Goal: Task Accomplishment & Management: Complete application form

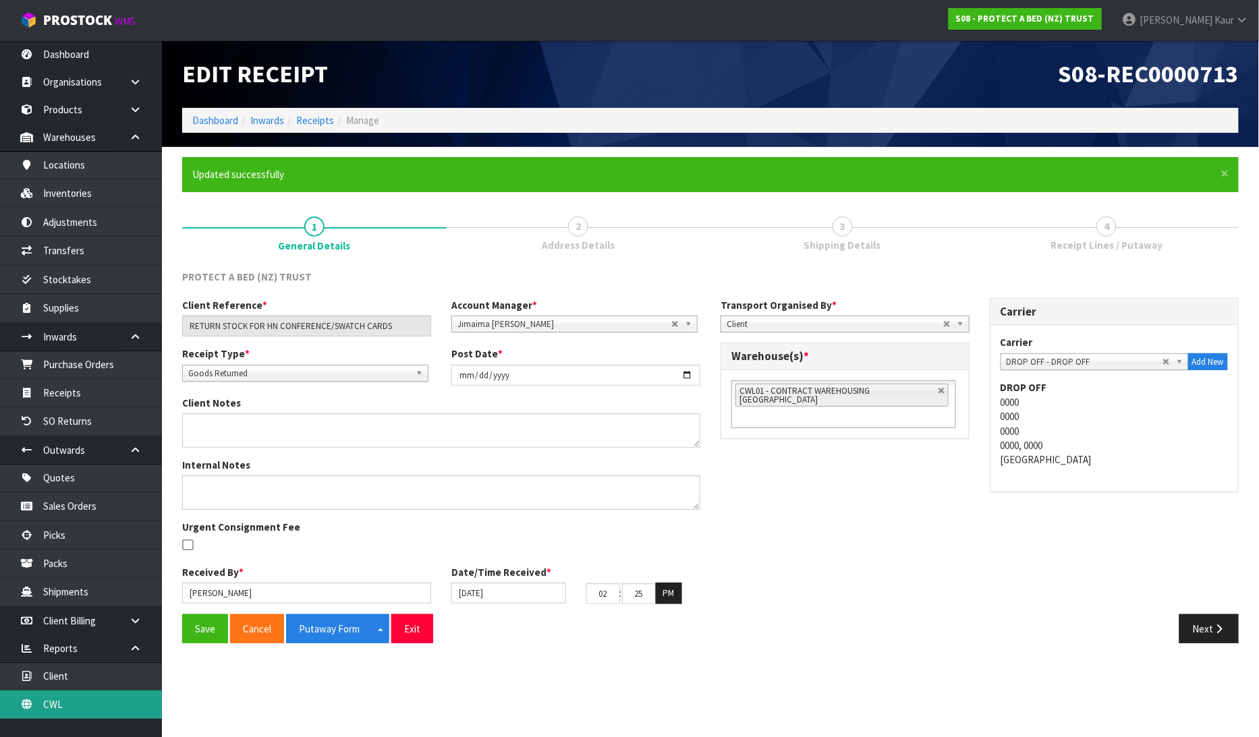
click at [92, 696] on link "CWL" at bounding box center [81, 705] width 162 height 28
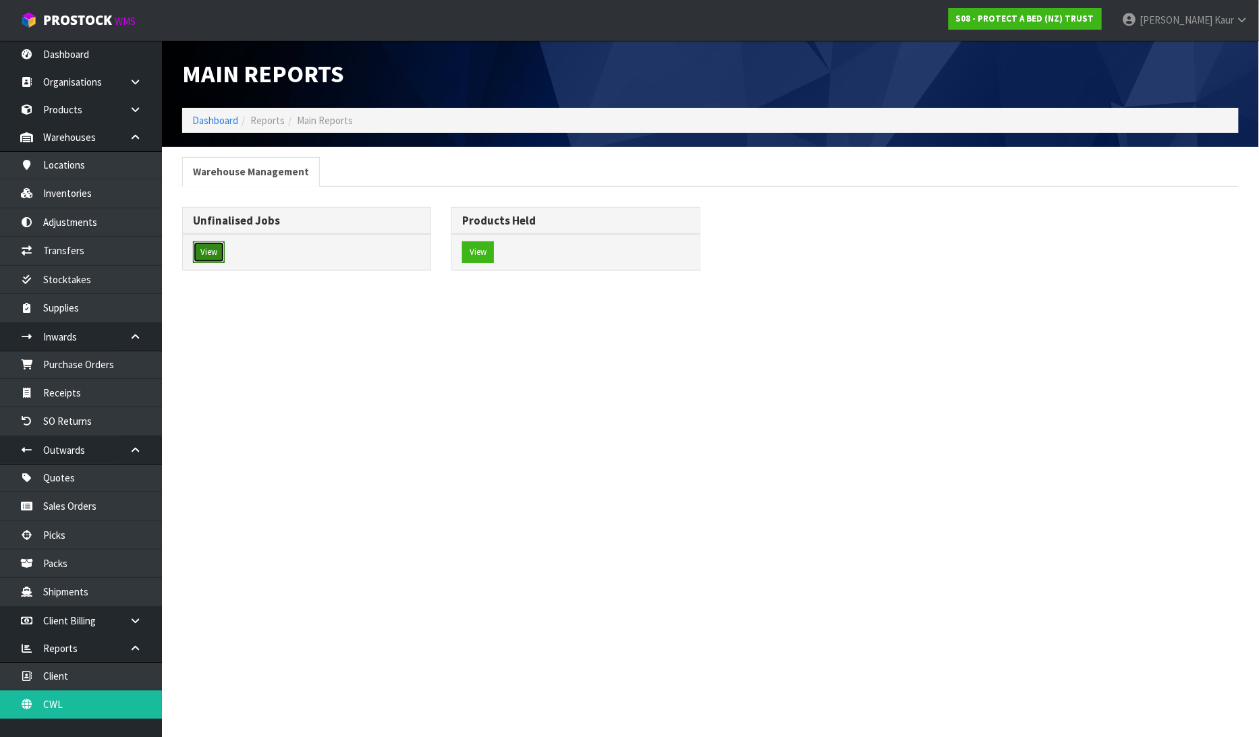
click at [209, 250] on button "View" at bounding box center [209, 253] width 32 height 22
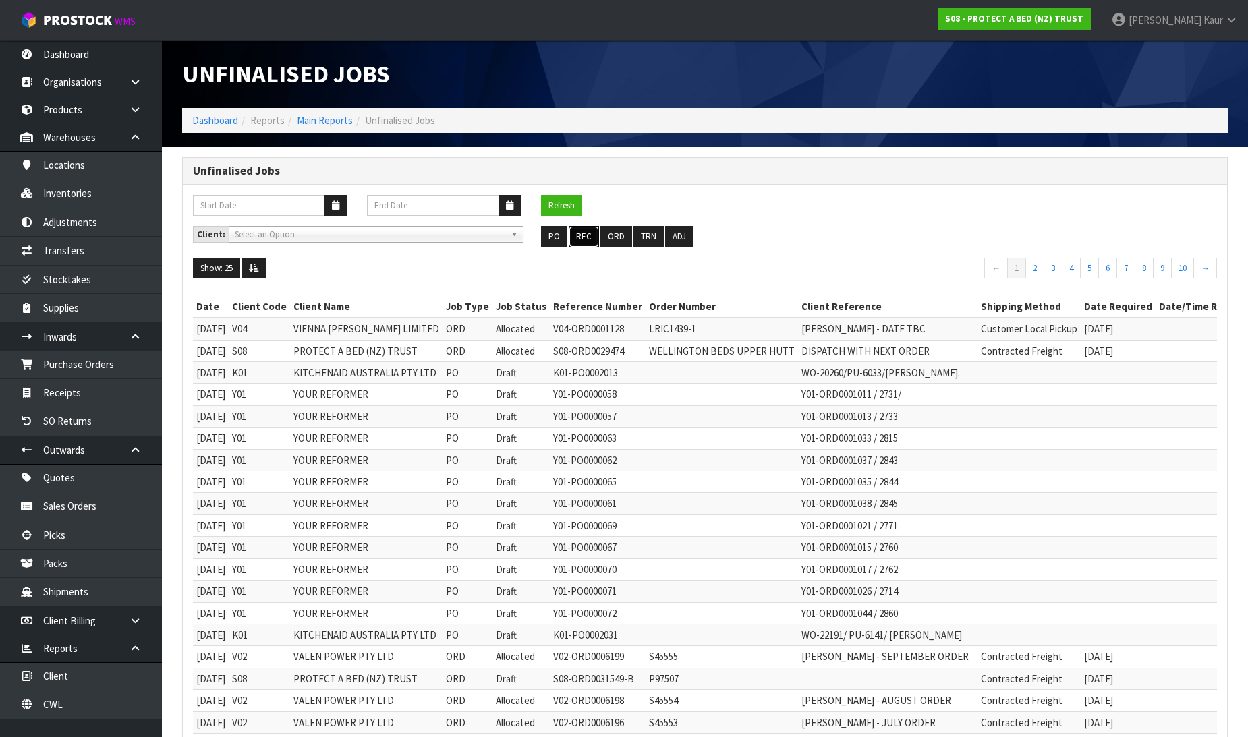
click at [575, 239] on button "REC" at bounding box center [584, 237] width 30 height 22
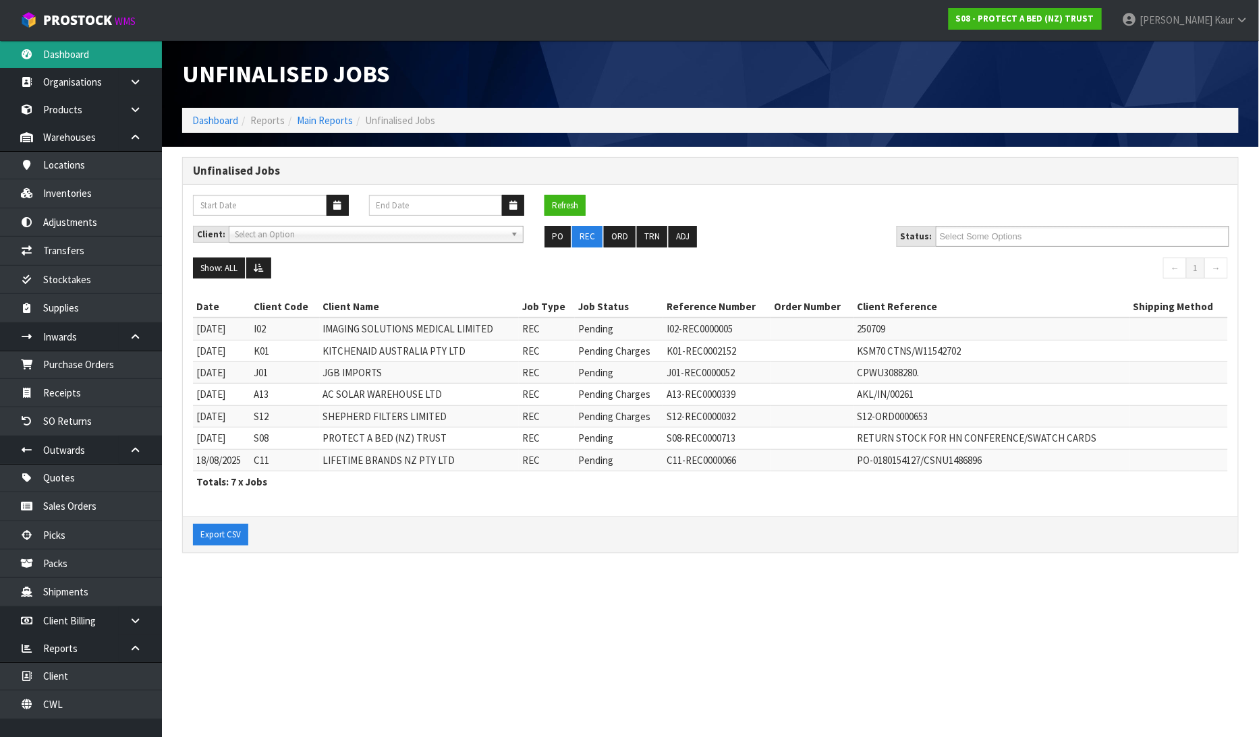
click at [96, 62] on link "Dashboard" at bounding box center [81, 54] width 162 height 28
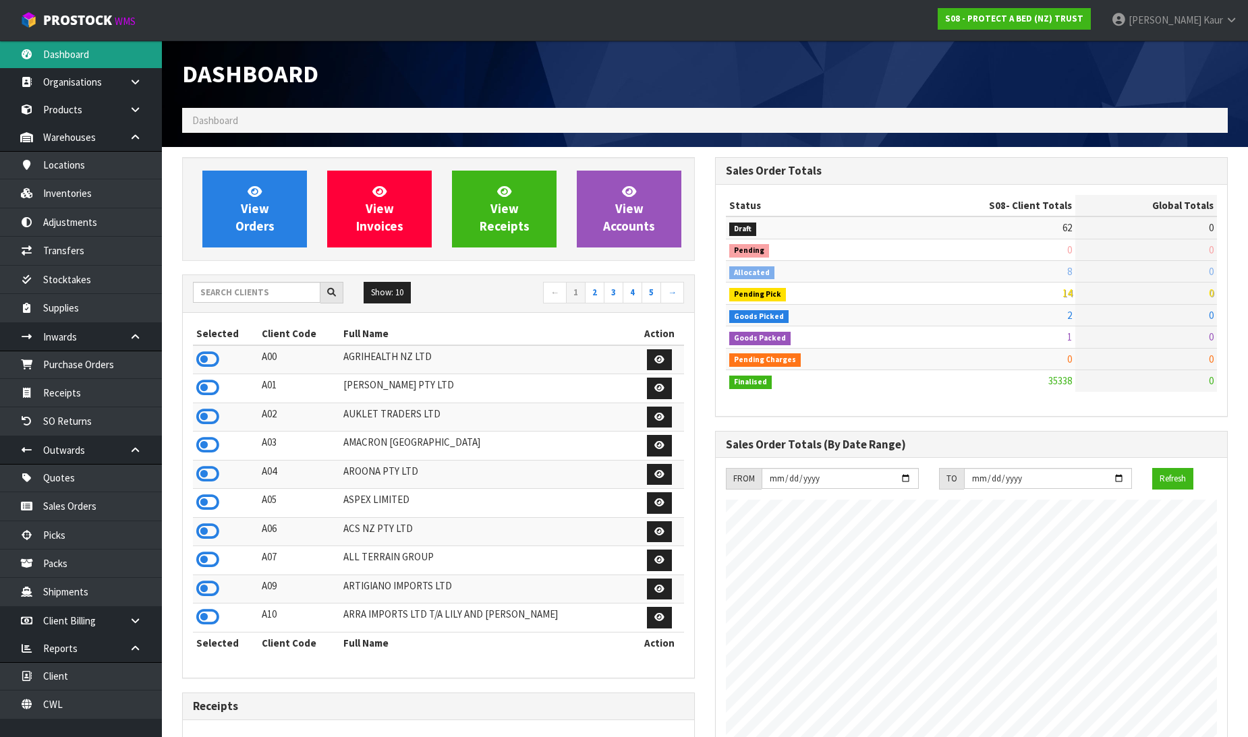
scroll to position [1022, 533]
click at [223, 299] on input "text" at bounding box center [257, 292] width 128 height 21
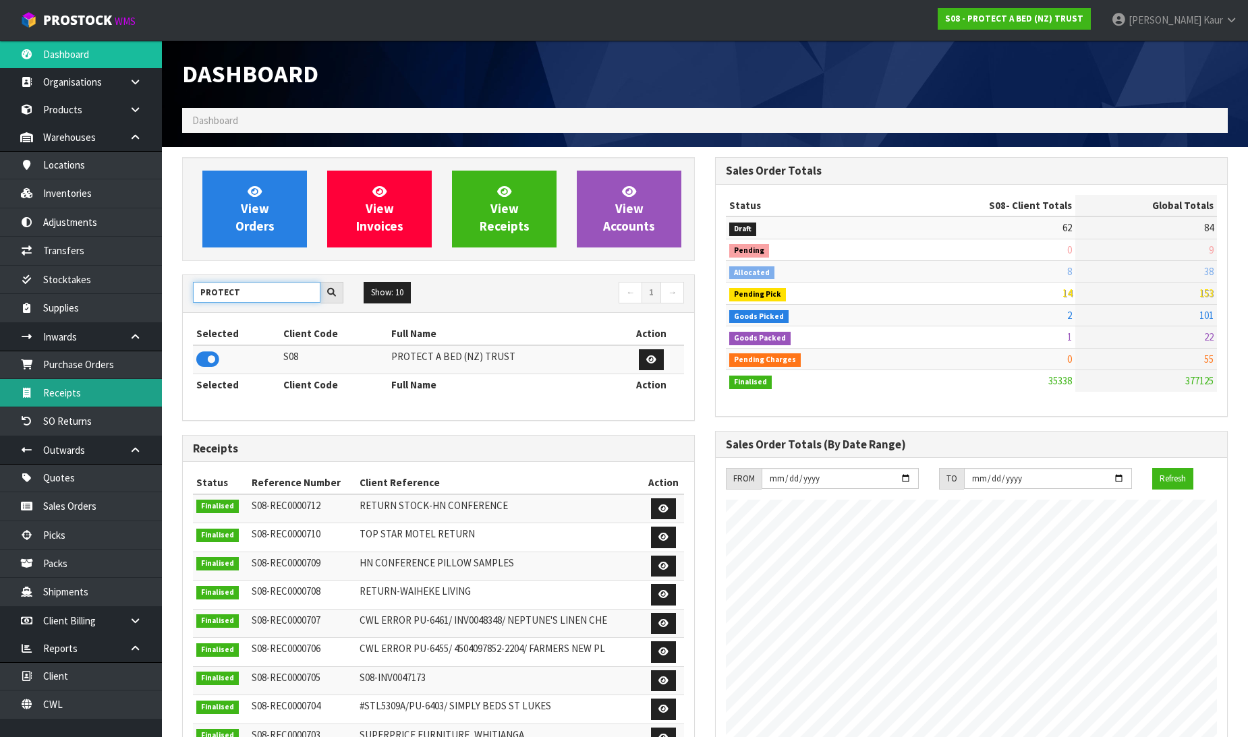
type input "PROTECT"
click at [134, 396] on link "Receipts" at bounding box center [81, 393] width 162 height 28
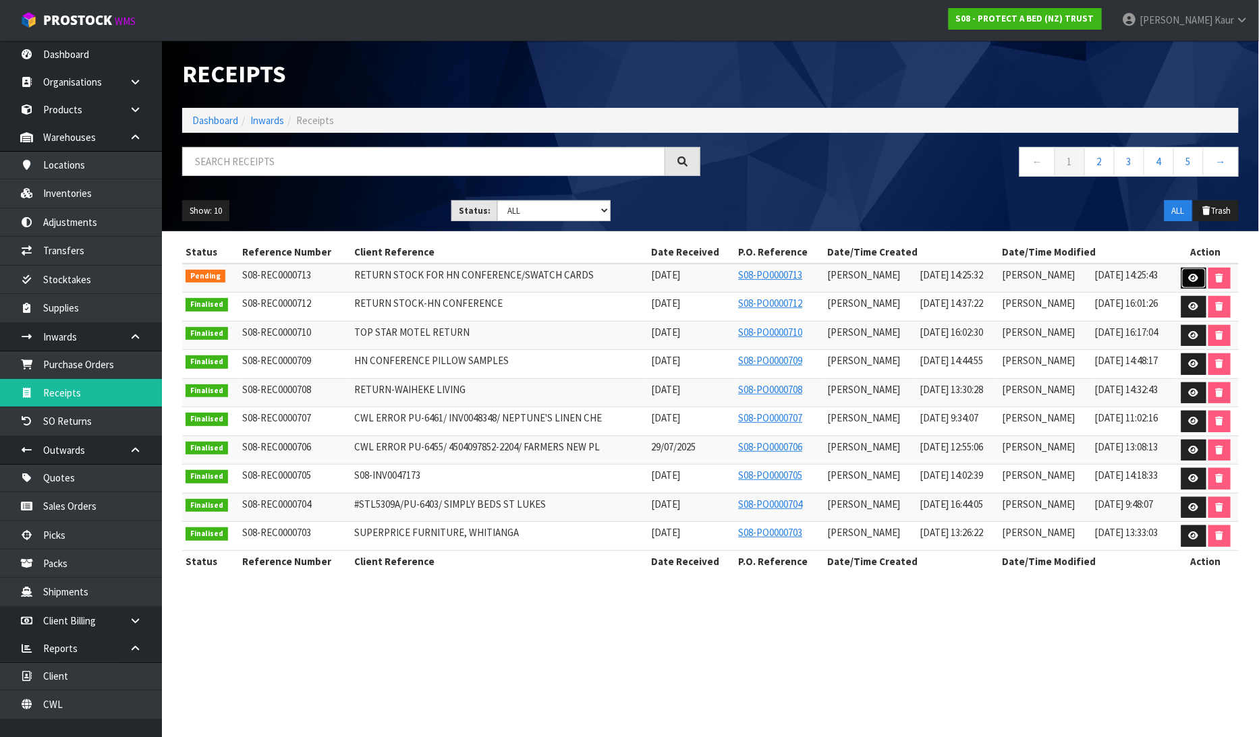
click at [1190, 278] on icon at bounding box center [1194, 278] width 10 height 9
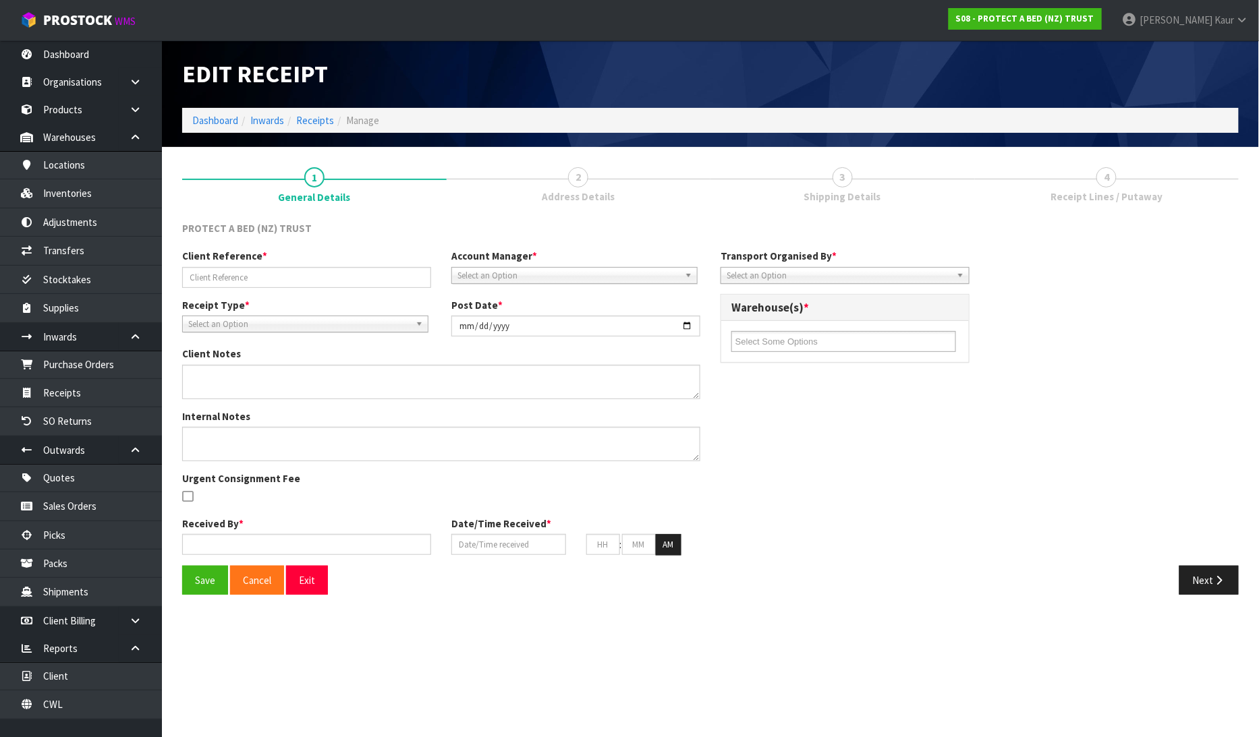
type input "RETURN STOCK FOR HN CONFERENCE/SWATCH CARDS"
type input "[DATE]"
type input "[PERSON_NAME]"
type input "[DATE]"
type input "02"
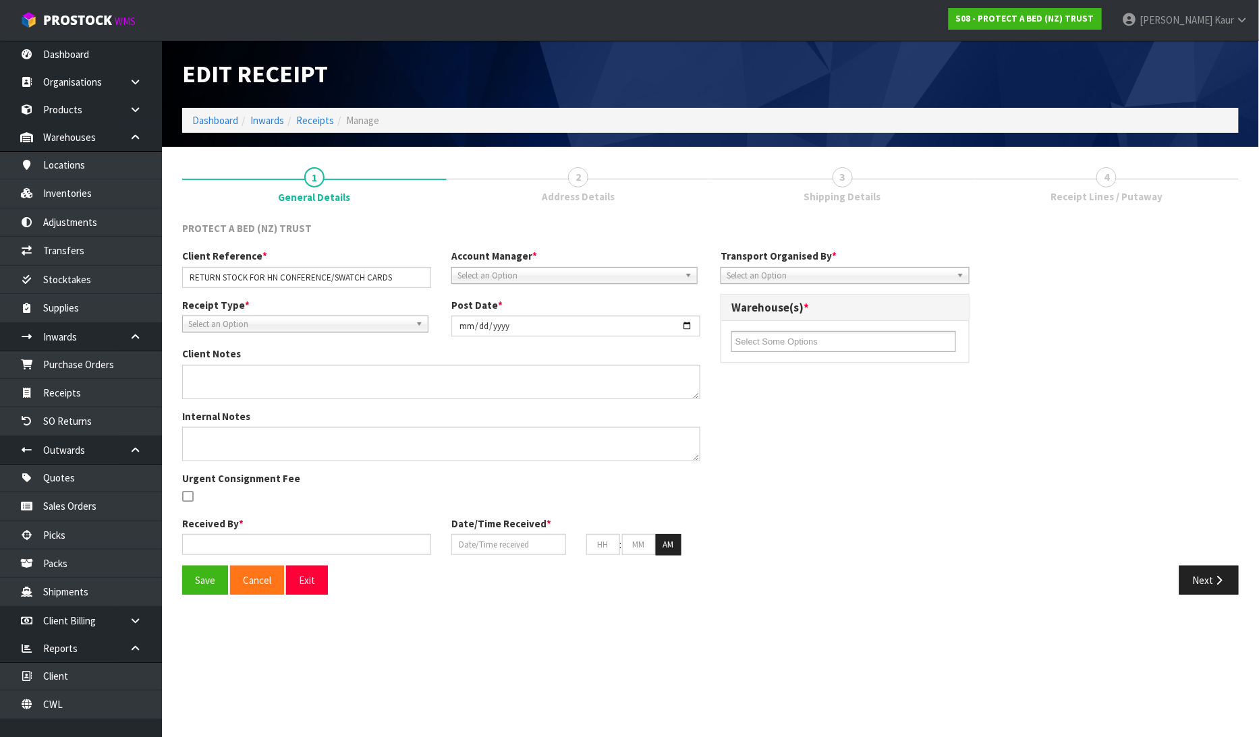
type input "25"
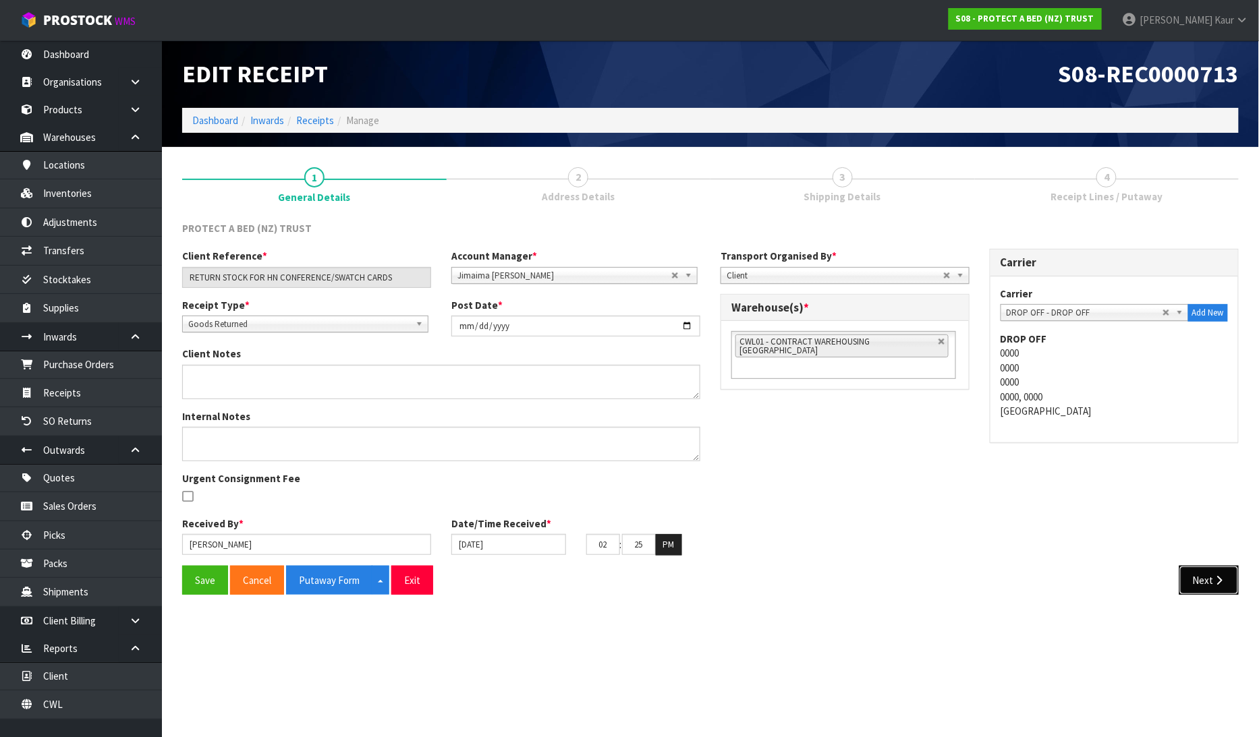
click at [1204, 569] on button "Next" at bounding box center [1208, 580] width 59 height 29
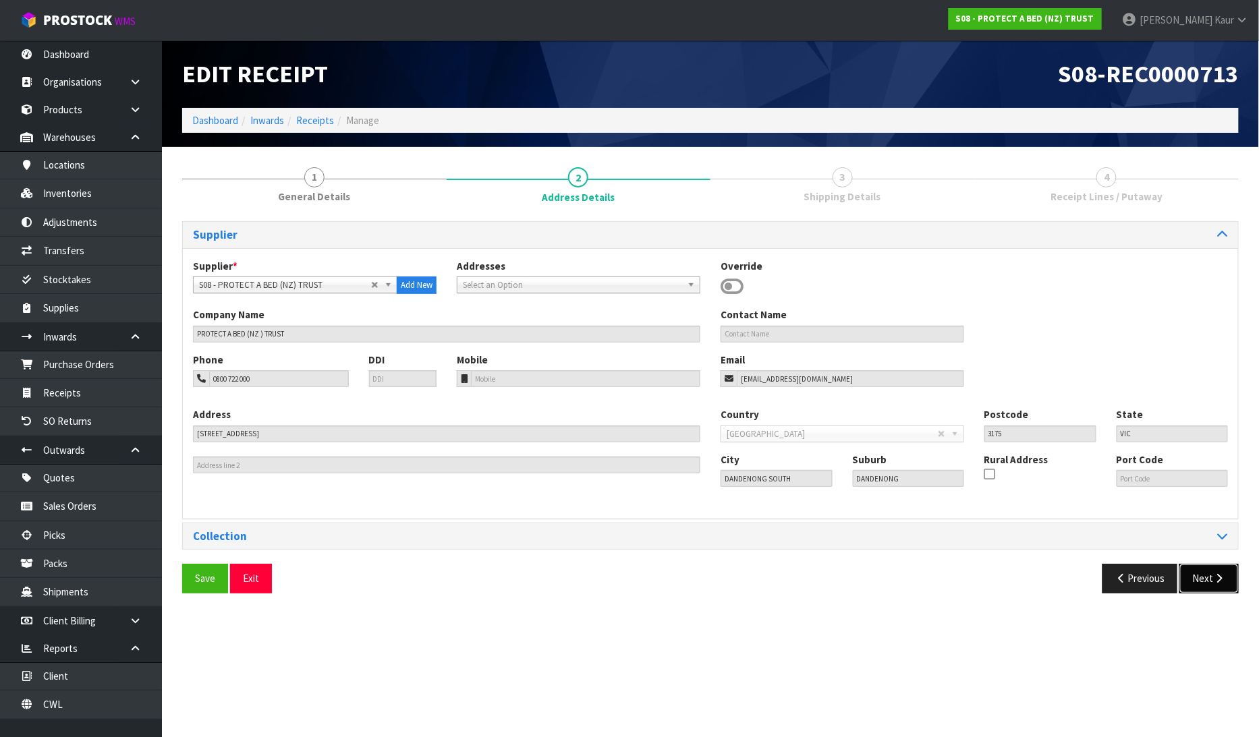
click at [1204, 587] on button "Next" at bounding box center [1208, 578] width 59 height 29
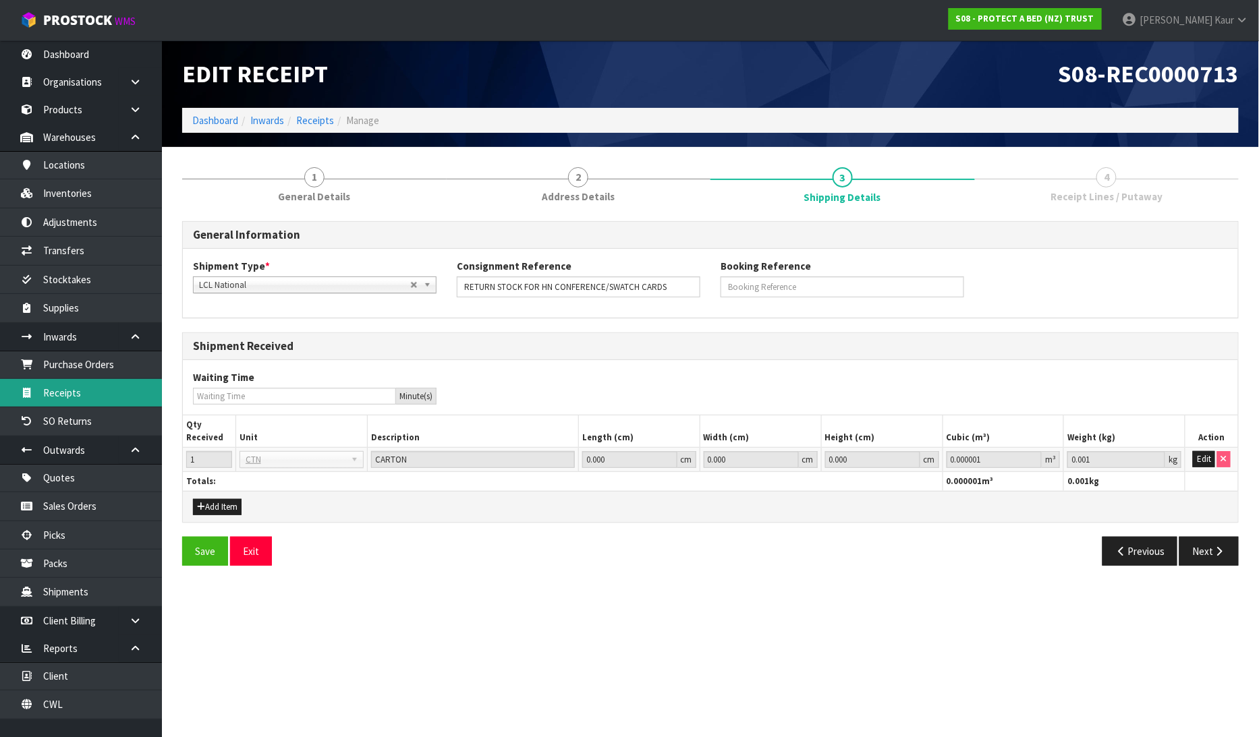
click at [24, 399] on link "Receipts" at bounding box center [81, 393] width 162 height 28
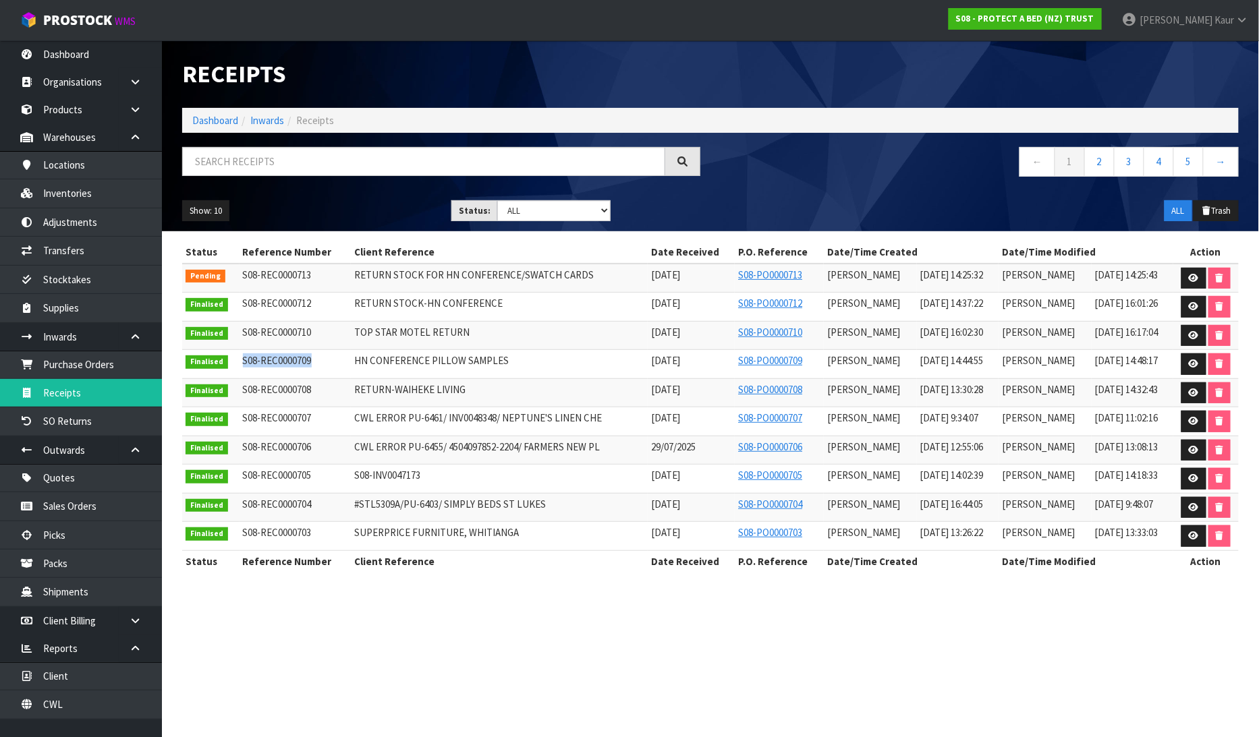
drag, startPoint x: 317, startPoint y: 358, endPoint x: 238, endPoint y: 360, distance: 79.0
click at [239, 360] on td "S08-REC0000709" at bounding box center [295, 364] width 112 height 29
copy span "S08-REC0000709"
click at [1199, 273] on link at bounding box center [1193, 279] width 25 height 22
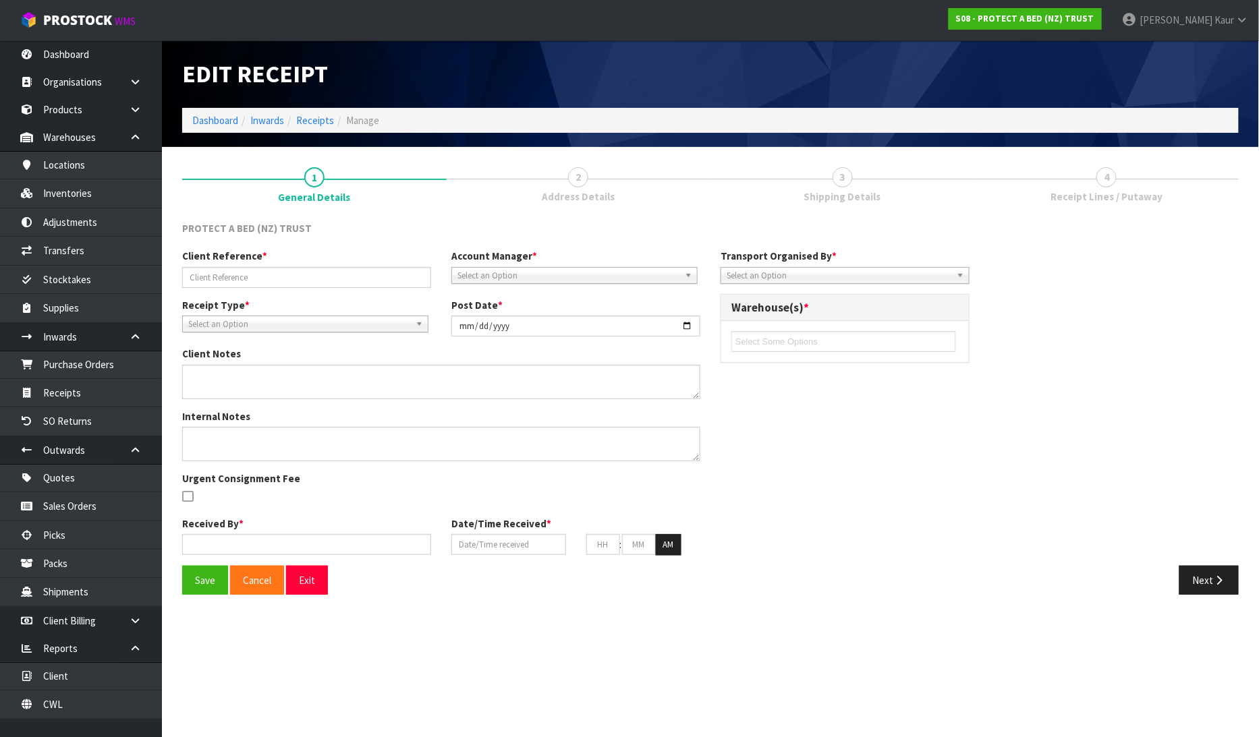
type input "RETURN STOCK FOR HN CONFERENCE/SWATCH CARDS"
type input "[DATE]"
type input "[PERSON_NAME]"
type input "[DATE]"
type input "02"
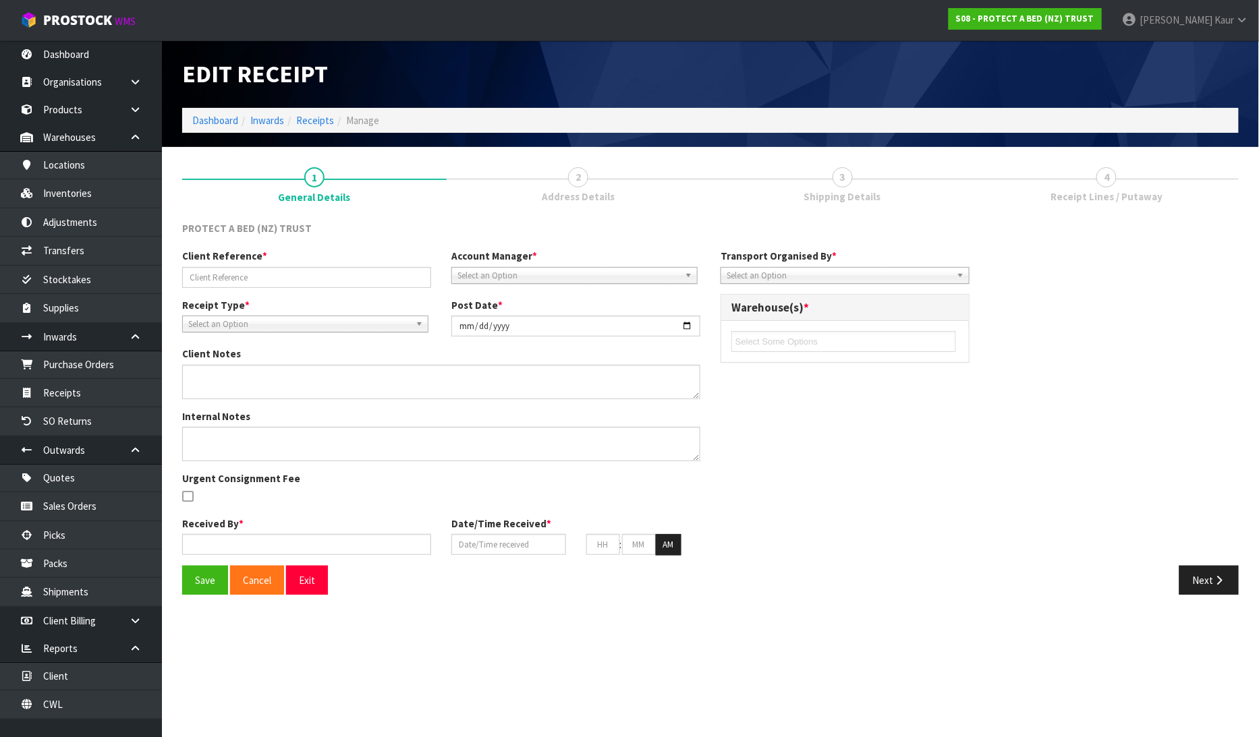
type input "25"
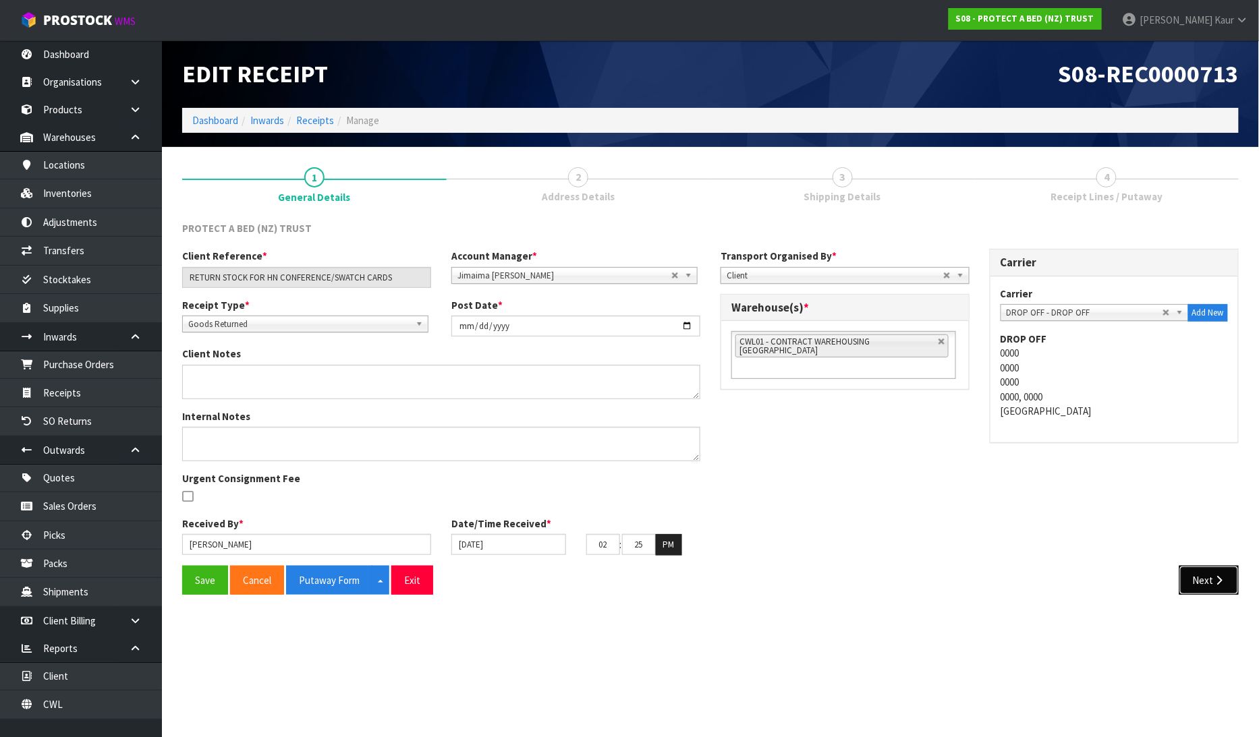
click at [1213, 572] on button "Next" at bounding box center [1208, 580] width 59 height 29
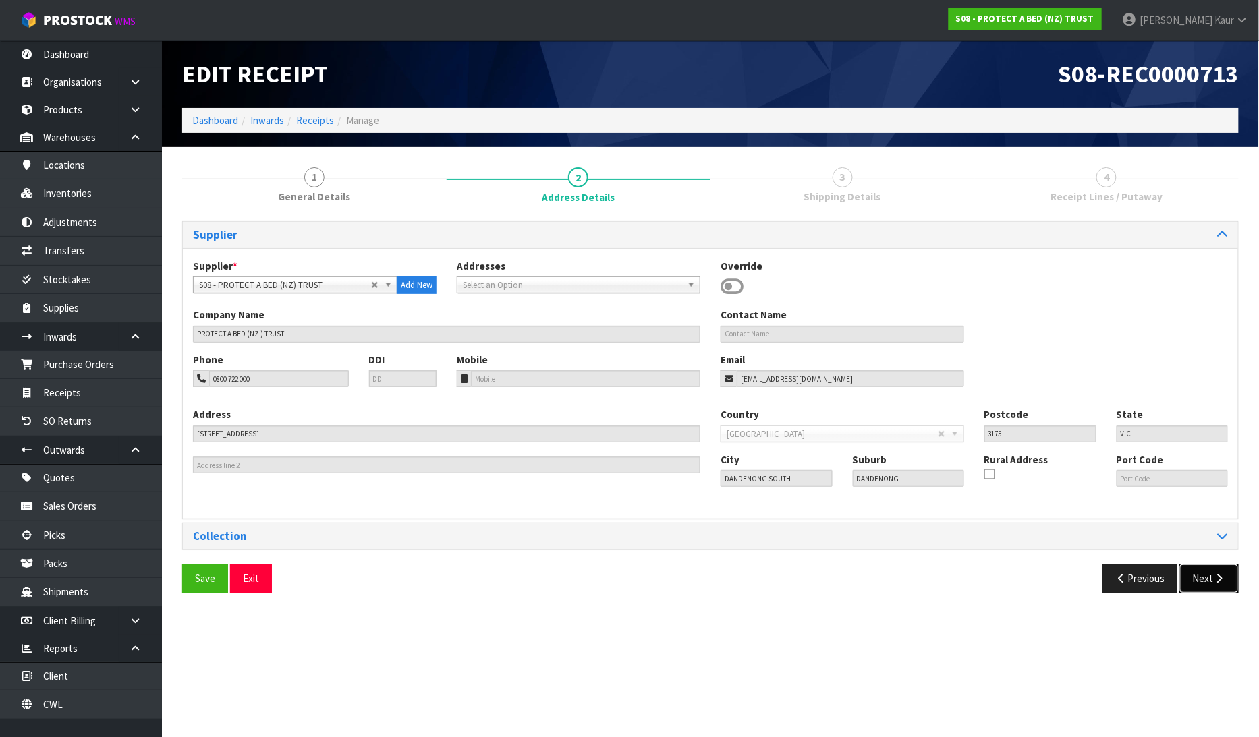
click at [1219, 572] on button "Next" at bounding box center [1208, 578] width 59 height 29
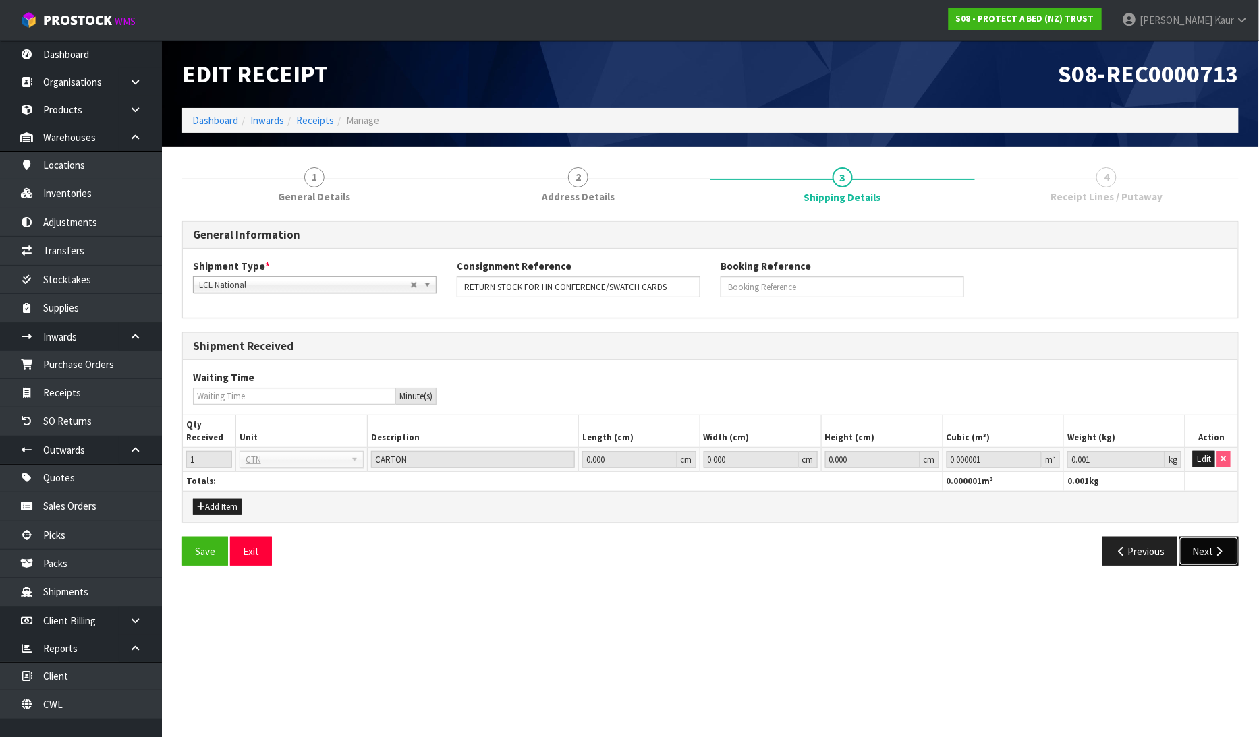
click at [1208, 565] on button "Next" at bounding box center [1208, 551] width 59 height 29
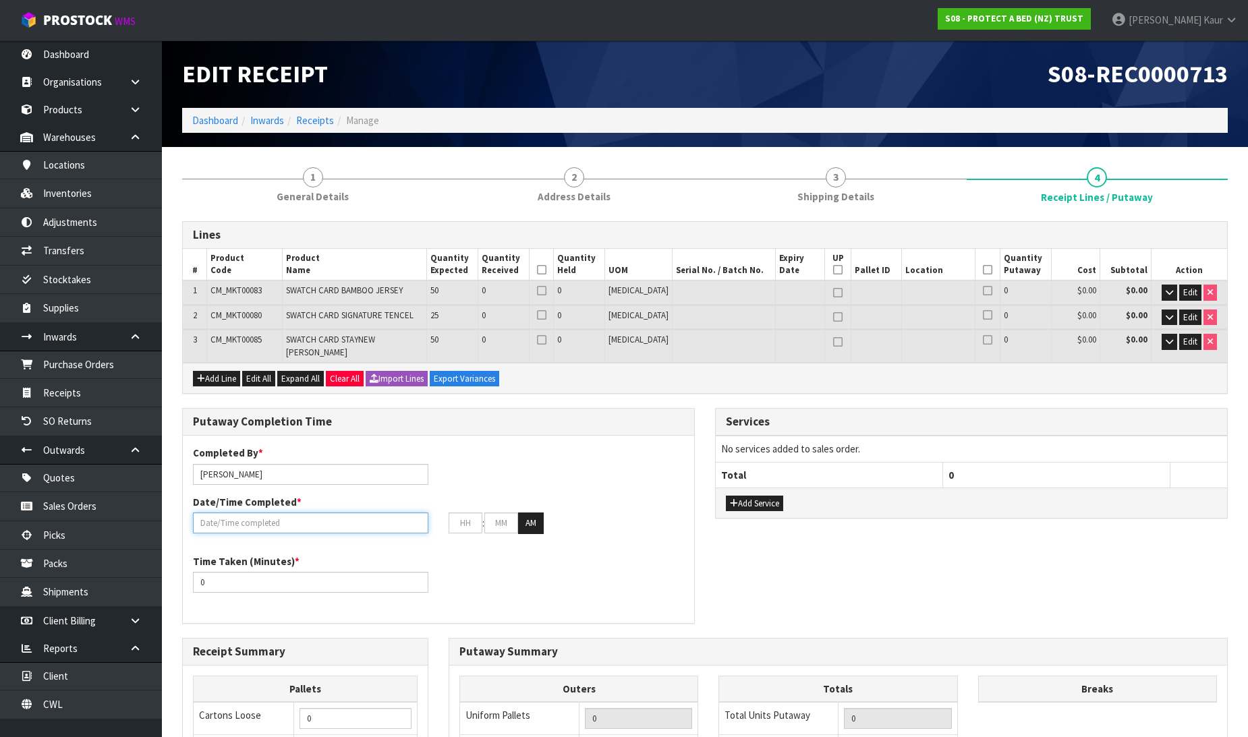
click at [279, 513] on input "text" at bounding box center [310, 523] width 235 height 21
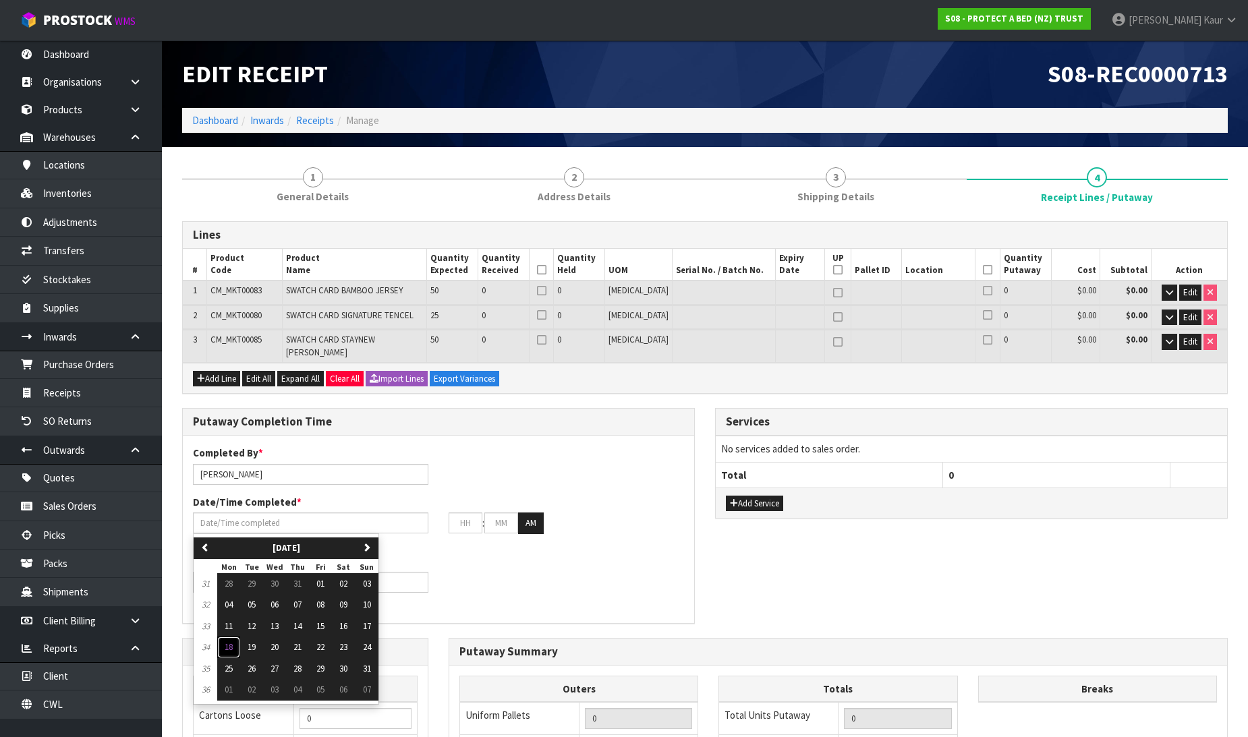
click at [229, 642] on span "18" at bounding box center [229, 647] width 8 height 11
type input "18/08/2025"
type input "12"
type input "00"
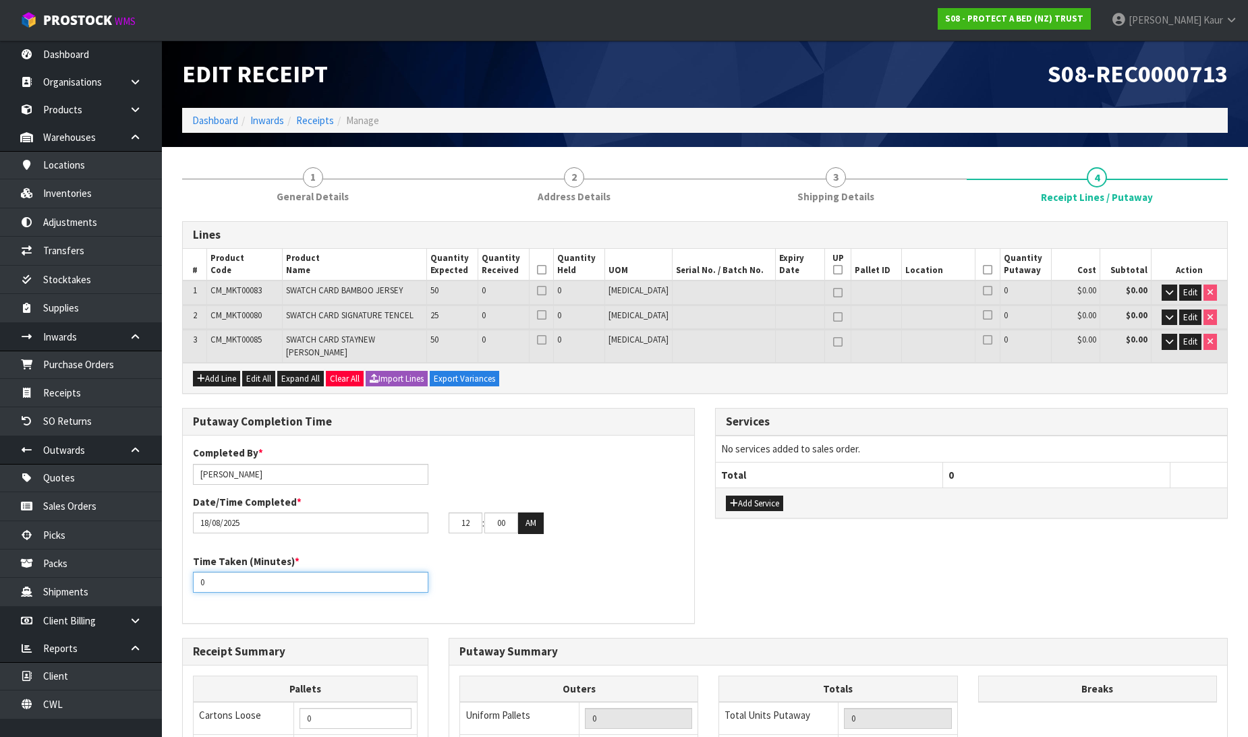
drag, startPoint x: 219, startPoint y: 569, endPoint x: 190, endPoint y: 564, distance: 29.5
click at [190, 564] on div "Time Taken (Minutes) * 0" at bounding box center [311, 574] width 256 height 38
type input "15"
click at [255, 371] on button "Edit All" at bounding box center [258, 379] width 33 height 16
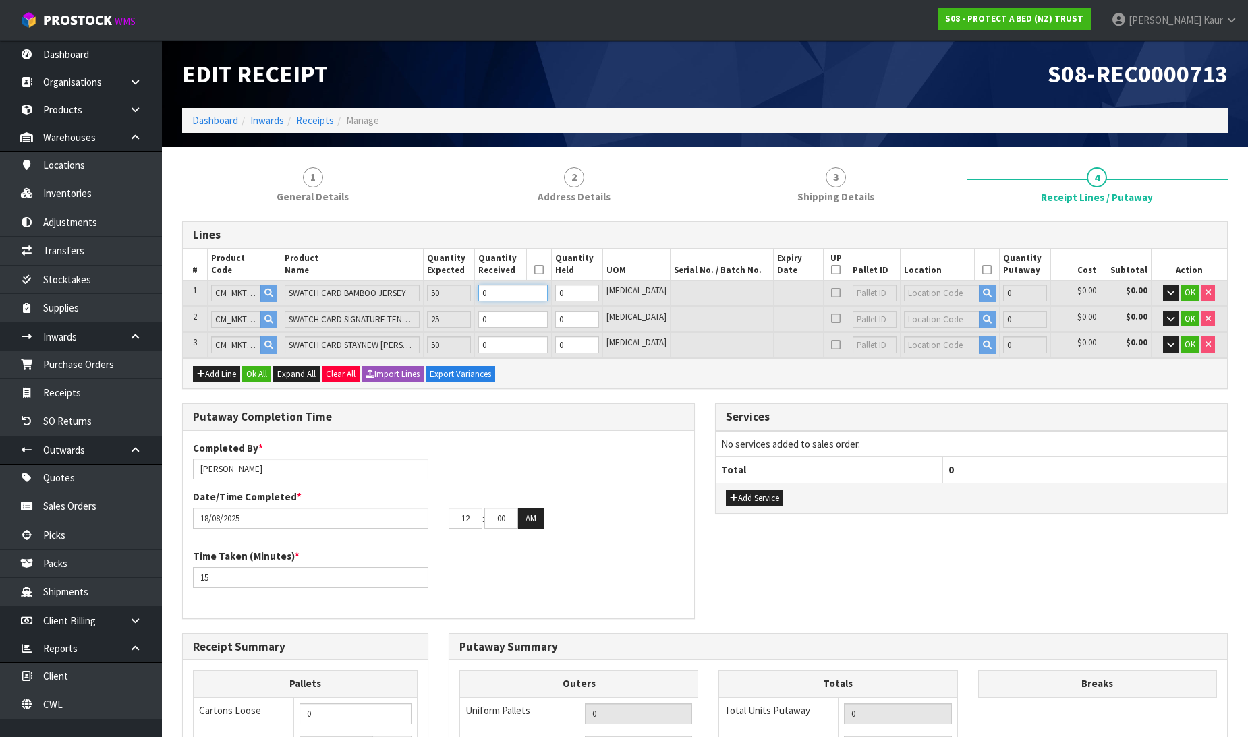
click at [487, 295] on tr "1 CM_MKT00083 SWATCH CARD BAMBOO JERSEY 50 0 0 [MEDICAL_DATA] 0 $0.00 $0.00 OK" at bounding box center [705, 293] width 1044 height 25
type input "0.0069"
type input "0.1"
type input "5"
type input "0.069"
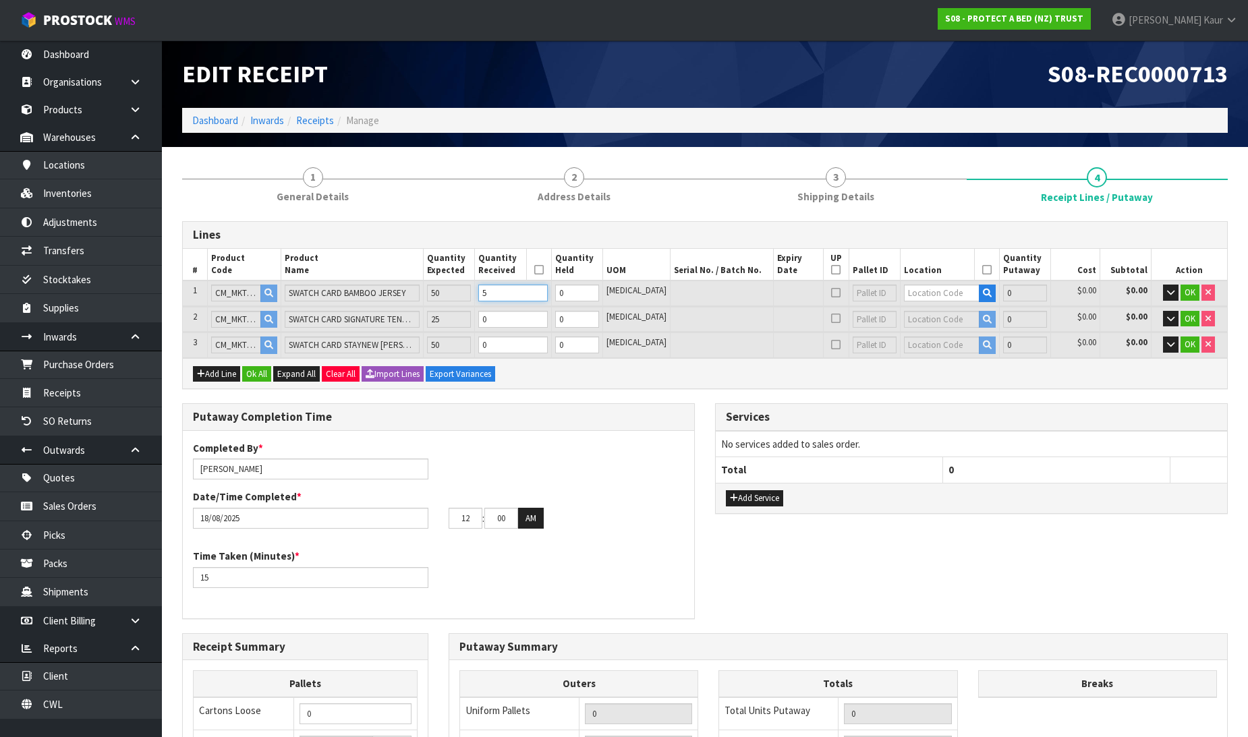
type input "1"
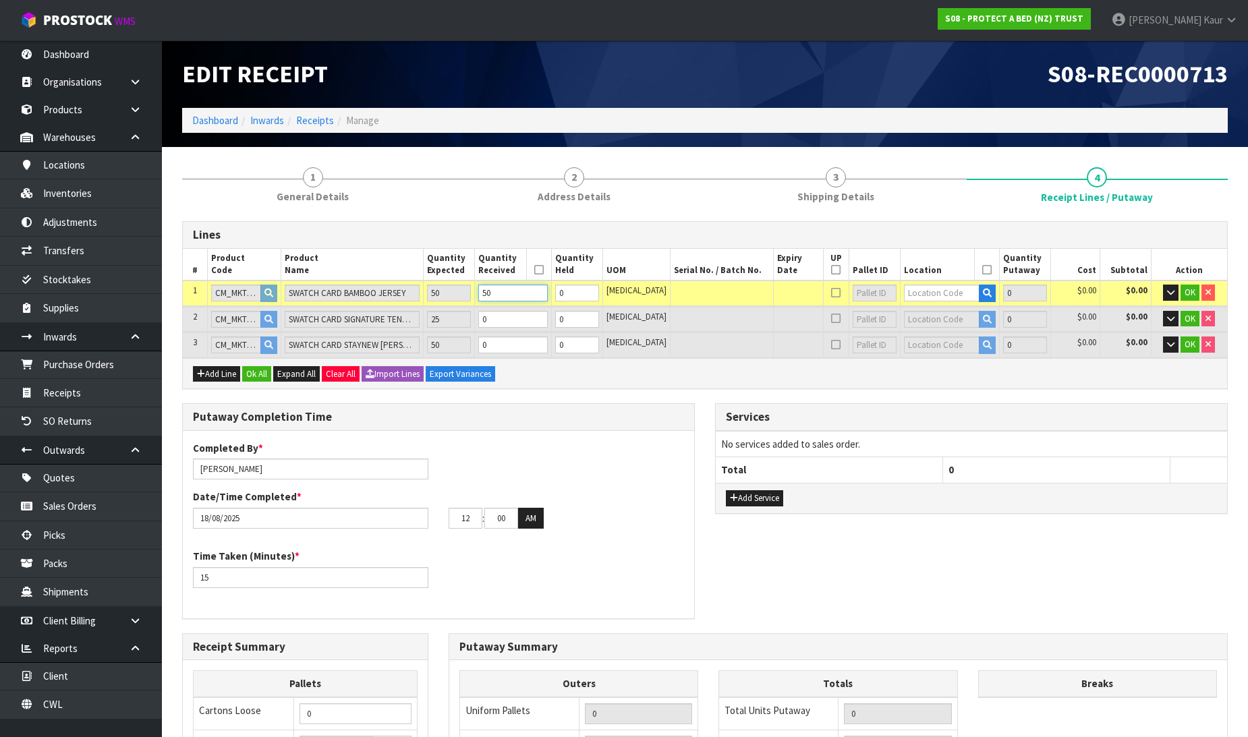
type input "50"
click at [483, 322] on tr "2 CM_MKT00080 SWATCH CARD SIGNATURE TENCEL 25 0 0 [MEDICAL_DATA] 0 $0.00 $0.00 …" at bounding box center [705, 319] width 1044 height 25
type input "0.070136"
type input "1.134"
type input "2"
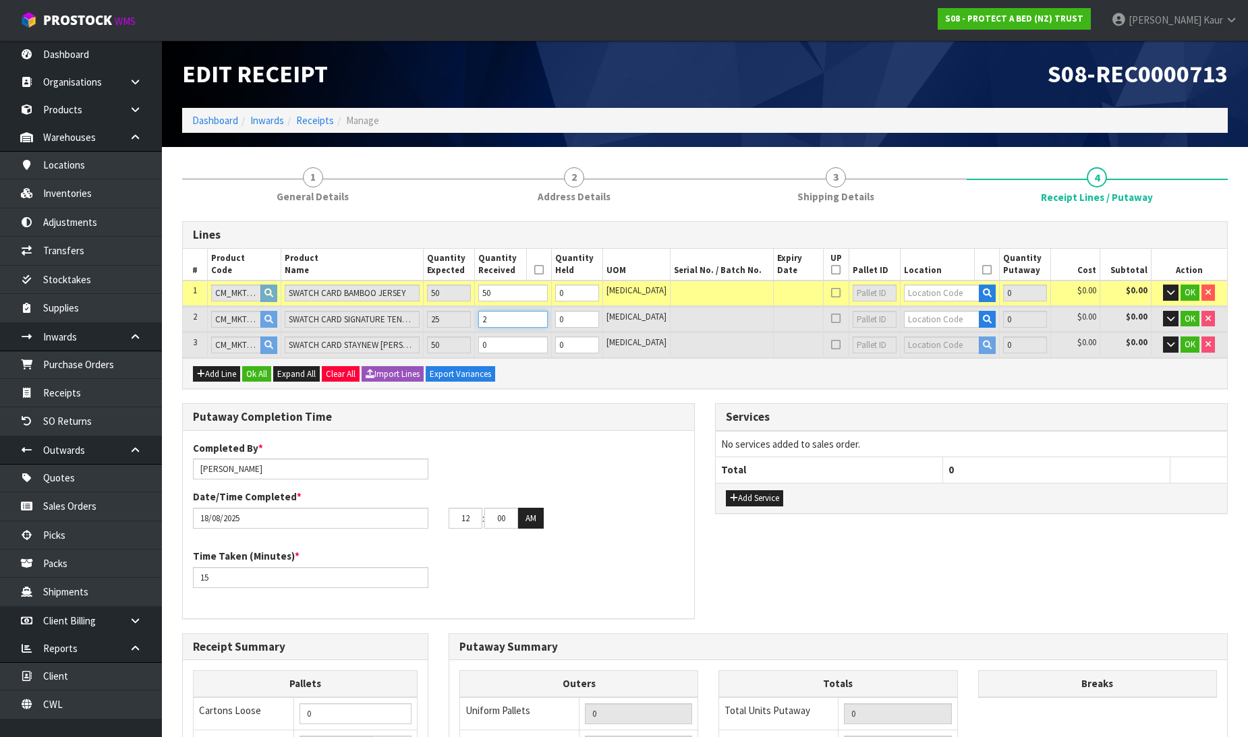
type input "0.0832"
type input "2.675"
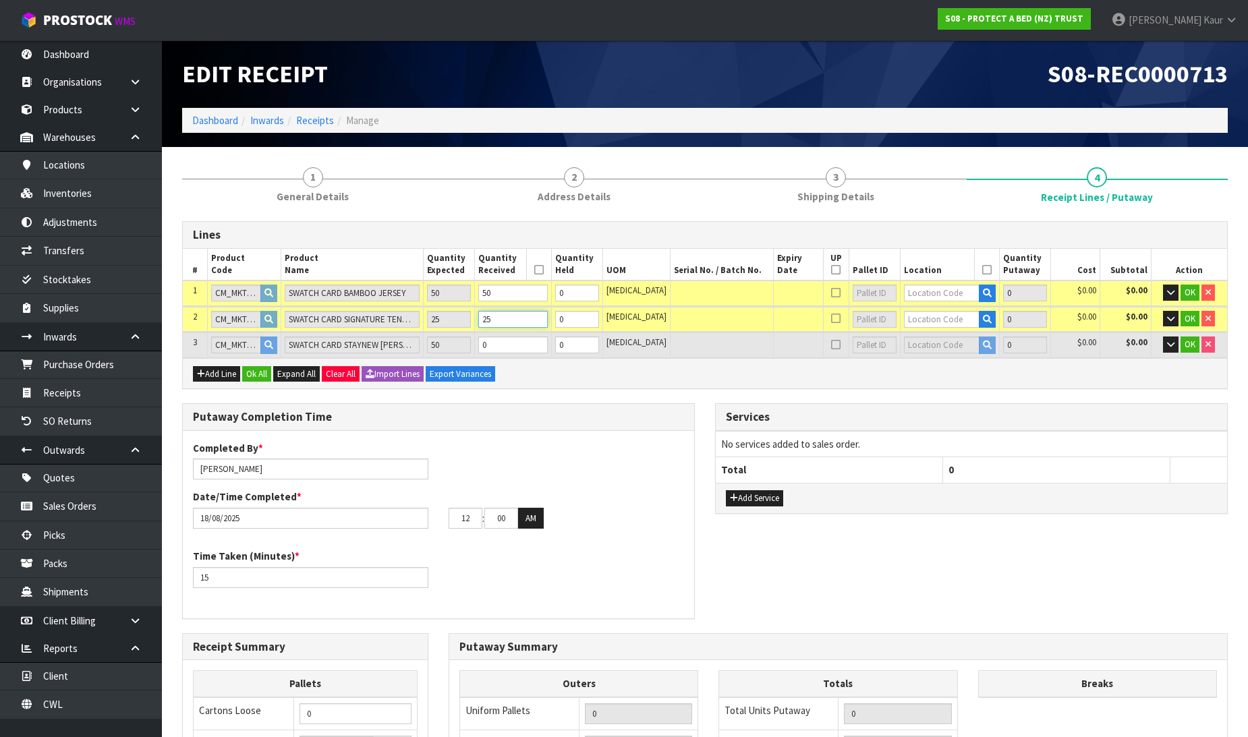
type input "25"
click at [488, 347] on tr "3 CM_MKT00085 SWATCH CARD STAYNEW [PERSON_NAME] 50 0 0 [MEDICAL_DATA] 0 $0.00 $…" at bounding box center [705, 345] width 1044 height 25
type input "0.083225"
type input "2.68"
type input "5"
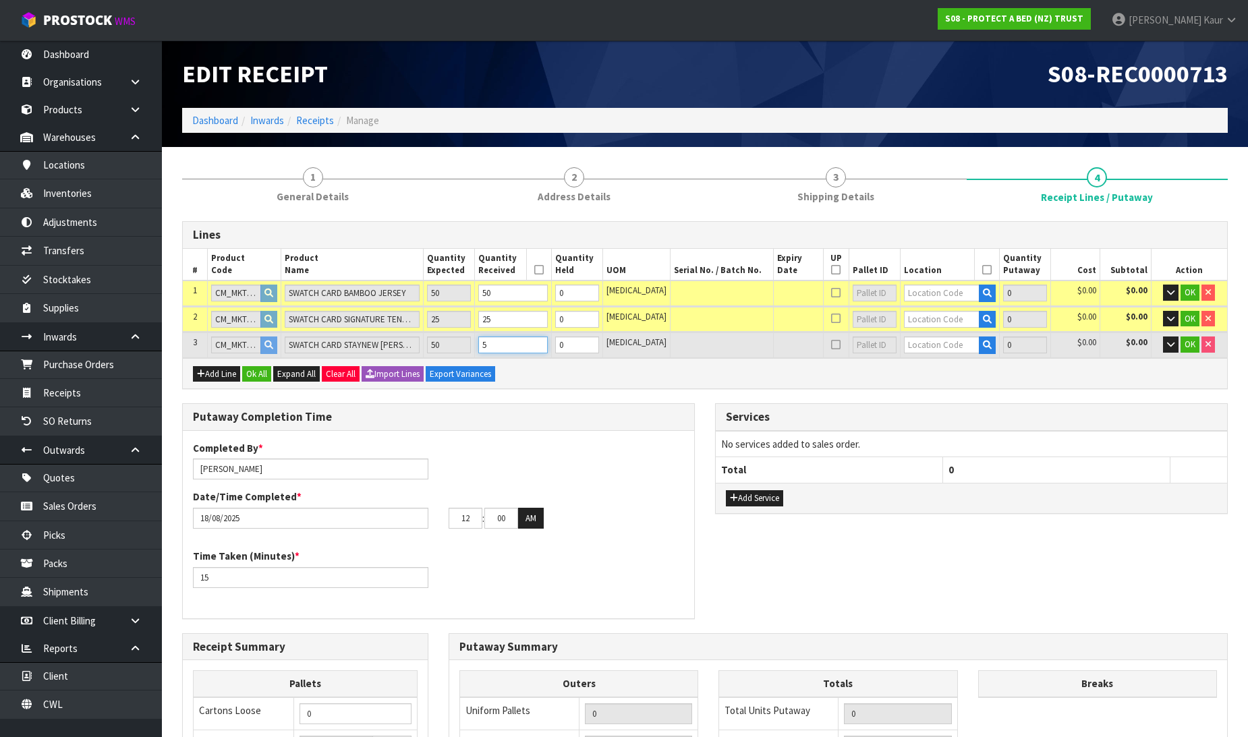
type input "0.08345"
type input "2.725"
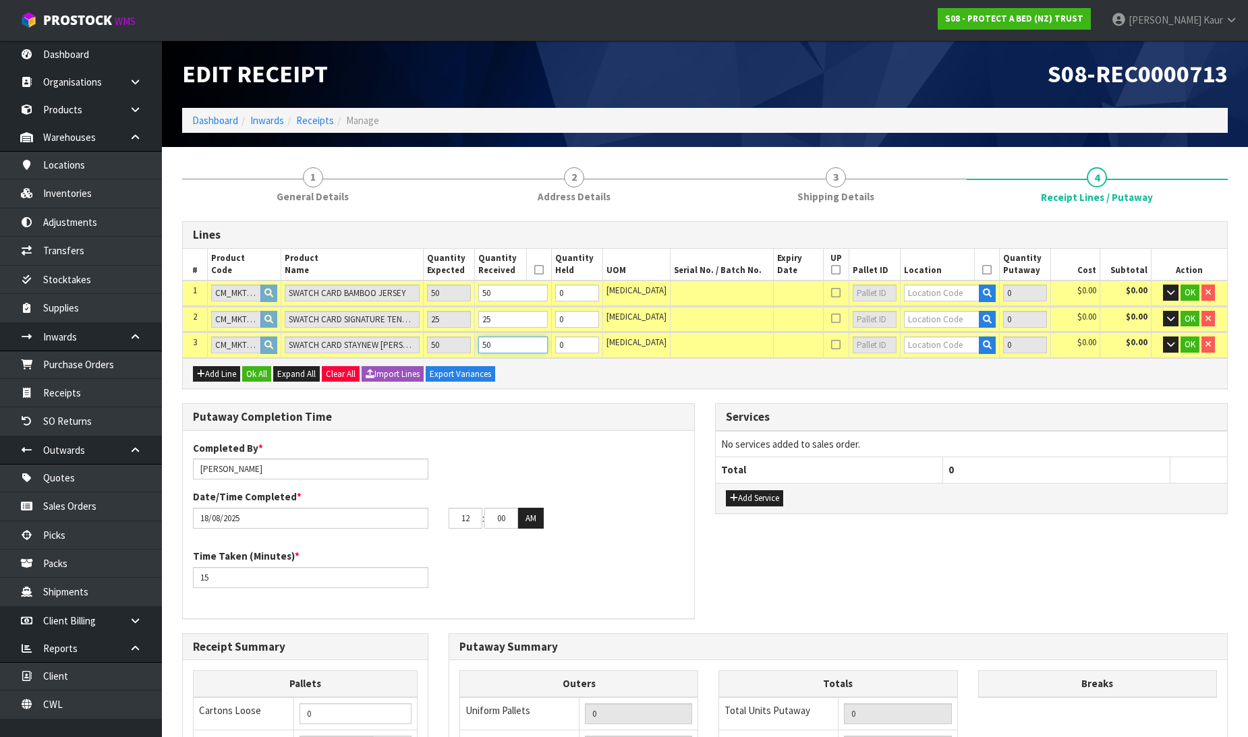
type input "50"
click at [905, 295] on input "text" at bounding box center [942, 293] width 76 height 17
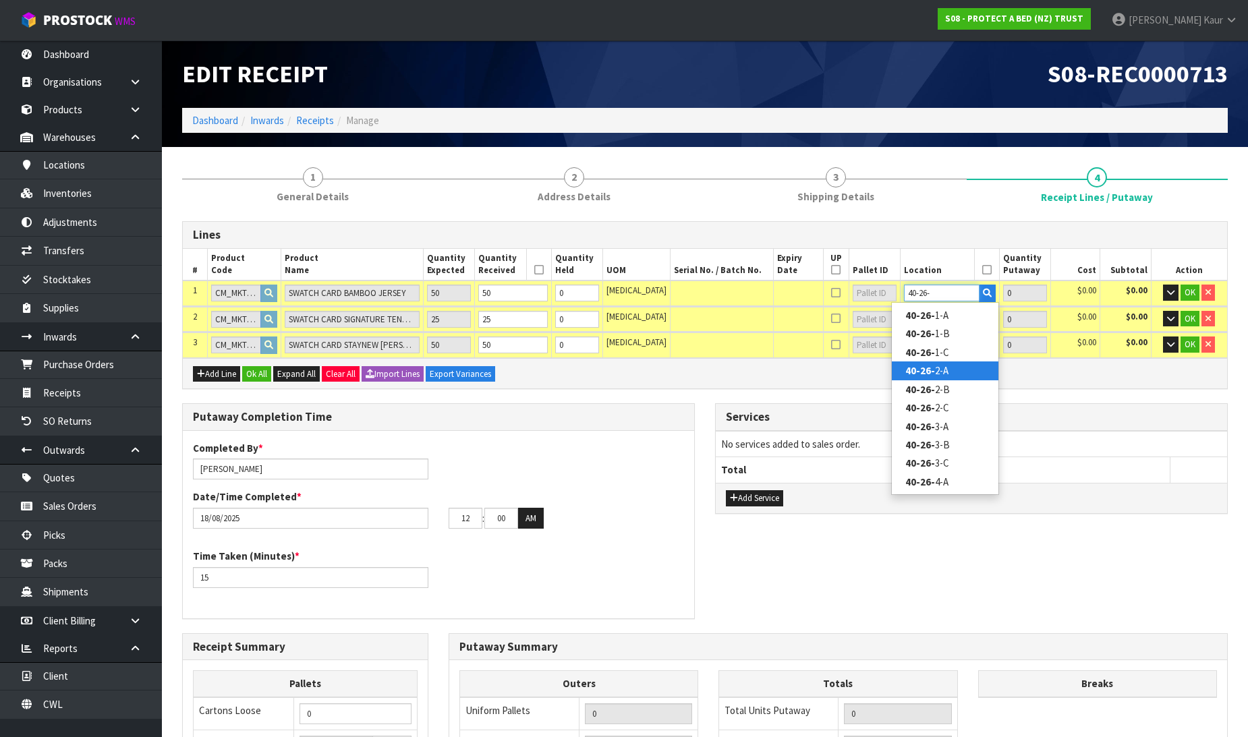
type input "40-26-"
click at [951, 368] on link "40-26- 2-A" at bounding box center [945, 371] width 107 height 18
type input "50"
type input "40-26-2-A"
type input "50"
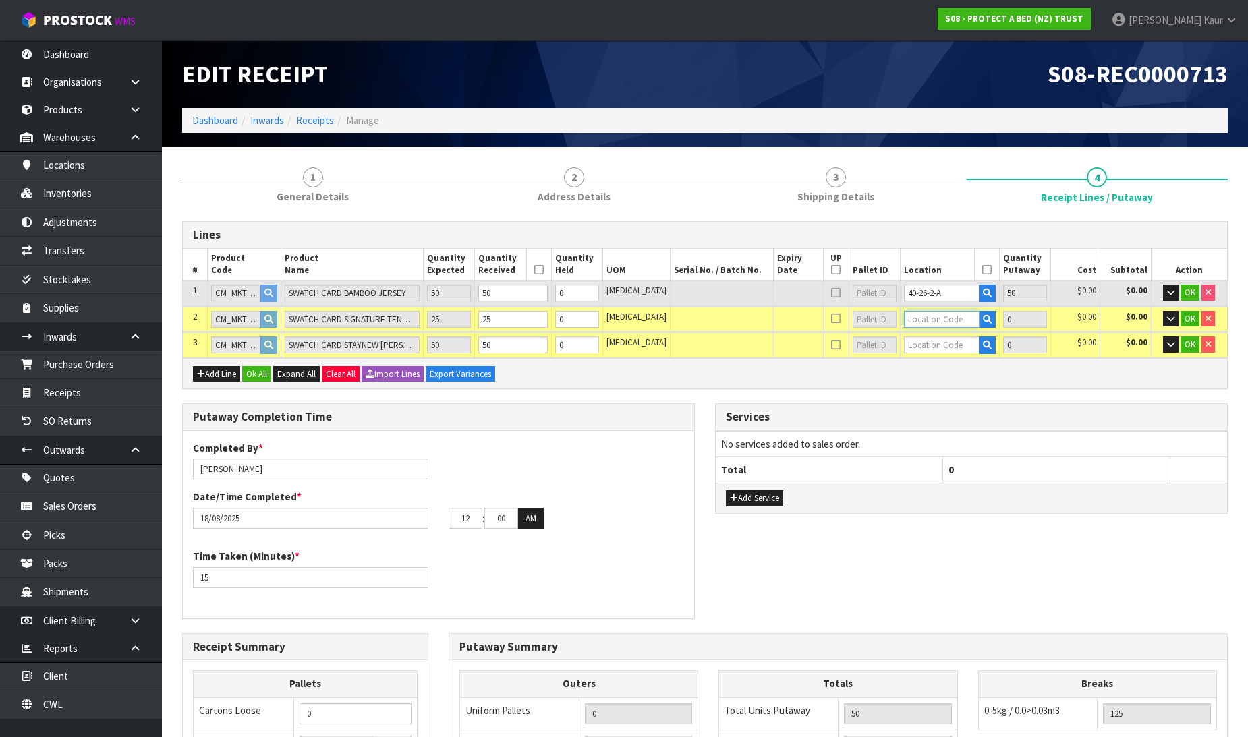
click at [941, 318] on input "text" at bounding box center [942, 319] width 76 height 17
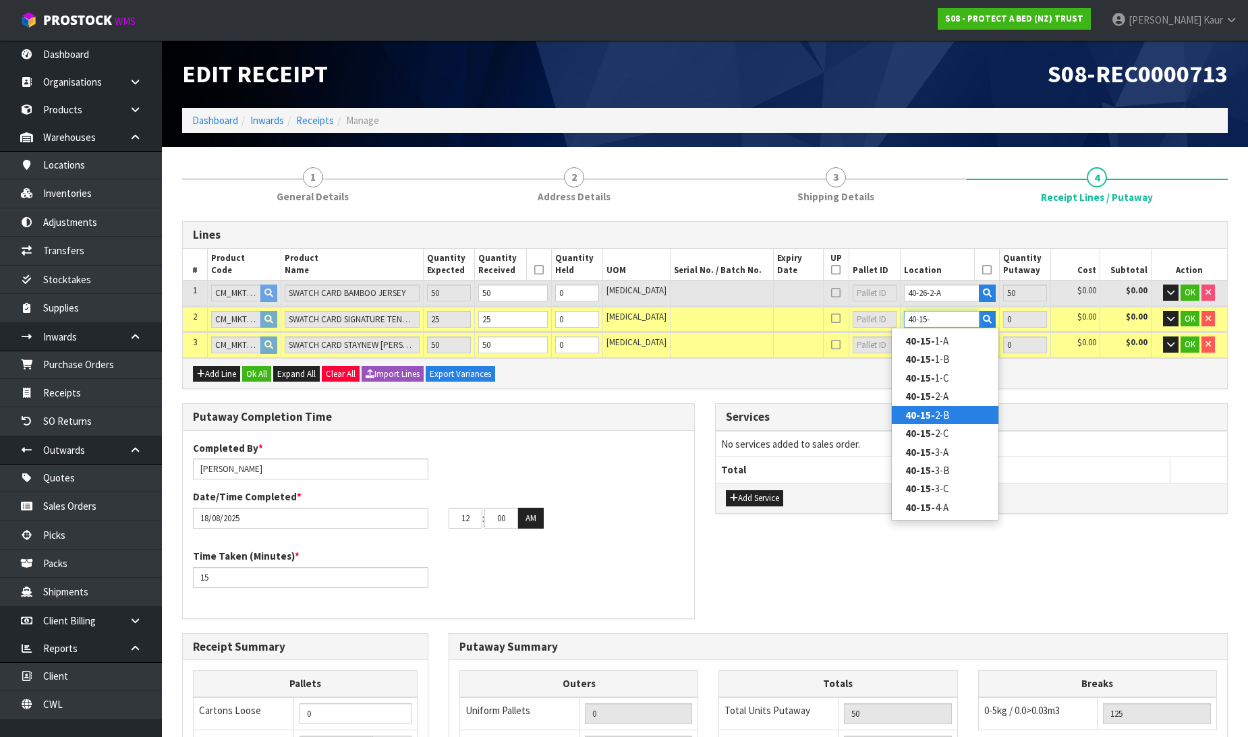
type input "40-15-"
click at [947, 409] on link "40-15- 2-B" at bounding box center [945, 415] width 107 height 18
type input "75"
type input "40-15-2-B"
type input "25"
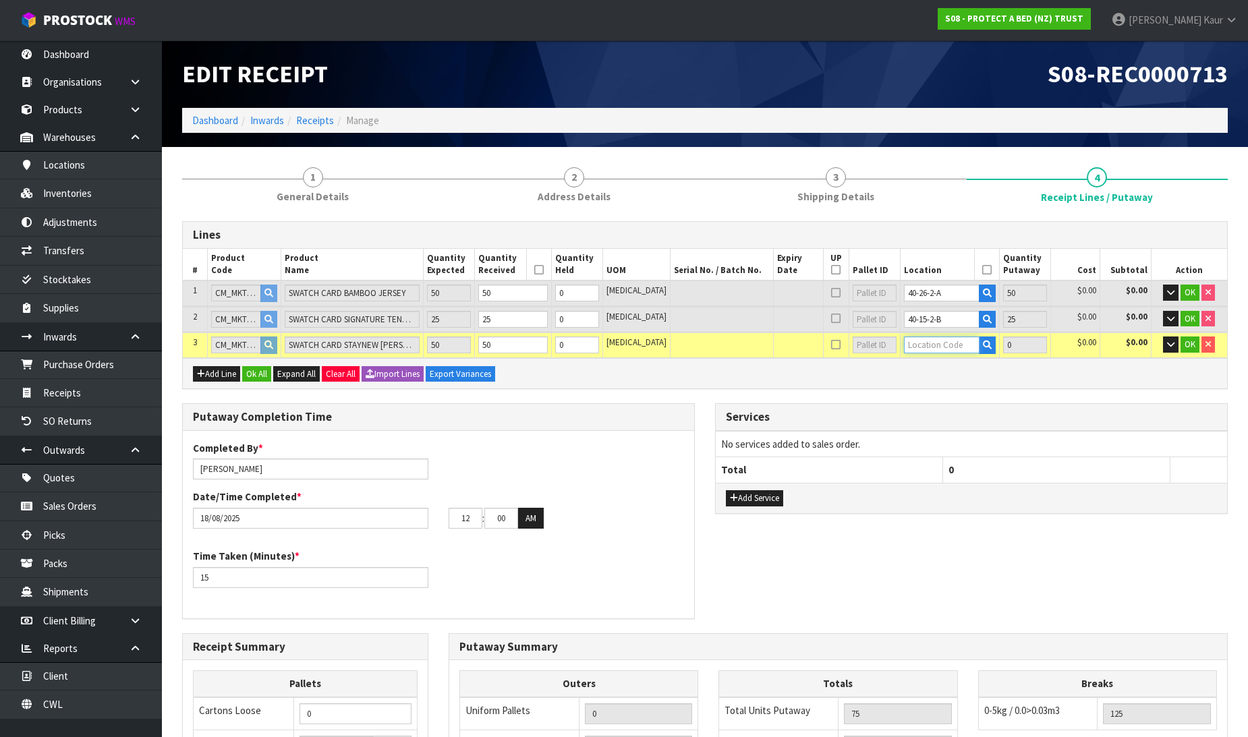
click at [928, 339] on input "text" at bounding box center [942, 345] width 76 height 17
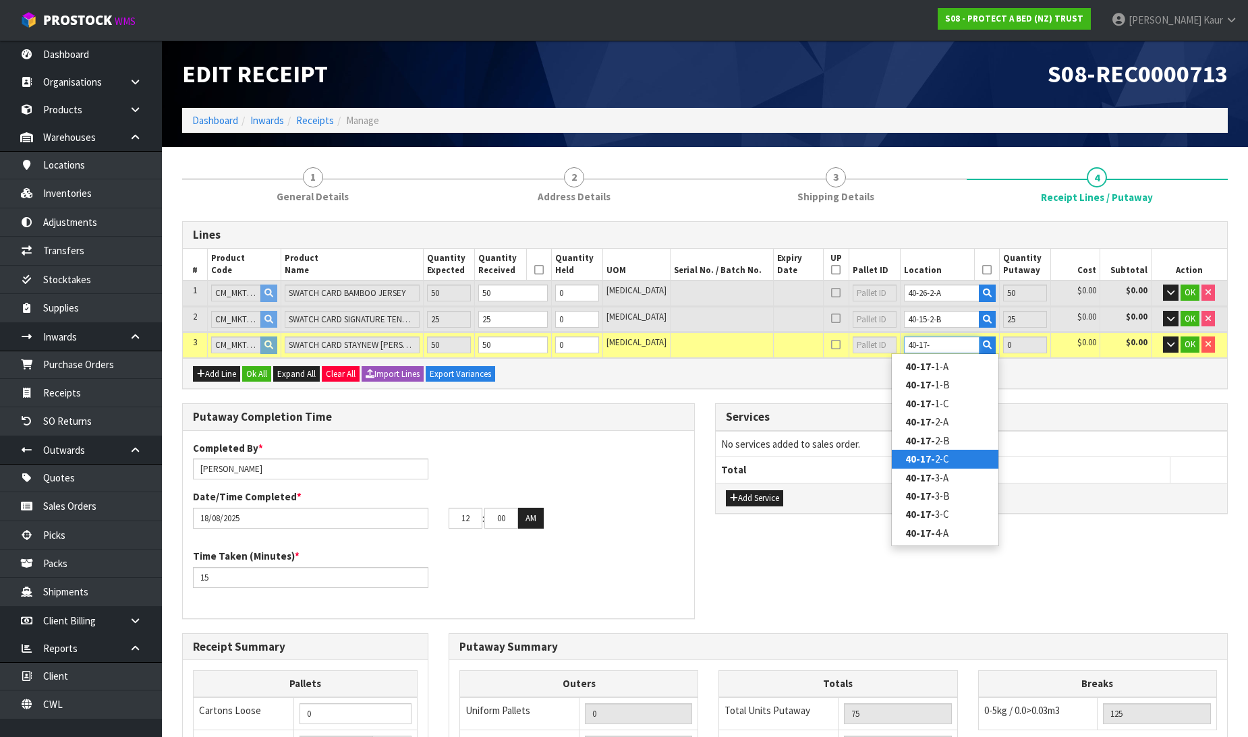
type input "40-17-"
click at [936, 463] on link "40-17- 2-C" at bounding box center [945, 459] width 107 height 18
type input "125"
type input "40-17-2-C"
type input "50"
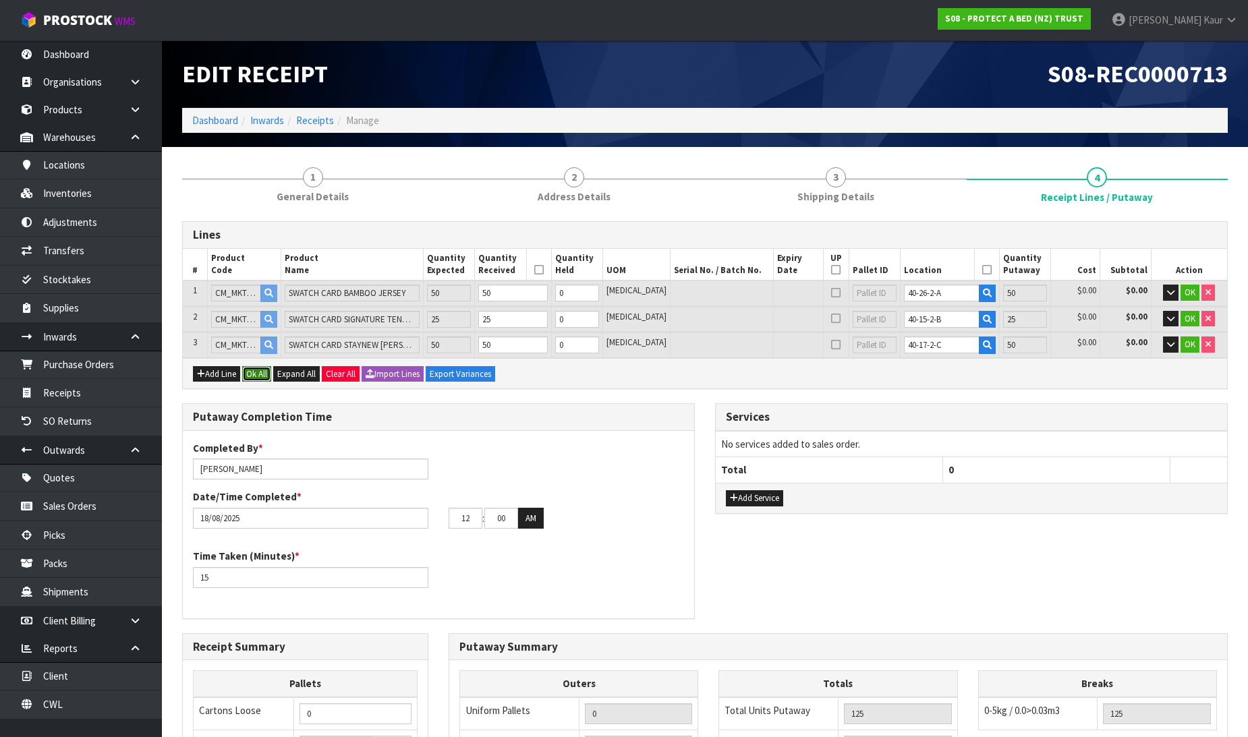
click at [256, 373] on button "Ok All" at bounding box center [256, 374] width 29 height 16
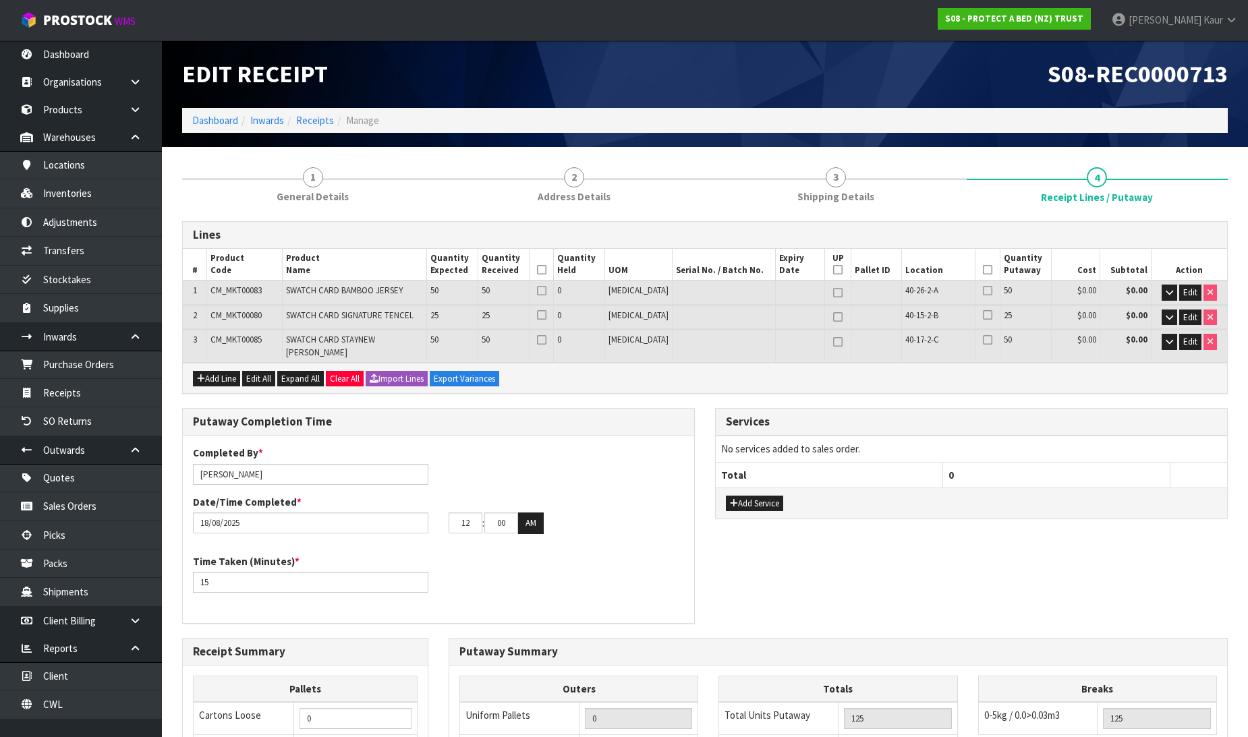
click at [546, 270] on icon at bounding box center [541, 270] width 9 height 1
click at [983, 270] on icon at bounding box center [987, 270] width 9 height 1
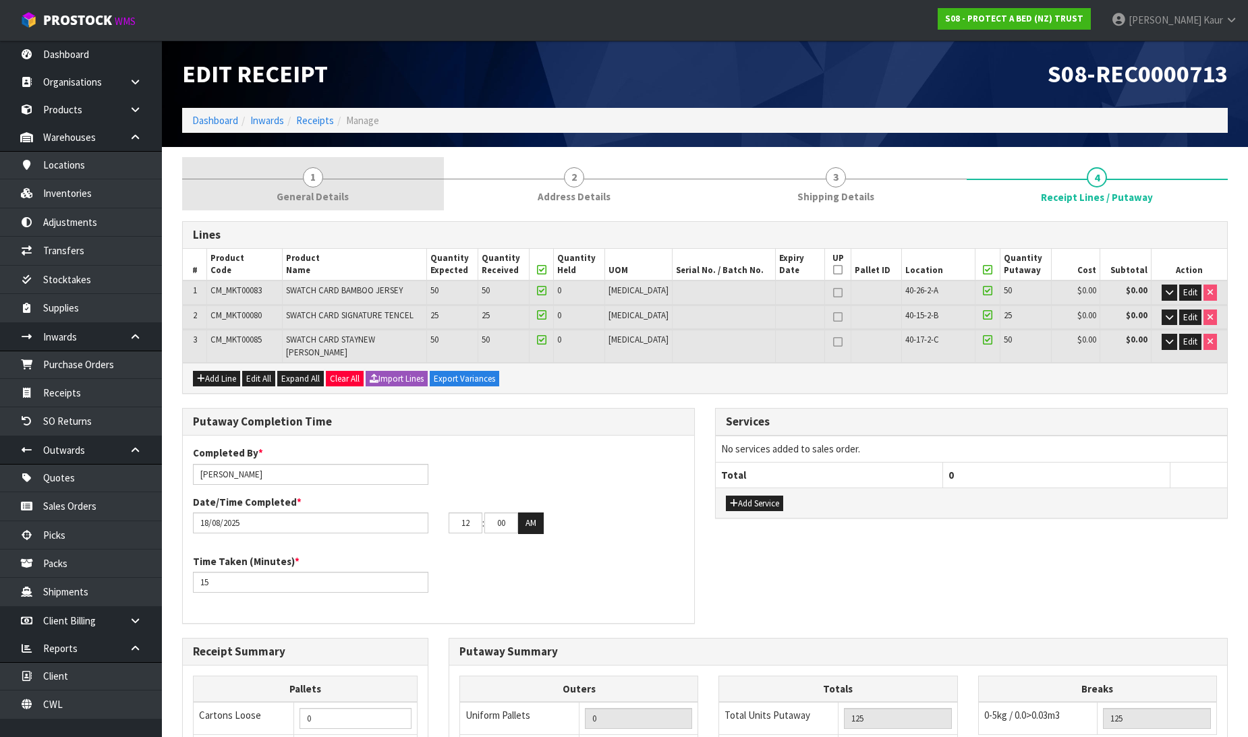
click at [291, 193] on span "General Details" at bounding box center [313, 197] width 72 height 14
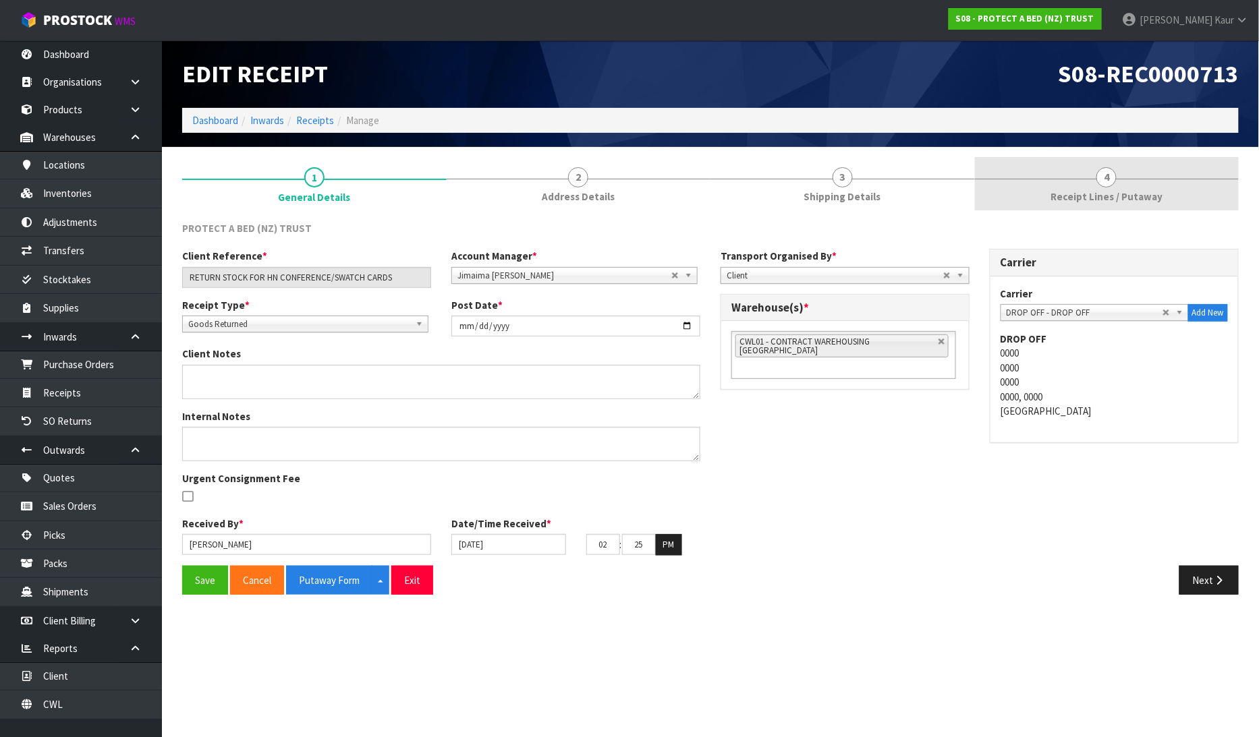
click at [1143, 192] on span "Receipt Lines / Putaway" at bounding box center [1106, 197] width 112 height 14
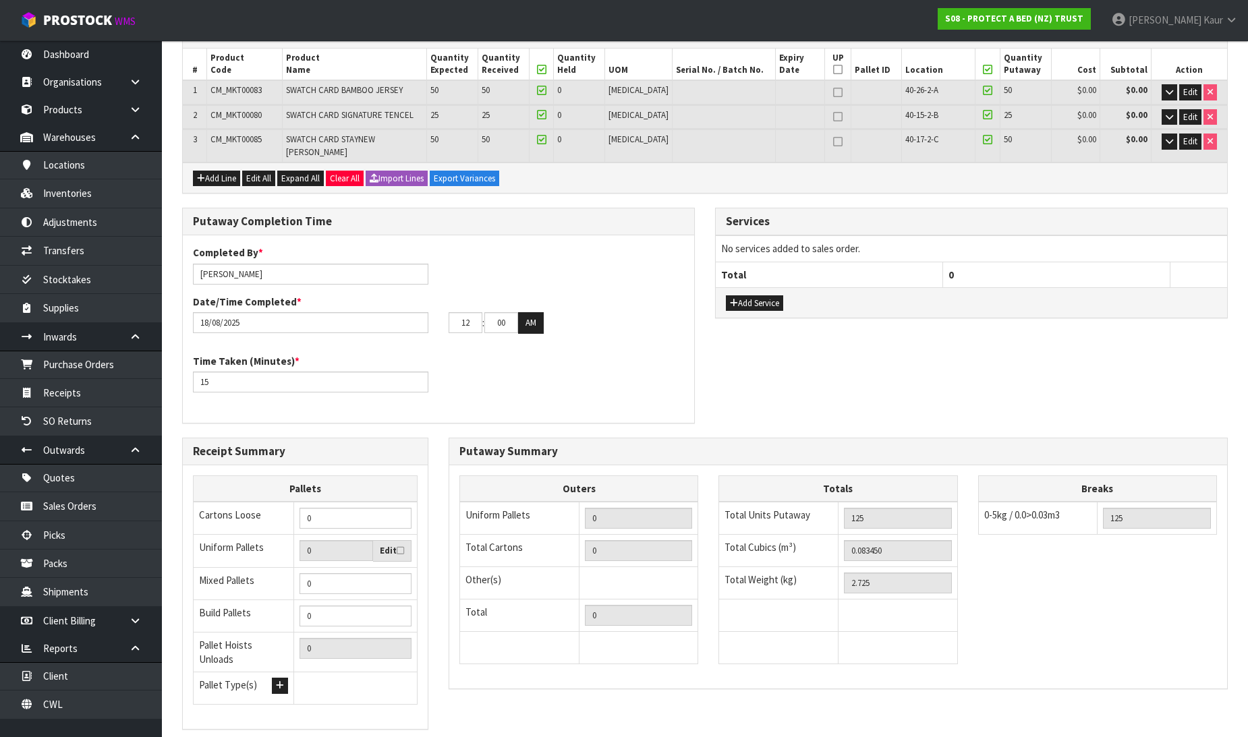
scroll to position [270, 0]
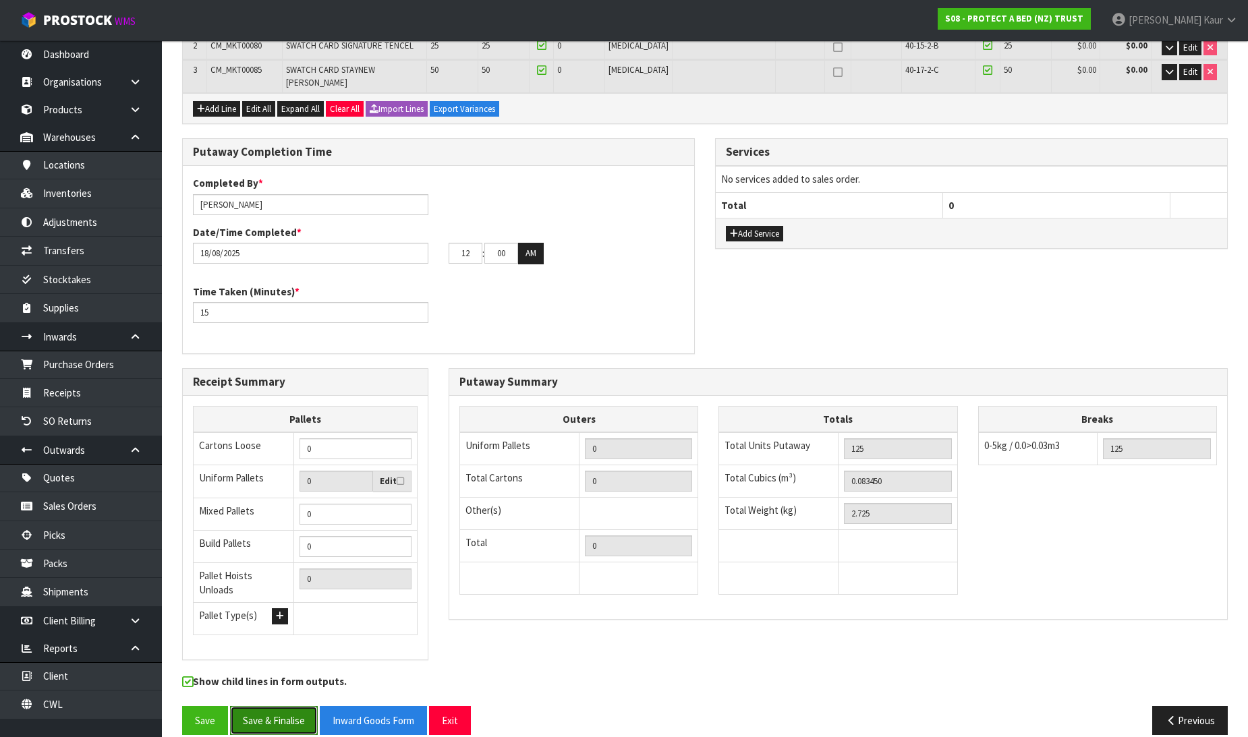
click at [267, 706] on button "Save & Finalise" at bounding box center [274, 720] width 88 height 29
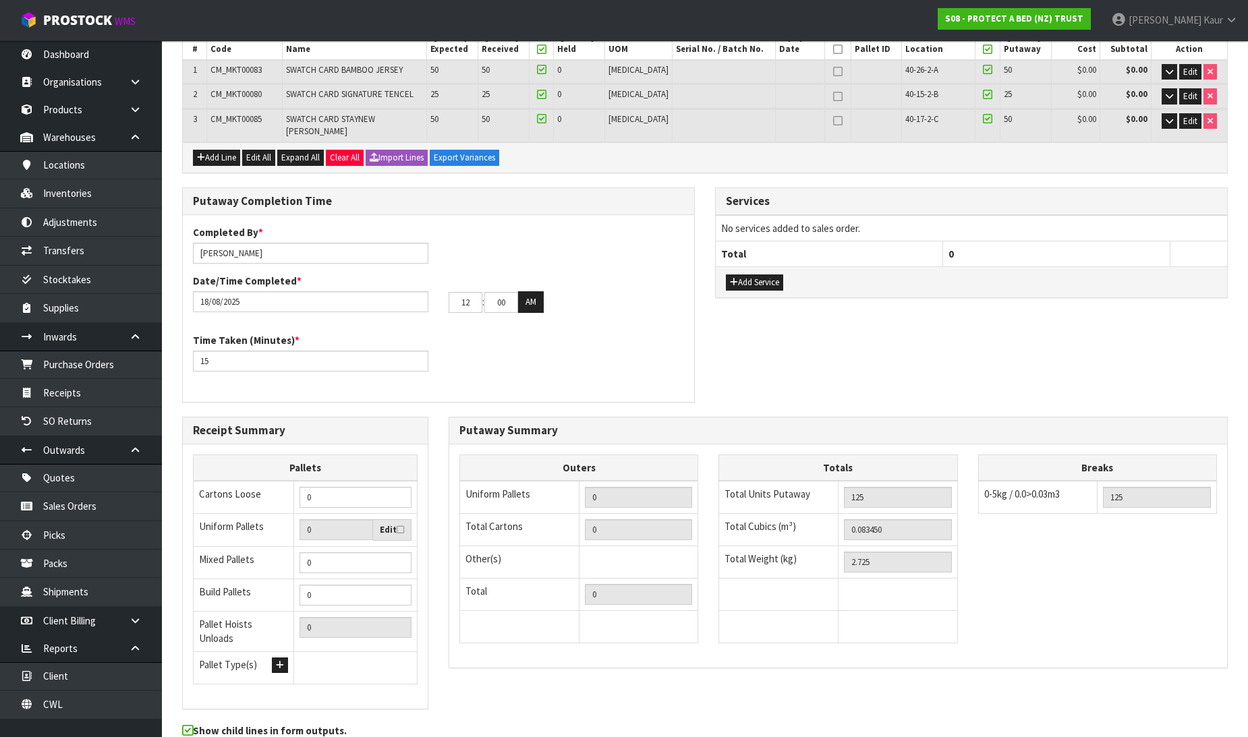
scroll to position [0, 0]
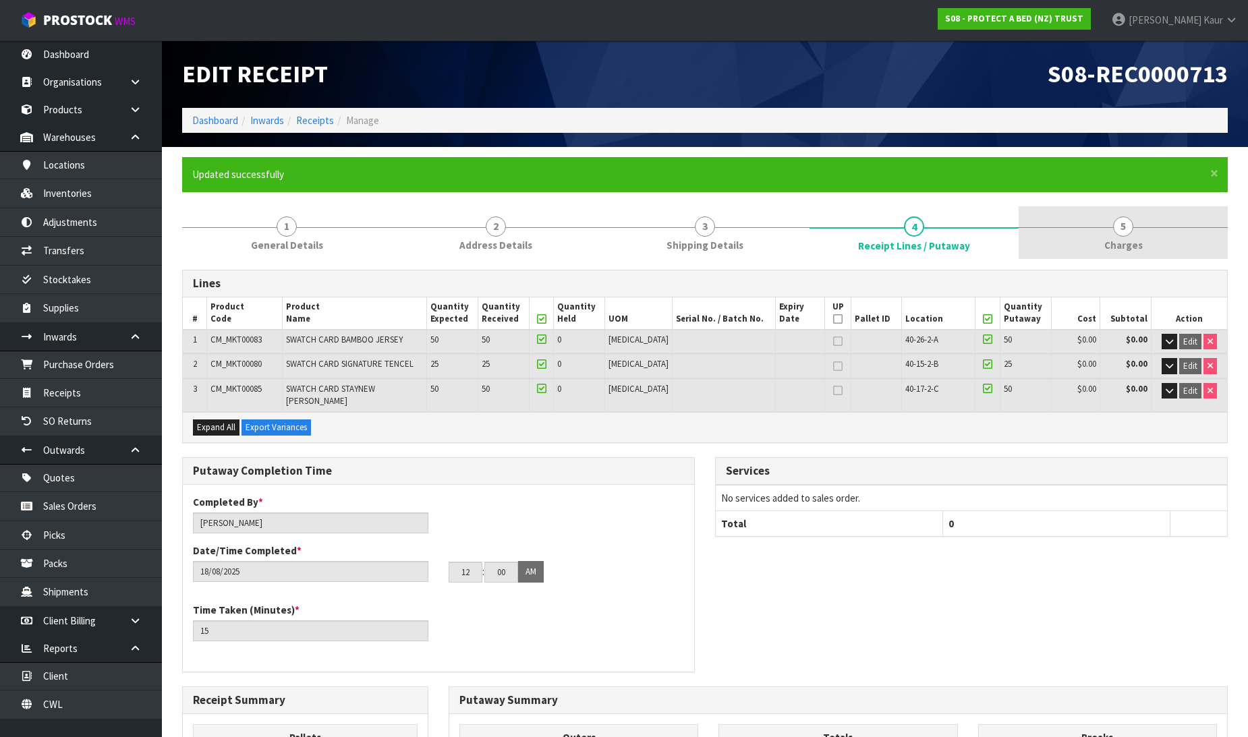
click at [1125, 244] on span "Charges" at bounding box center [1123, 245] width 38 height 14
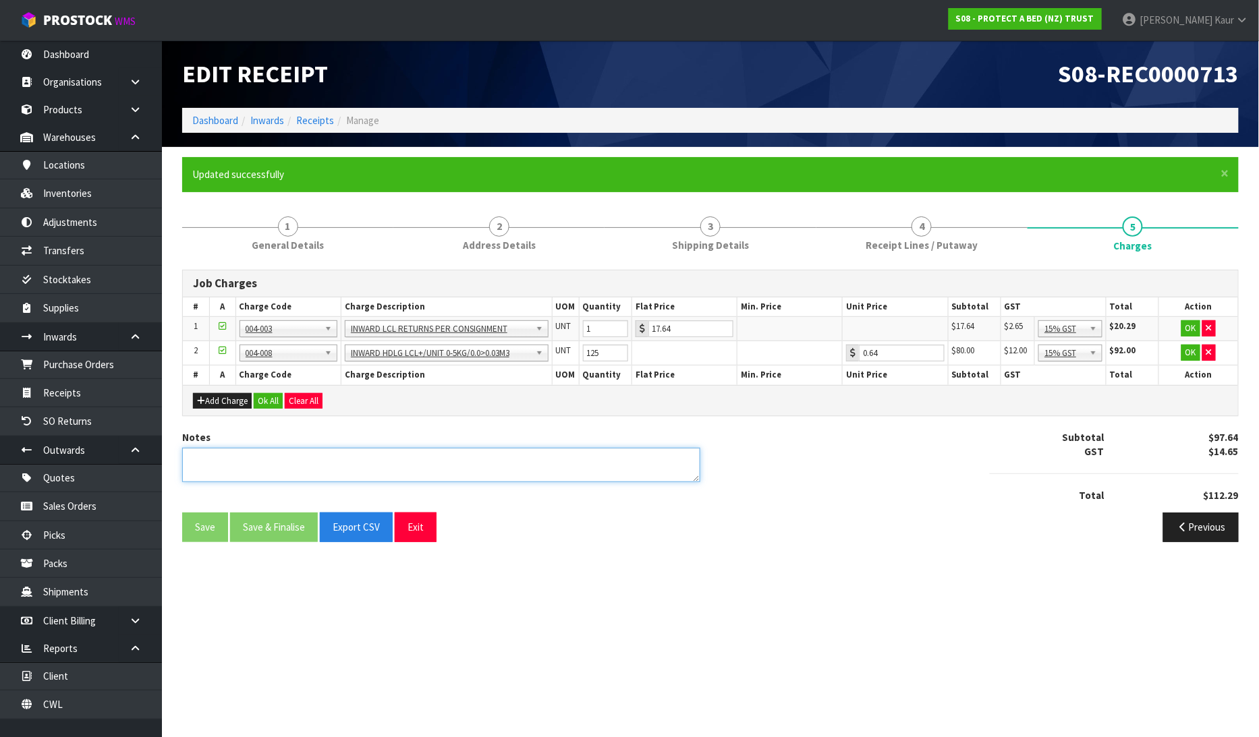
click at [298, 462] on textarea at bounding box center [441, 465] width 518 height 34
paste textarea "S08-REC0000709"
click at [190, 459] on textarea at bounding box center [441, 465] width 518 height 34
type textarea "LCL RETURN CONSIGNMENT CHARGES UNDER S08-REC0000709"
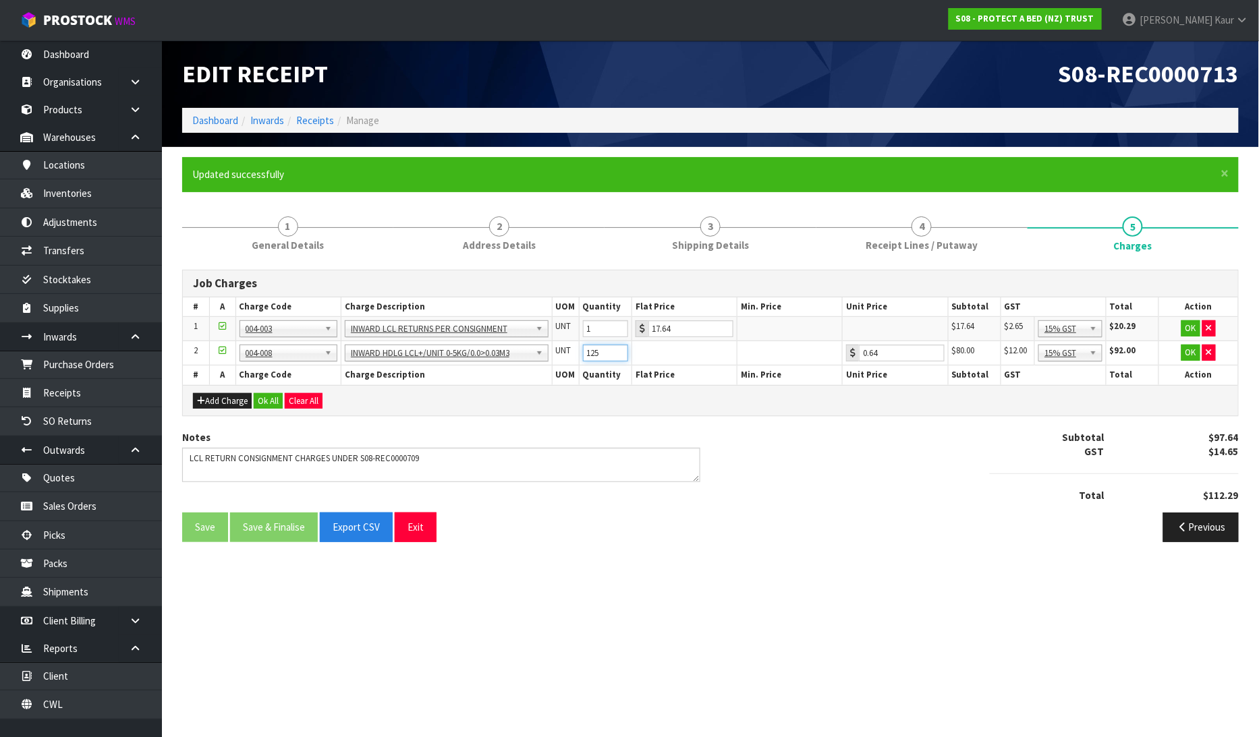
drag, startPoint x: 605, startPoint y: 356, endPoint x: 575, endPoint y: 351, distance: 30.6
click at [575, 351] on tr "2 001-001 001-002 001-003 001-004 001-005 001-006 001-007 001-008 001-009 001-0…" at bounding box center [710, 353] width 1055 height 24
type input "1"
drag, startPoint x: 439, startPoint y: 460, endPoint x: 172, endPoint y: 475, distance: 266.9
click at [172, 475] on div "Notes" at bounding box center [441, 461] width 538 height 62
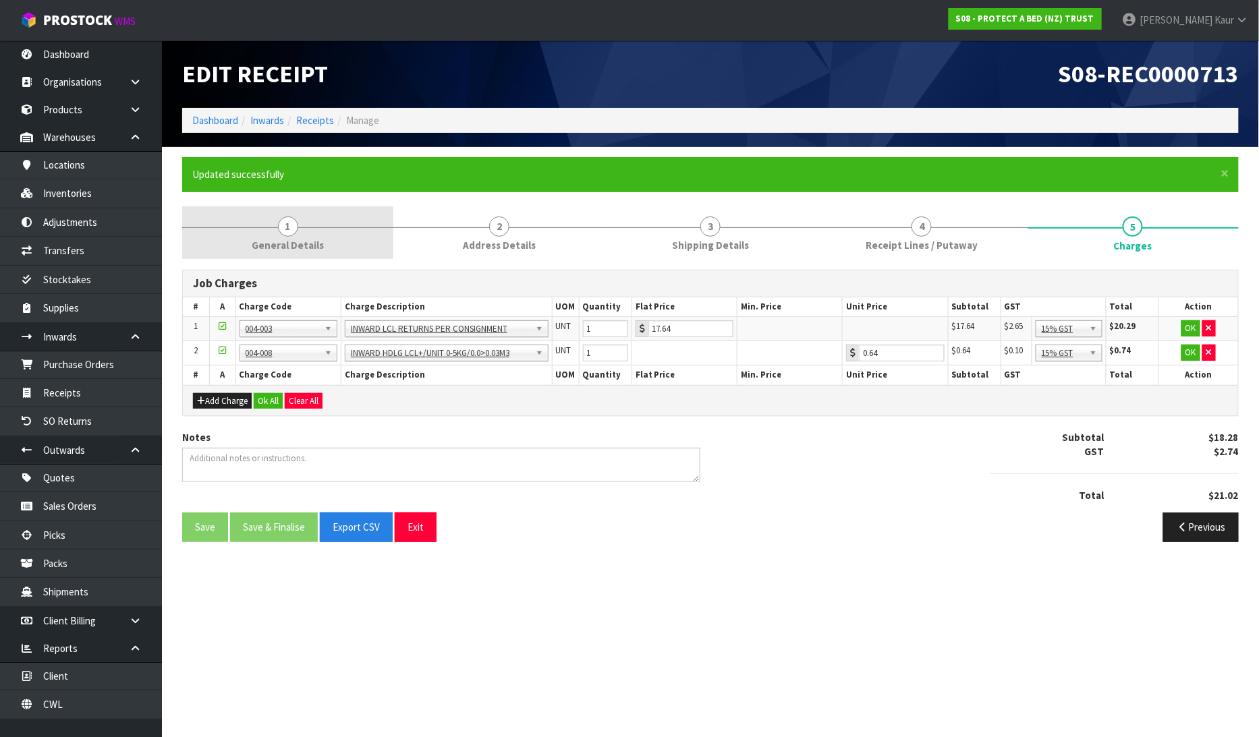
click at [287, 242] on span "General Details" at bounding box center [288, 245] width 72 height 14
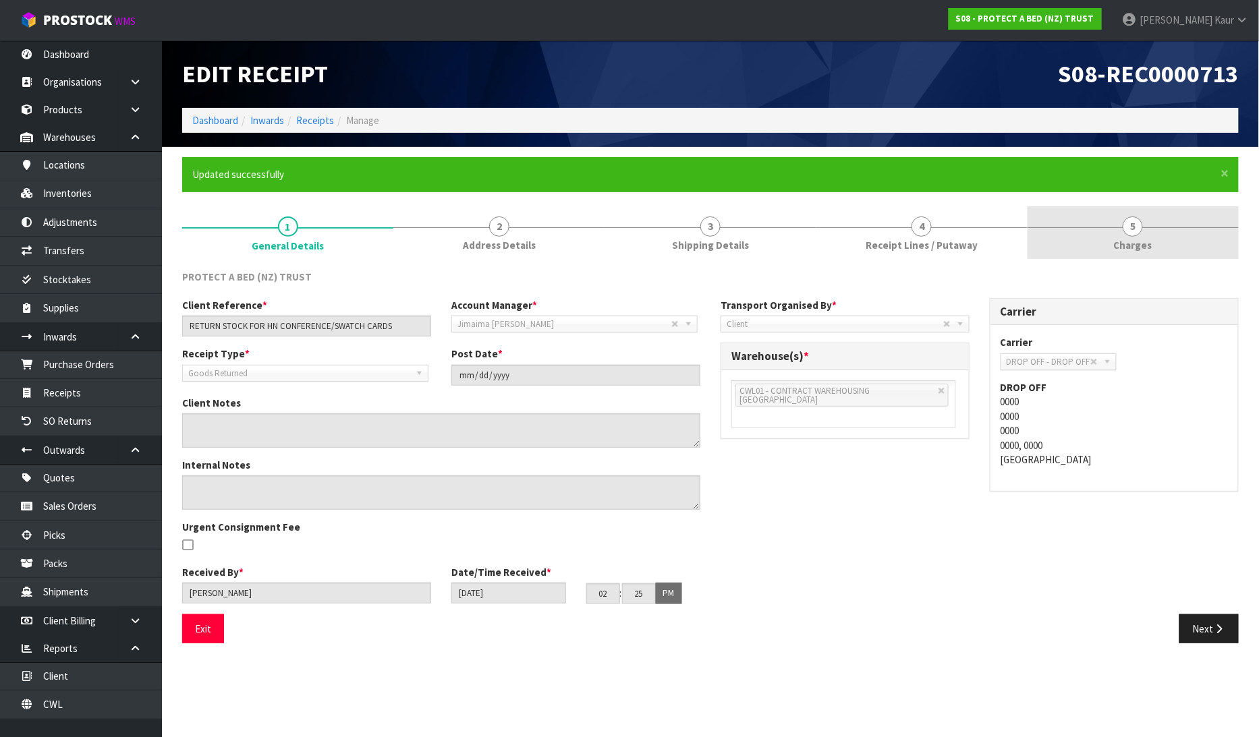
click at [1110, 227] on link "5 [GEOGRAPHIC_DATA]" at bounding box center [1132, 232] width 211 height 53
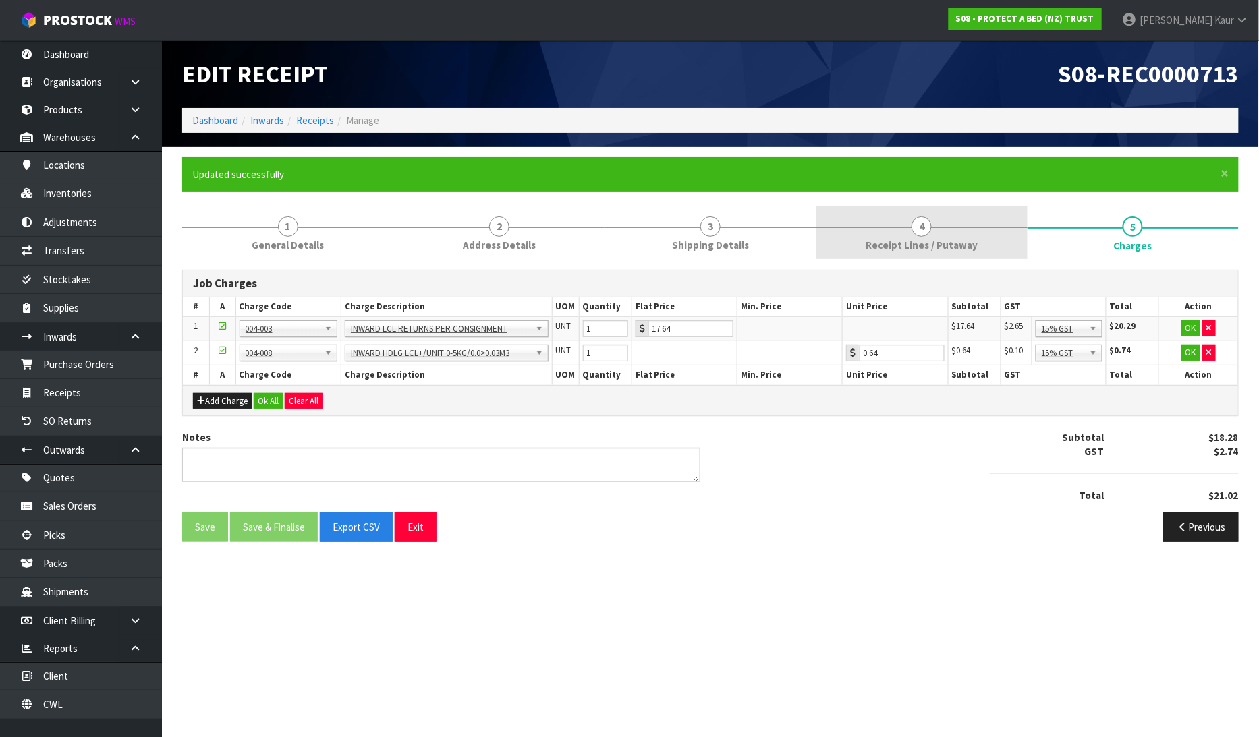
click at [906, 225] on link "4 Receipt Lines / Putaway" at bounding box center [921, 232] width 211 height 53
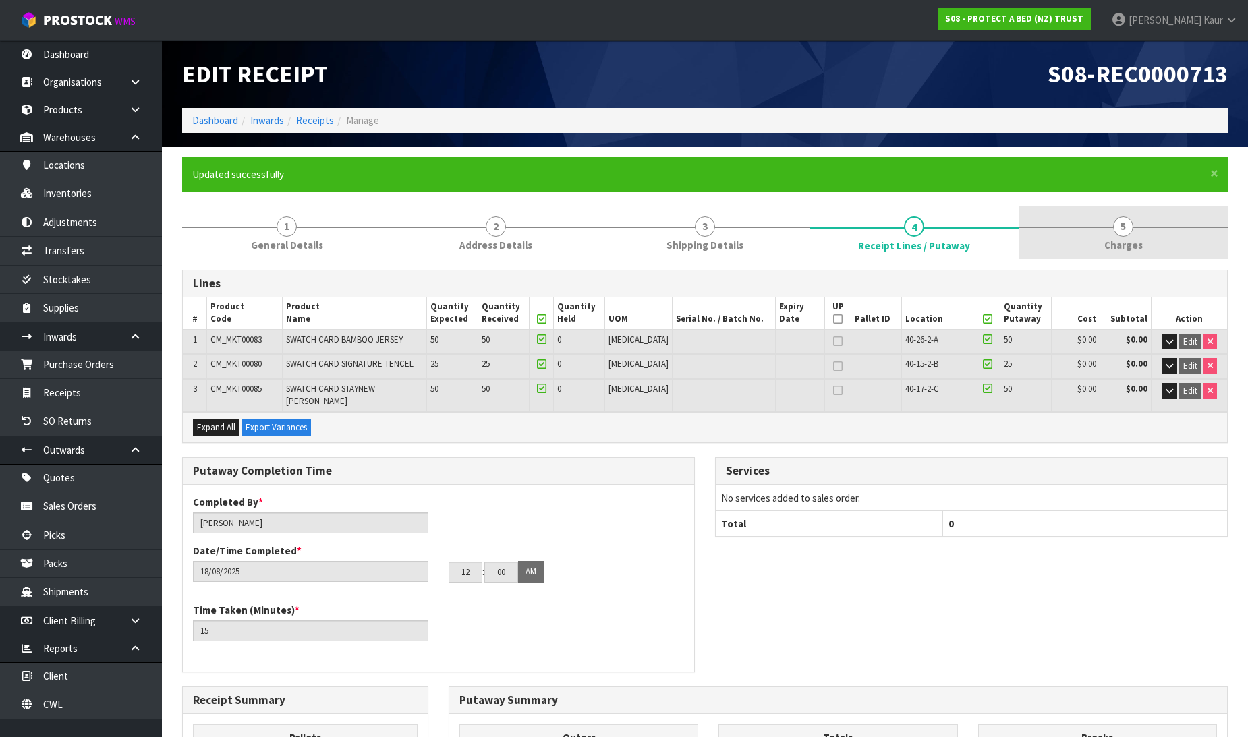
click at [1104, 237] on link "5 [GEOGRAPHIC_DATA]" at bounding box center [1123, 232] width 209 height 53
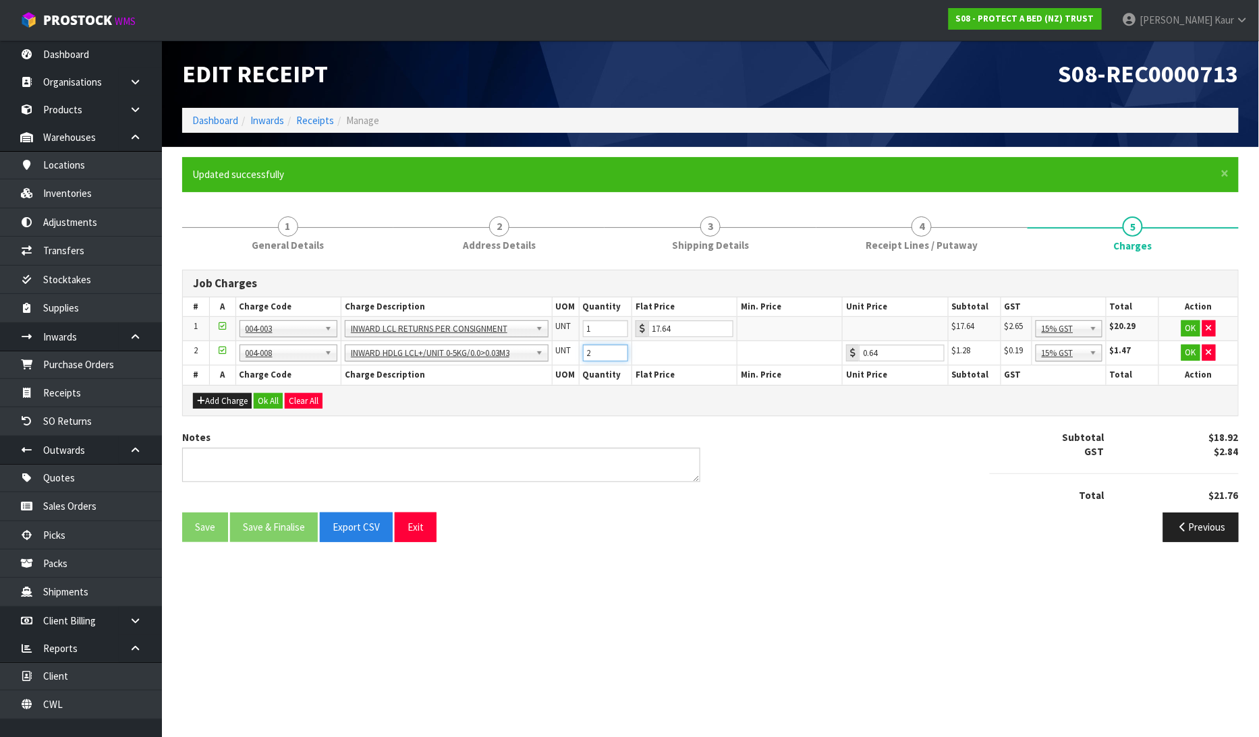
click at [617, 351] on input "2" at bounding box center [605, 353] width 45 height 17
click at [618, 351] on input "3" at bounding box center [605, 353] width 45 height 17
drag, startPoint x: 595, startPoint y: 351, endPoint x: 560, endPoint y: 356, distance: 35.4
click at [560, 356] on tr "2 001-001 001-002 001-003 001-004 001-005 001-006 001-007 001-008 001-009 001-0…" at bounding box center [710, 353] width 1055 height 24
type input "1"
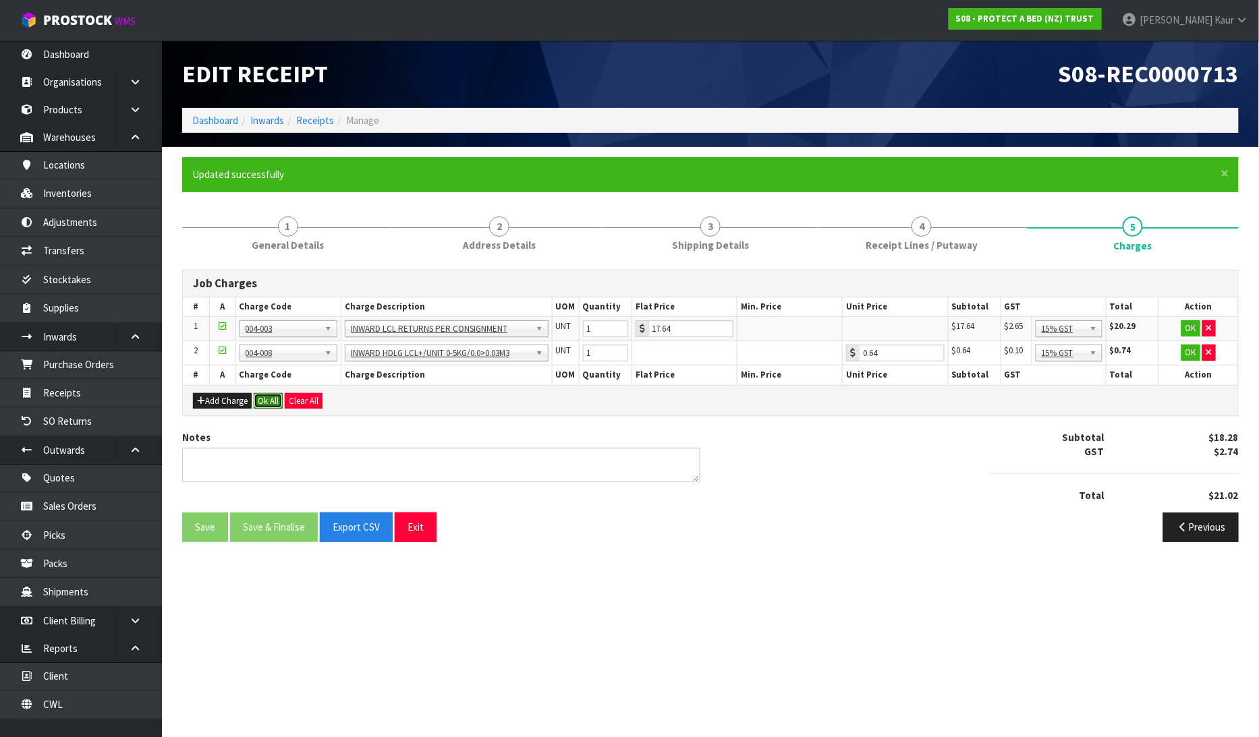
click at [271, 407] on button "Ok All" at bounding box center [268, 401] width 29 height 16
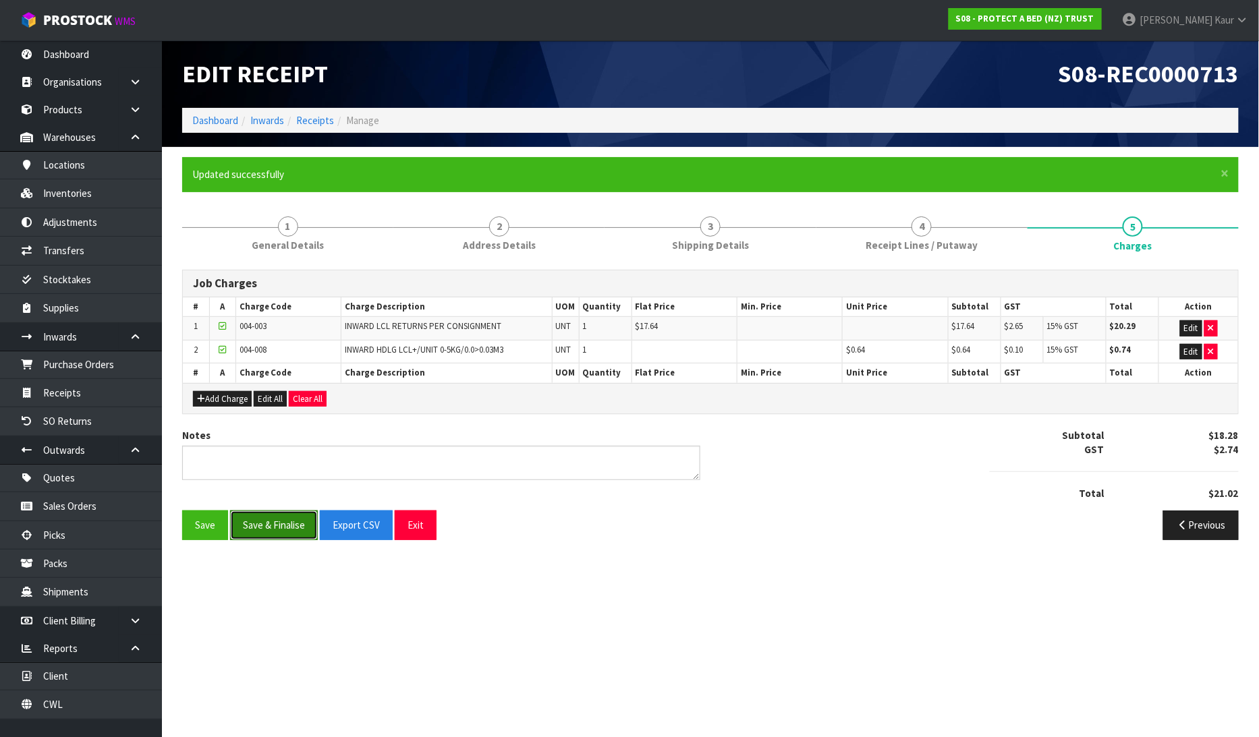
click at [279, 531] on button "Save & Finalise" at bounding box center [274, 525] width 88 height 29
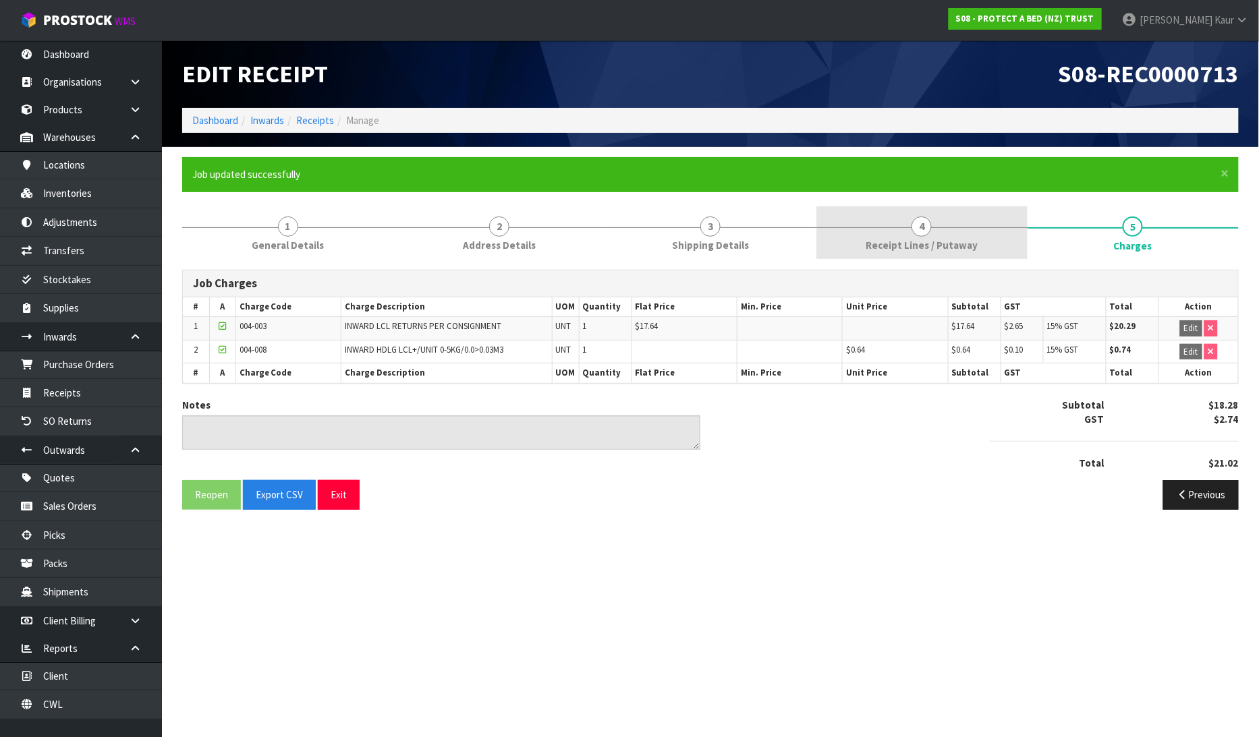
drag, startPoint x: 860, startPoint y: 236, endPoint x: 855, endPoint y: 250, distance: 14.3
click at [860, 236] on link "4 Receipt Lines / Putaway" at bounding box center [921, 232] width 211 height 53
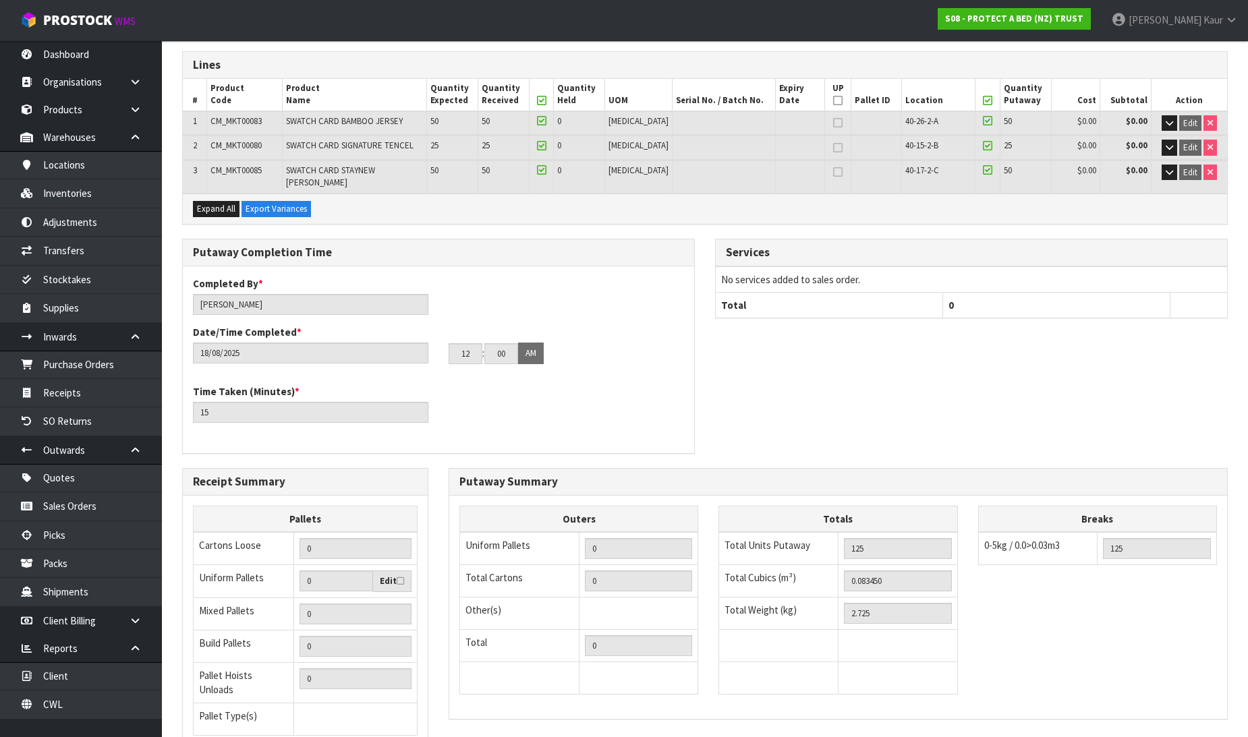
scroll to position [318, 0]
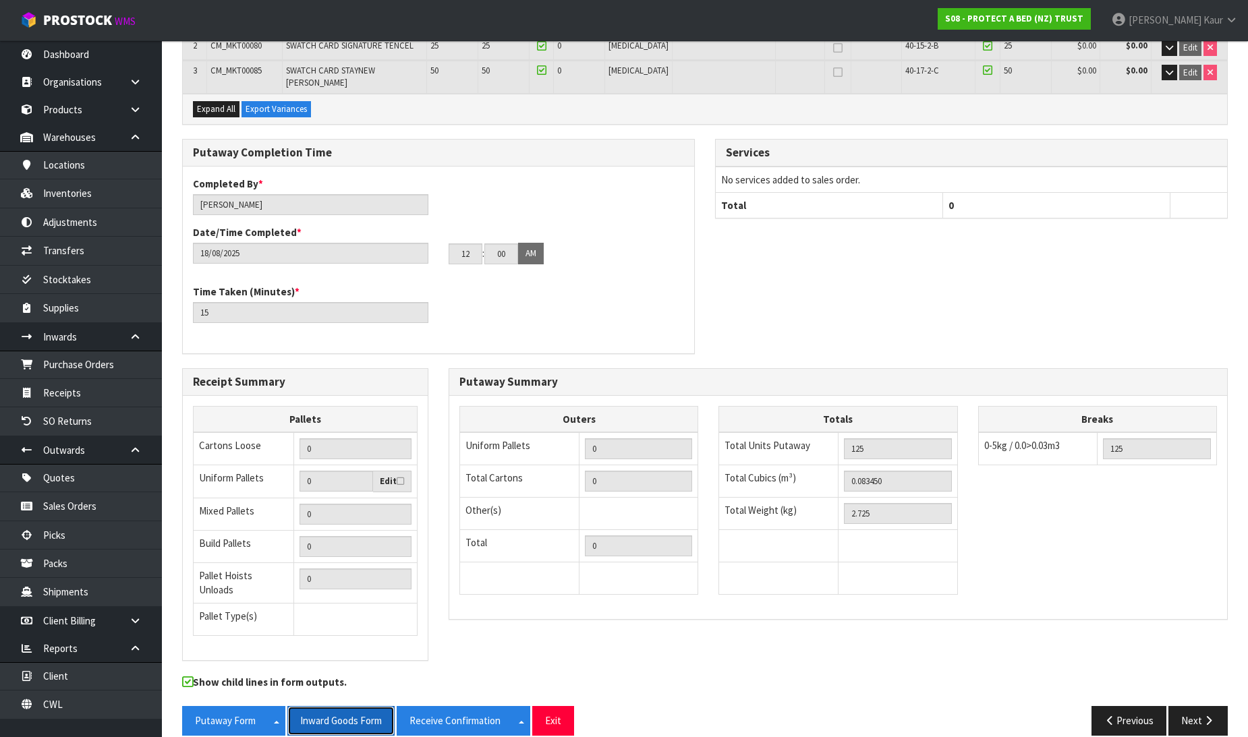
drag, startPoint x: 333, startPoint y: 696, endPoint x: 1258, endPoint y: 7, distance: 1153.3
click at [333, 706] on button "Inward Goods Form" at bounding box center [340, 720] width 107 height 29
click at [90, 46] on link "Dashboard" at bounding box center [81, 54] width 162 height 28
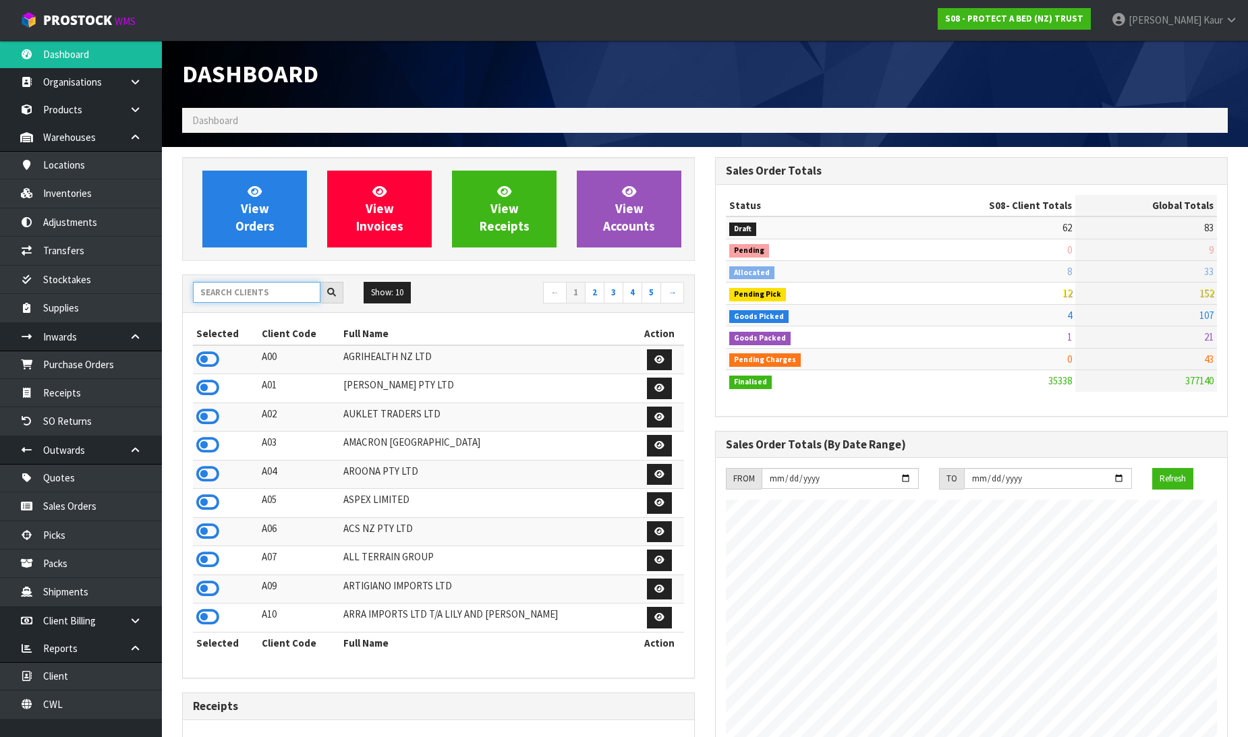
click at [264, 284] on input "text" at bounding box center [257, 292] width 128 height 21
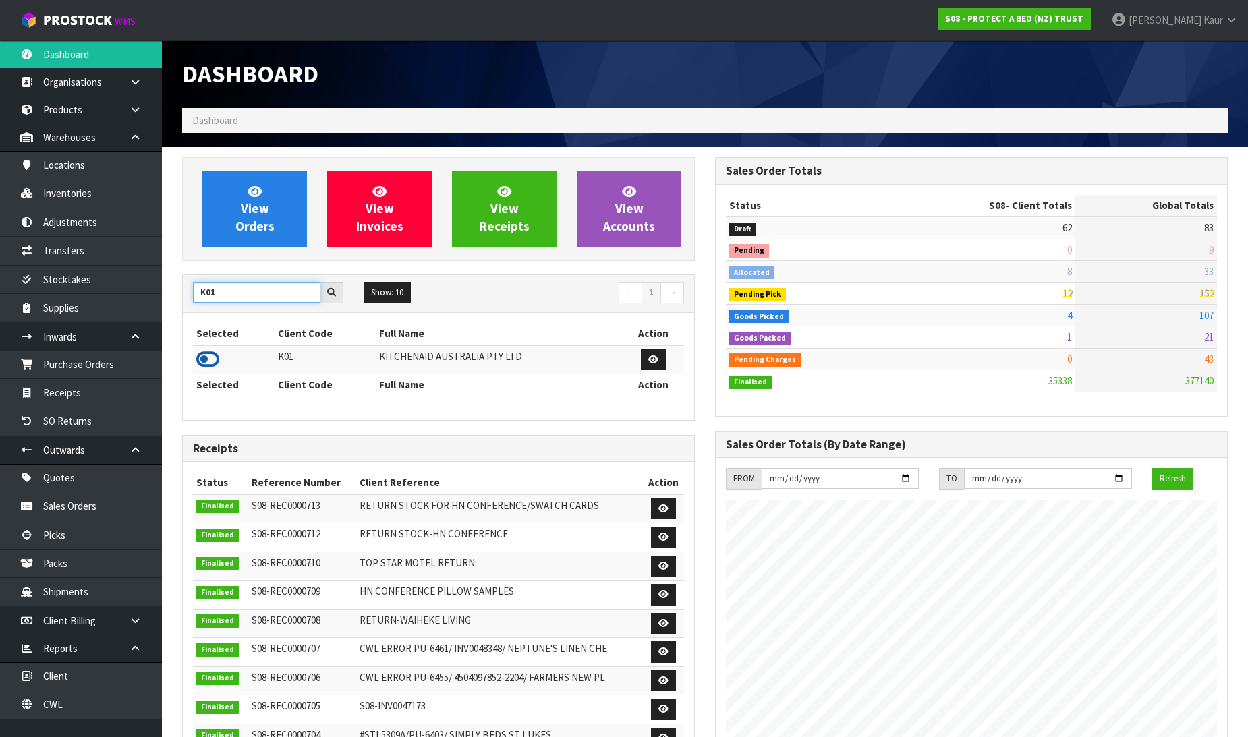
type input "K01"
click at [205, 359] on icon at bounding box center [207, 359] width 23 height 20
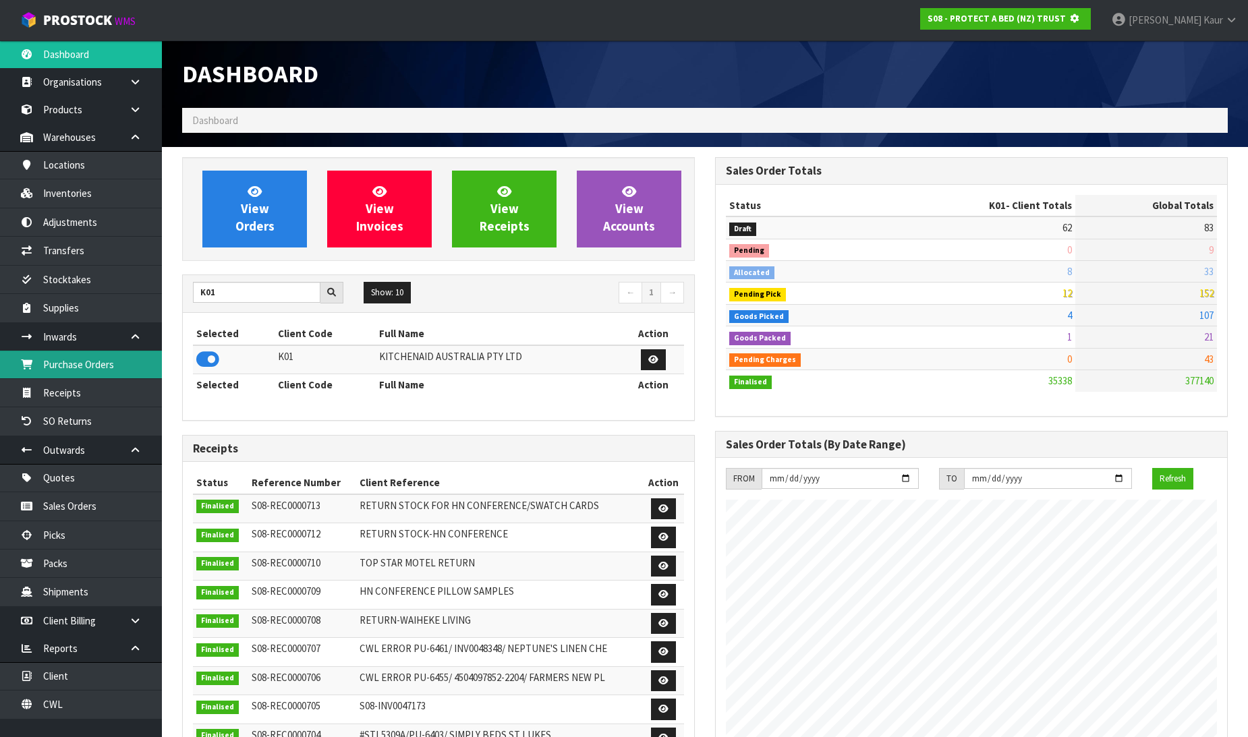
scroll to position [673778, 674086]
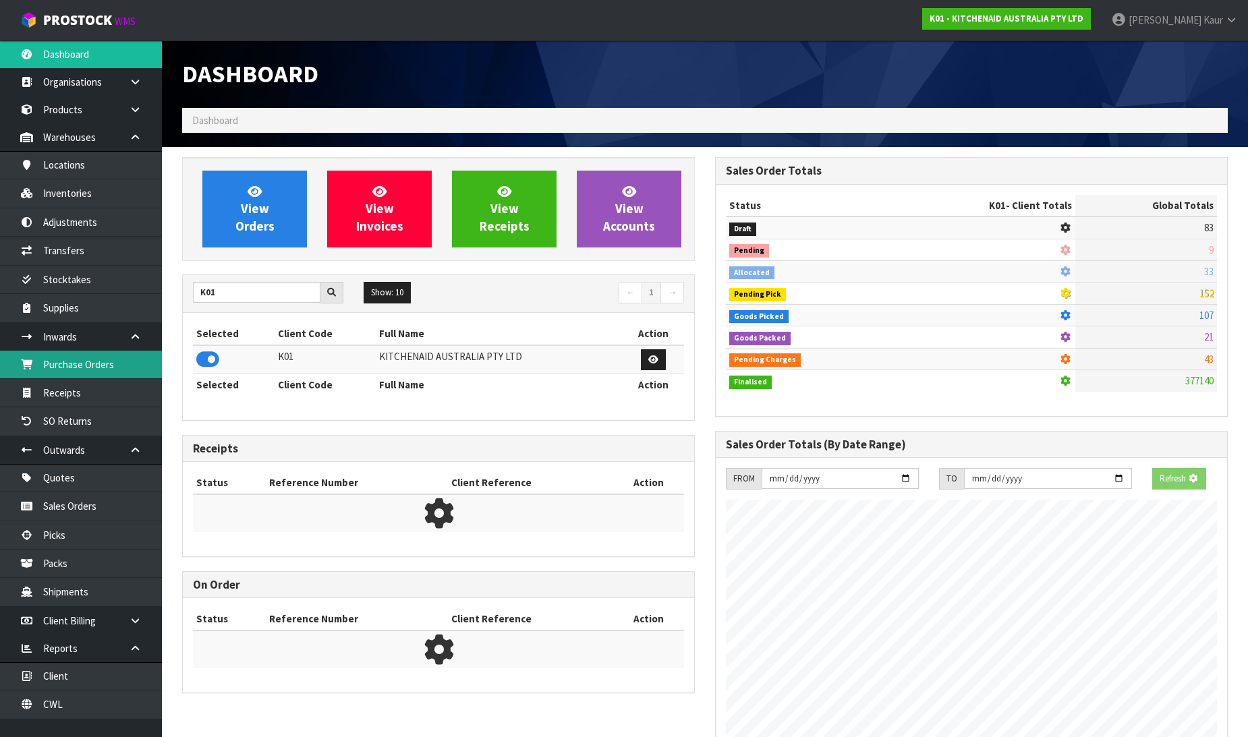
click at [107, 354] on link "Purchase Orders" at bounding box center [81, 365] width 162 height 28
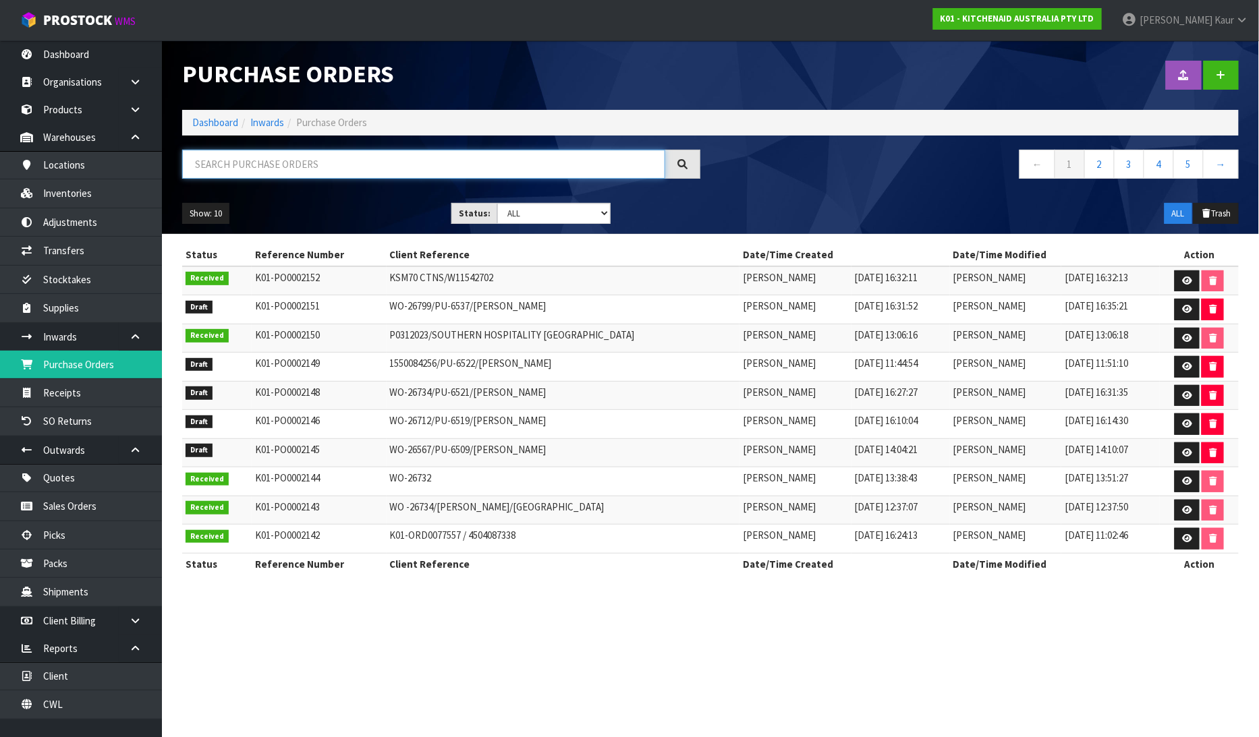
click at [315, 177] on input "text" at bounding box center [423, 164] width 483 height 29
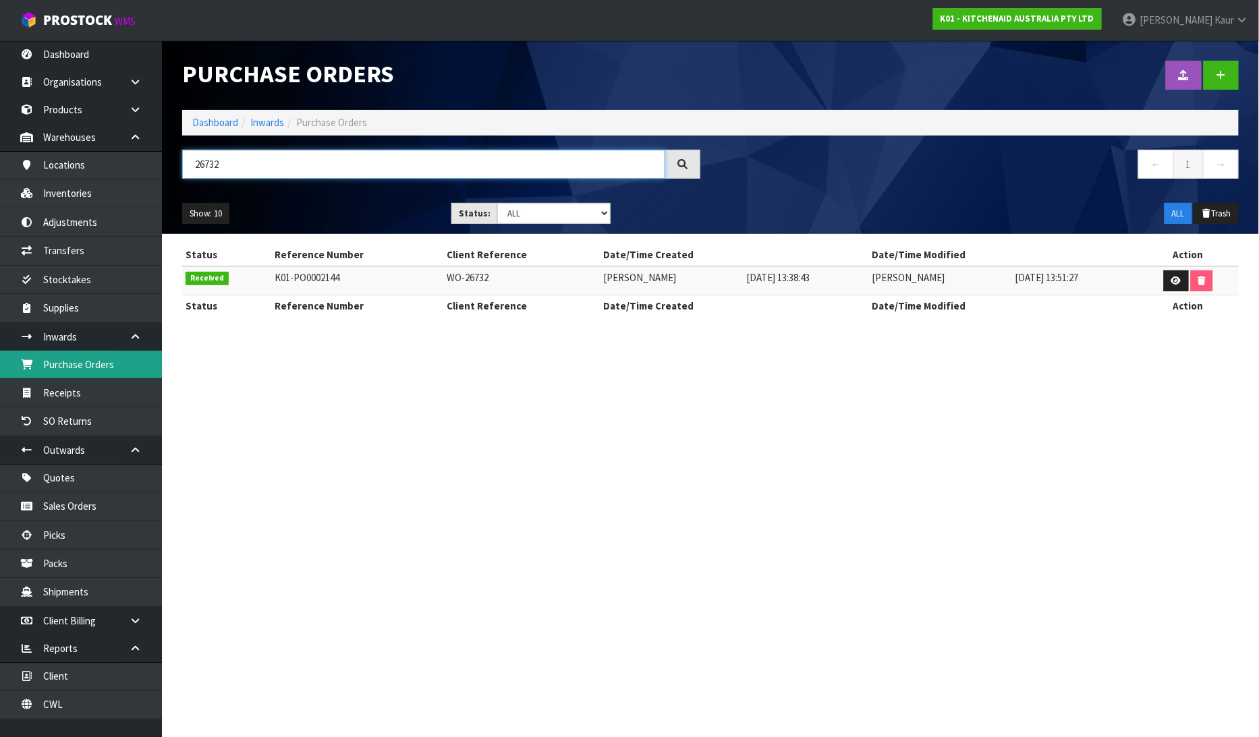
type input "26732"
click at [120, 376] on link "Purchase Orders" at bounding box center [81, 365] width 162 height 28
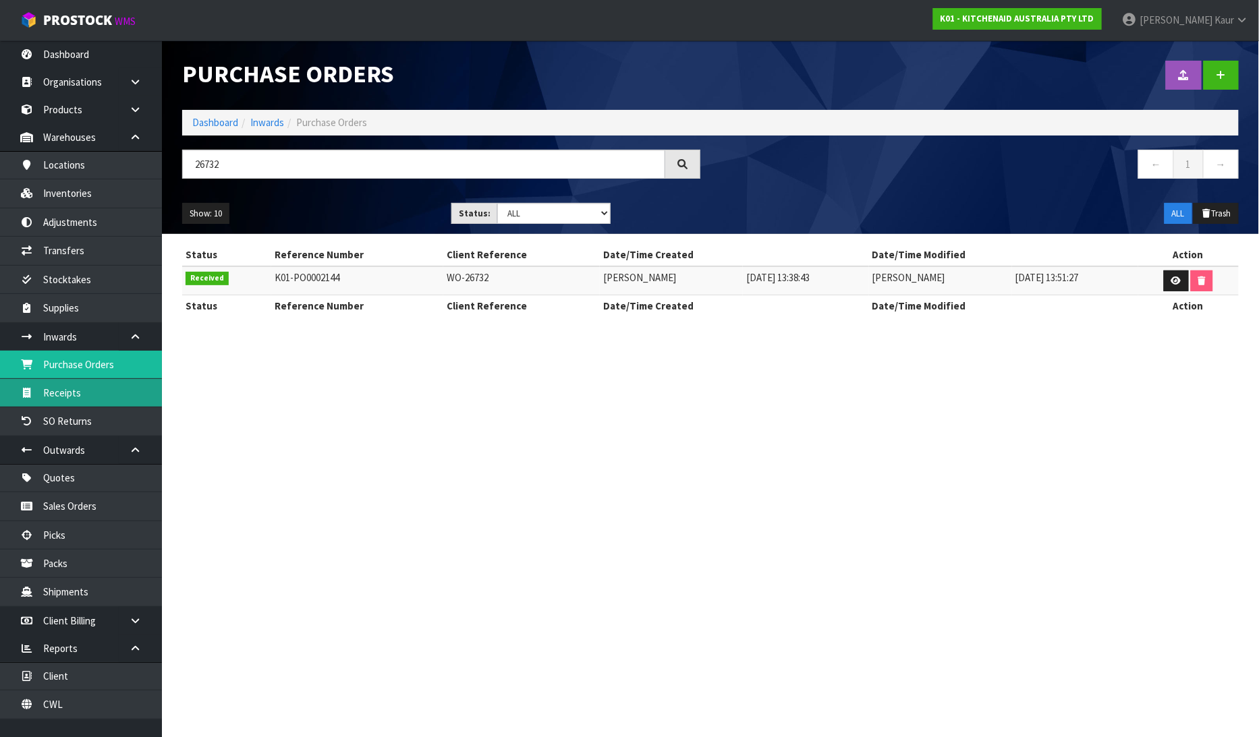
click at [83, 391] on link "Receipts" at bounding box center [81, 393] width 162 height 28
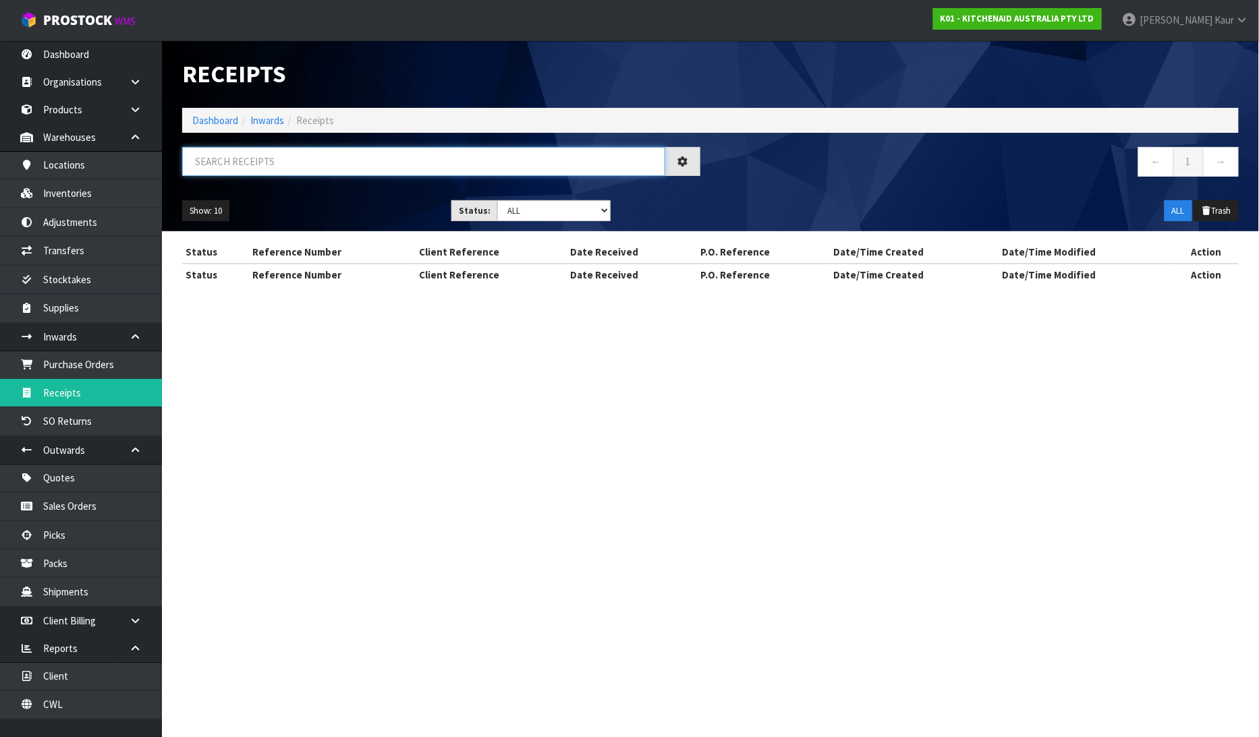
click at [233, 158] on input "text" at bounding box center [423, 161] width 483 height 29
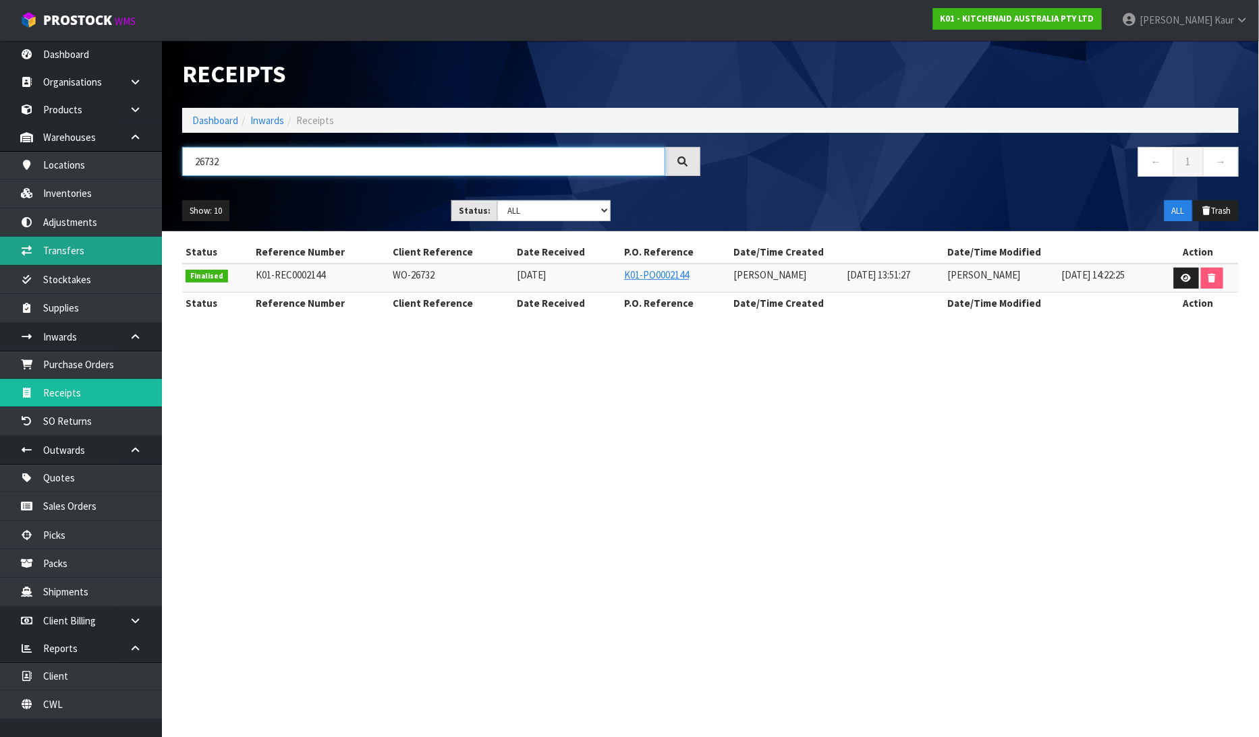
type input "26732"
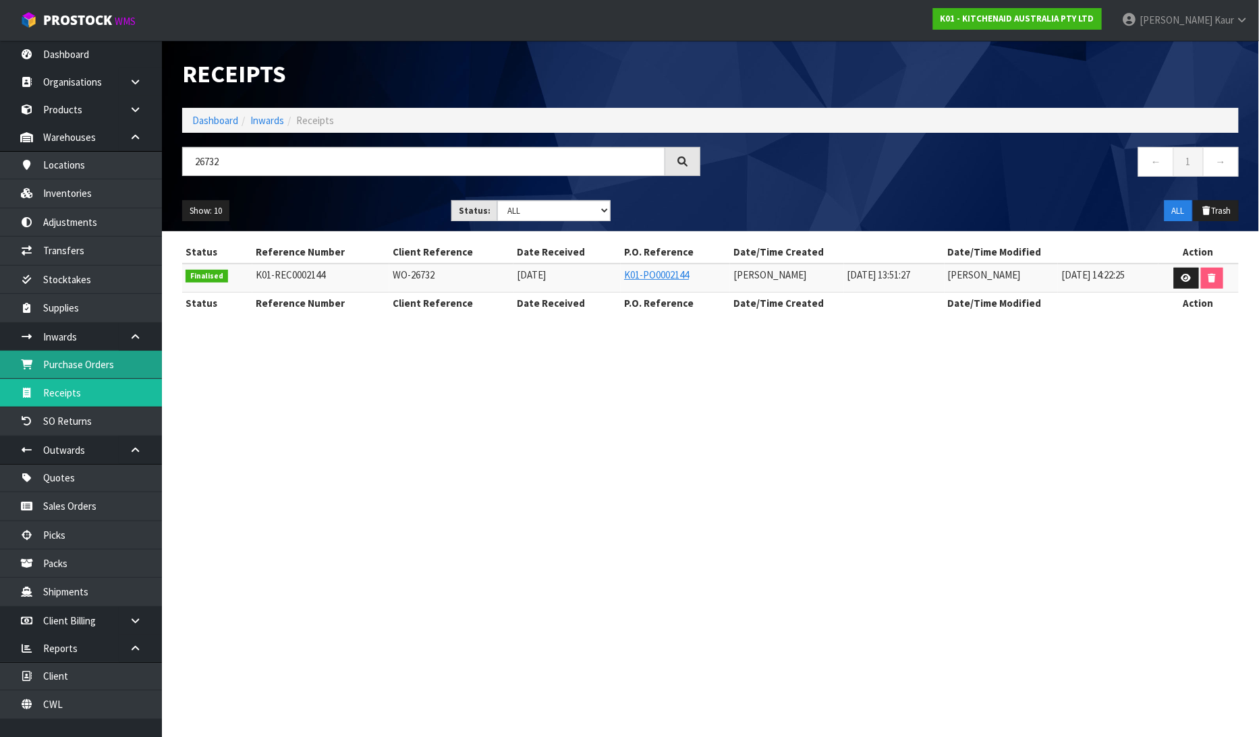
click at [102, 366] on link "Purchase Orders" at bounding box center [81, 365] width 162 height 28
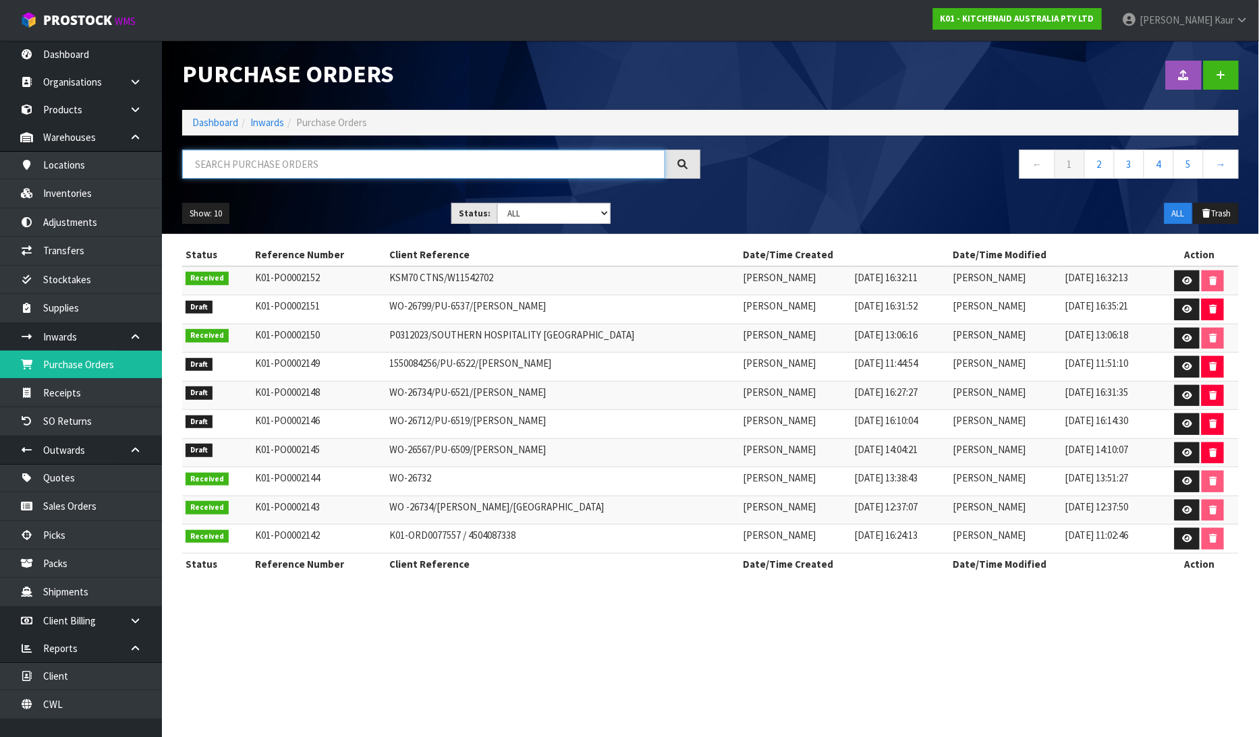
click at [254, 160] on input "text" at bounding box center [423, 164] width 483 height 29
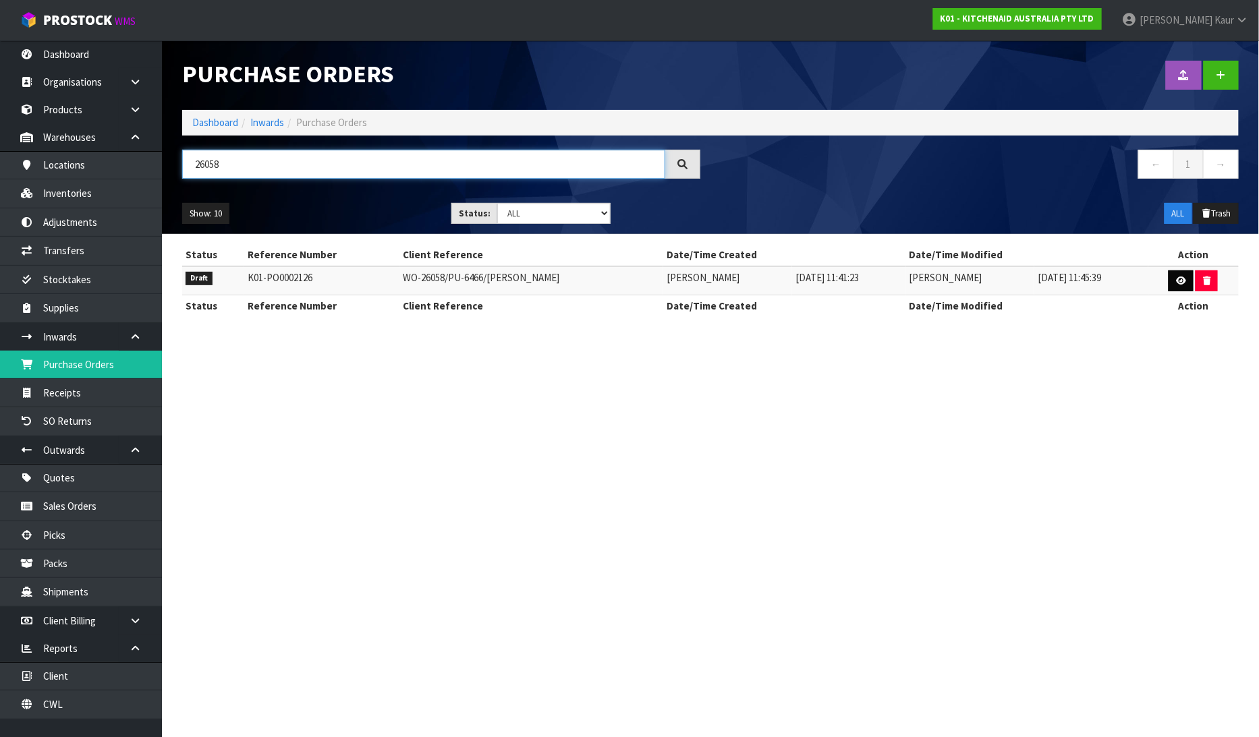
type input "26058"
click at [1182, 280] on icon at bounding box center [1181, 281] width 10 height 9
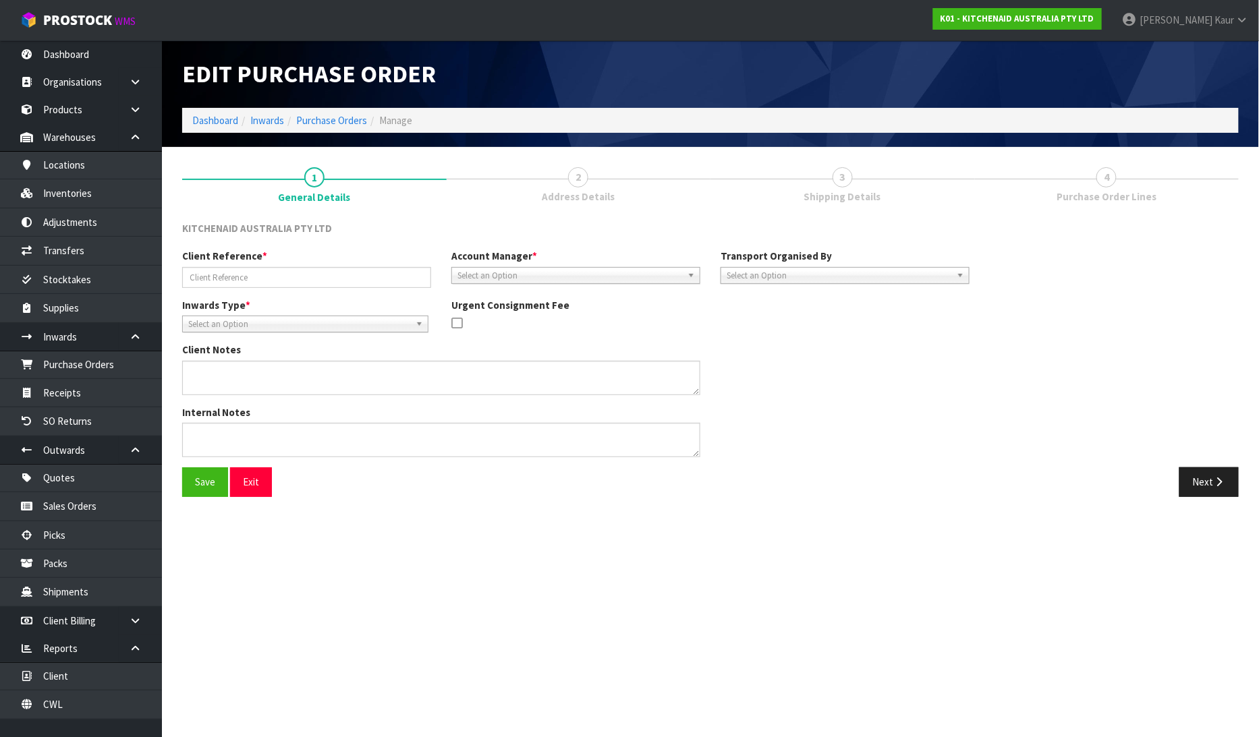
type input "WO-26058/PU-6466/[PERSON_NAME]"
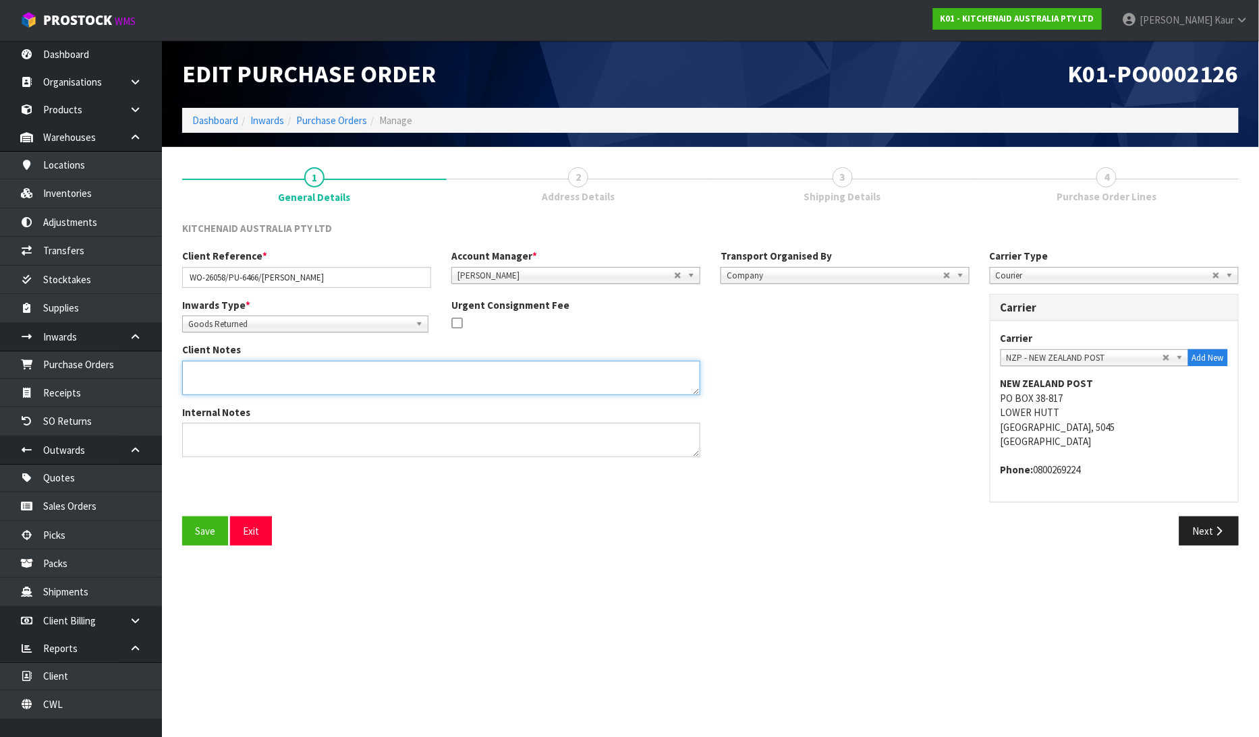
click at [319, 378] on textarea at bounding box center [441, 378] width 518 height 34
paste textarea "PLEASE REMOVE OUTER CARTON AND RETURN 5KSM2CB5BGS TO STOCK FOR FUTURE ORDERS AS…"
type textarea "PLEASE REMOVE OUTER CARTON AND RETURN 5KSM2CB5BGS TO STOCK FOR FUTURE ORDERS AS…"
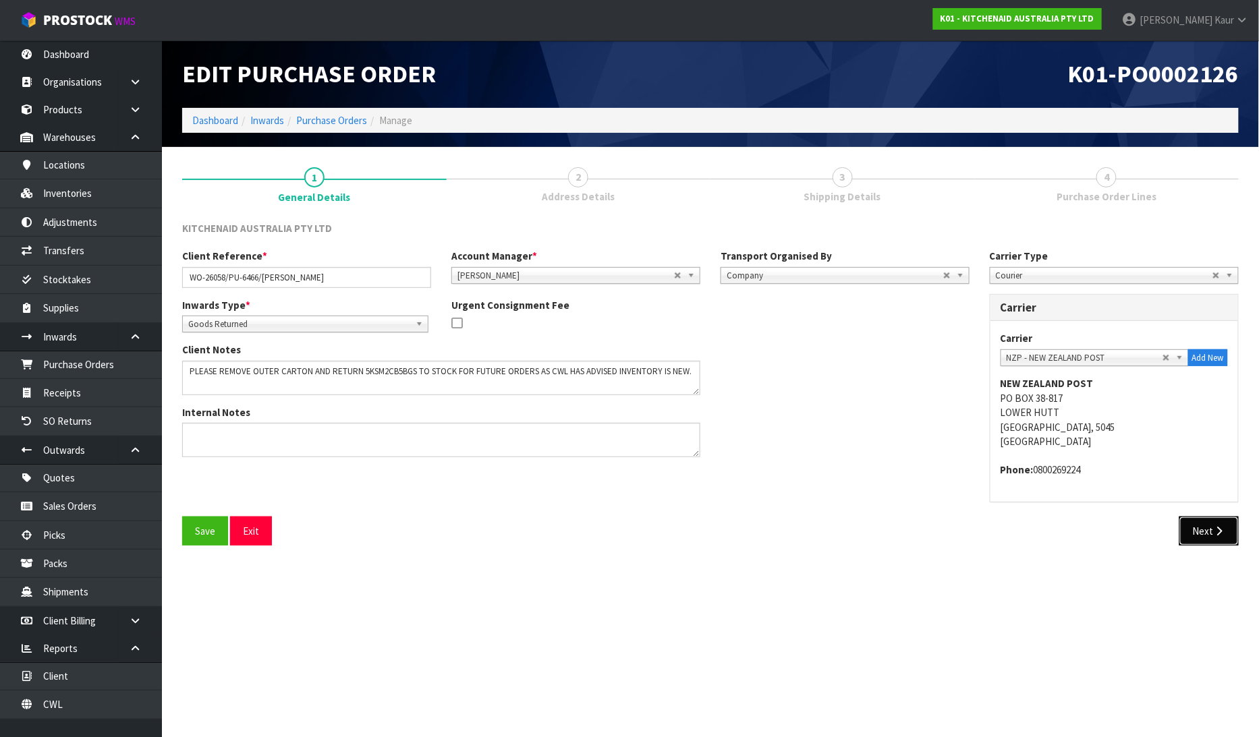
click at [1191, 536] on button "Next" at bounding box center [1208, 531] width 59 height 29
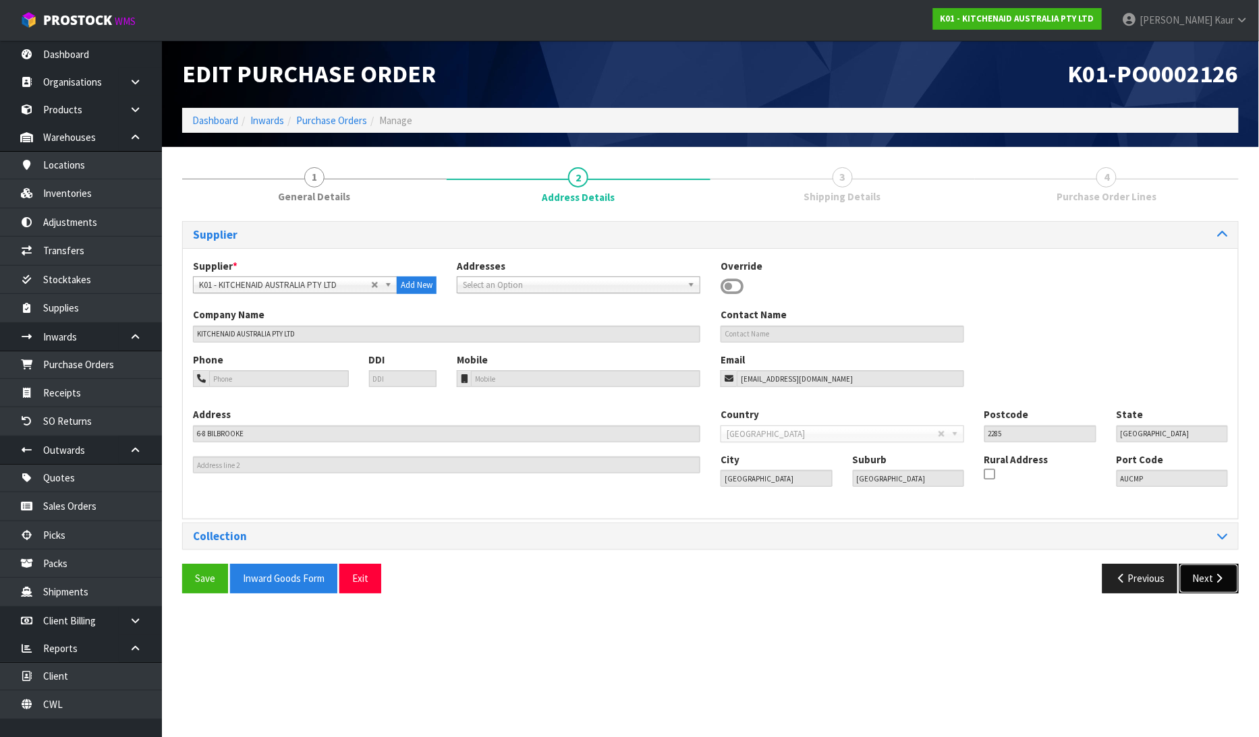
click at [1211, 571] on button "Next" at bounding box center [1208, 578] width 59 height 29
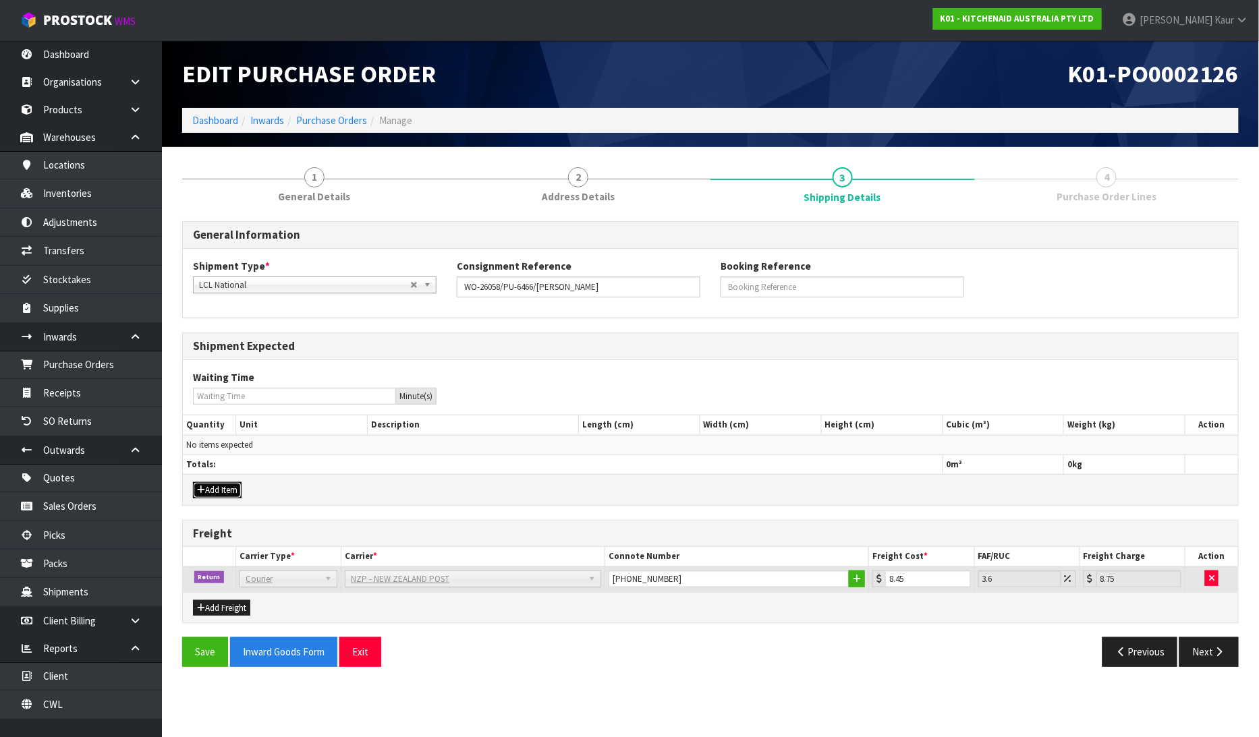
click at [225, 488] on button "Add Item" at bounding box center [217, 490] width 49 height 16
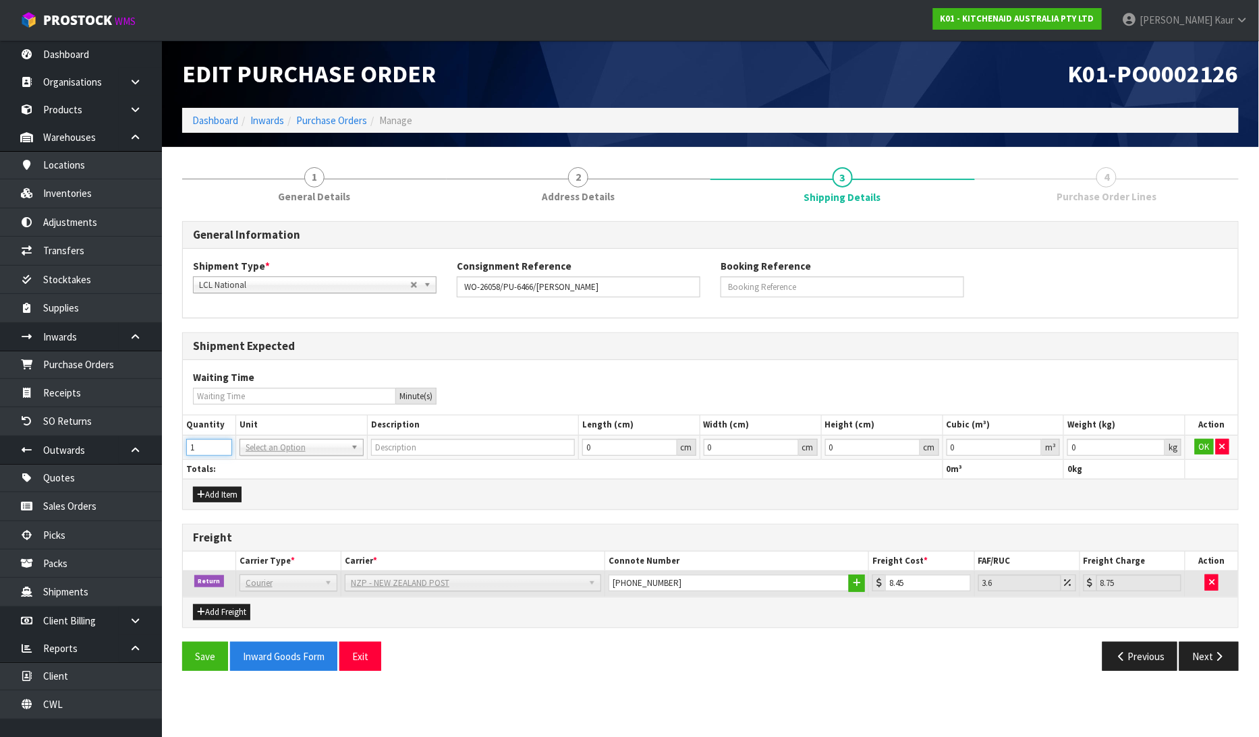
drag, startPoint x: 219, startPoint y: 444, endPoint x: 257, endPoint y: 445, distance: 38.5
type input "1"
click at [223, 445] on input "1" at bounding box center [209, 447] width 46 height 17
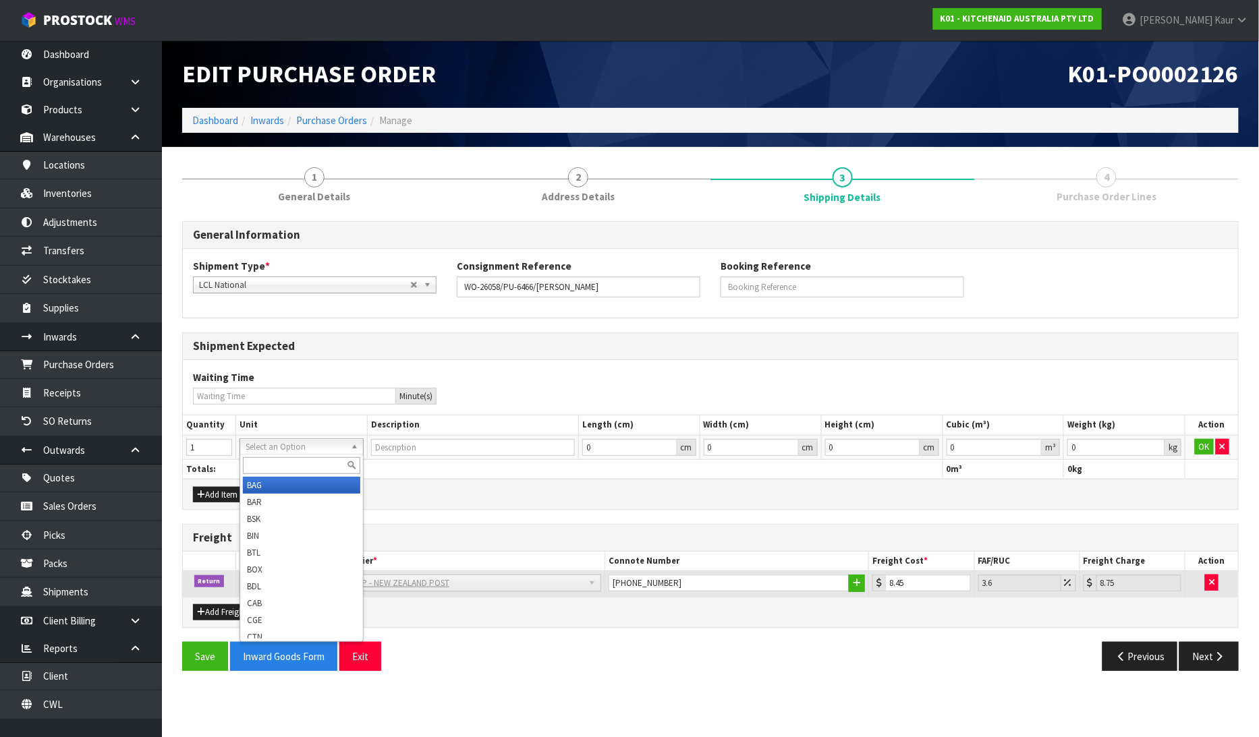
click at [266, 463] on input "text" at bounding box center [301, 465] width 117 height 17
type input "ctn"
drag, startPoint x: 266, startPoint y: 486, endPoint x: 278, endPoint y: 487, distance: 11.5
type input "CARTON"
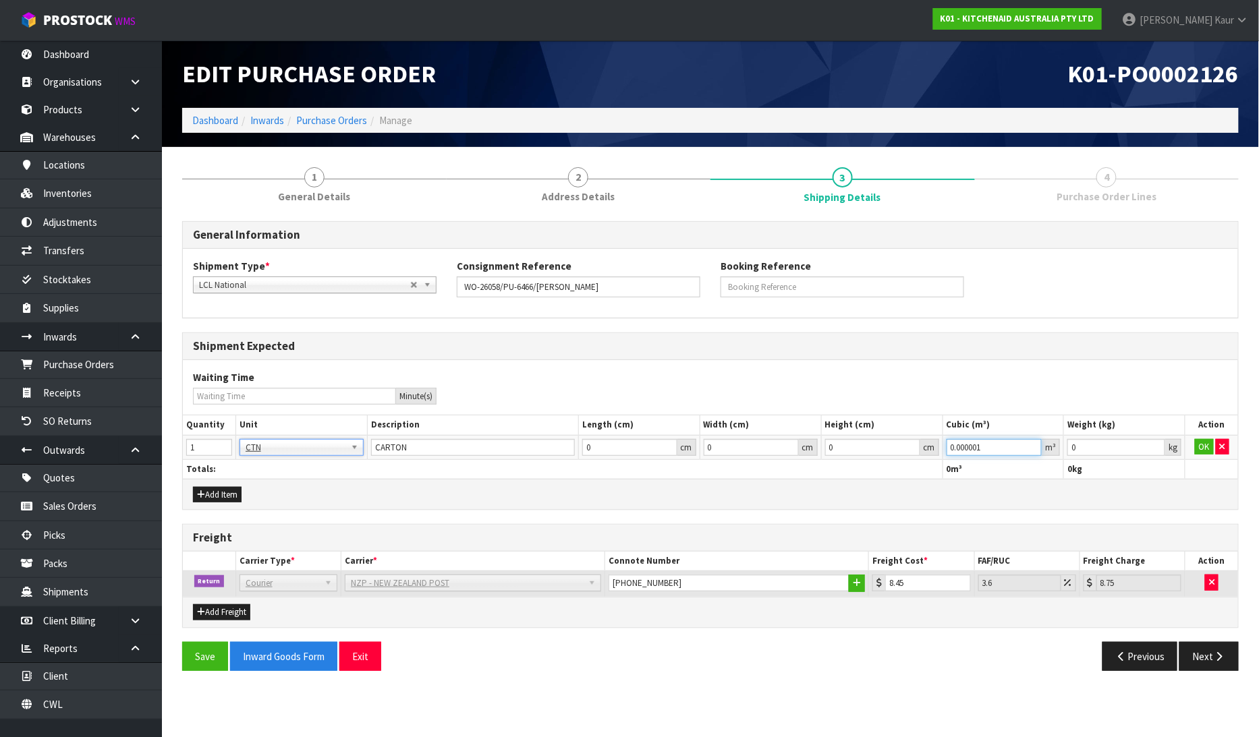
type input "0.000001"
click at [1031, 443] on input "0.000001" at bounding box center [994, 447] width 96 height 17
type input "0.001"
click at [1152, 443] on input "0.001" at bounding box center [1116, 447] width 98 height 17
click at [1202, 443] on button "OK" at bounding box center [1204, 447] width 19 height 16
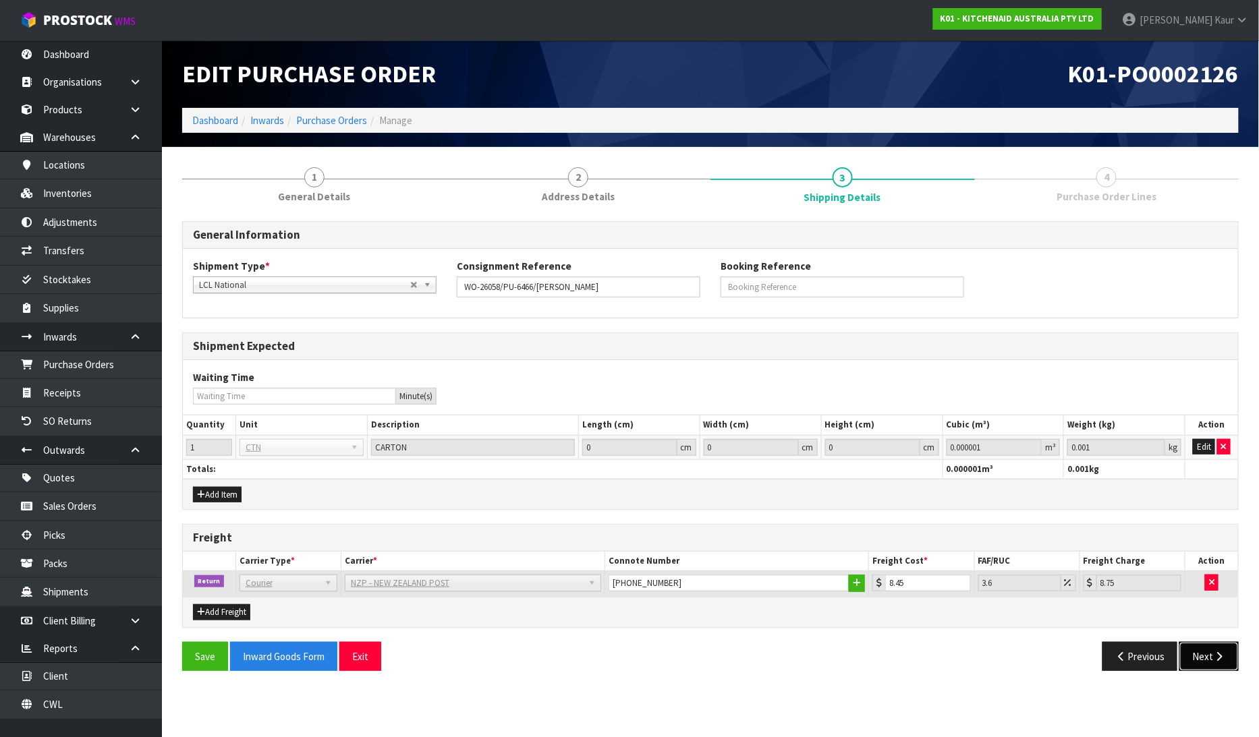
click at [1229, 652] on button "Next" at bounding box center [1208, 656] width 59 height 29
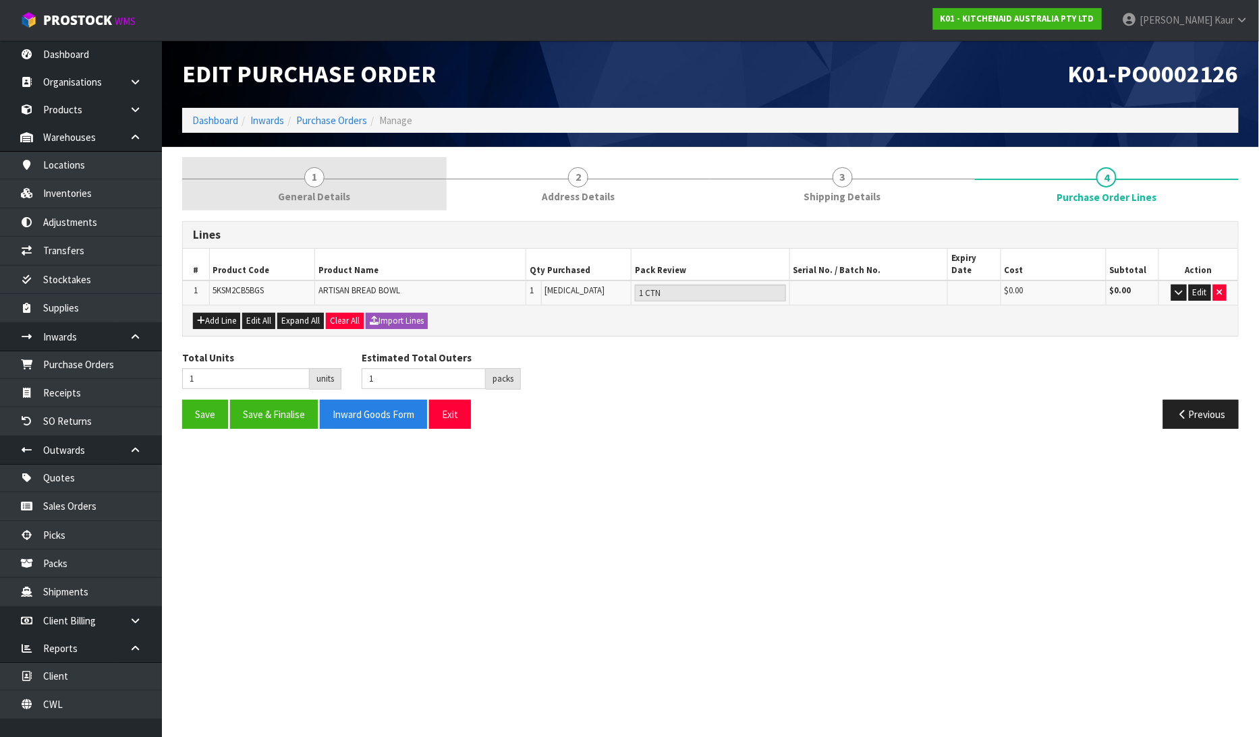
click at [331, 197] on span "General Details" at bounding box center [314, 197] width 72 height 14
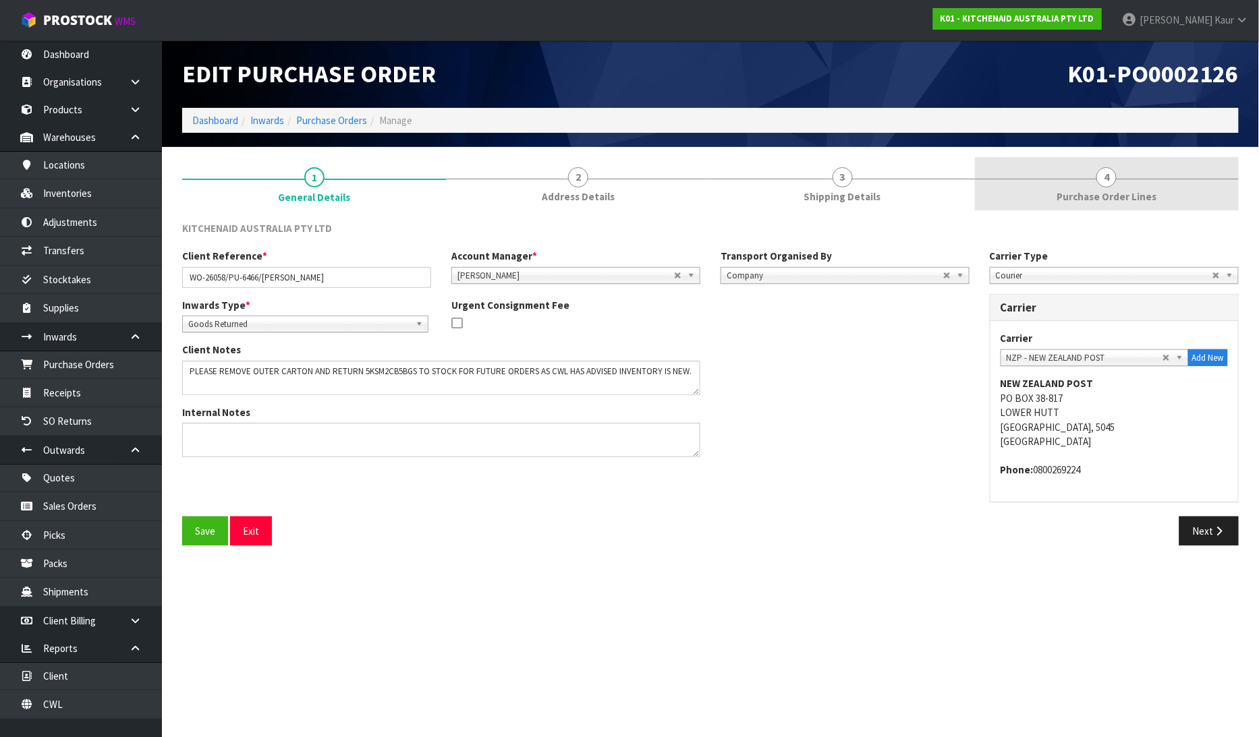
click at [1141, 190] on span "Purchase Order Lines" at bounding box center [1106, 197] width 100 height 14
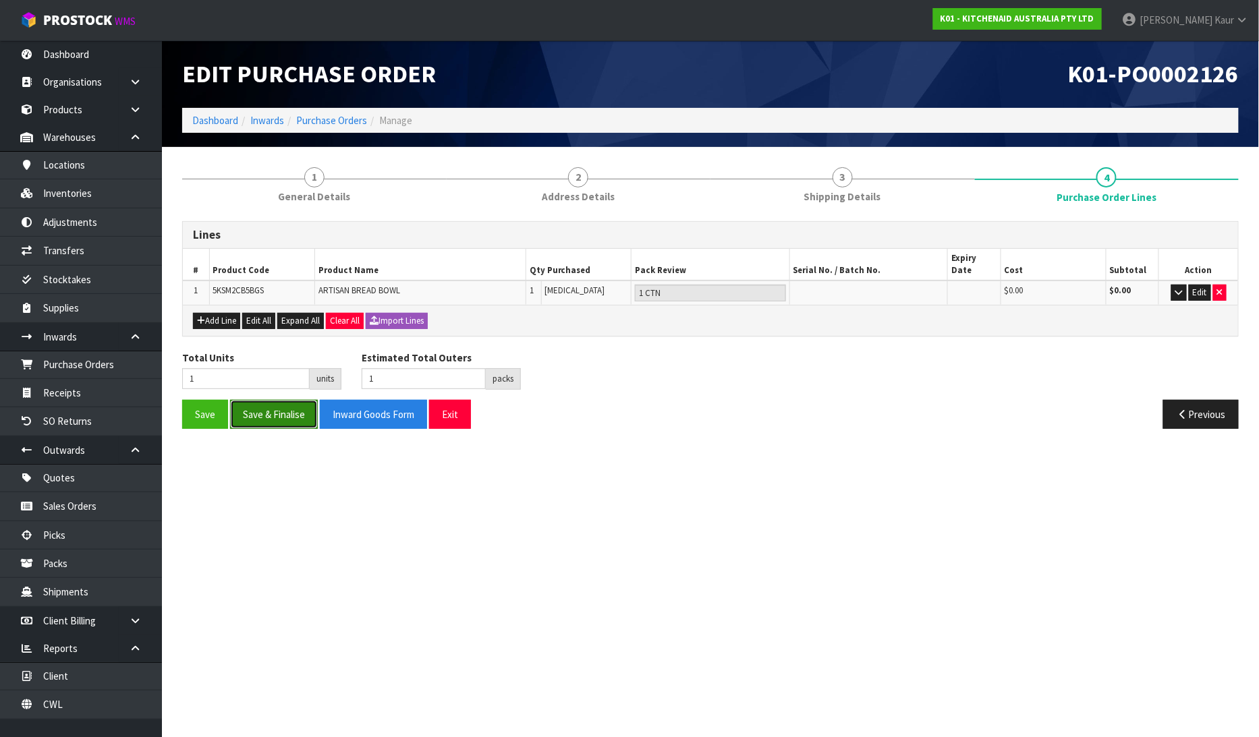
click at [293, 407] on button "Save & Finalise" at bounding box center [274, 414] width 88 height 29
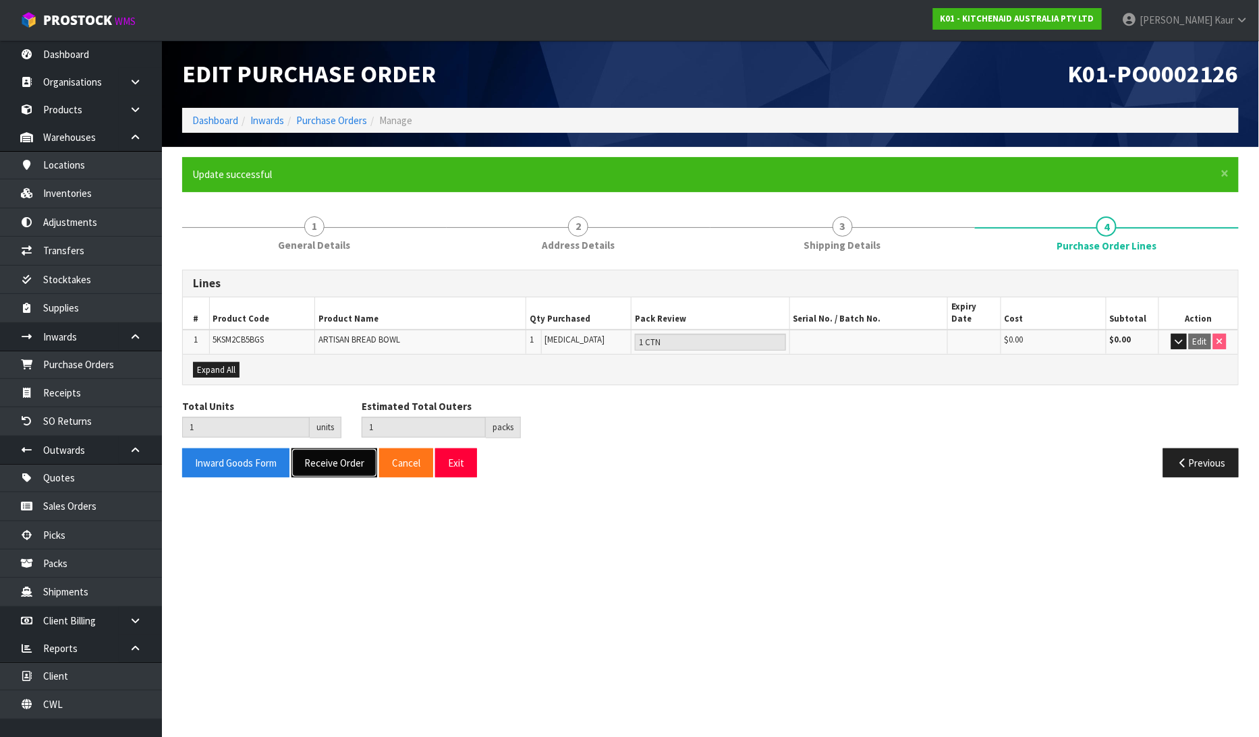
click at [324, 454] on button "Receive Order" at bounding box center [334, 463] width 86 height 29
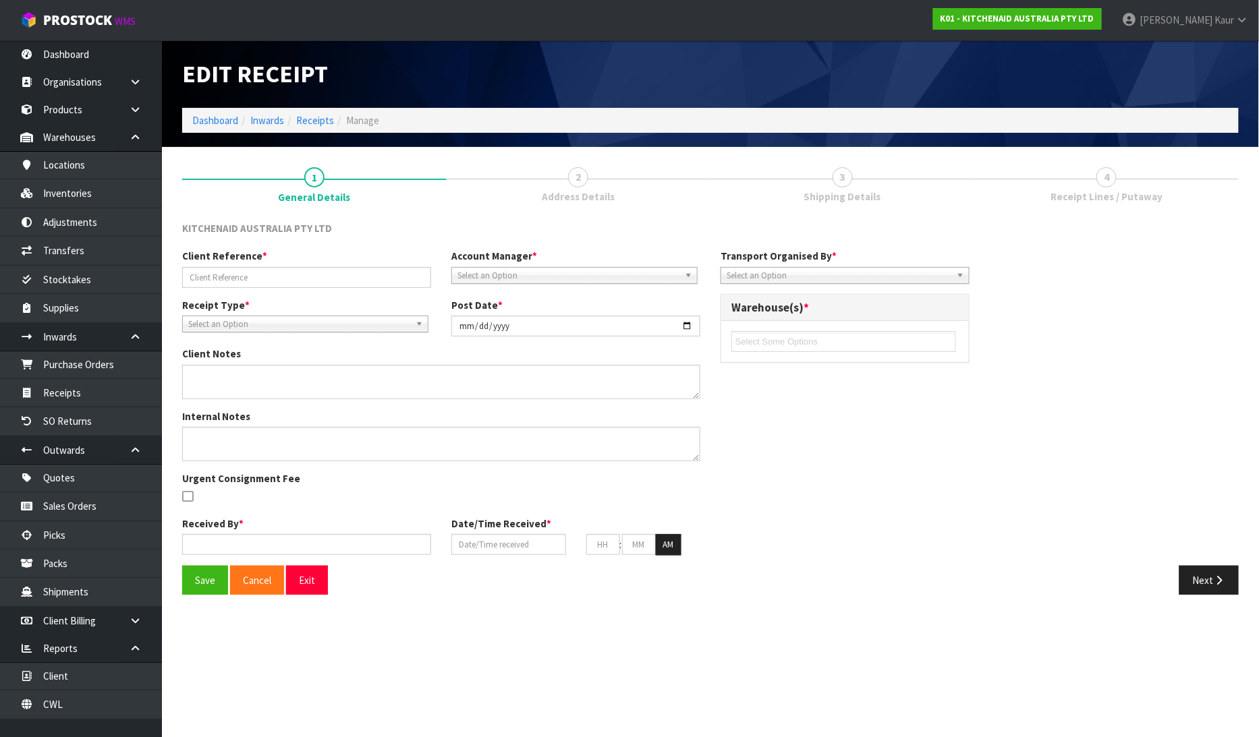
type input "WO-26058/PU-6466/[PERSON_NAME]"
type input "[DATE]"
type textarea "PLEASE REMOVE OUTER CARTON AND RETURN 5KSM2CB5BGS TO STOCK FOR FUTURE ORDERS AS…"
type input "[PERSON_NAME]"
type input "18/08/2025"
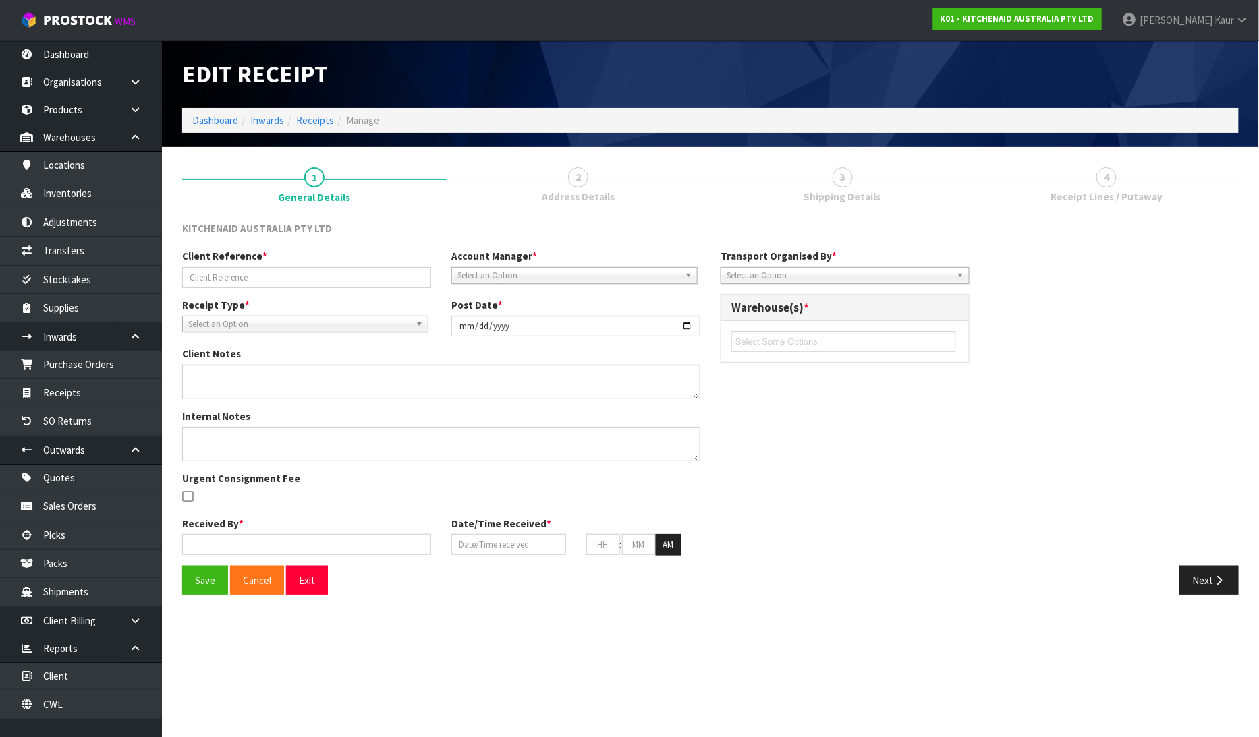
type input "04"
type input "00"
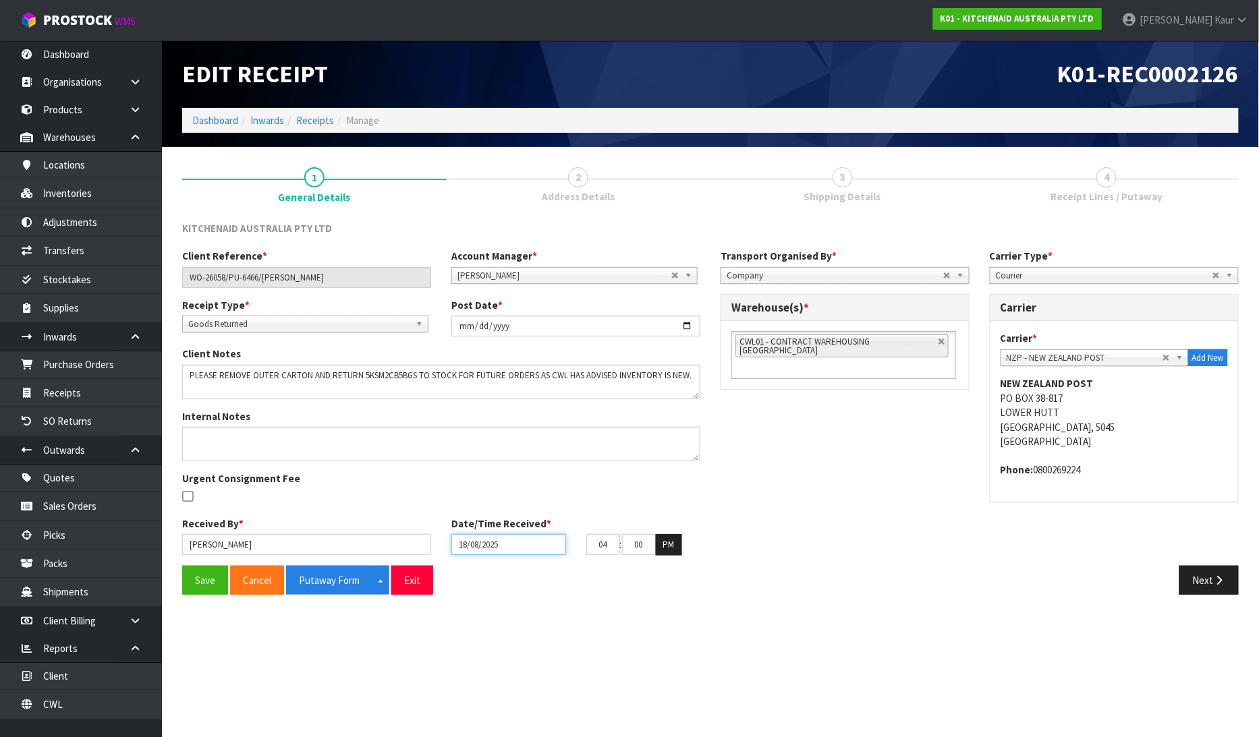
click at [461, 544] on input "18/08/2025" at bounding box center [508, 544] width 115 height 21
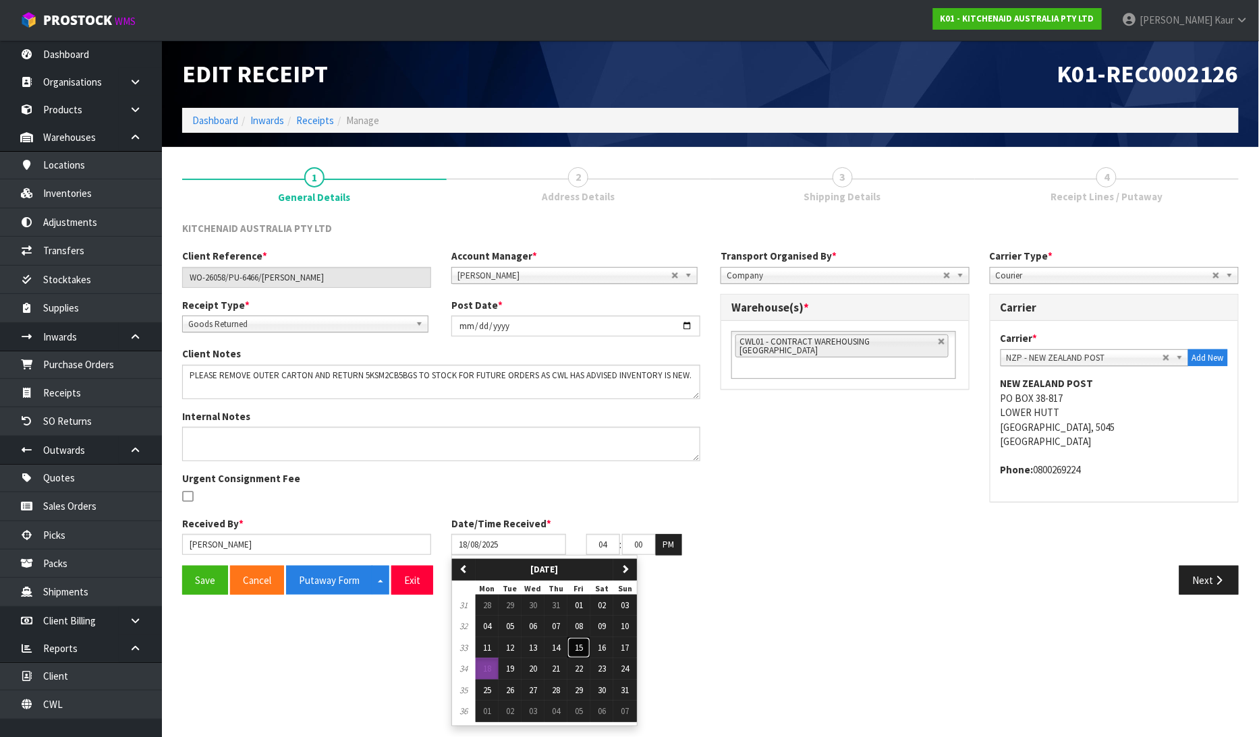
drag, startPoint x: 576, startPoint y: 650, endPoint x: 534, endPoint y: 636, distance: 43.9
click at [574, 648] on button "15" at bounding box center [578, 649] width 23 height 22
type input "[DATE]"
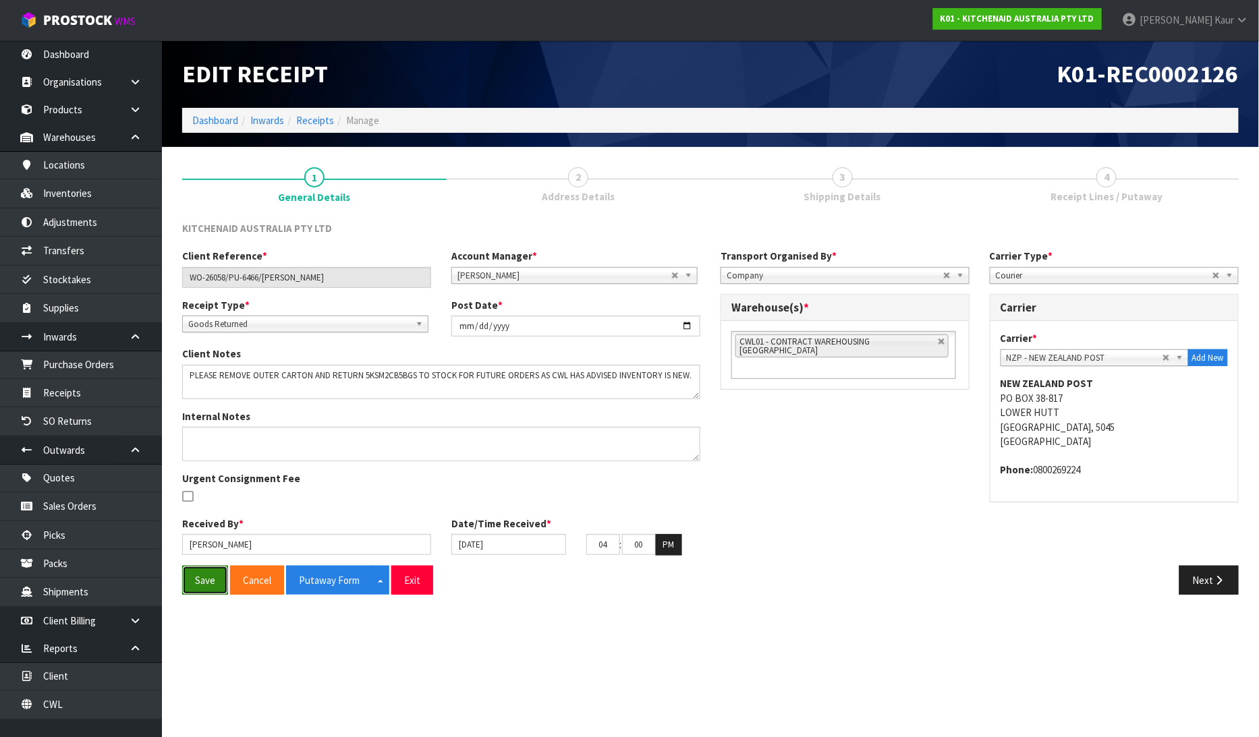
click at [219, 571] on button "Save" at bounding box center [205, 580] width 46 height 29
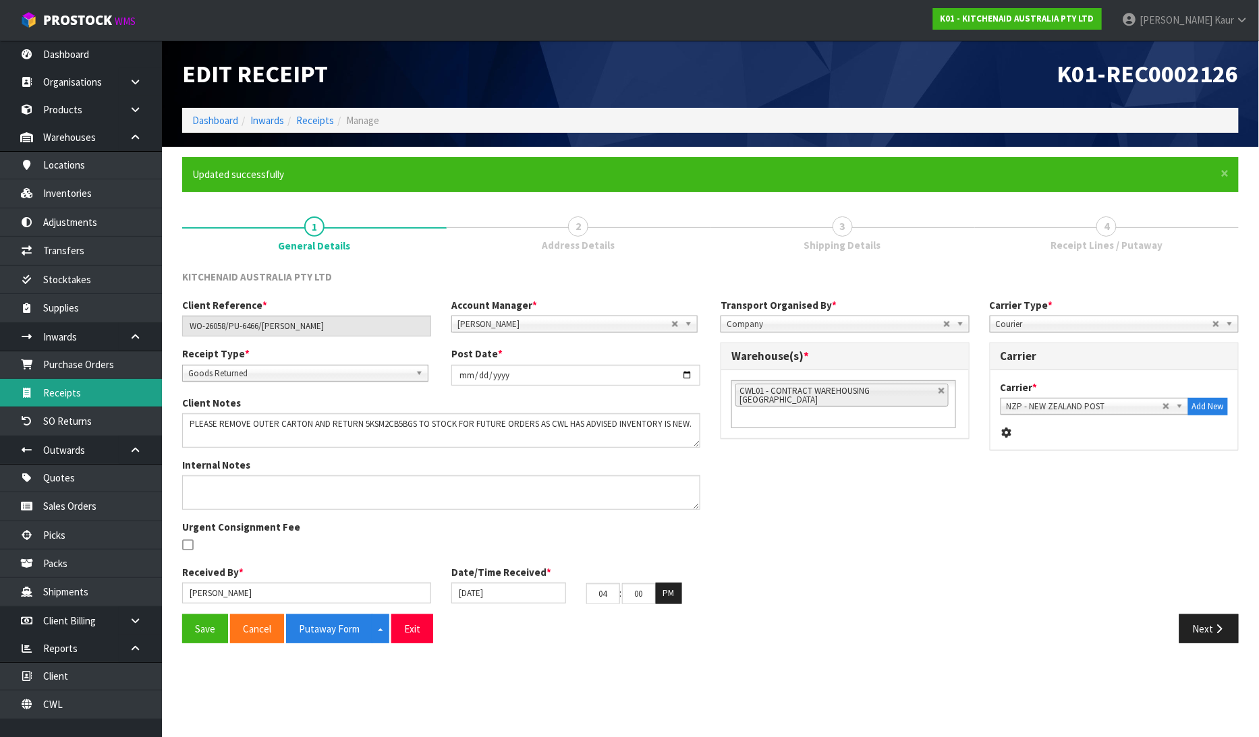
click at [51, 395] on link "Receipts" at bounding box center [81, 393] width 162 height 28
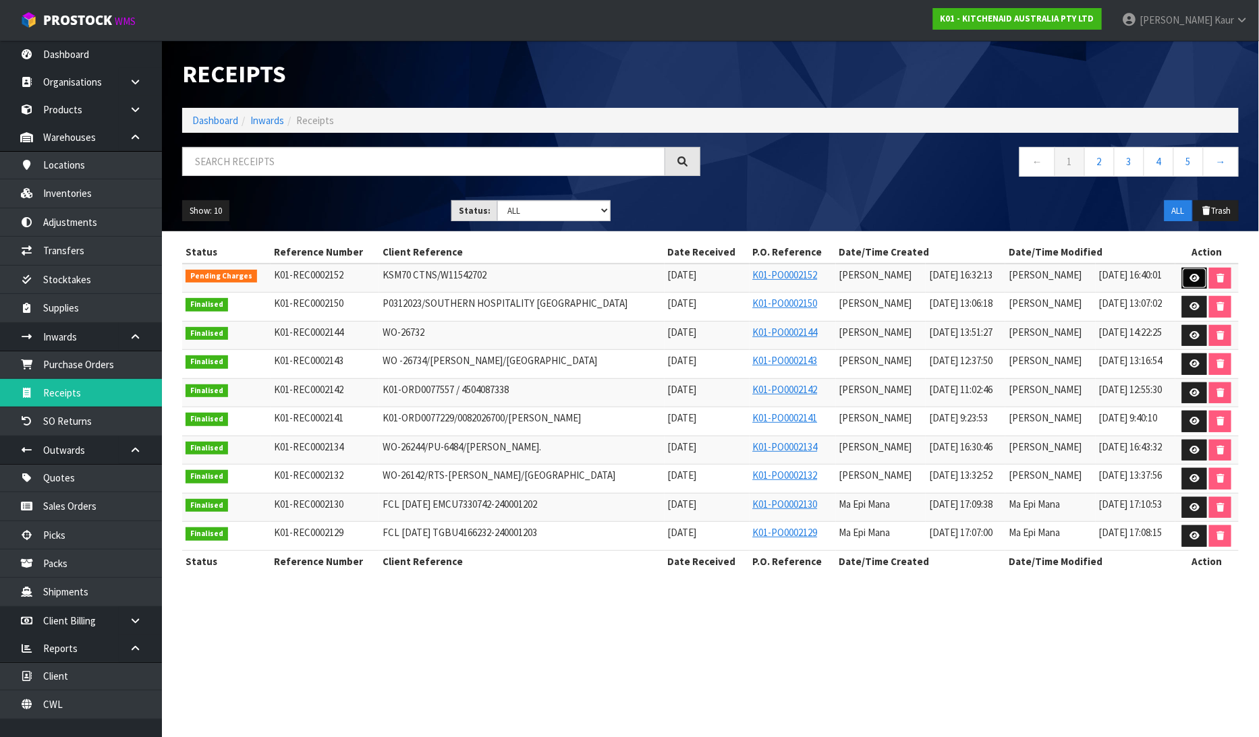
click at [1199, 279] on link at bounding box center [1194, 279] width 25 height 22
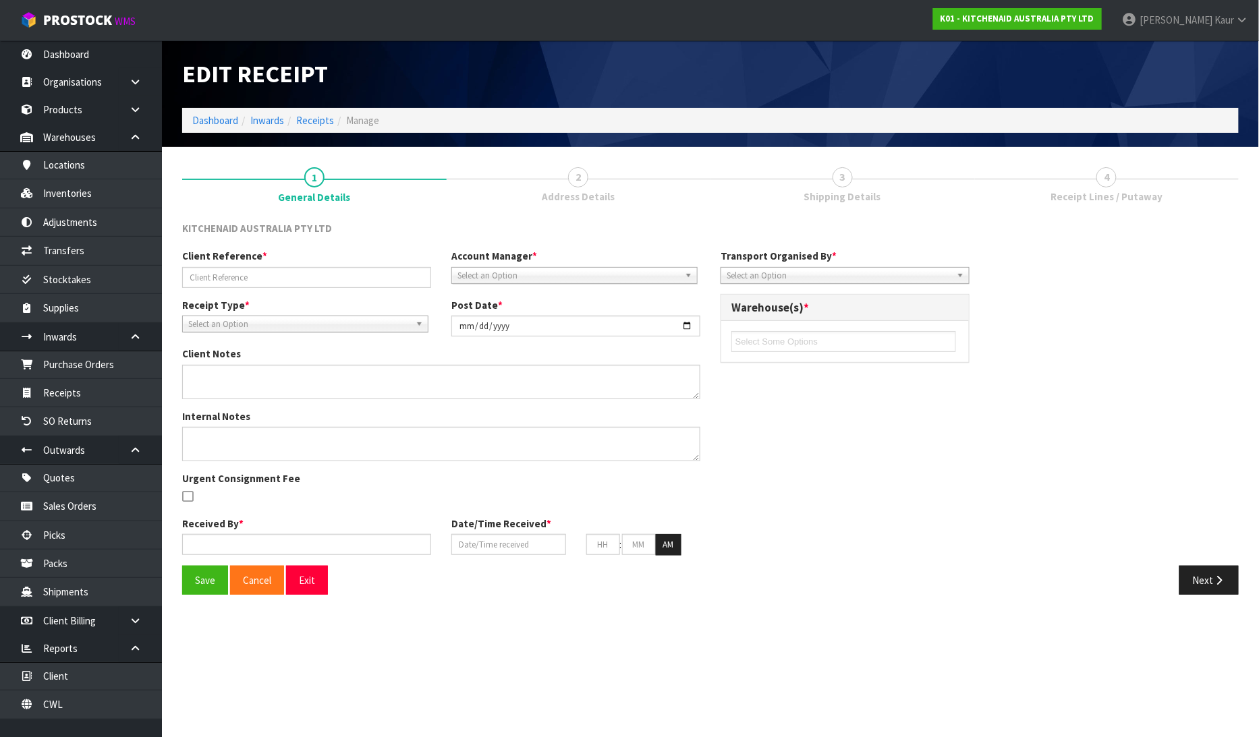
type input "KSM70 CTNS/W11542702"
type input "[DATE]"
type input "[PERSON_NAME]"
type input "[DATE]"
type input "04"
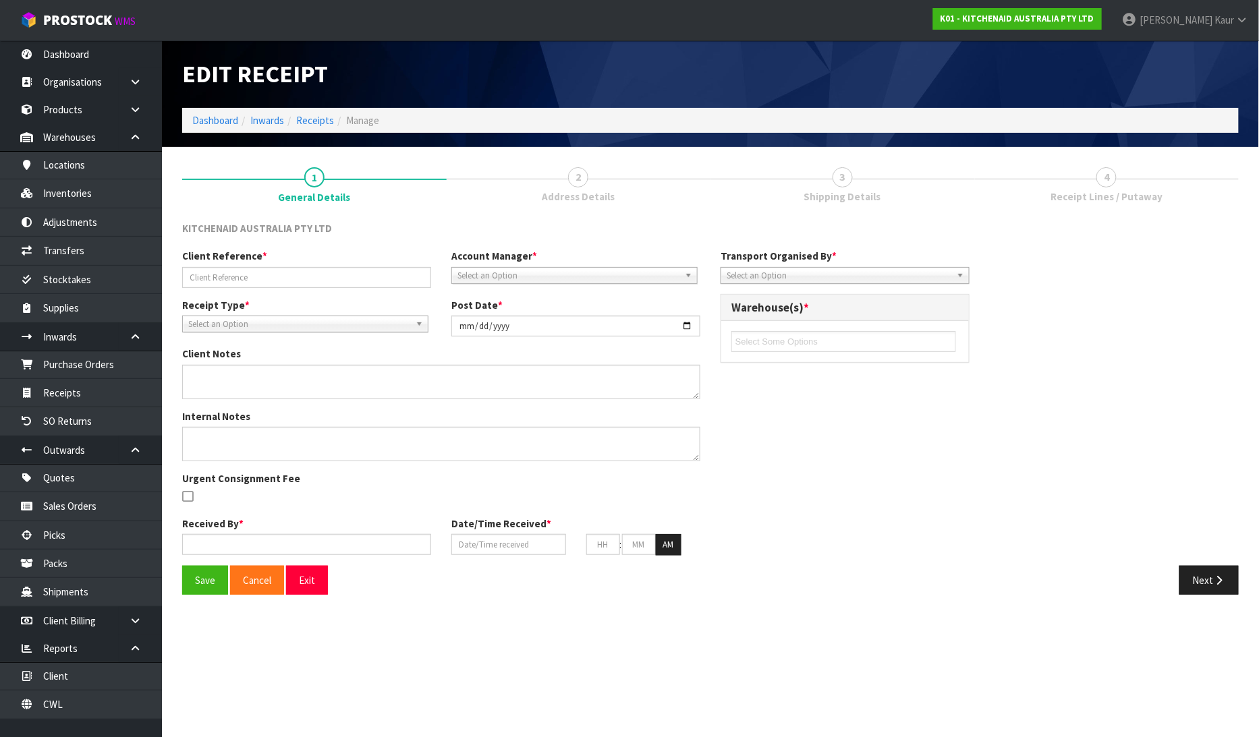
type input "32"
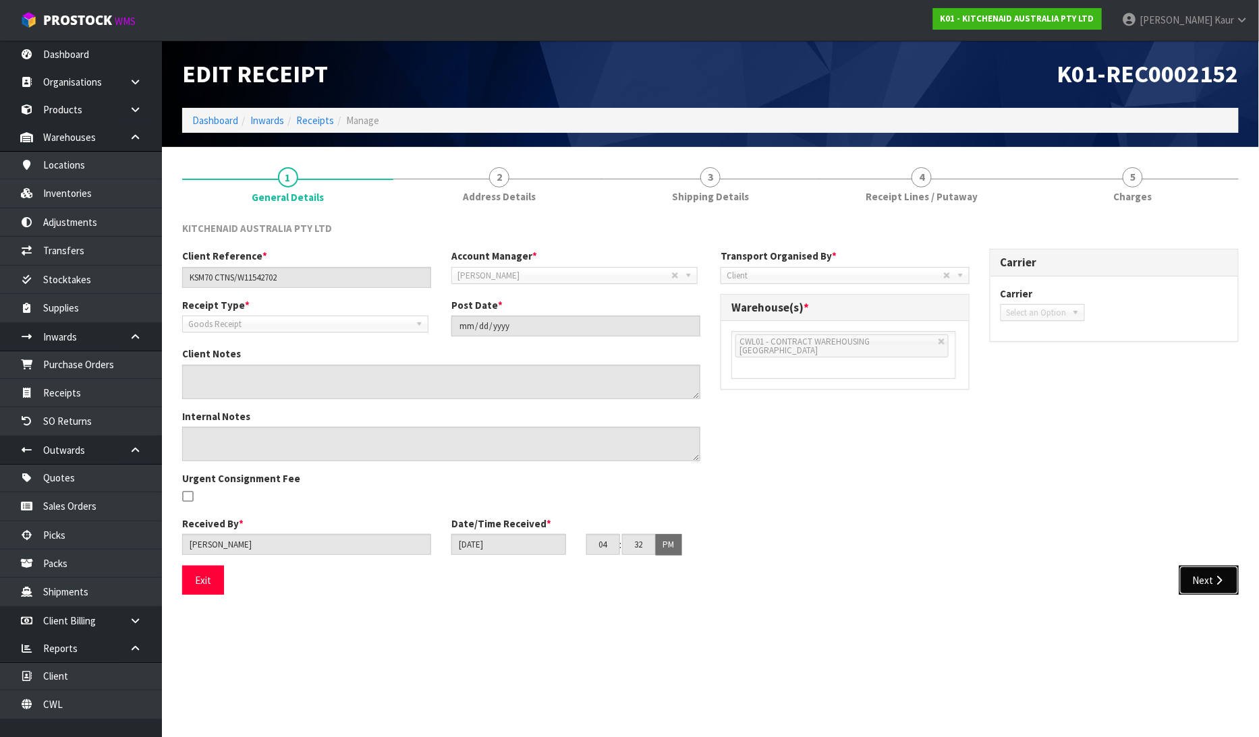
click at [1210, 580] on button "Next" at bounding box center [1208, 580] width 59 height 29
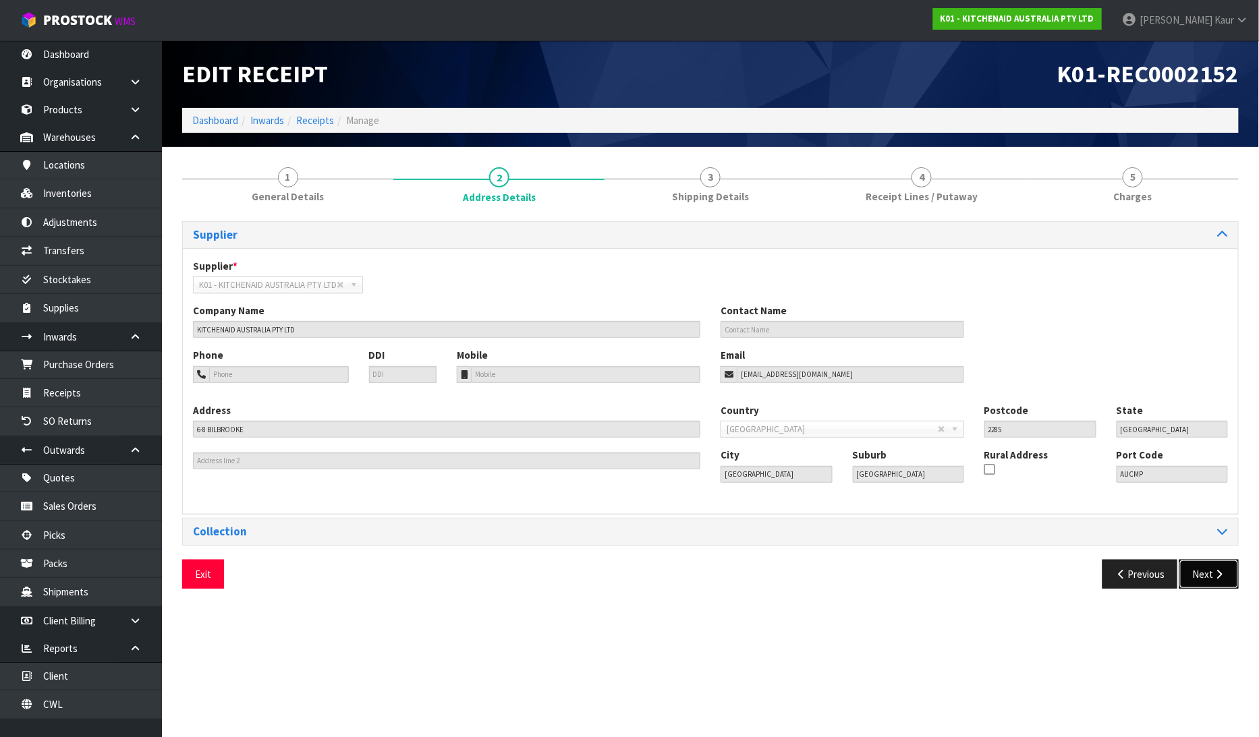
click at [1210, 580] on button "Next" at bounding box center [1208, 574] width 59 height 29
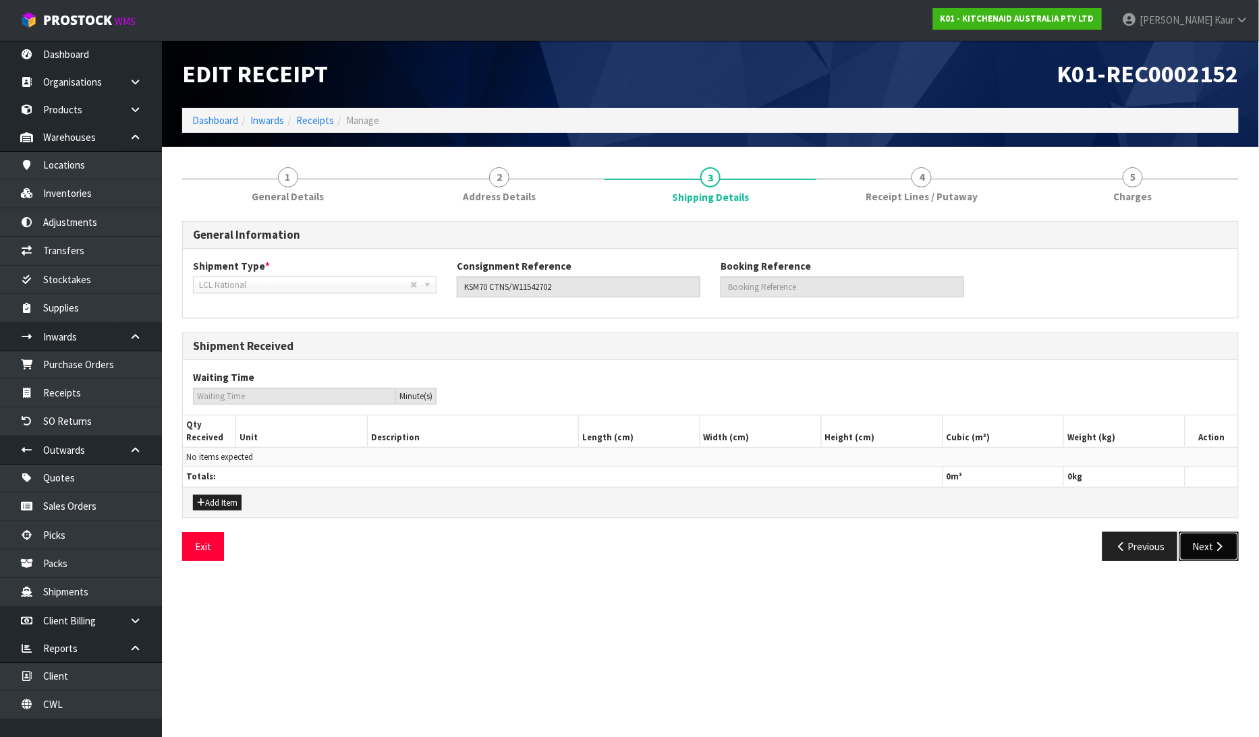
click at [1211, 549] on button "Next" at bounding box center [1208, 546] width 59 height 29
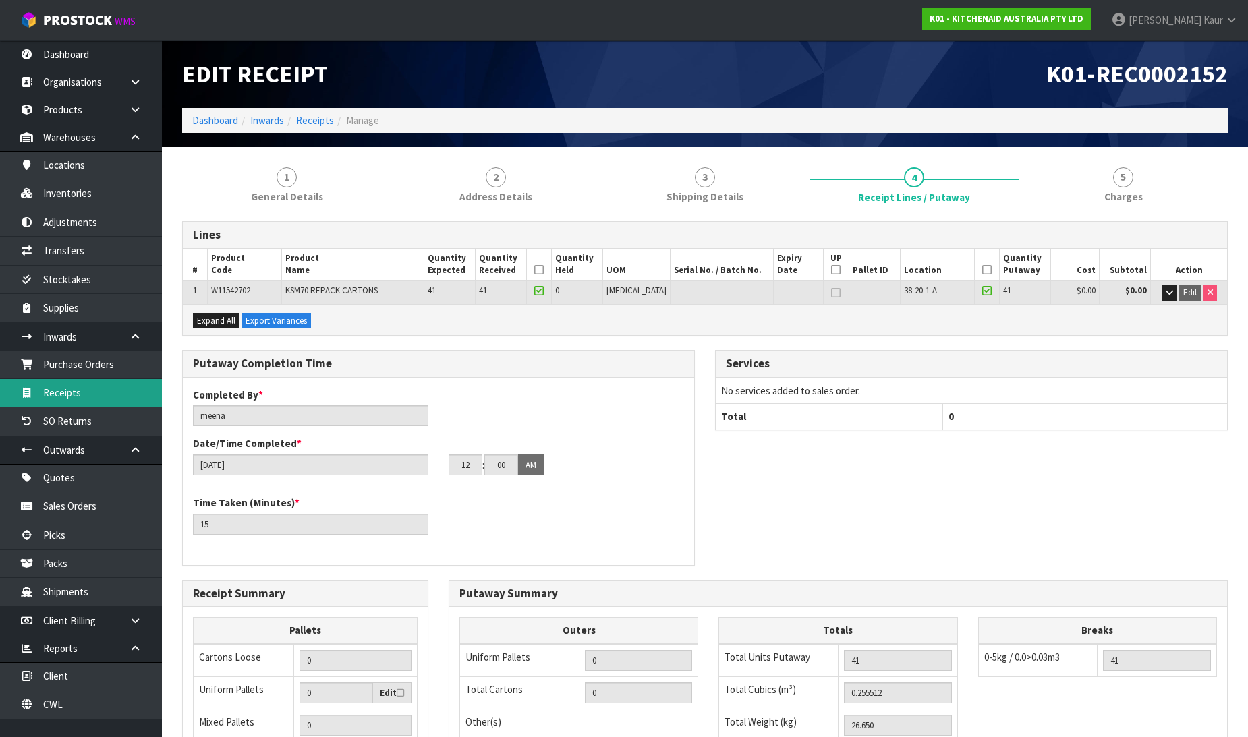
click at [77, 387] on link "Receipts" at bounding box center [81, 393] width 162 height 28
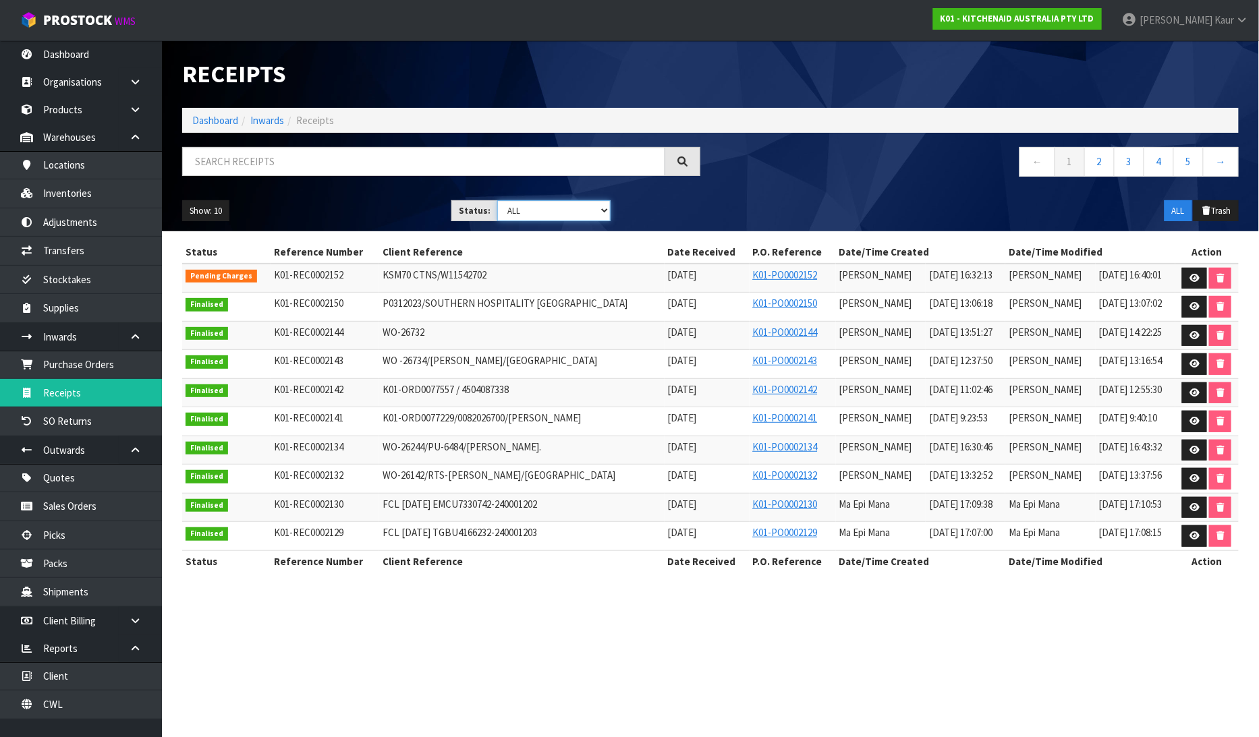
drag, startPoint x: 608, startPoint y: 205, endPoint x: 603, endPoint y: 210, distance: 7.2
click at [608, 205] on select "Draft Pending Goods Checked Goods Putaway Pending Charges Finalised Cancelled A…" at bounding box center [553, 210] width 113 height 21
select select "string:1"
click at [497, 200] on select "Draft Pending Goods Checked Goods Putaway Pending Charges Finalised Cancelled A…" at bounding box center [553, 210] width 113 height 21
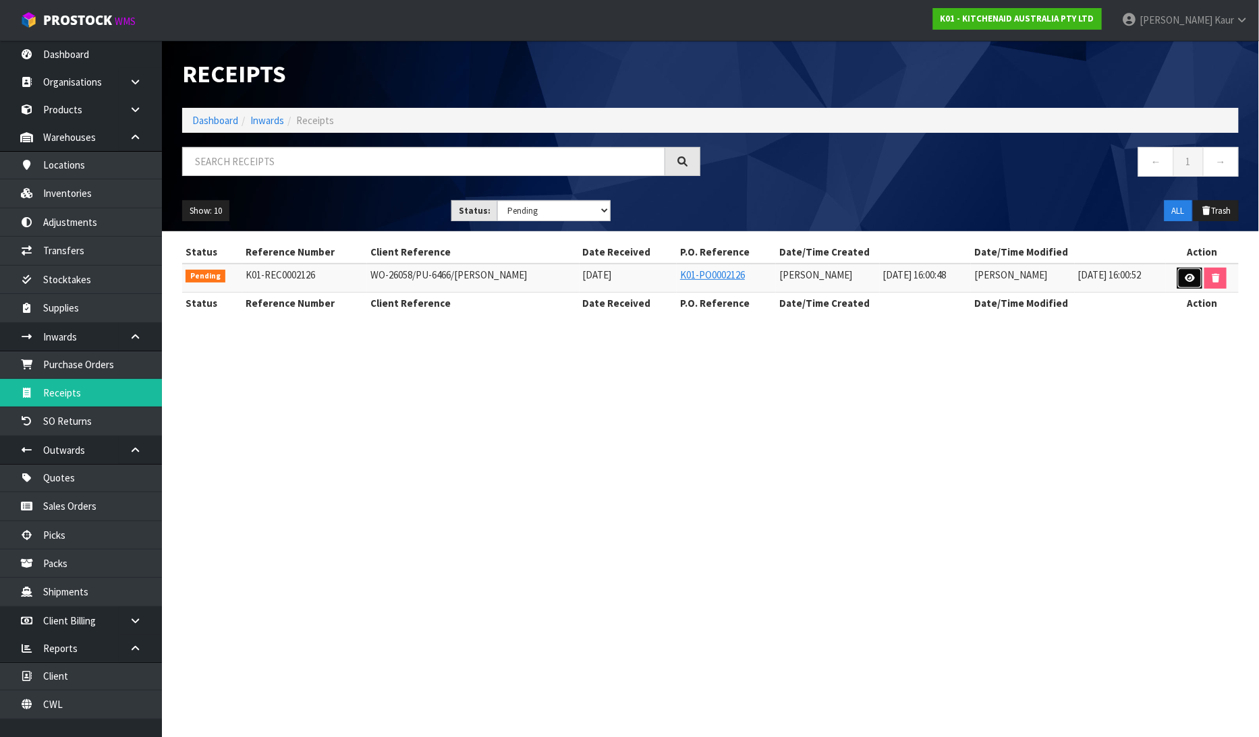
click at [1191, 280] on icon at bounding box center [1190, 278] width 10 height 9
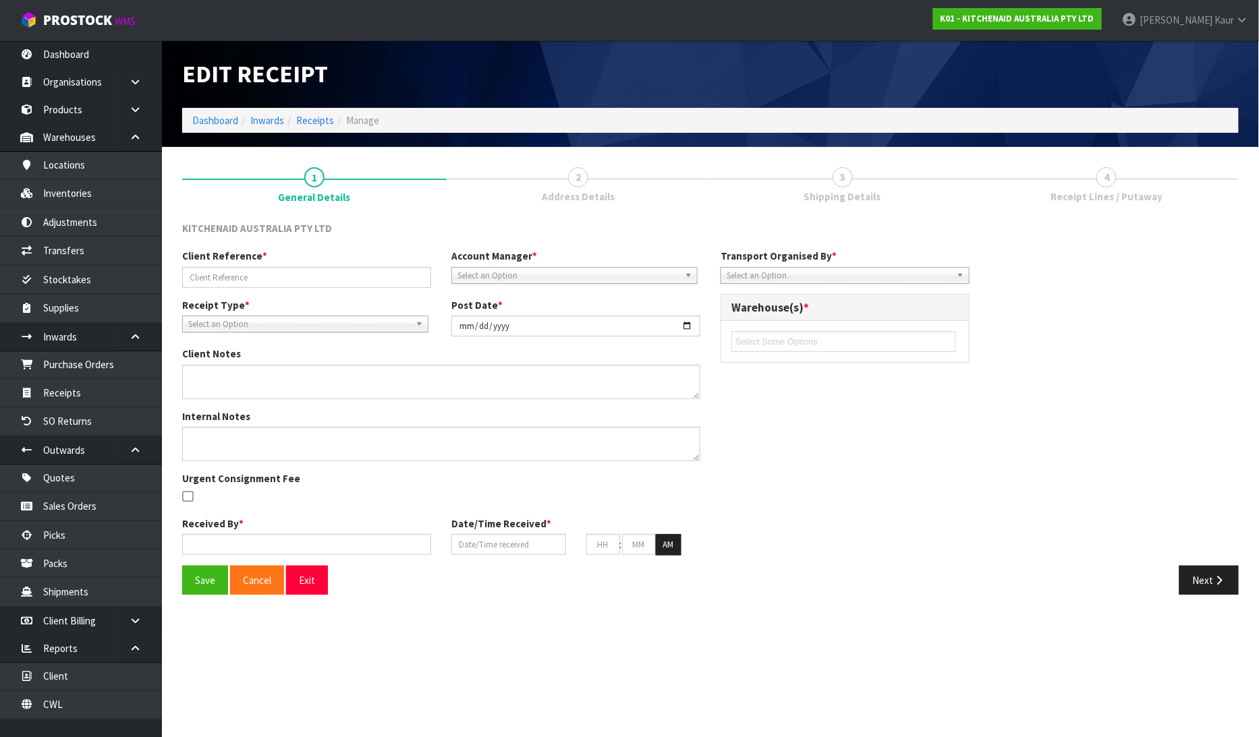
type input "WO-26058/PU-6466/[PERSON_NAME]"
type input "[DATE]"
type textarea "PLEASE REMOVE OUTER CARTON AND RETURN 5KSM2CB5BGS TO STOCK FOR FUTURE ORDERS AS…"
type input "[PERSON_NAME]"
type input "[DATE]"
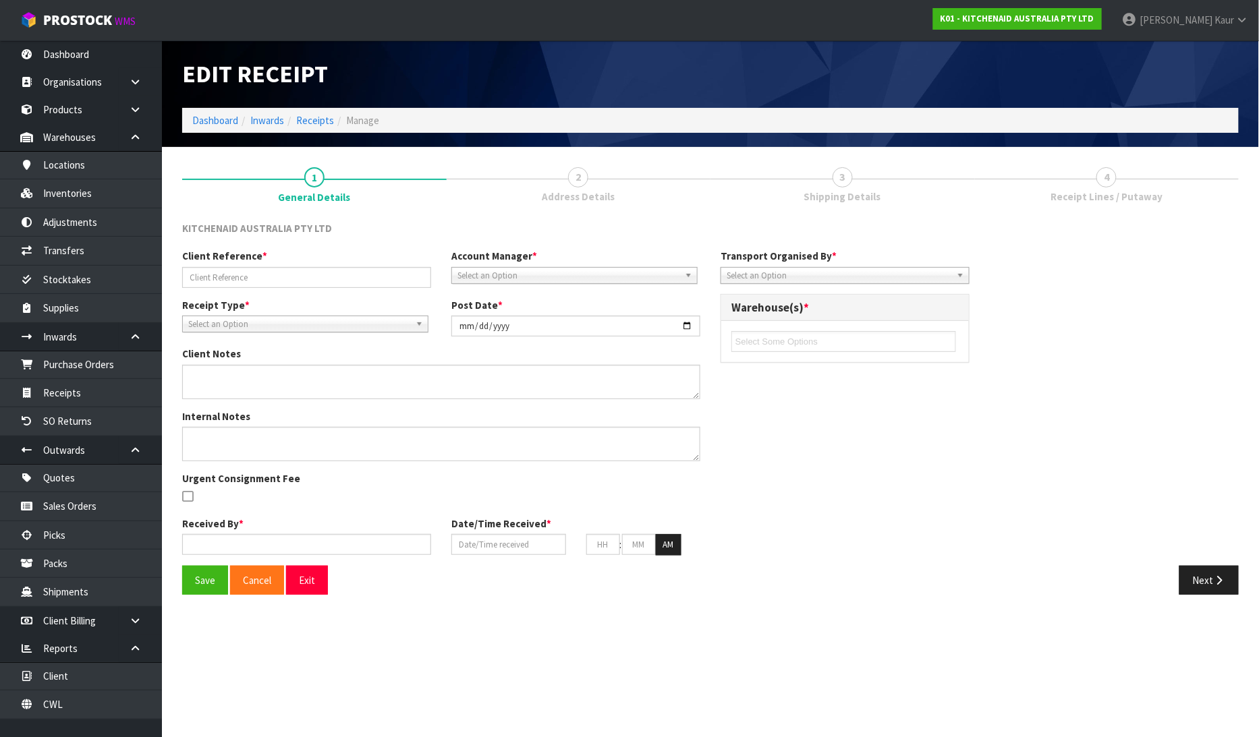
type input "04"
type input "00"
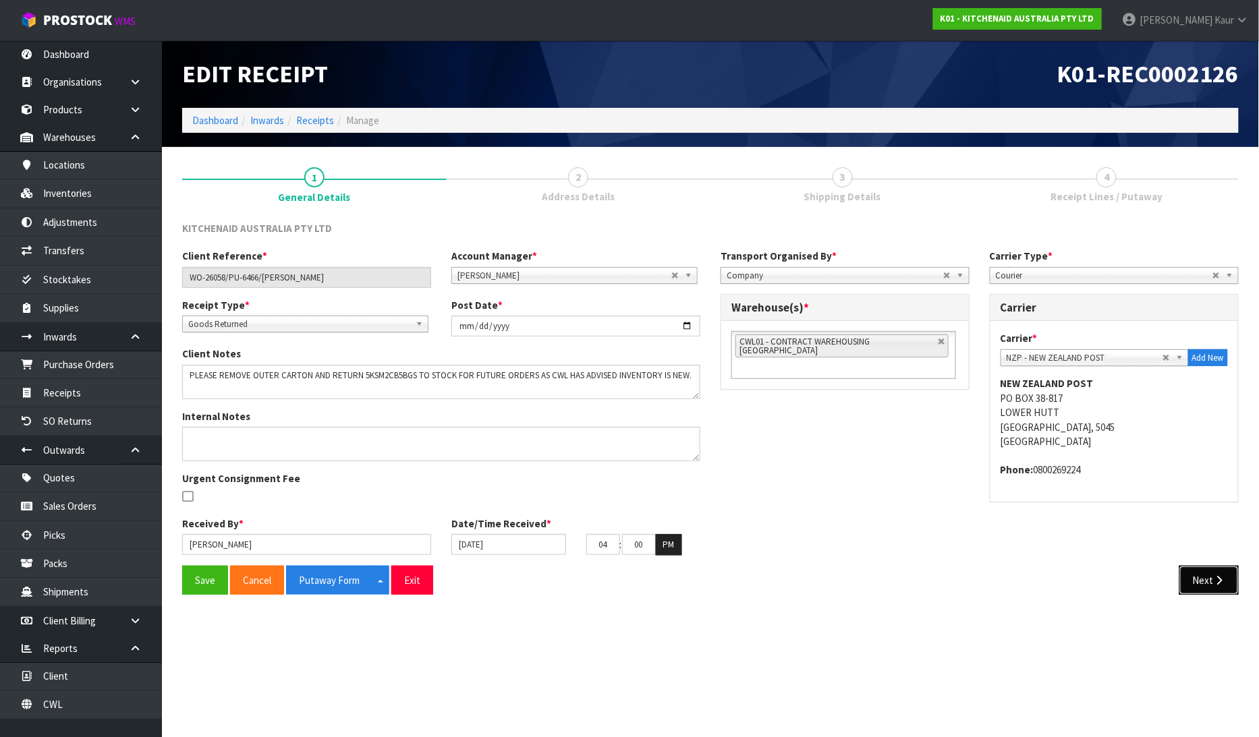
click at [1210, 584] on button "Next" at bounding box center [1208, 580] width 59 height 29
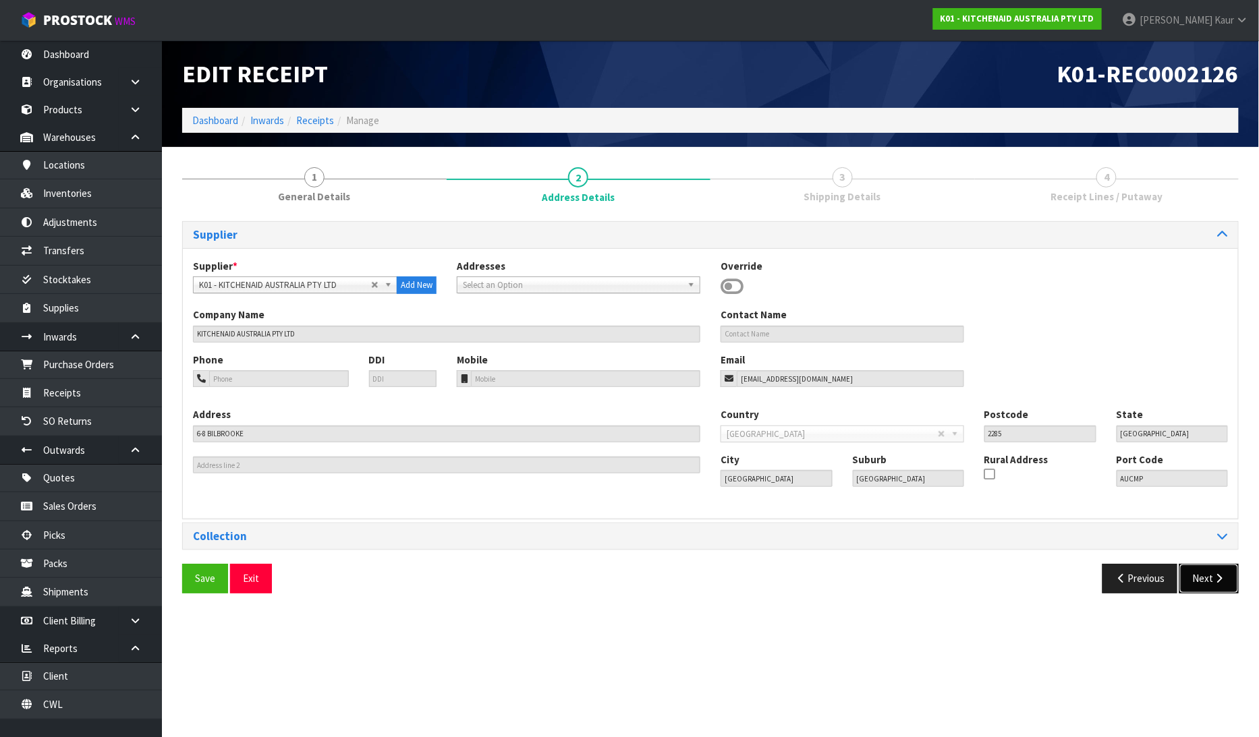
click at [1210, 584] on button "Next" at bounding box center [1208, 578] width 59 height 29
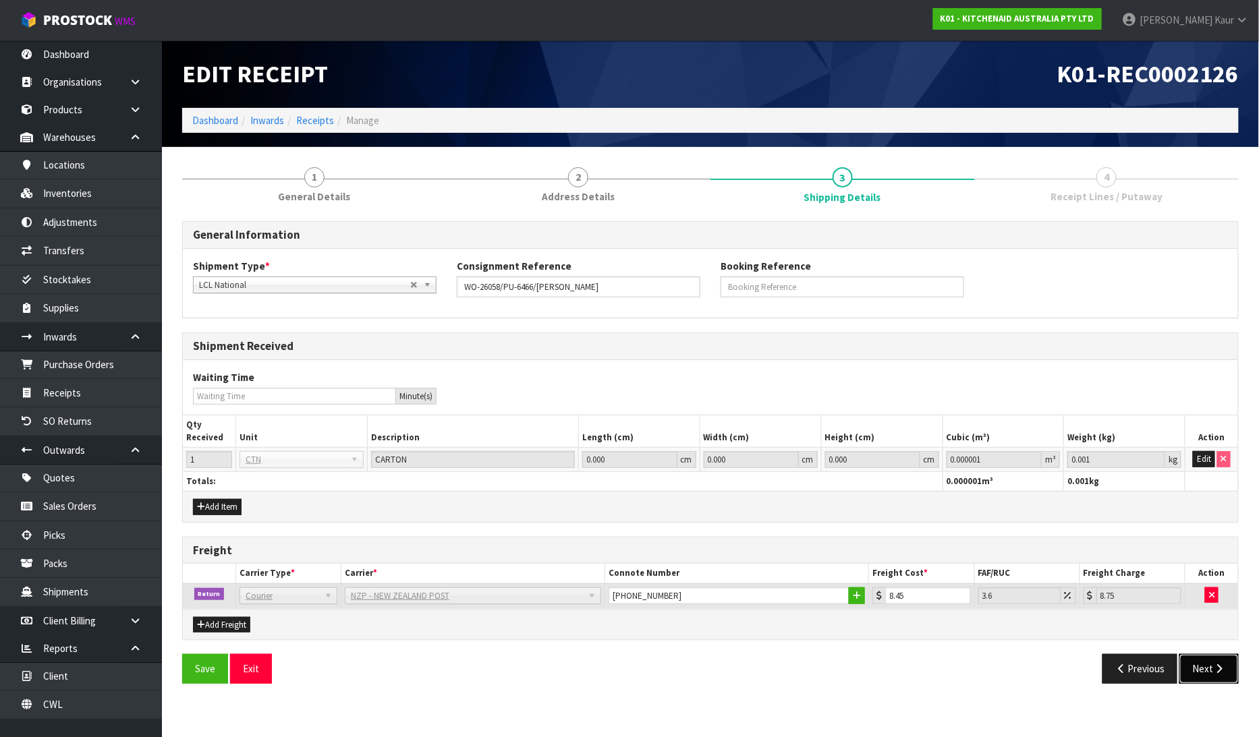
click at [1198, 663] on button "Next" at bounding box center [1208, 668] width 59 height 29
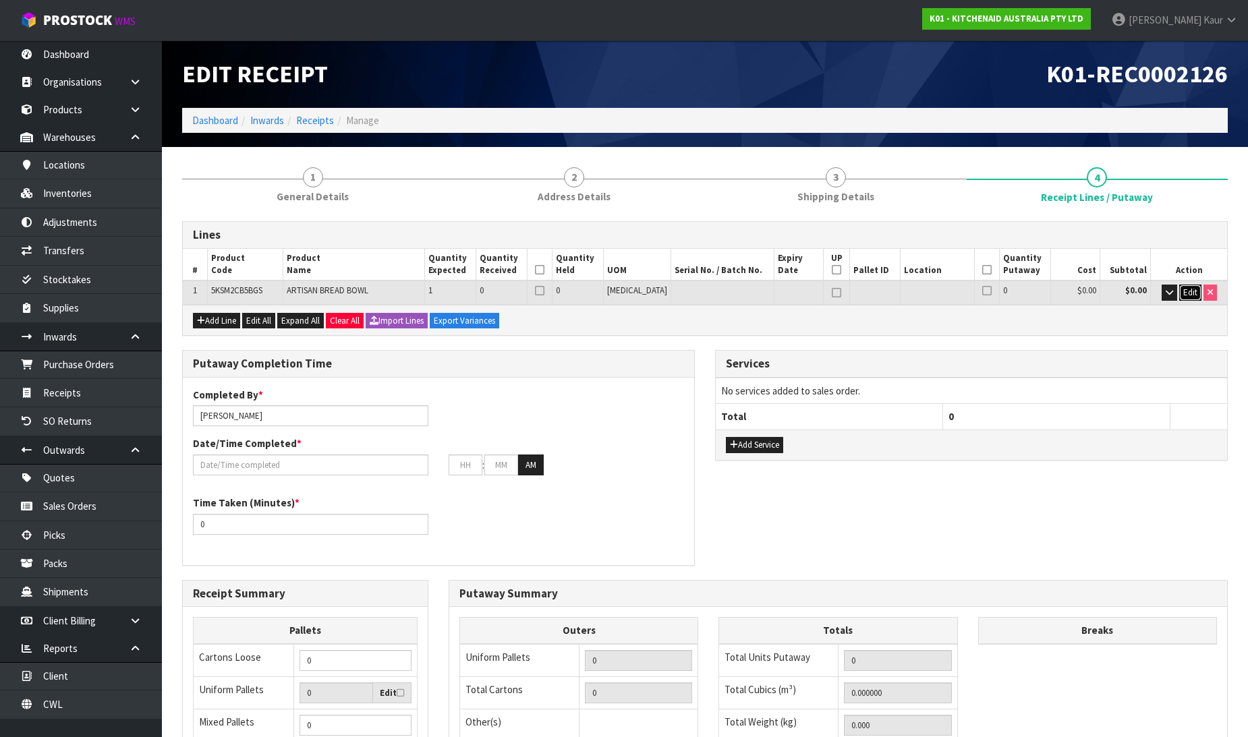
click at [1189, 292] on span "Edit" at bounding box center [1190, 292] width 14 height 11
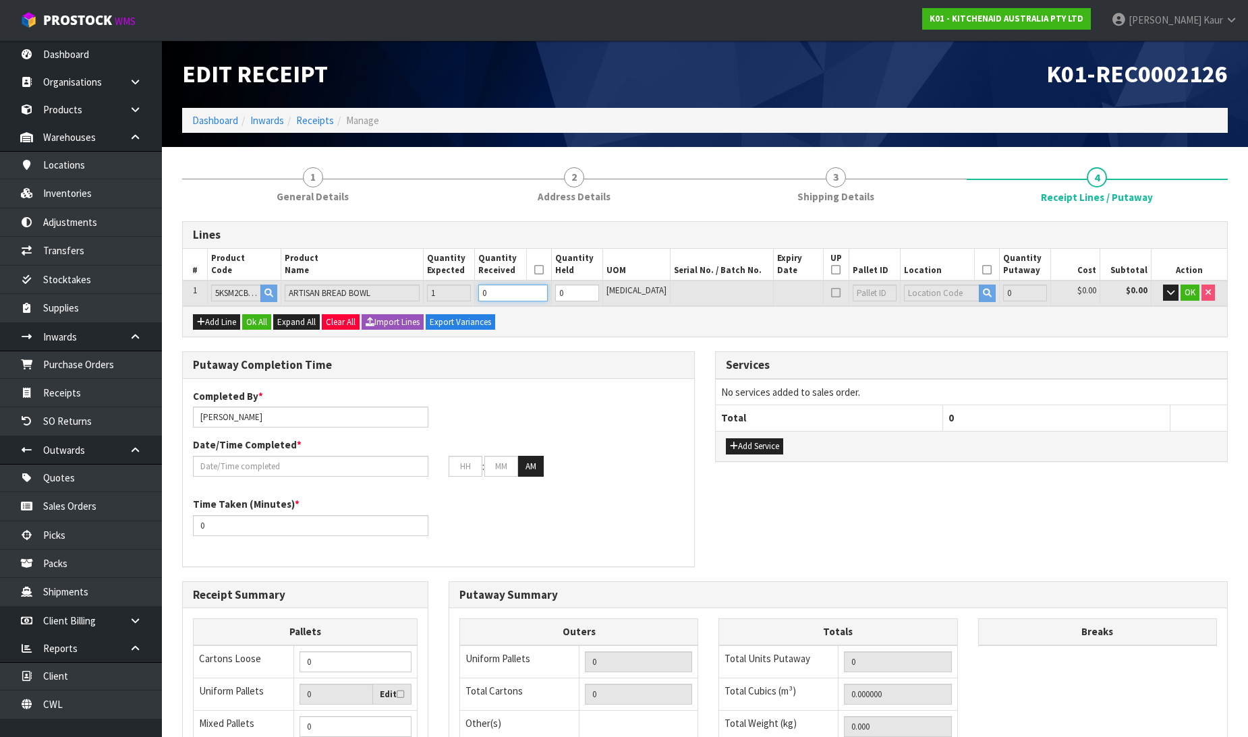
click at [534, 293] on input "0" at bounding box center [512, 293] width 69 height 17
type input "1"
type input "0.017576"
type input "4.5"
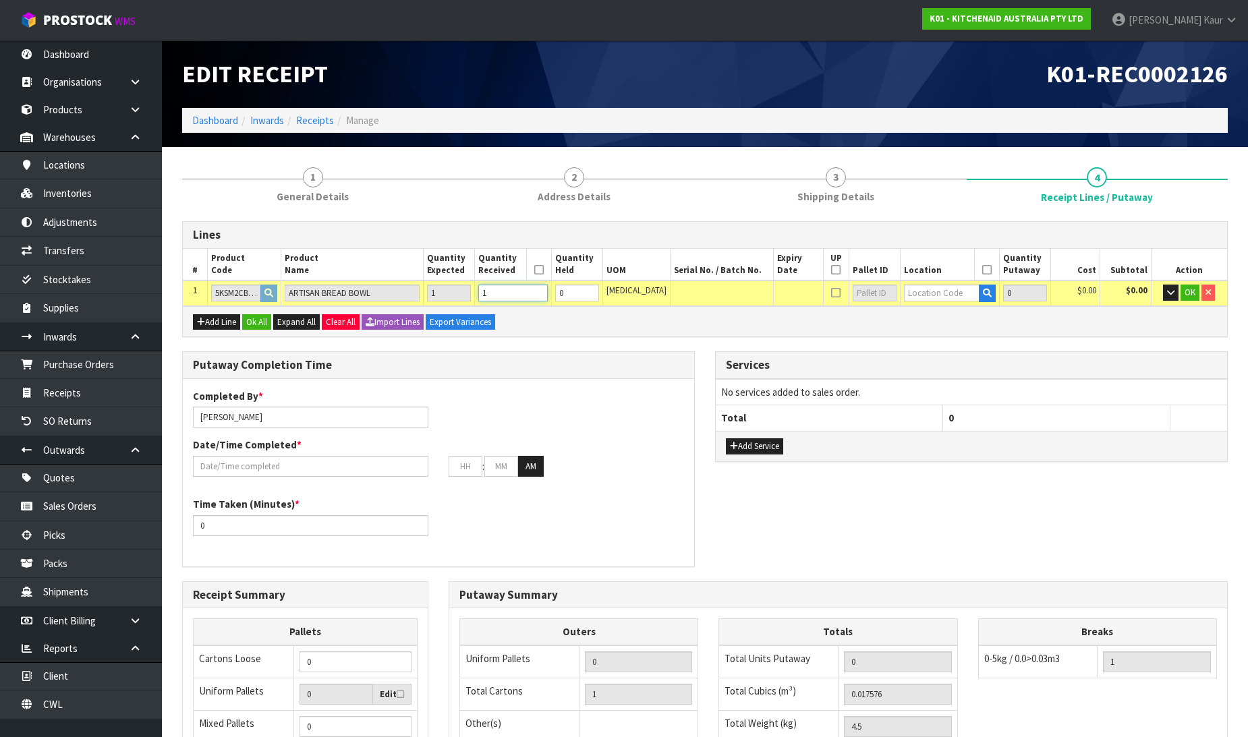
type input "1"
click at [920, 289] on input "text" at bounding box center [942, 293] width 76 height 17
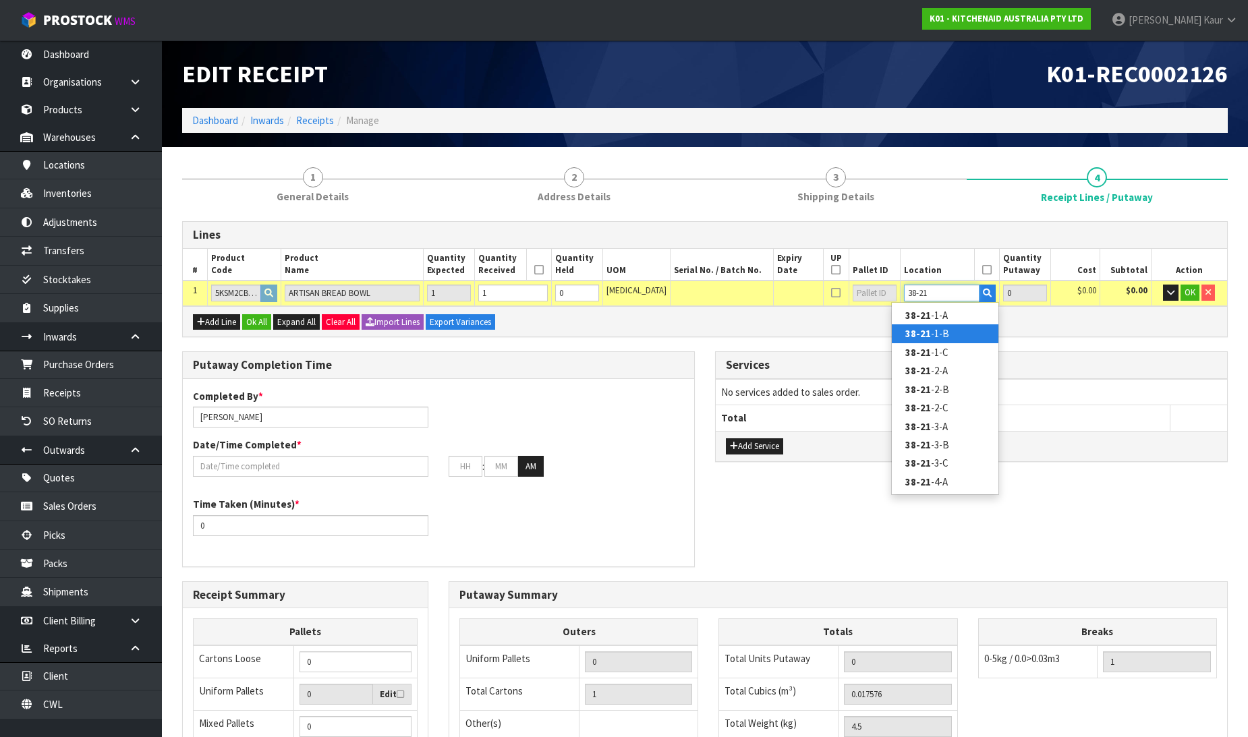
type input "38-21"
click at [909, 326] on link "38-21 -1-B" at bounding box center [945, 333] width 107 height 18
type input "1"
type input "38-21-1-B"
type input "1"
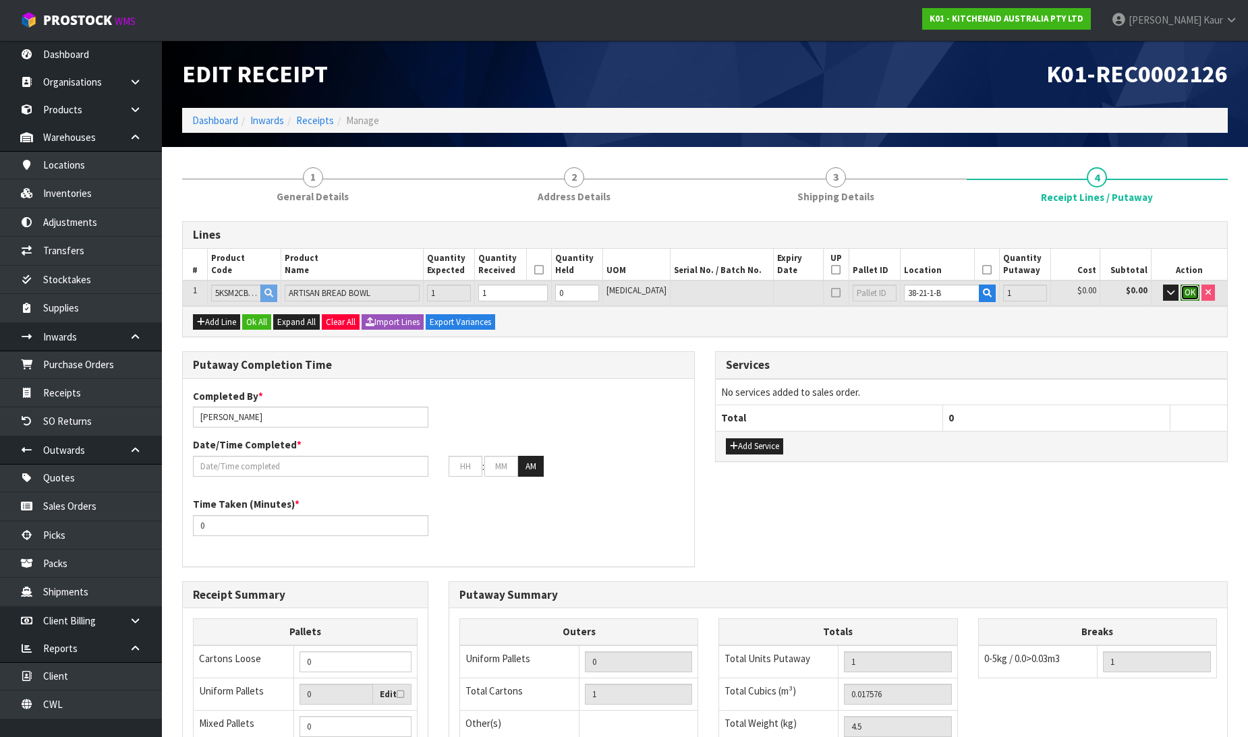
click at [1186, 285] on button "OK" at bounding box center [1190, 293] width 19 height 16
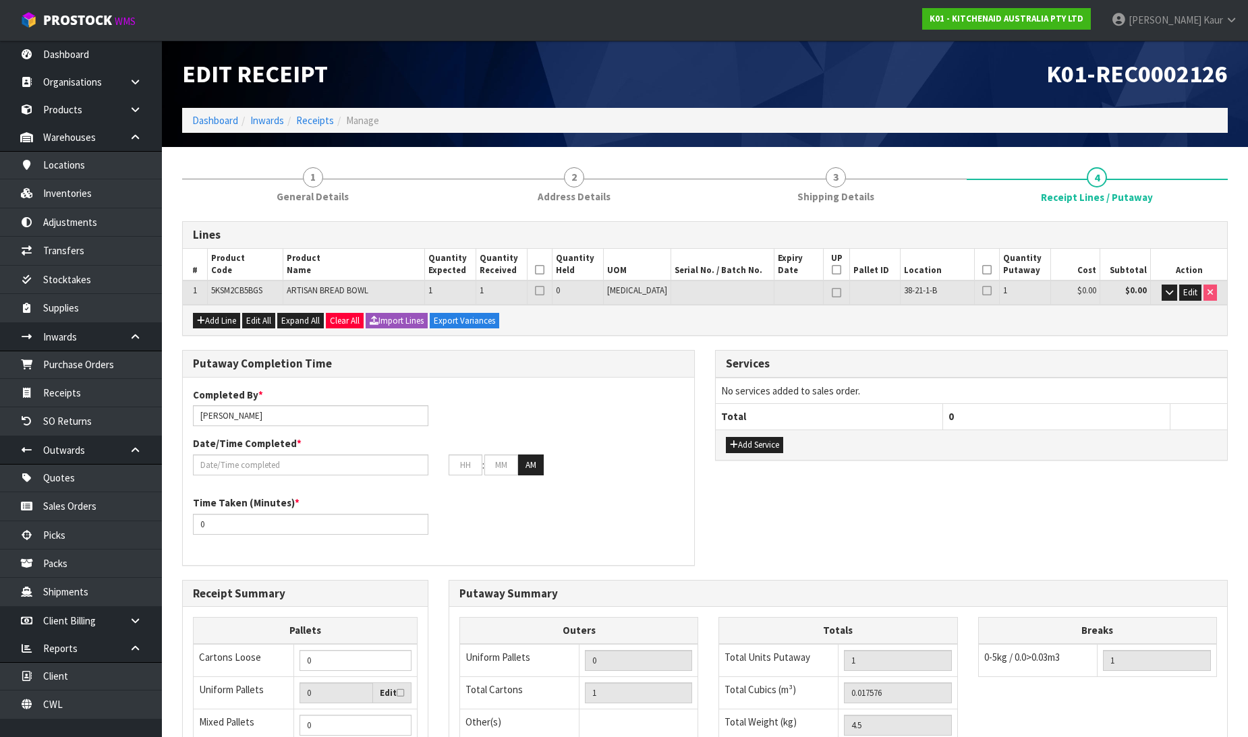
click at [544, 270] on icon at bounding box center [539, 270] width 9 height 1
click at [982, 270] on icon at bounding box center [986, 270] width 9 height 1
click at [226, 462] on input "text" at bounding box center [310, 465] width 235 height 21
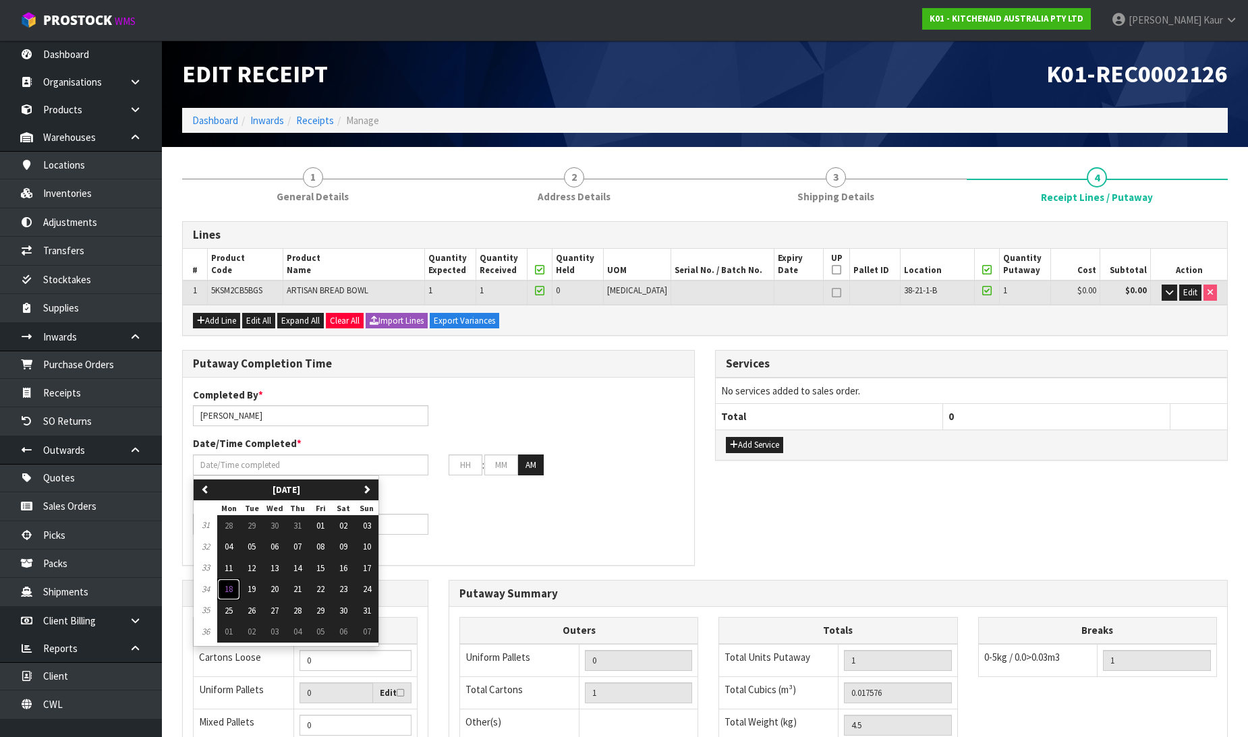
click at [229, 594] on span "18" at bounding box center [229, 589] width 8 height 11
type input "18/08/2025"
type input "12"
type input "00"
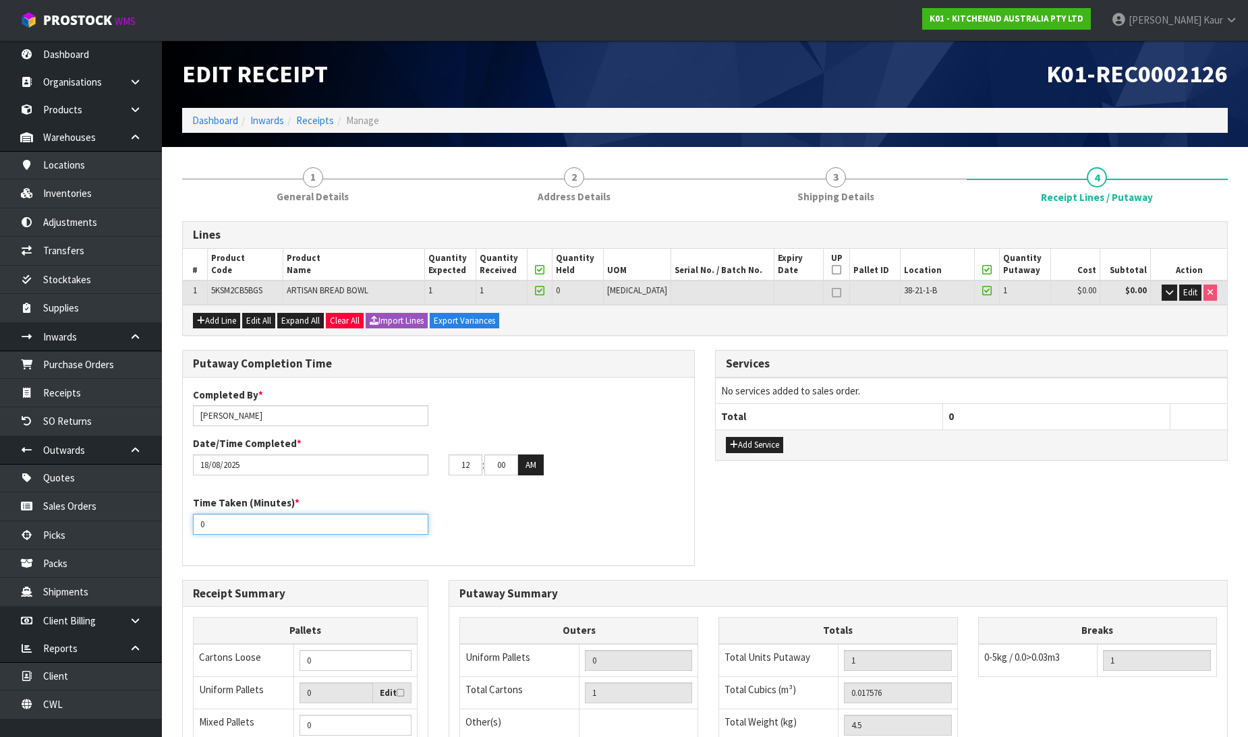
drag, startPoint x: 204, startPoint y: 524, endPoint x: 188, endPoint y: 524, distance: 16.2
click at [188, 524] on div "Time Taken (Minutes) * 0" at bounding box center [311, 515] width 256 height 38
type input "10"
drag, startPoint x: 472, startPoint y: 468, endPoint x: 454, endPoint y: 463, distance: 18.7
click at [454, 463] on input "12" at bounding box center [466, 465] width 34 height 21
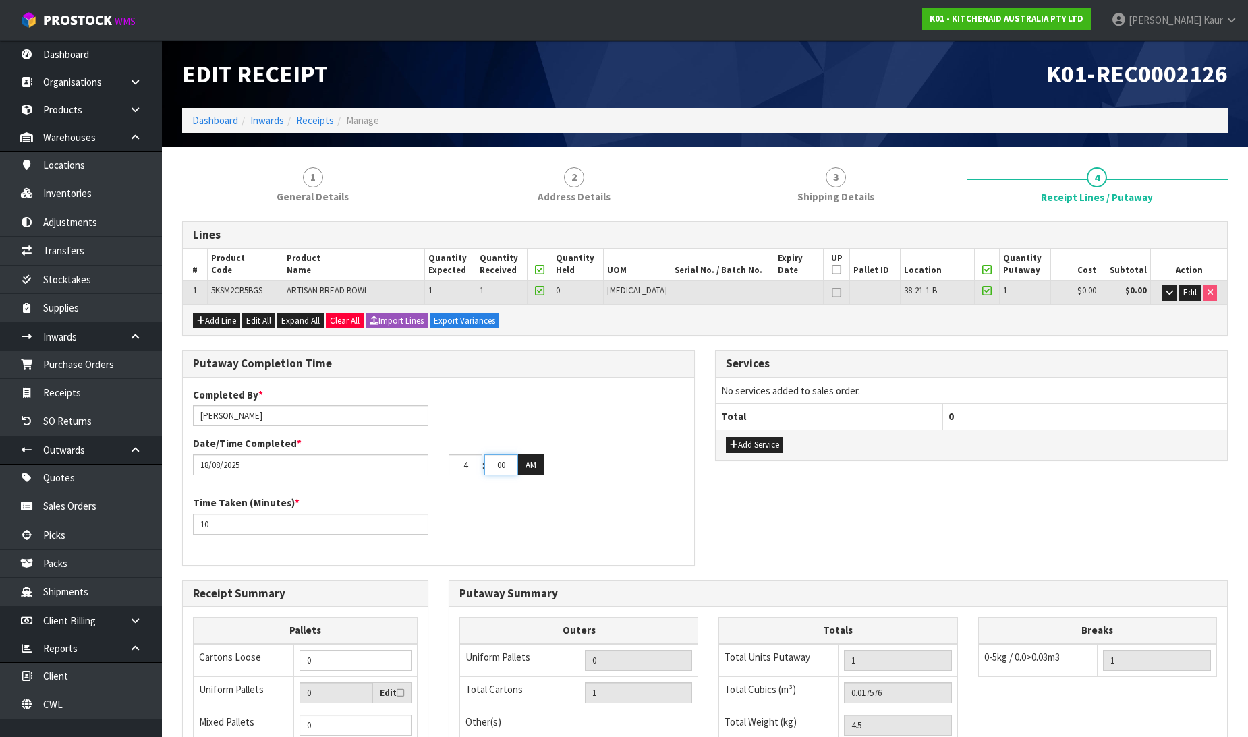
type input "04"
drag, startPoint x: 508, startPoint y: 466, endPoint x: 486, endPoint y: 467, distance: 22.3
click at [486, 467] on input "00" at bounding box center [501, 465] width 34 height 21
type input "00"
drag, startPoint x: 538, startPoint y: 465, endPoint x: 533, endPoint y: 481, distance: 16.4
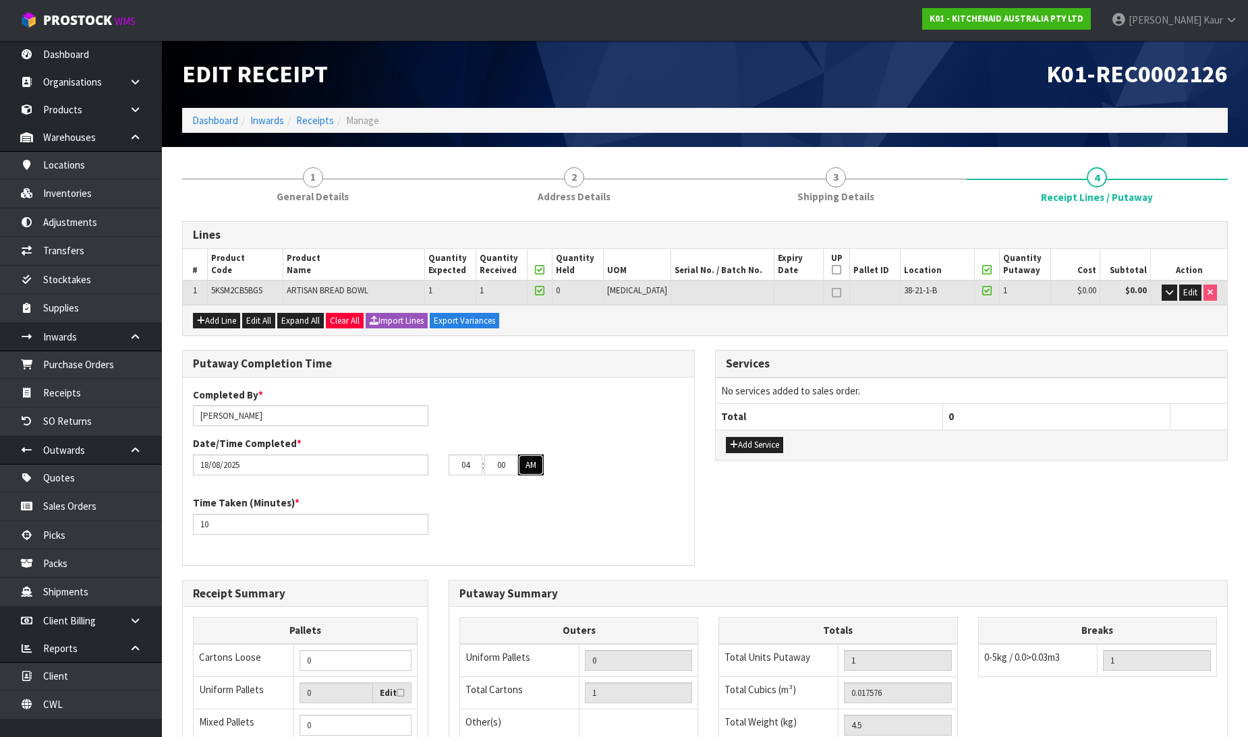
click at [538, 465] on button "AM" at bounding box center [531, 466] width 26 height 22
click at [532, 489] on div "Completed By * [PERSON_NAME] Date/Time Completed * [DATE] 04 : 00 : 00 PM Time …" at bounding box center [438, 471] width 511 height 167
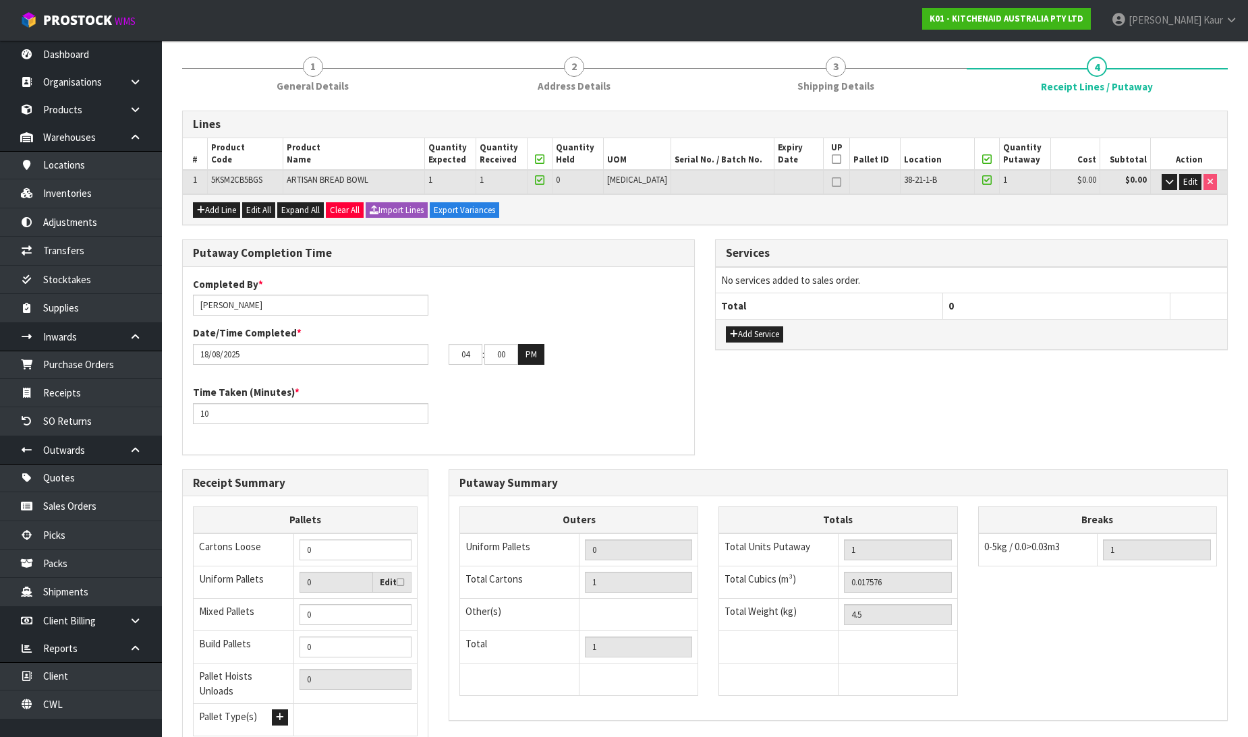
scroll to position [221, 0]
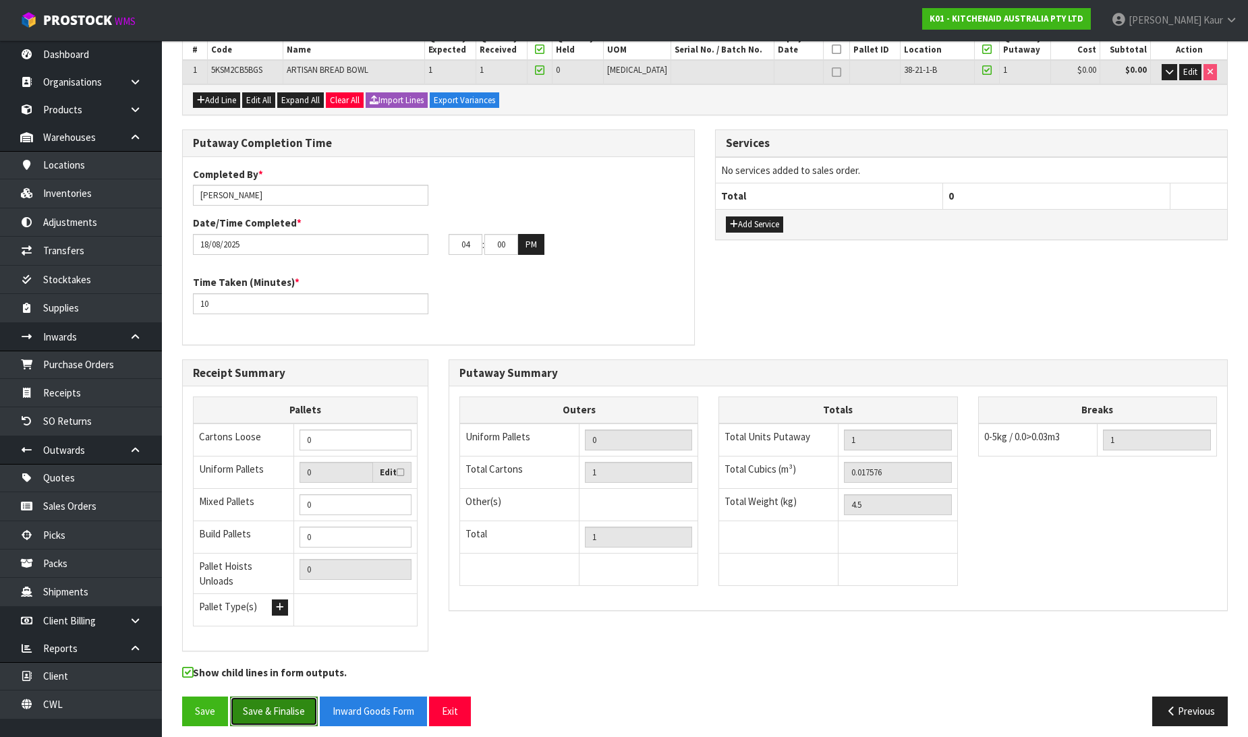
click at [300, 700] on button "Save & Finalise" at bounding box center [274, 711] width 88 height 29
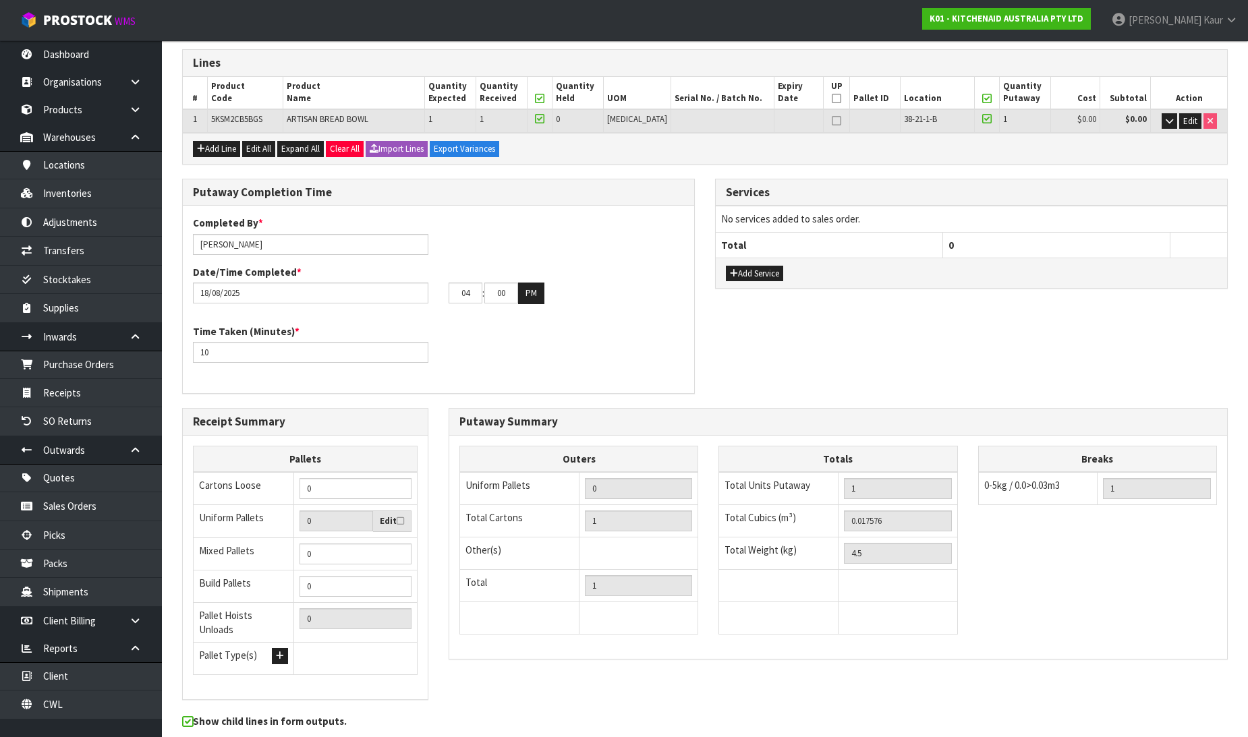
scroll to position [0, 0]
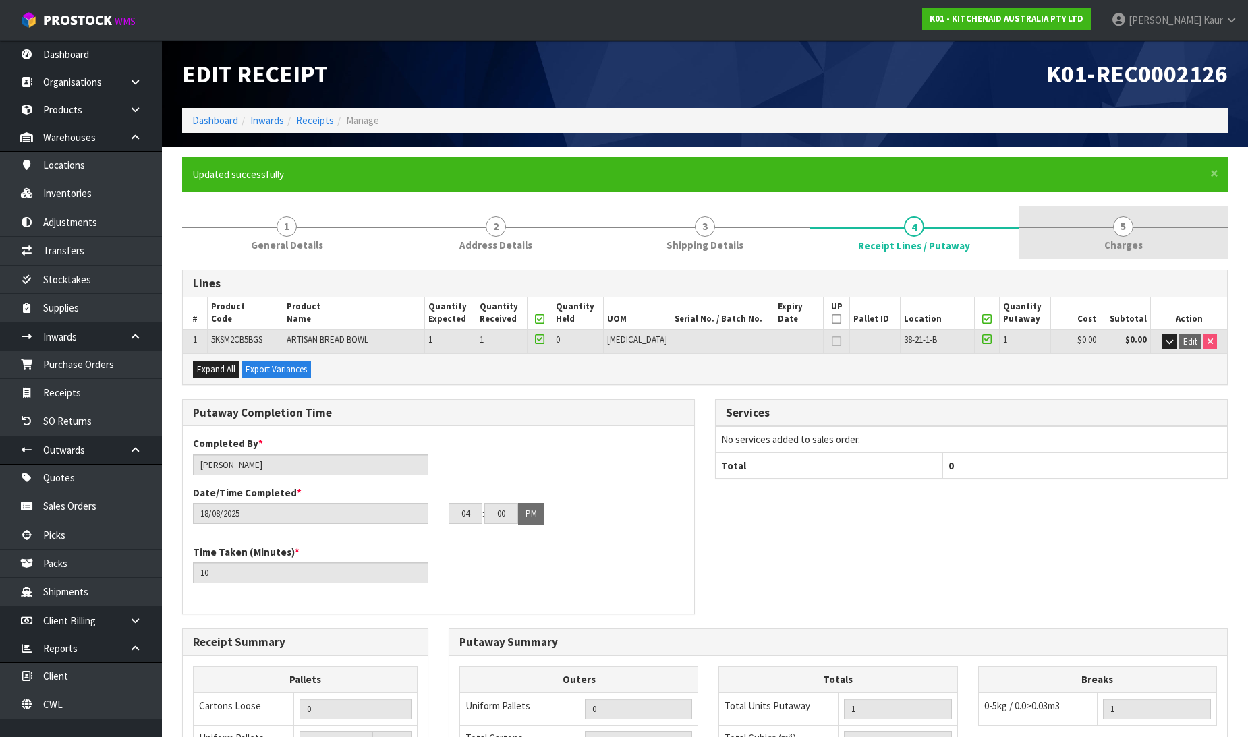
click at [1128, 242] on span "Charges" at bounding box center [1123, 245] width 38 height 14
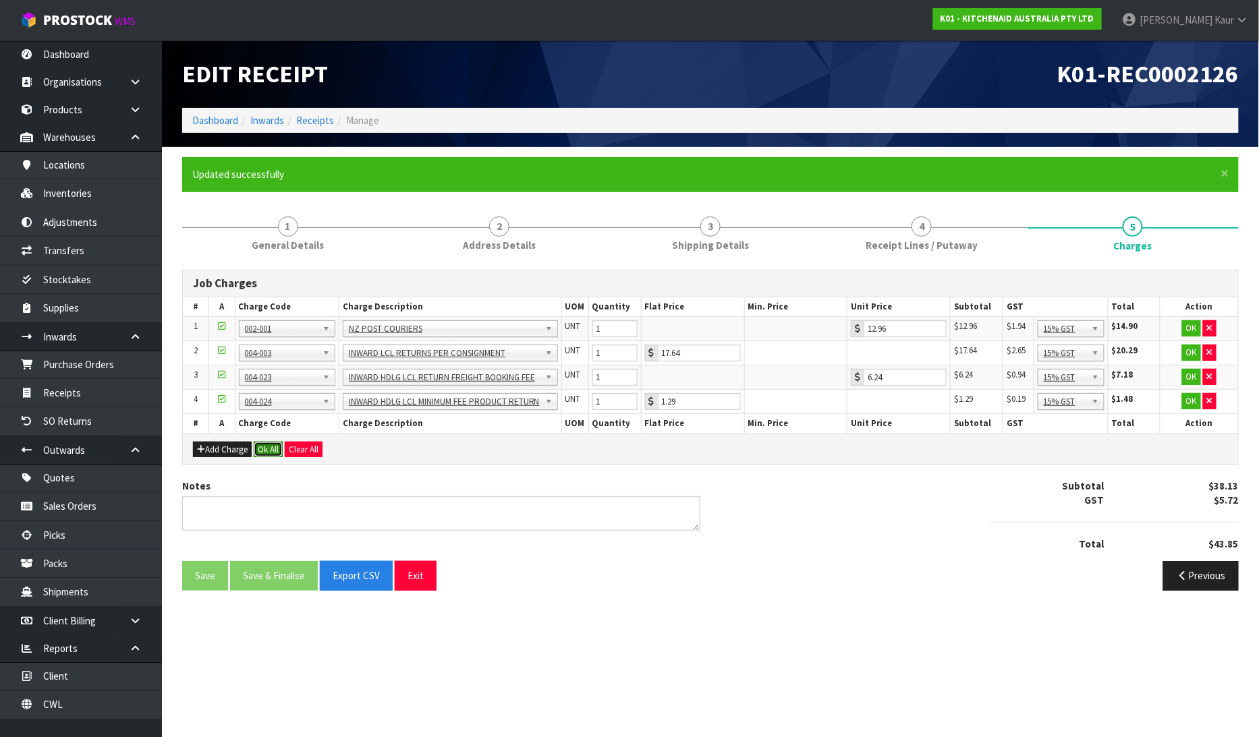
click at [264, 443] on button "Ok All" at bounding box center [268, 450] width 29 height 16
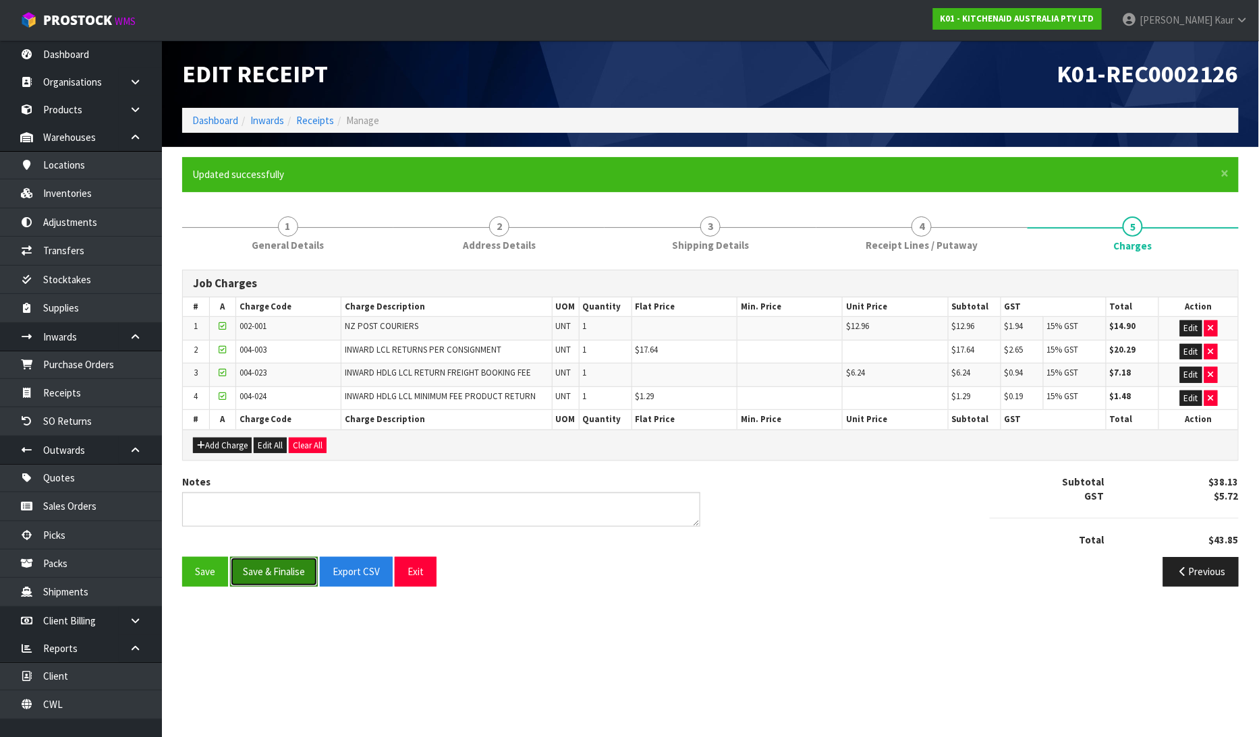
click at [259, 567] on button "Save & Finalise" at bounding box center [274, 571] width 88 height 29
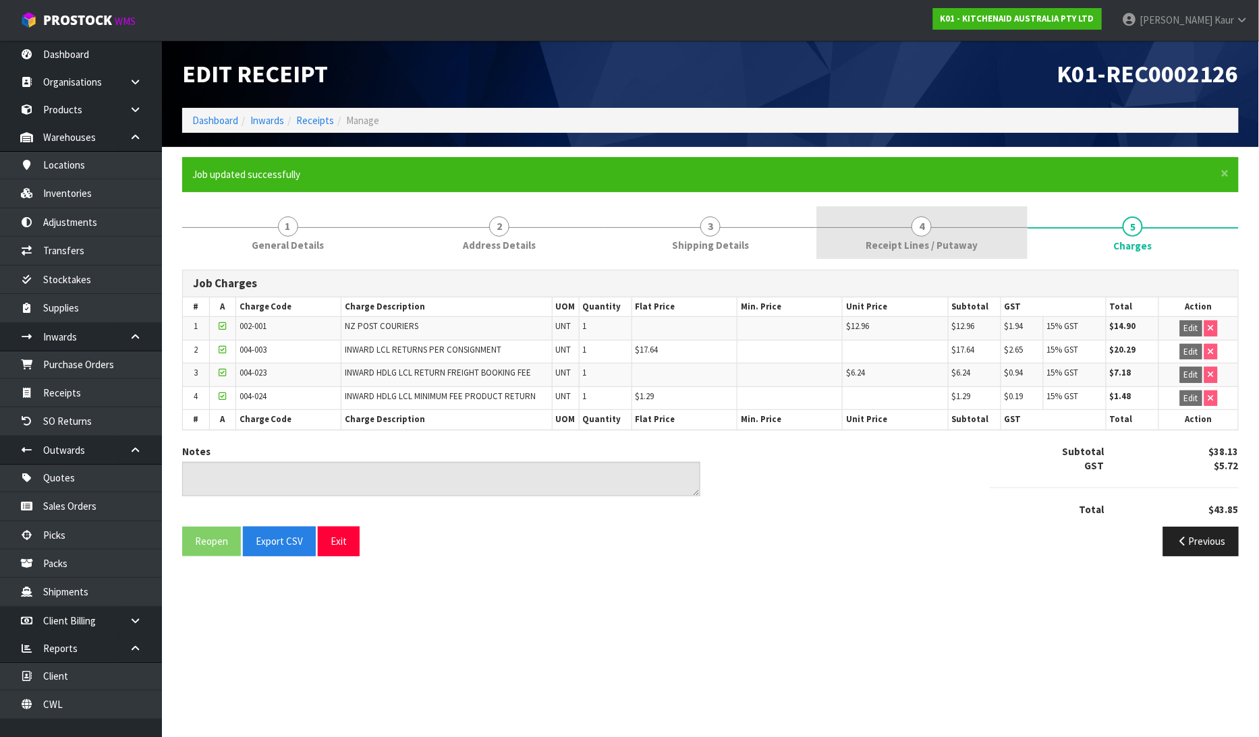
click at [864, 250] on link "4 Receipt Lines / Putaway" at bounding box center [921, 232] width 211 height 53
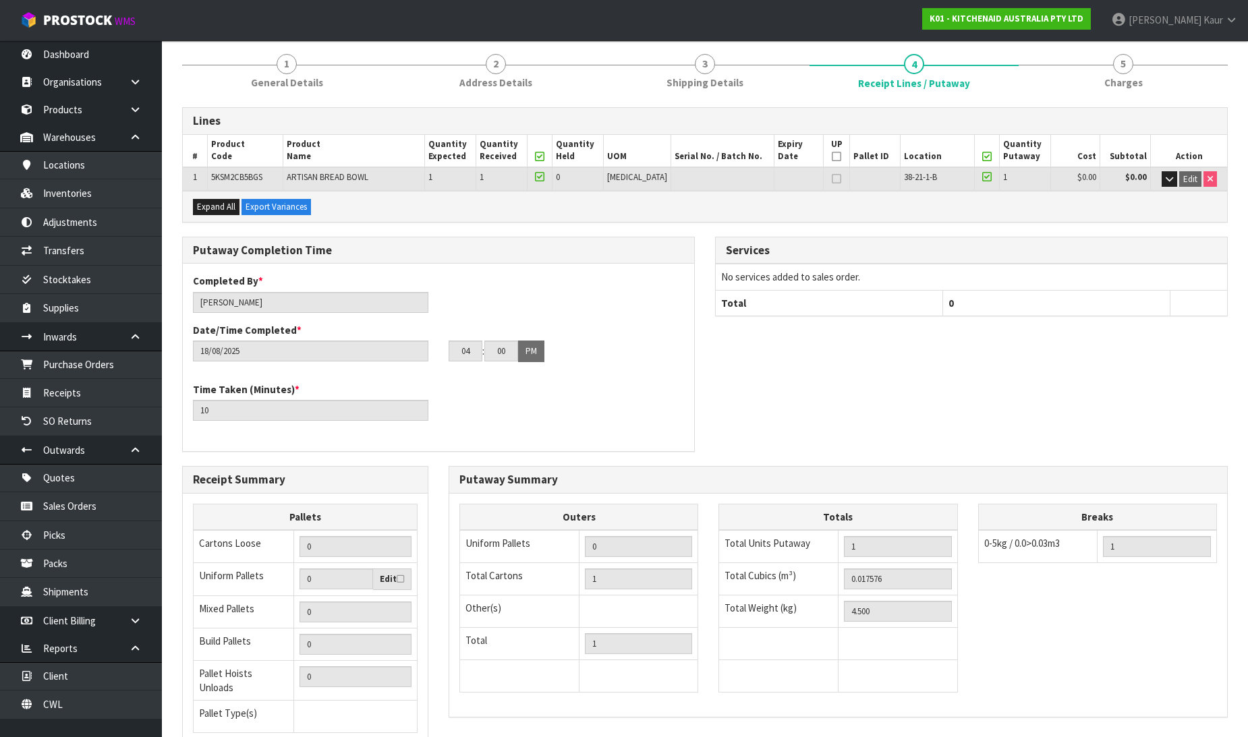
scroll to position [270, 0]
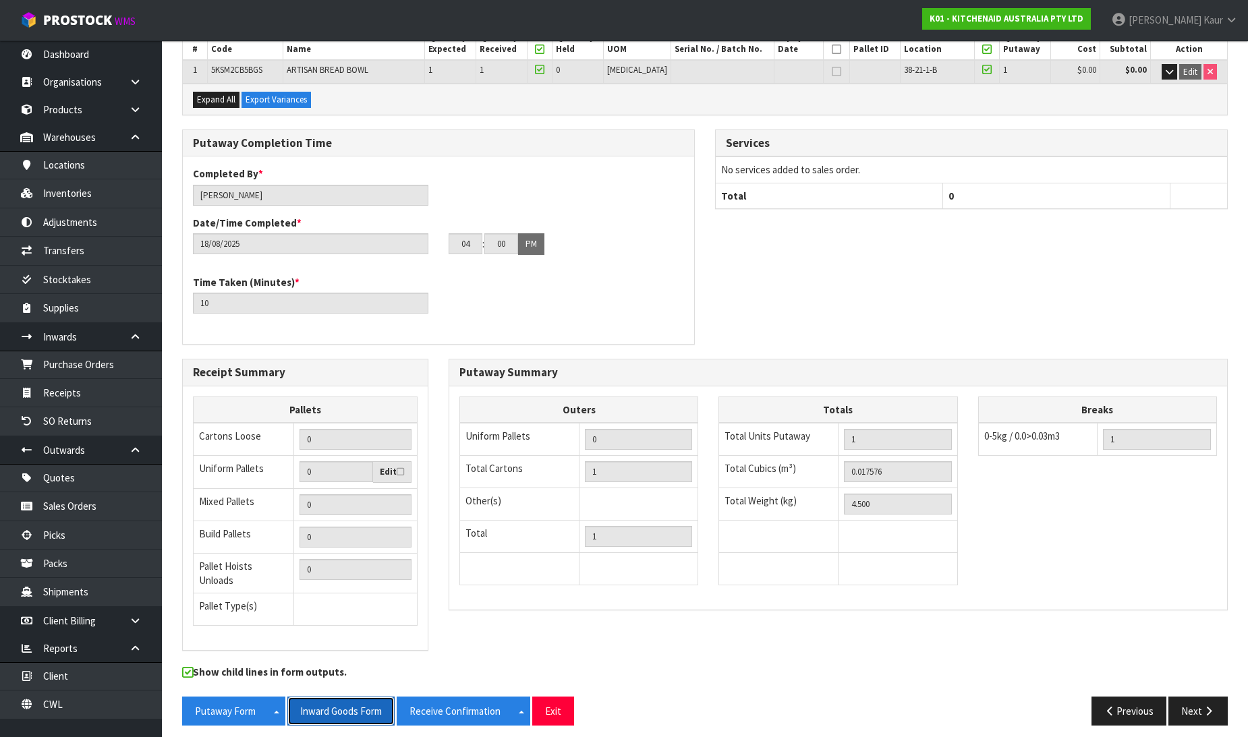
click at [342, 708] on button "Inward Goods Form" at bounding box center [340, 711] width 107 height 29
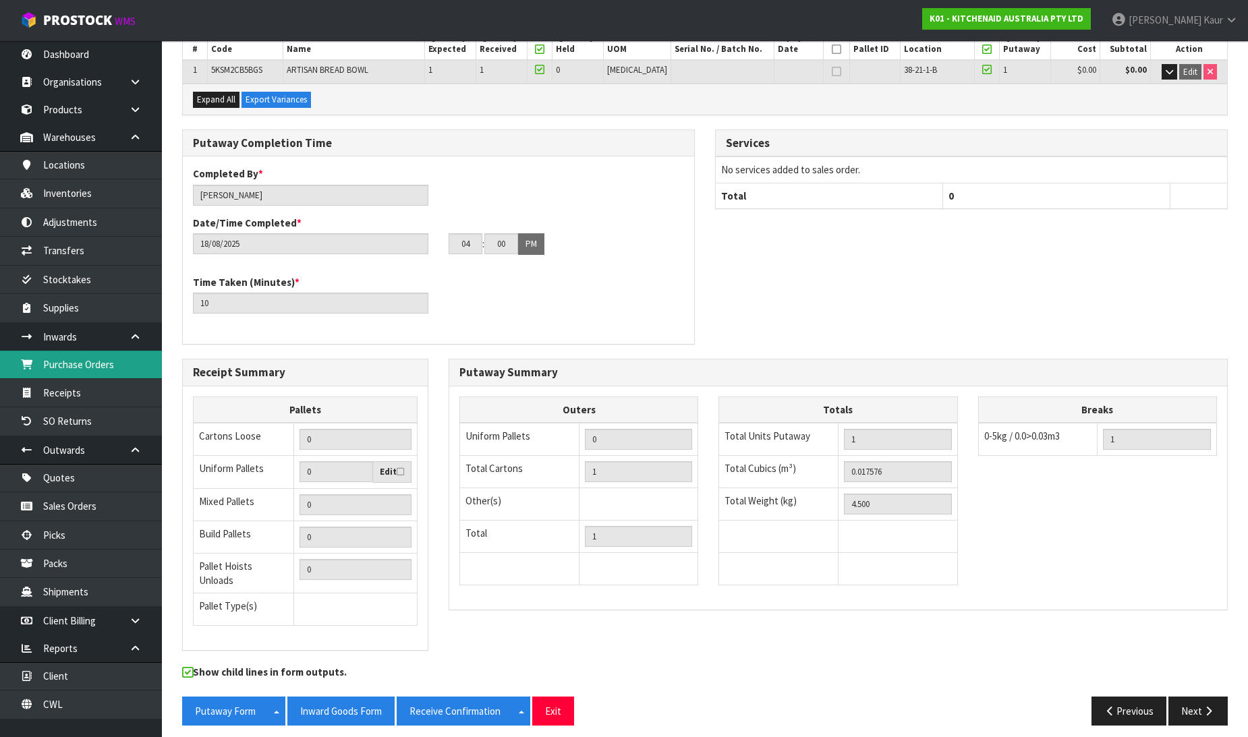
click at [86, 371] on link "Purchase Orders" at bounding box center [81, 365] width 162 height 28
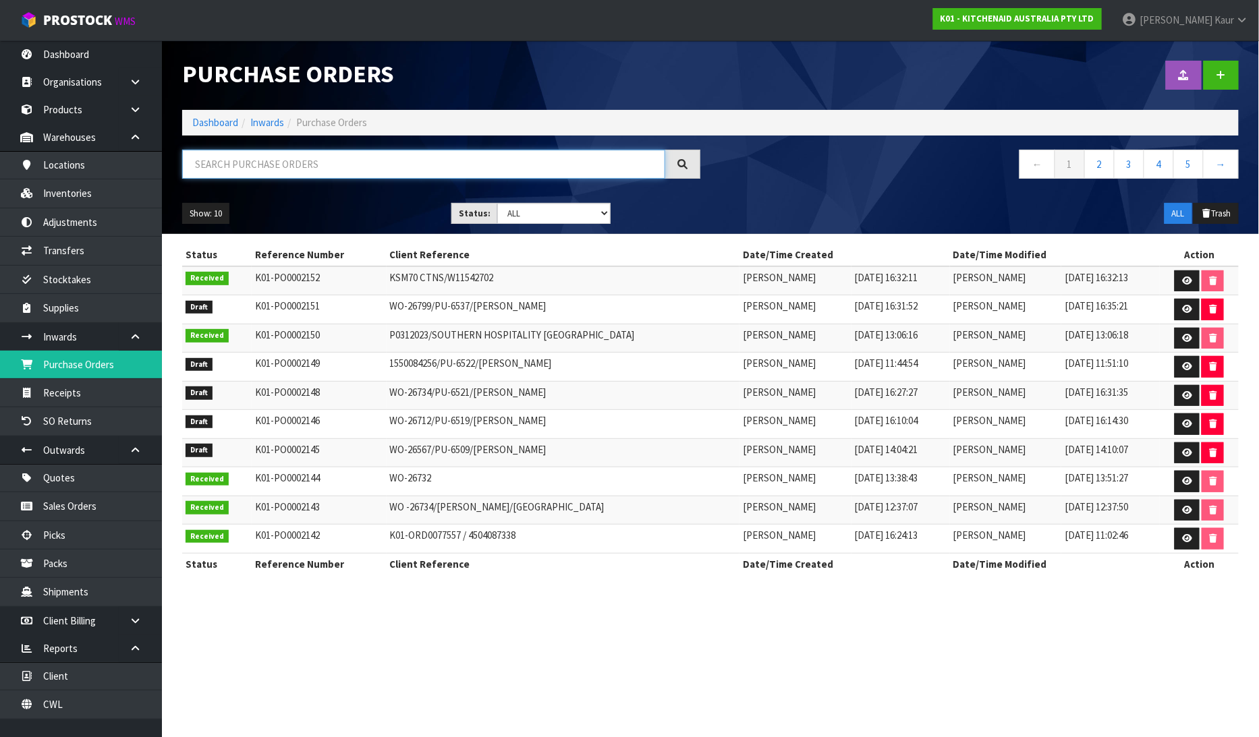
click at [191, 166] on input "text" at bounding box center [423, 164] width 483 height 29
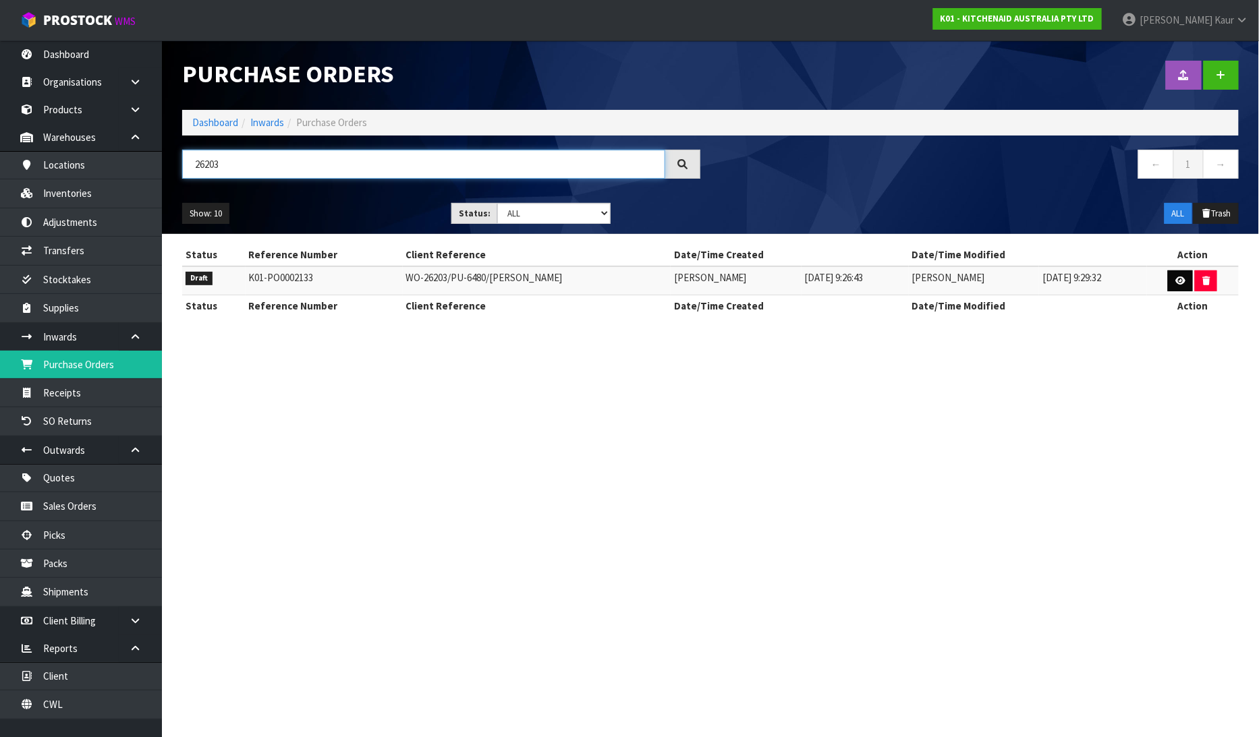
type input "26203"
click at [1181, 277] on icon at bounding box center [1180, 281] width 10 height 9
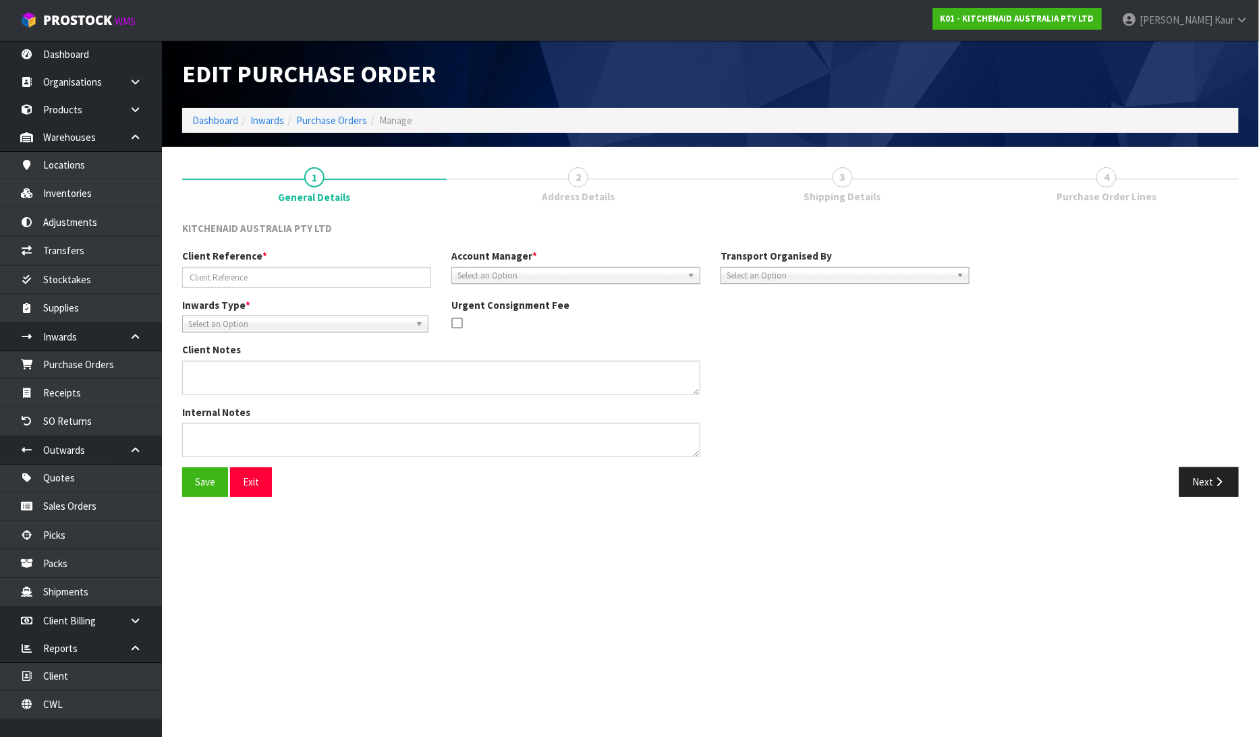
type input "WO-26203/PU-6480/[PERSON_NAME]"
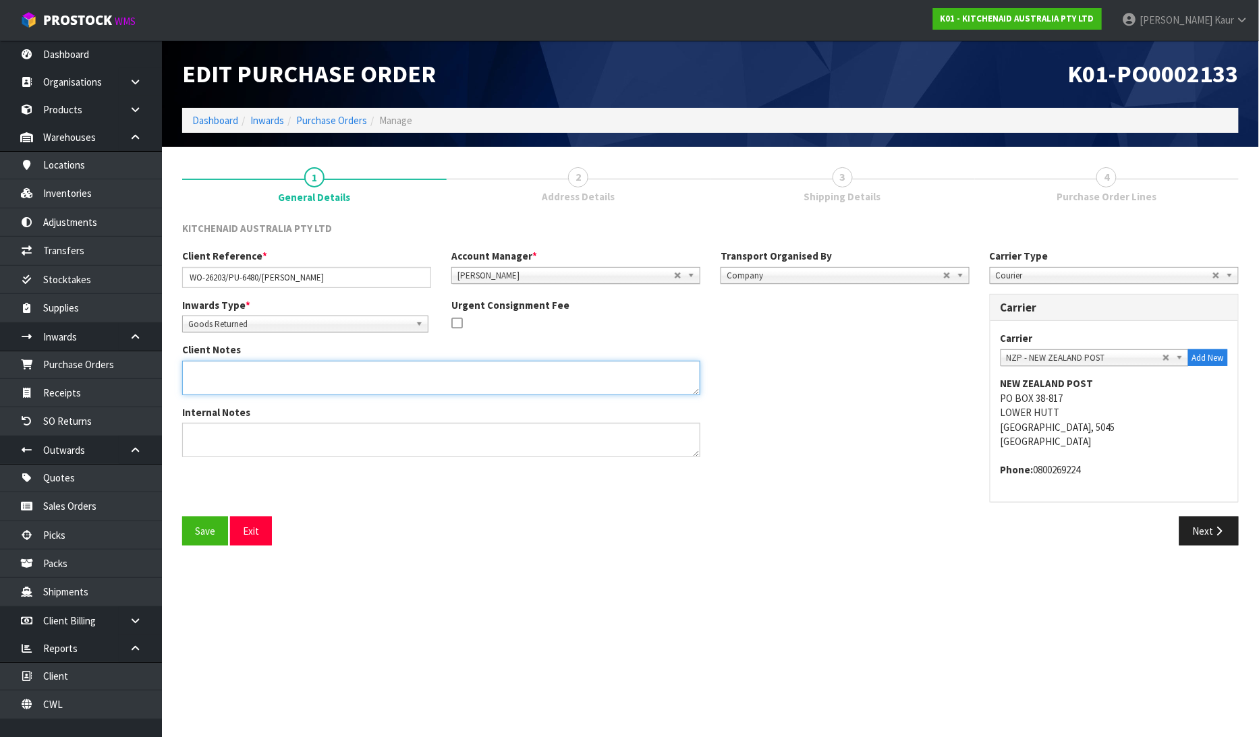
click at [349, 373] on textarea at bounding box center [441, 378] width 518 height 34
paste textarea "PLEASE PLACE 5KSM195PSABM / WD4780715 ONTO [PERSON_NAME] HELD PALLET"
type textarea "PLEASE PLACE 5KSM195PSABM / WD4780715 ONTO [PERSON_NAME] HELD PALLET"
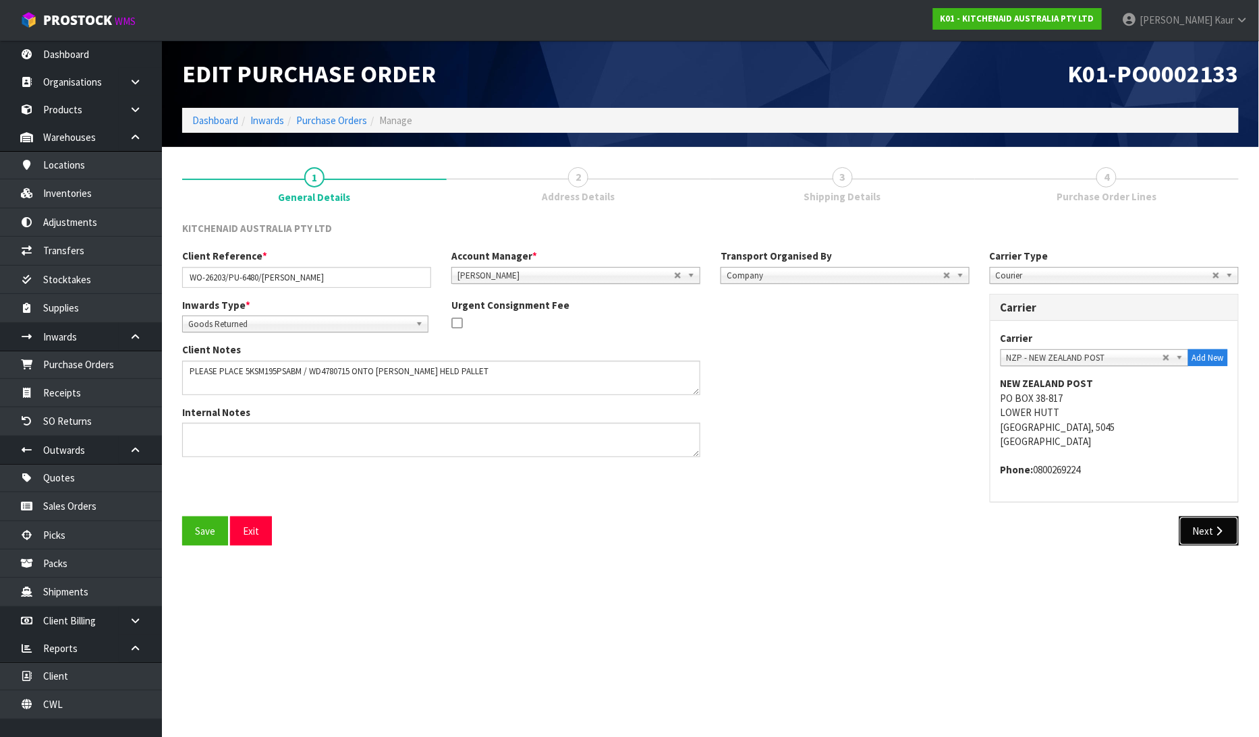
click at [1216, 530] on icon "button" at bounding box center [1219, 531] width 13 height 10
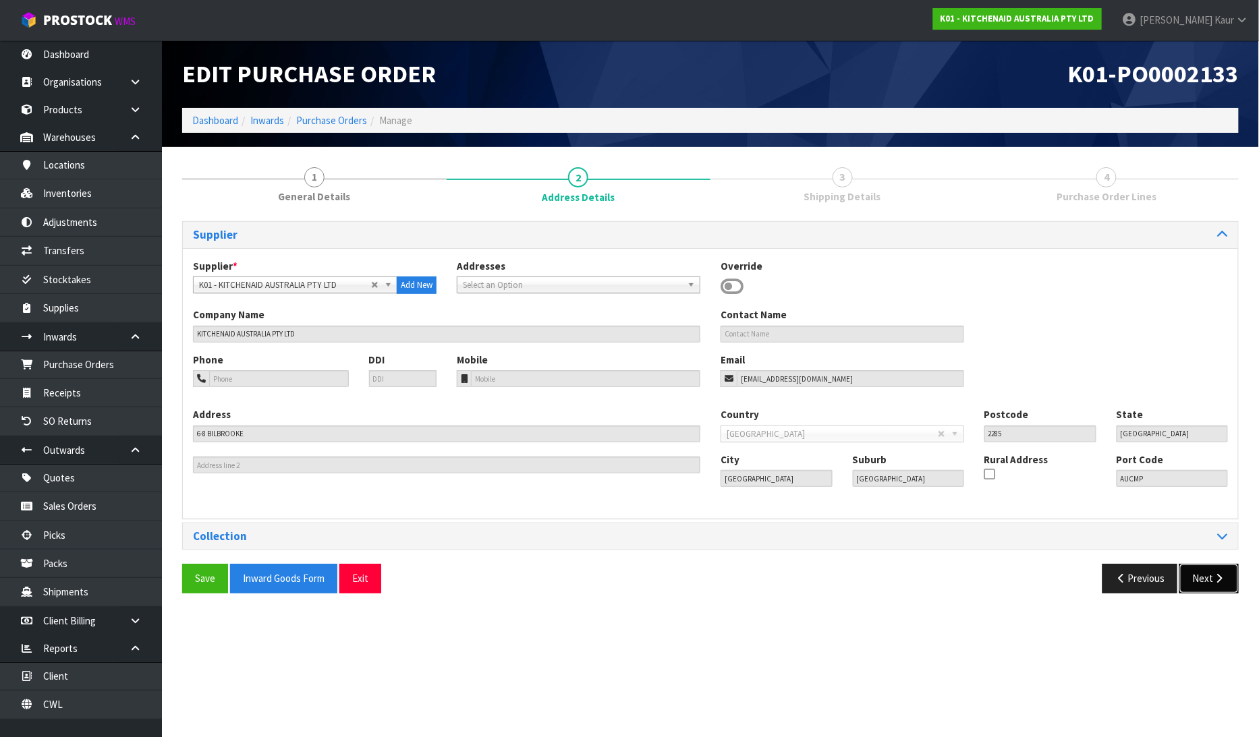
click at [1209, 570] on button "Next" at bounding box center [1208, 578] width 59 height 29
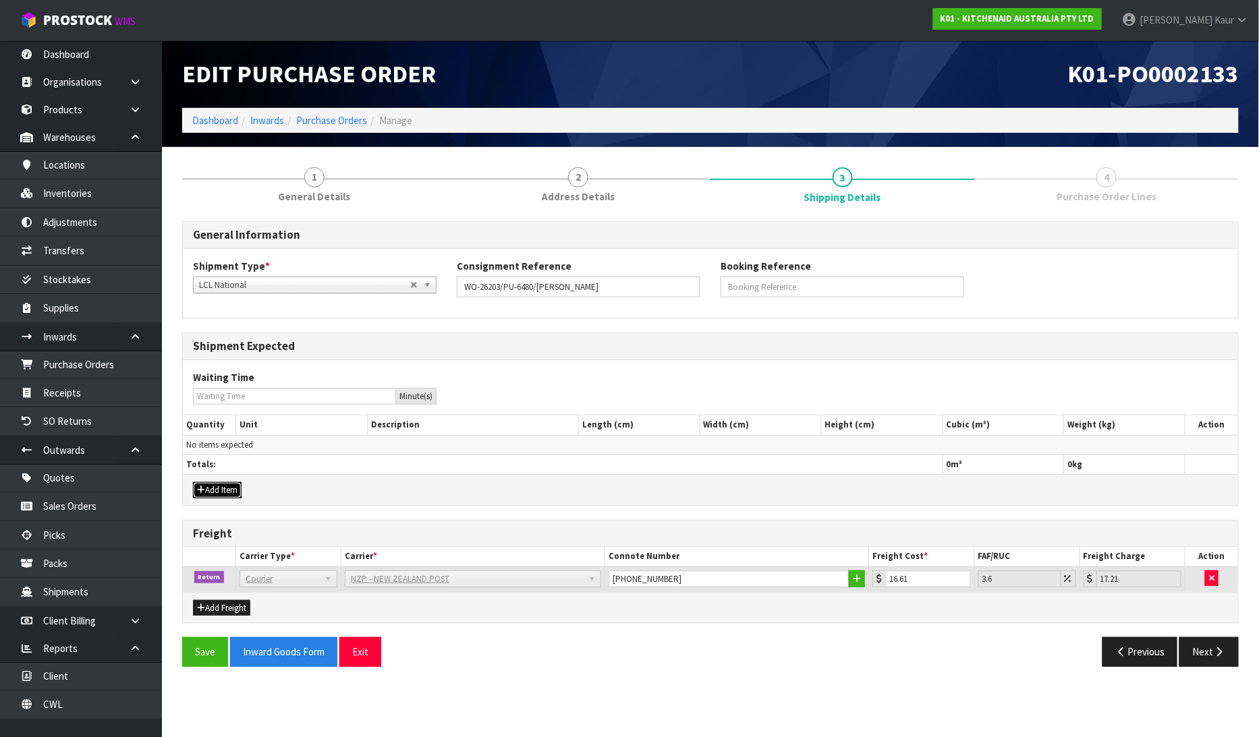
click at [206, 487] on button "Add Item" at bounding box center [217, 490] width 49 height 16
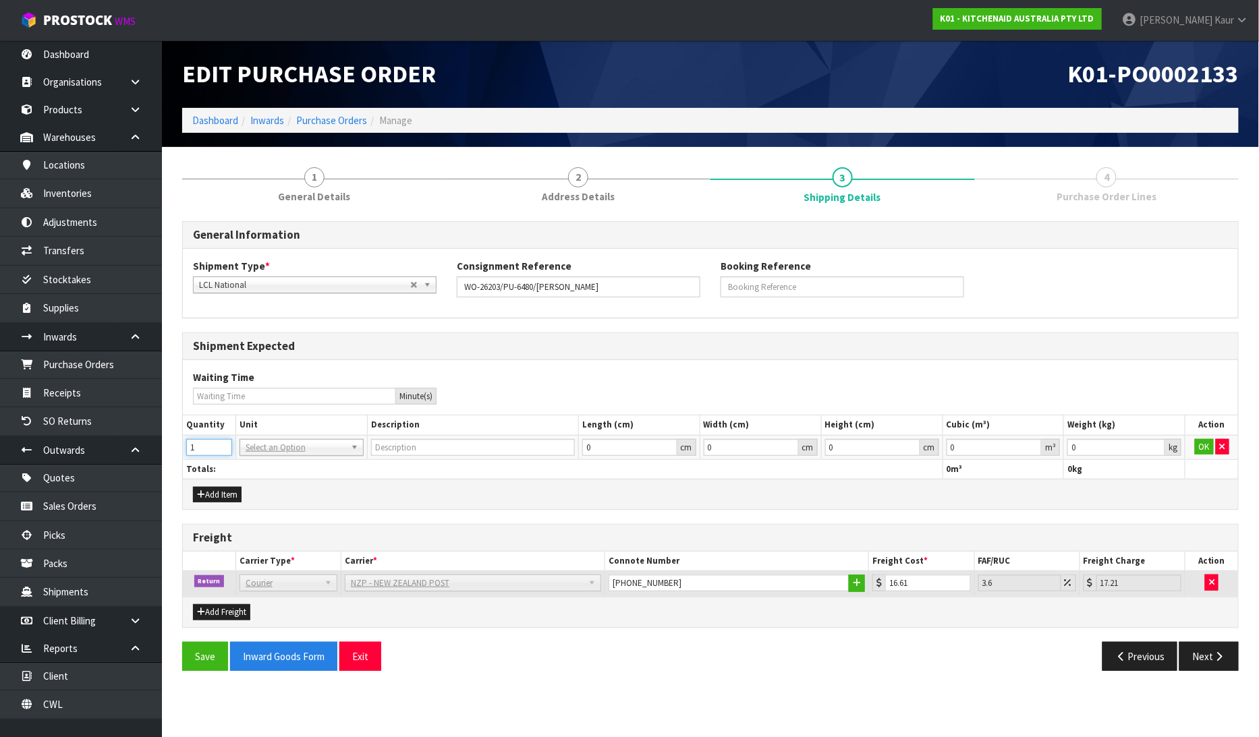
type input "1"
click at [220, 443] on input "1" at bounding box center [209, 447] width 46 height 17
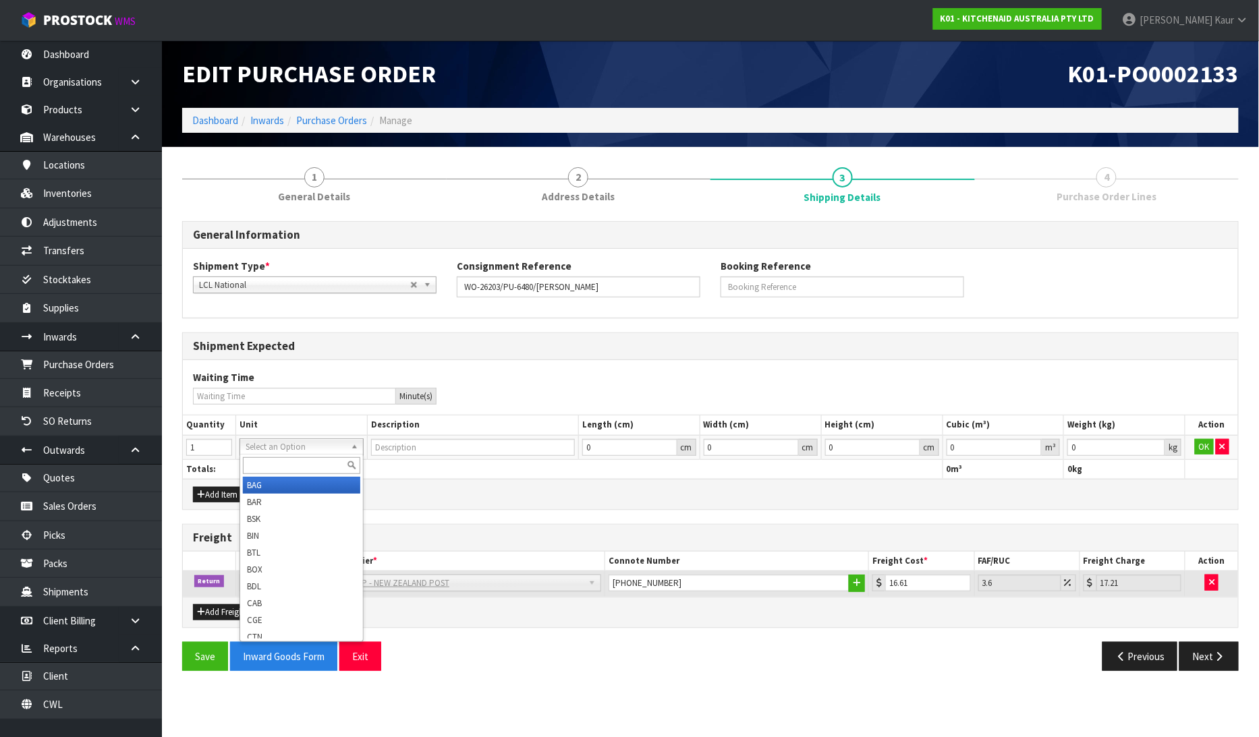
click at [256, 466] on input "text" at bounding box center [301, 465] width 117 height 17
type input "ctn"
type input "CARTON"
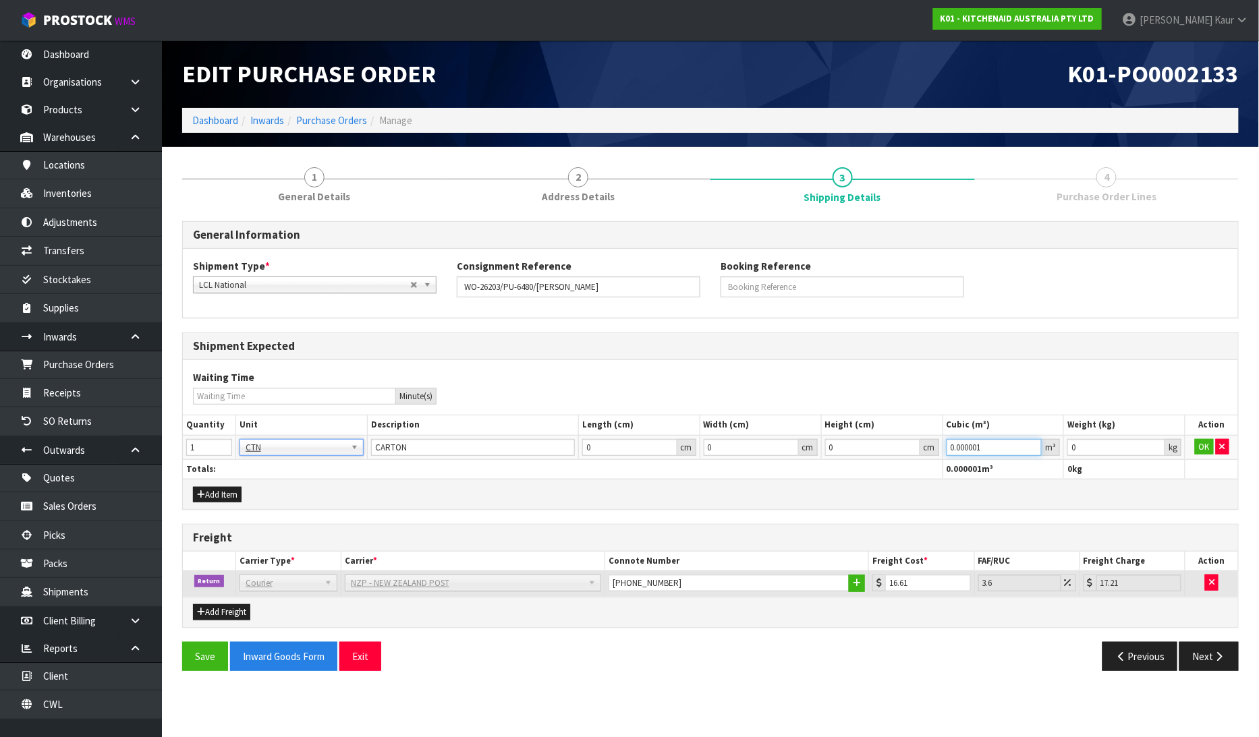
type input "0.000001"
click at [1032, 445] on input "0.000001" at bounding box center [994, 447] width 96 height 17
drag, startPoint x: 1156, startPoint y: 441, endPoint x: 1163, endPoint y: 444, distance: 7.3
type input "0.001"
click at [1156, 442] on input "0.001" at bounding box center [1116, 447] width 98 height 17
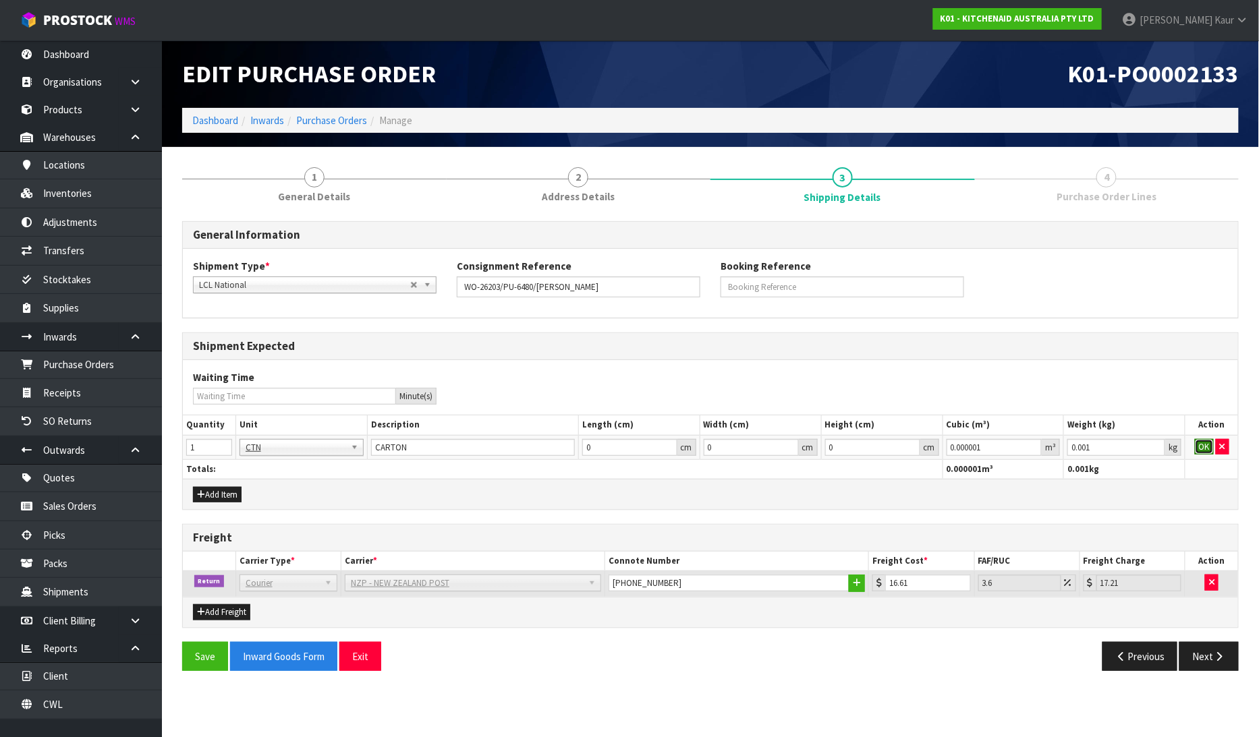
click at [1195, 445] on button "OK" at bounding box center [1204, 447] width 19 height 16
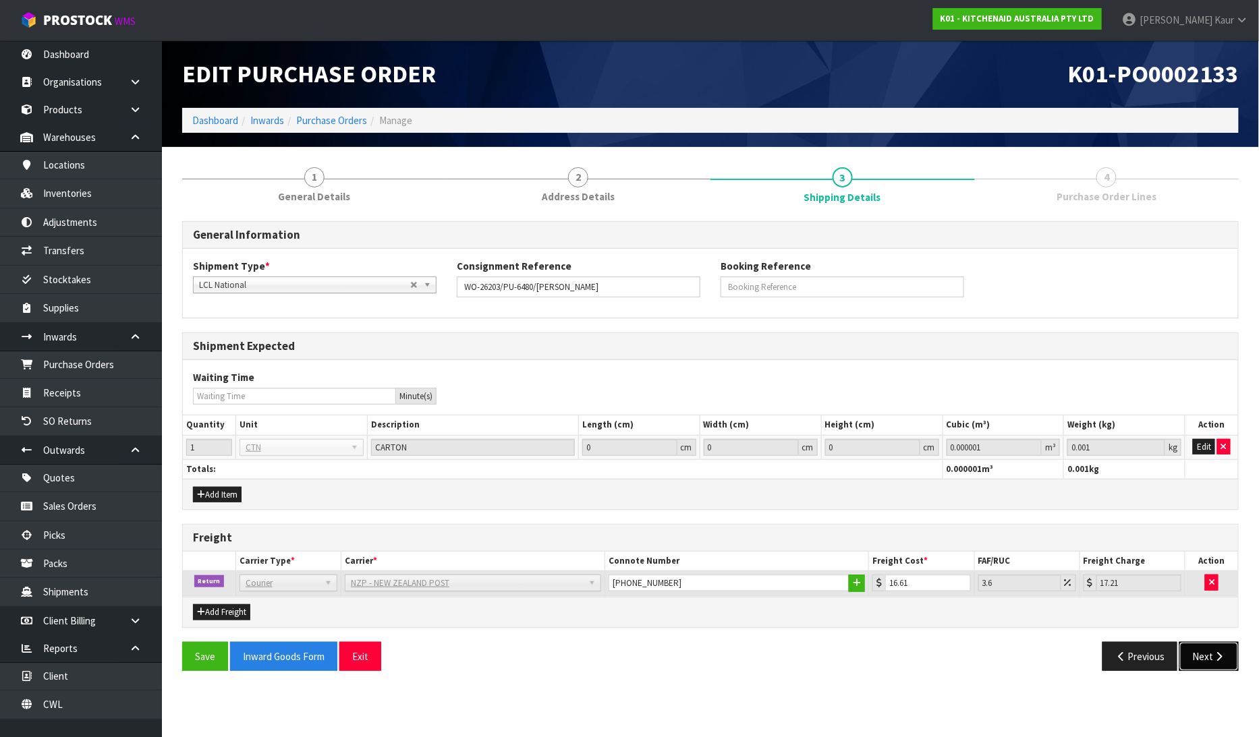
click at [1191, 664] on button "Next" at bounding box center [1208, 656] width 59 height 29
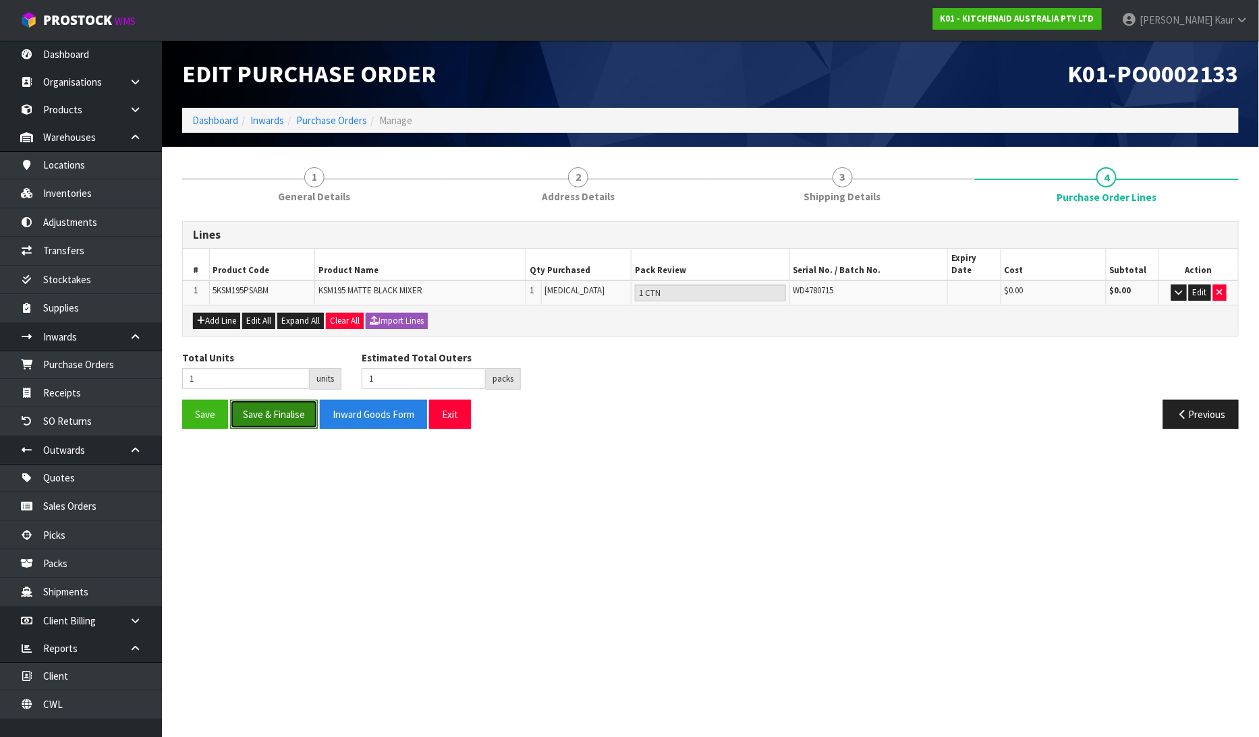
click at [270, 407] on button "Save & Finalise" at bounding box center [274, 414] width 88 height 29
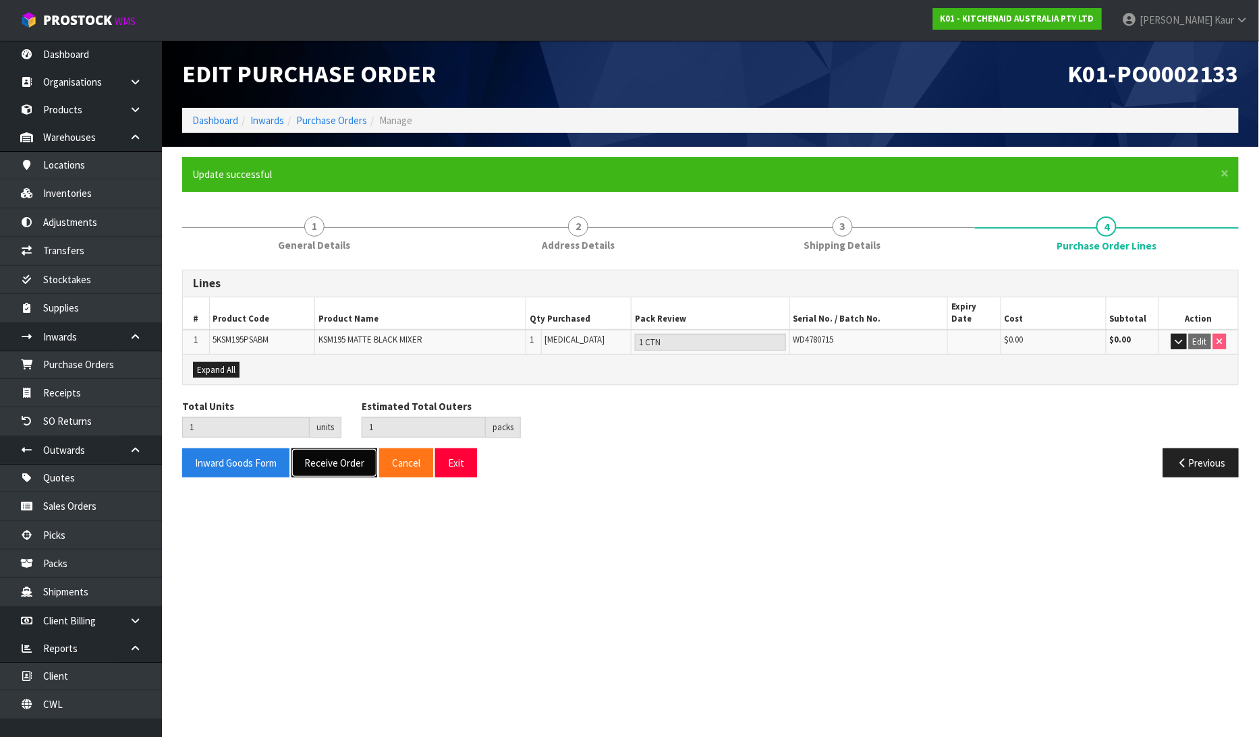
click at [327, 451] on button "Receive Order" at bounding box center [334, 463] width 86 height 29
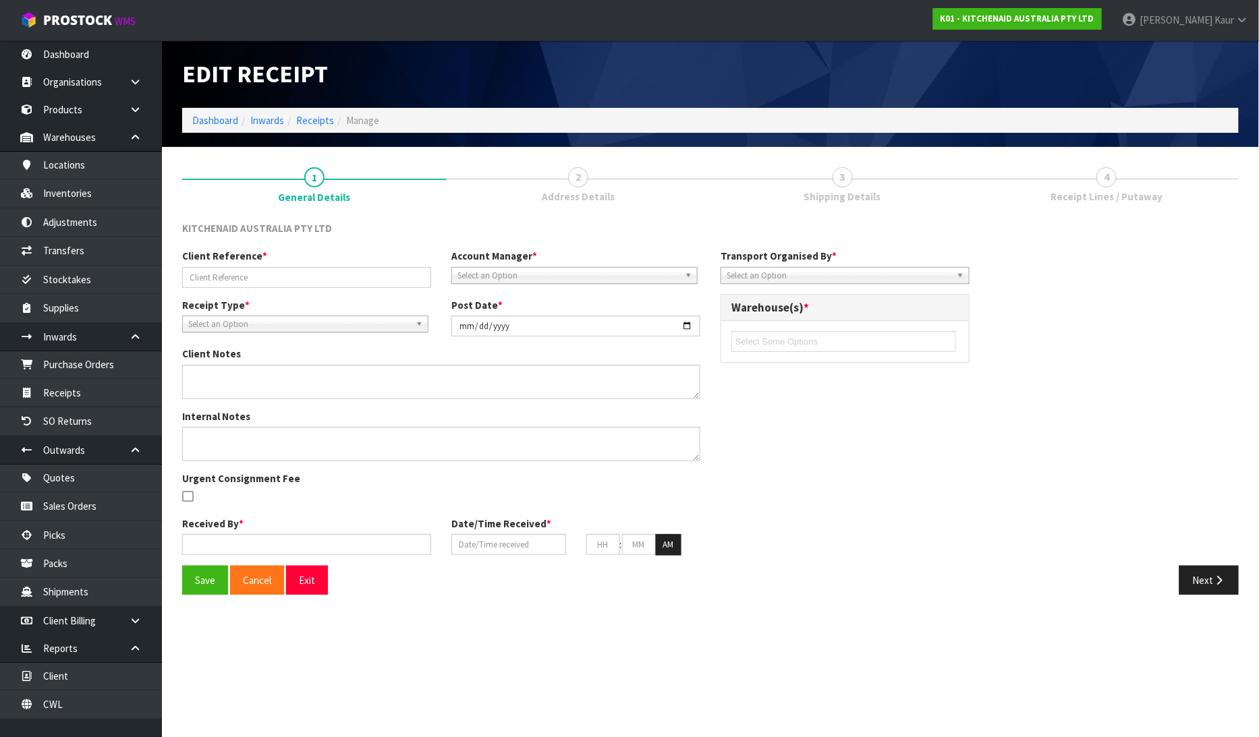
type input "WO-26203/PU-6480/[PERSON_NAME]"
type input "[DATE]"
type textarea "PLEASE PLACE 5KSM195PSABM / WD4780715 ONTO [PERSON_NAME] HELD PALLET"
type input "[PERSON_NAME]"
type input "18/08/2025"
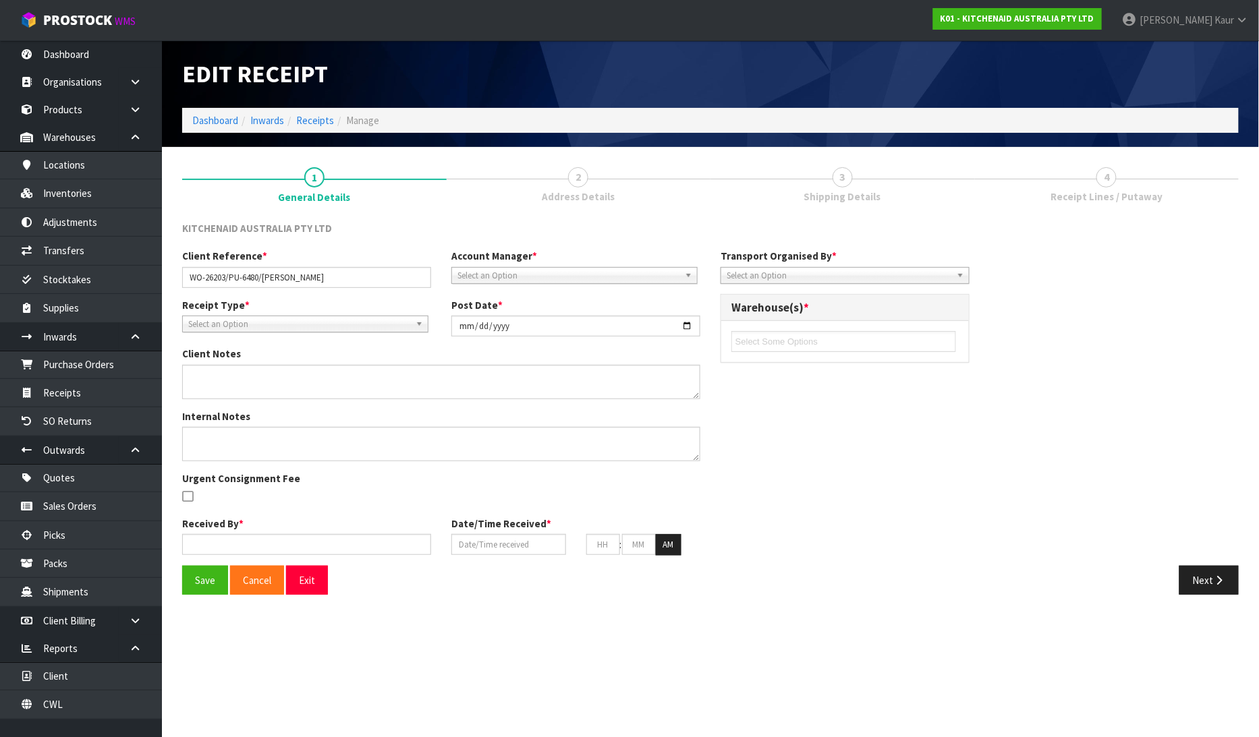
type input "04"
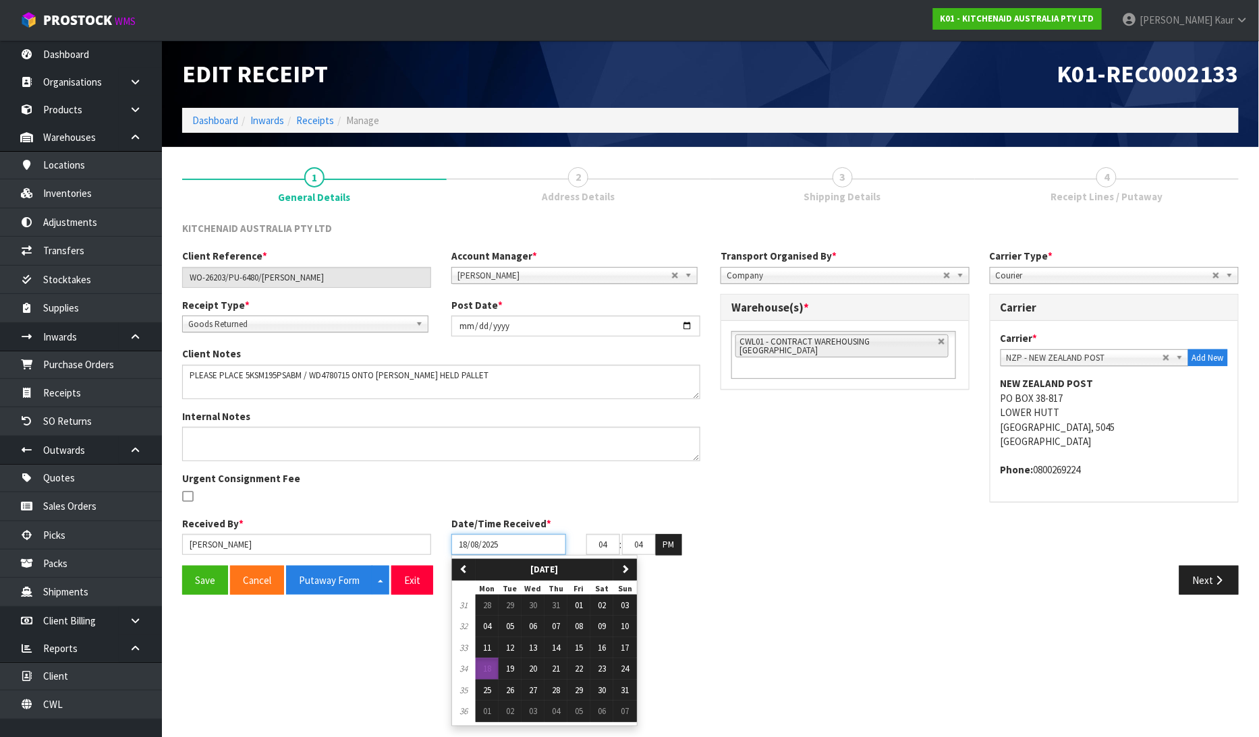
click at [462, 540] on input "18/08/2025" at bounding box center [508, 544] width 115 height 21
drag, startPoint x: 554, startPoint y: 645, endPoint x: 459, endPoint y: 629, distance: 96.5
click at [555, 644] on span "14" at bounding box center [556, 647] width 8 height 11
type input "[DATE]"
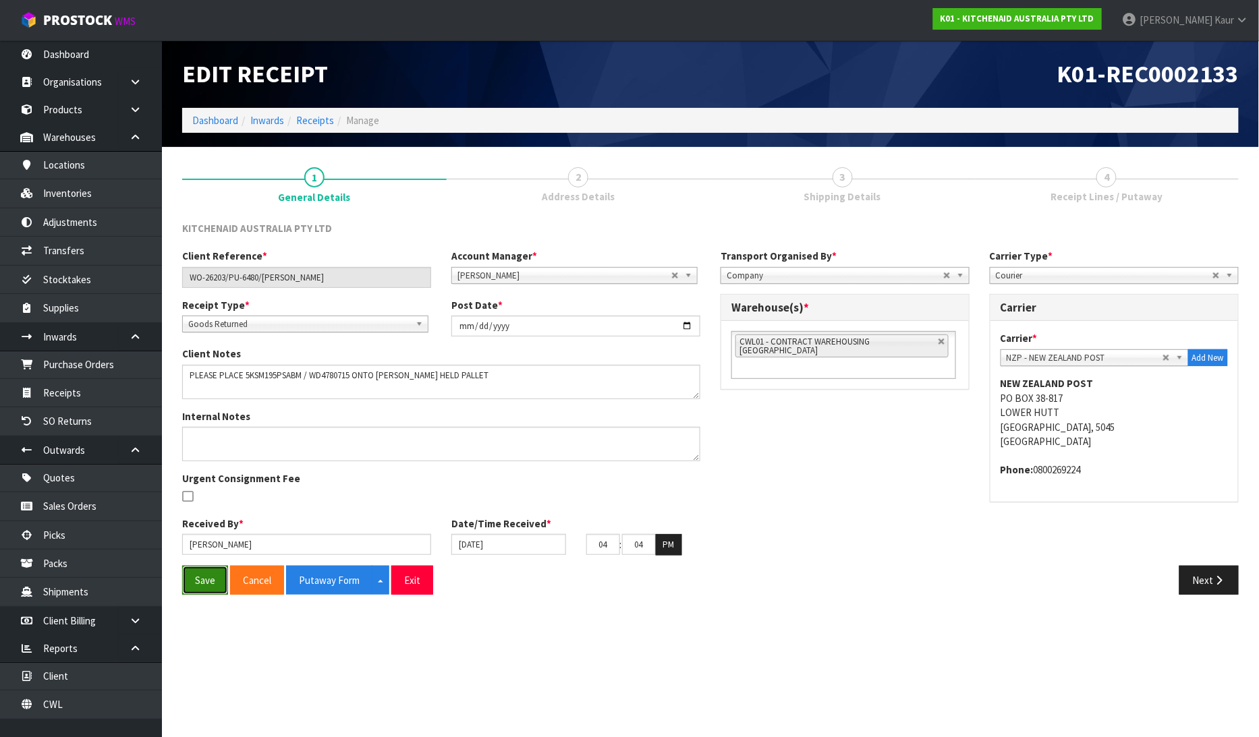
click at [211, 575] on button "Save" at bounding box center [205, 580] width 46 height 29
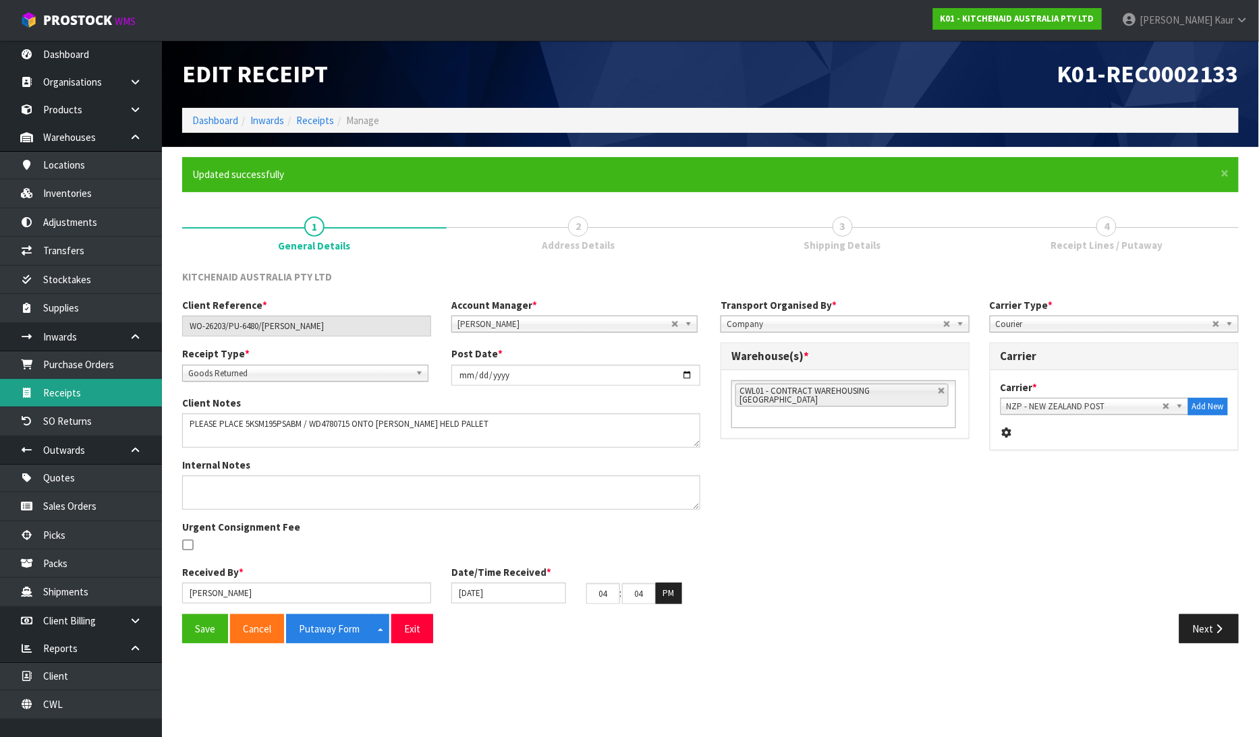
click at [88, 391] on link "Receipts" at bounding box center [81, 393] width 162 height 28
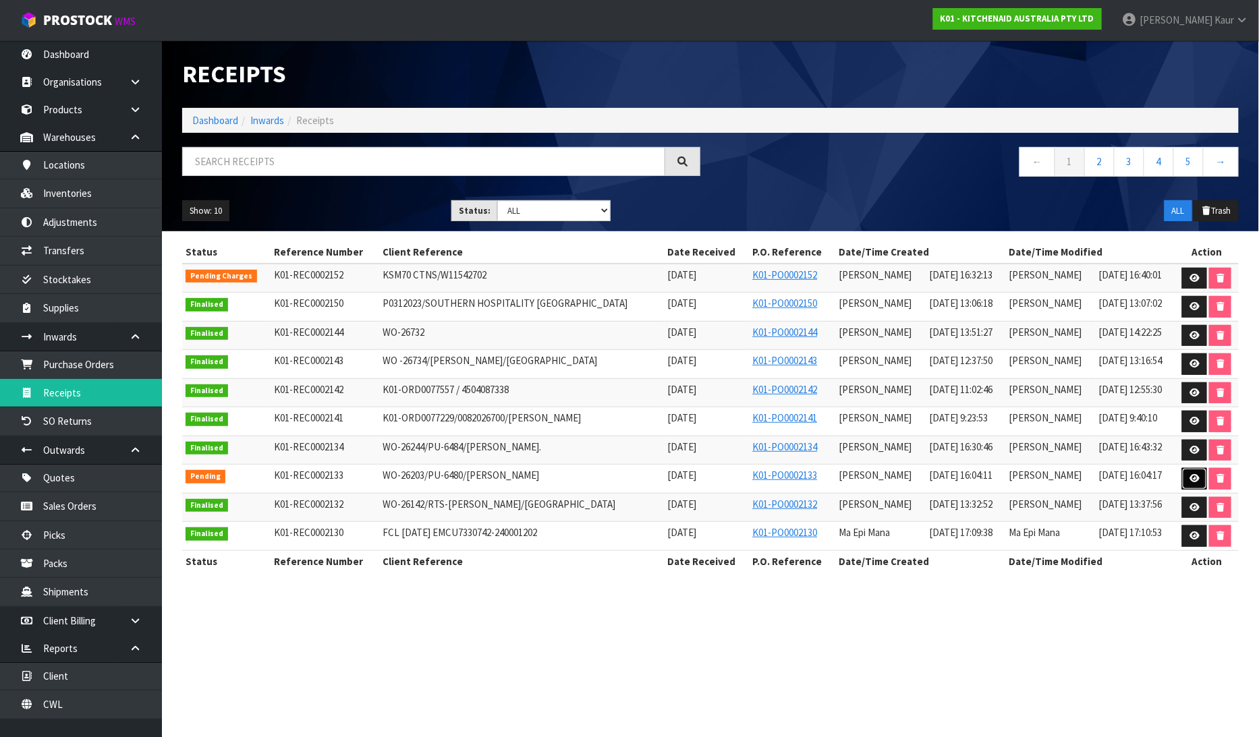
click at [1192, 476] on icon at bounding box center [1194, 478] width 10 height 9
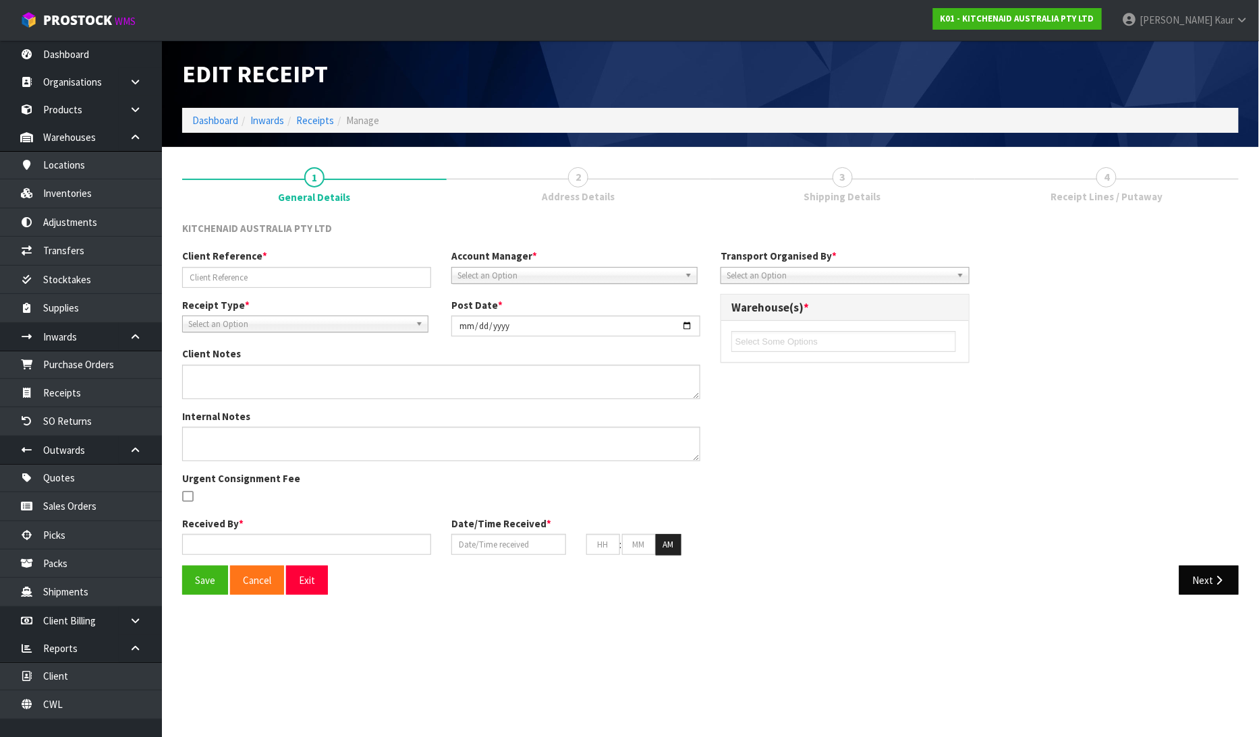
type input "WO-26203/PU-6480/[PERSON_NAME]"
type input "[DATE]"
type textarea "PLEASE PLACE 5KSM195PSABM / WD4780715 ONTO [PERSON_NAME] HELD PALLET"
type input "[PERSON_NAME]"
type input "[DATE]"
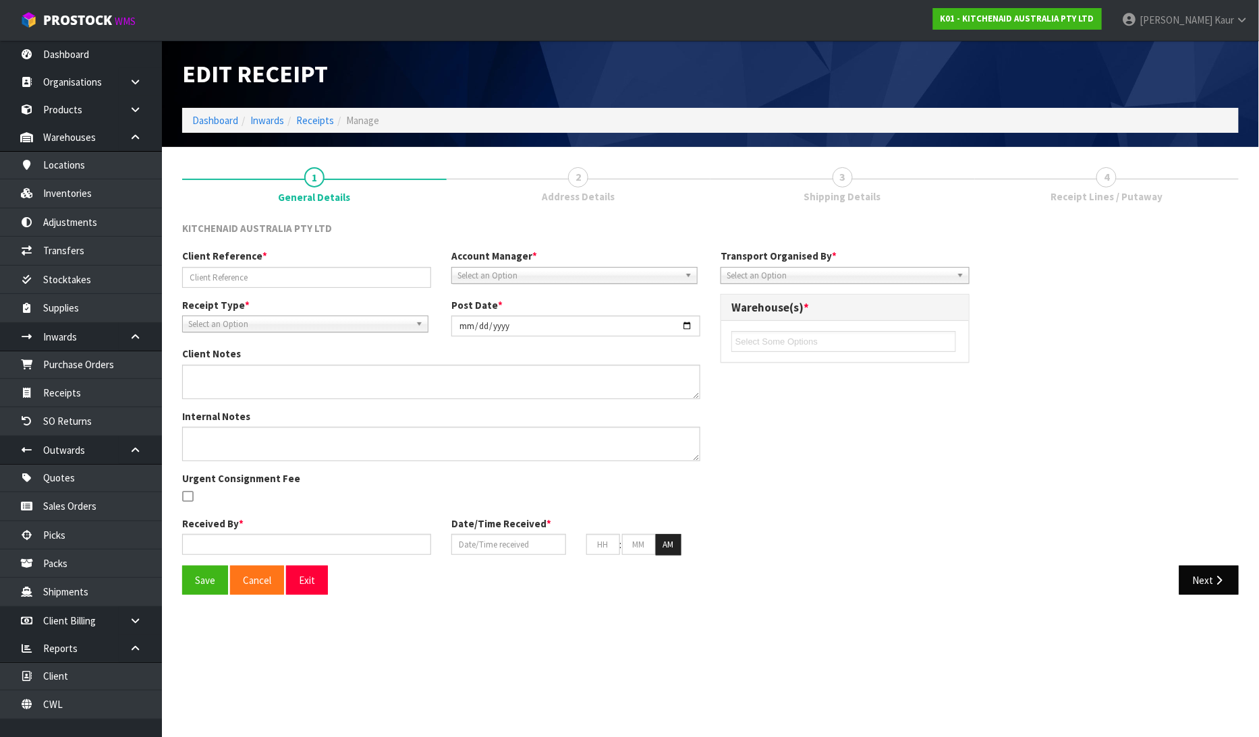
type input "04"
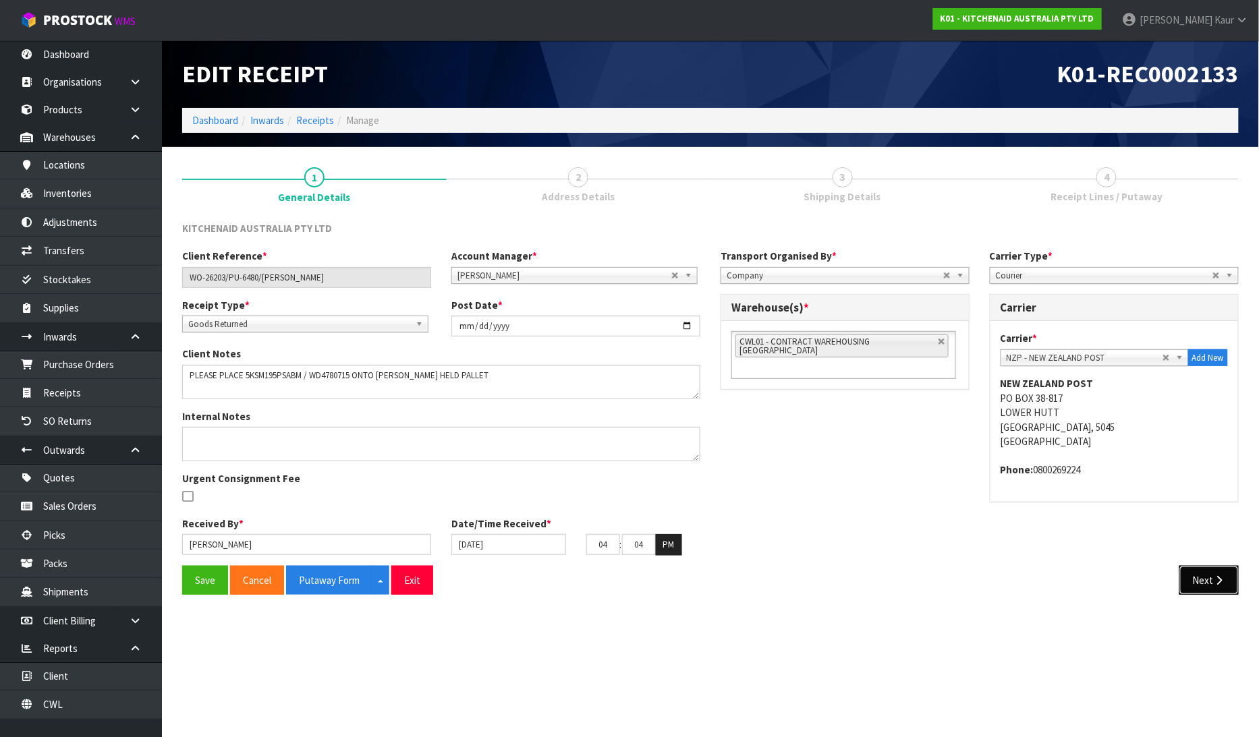
click at [1198, 588] on button "Next" at bounding box center [1208, 580] width 59 height 29
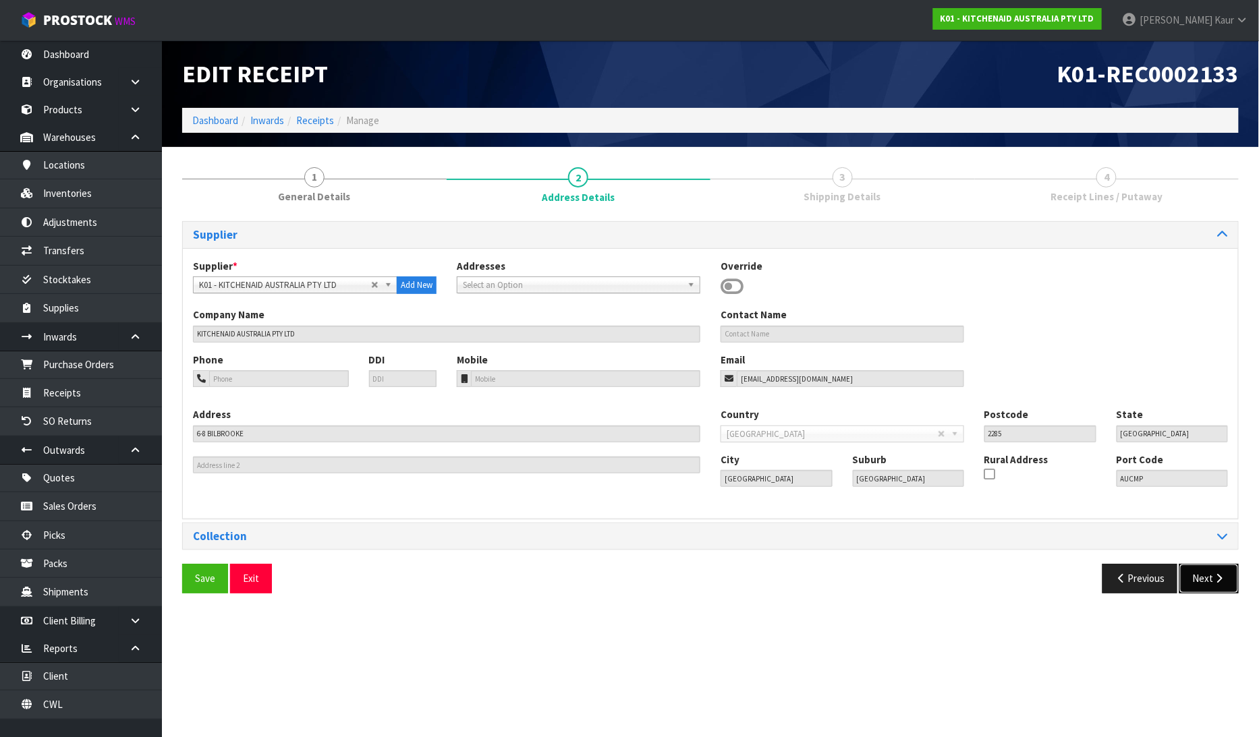
click at [1222, 577] on icon "button" at bounding box center [1219, 578] width 13 height 10
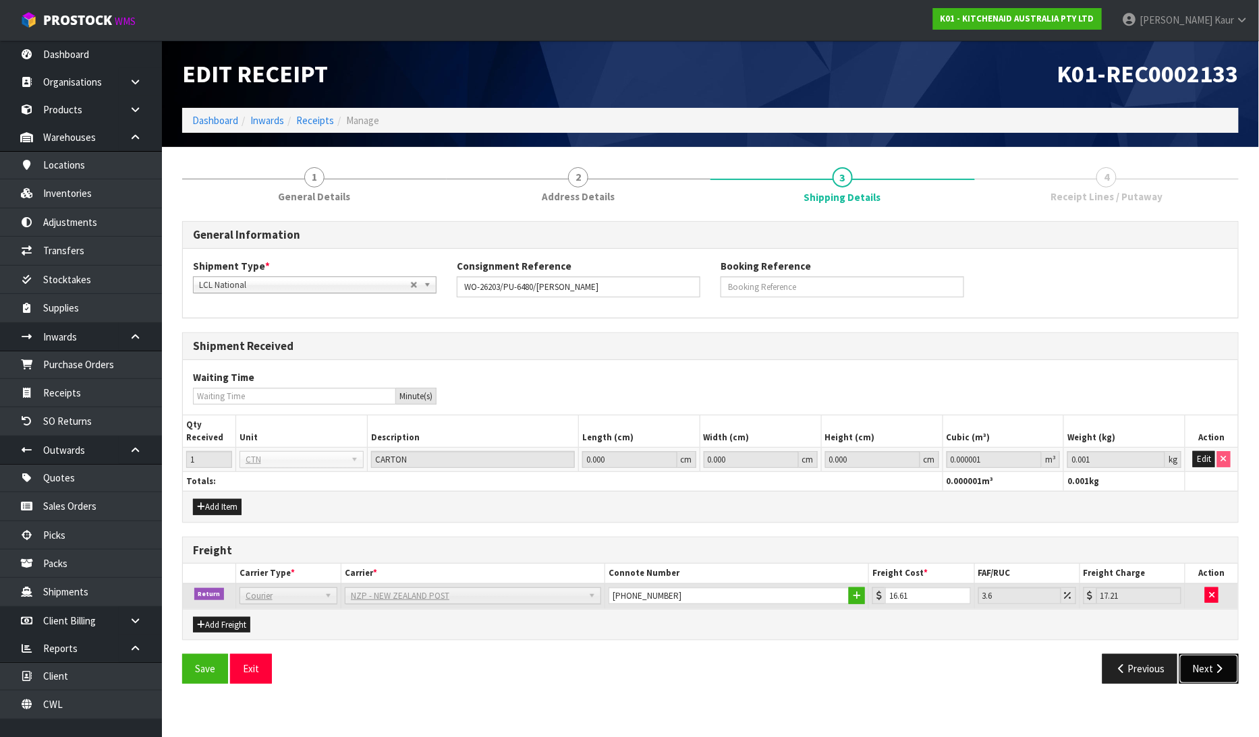
click at [1204, 669] on button "Next" at bounding box center [1208, 668] width 59 height 29
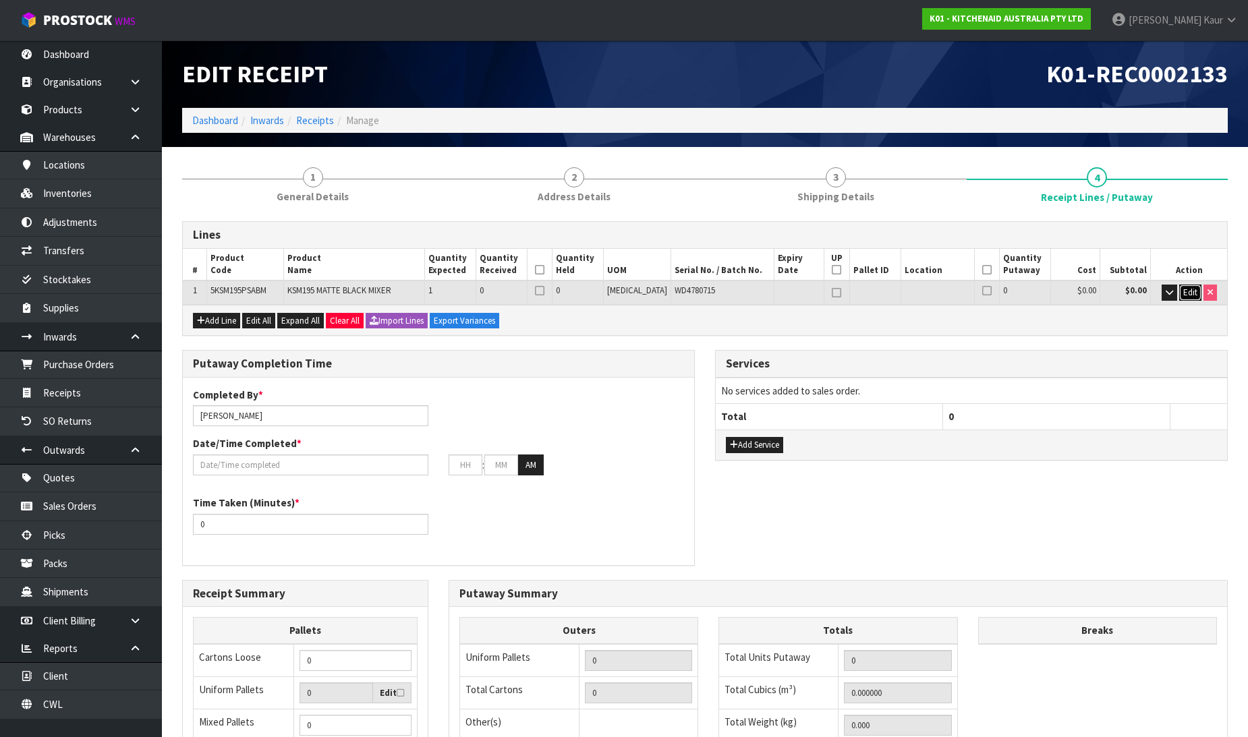
click at [1185, 295] on span "Edit" at bounding box center [1190, 292] width 14 height 11
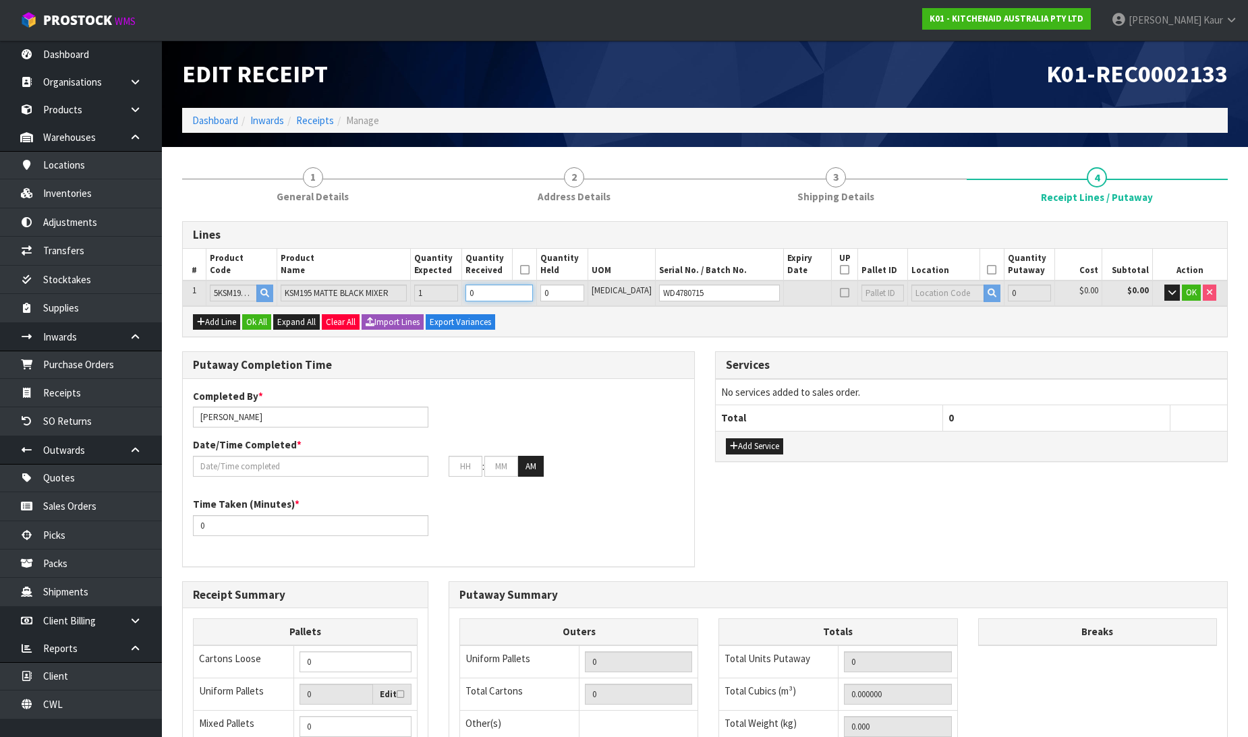
click at [523, 295] on input "0" at bounding box center [498, 293] width 67 height 17
type input "1"
type input "0.049392"
type input "12.45"
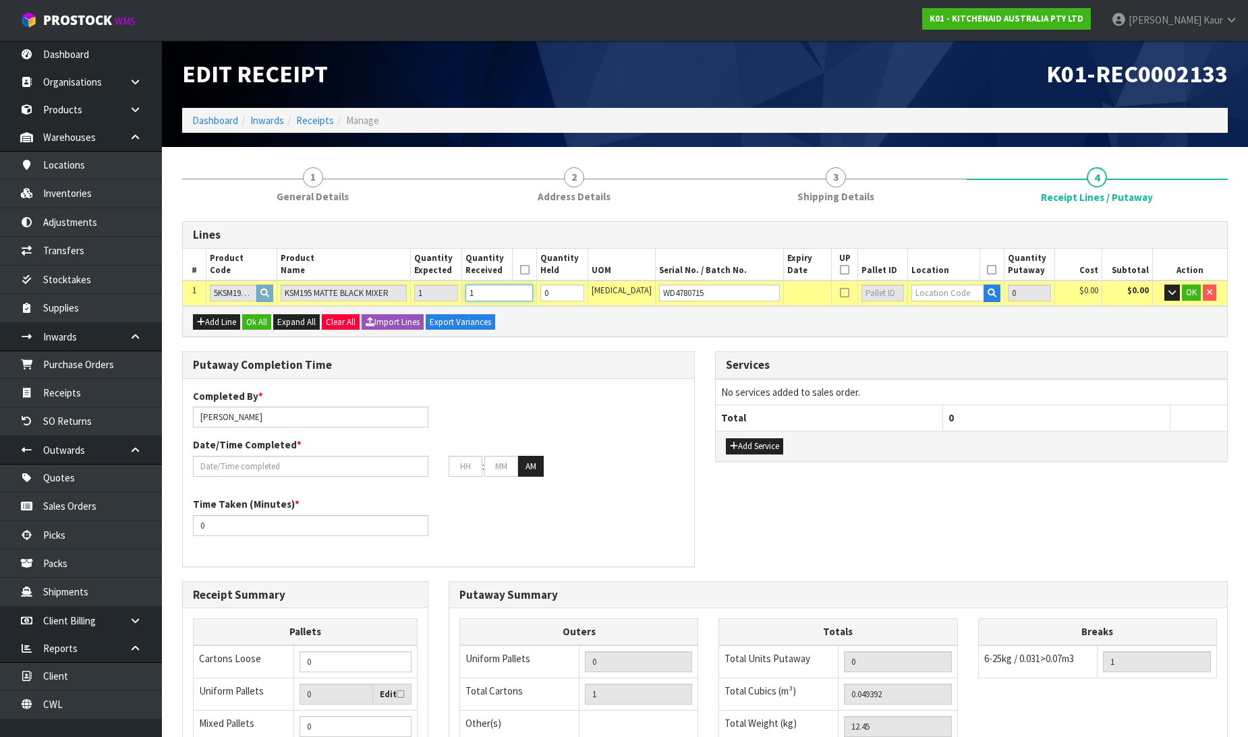
type input "1"
click at [933, 290] on input "text" at bounding box center [947, 293] width 72 height 17
type input "37-41-"
click at [954, 317] on link "37-41- 1-B" at bounding box center [948, 315] width 107 height 18
type input "1"
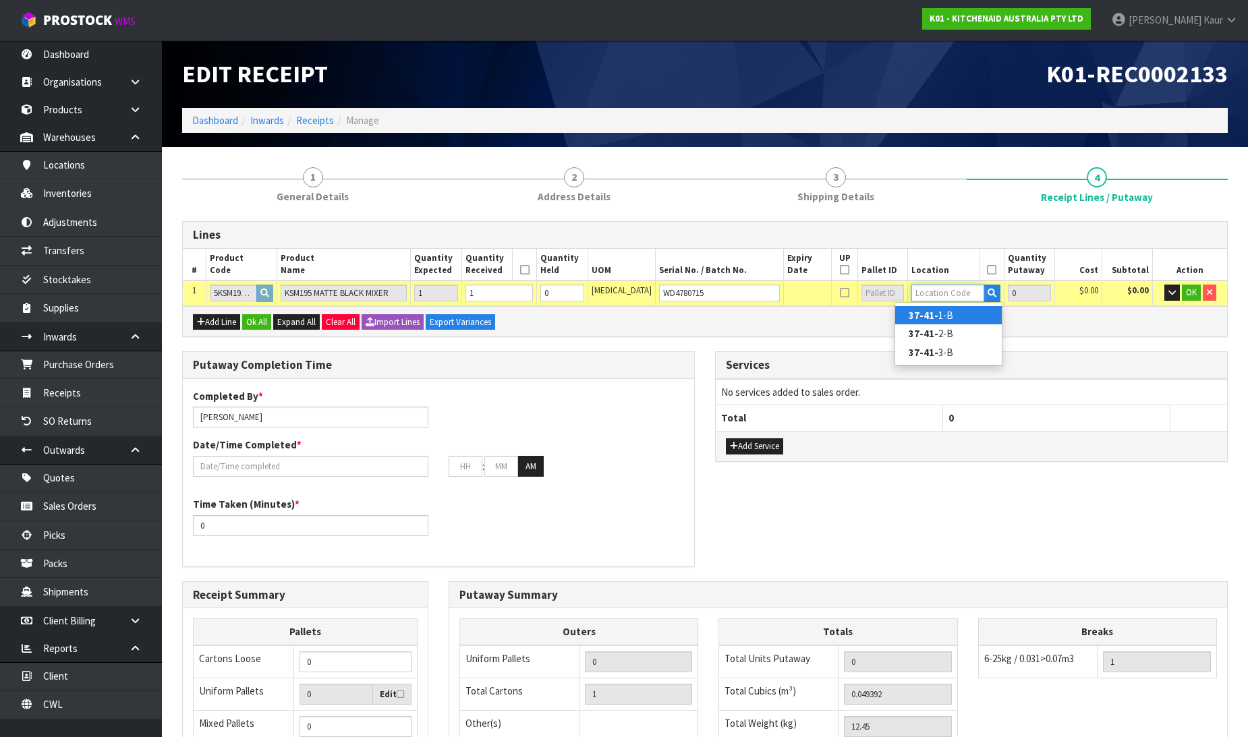
type input "37-41-1-B"
type input "1"
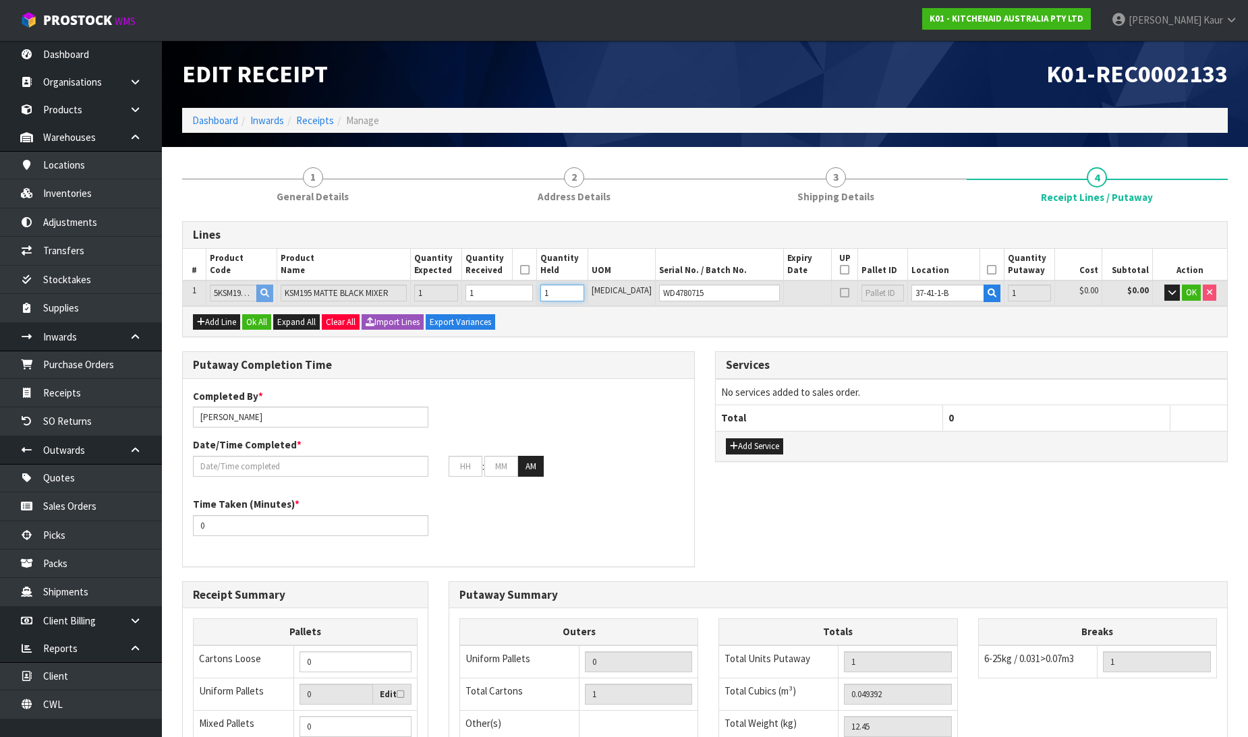
type input "1"
click at [584, 289] on input "1" at bounding box center [562, 293] width 44 height 17
click at [1168, 291] on icon "button" at bounding box center [1171, 292] width 7 height 9
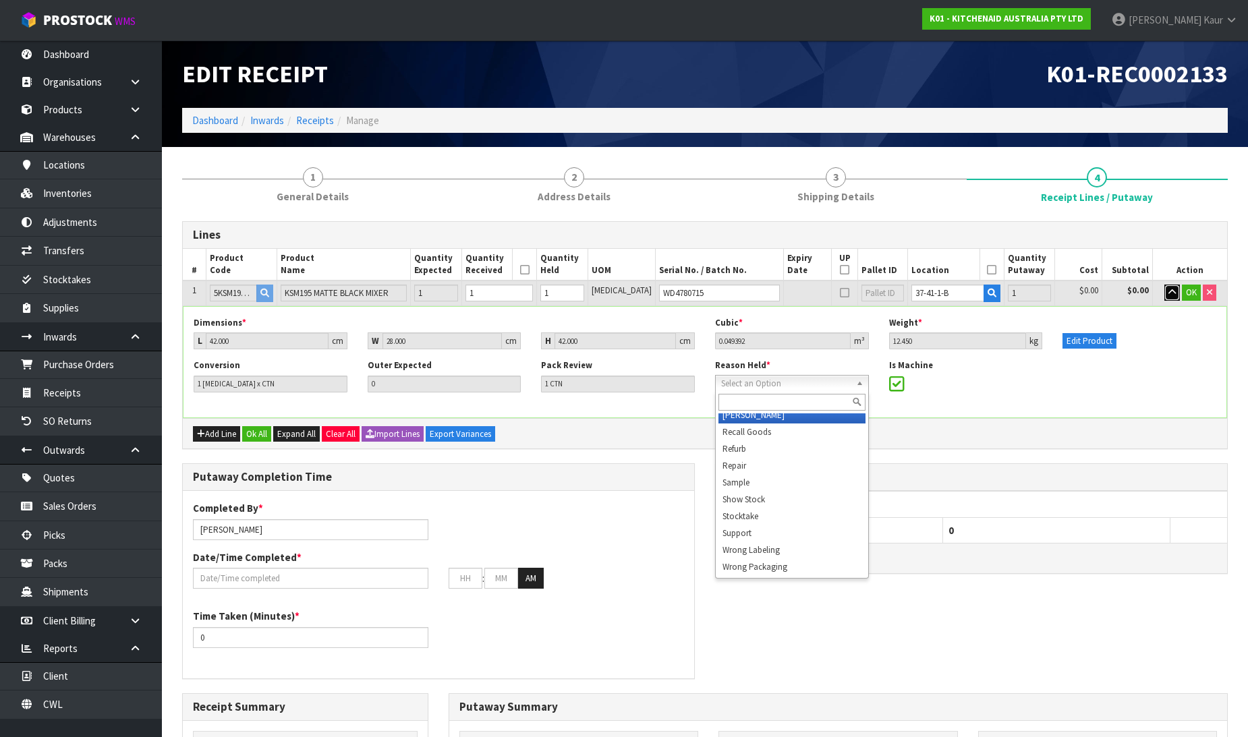
scroll to position [202, 0]
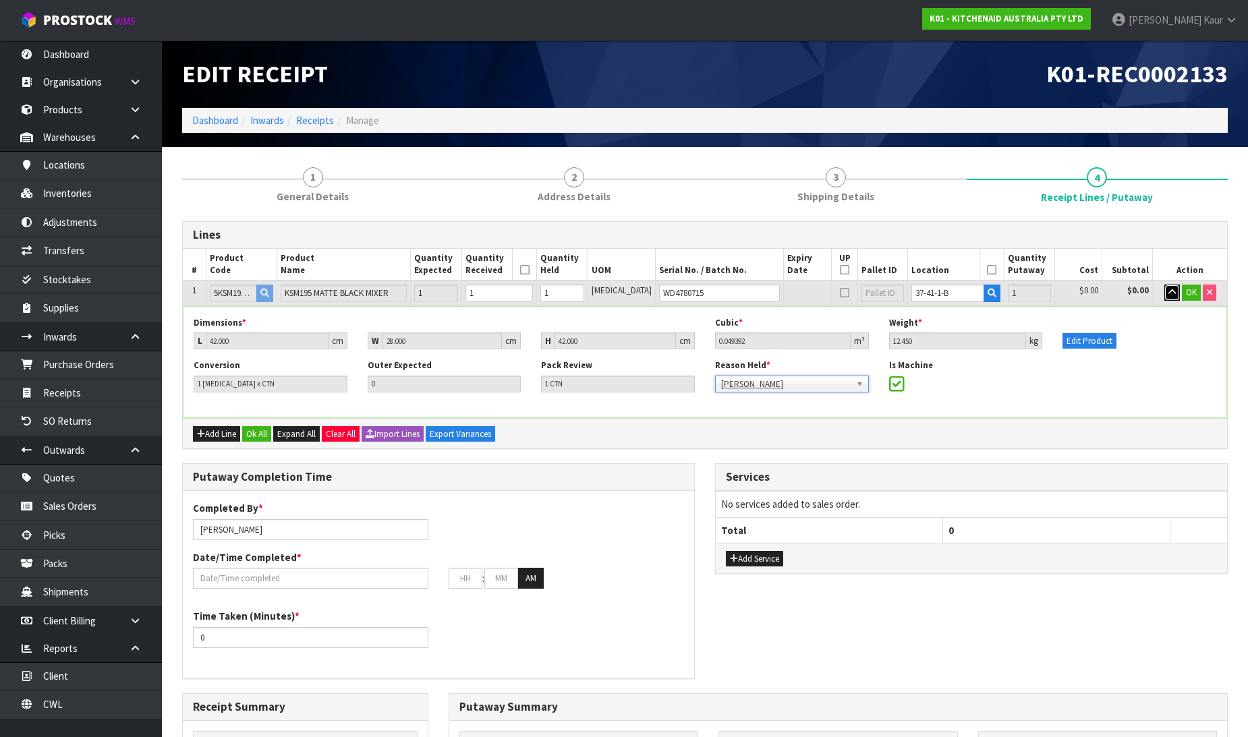
click at [1168, 288] on icon "button" at bounding box center [1171, 292] width 7 height 9
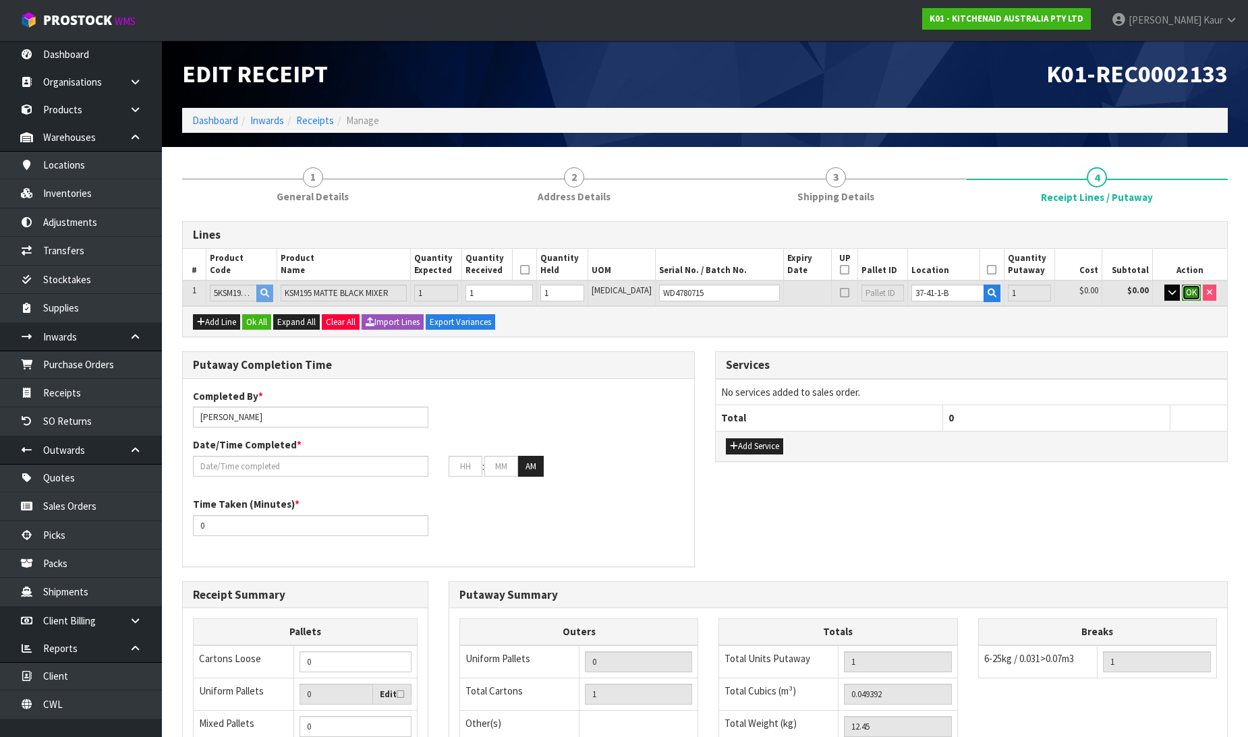
click at [1191, 287] on span "OK" at bounding box center [1191, 292] width 11 height 11
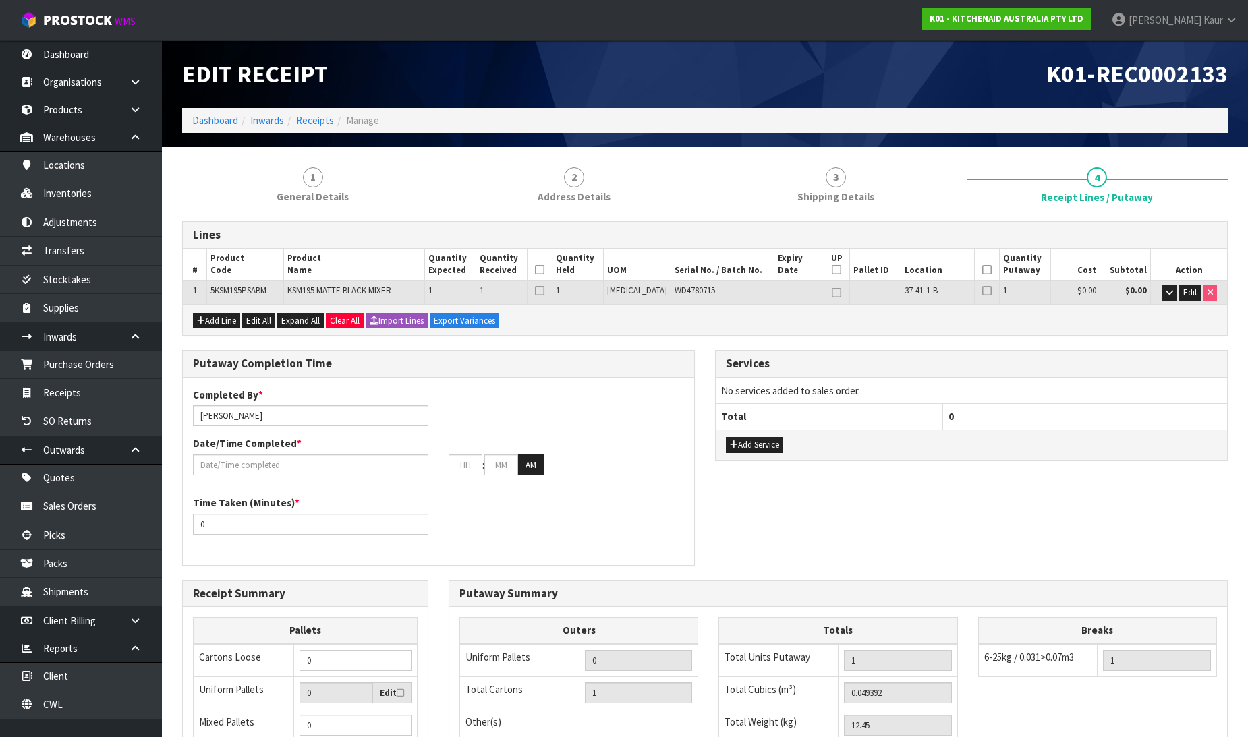
click at [544, 270] on icon at bounding box center [539, 270] width 9 height 1
click at [982, 270] on icon at bounding box center [986, 270] width 9 height 1
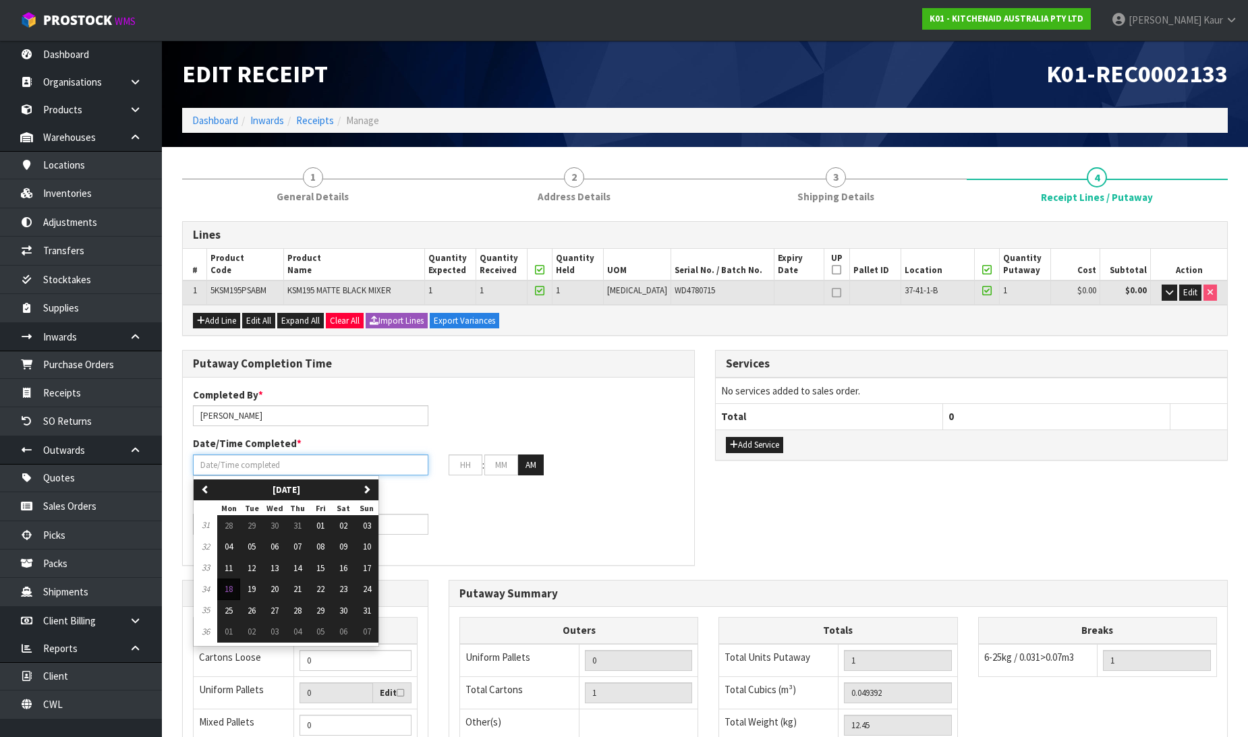
click at [239, 457] on input "text" at bounding box center [310, 465] width 235 height 21
click at [234, 584] on button "18" at bounding box center [228, 590] width 23 height 22
type input "18/08/2025"
type input "12"
type input "00"
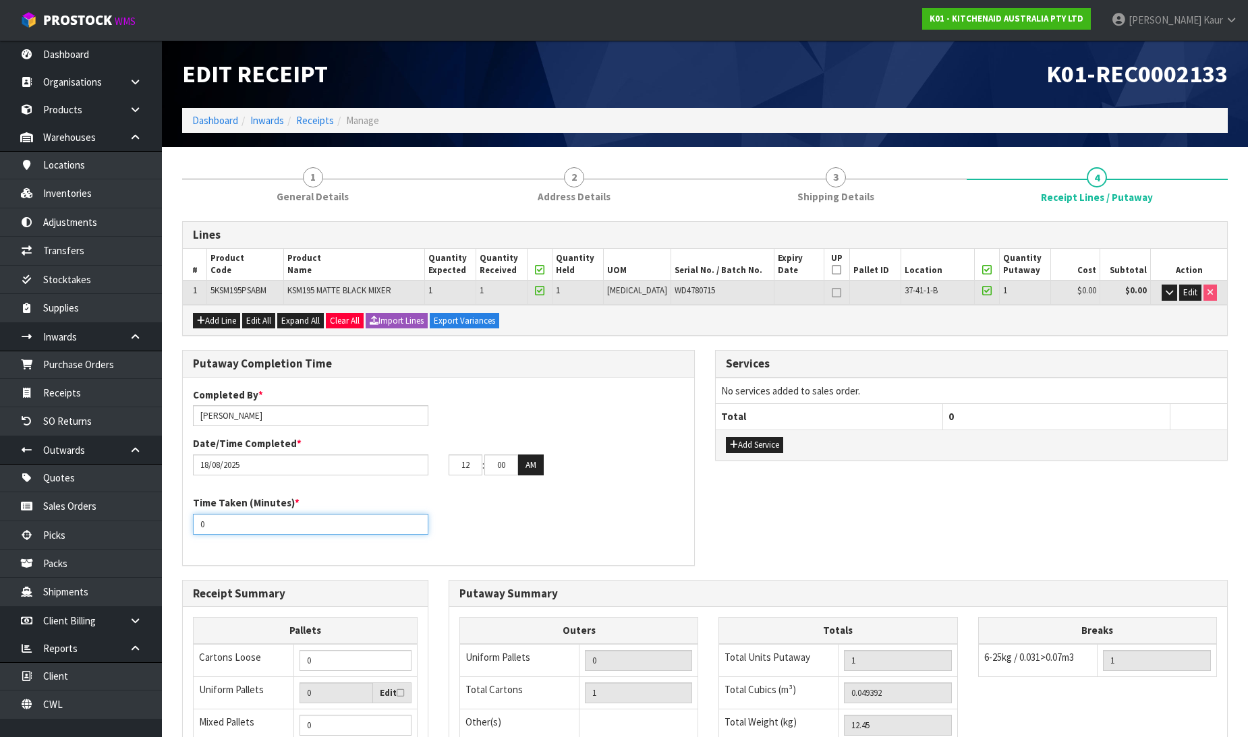
drag, startPoint x: 218, startPoint y: 527, endPoint x: 186, endPoint y: 526, distance: 31.7
click at [186, 526] on div "Time Taken (Minutes) * 0" at bounding box center [311, 515] width 256 height 38
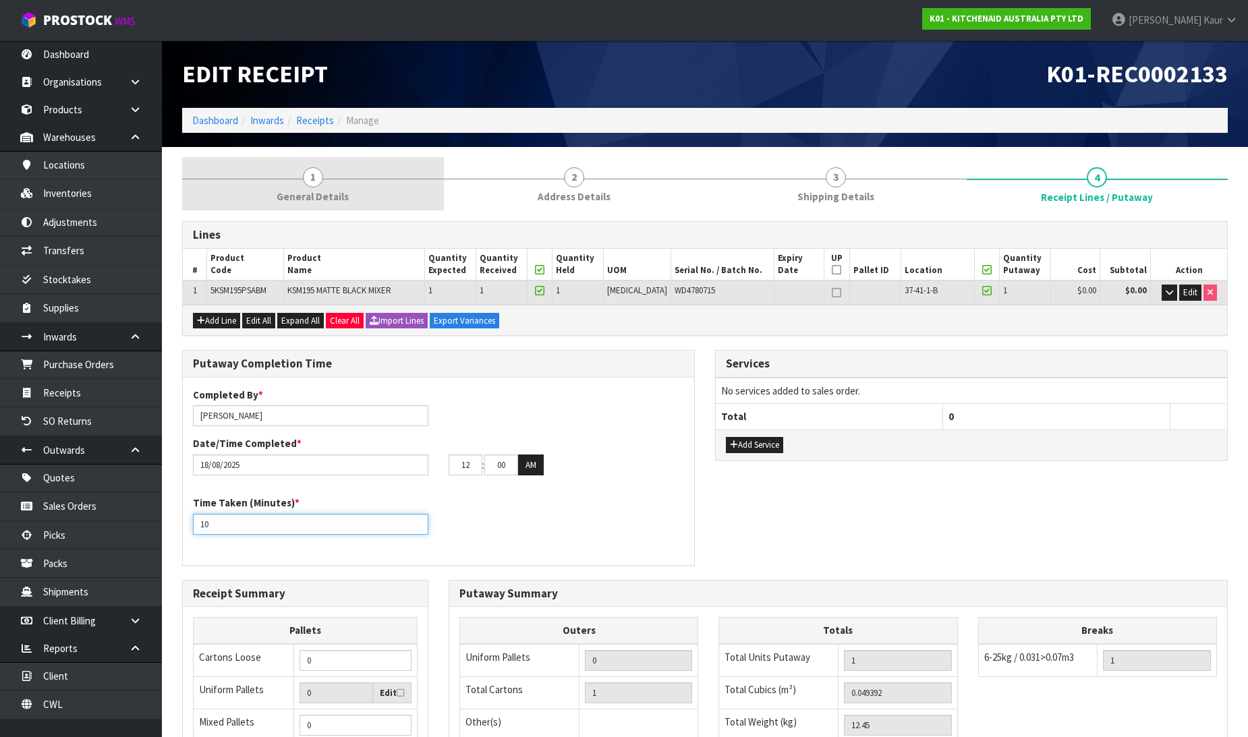
type input "10"
click at [314, 163] on link "1 General Details" at bounding box center [313, 183] width 262 height 53
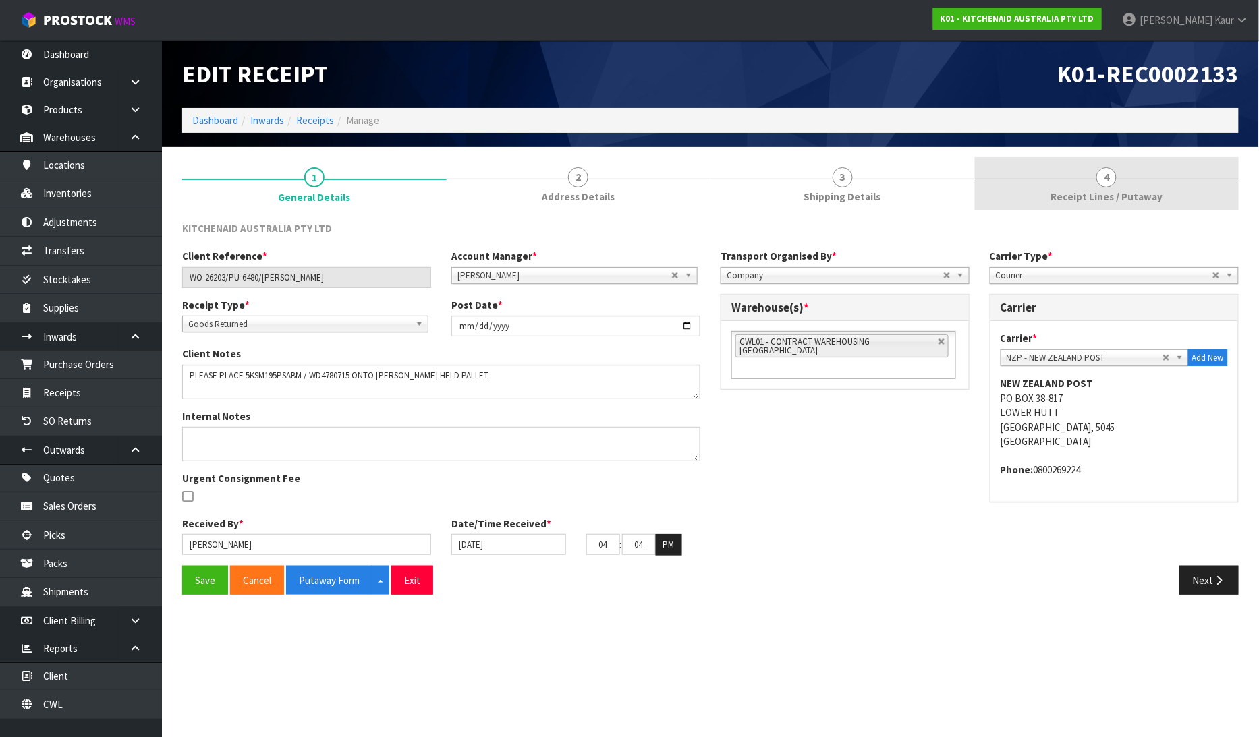
click at [1100, 186] on link "4 Receipt Lines / Putaway" at bounding box center [1107, 183] width 264 height 53
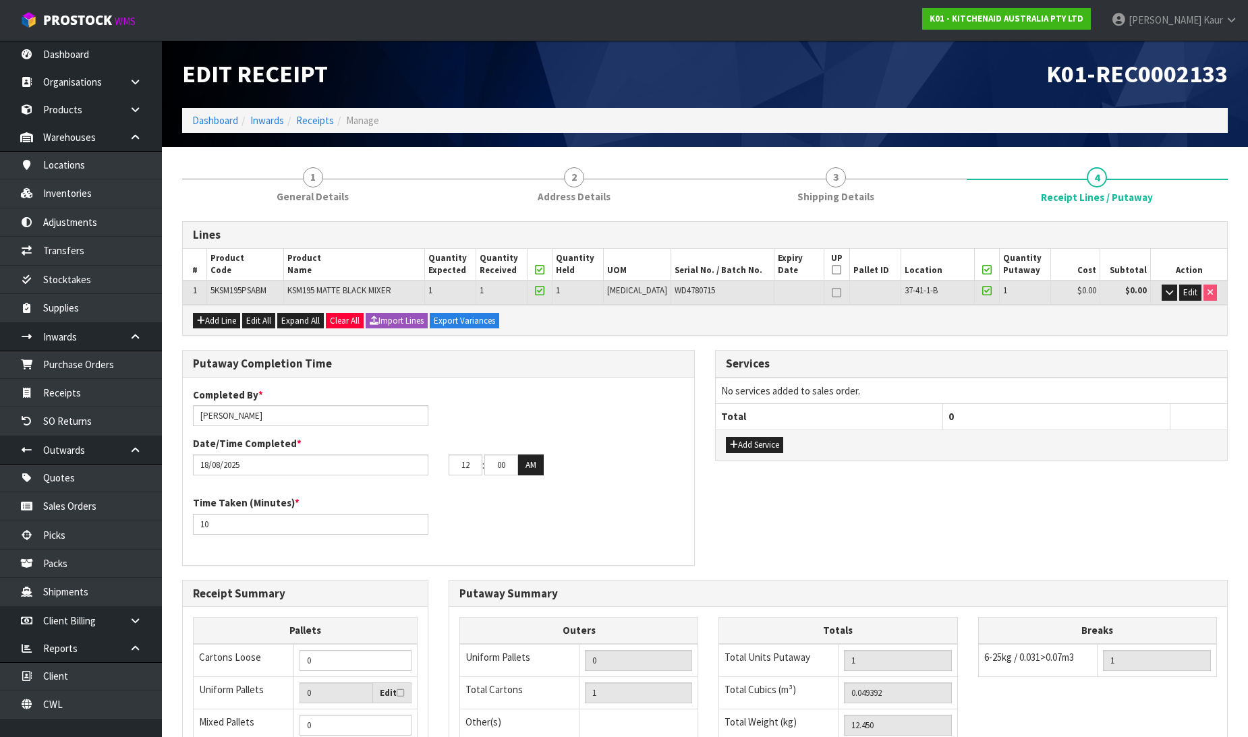
type input "11"
type input "00"
type input "10"
type input "00"
type input "09"
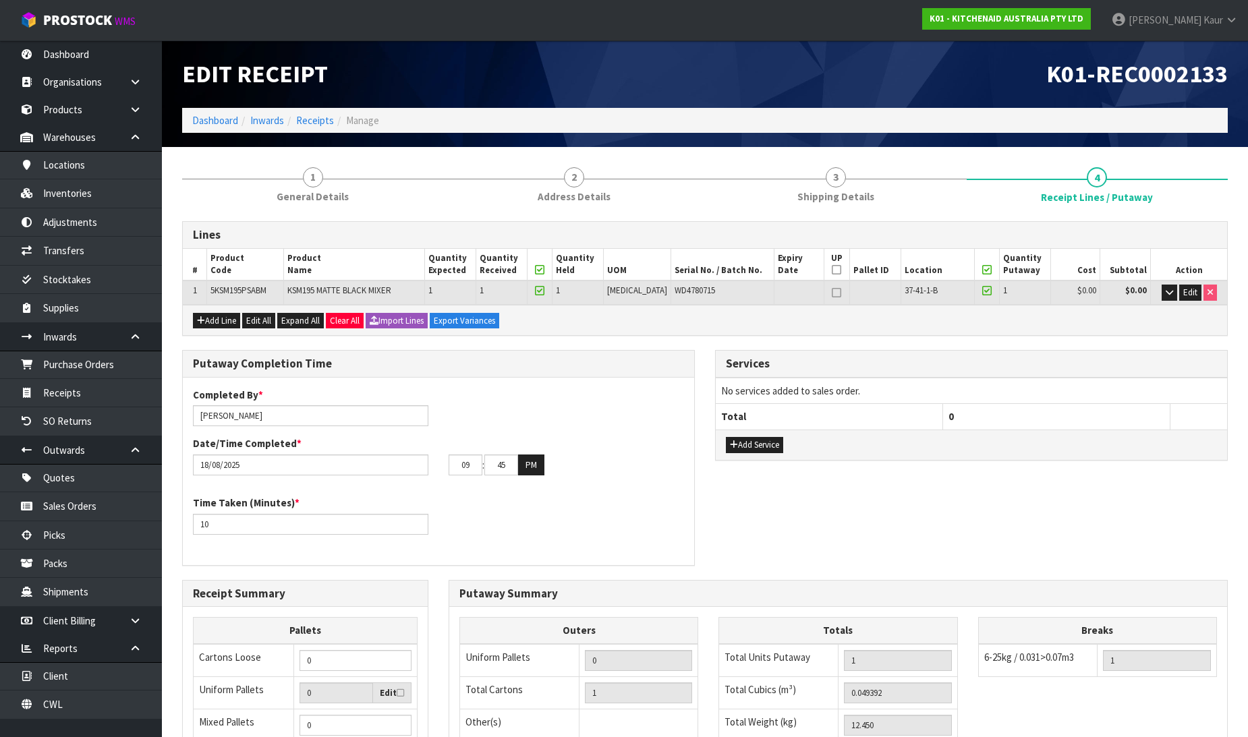
type input "30"
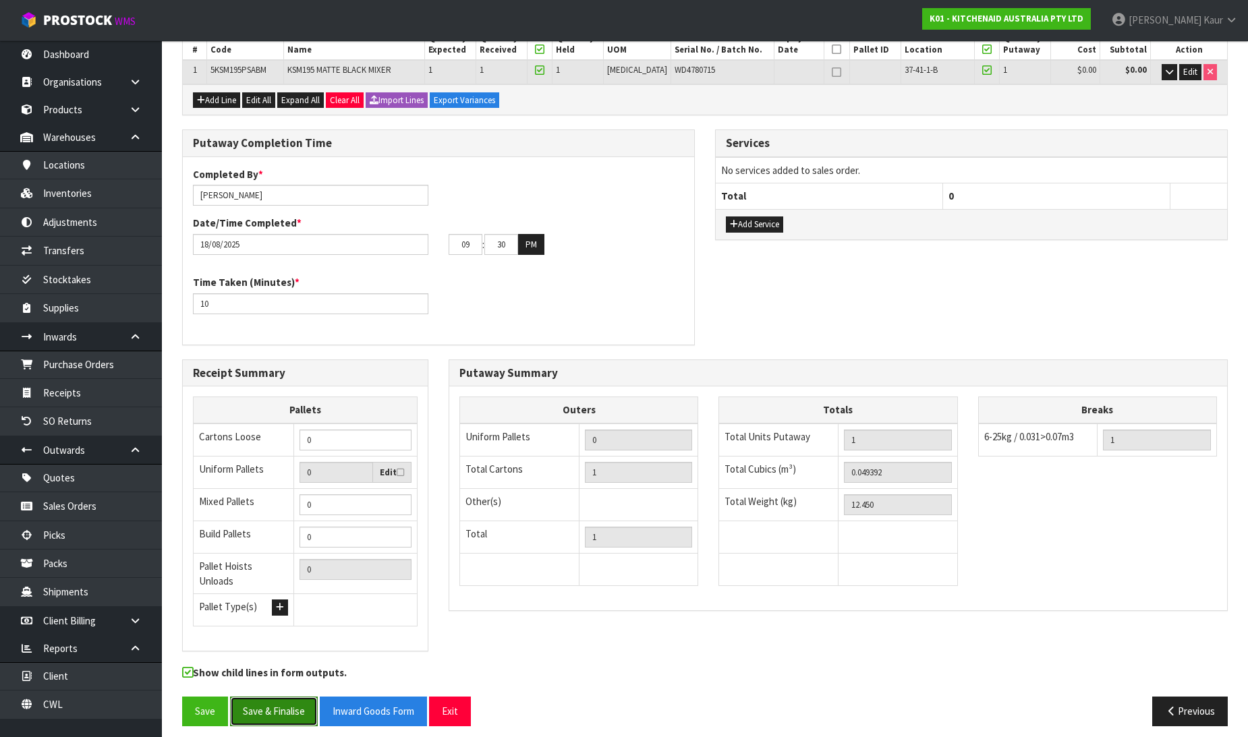
click at [279, 702] on button "Save & Finalise" at bounding box center [274, 711] width 88 height 29
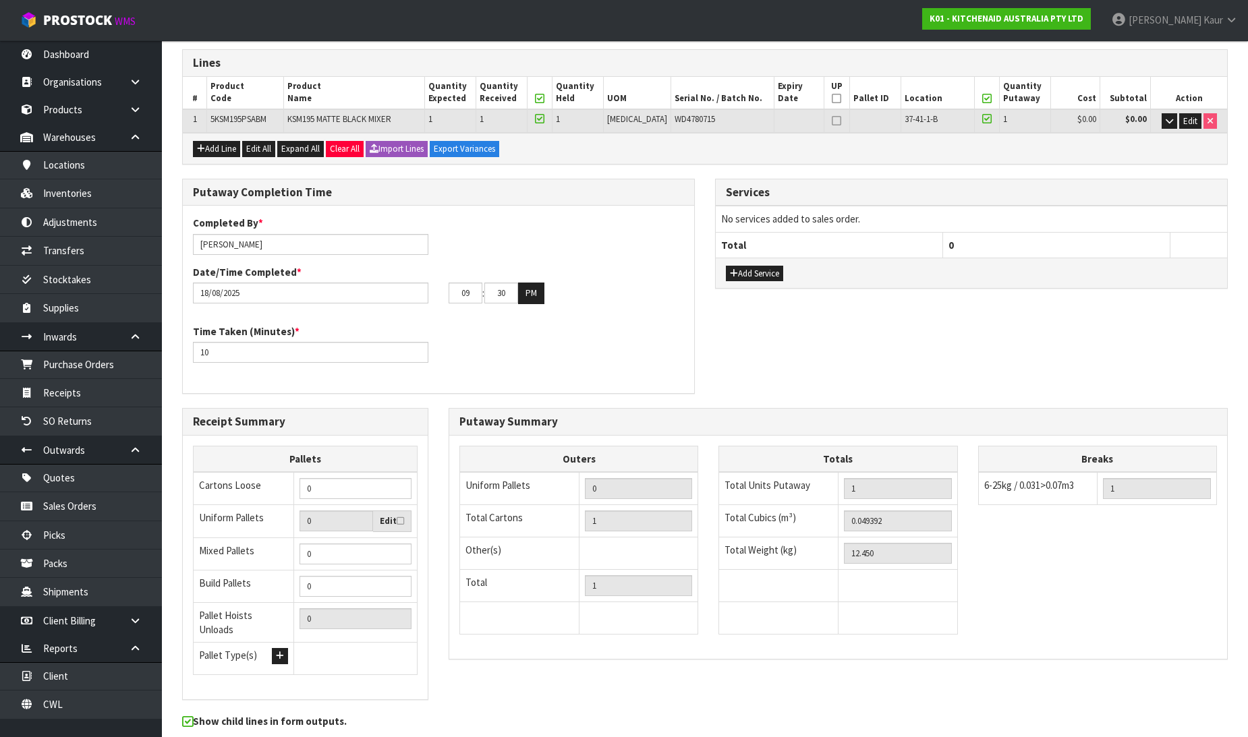
scroll to position [0, 0]
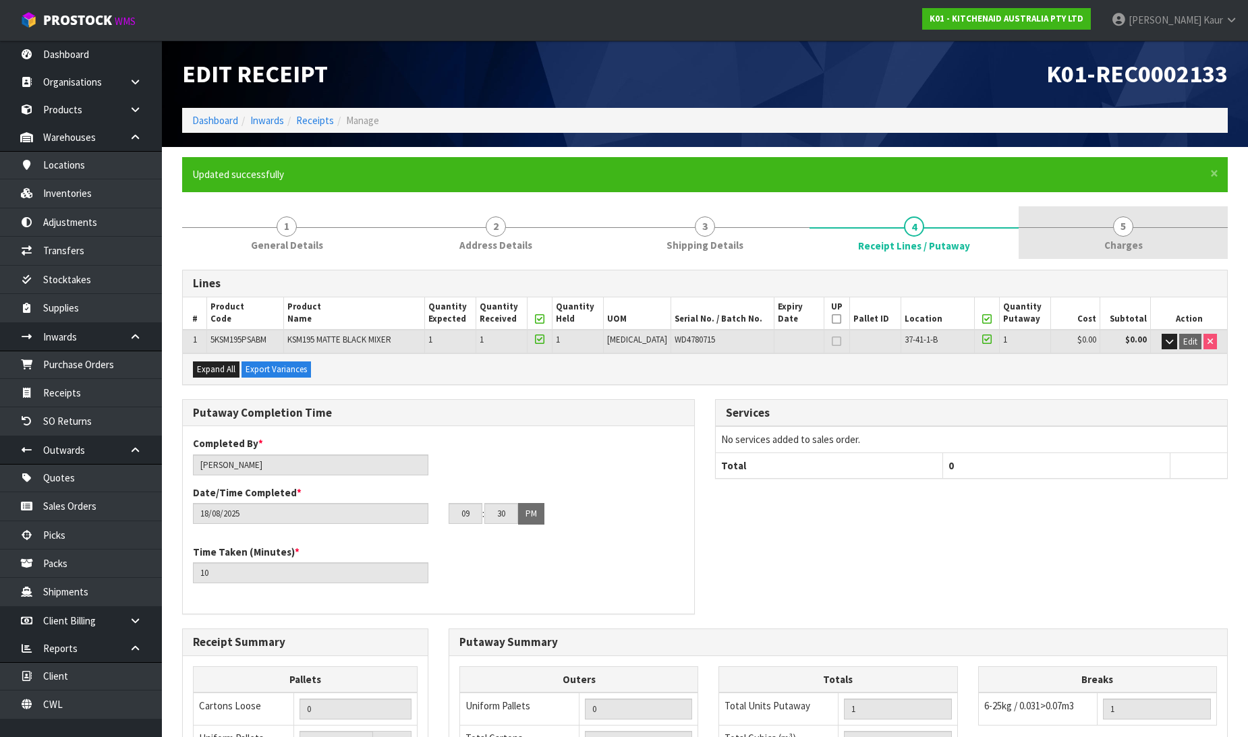
click at [1125, 240] on span "Charges" at bounding box center [1123, 245] width 38 height 14
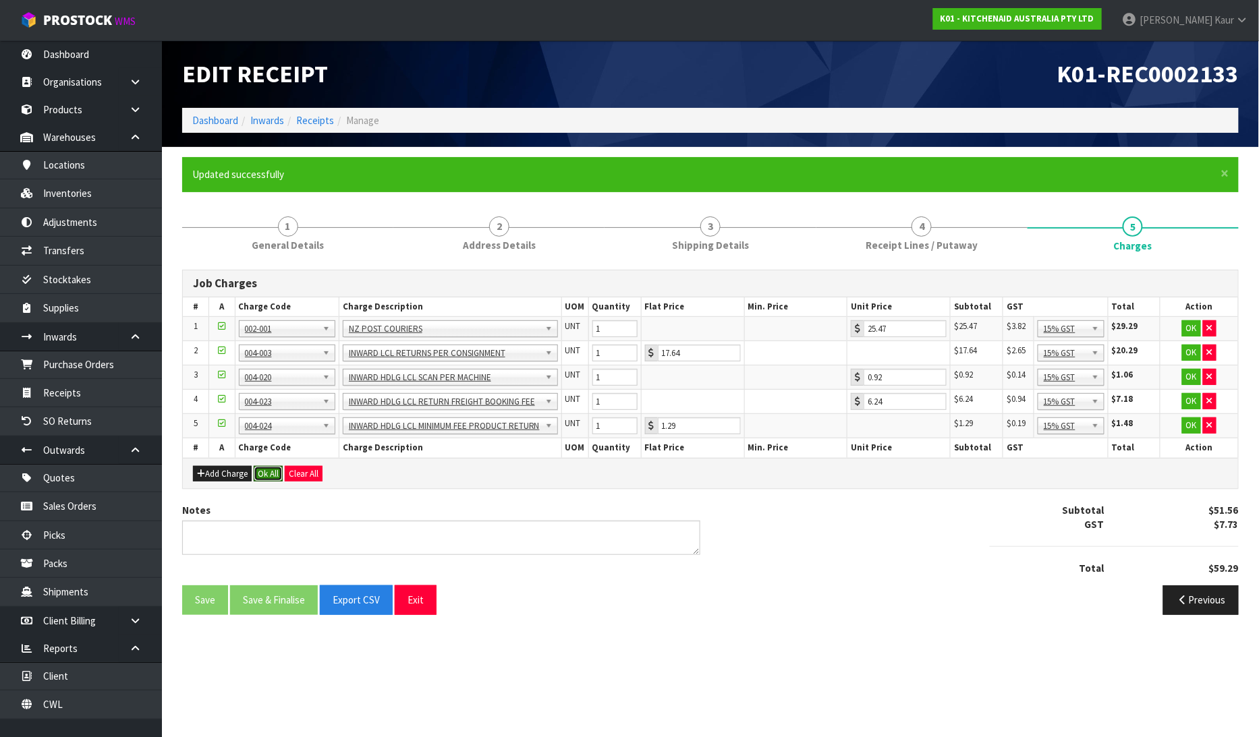
drag, startPoint x: 274, startPoint y: 468, endPoint x: 252, endPoint y: 753, distance: 286.2
click at [252, 737] on html "Toggle navigation ProStock WMS K01 - KITCHENAID AUSTRALIA PTY LTD [PERSON_NAME]…" at bounding box center [629, 368] width 1259 height 737
click at [270, 467] on button "Ok All" at bounding box center [268, 474] width 29 height 16
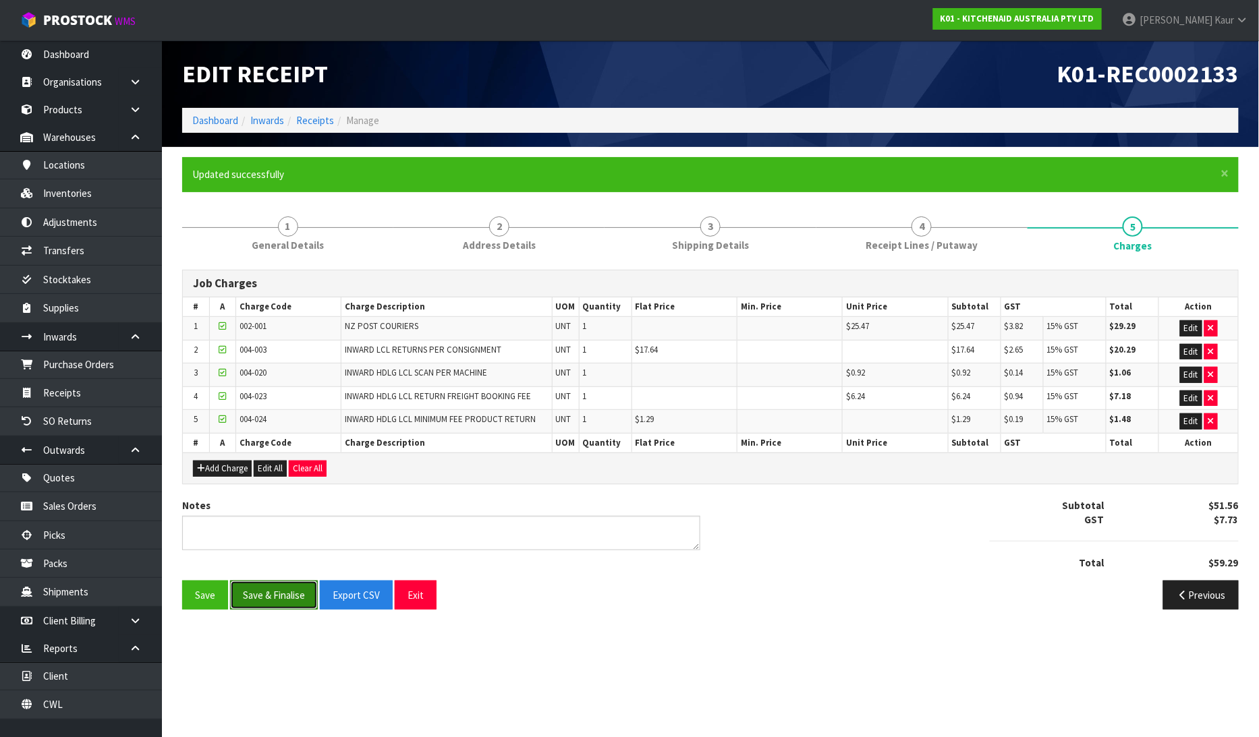
click at [275, 604] on button "Save & Finalise" at bounding box center [274, 595] width 88 height 29
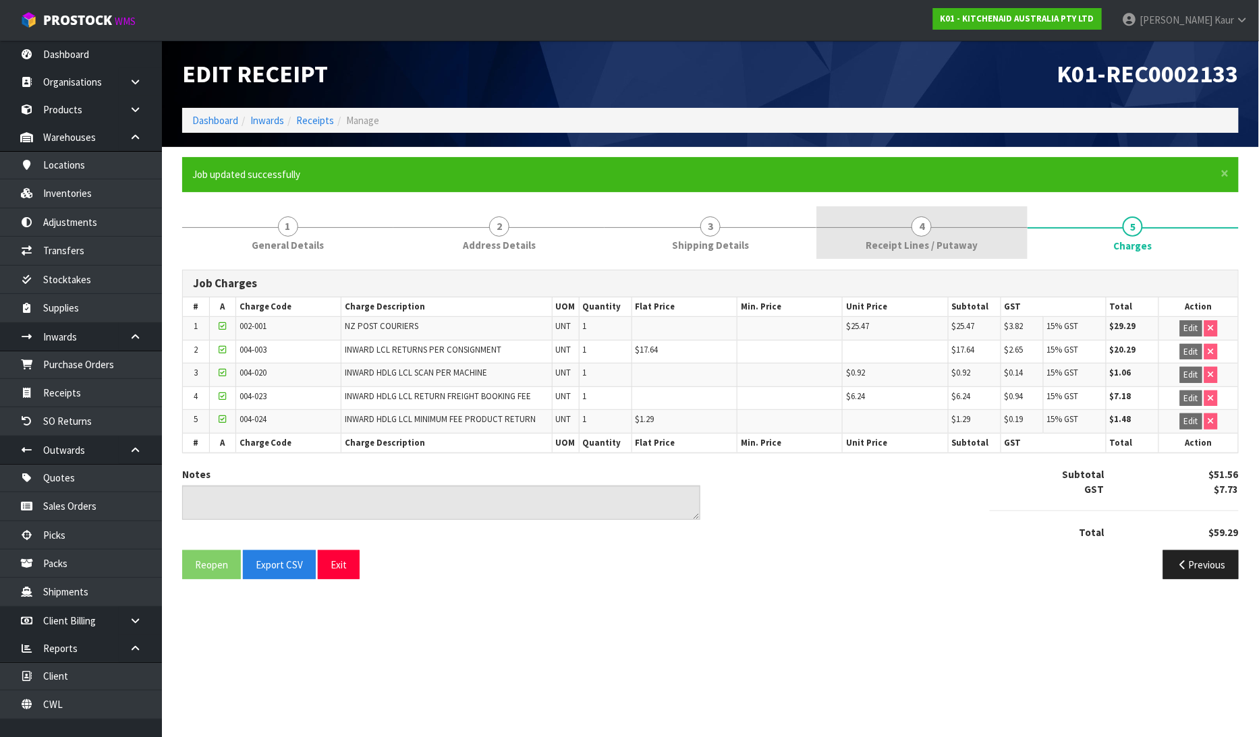
click at [864, 238] on link "4 Receipt Lines / Putaway" at bounding box center [921, 232] width 211 height 53
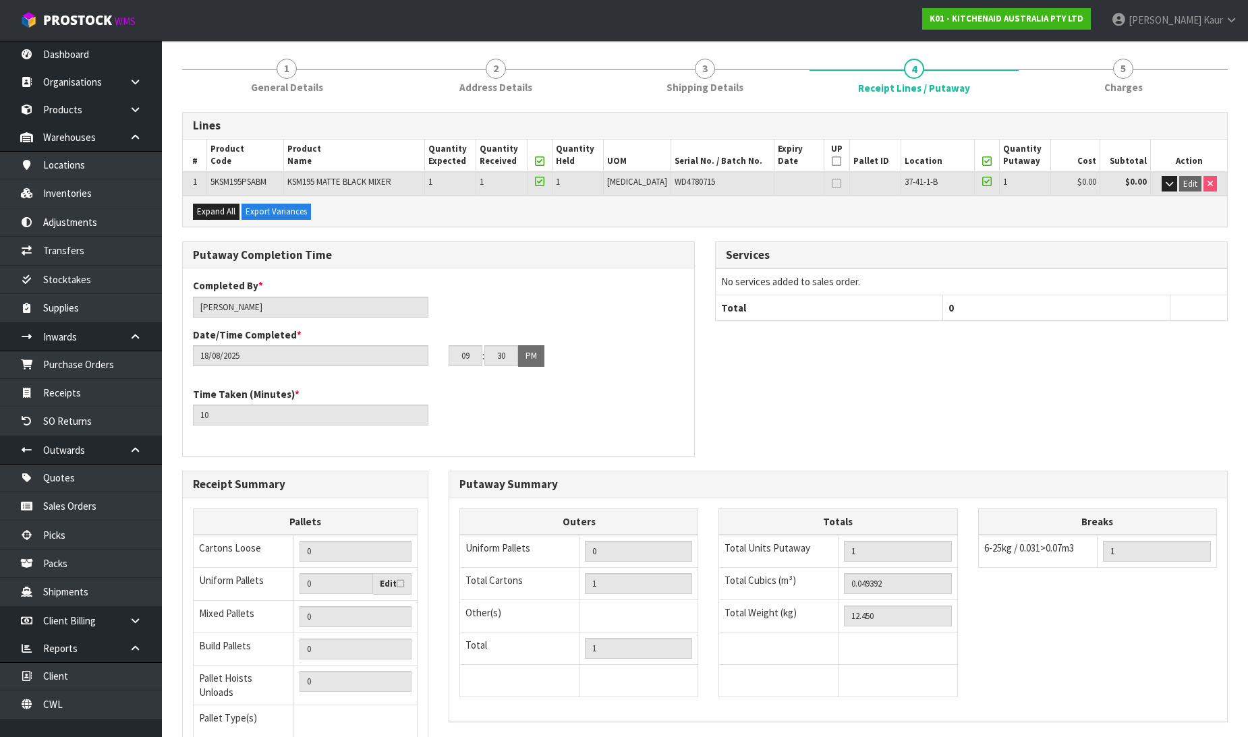
scroll to position [270, 0]
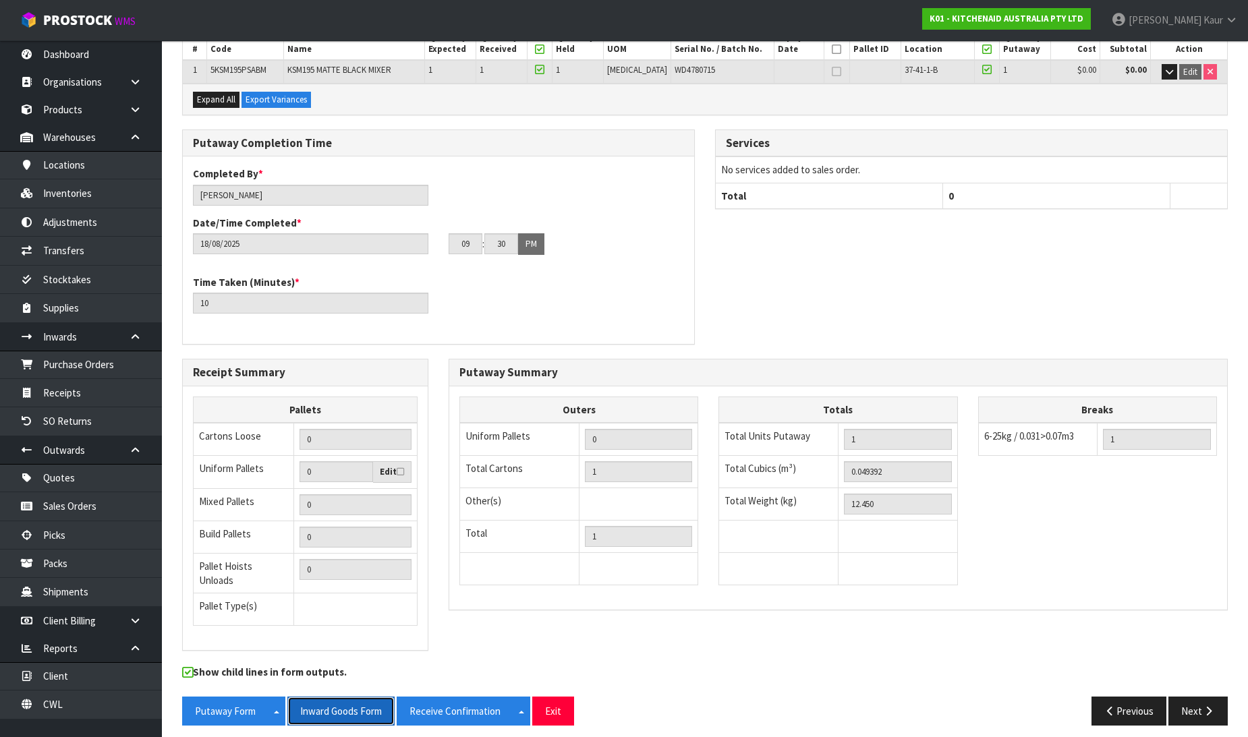
click at [316, 710] on button "Inward Goods Form" at bounding box center [340, 711] width 107 height 29
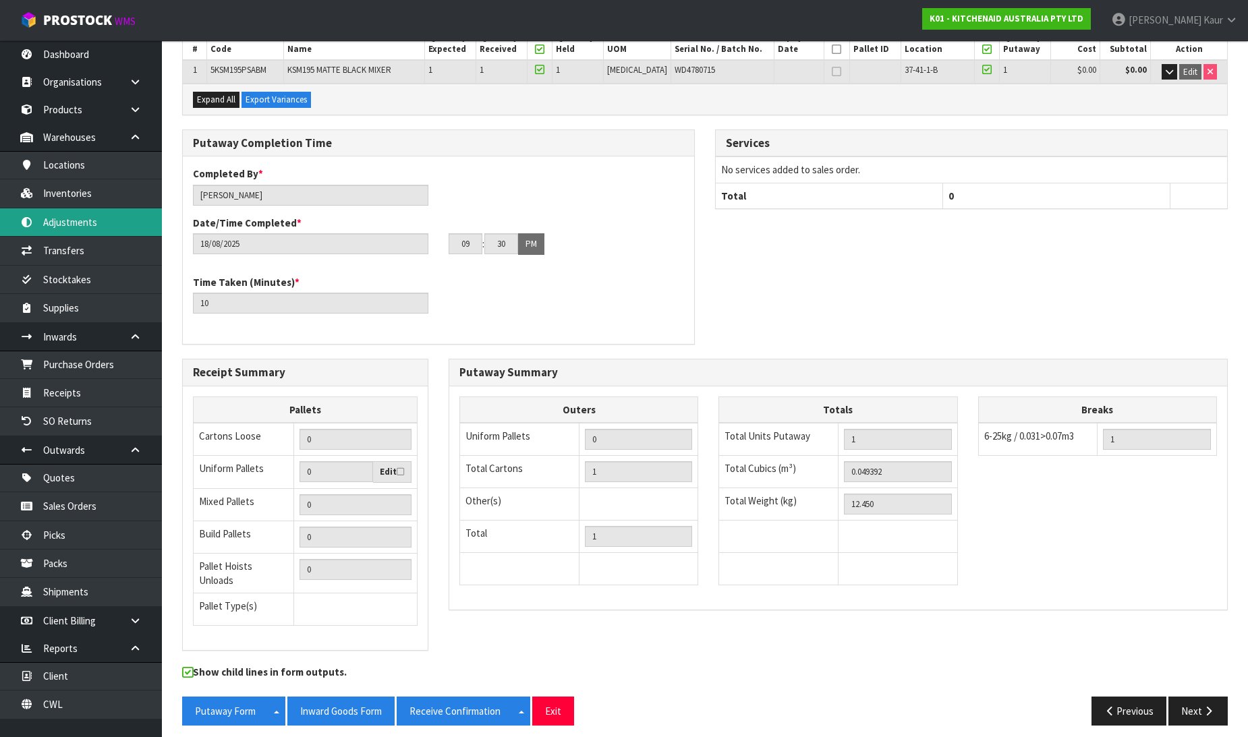
click at [113, 224] on link "Adjustments" at bounding box center [81, 222] width 162 height 28
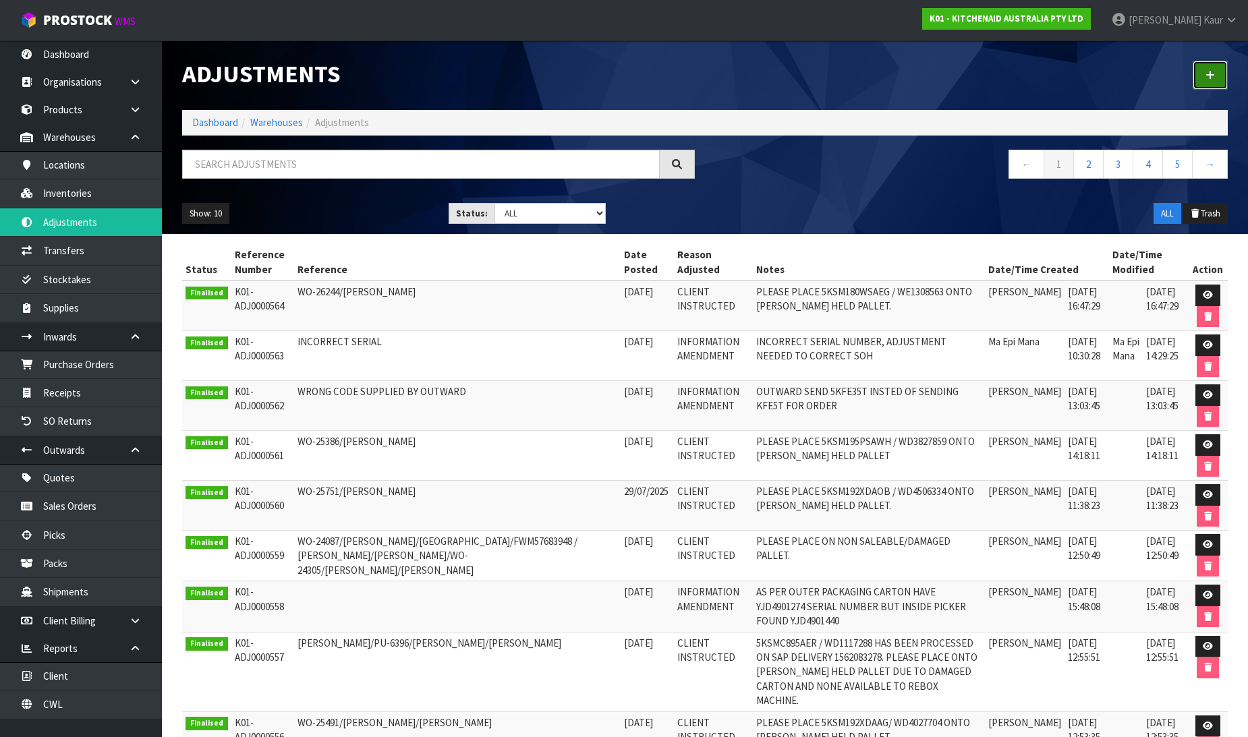
click at [1219, 79] on link at bounding box center [1210, 75] width 35 height 29
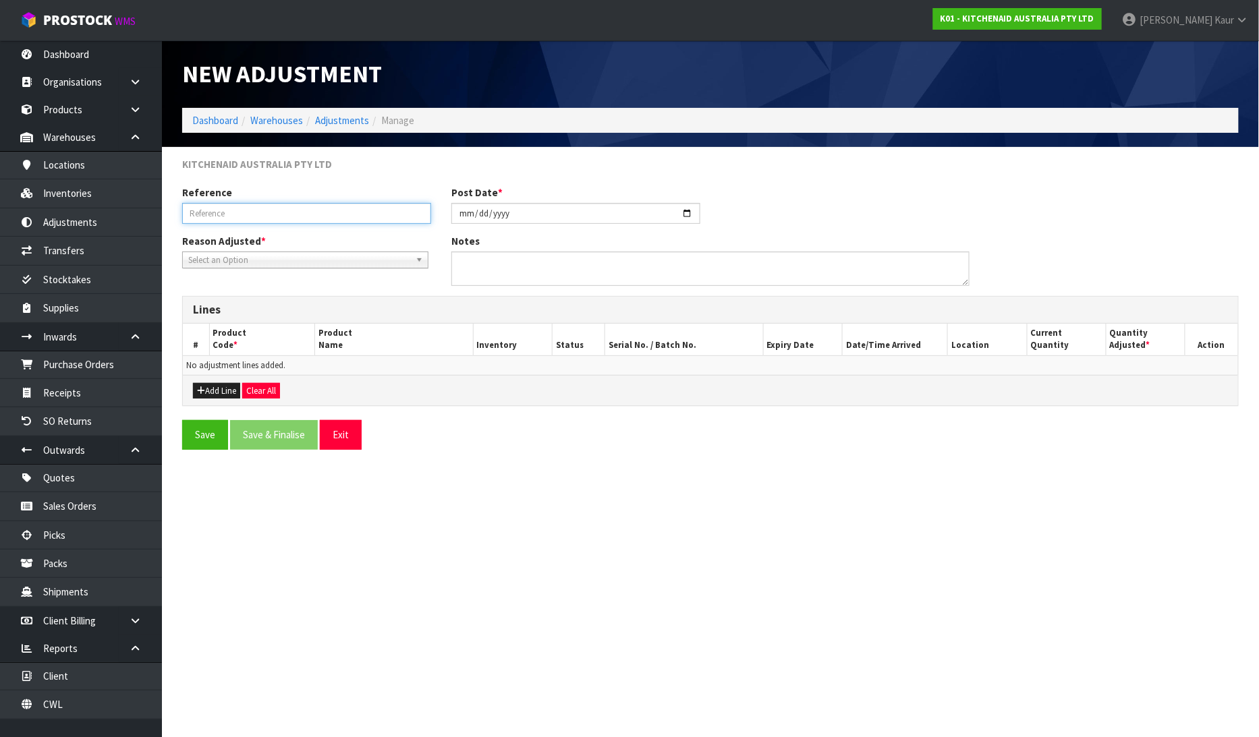
click at [210, 210] on input "text" at bounding box center [306, 213] width 249 height 21
paste input "WO-26203/[PERSON_NAME]"
type input "WO-26203/[PERSON_NAME]"
click at [499, 266] on textarea at bounding box center [710, 269] width 518 height 34
paste textarea "PLEASE PLACE 5KSM195PSABM / WD4780715 ONTO [PERSON_NAME] HELD PALLET."
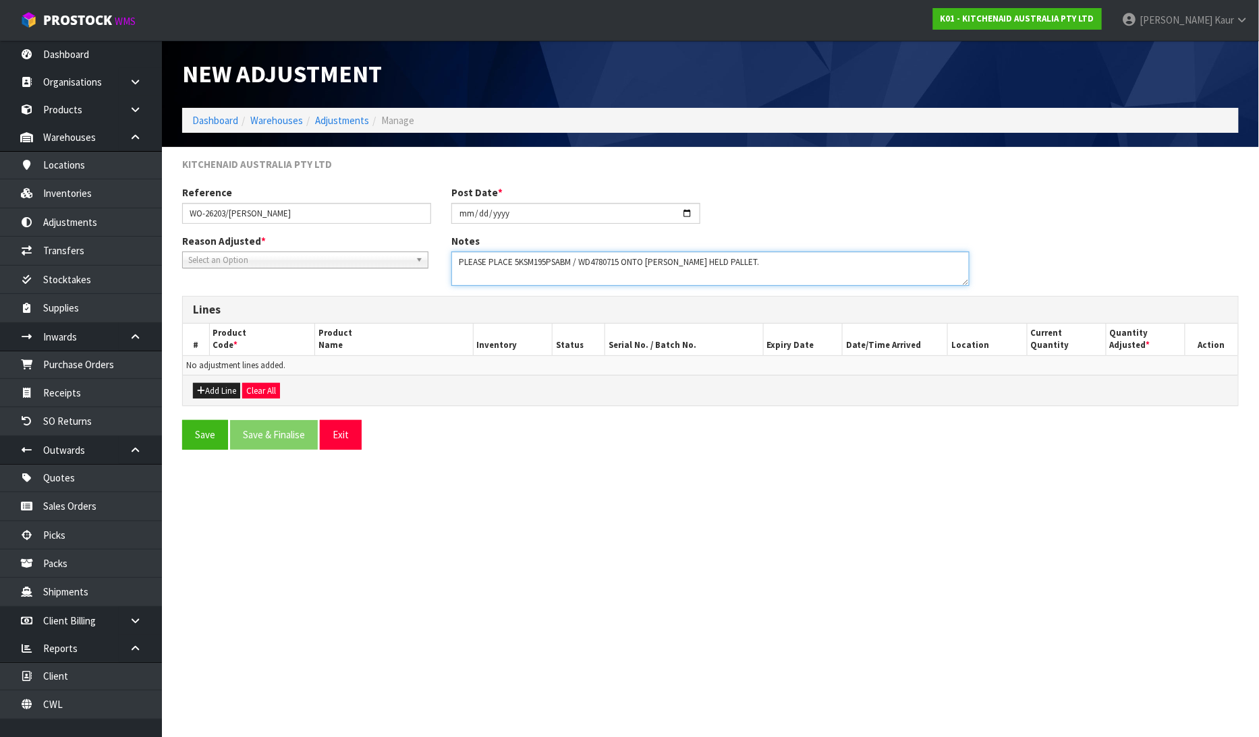
type textarea "PLEASE PLACE 5KSM195PSABM / WD4780715 ONTO [PERSON_NAME] HELD PALLET."
click at [223, 262] on span "Select an Option" at bounding box center [299, 260] width 222 height 16
click at [233, 314] on li "Client Instructed" at bounding box center [305, 315] width 239 height 17
click at [227, 389] on button "Add Line" at bounding box center [216, 391] width 47 height 16
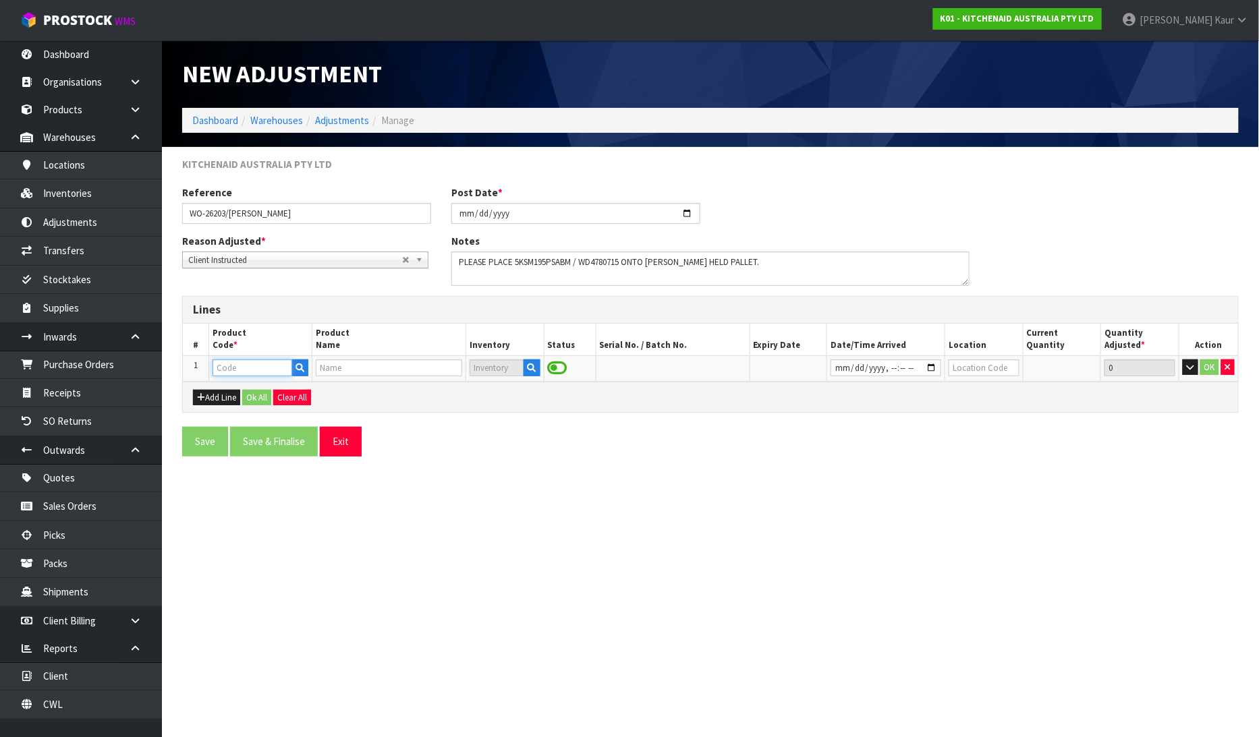
click at [225, 362] on input "text" at bounding box center [253, 368] width 80 height 17
paste input "5KSM195PSABM"
type input "5KSM195PSABM"
type input "KSM195 MATTE BLACK MIXER"
type input "5KSM195PSABM"
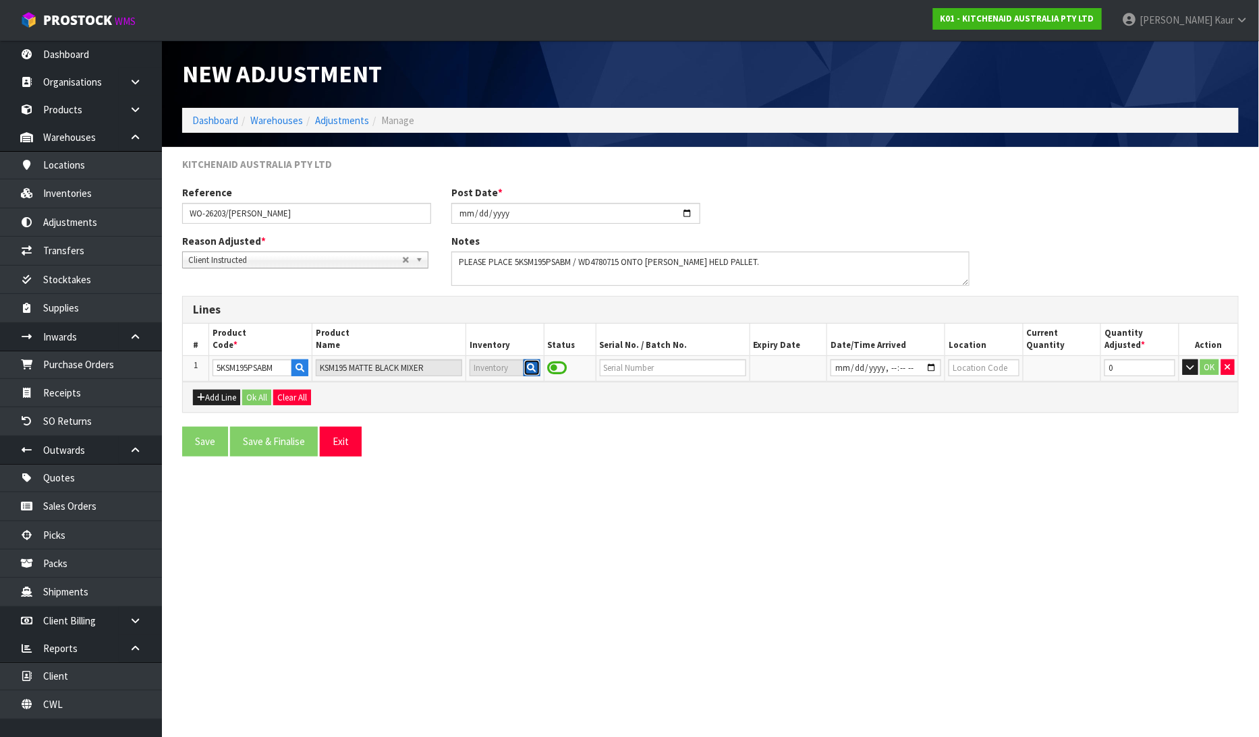
click at [540, 368] on button "button" at bounding box center [532, 369] width 17 height 18
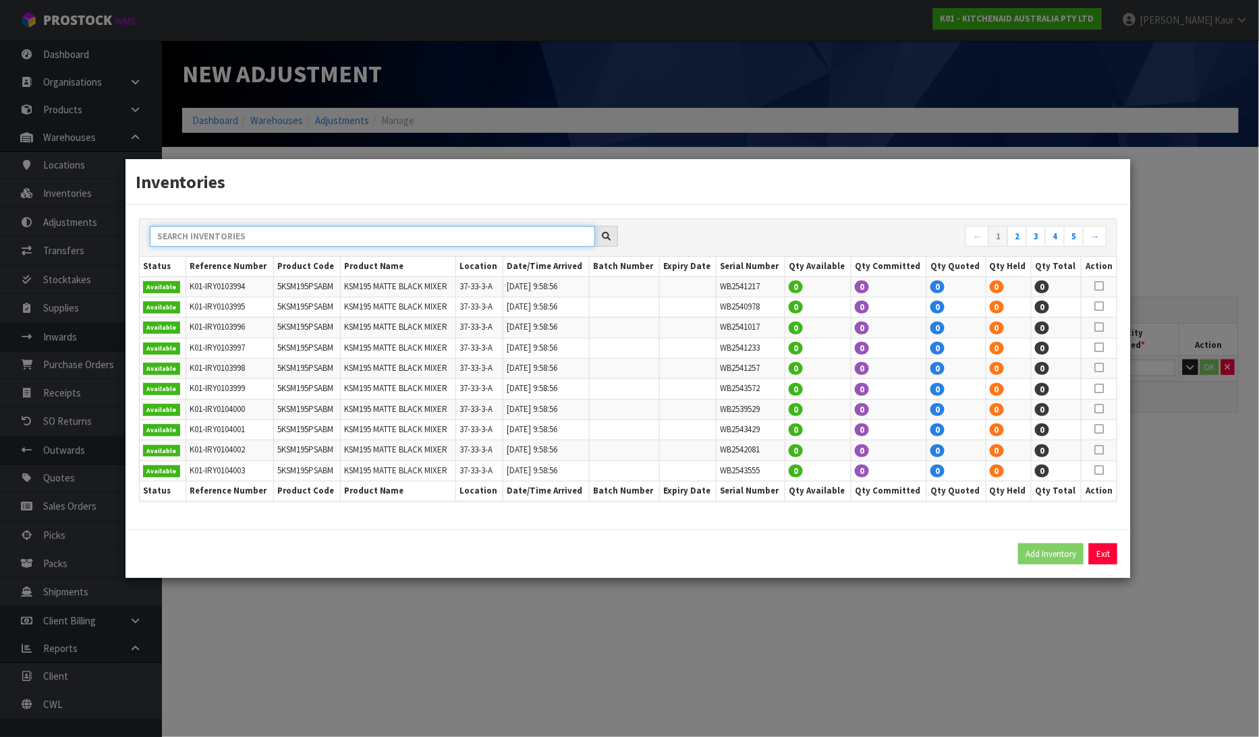
click at [229, 231] on input "text" at bounding box center [372, 236] width 445 height 21
paste input "WD4780715"
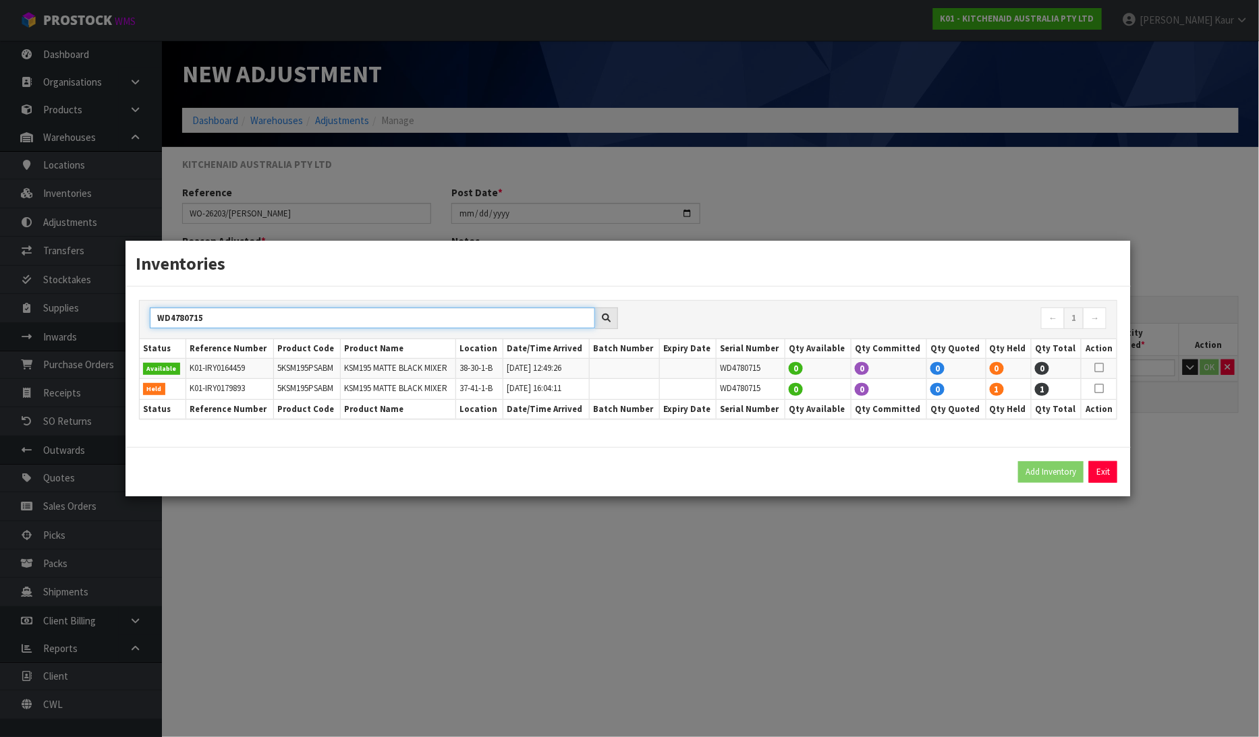
type input "WD4780715"
click at [1102, 389] on icon at bounding box center [1098, 389] width 9 height 1
click at [1034, 467] on button "Add Inventory" at bounding box center [1050, 472] width 65 height 22
type input "K01-IRY0179893"
type input "[DATE]T16:04:11"
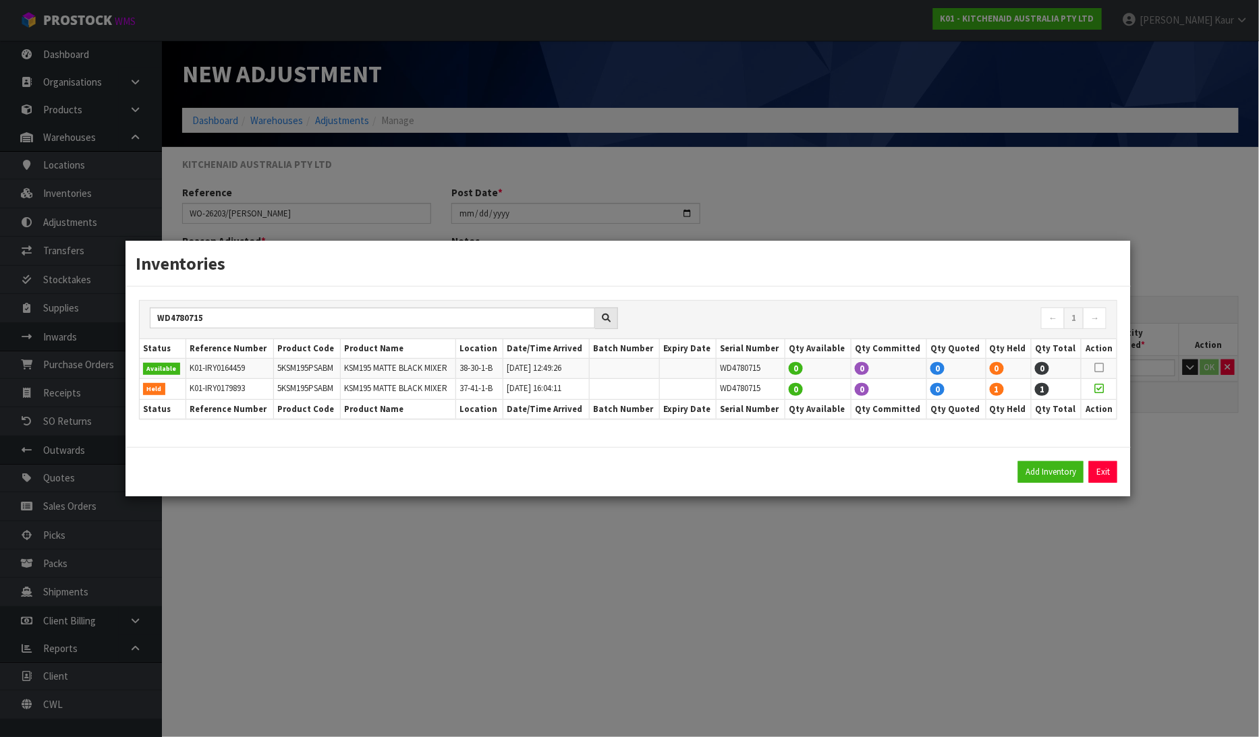
type input "37-41-1-B"
type input "WD4780715"
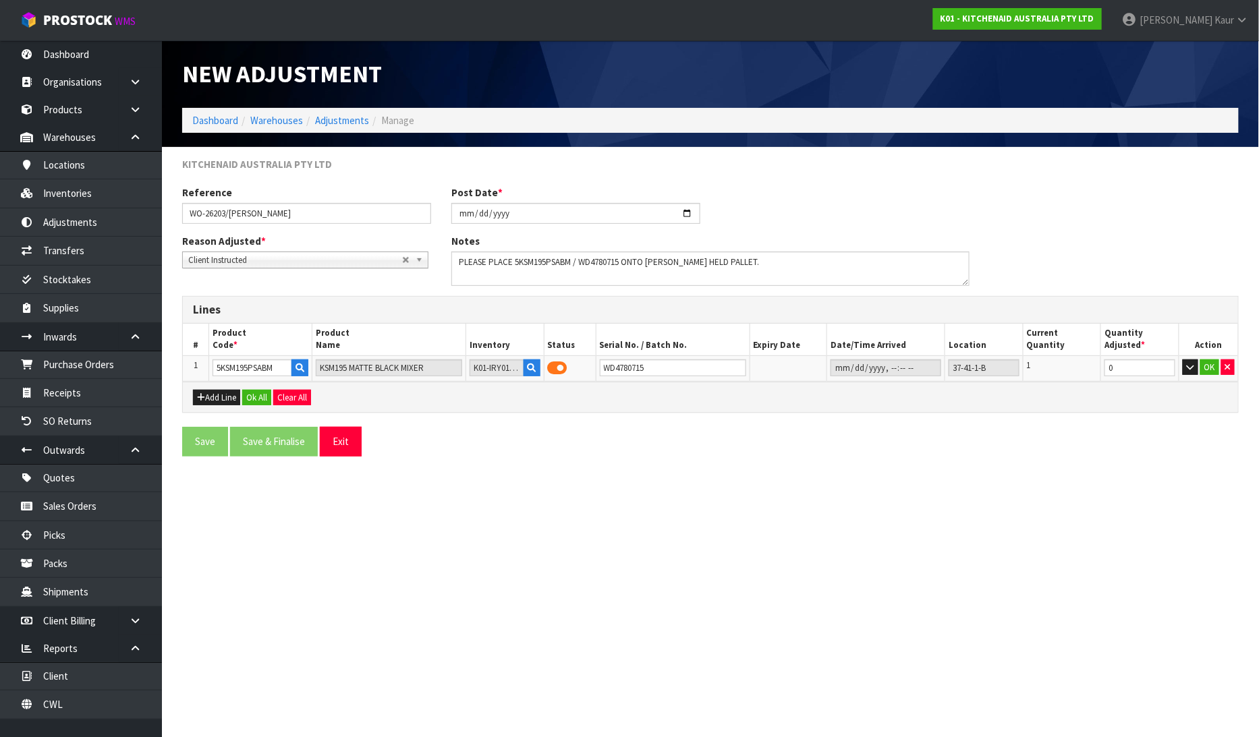
click at [1021, 542] on section "New Adjustment Dashboard Warehouses Adjustments Manage KITCHENAID AUSTRALIA PTY…" at bounding box center [629, 368] width 1259 height 737
type input "-1"
click at [1161, 369] on input "-1" at bounding box center [1139, 368] width 71 height 17
click at [1204, 372] on button "OK" at bounding box center [1209, 368] width 19 height 16
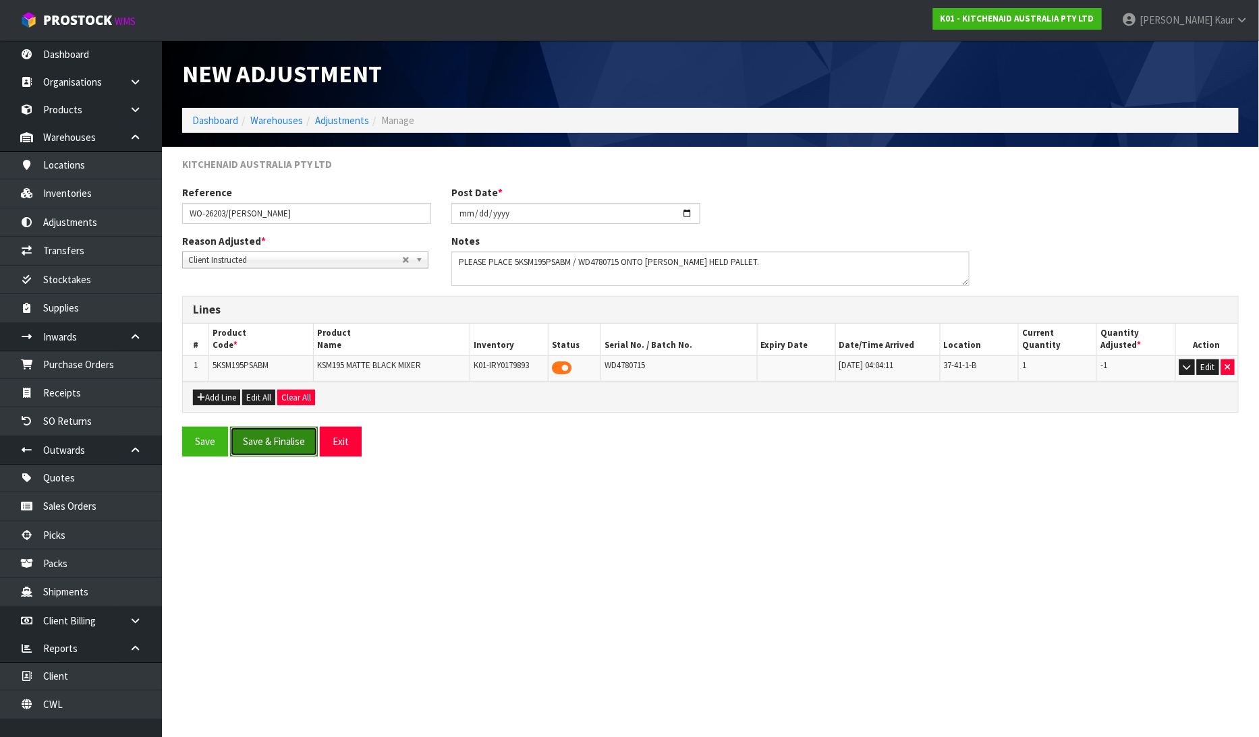
click at [265, 441] on button "Save & Finalise" at bounding box center [274, 441] width 88 height 29
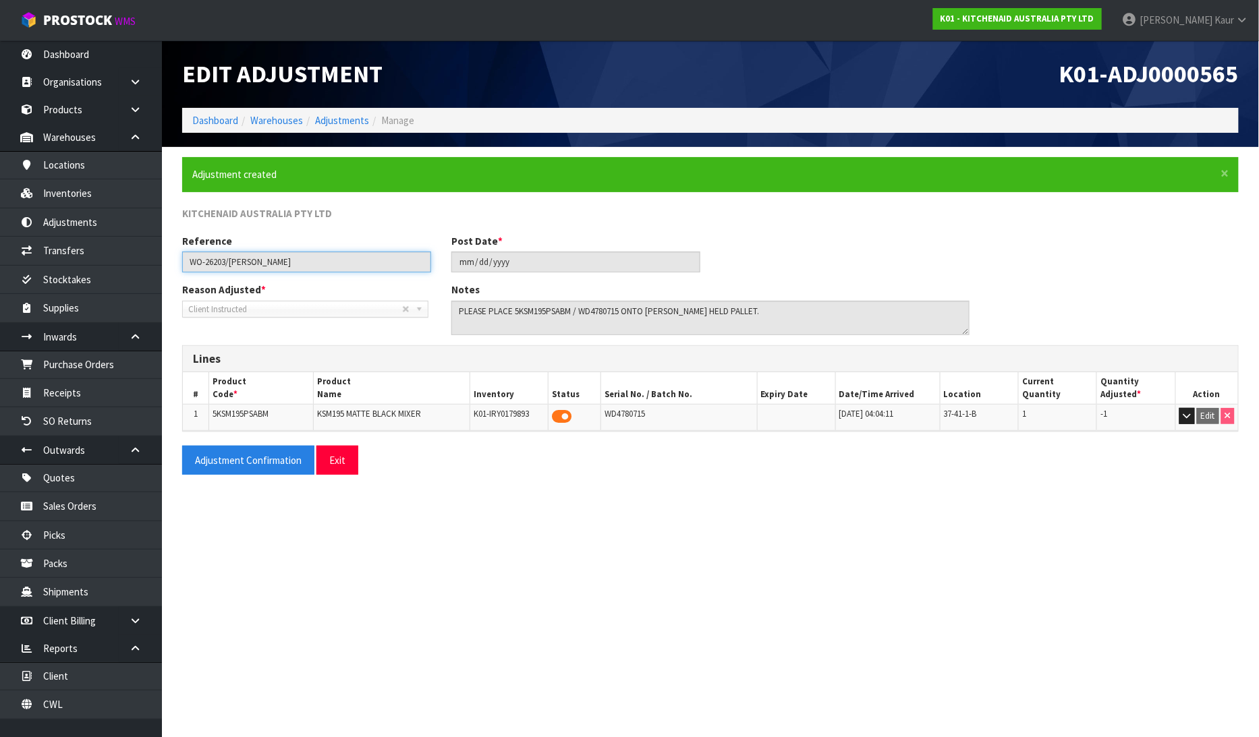
drag, startPoint x: 308, startPoint y: 262, endPoint x: 177, endPoint y: 265, distance: 130.2
click at [177, 265] on div "Reference WO-26203/[PERSON_NAME]" at bounding box center [306, 253] width 269 height 38
drag, startPoint x: 273, startPoint y: 414, endPoint x: 204, endPoint y: 422, distance: 69.2
click at [204, 422] on tr "1 5KSM195PSABM KSM195 MATTE BLACK MIXER K01-IRY0179893 WD4780715 [DATE] 04:04:1…" at bounding box center [710, 418] width 1055 height 26
copy tr "5KSM195PSABM"
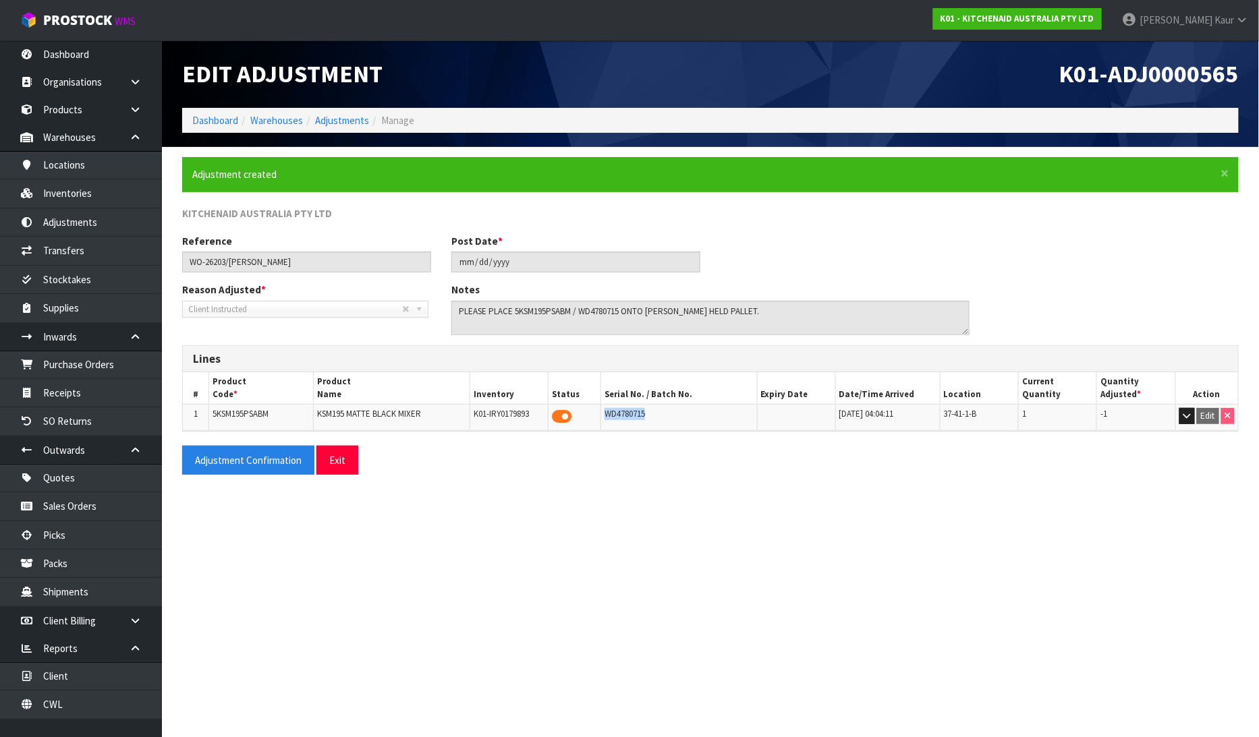
drag, startPoint x: 652, startPoint y: 415, endPoint x: 588, endPoint y: 420, distance: 64.3
click at [588, 420] on tr "1 5KSM195PSABM KSM195 MATTE BLACK MIXER K01-IRY0179893 WD4780715 [DATE] 04:04:1…" at bounding box center [710, 418] width 1055 height 26
copy tr "WD4780715"
click at [70, 693] on link "CWL" at bounding box center [81, 705] width 162 height 28
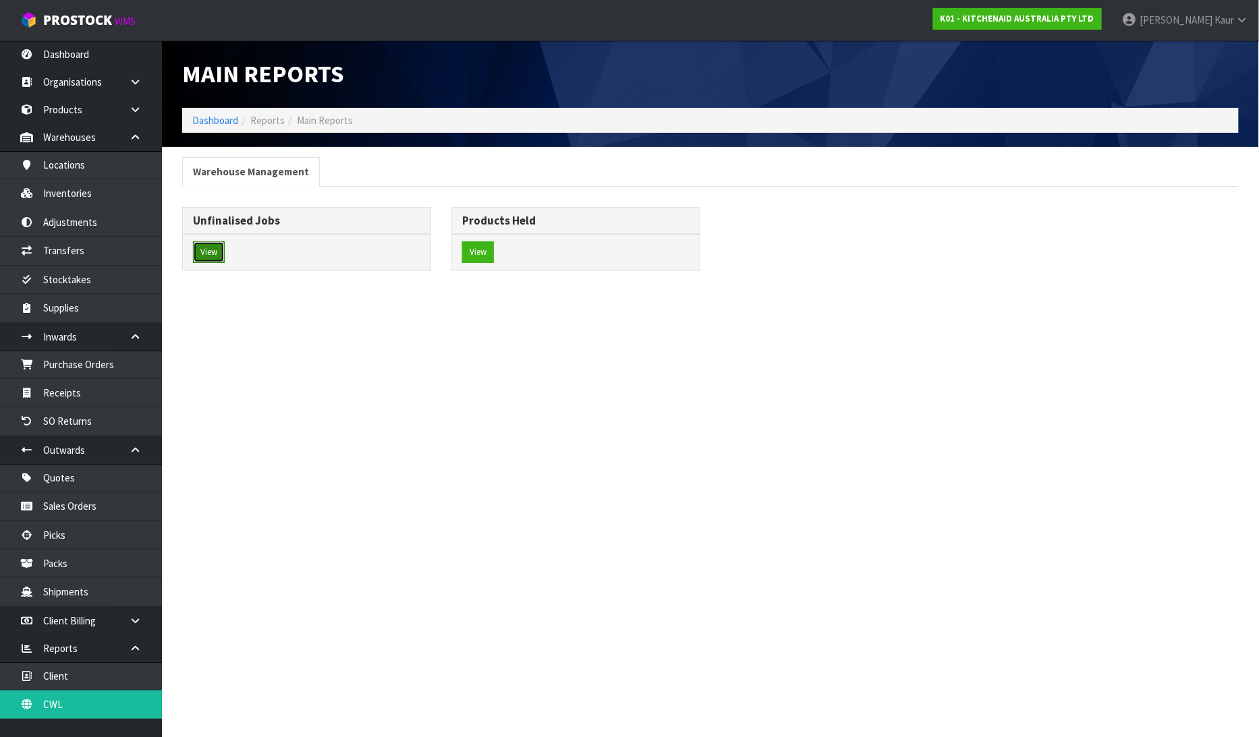
click at [212, 251] on button "View" at bounding box center [209, 253] width 32 height 22
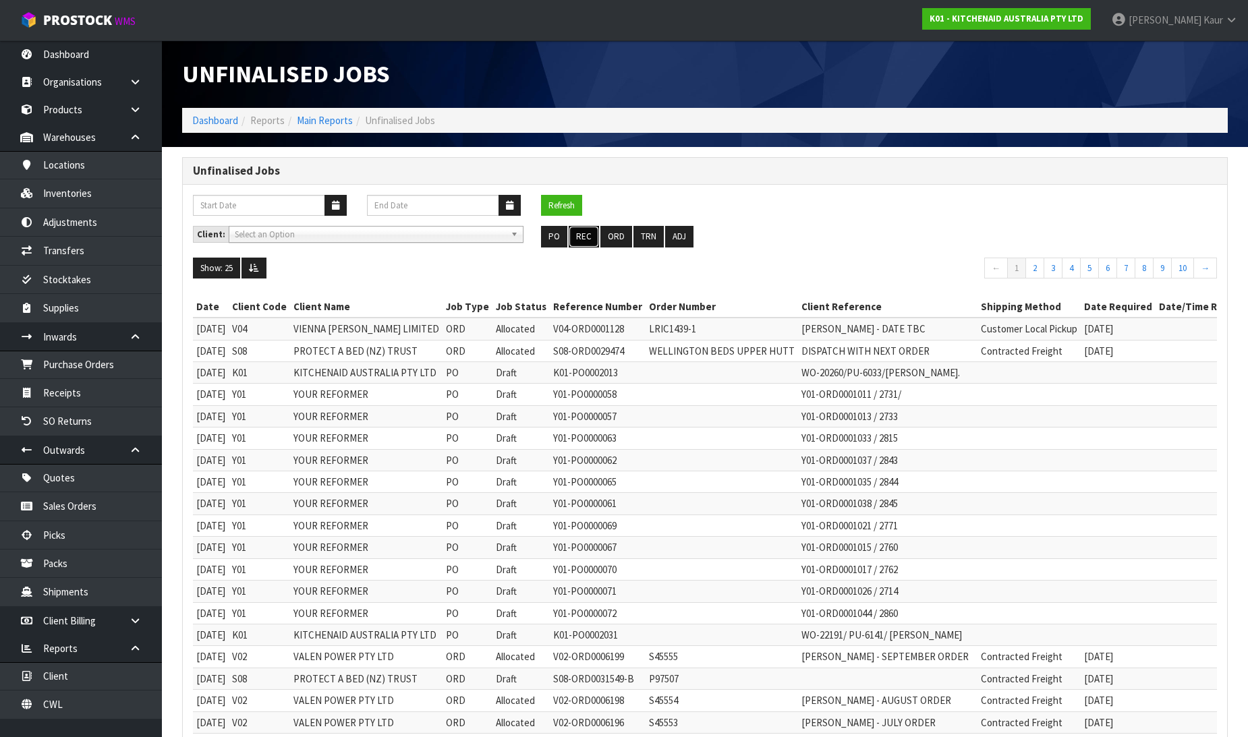
click at [592, 231] on button "REC" at bounding box center [584, 237] width 30 height 22
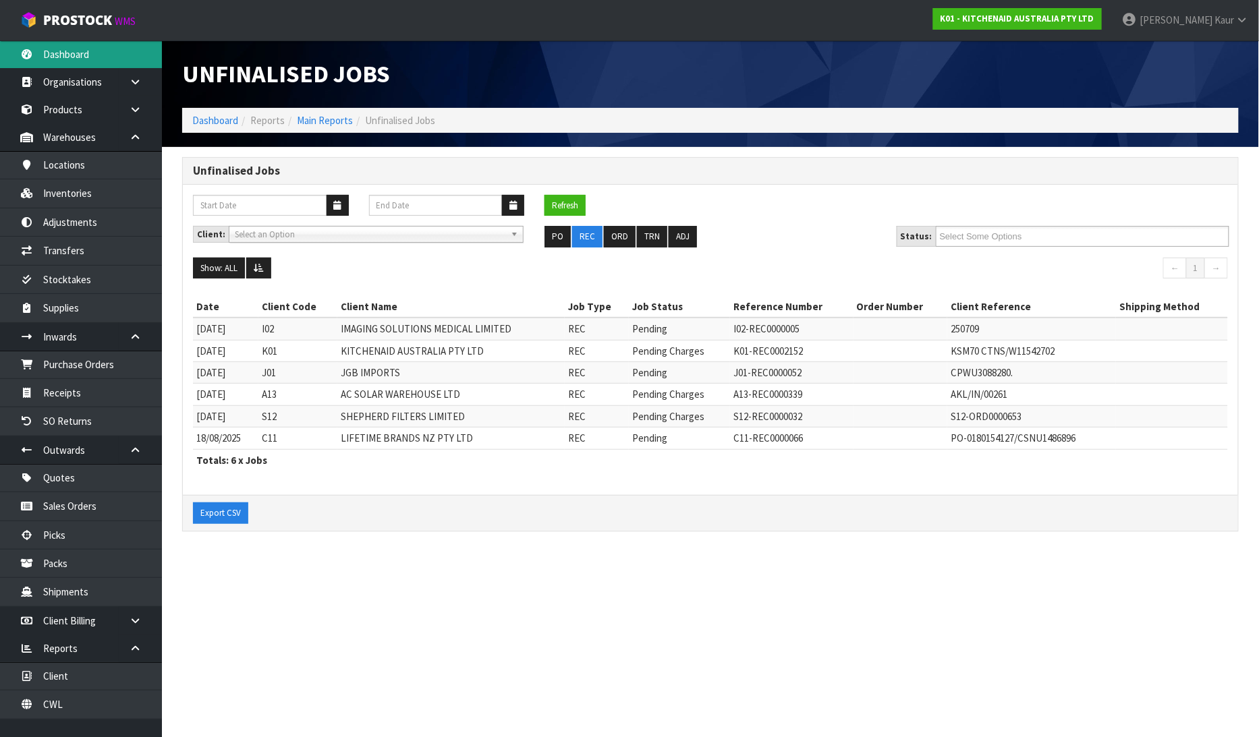
click at [69, 48] on link "Dashboard" at bounding box center [81, 54] width 162 height 28
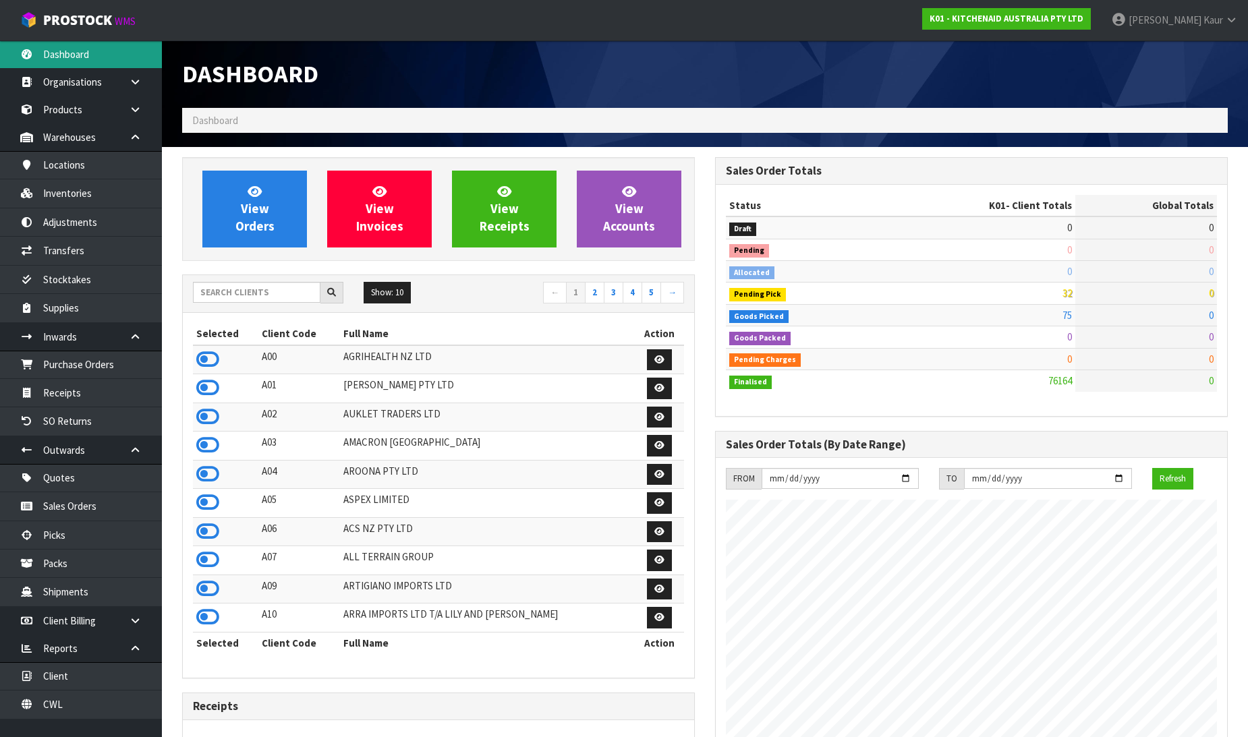
scroll to position [1022, 533]
click at [243, 288] on input "text" at bounding box center [257, 292] width 128 height 21
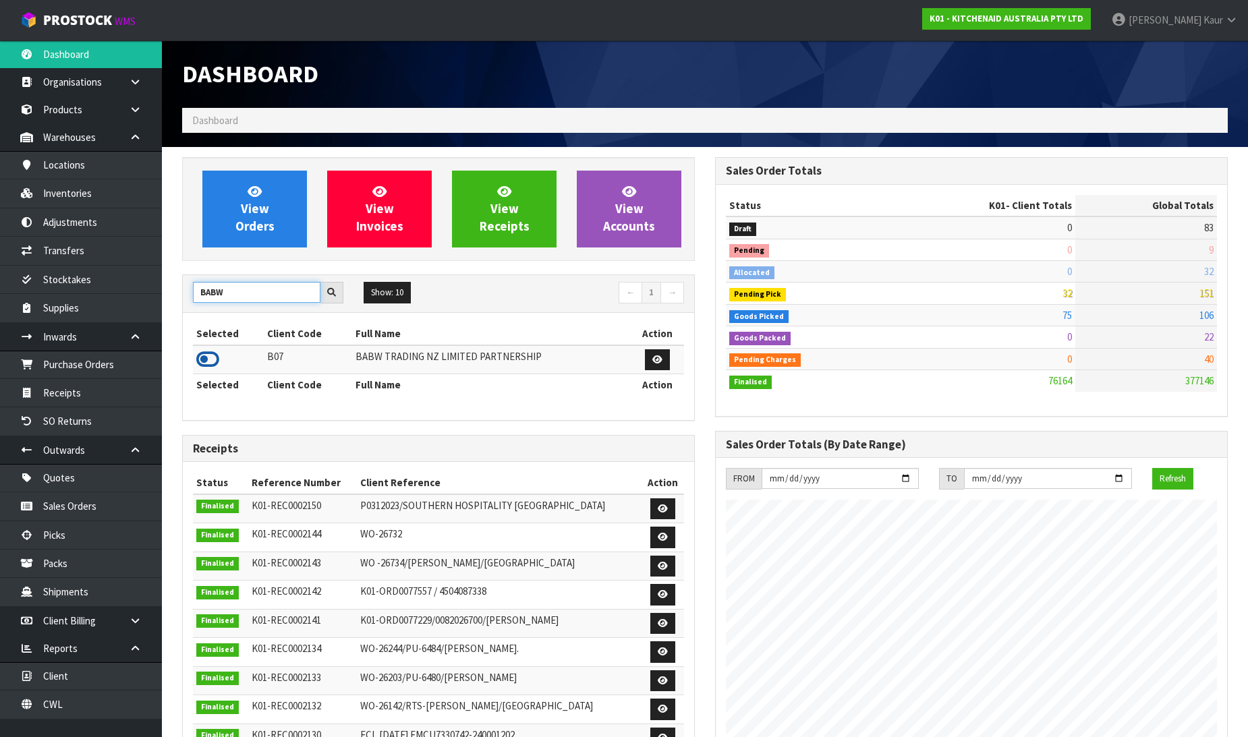
type input "BABW"
click at [213, 358] on icon at bounding box center [207, 359] width 23 height 20
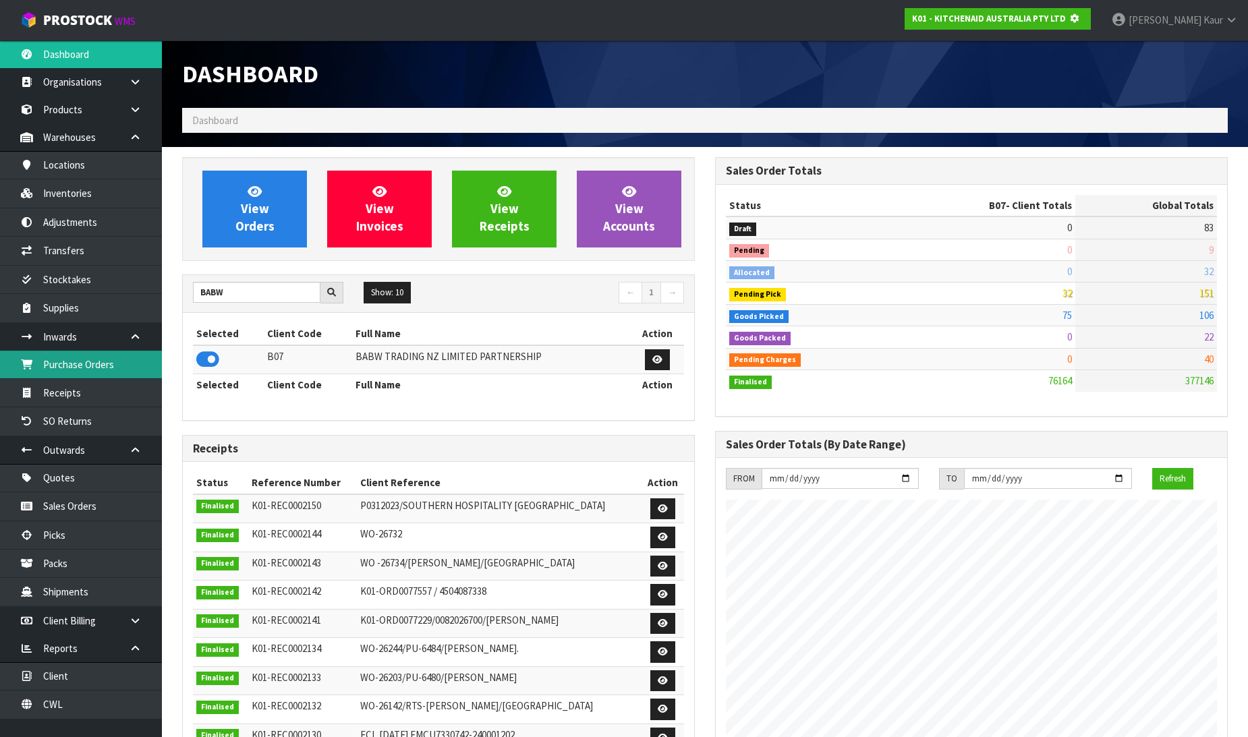
scroll to position [673778, 674086]
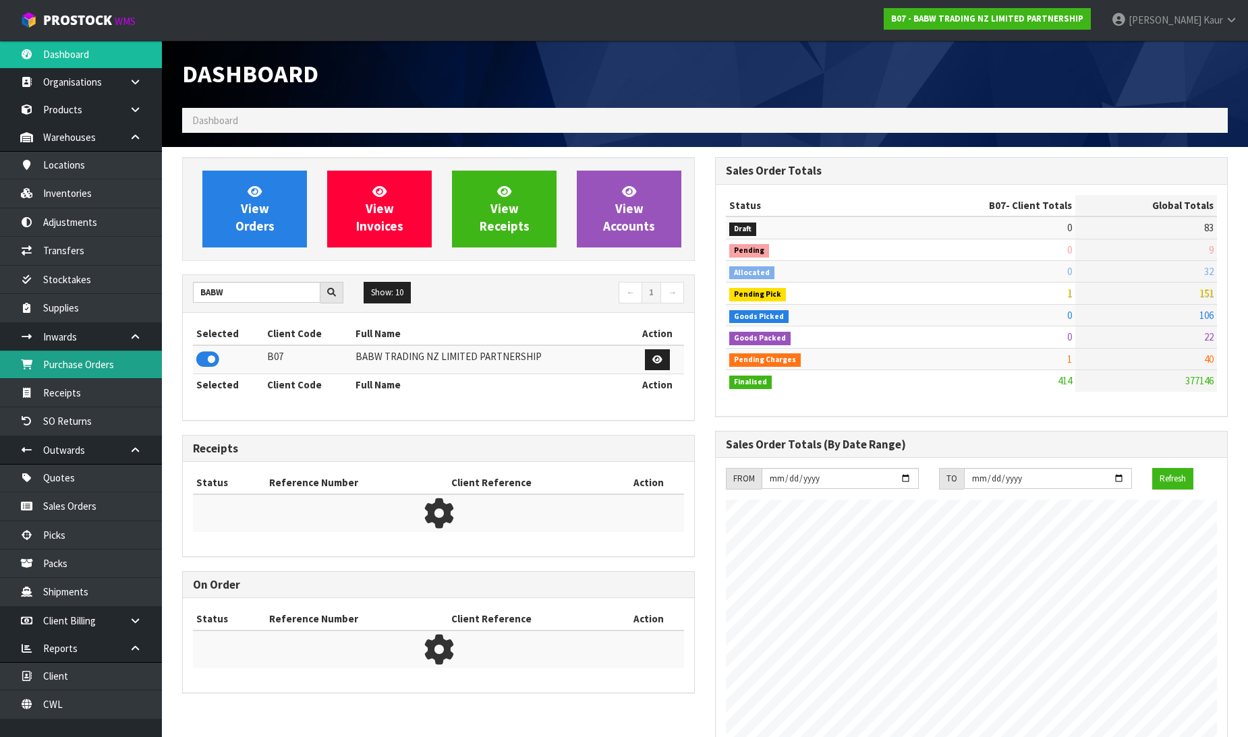
click at [98, 368] on link "Purchase Orders" at bounding box center [81, 365] width 162 height 28
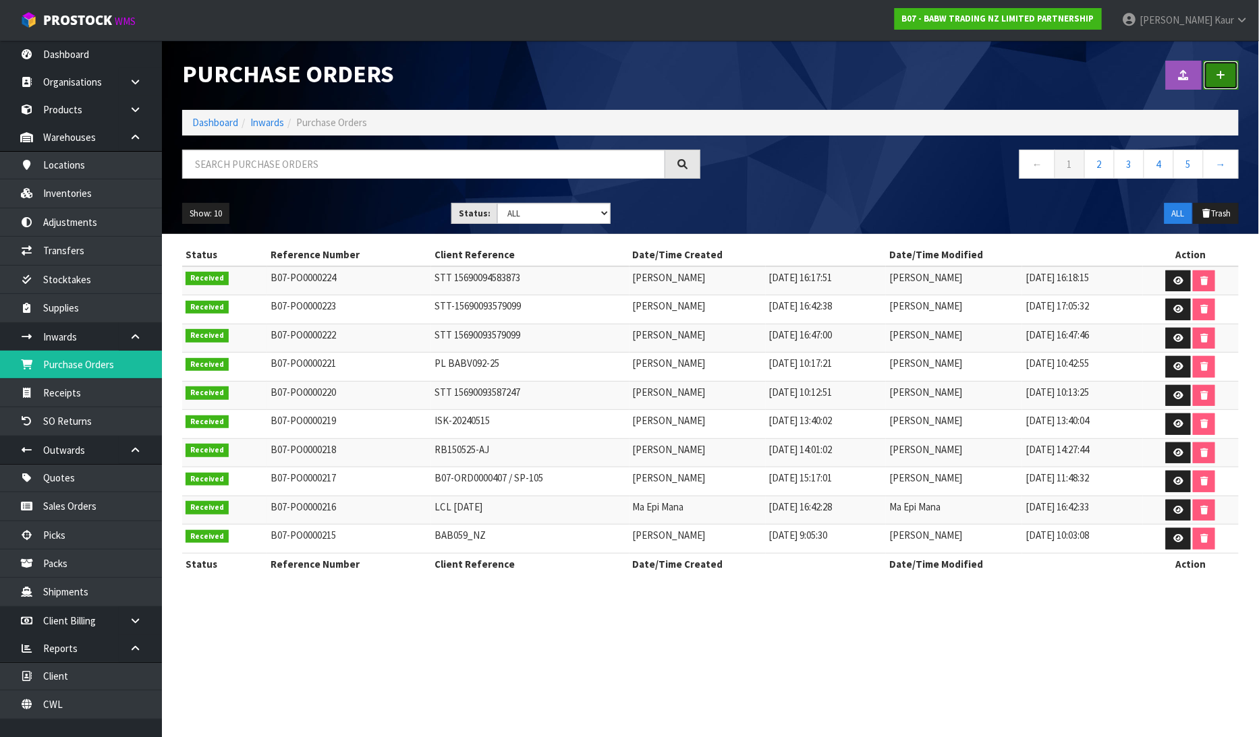
click at [1228, 75] on link at bounding box center [1221, 75] width 35 height 29
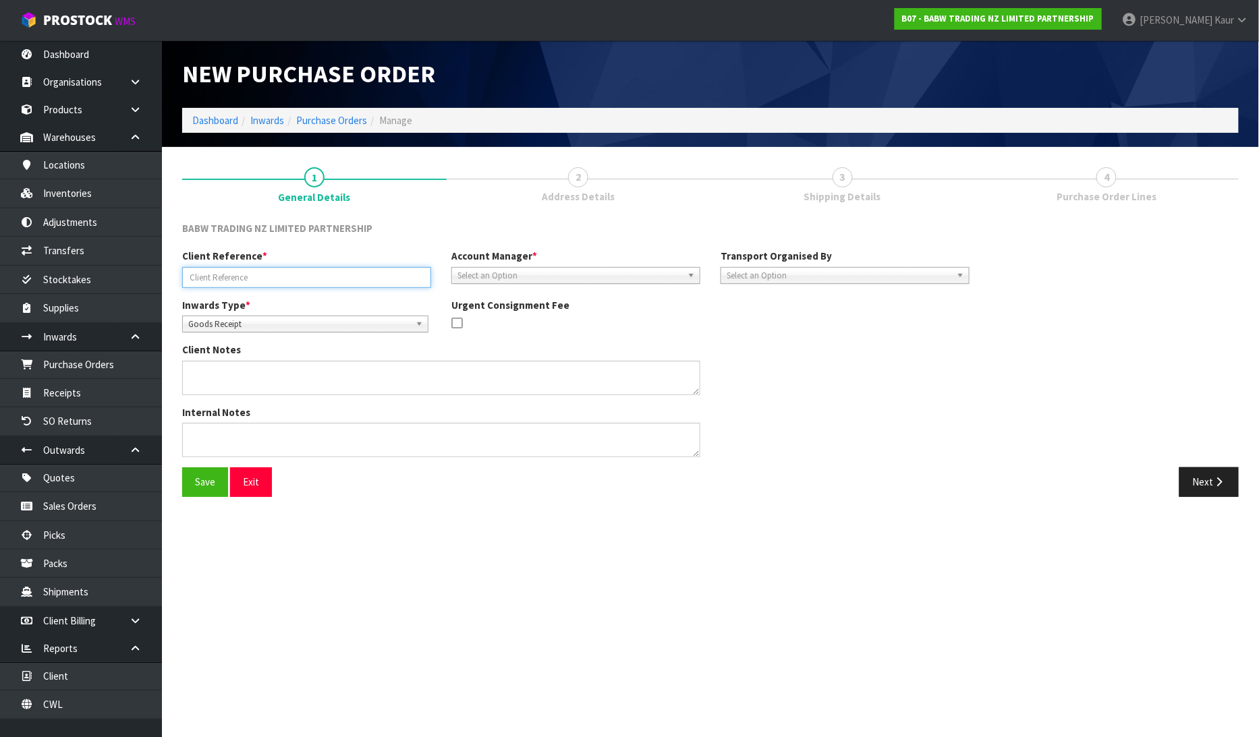
click at [298, 286] on input "text" at bounding box center [306, 277] width 249 height 21
paste input ":CMAU9134622"
click at [186, 279] on input ":CMAU9134622" at bounding box center [306, 277] width 249 height 21
type input "CMAU9134622"
click at [482, 272] on span "Select an Option" at bounding box center [569, 276] width 225 height 16
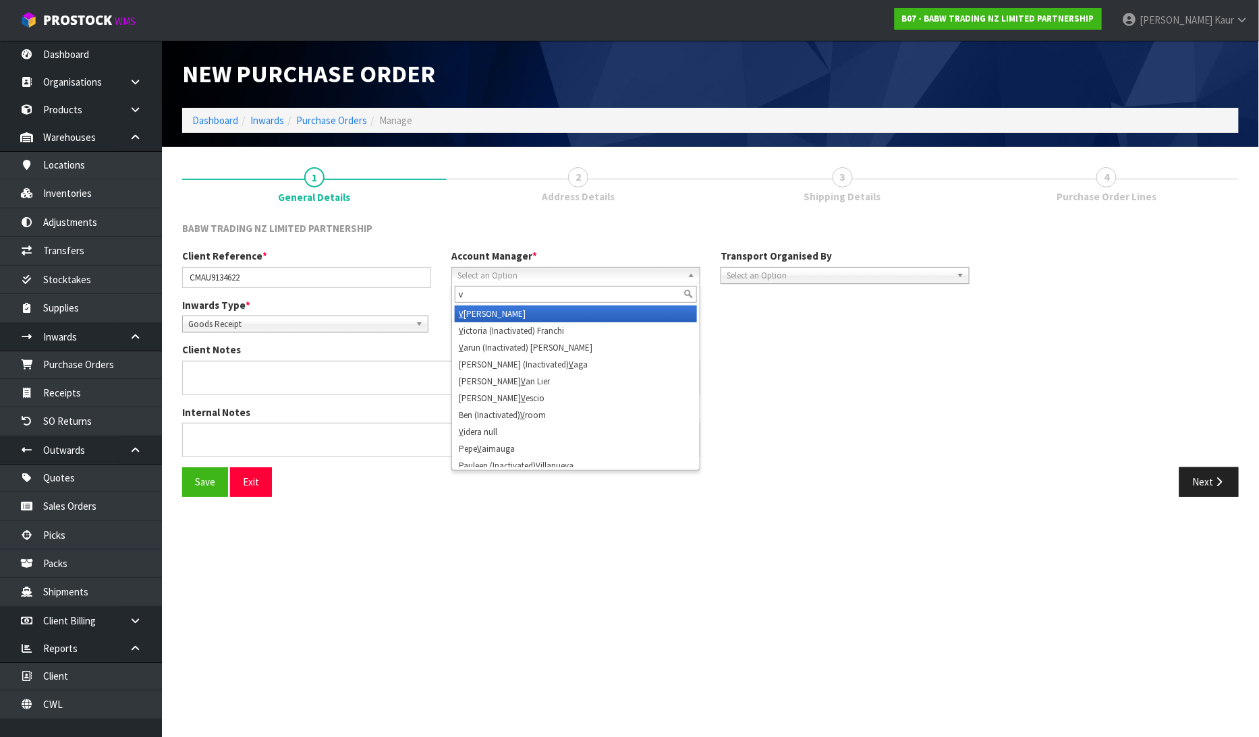
type input "v"
click at [482, 310] on li "V [PERSON_NAME]" at bounding box center [576, 314] width 242 height 17
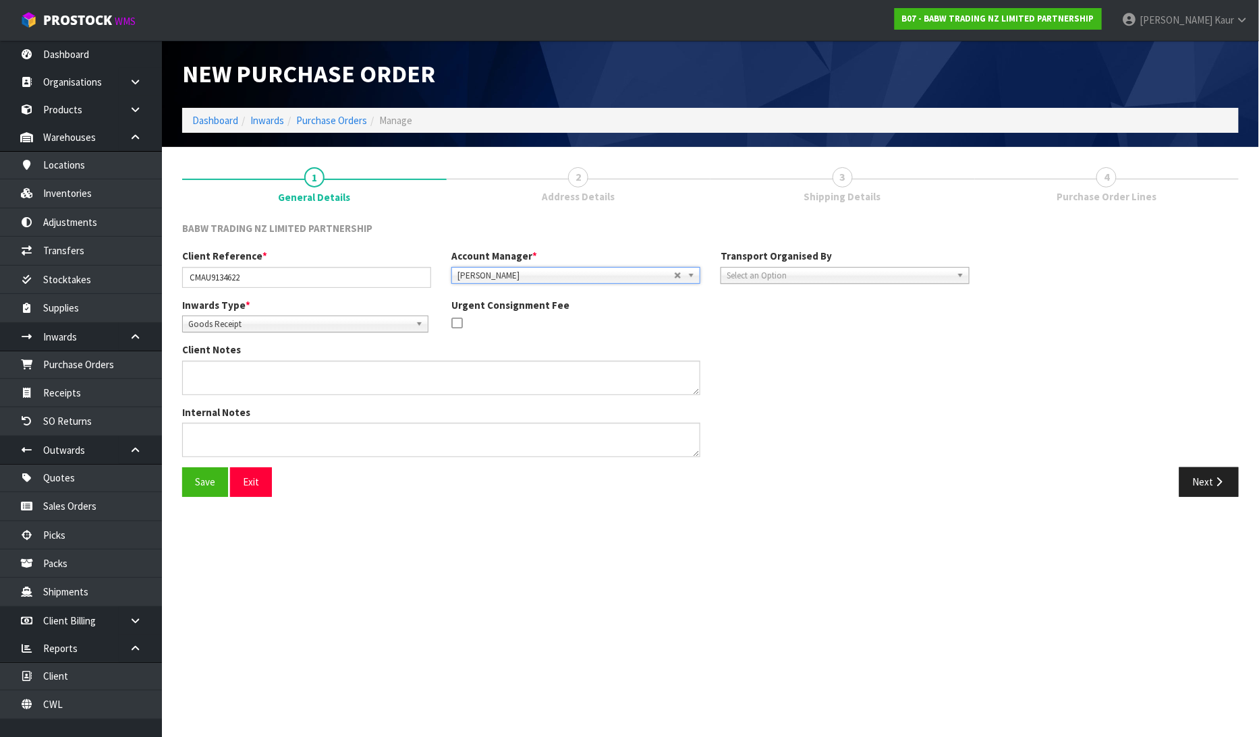
click at [826, 277] on span "Select an Option" at bounding box center [839, 276] width 225 height 16
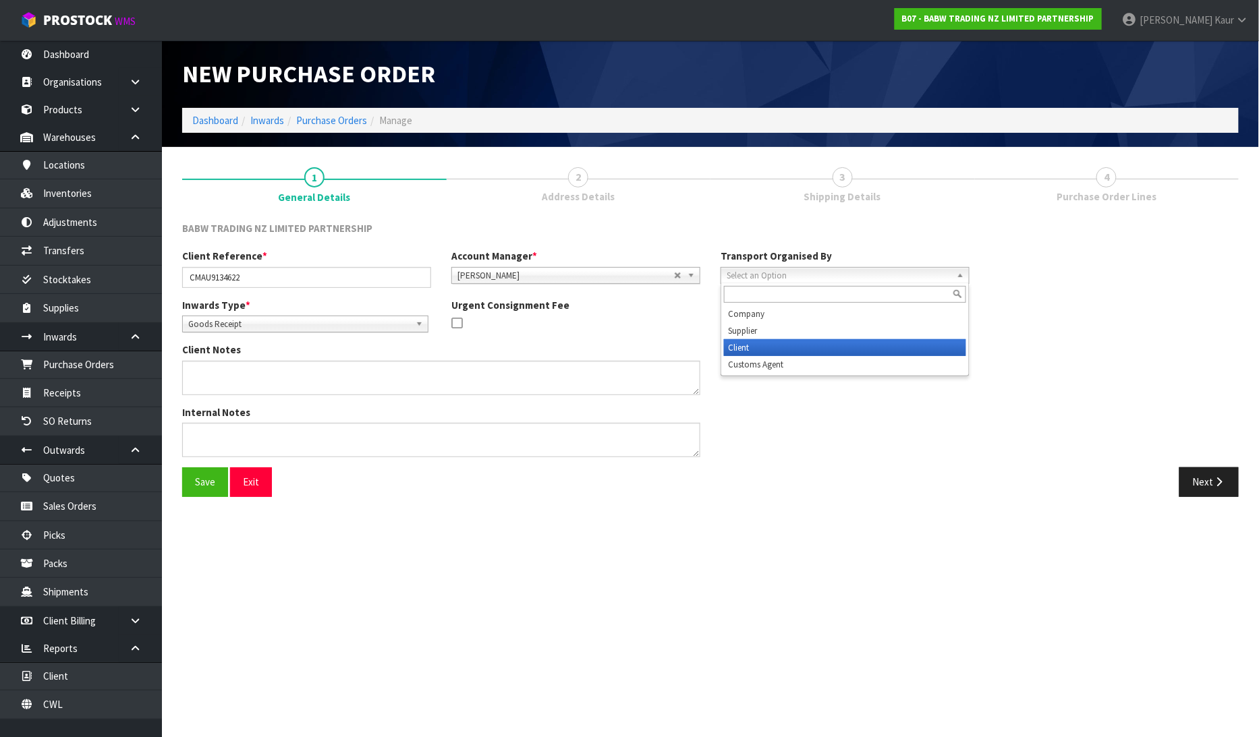
click at [799, 351] on li "Client" at bounding box center [845, 347] width 242 height 17
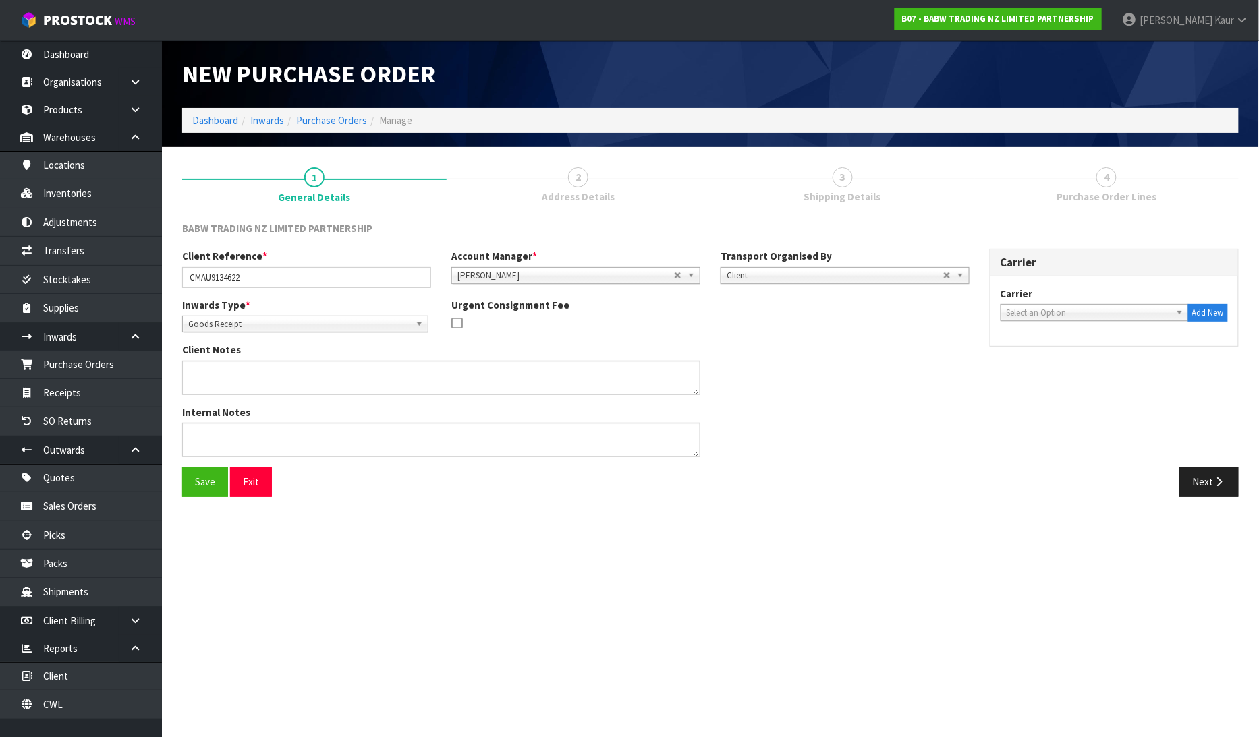
click at [1034, 312] on span "Select an Option" at bounding box center [1089, 313] width 164 height 16
type input "carg"
click at [1044, 343] on li "CARG O PLUS - CARGO PLUS" at bounding box center [1094, 351] width 181 height 17
click at [1205, 480] on button "Next" at bounding box center [1208, 482] width 59 height 29
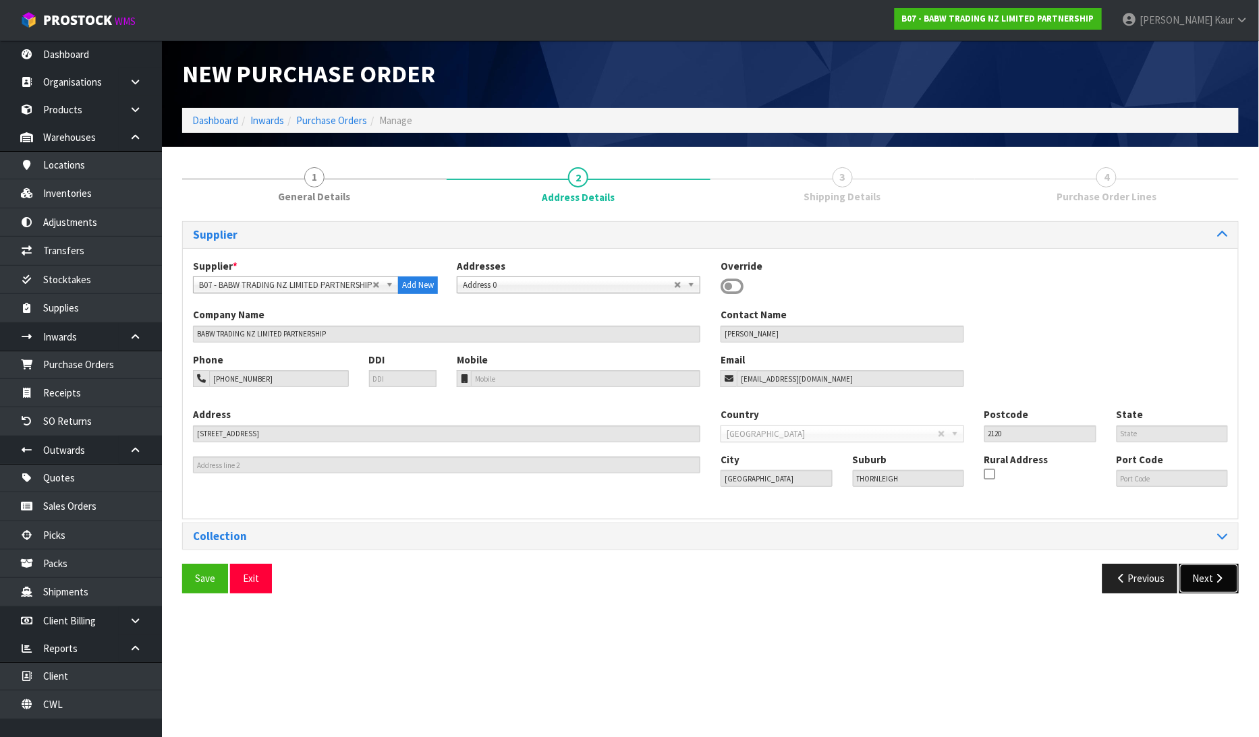
click at [1205, 569] on button "Next" at bounding box center [1208, 578] width 59 height 29
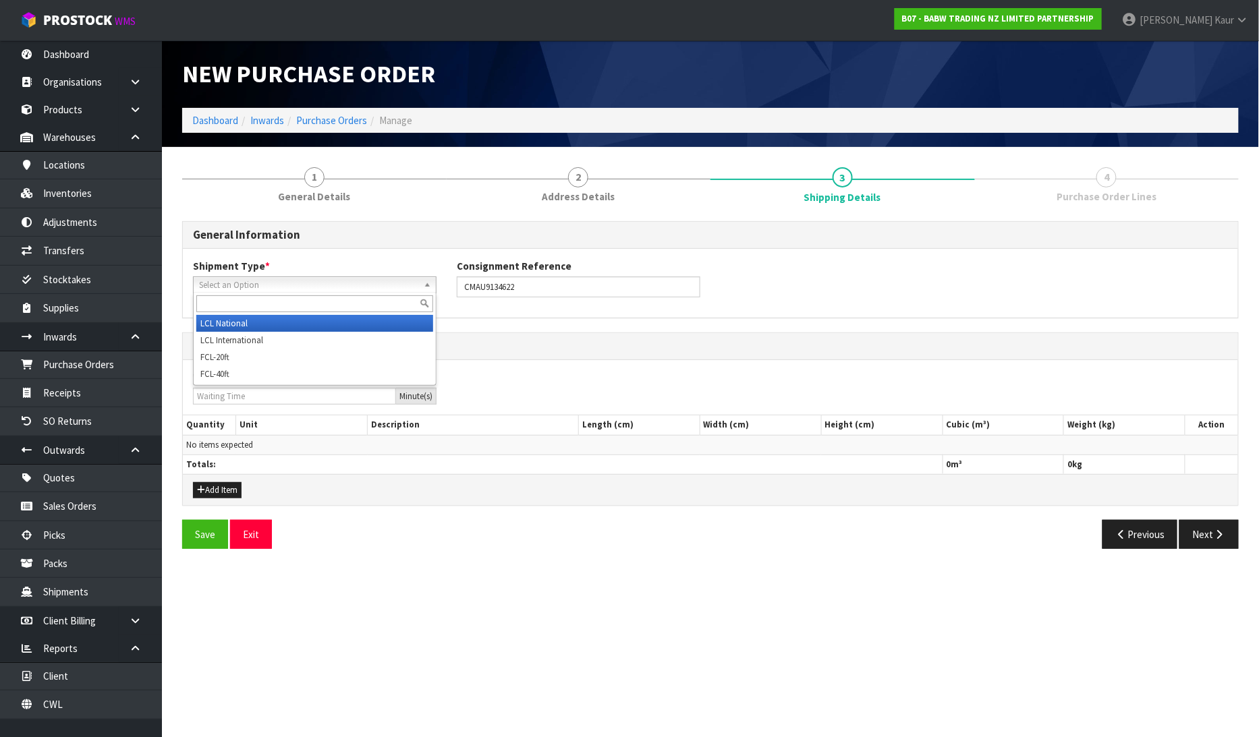
click at [214, 281] on span "Select an Option" at bounding box center [308, 285] width 219 height 16
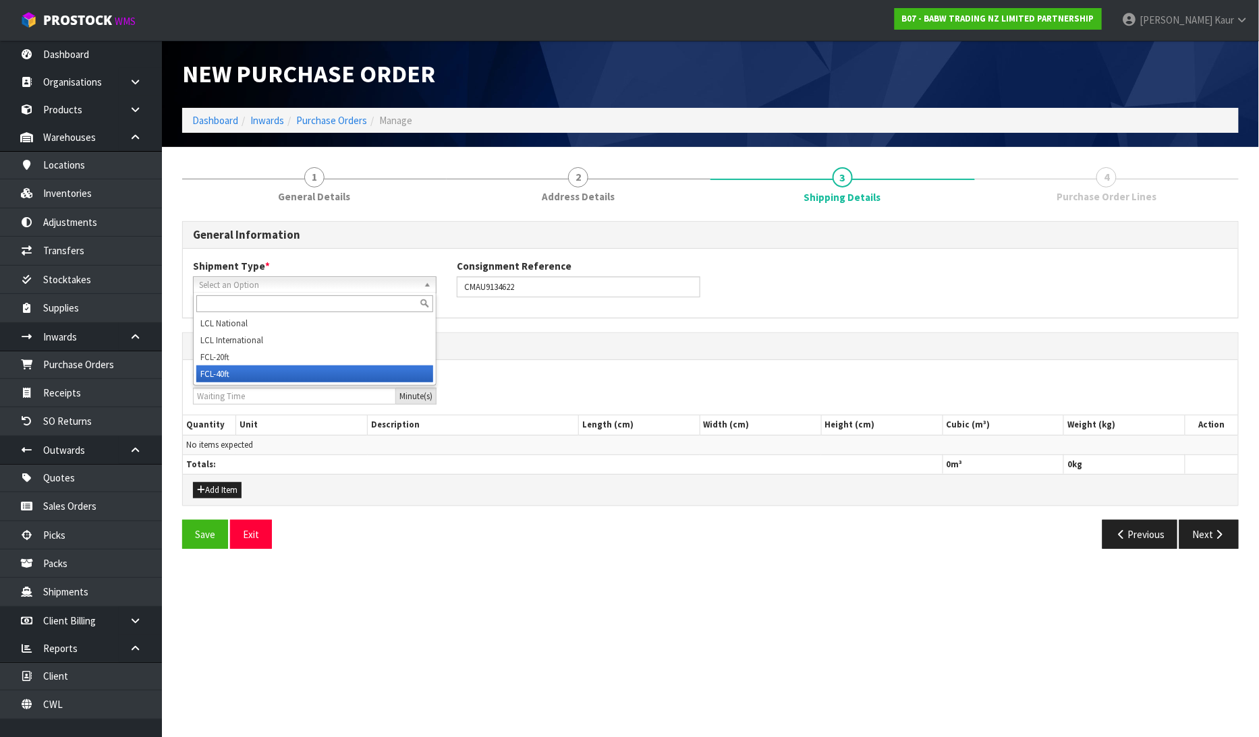
click at [237, 368] on li "FCL-40ft" at bounding box center [314, 374] width 237 height 17
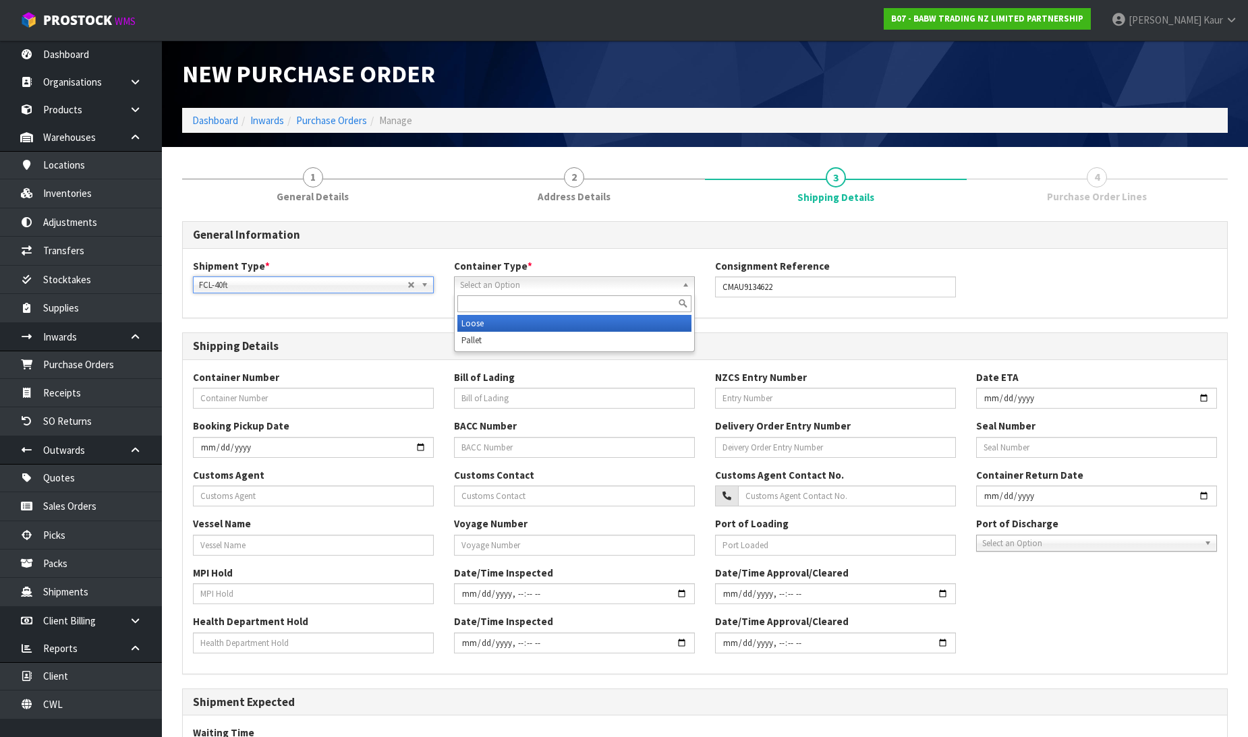
click at [535, 290] on span "Select an Option" at bounding box center [568, 285] width 217 height 16
click at [531, 321] on li "Loose" at bounding box center [574, 323] width 234 height 17
drag, startPoint x: 810, startPoint y: 291, endPoint x: 666, endPoint y: 281, distance: 144.0
click at [666, 281] on div "Shipment Type * LCL National LCL International FCL-20ft FCL-40ft FCL-40ft LCL N…" at bounding box center [705, 283] width 1044 height 49
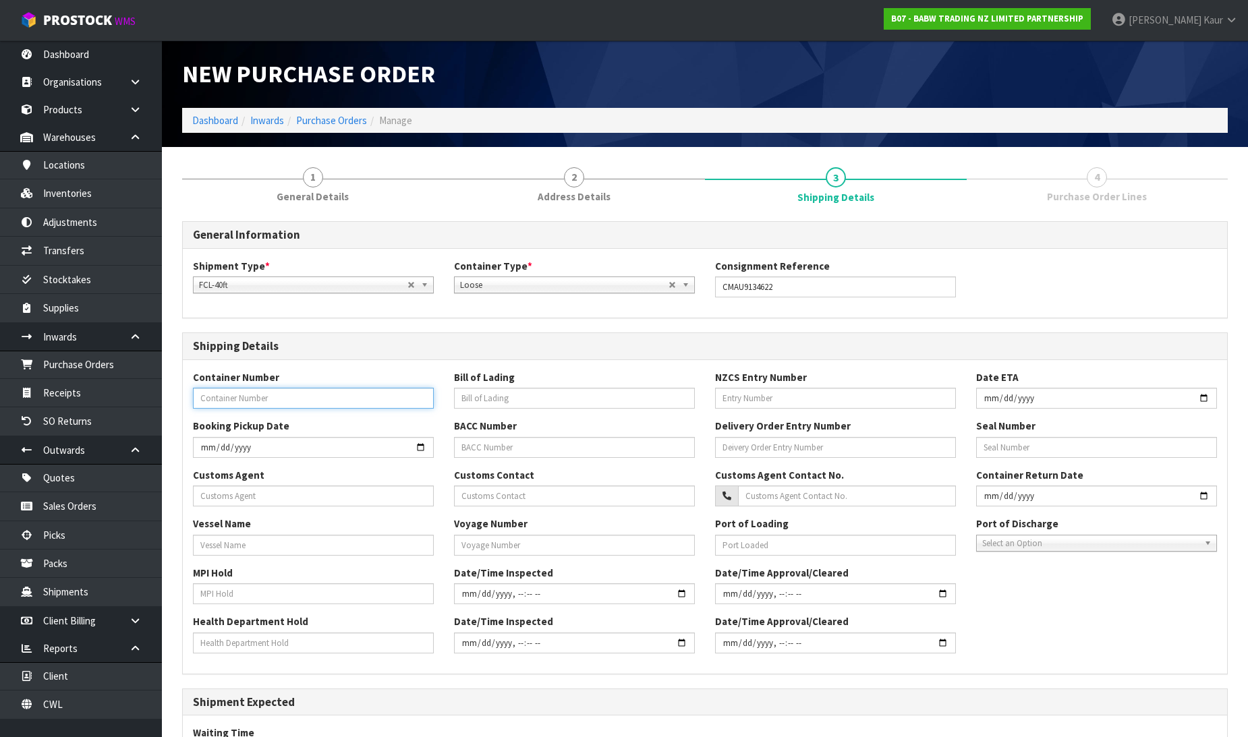
click at [338, 389] on input "text" at bounding box center [313, 398] width 241 height 21
paste input "CMAU9134622"
type input "CMAU9134622"
click at [766, 391] on input "text" at bounding box center [835, 398] width 241 height 21
paste input "73214897"
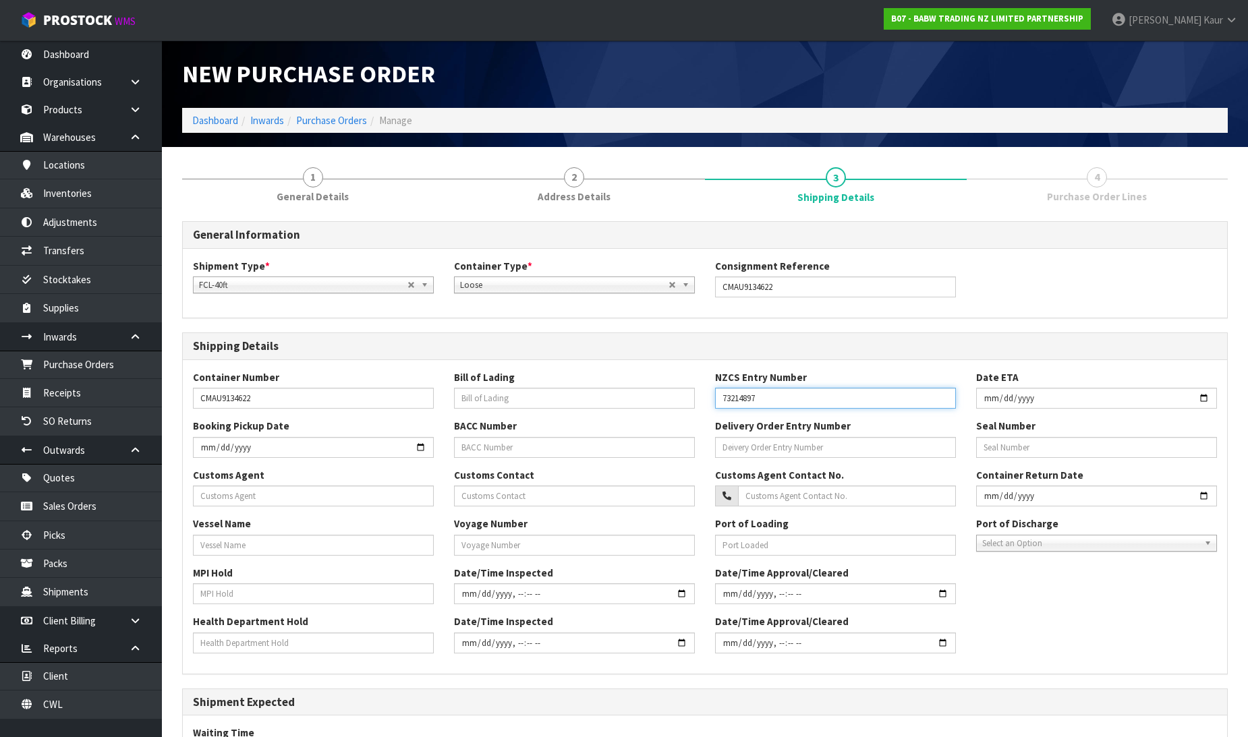
type input "73214897"
click at [988, 394] on input "date" at bounding box center [1096, 398] width 241 height 21
type input "[DATE]"
click at [213, 554] on input "text" at bounding box center [313, 545] width 241 height 21
paste input "BROKER: SCHENKER ([GEOGRAPHIC_DATA]) LIMITED"
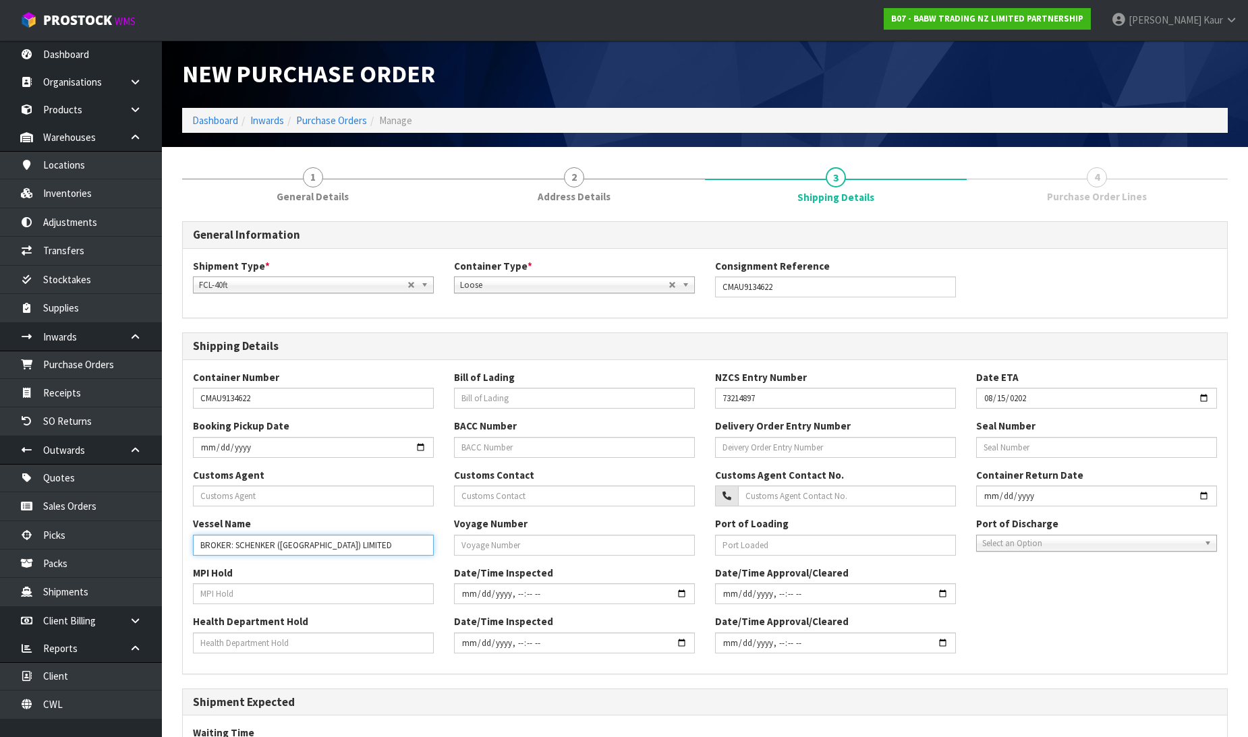
drag, startPoint x: 237, startPoint y: 546, endPoint x: 171, endPoint y: 541, distance: 66.3
click at [171, 541] on section "1 General Details 2 Address Details 3 Shipping Details 4 Purchase Order Lines G…" at bounding box center [705, 536] width 1086 height 779
type input "SCHENKER ([GEOGRAPHIC_DATA]) LIMITED"
click at [199, 599] on input "text" at bounding box center [313, 594] width 241 height 21
type input "NO"
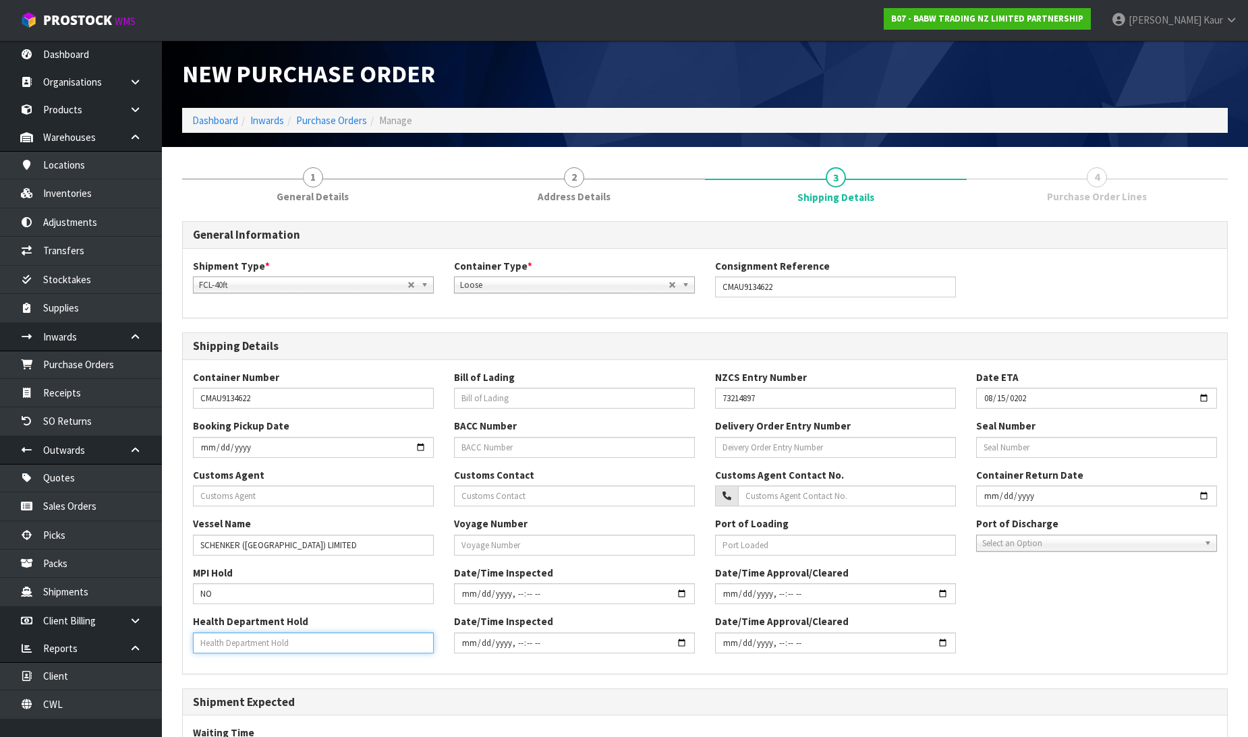
click at [221, 652] on input "text" at bounding box center [313, 643] width 241 height 21
type input "NO"
click at [475, 541] on input "text" at bounding box center [574, 545] width 241 height 21
drag, startPoint x: 300, startPoint y: 548, endPoint x: 163, endPoint y: 537, distance: 138.0
click at [163, 537] on section "1 General Details 2 Address Details 3 Shipping Details 4 Purchase Order Lines G…" at bounding box center [705, 536] width 1086 height 779
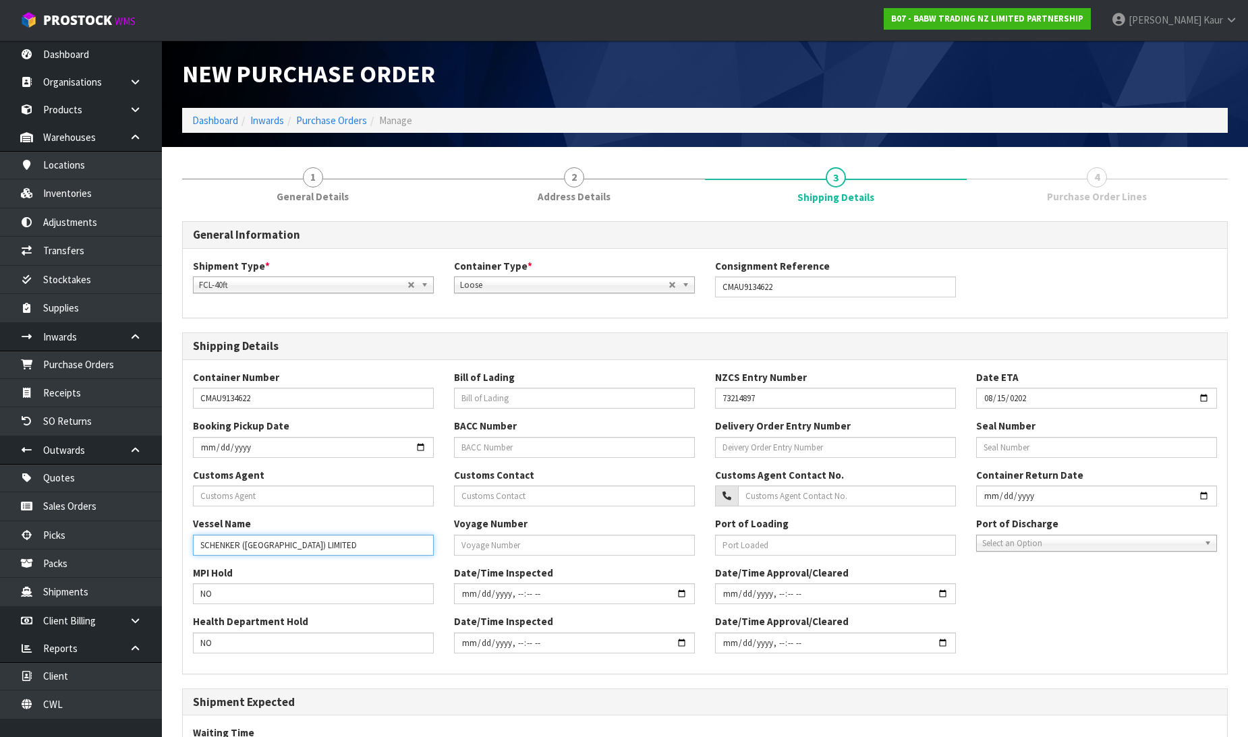
paste input "OOCL [GEOGRAPHIC_DATA]"
type input "OOCL [GEOGRAPHIC_DATA]"
click at [217, 496] on input "text" at bounding box center [313, 496] width 241 height 21
paste input "SCHENKER ([GEOGRAPHIC_DATA]) LIMITED"
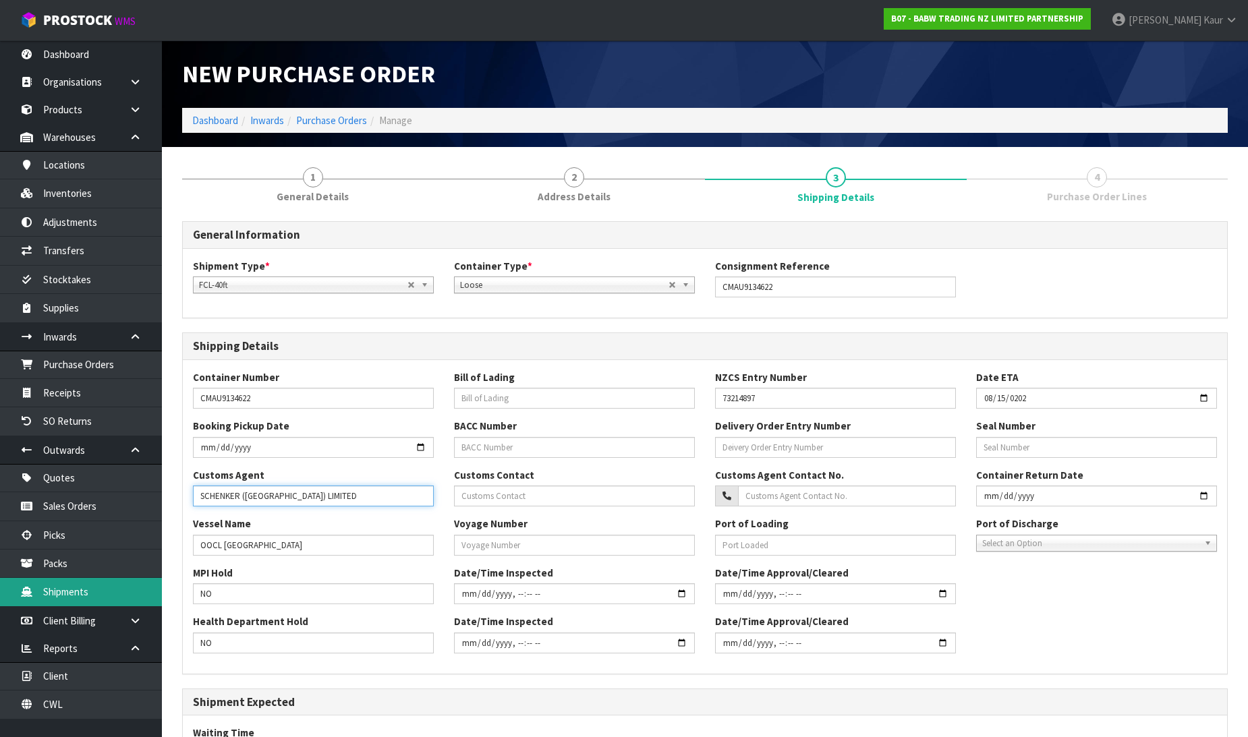
type input "SCHENKER ([GEOGRAPHIC_DATA]) LIMITED"
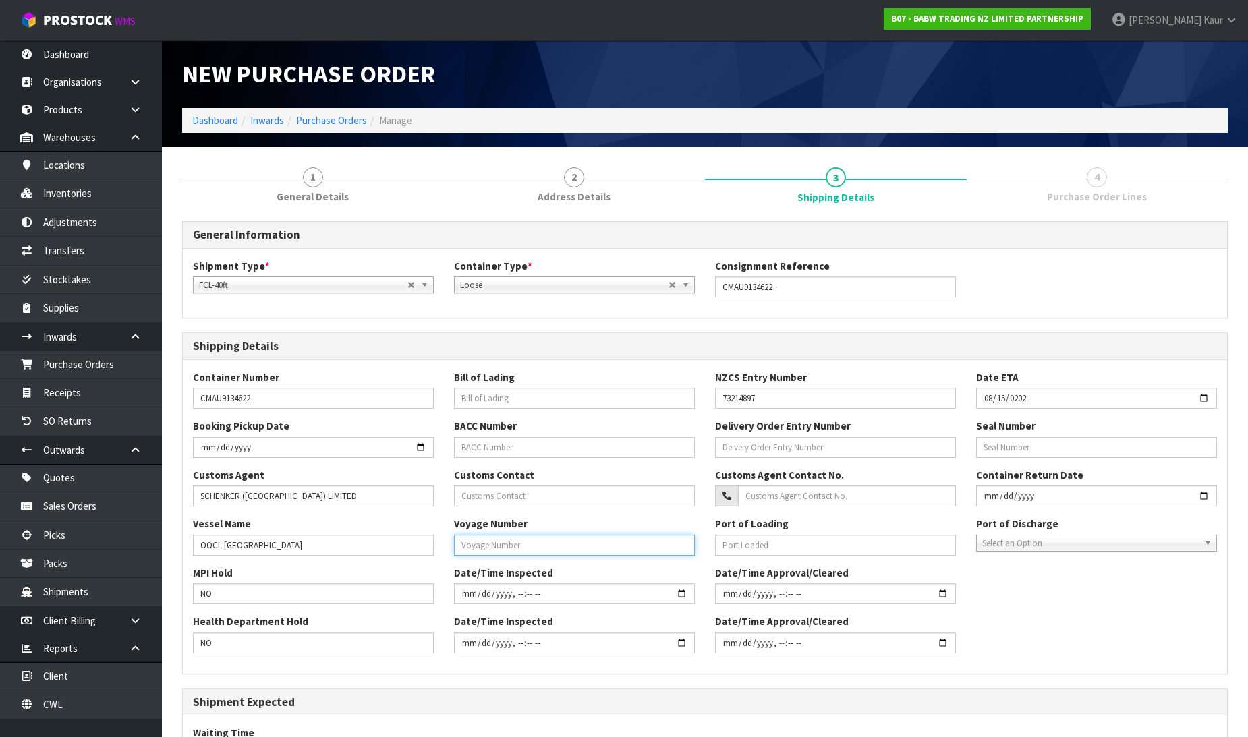
click at [548, 542] on input "text" at bounding box center [574, 545] width 241 height 21
paste input "699S"
type input "699S"
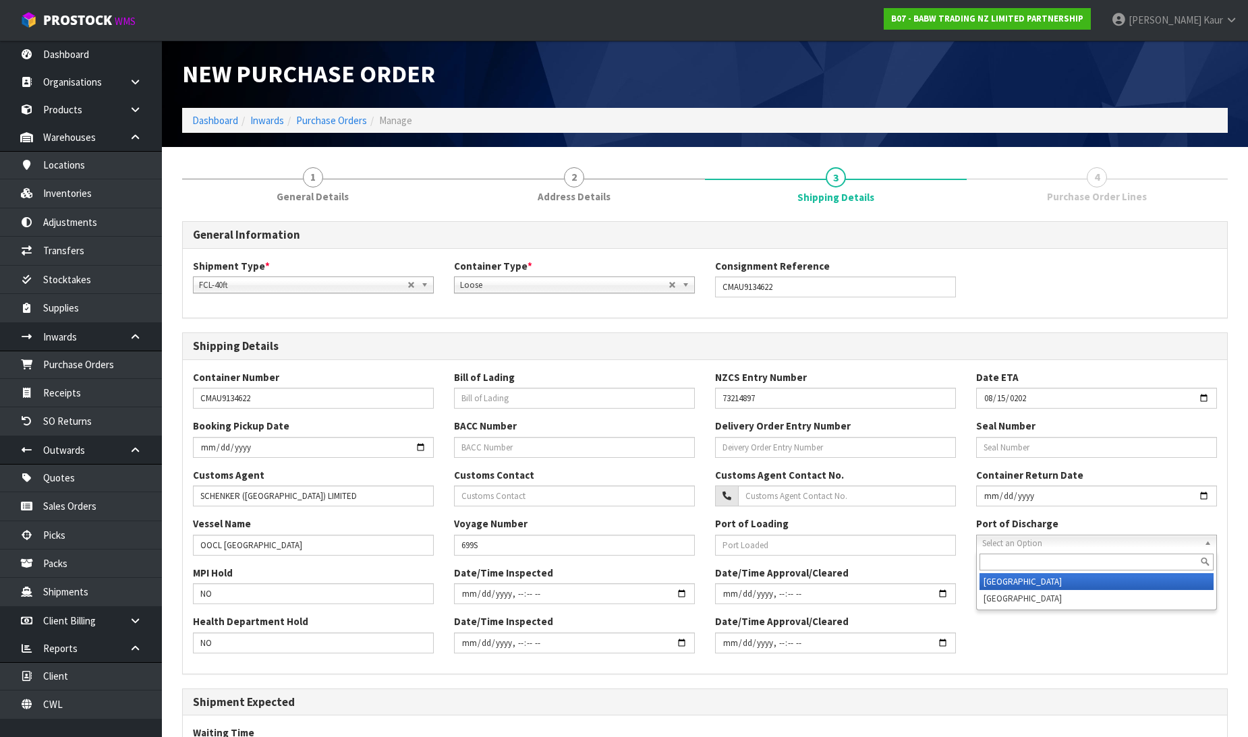
click at [1007, 550] on span "Select an Option" at bounding box center [1090, 544] width 217 height 16
click at [999, 580] on li "[GEOGRAPHIC_DATA]" at bounding box center [1097, 581] width 234 height 17
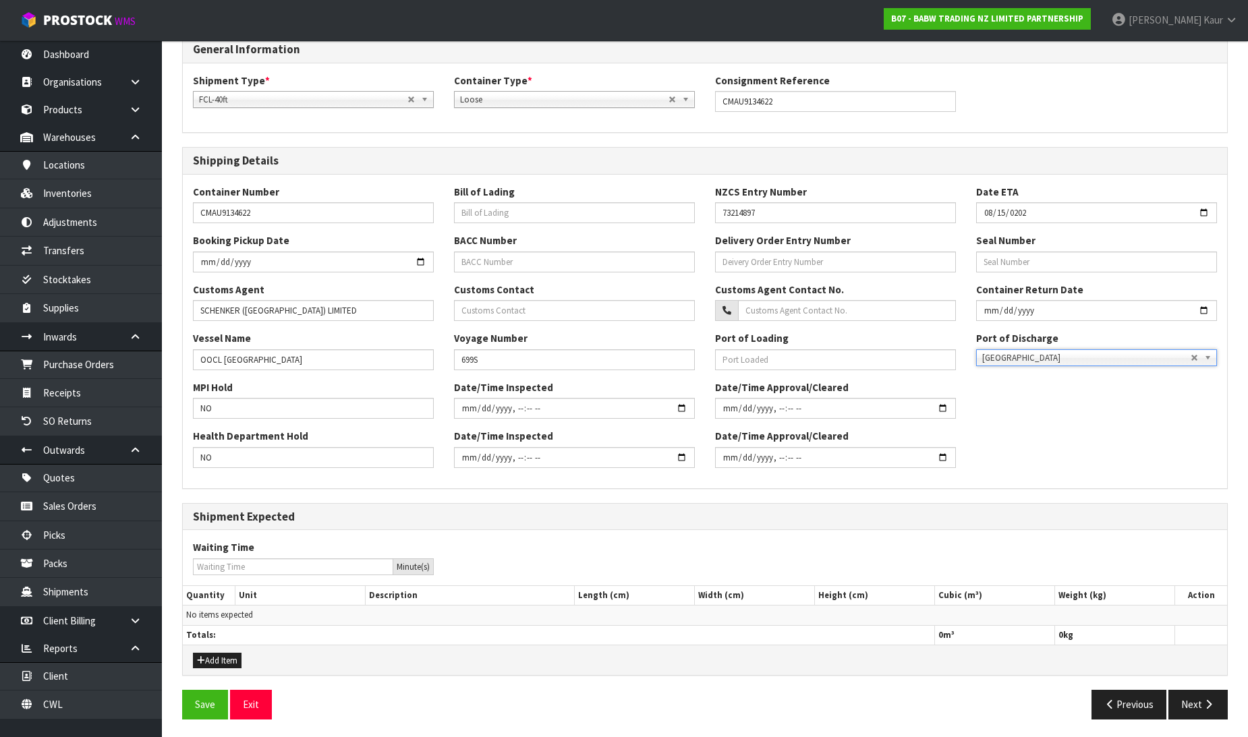
scroll to position [188, 0]
click at [214, 659] on button "Add Item" at bounding box center [217, 659] width 49 height 16
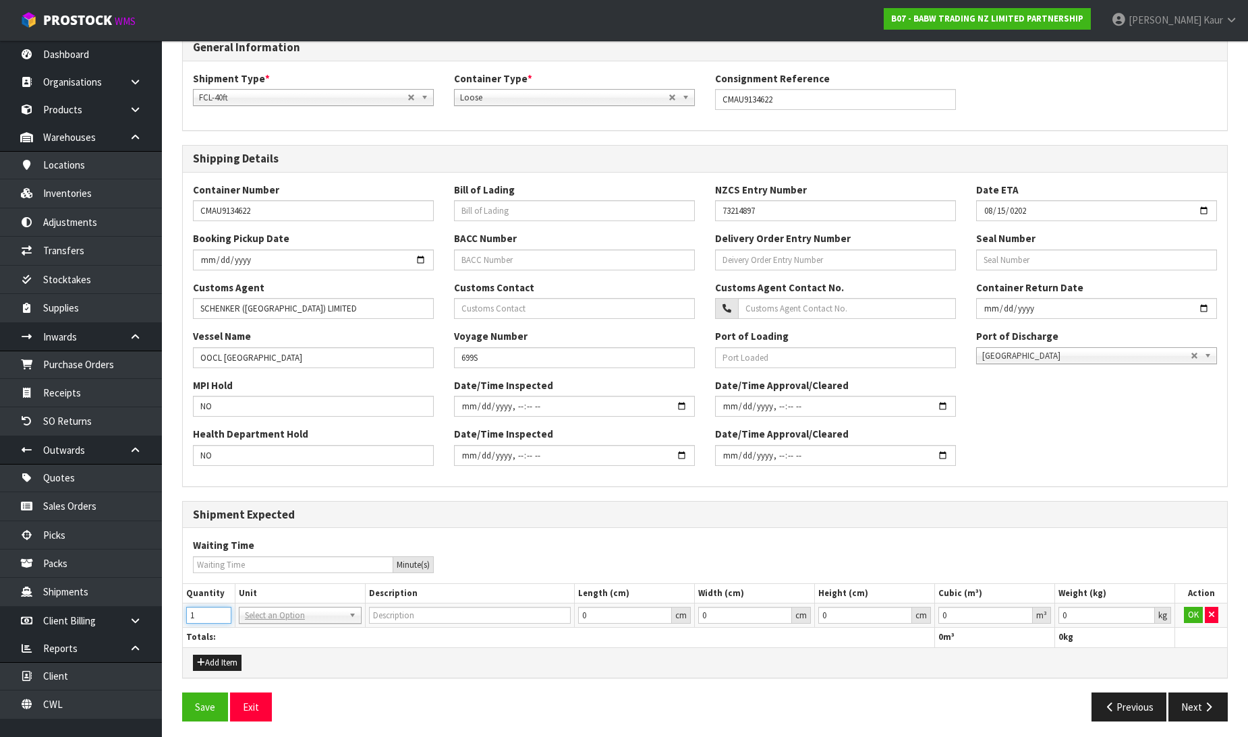
type input "1"
click at [223, 611] on input "1" at bounding box center [208, 615] width 45 height 17
type input "40FT CONTAINER"
type input "0.000001"
click at [1019, 615] on input "0.000001" at bounding box center [985, 615] width 94 height 17
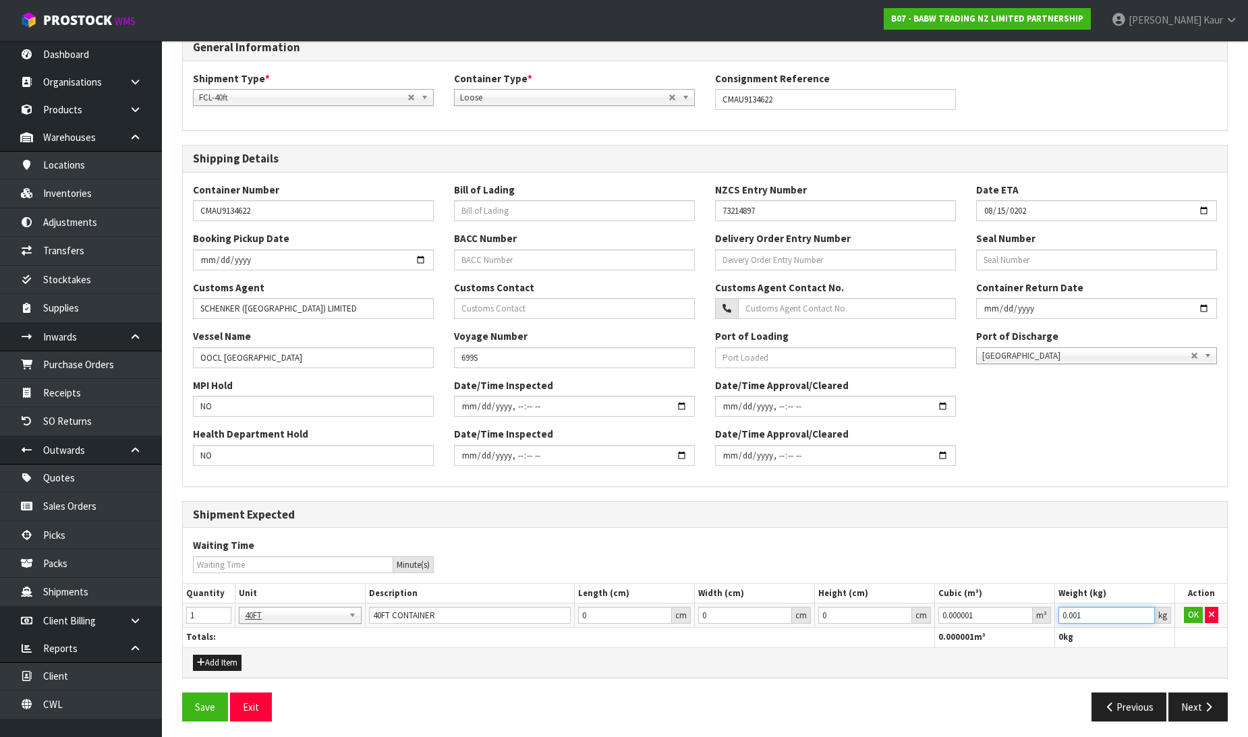
type input "0.001"
click at [1148, 615] on input "0.001" at bounding box center [1106, 615] width 96 height 17
click at [1190, 616] on button "OK" at bounding box center [1193, 615] width 19 height 16
click at [215, 704] on button "Save" at bounding box center [205, 707] width 46 height 29
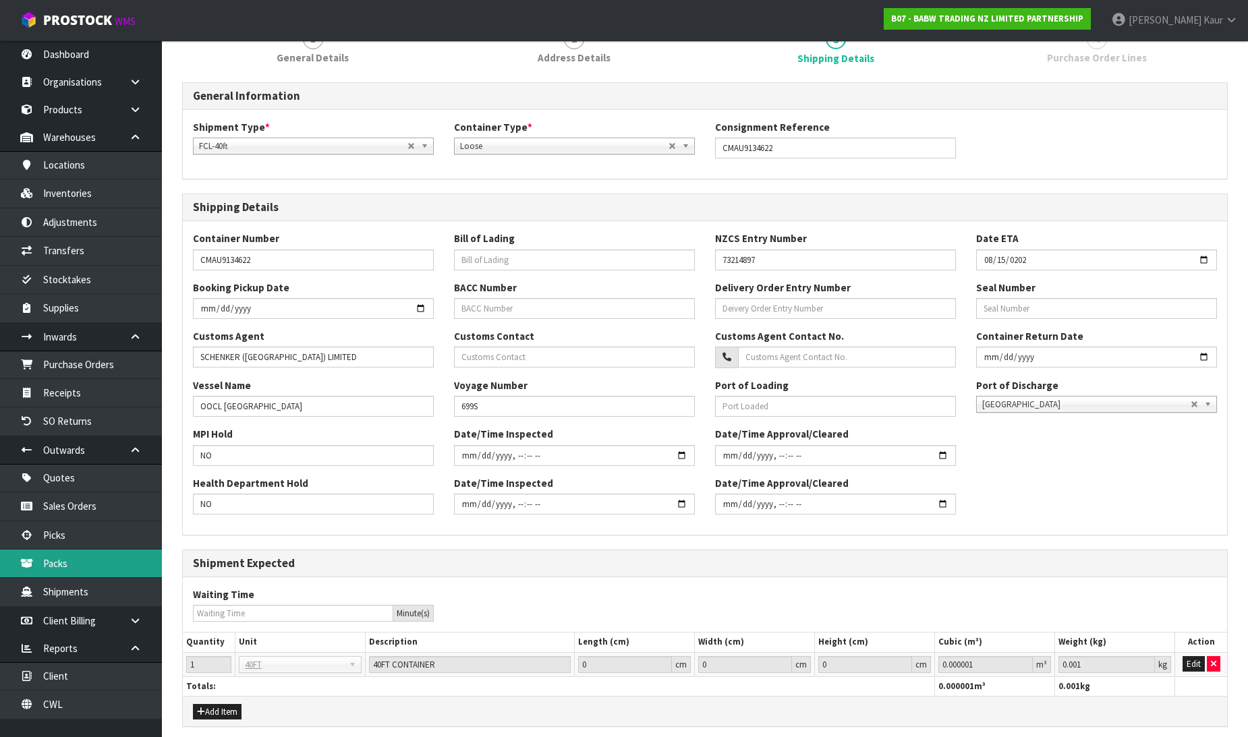
scroll to position [0, 0]
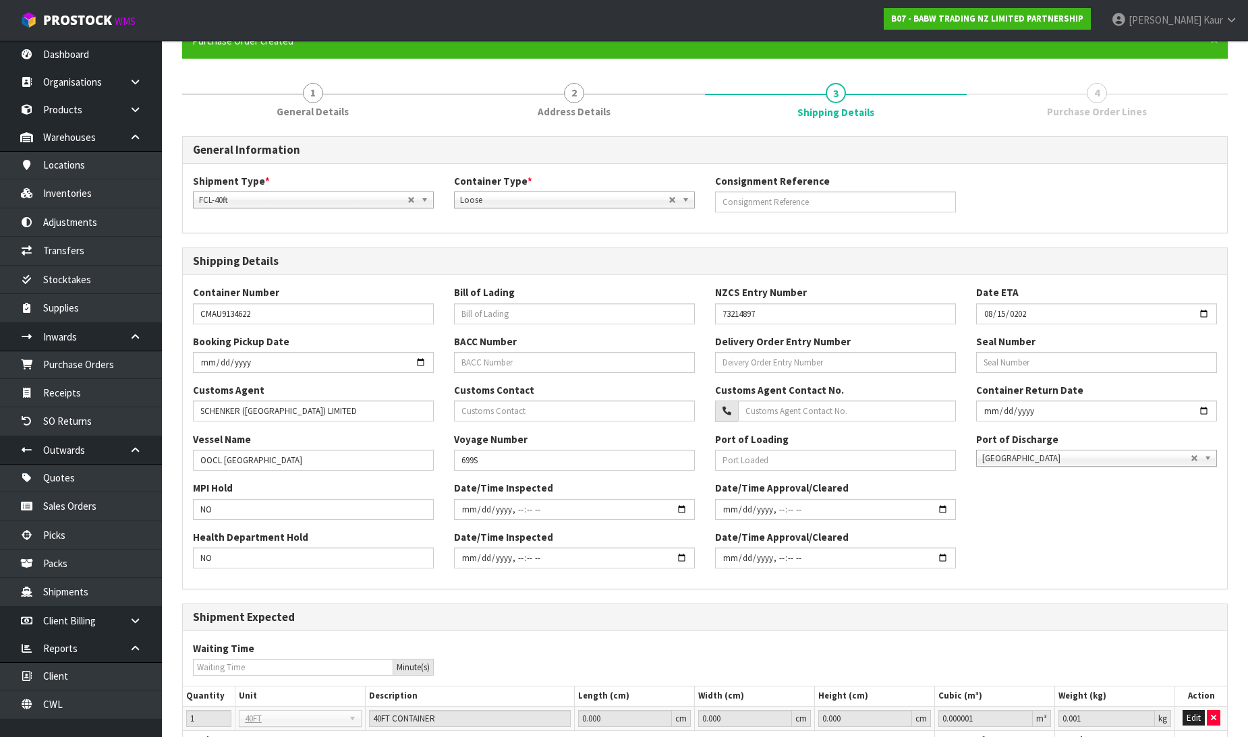
scroll to position [241, 0]
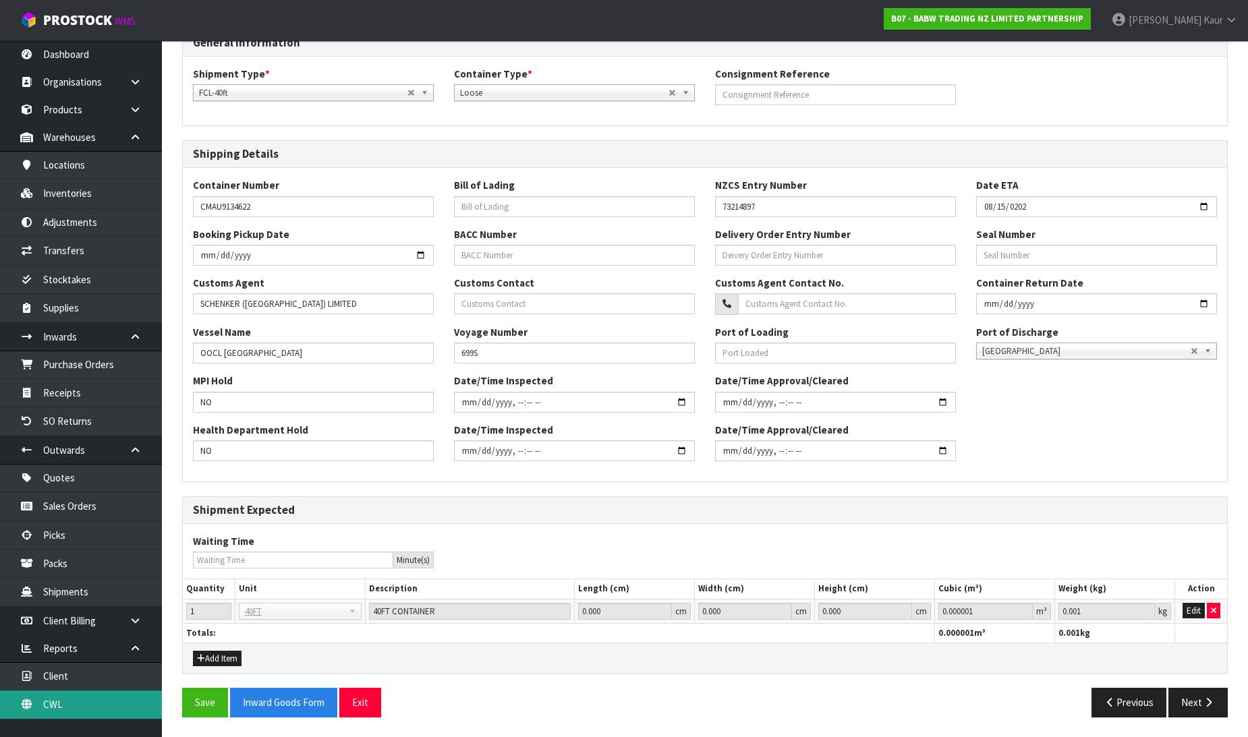
click at [88, 709] on link "CWL" at bounding box center [81, 705] width 162 height 28
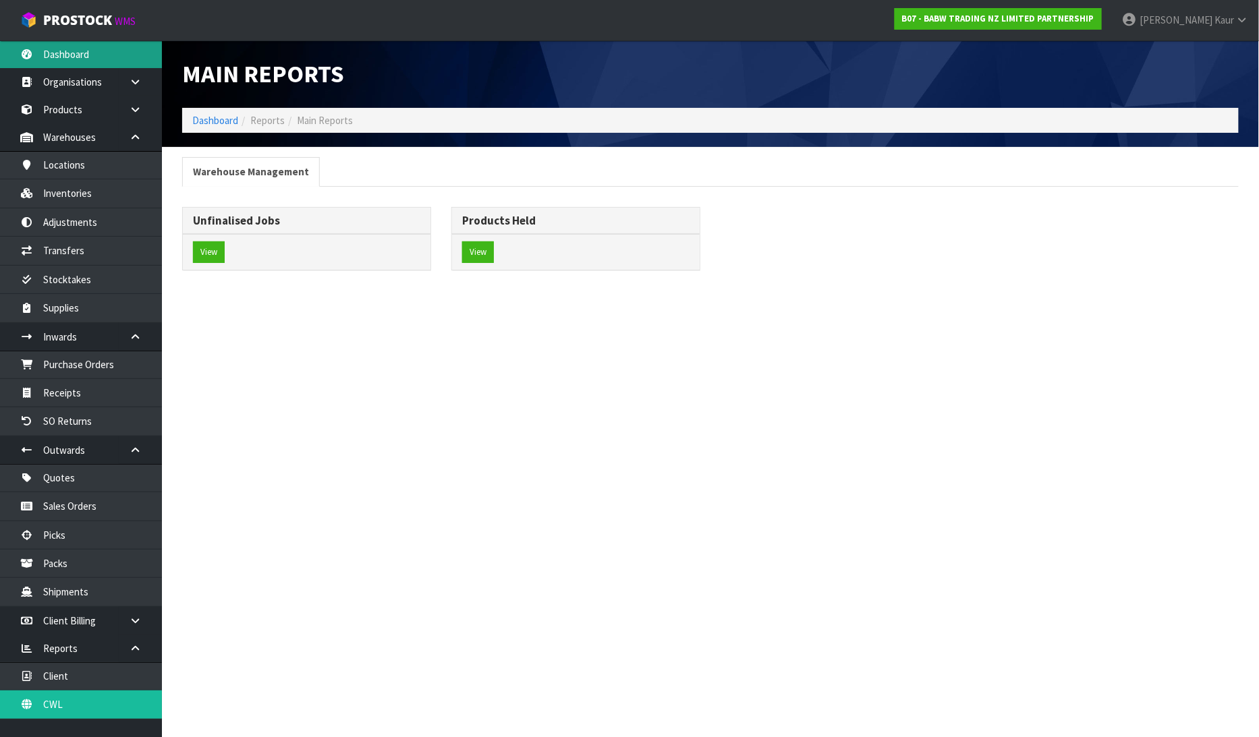
click at [91, 49] on link "Dashboard" at bounding box center [81, 54] width 162 height 28
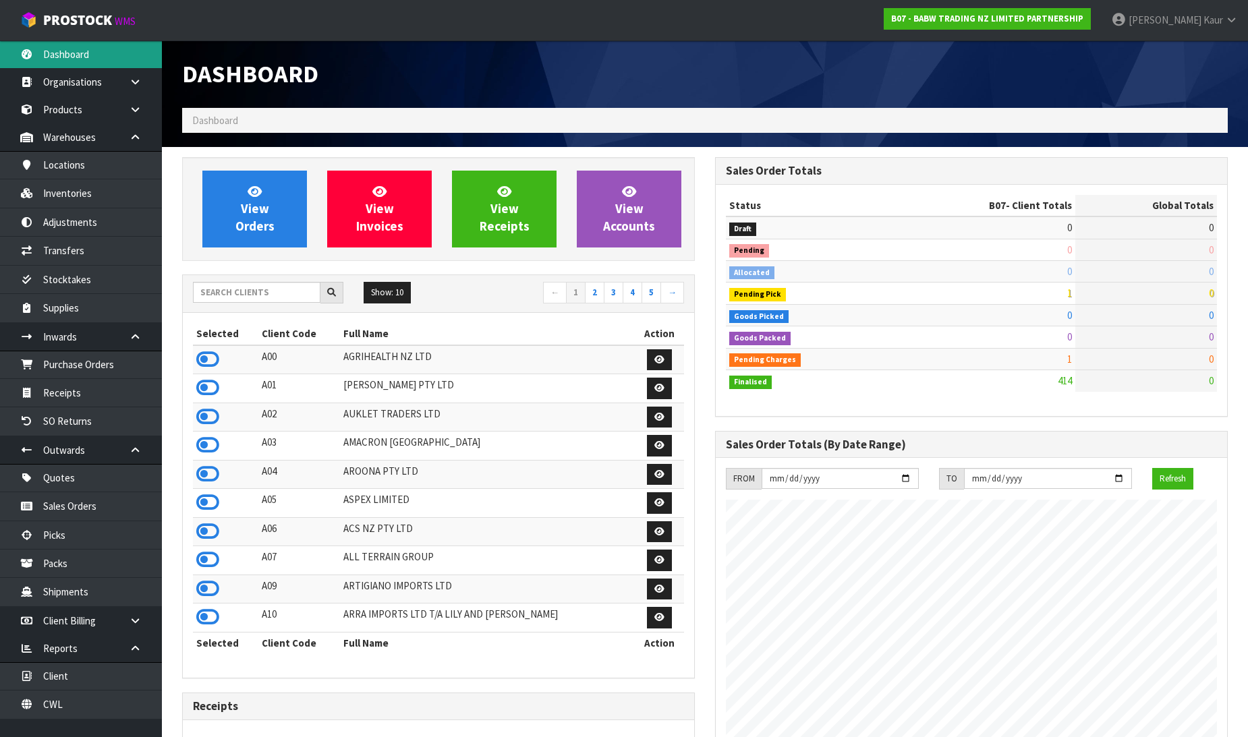
scroll to position [1022, 533]
click at [1170, 51] on div at bounding box center [971, 50] width 533 height 20
click at [279, 287] on input "text" at bounding box center [257, 292] width 128 height 21
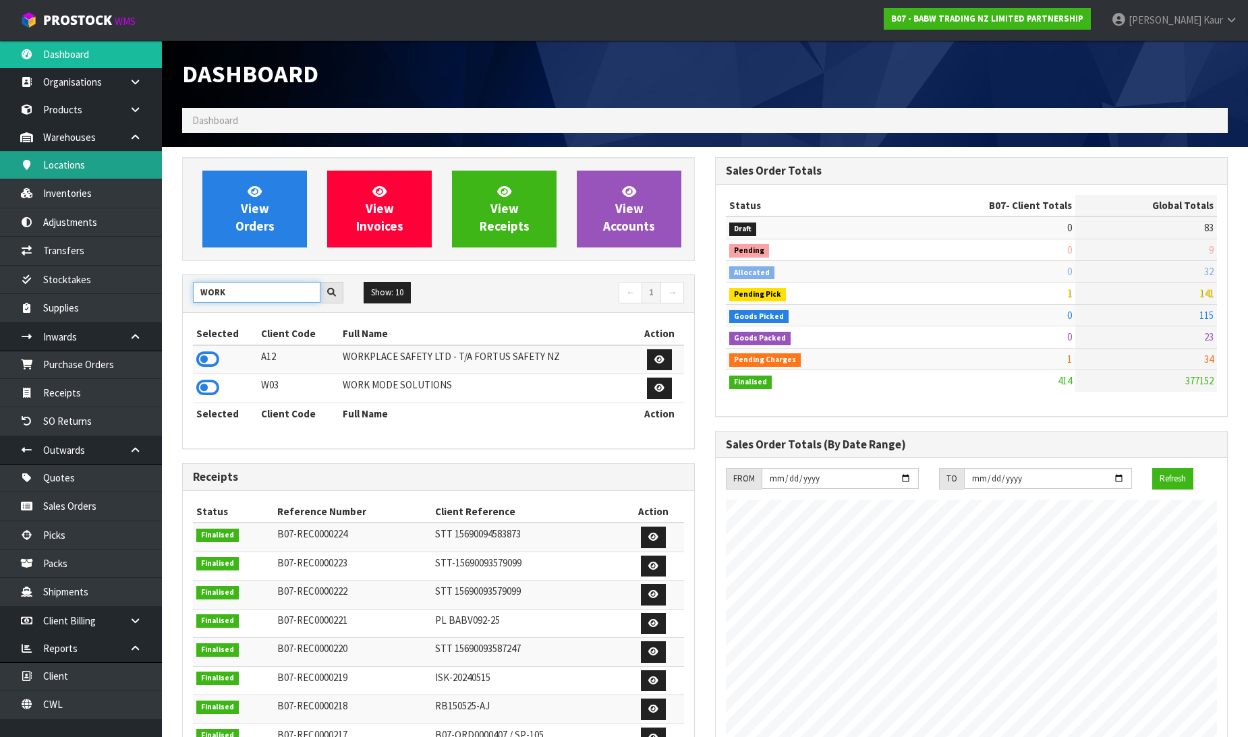
type input "WORK"
click at [204, 387] on icon at bounding box center [207, 388] width 23 height 20
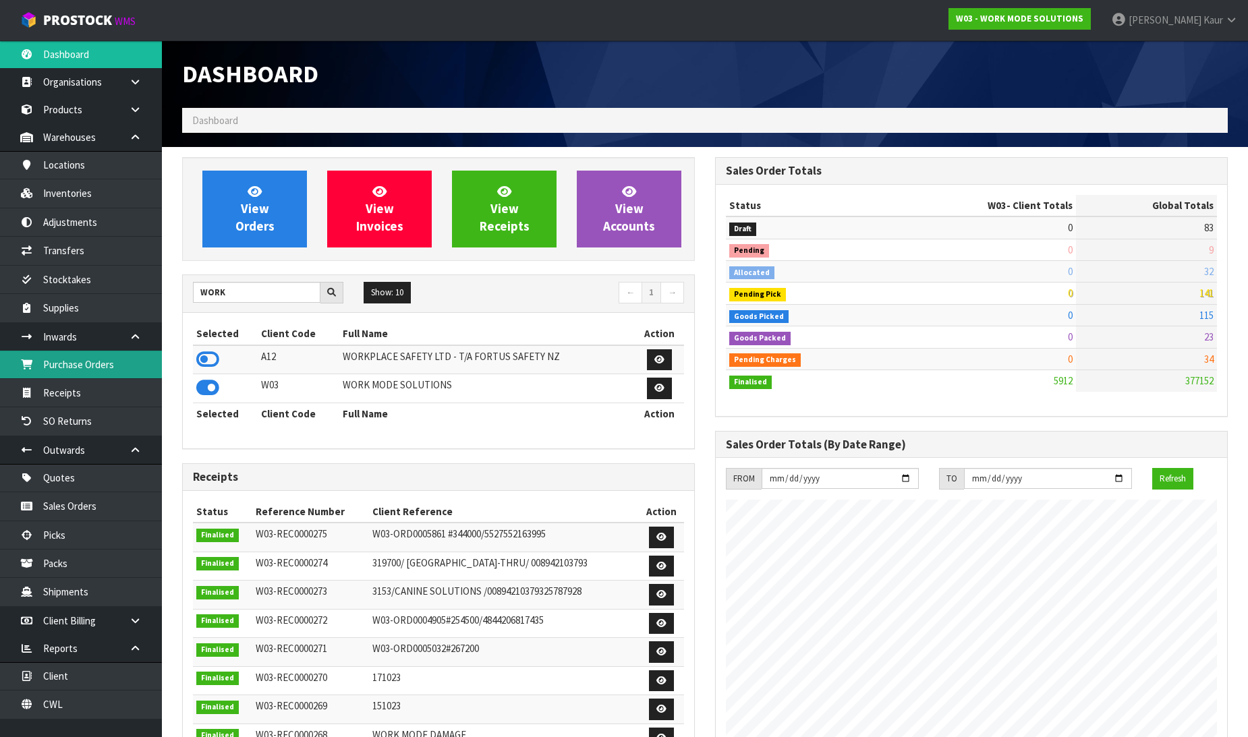
scroll to position [979, 533]
click at [100, 378] on link "Purchase Orders" at bounding box center [81, 365] width 162 height 28
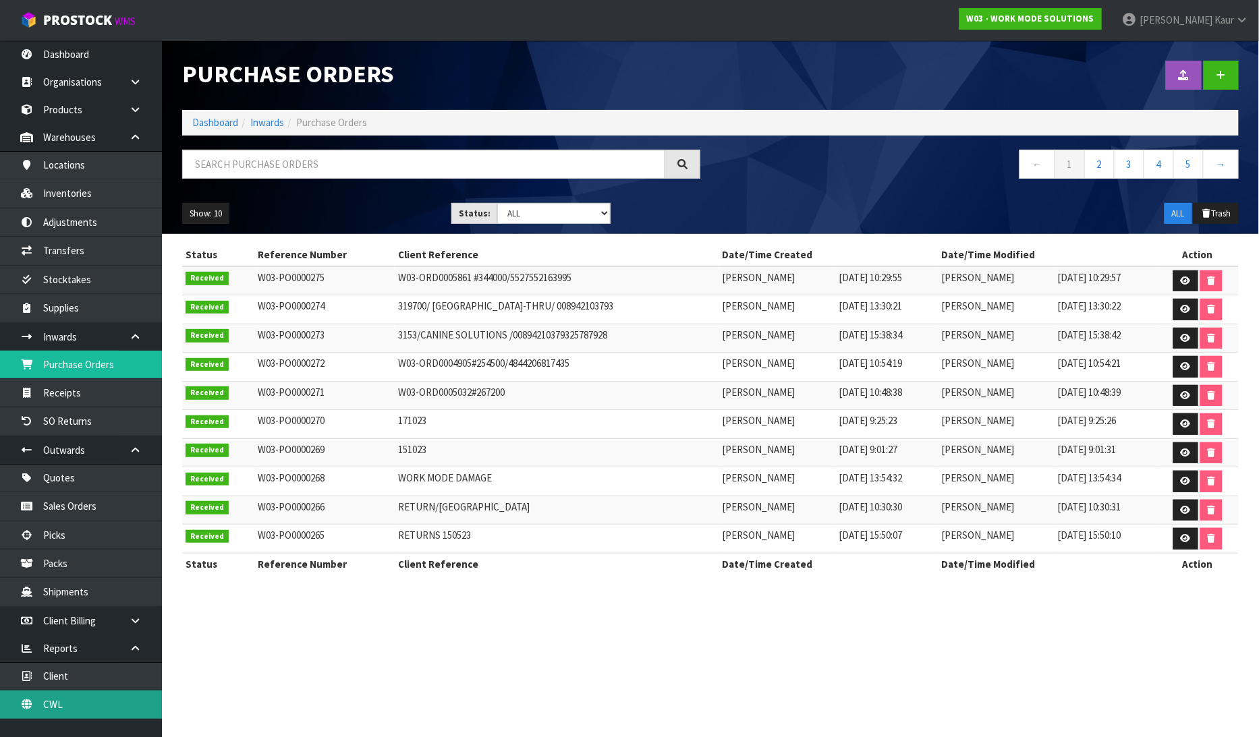
click at [78, 707] on link "CWL" at bounding box center [81, 705] width 162 height 28
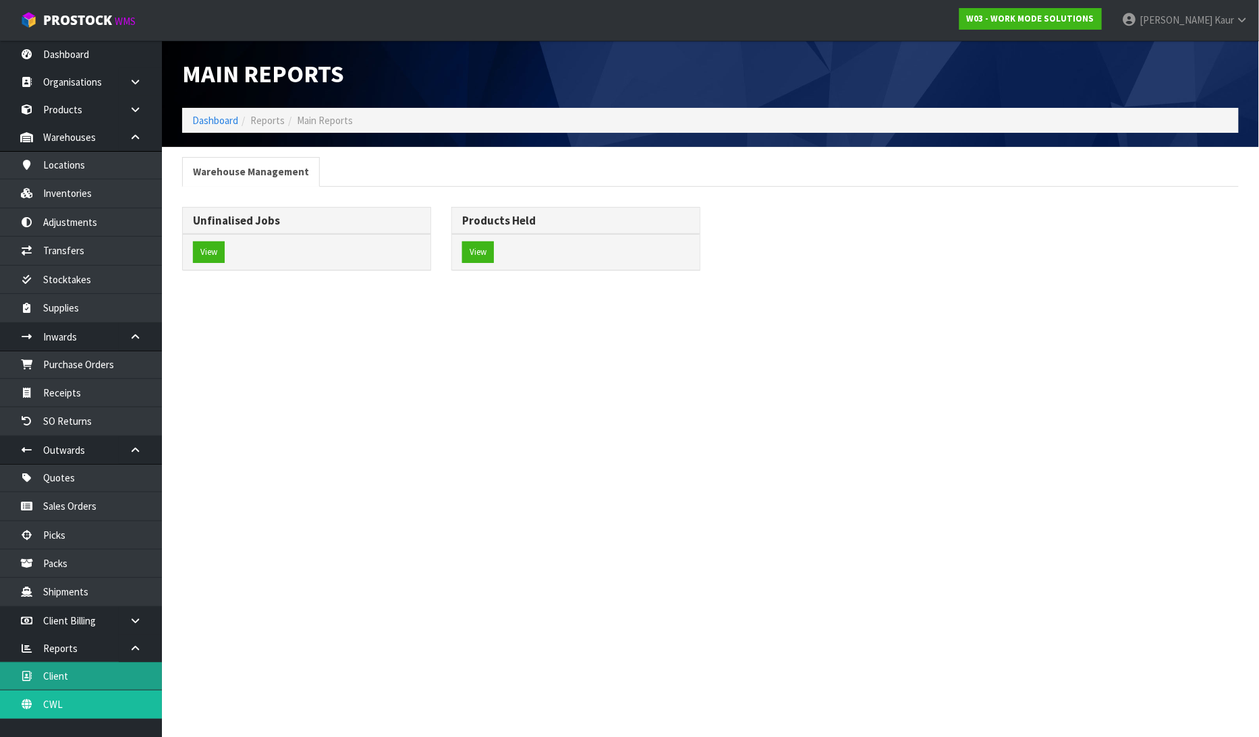
click at [65, 684] on link "Client" at bounding box center [81, 676] width 162 height 28
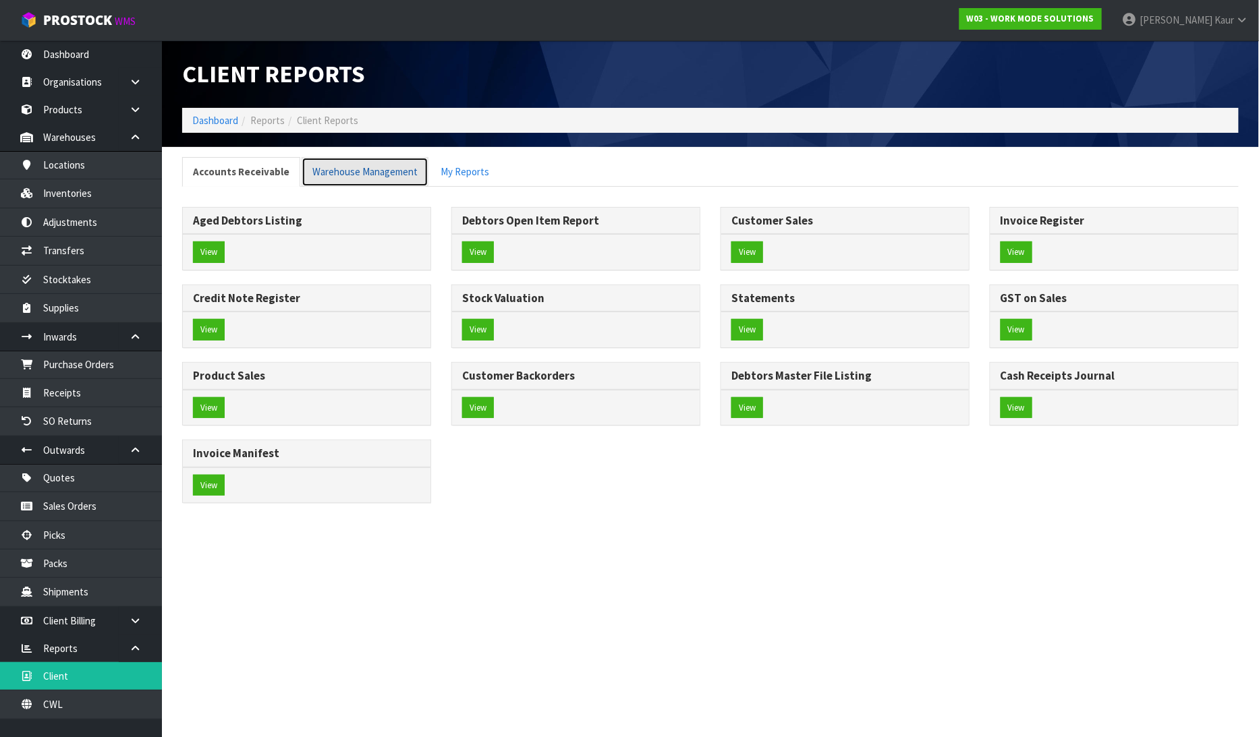
click at [397, 173] on link "Warehouse Management" at bounding box center [365, 171] width 127 height 29
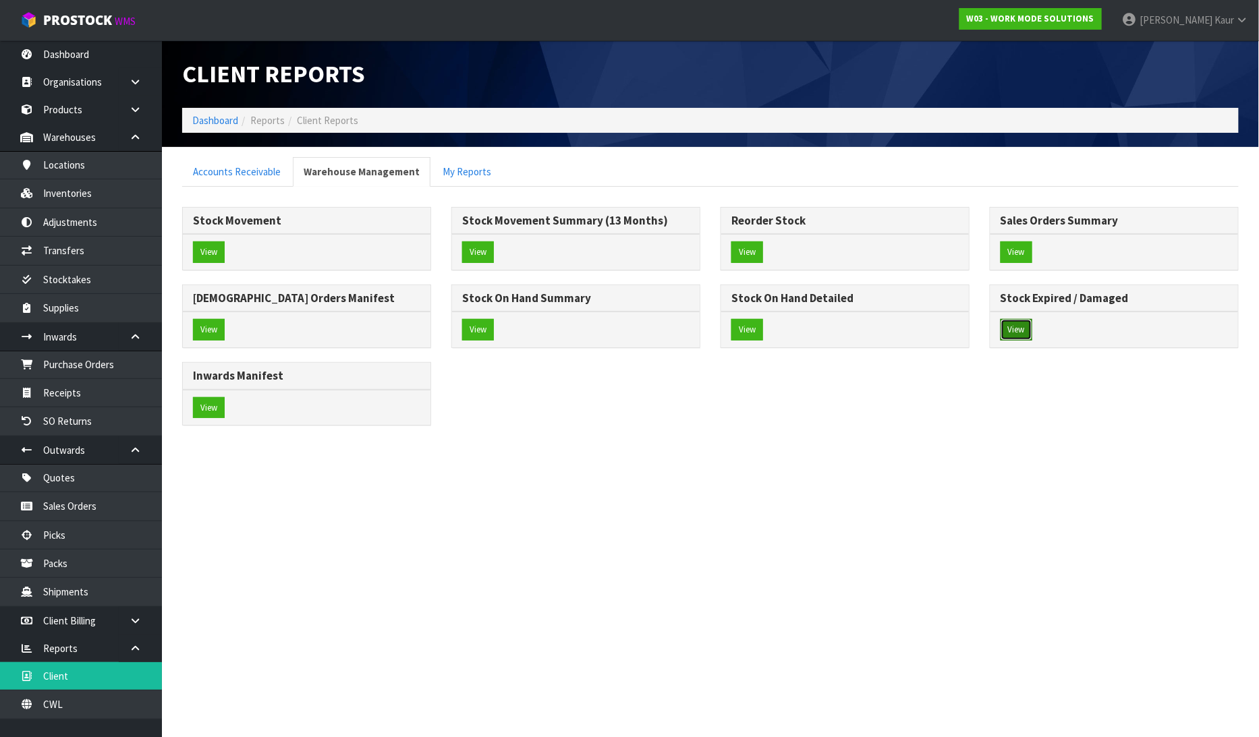
click at [1023, 332] on button "View" at bounding box center [1016, 330] width 32 height 22
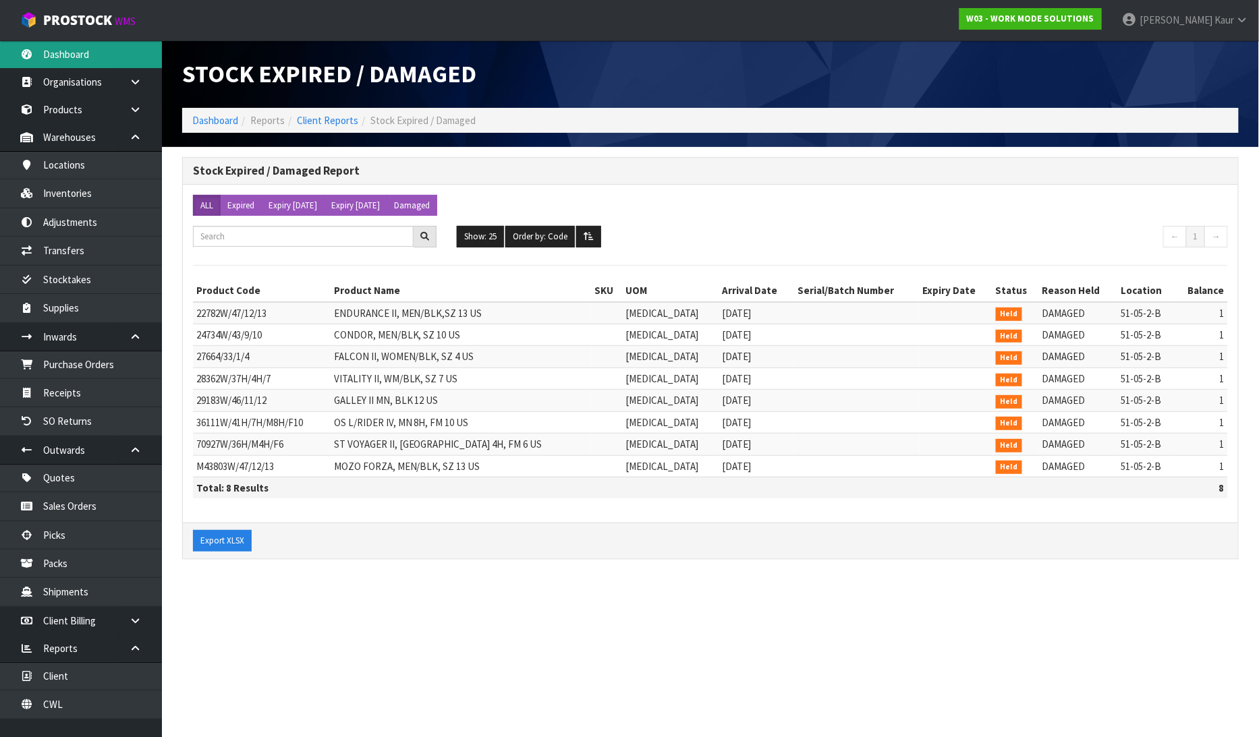
click at [90, 59] on link "Dashboard" at bounding box center [81, 54] width 162 height 28
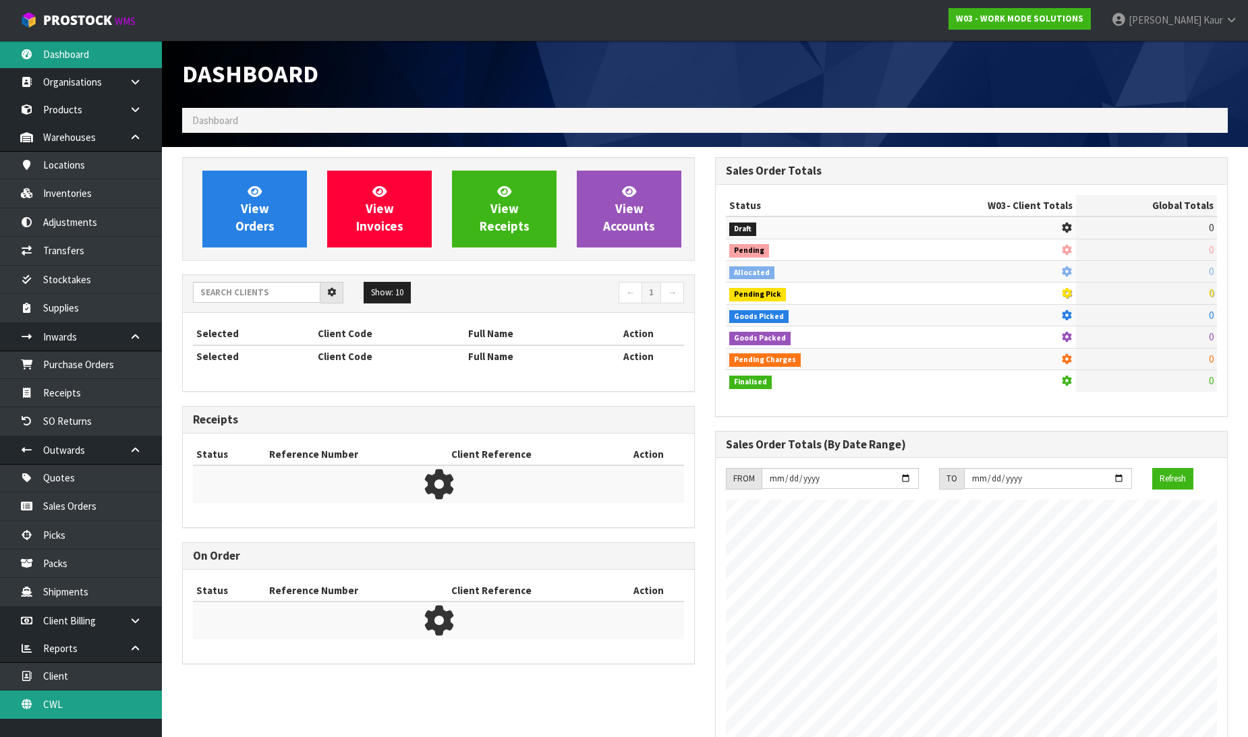
scroll to position [841, 533]
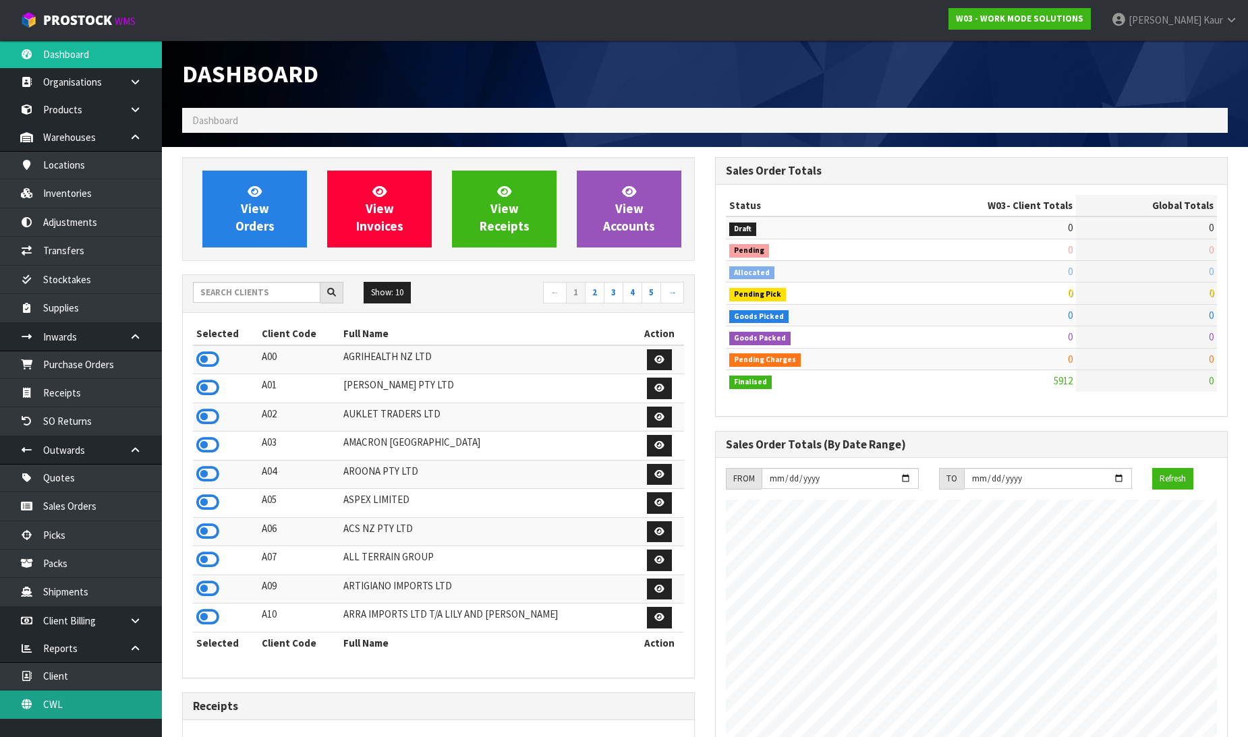
click at [56, 709] on link "CWL" at bounding box center [81, 705] width 162 height 28
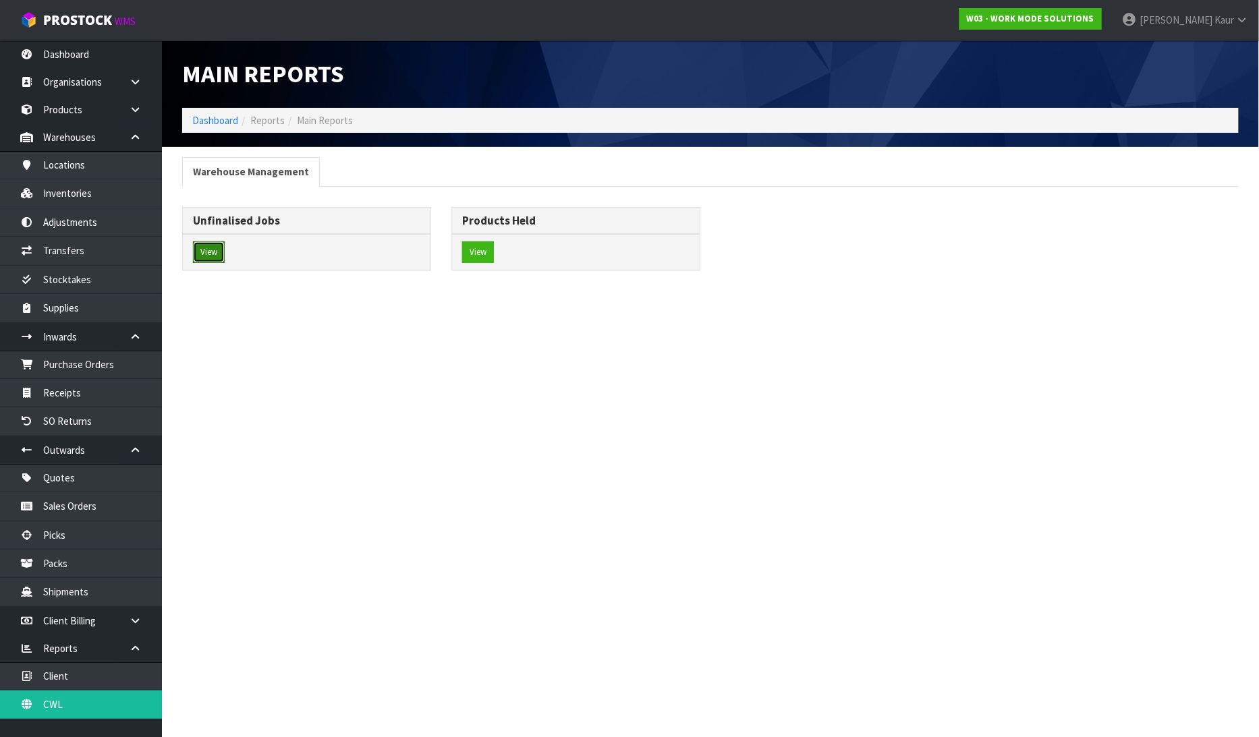
click at [205, 252] on button "View" at bounding box center [209, 253] width 32 height 22
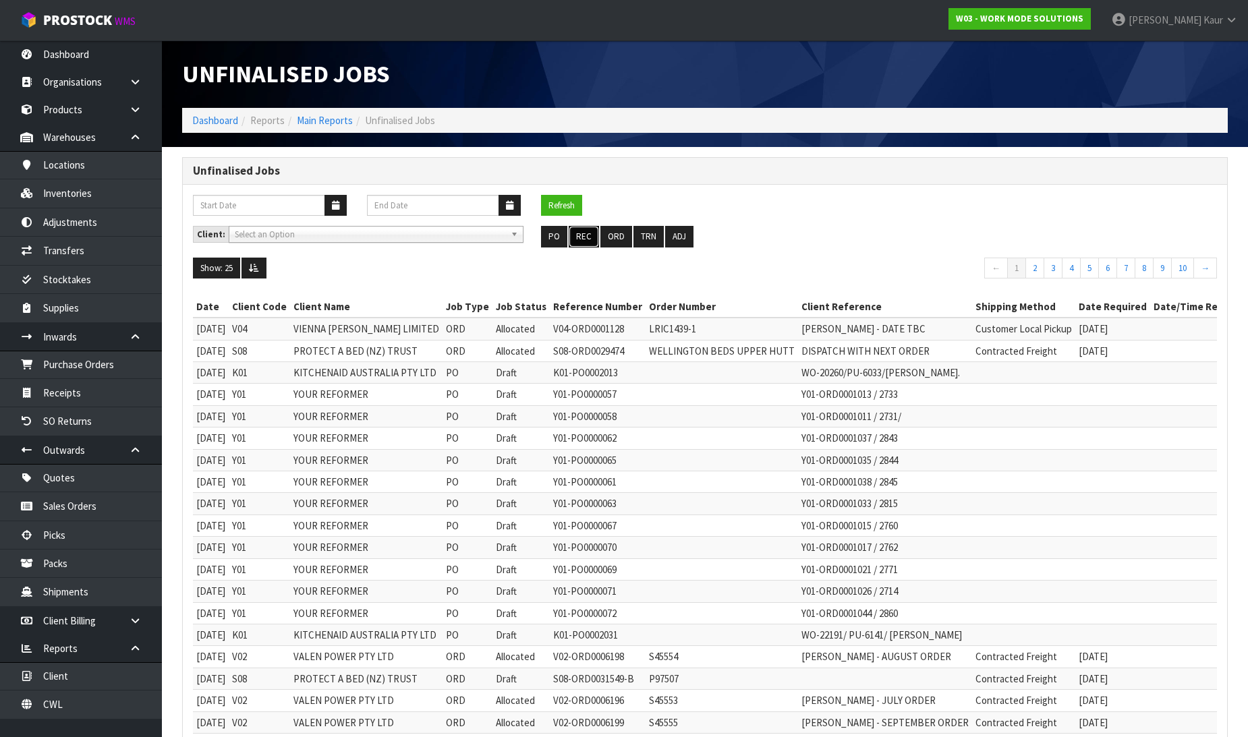
click at [592, 233] on button "REC" at bounding box center [584, 237] width 30 height 22
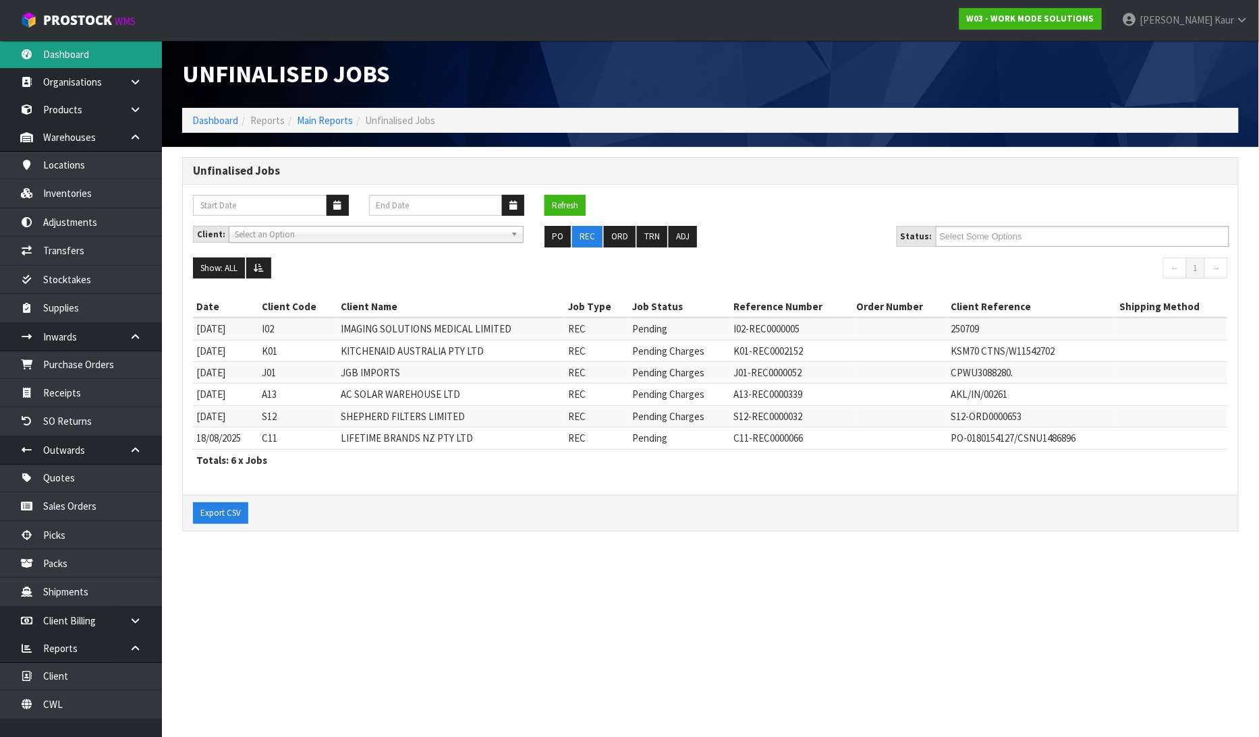
click at [112, 59] on link "Dashboard" at bounding box center [81, 54] width 162 height 28
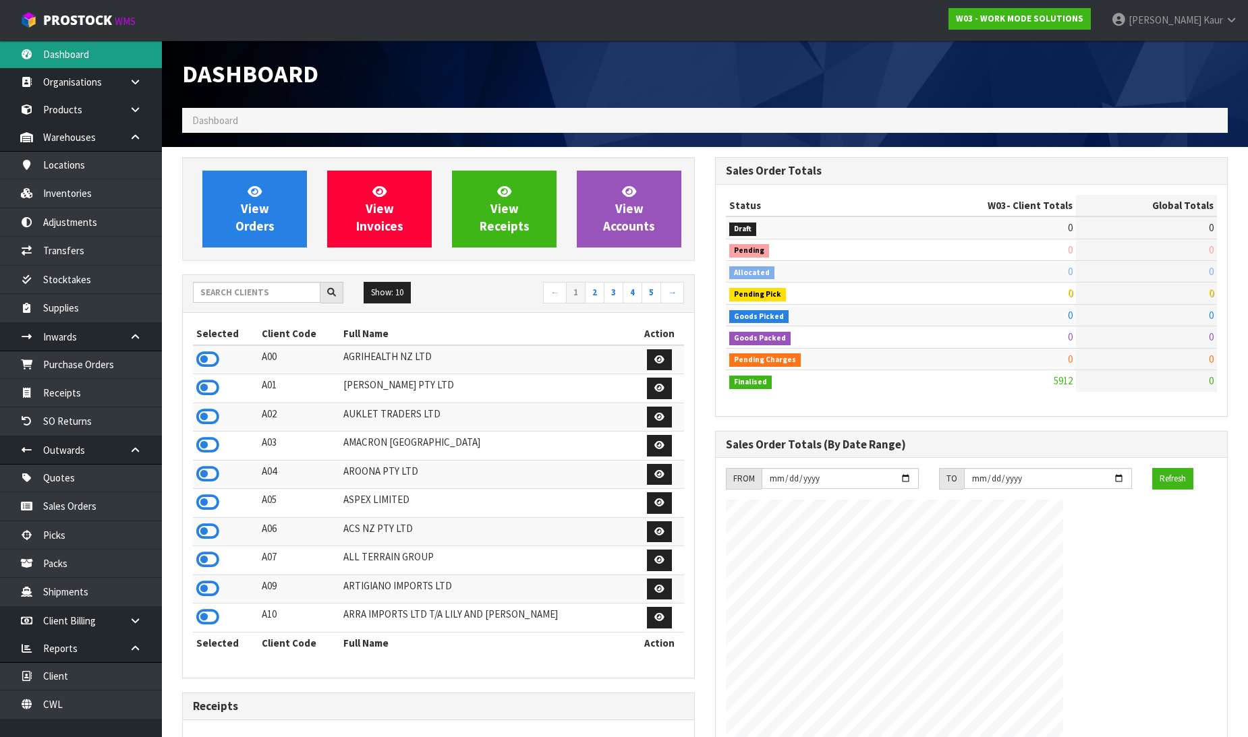
scroll to position [979, 533]
click at [227, 285] on input "text" at bounding box center [257, 292] width 128 height 21
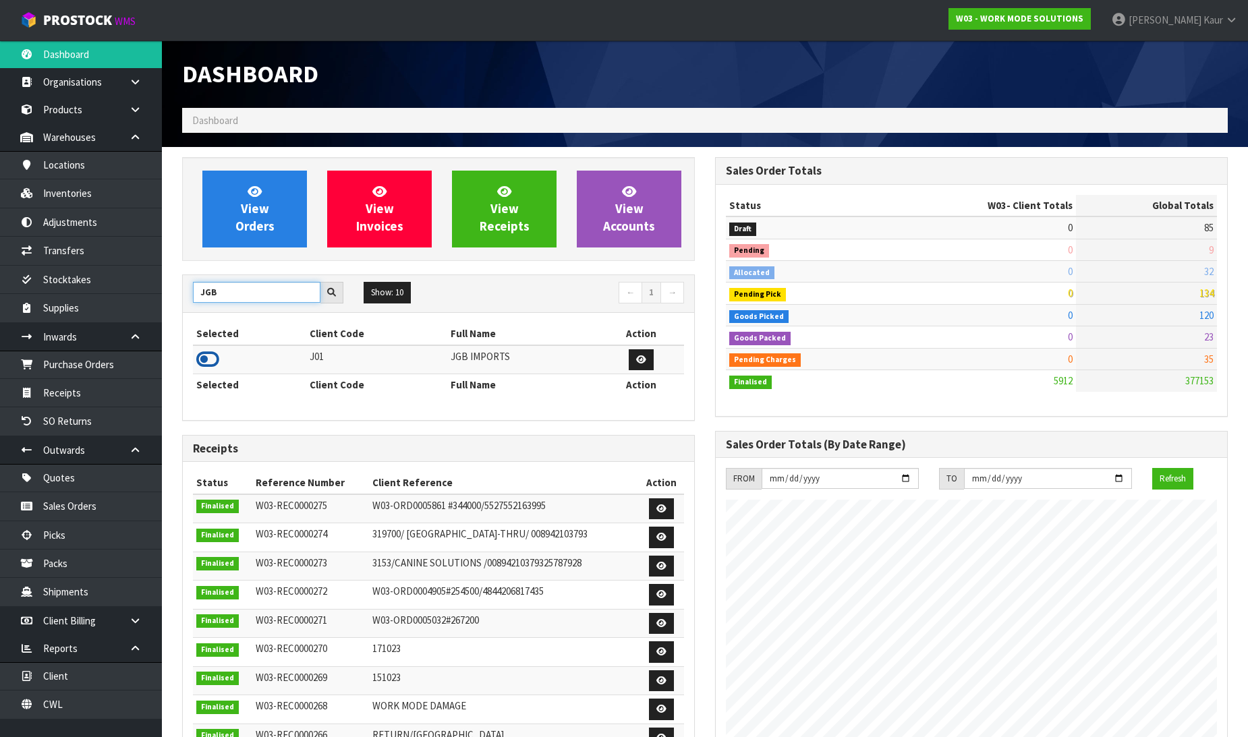
type input "JGB"
click at [210, 355] on icon at bounding box center [207, 359] width 23 height 20
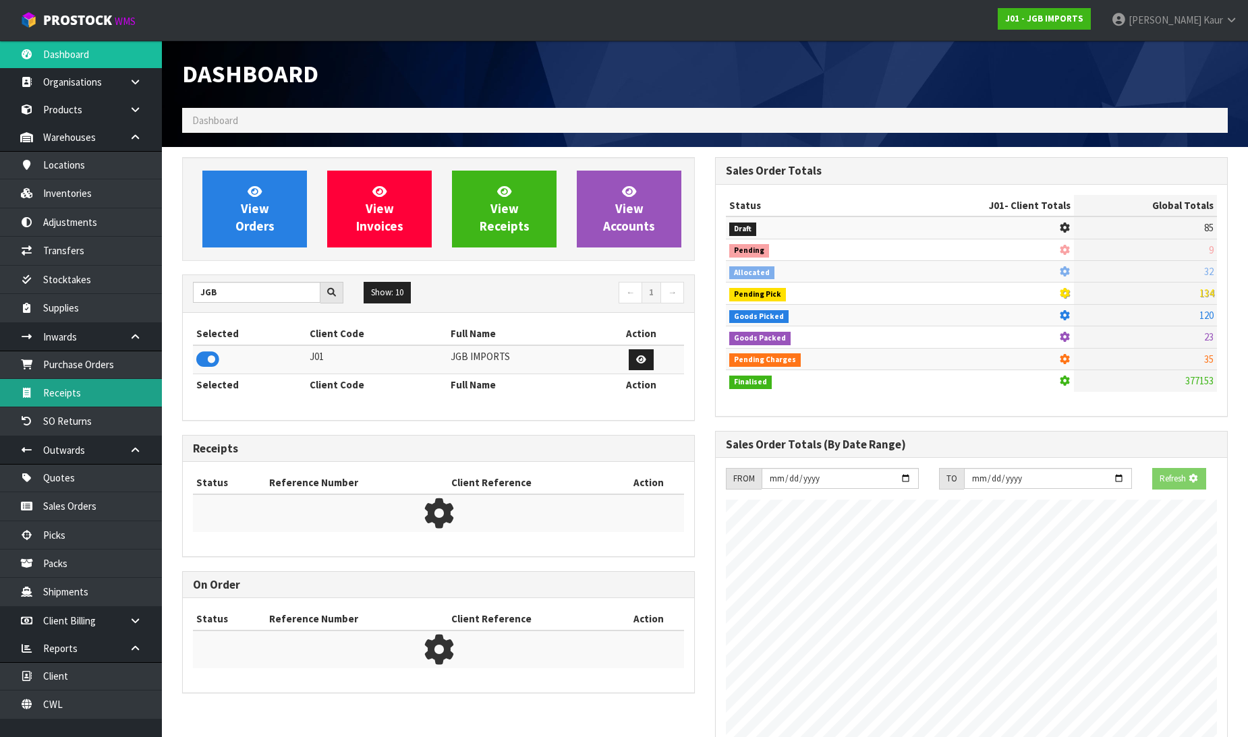
scroll to position [841, 533]
click at [115, 386] on link "Receipts" at bounding box center [81, 393] width 162 height 28
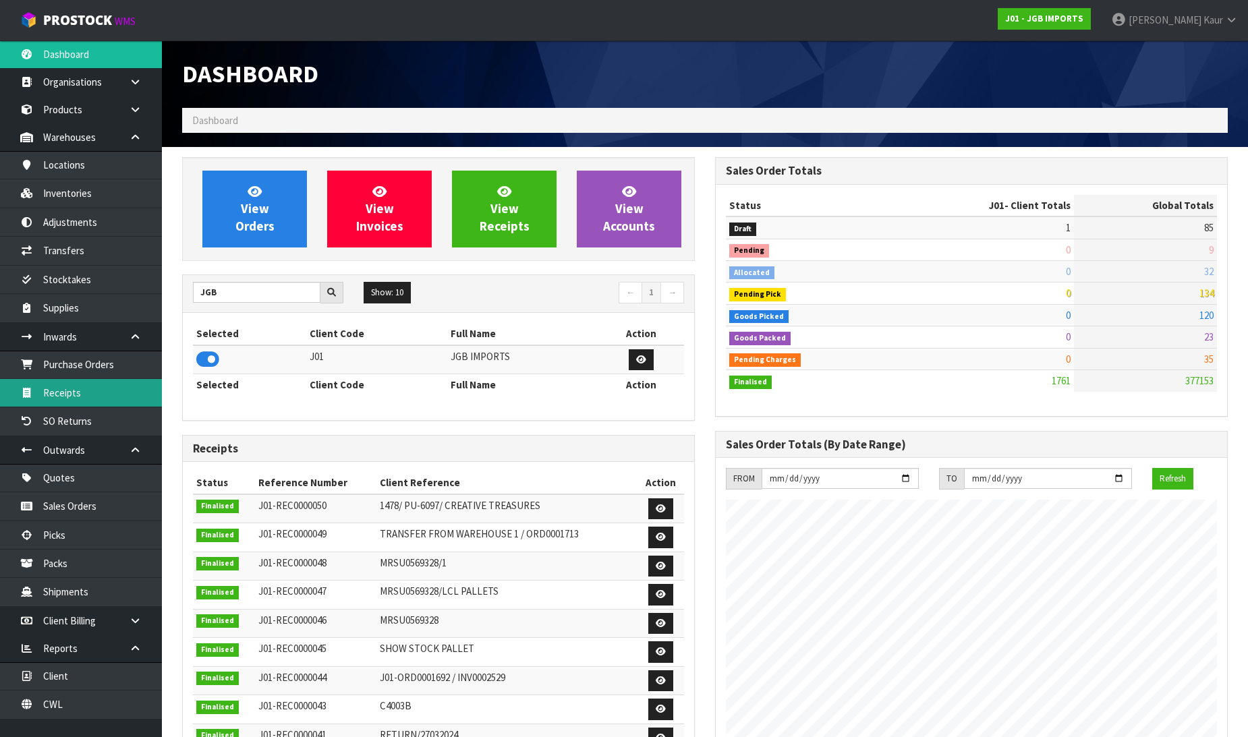
scroll to position [847, 533]
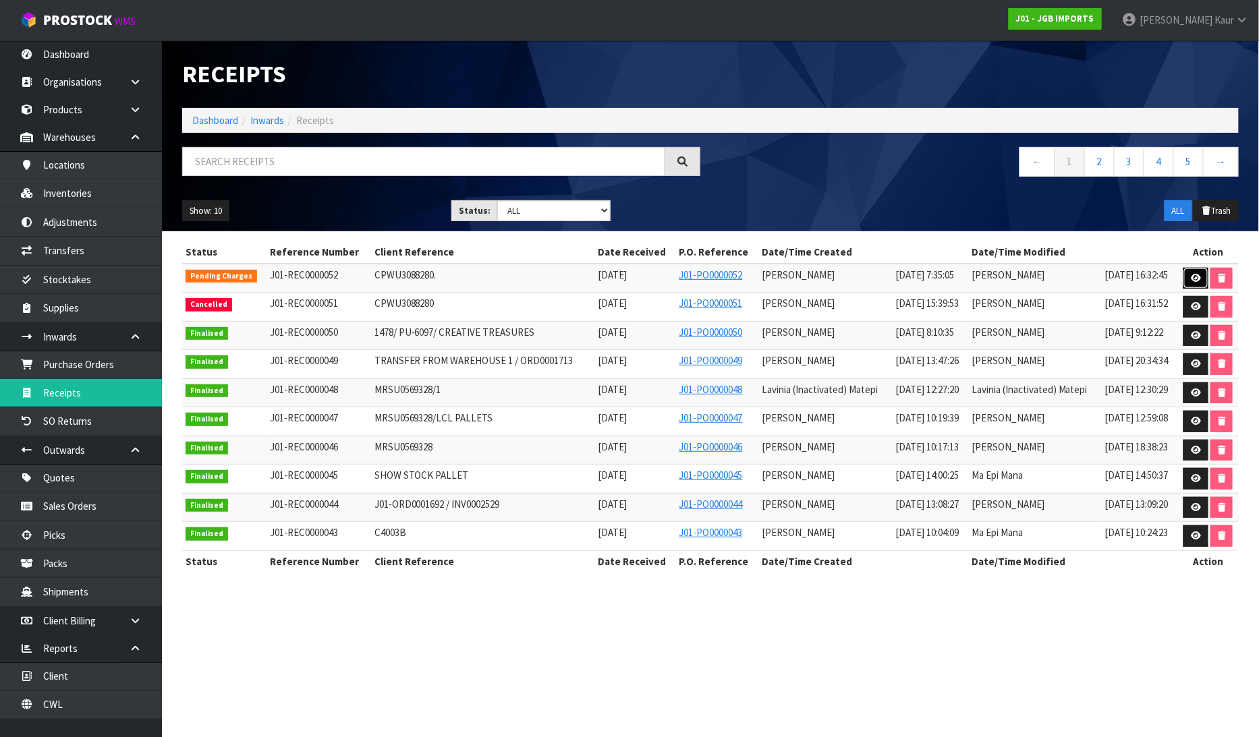
click at [1197, 282] on icon at bounding box center [1196, 278] width 10 height 9
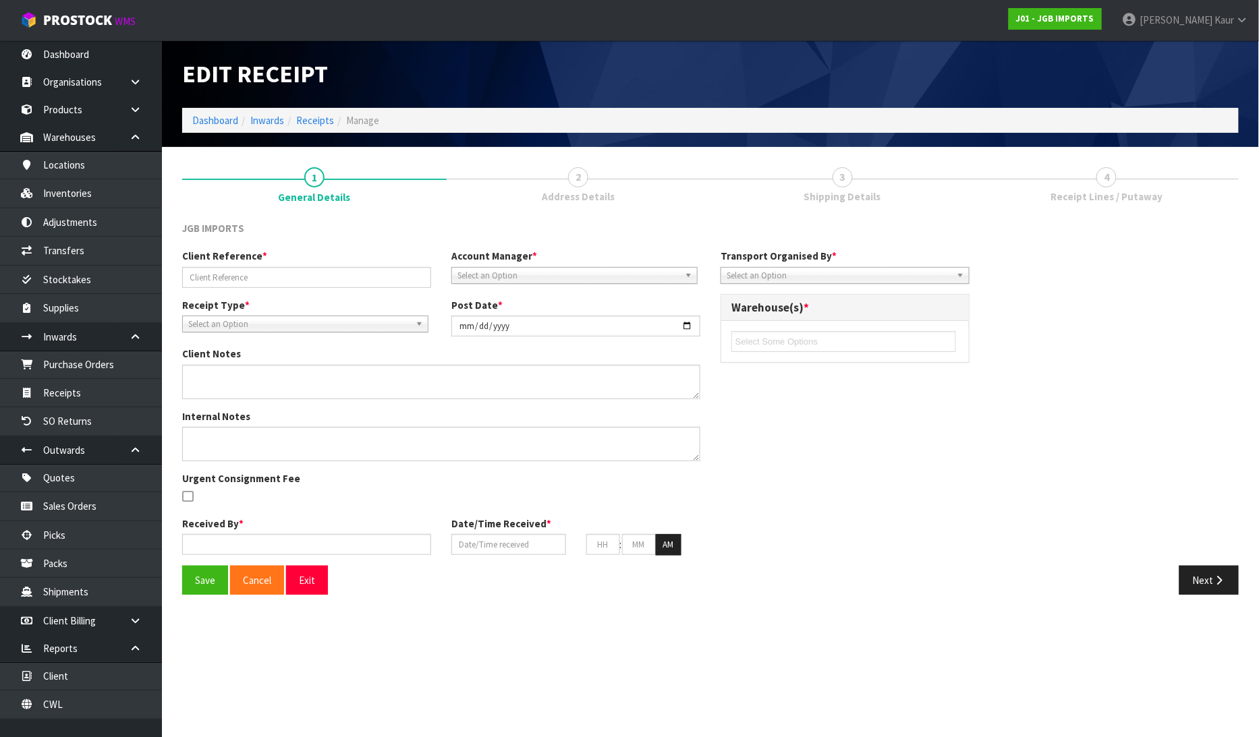
type input "CPWU3088280."
type input "[DATE]"
type textarea "PLEASE SEE THE BELOW VARIANCES 4601 EXPECTED 12 RECEIVED 10 4602 EXPECTED 12 RE…"
type textarea "2 CARTONS OF 4331 WAS DAMAGED CLIENT SAID IT IS GOING TO DISPOSE ORDER PLEASE S…"
type input "[PERSON_NAME]"
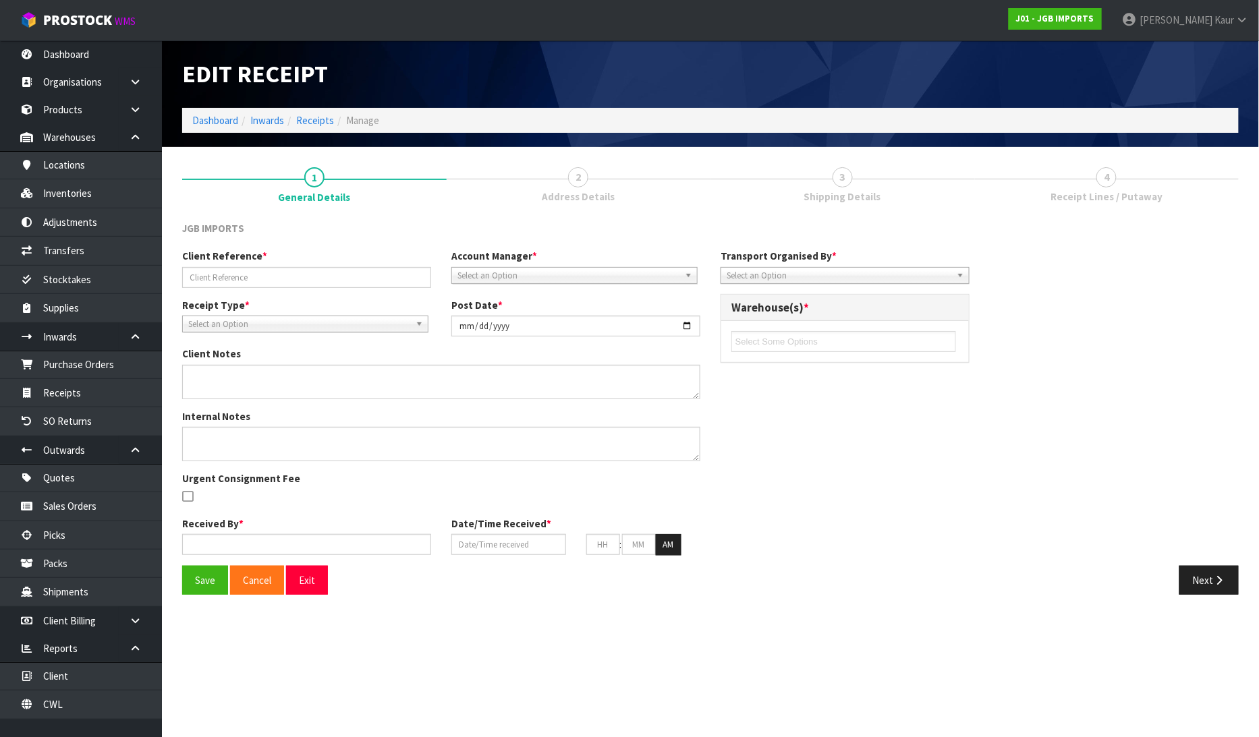
type input "[DATE]"
type input "07"
type input "35"
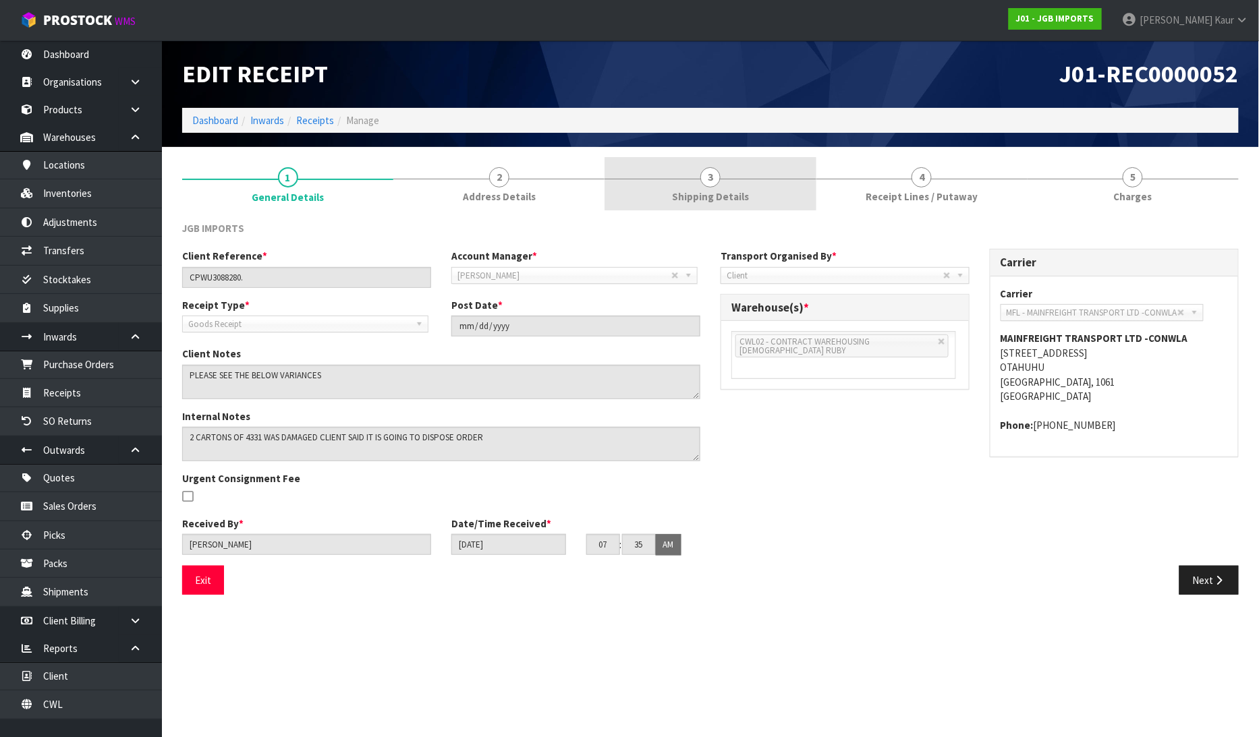
click at [697, 190] on span "Shipping Details" at bounding box center [710, 197] width 77 height 14
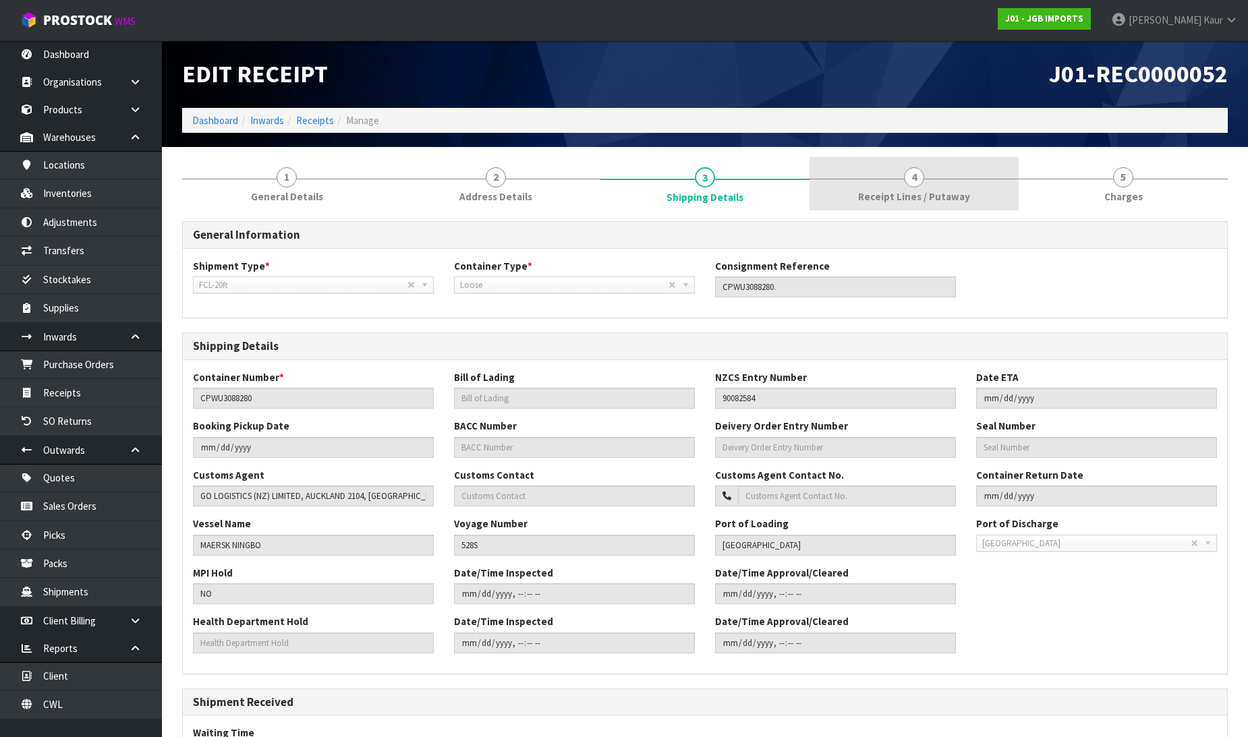
click at [907, 183] on span "4" at bounding box center [914, 177] width 20 height 20
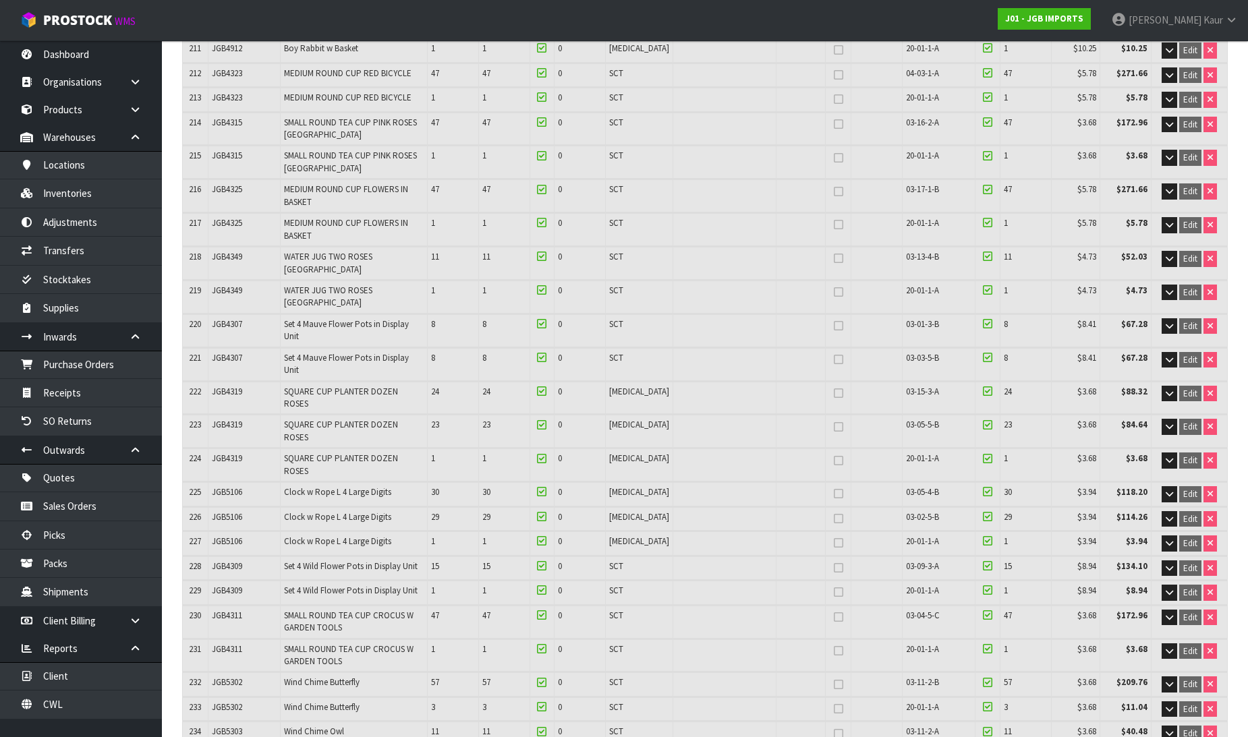
scroll to position [6503, 0]
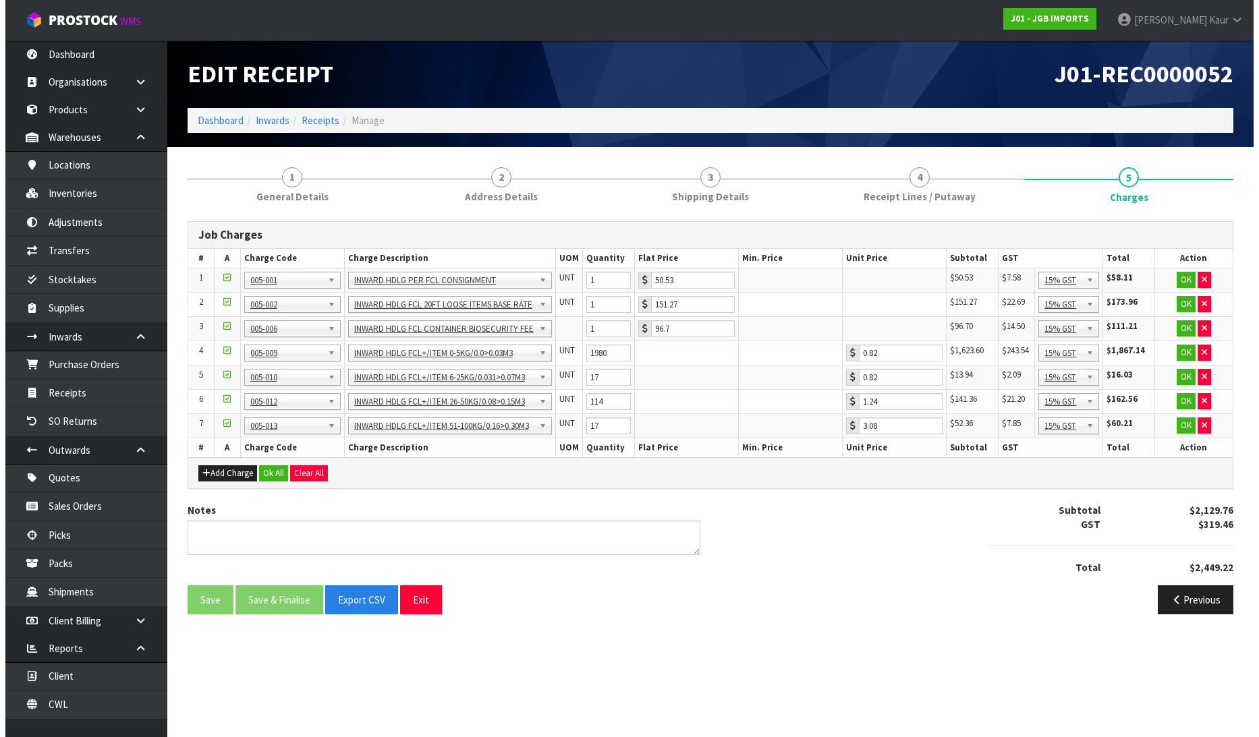
scroll to position [0, 0]
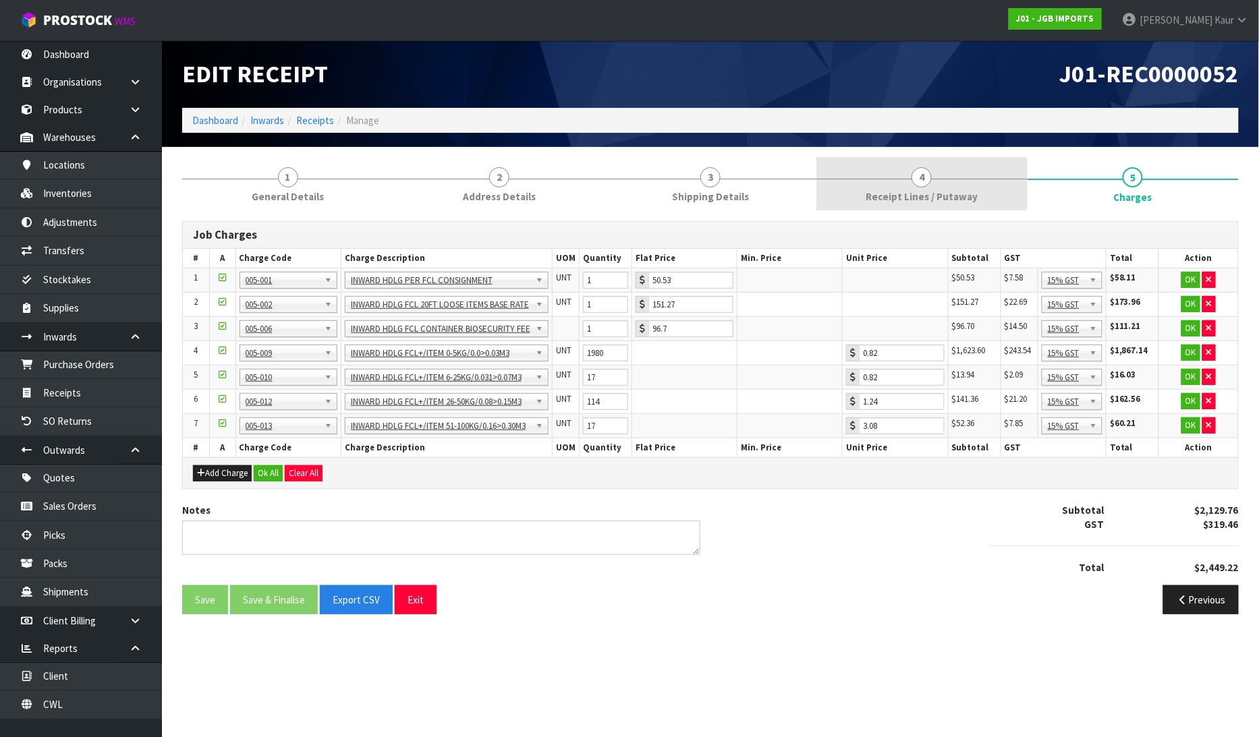
click at [934, 167] on link "4 Receipt Lines / Putaway" at bounding box center [921, 183] width 211 height 53
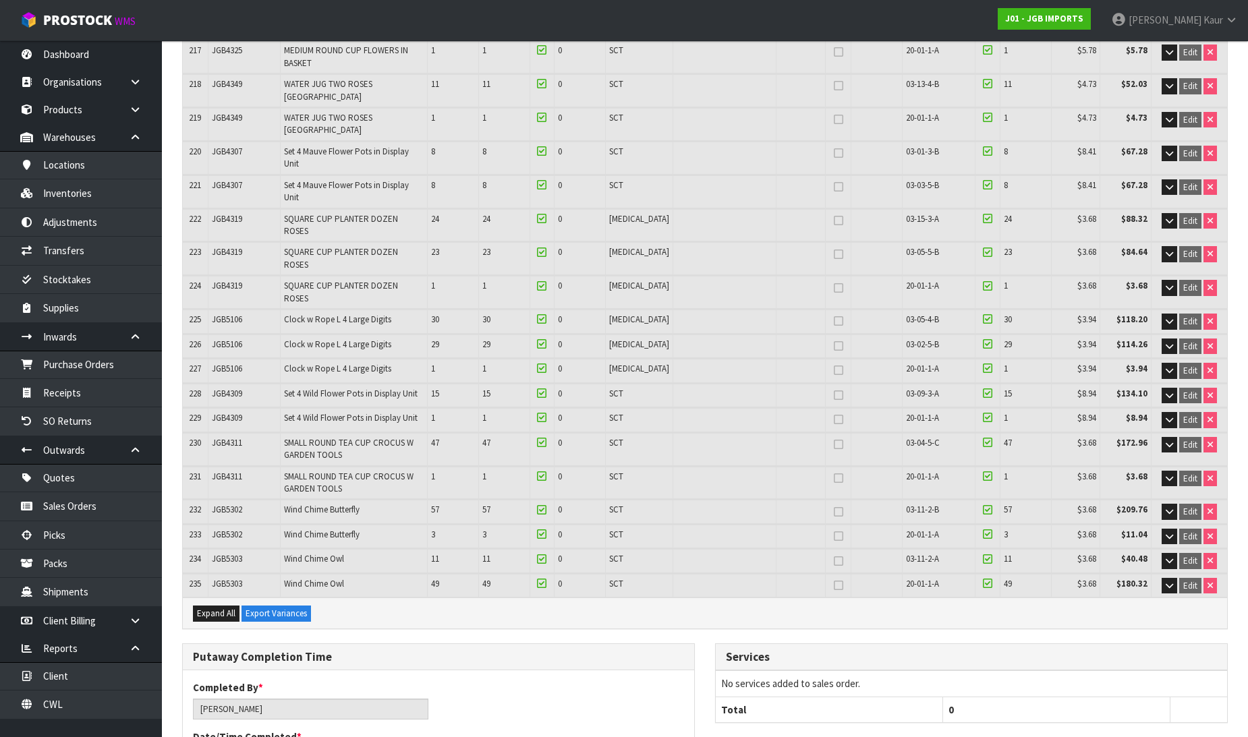
scroll to position [6503, 0]
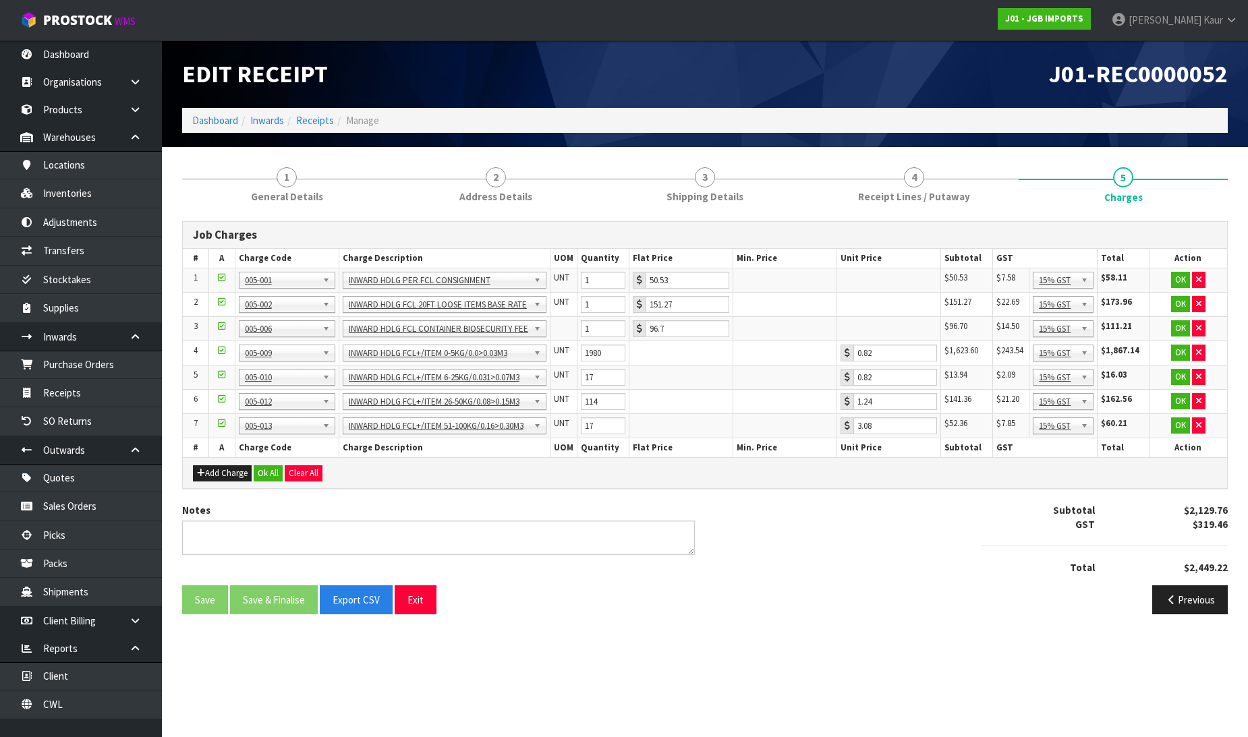
scroll to position [0, 0]
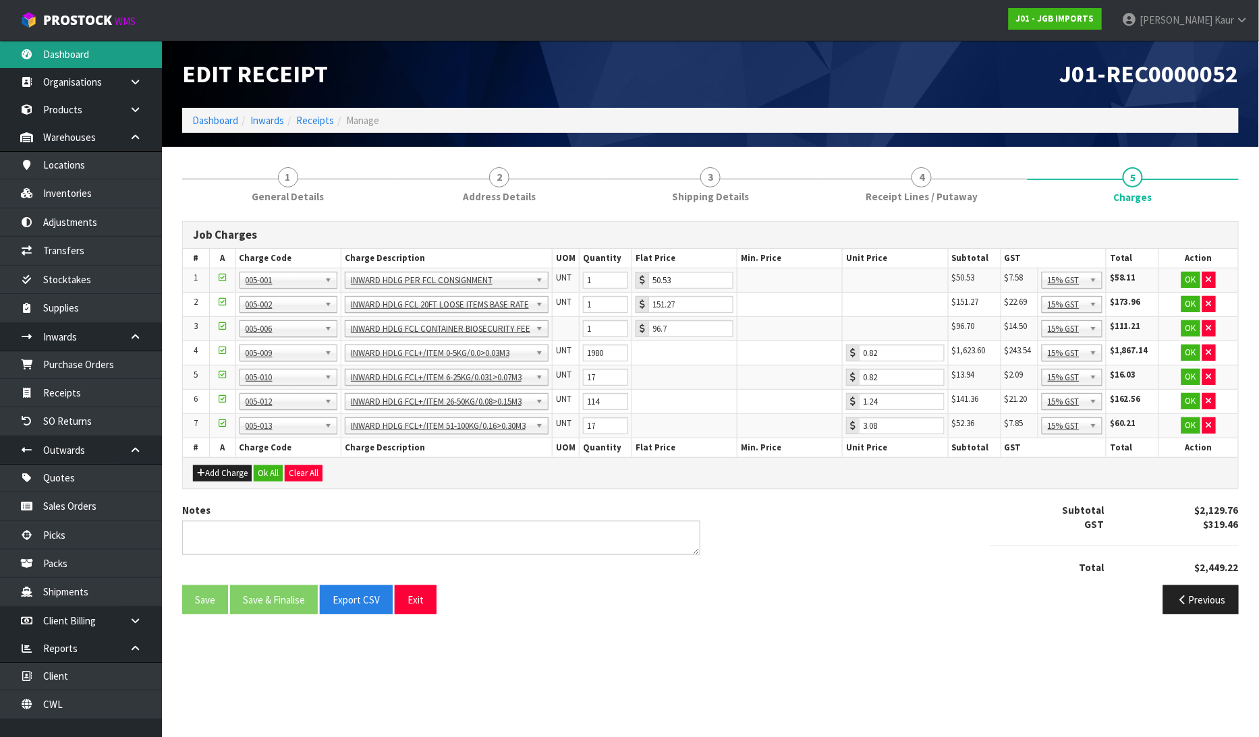
click at [48, 49] on link "Dashboard" at bounding box center [81, 54] width 162 height 28
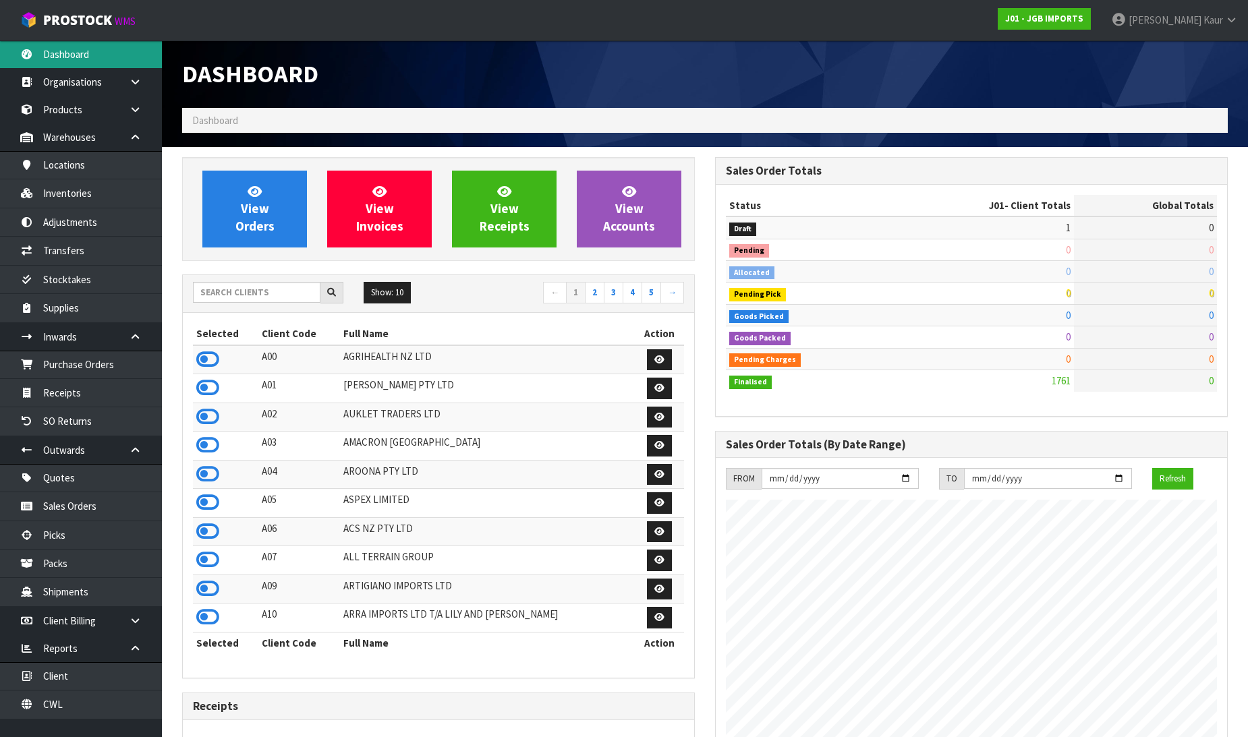
scroll to position [847, 533]
click at [233, 297] on input "text" at bounding box center [257, 292] width 128 height 21
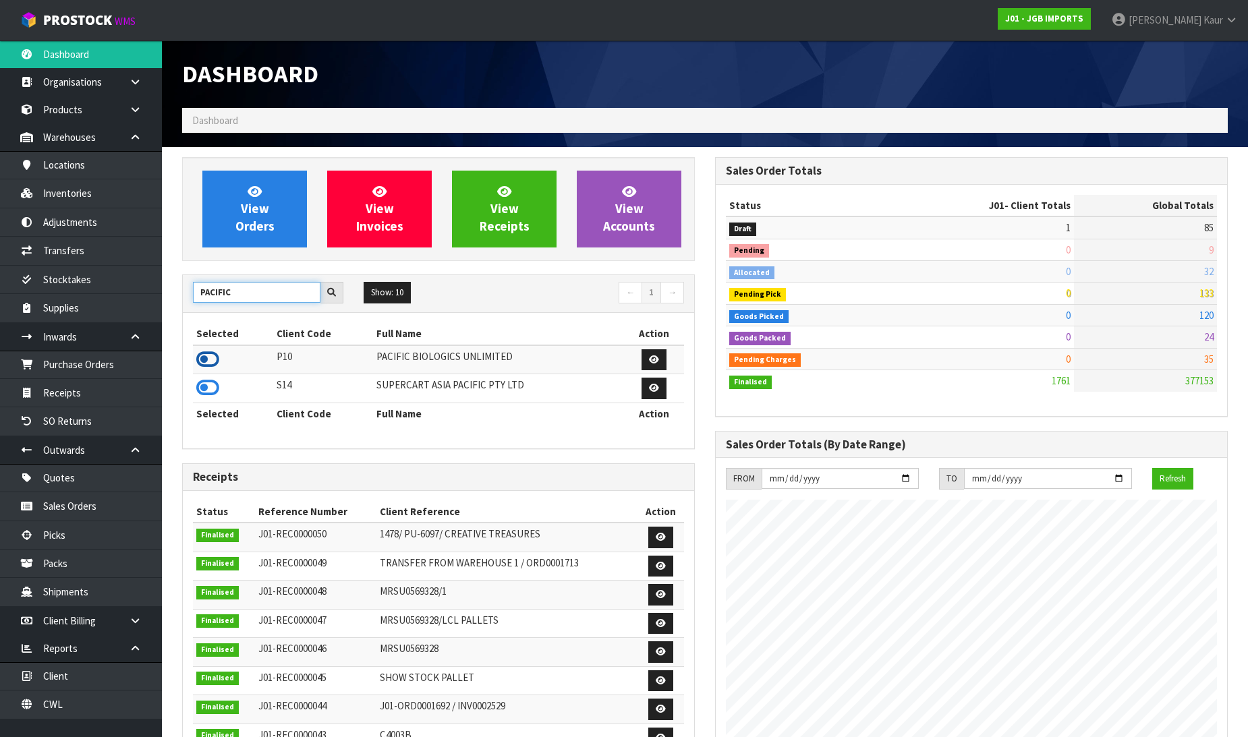
type input "PACIFIC"
click at [207, 362] on icon at bounding box center [207, 359] width 23 height 20
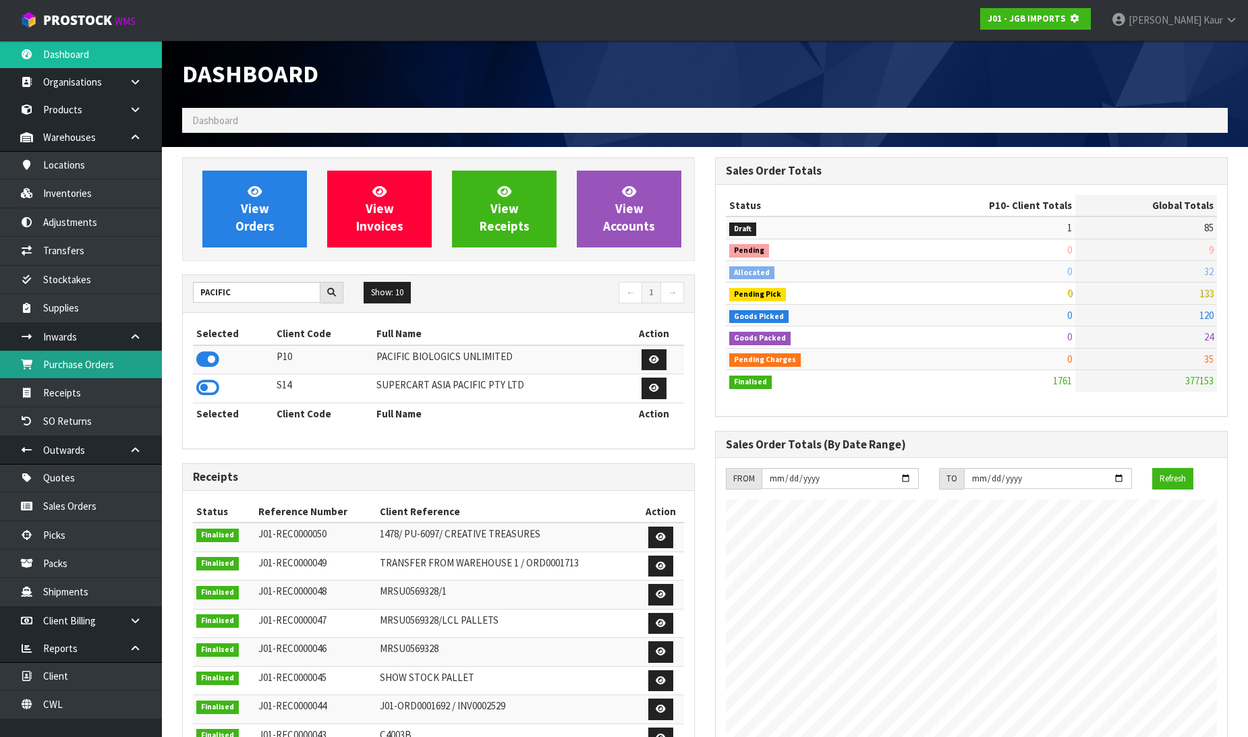
scroll to position [841, 533]
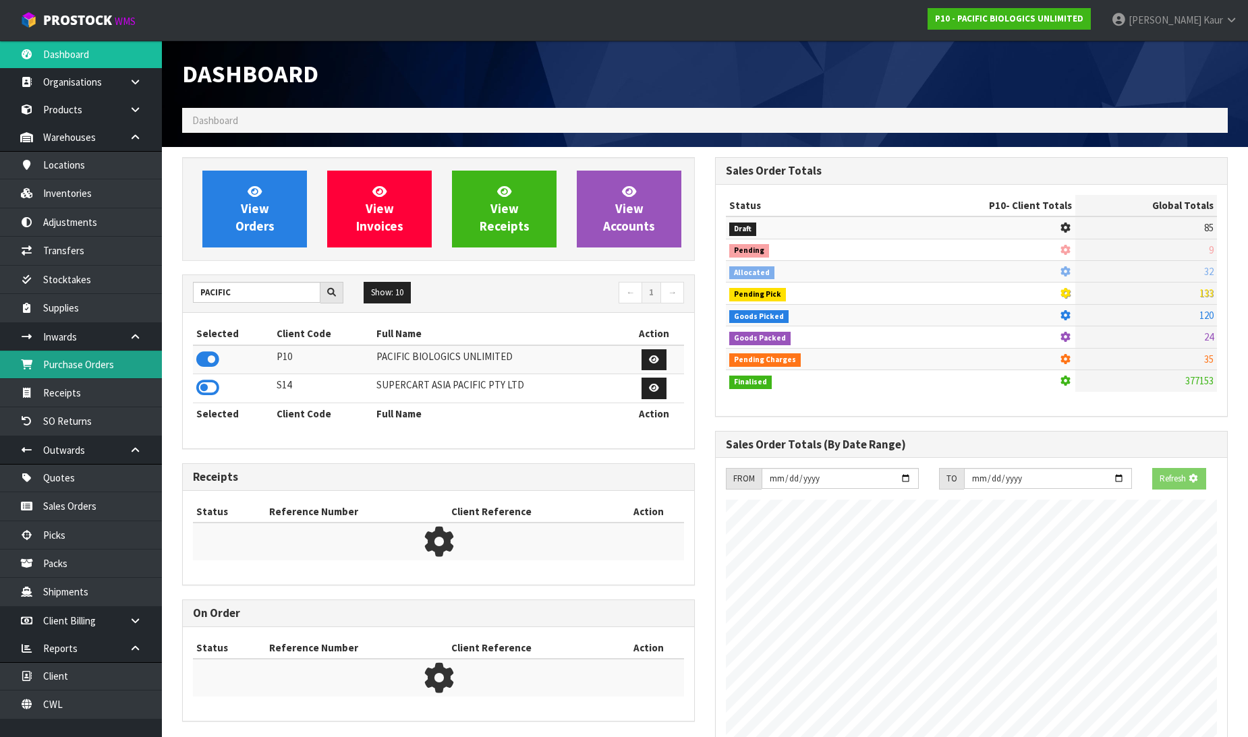
click at [125, 358] on link "Purchase Orders" at bounding box center [81, 365] width 162 height 28
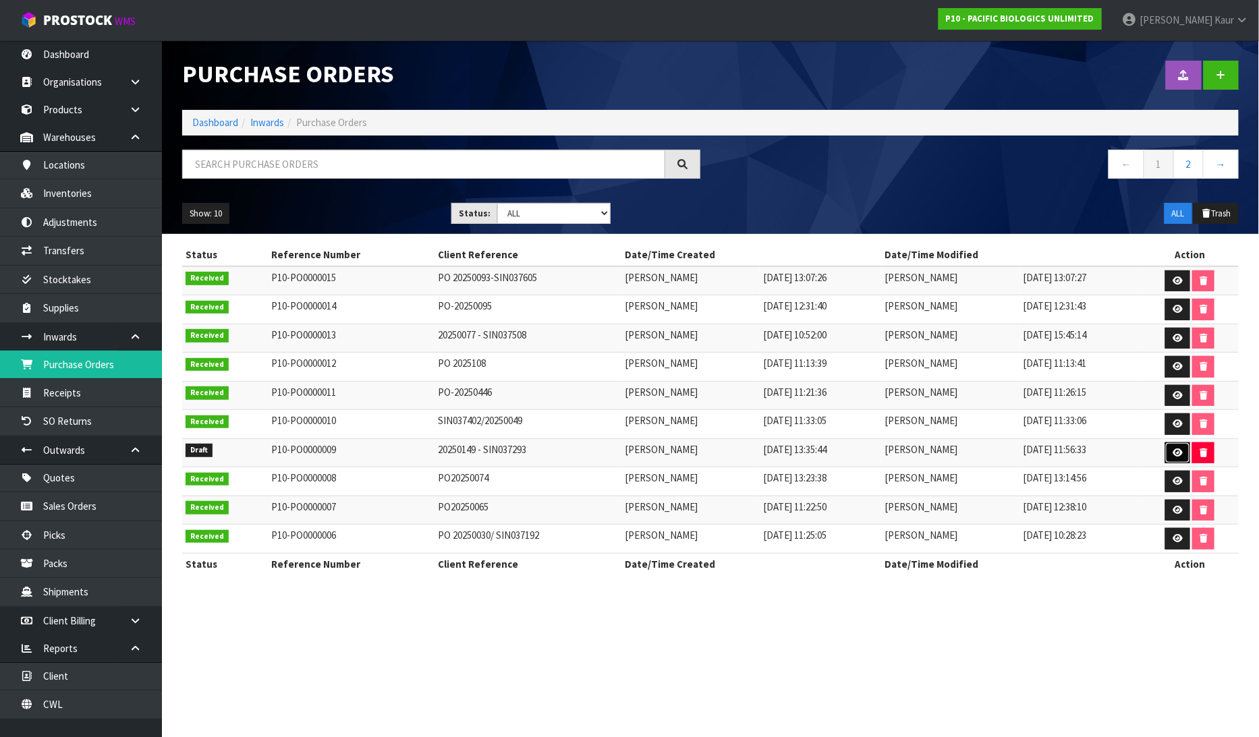
click at [1185, 452] on link at bounding box center [1177, 454] width 25 height 22
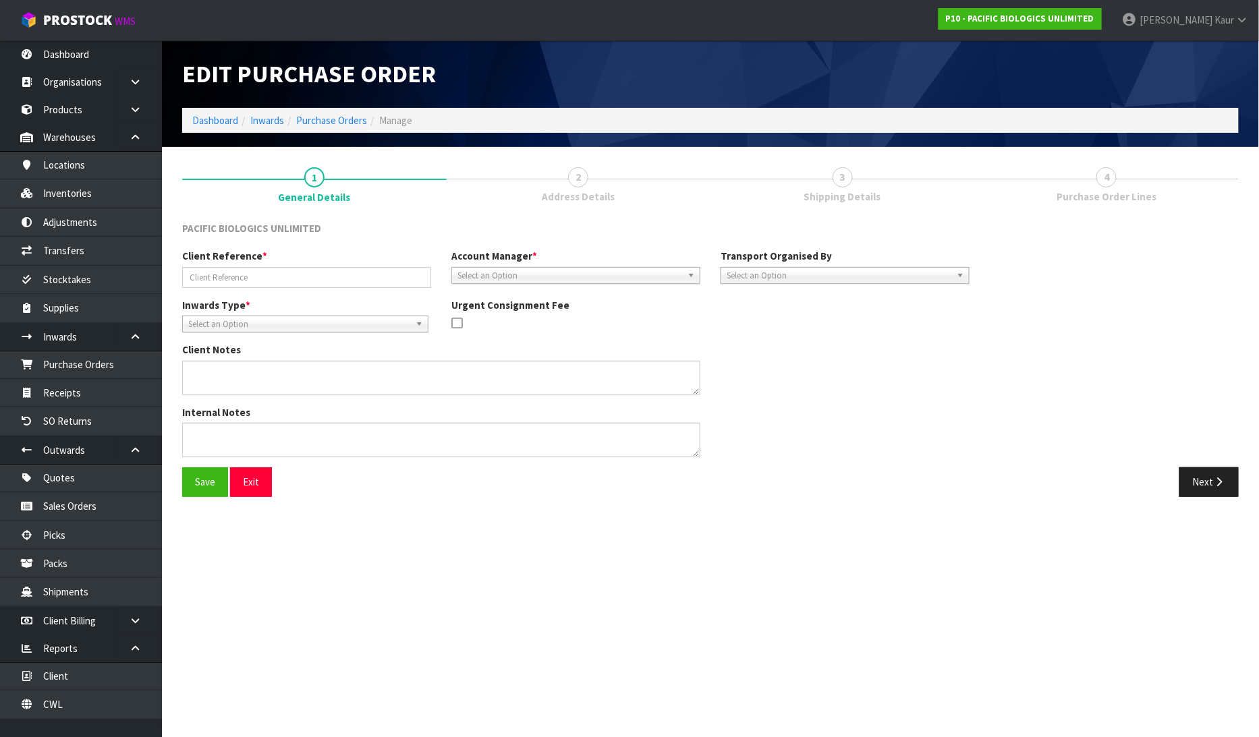
type input "20250149 - SIN037293"
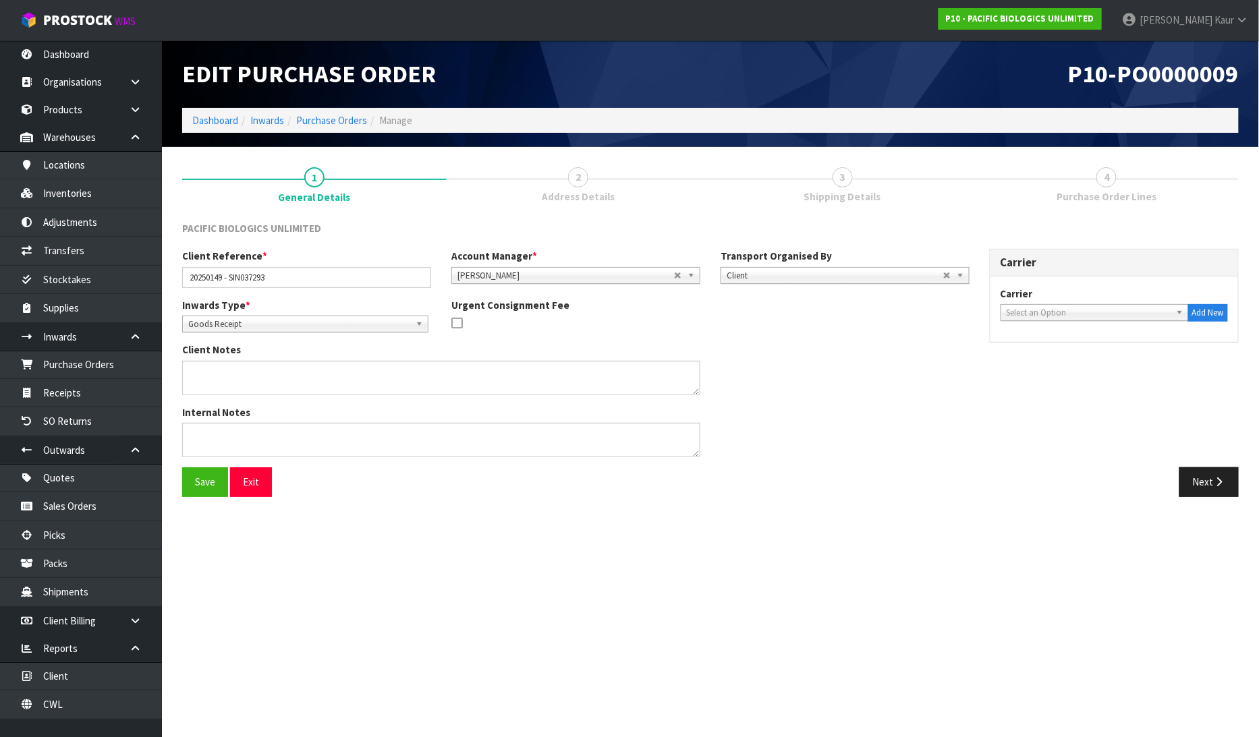
click at [1206, 500] on div "Save Exit Next" at bounding box center [710, 487] width 1077 height 39
click at [1206, 484] on button "Next" at bounding box center [1208, 482] width 59 height 29
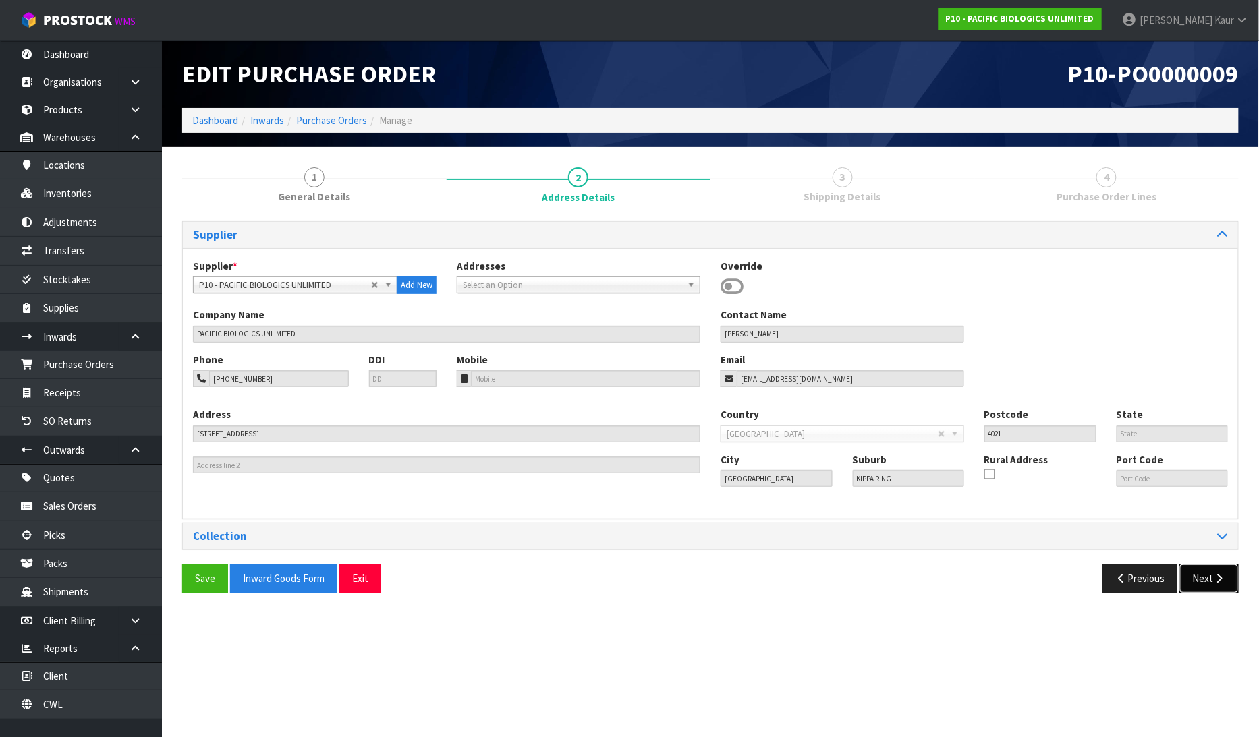
click at [1204, 578] on button "Next" at bounding box center [1208, 578] width 59 height 29
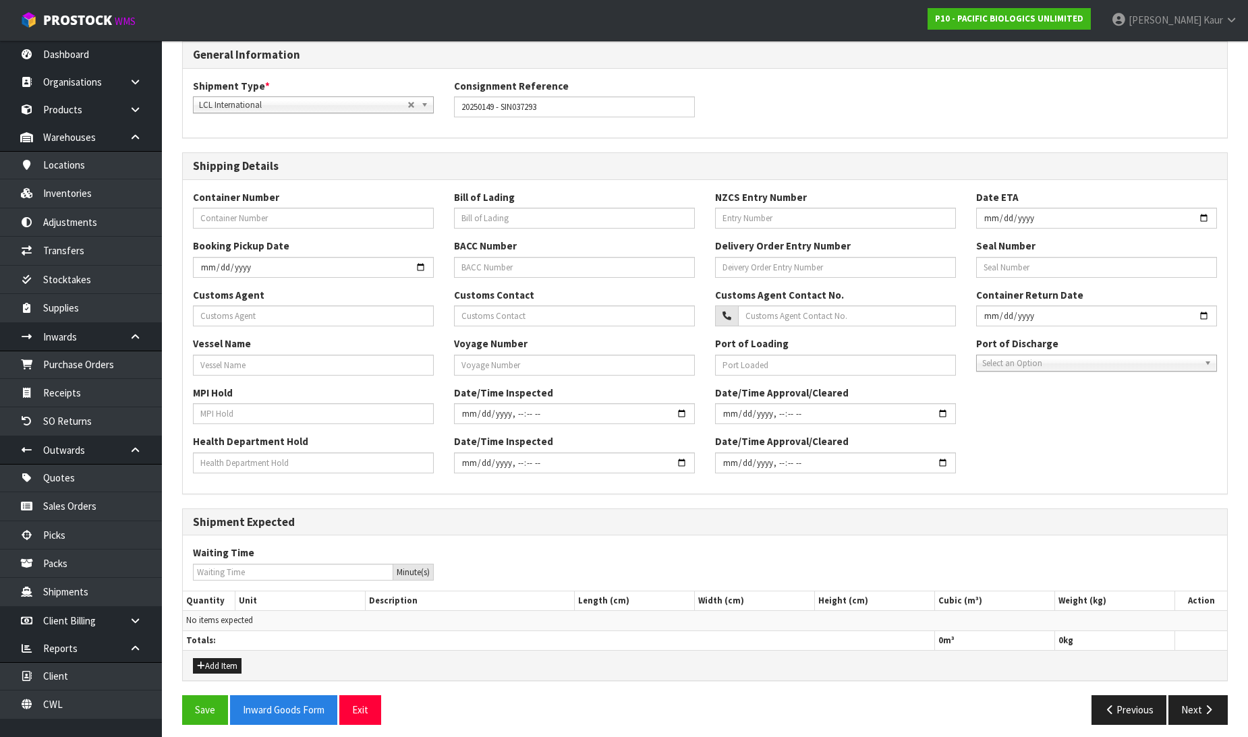
scroll to position [188, 0]
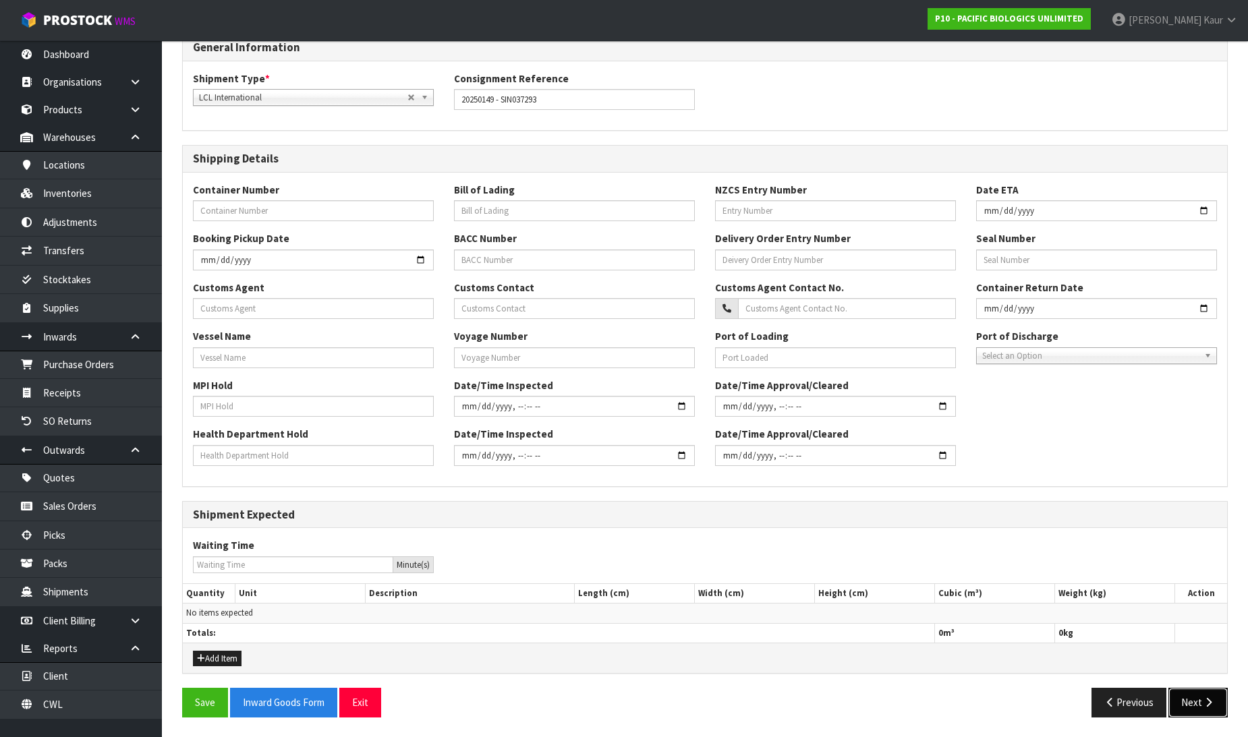
click at [1214, 699] on icon "button" at bounding box center [1208, 703] width 13 height 10
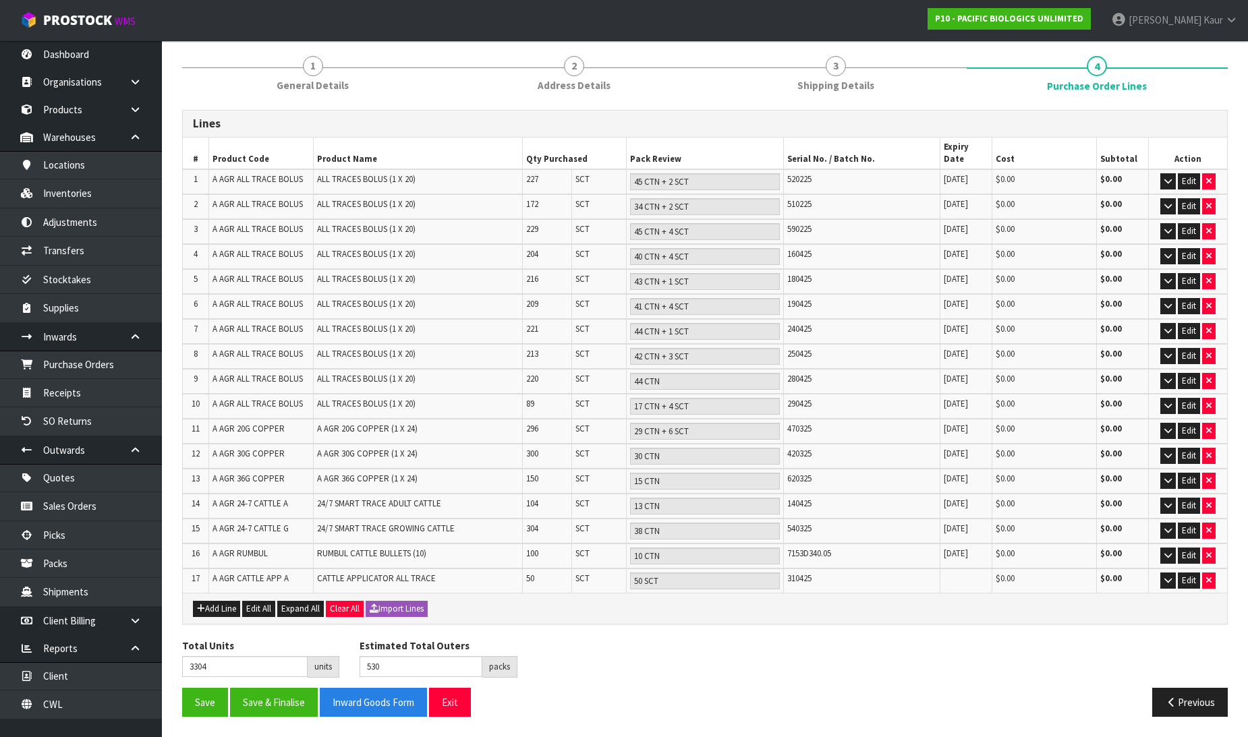
scroll to position [88, 0]
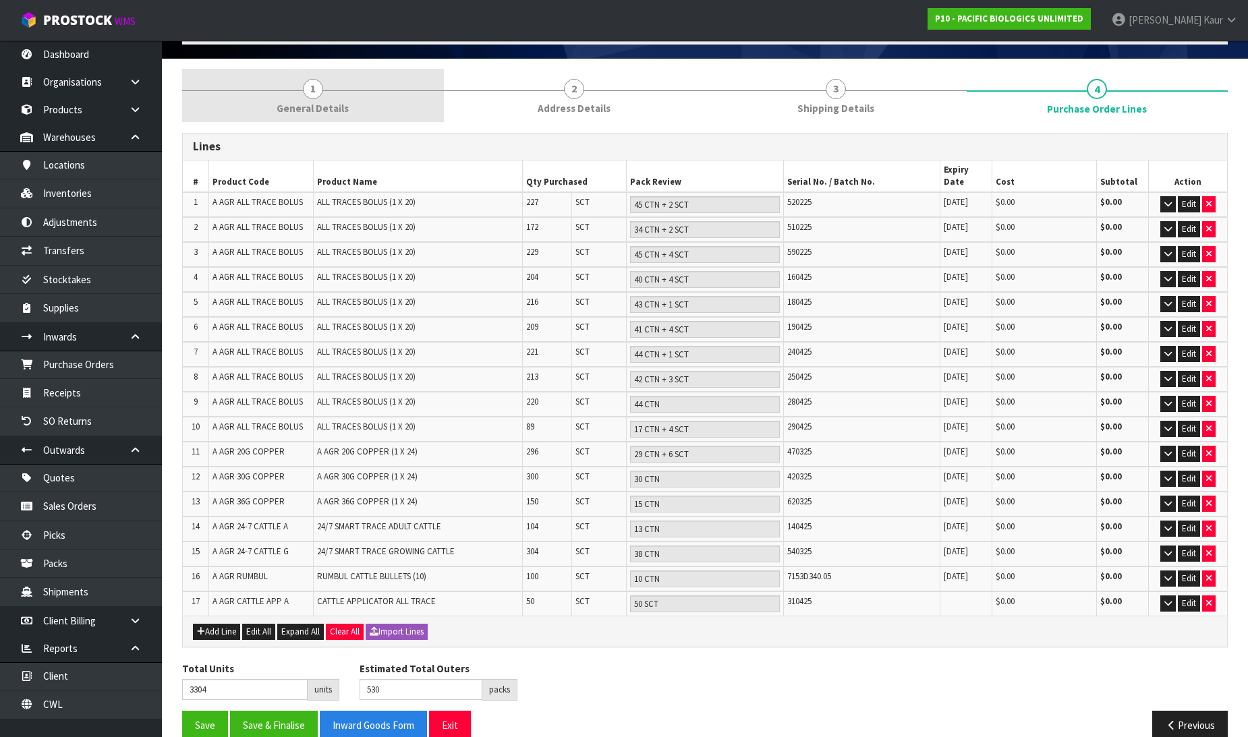
click at [300, 98] on link "1 General Details" at bounding box center [313, 95] width 262 height 53
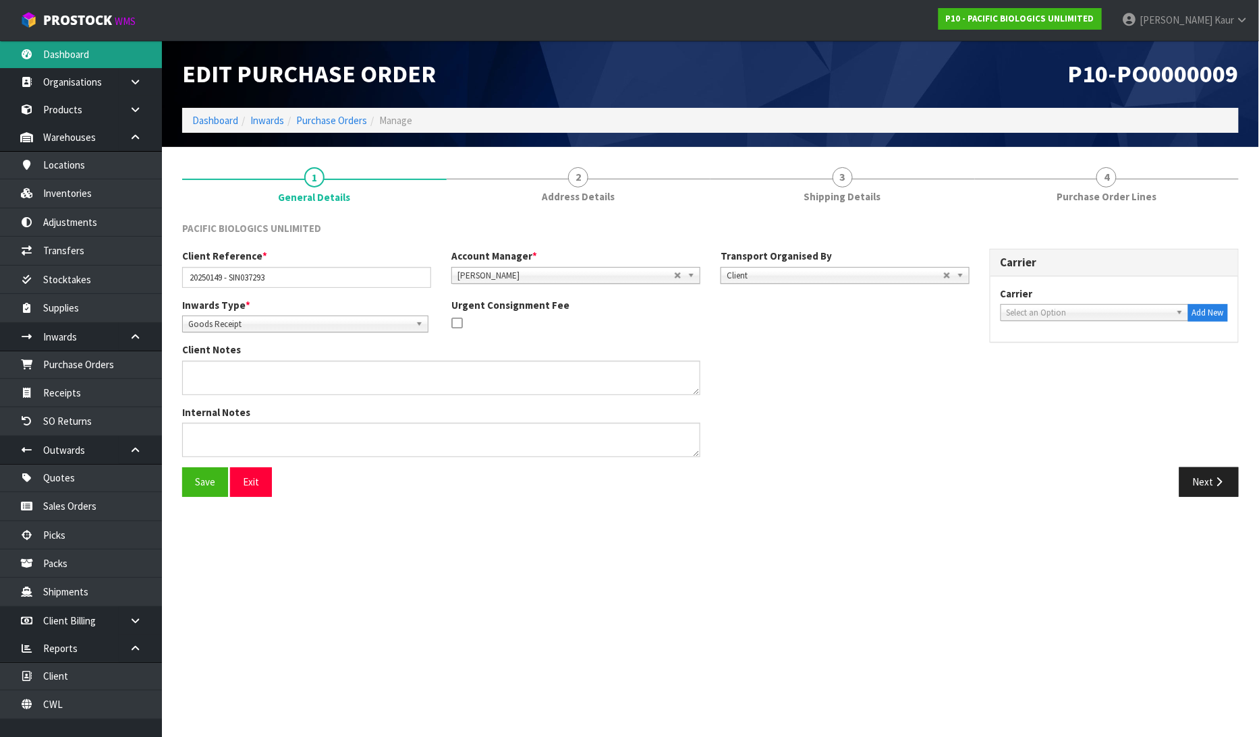
click at [90, 57] on link "Dashboard" at bounding box center [81, 54] width 162 height 28
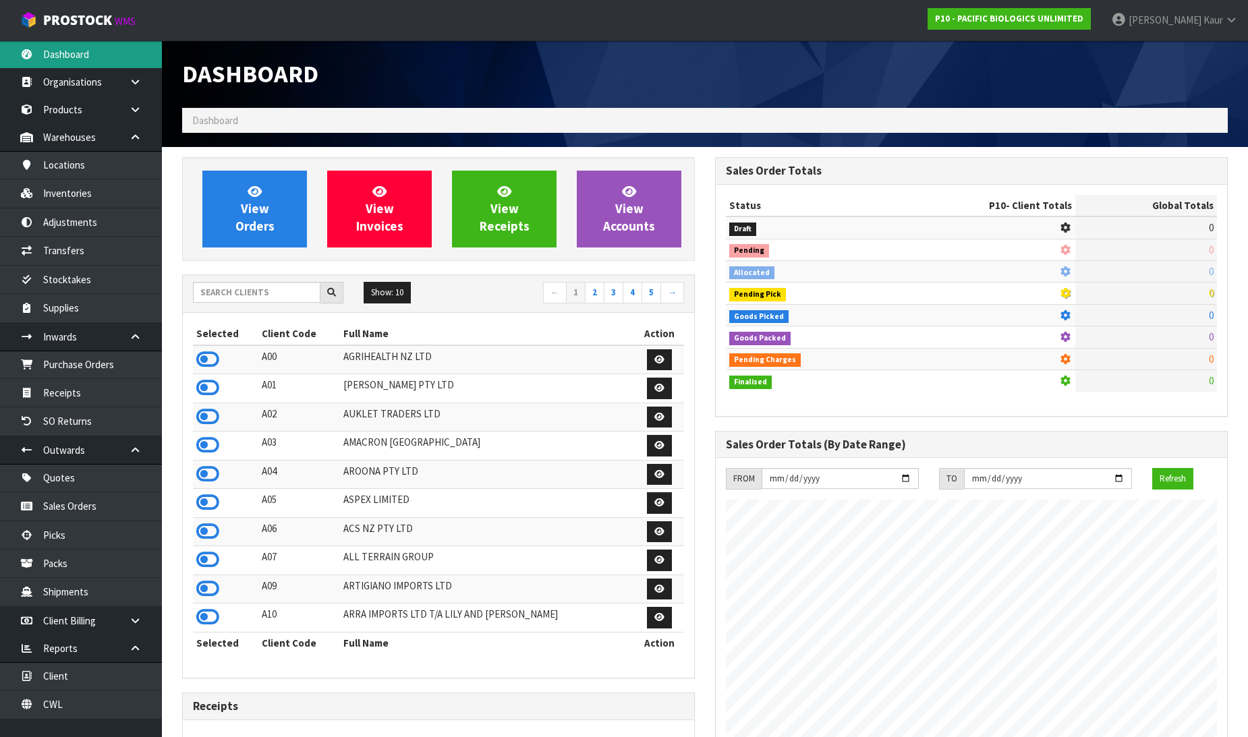
scroll to position [868, 533]
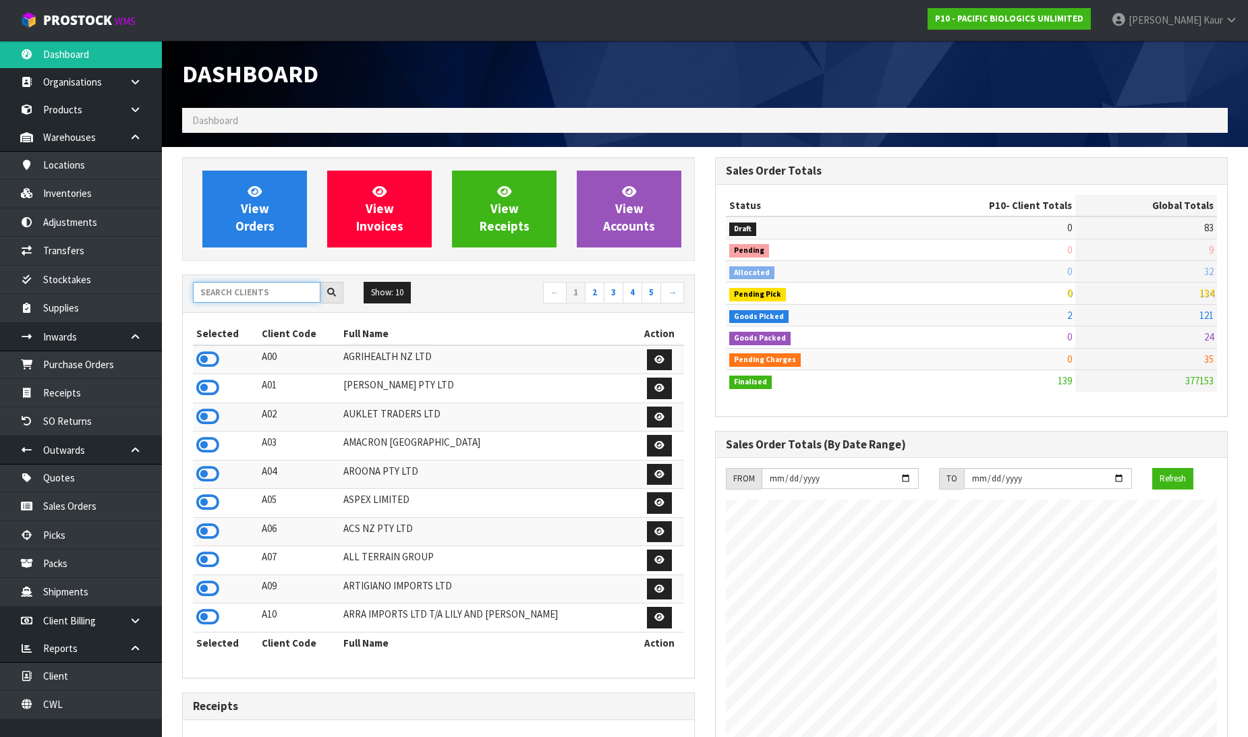
click at [310, 302] on input "text" at bounding box center [257, 292] width 128 height 21
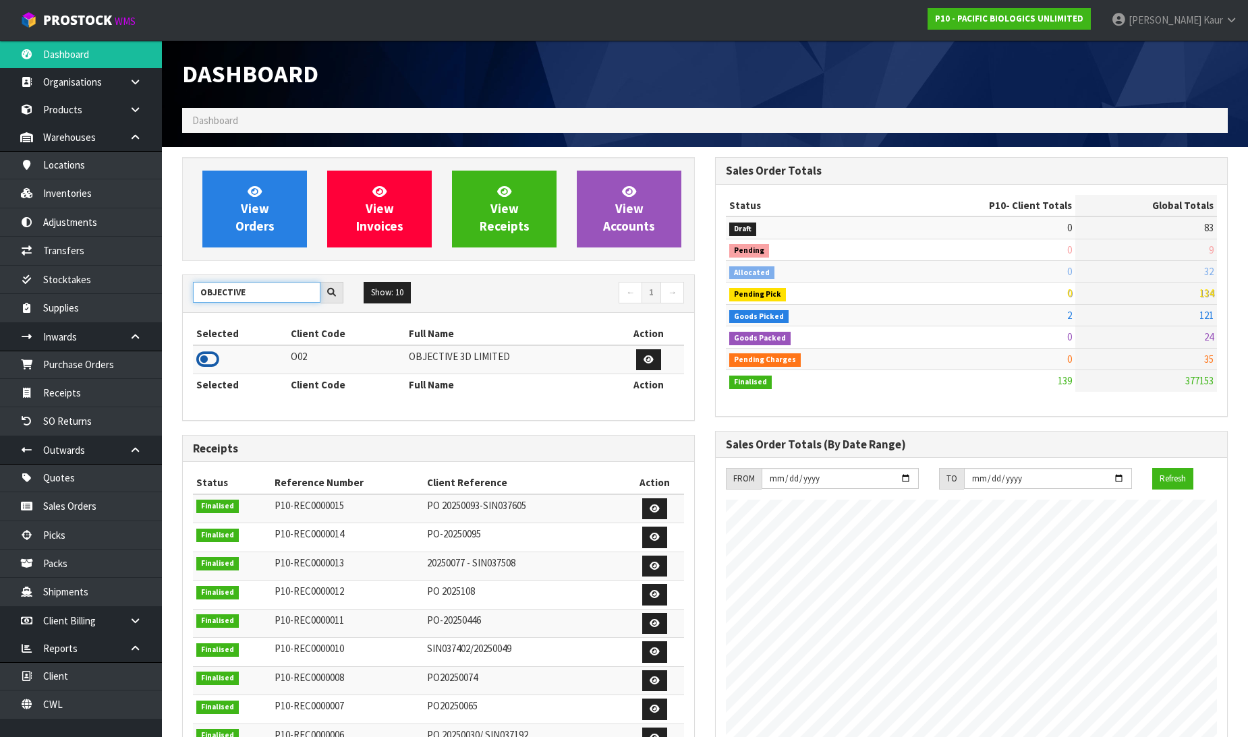
type input "OBJECTIVE"
click at [198, 362] on icon at bounding box center [207, 359] width 23 height 20
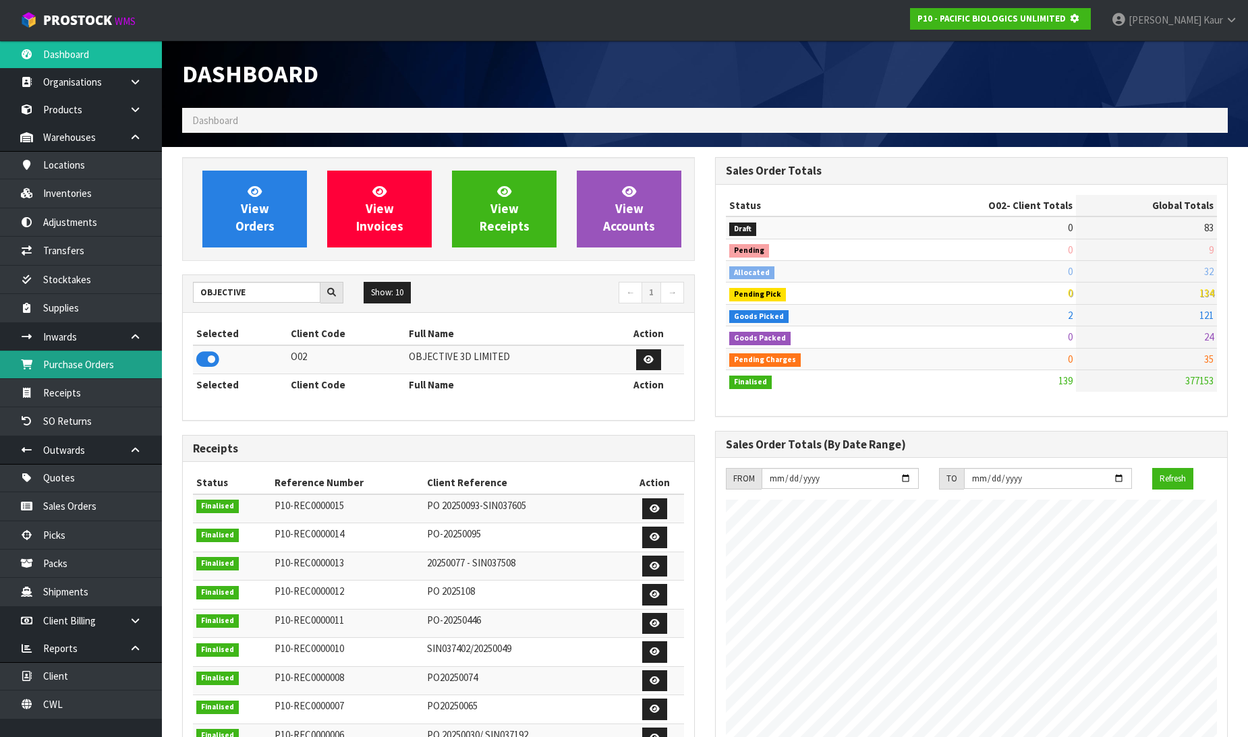
scroll to position [673778, 674086]
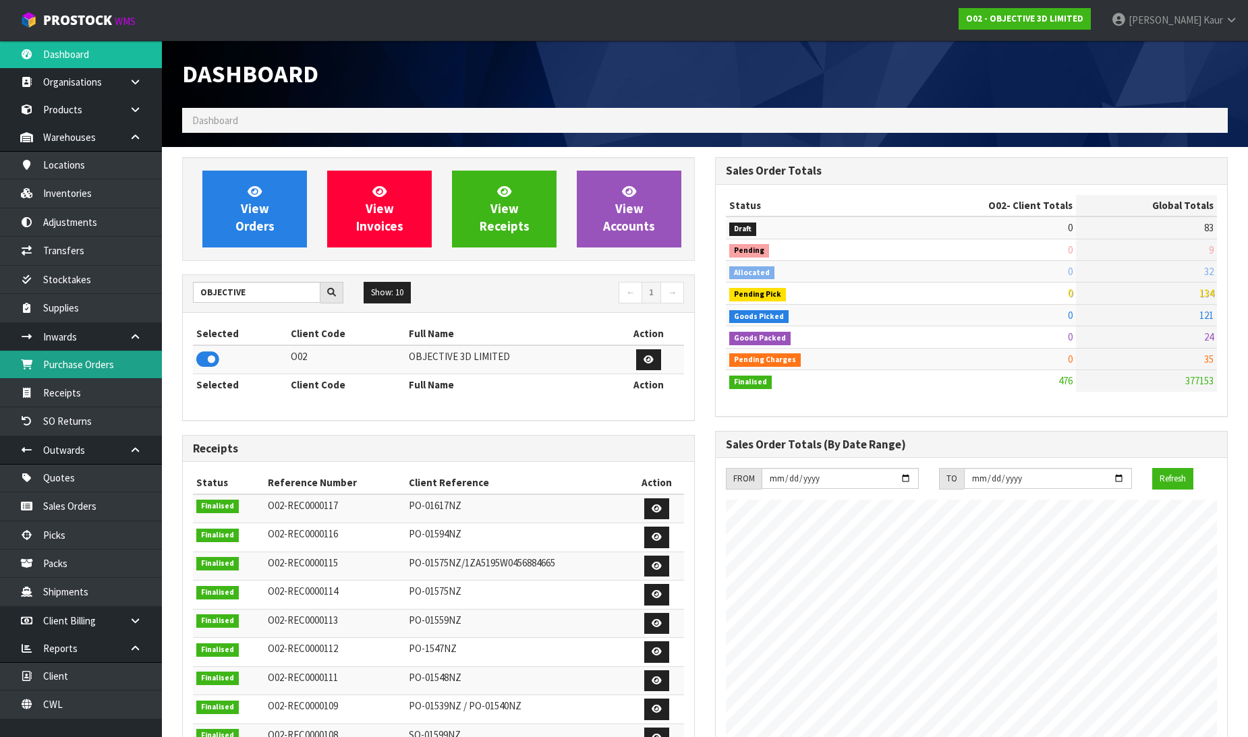
click at [98, 370] on link "Purchase Orders" at bounding box center [81, 365] width 162 height 28
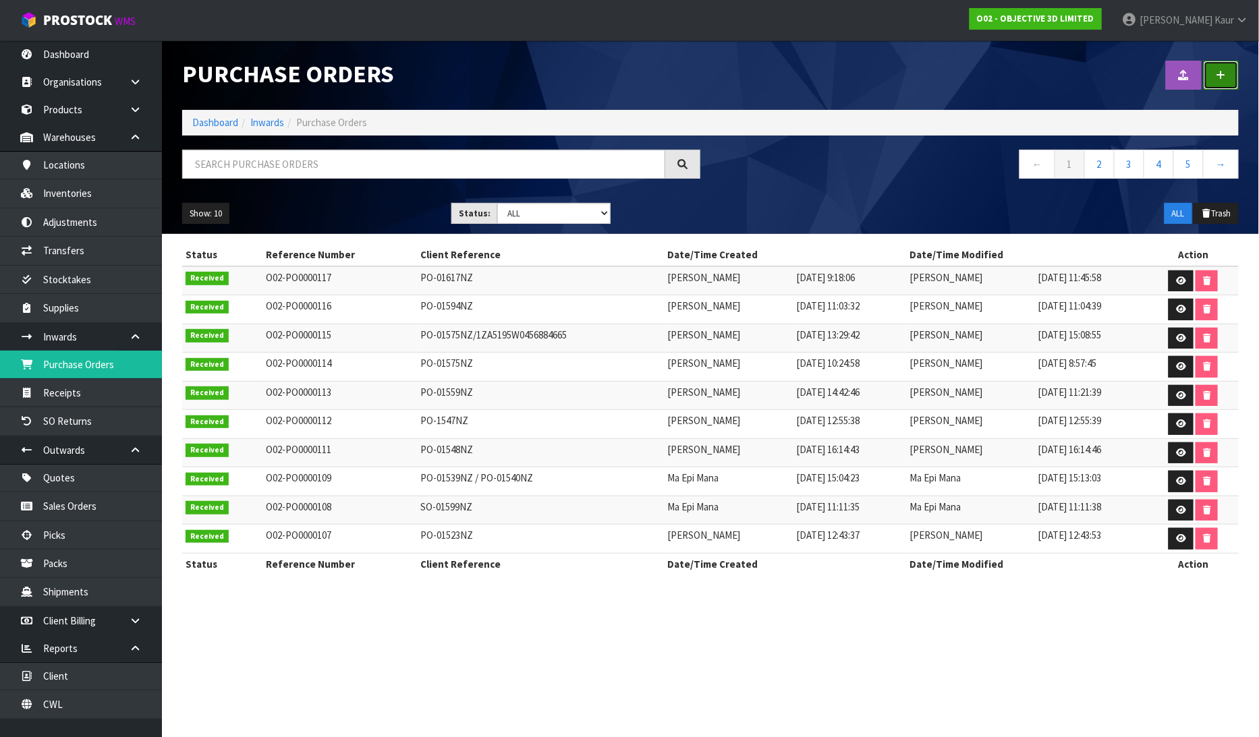
click at [1218, 83] on link at bounding box center [1221, 75] width 35 height 29
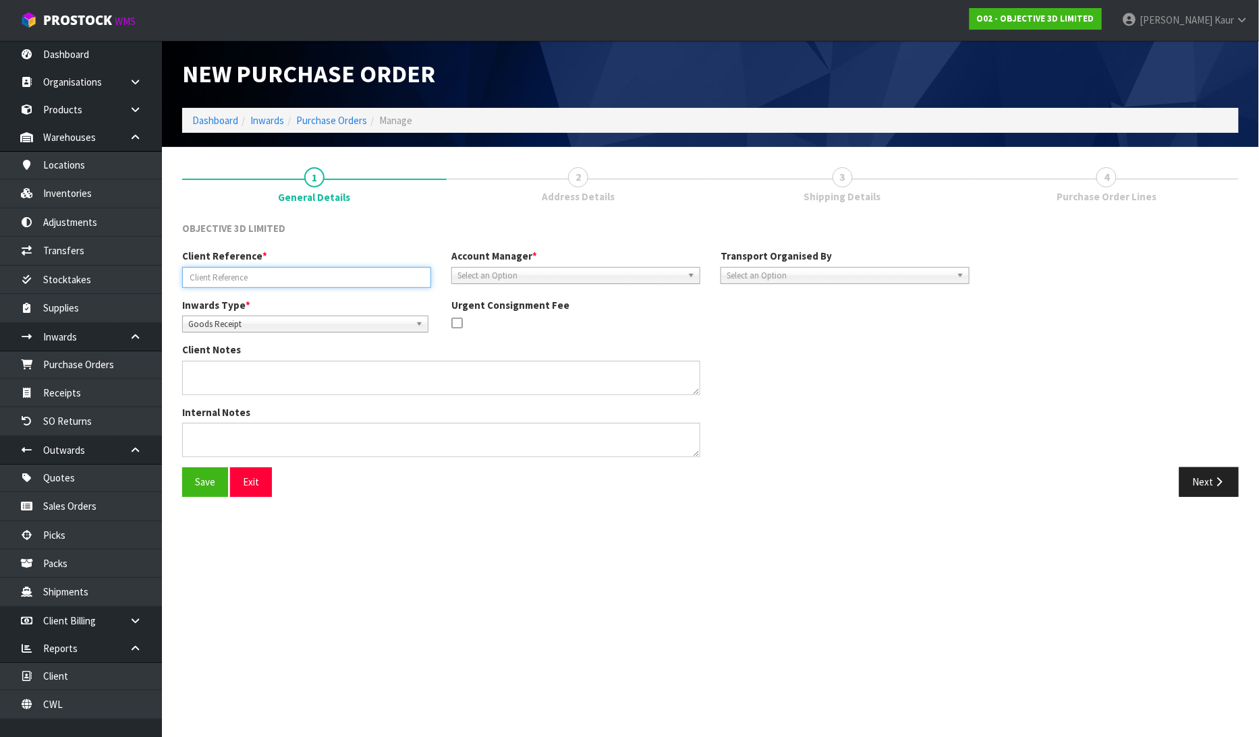
click at [362, 279] on input "text" at bounding box center [306, 277] width 249 height 21
paste input "PO-01625NZ"
type input "PO-01625NZ"
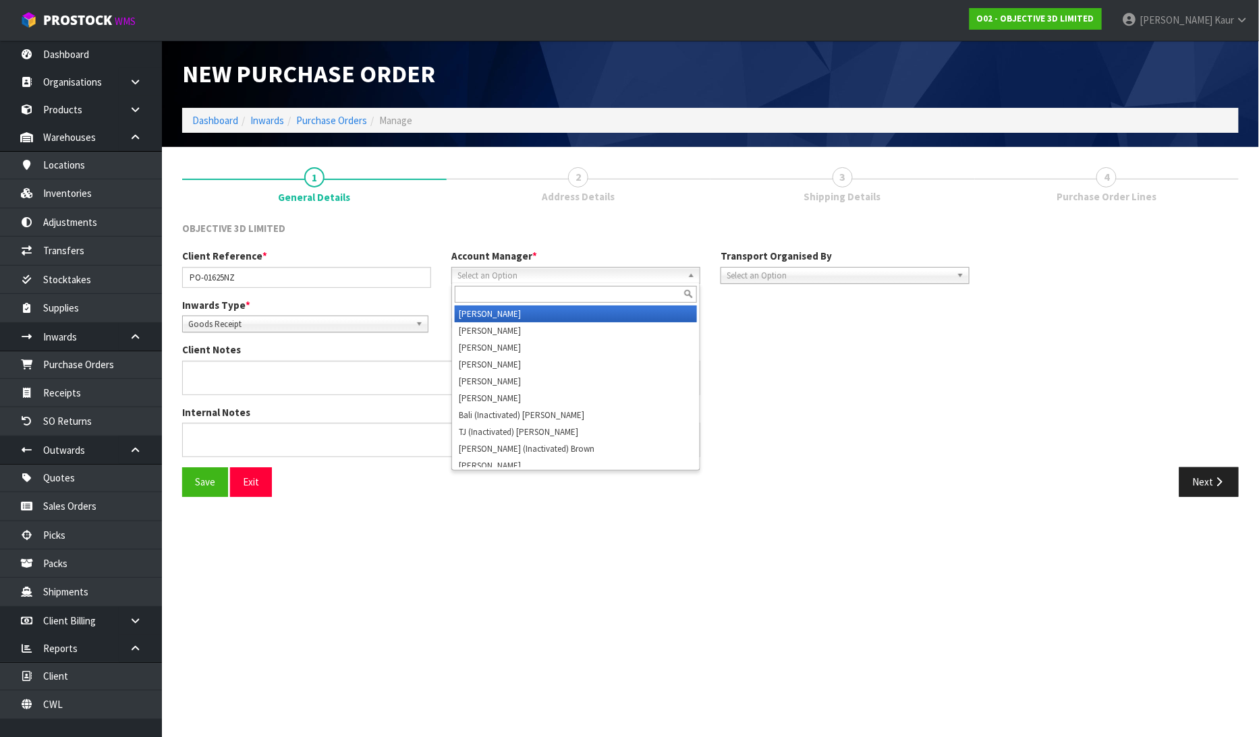
click at [509, 273] on span "Select an Option" at bounding box center [569, 276] width 225 height 16
type input "d"
click at [494, 319] on li "D ivjot Kaur" at bounding box center [576, 314] width 242 height 17
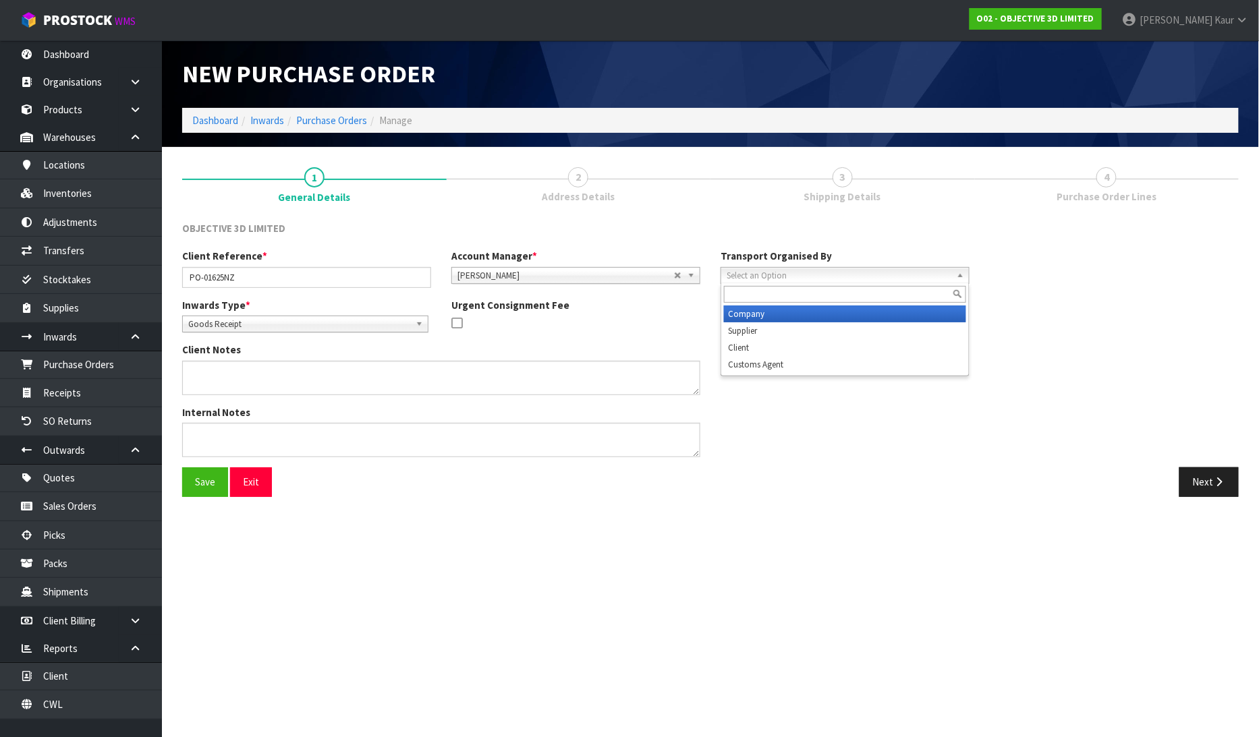
drag, startPoint x: 739, startPoint y: 275, endPoint x: 745, endPoint y: 304, distance: 29.6
click at [741, 275] on span "Select an Option" at bounding box center [839, 276] width 225 height 16
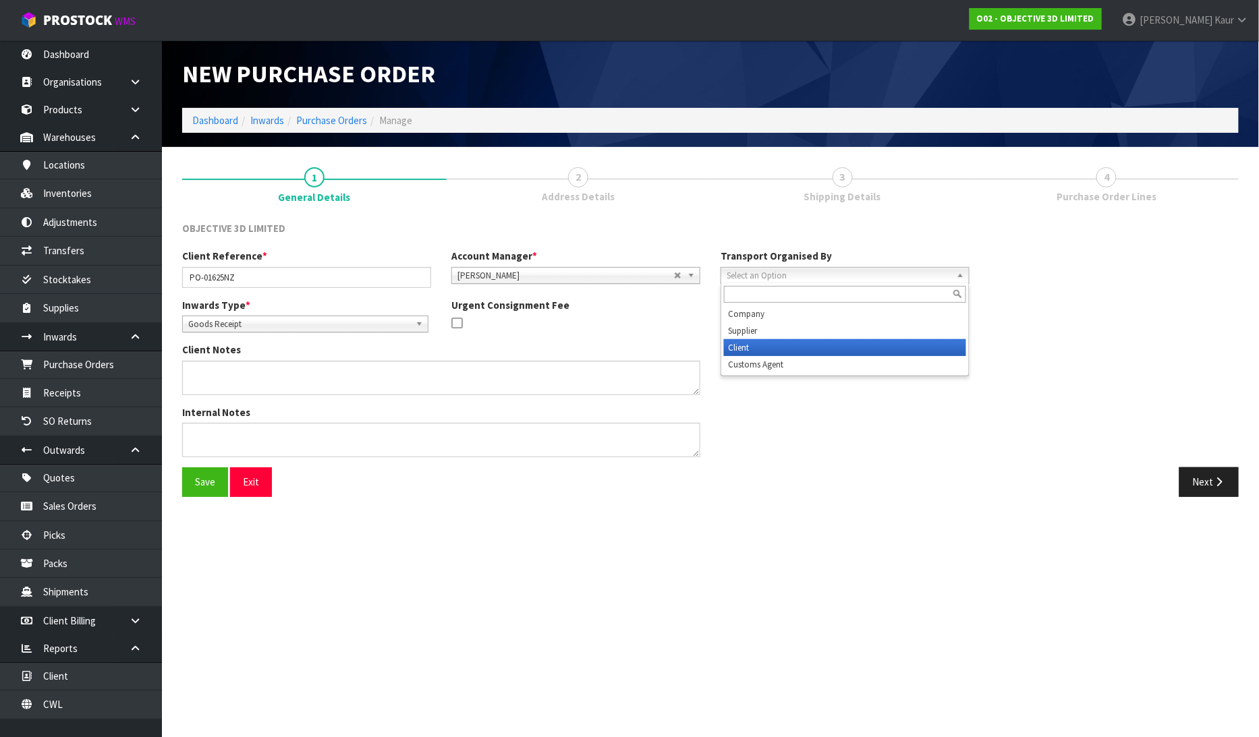
click at [746, 347] on li "Client" at bounding box center [845, 347] width 242 height 17
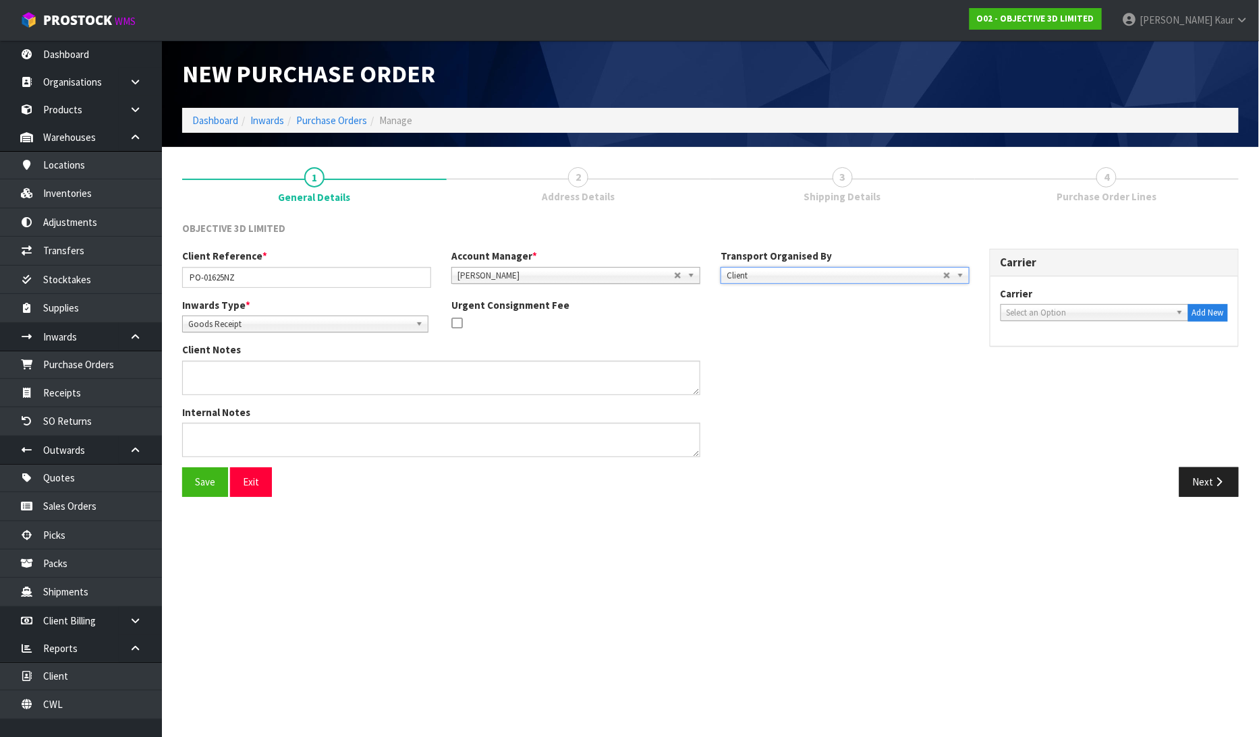
click at [1042, 312] on span "Select an Option" at bounding box center [1089, 313] width 164 height 16
type input "dhl"
click at [1050, 354] on li "DHL COURIER - DHL COURIER" at bounding box center [1094, 351] width 181 height 17
click at [1216, 482] on icon "button" at bounding box center [1219, 482] width 13 height 10
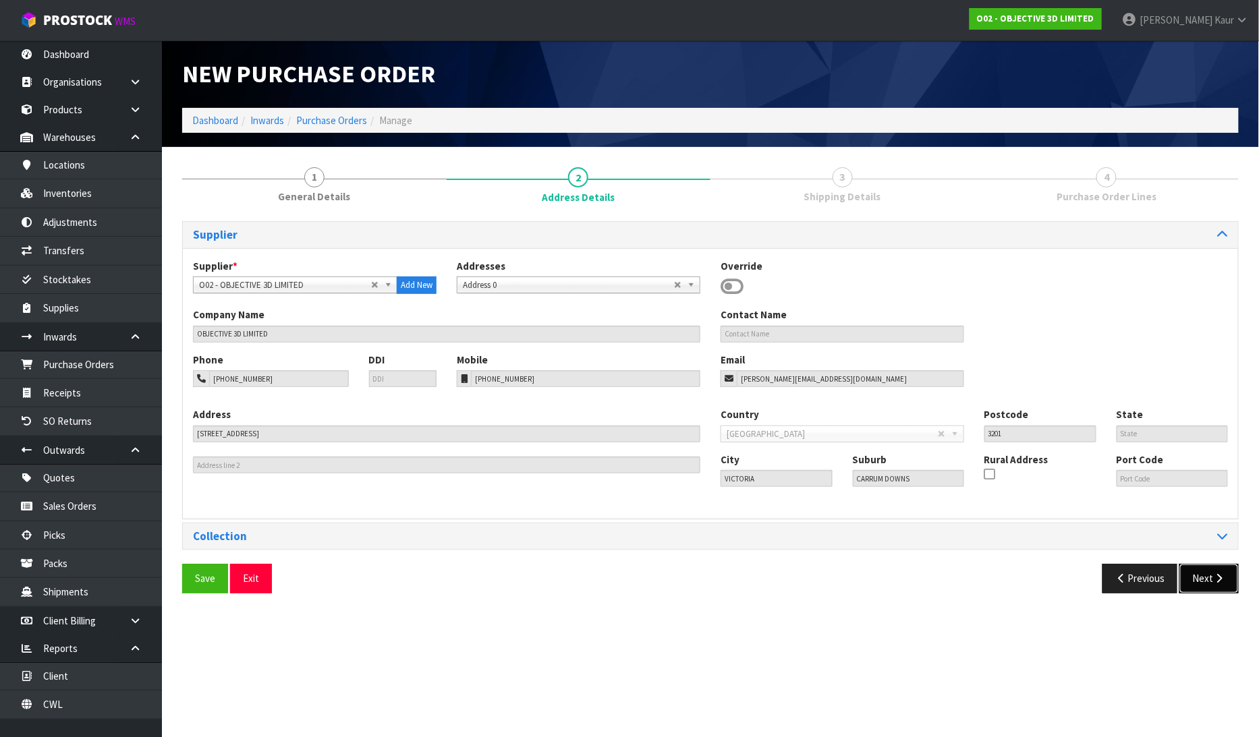
click at [1204, 578] on button "Next" at bounding box center [1208, 578] width 59 height 29
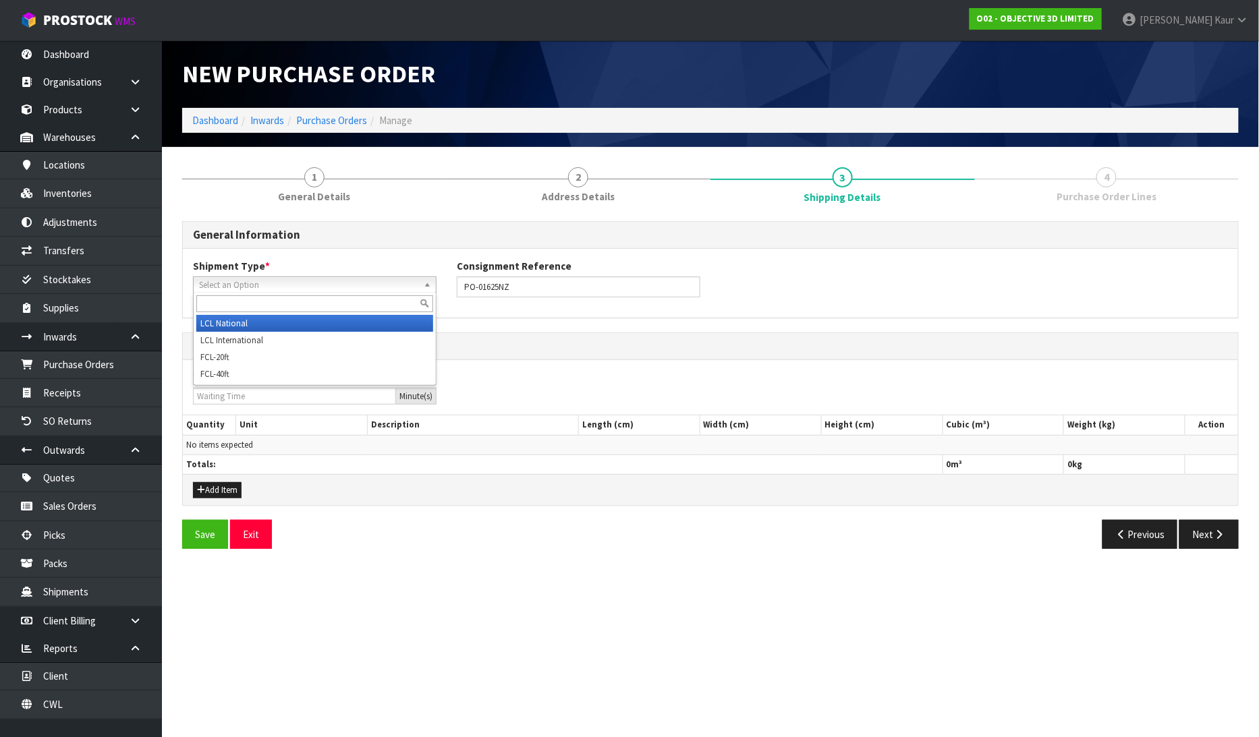
click at [272, 282] on span "Select an Option" at bounding box center [308, 285] width 219 height 16
click at [265, 341] on li "LCL International" at bounding box center [314, 340] width 237 height 17
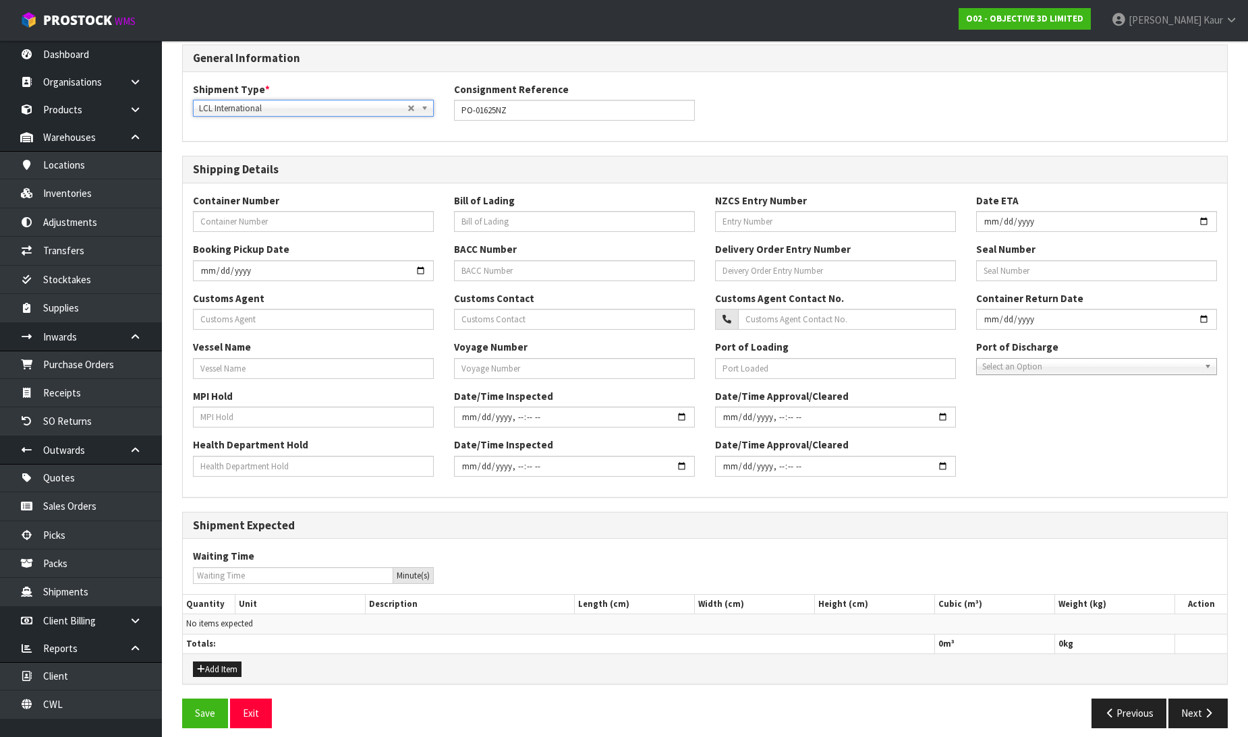
scroll to position [188, 0]
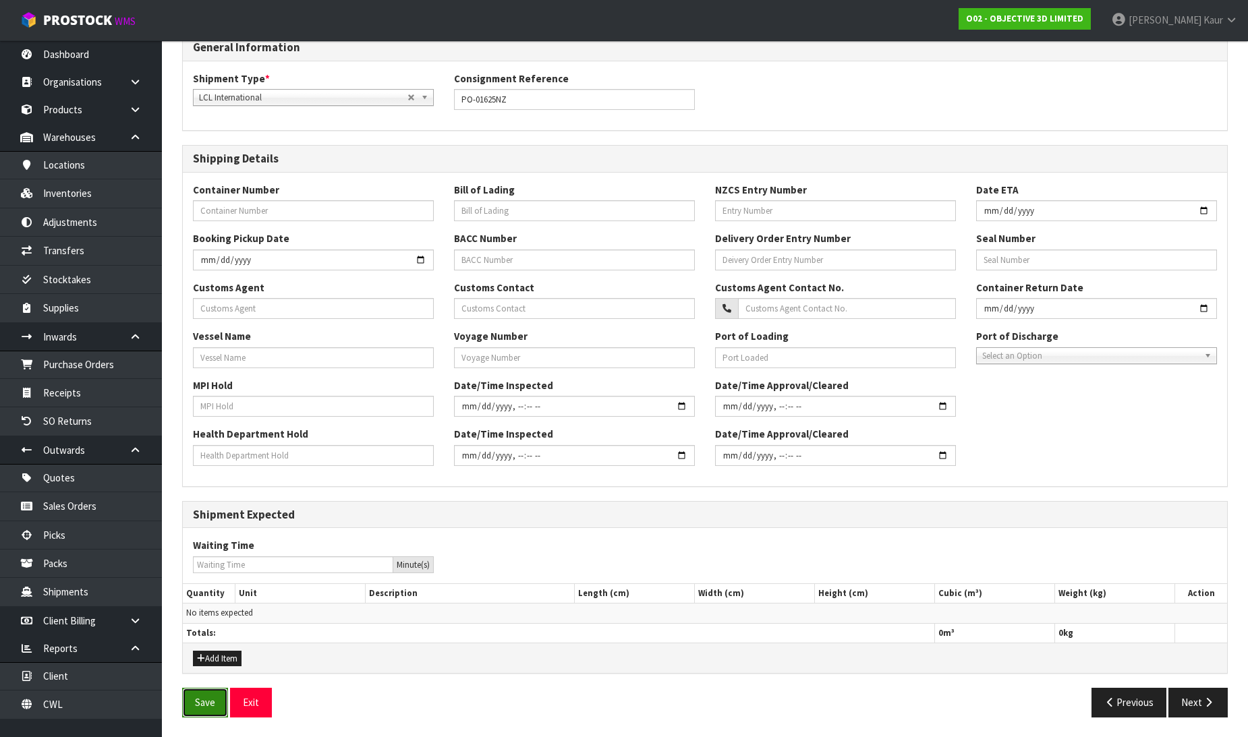
click at [191, 706] on button "Save" at bounding box center [205, 702] width 46 height 29
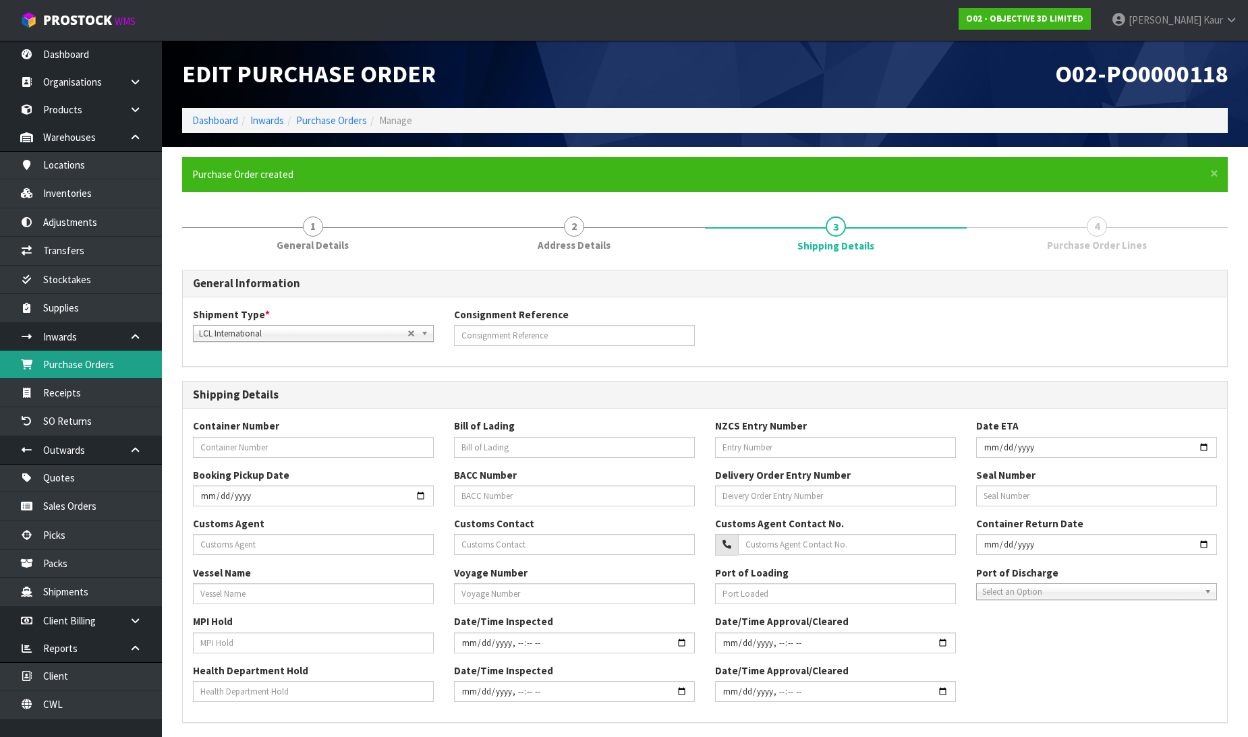
click at [66, 360] on link "Purchase Orders" at bounding box center [81, 365] width 162 height 28
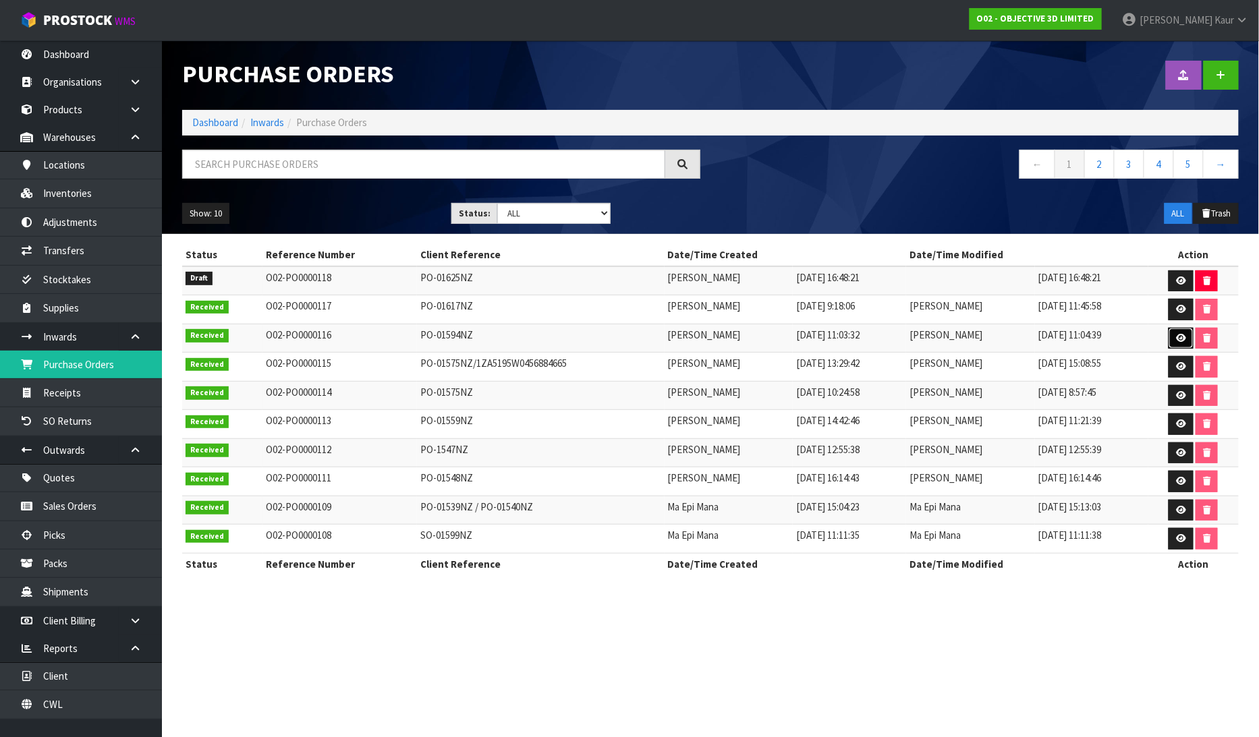
click at [1185, 333] on link at bounding box center [1180, 339] width 25 height 22
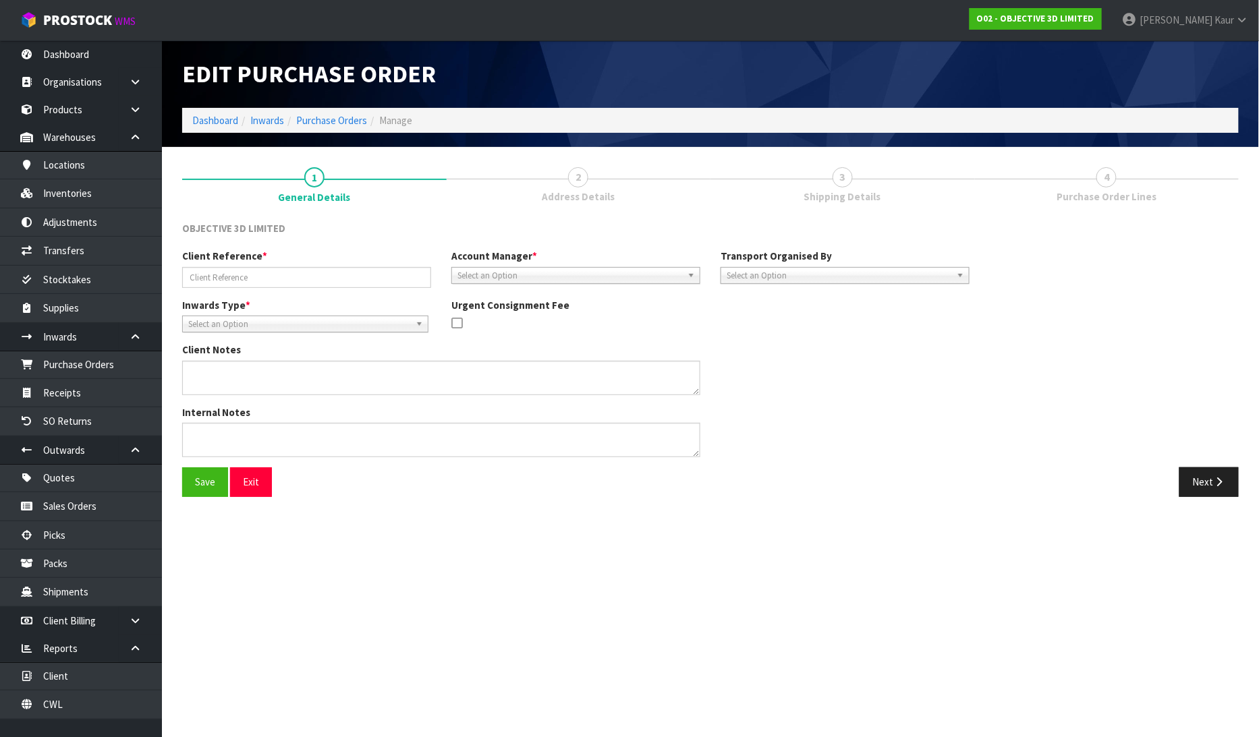
type input "PO-01594NZ"
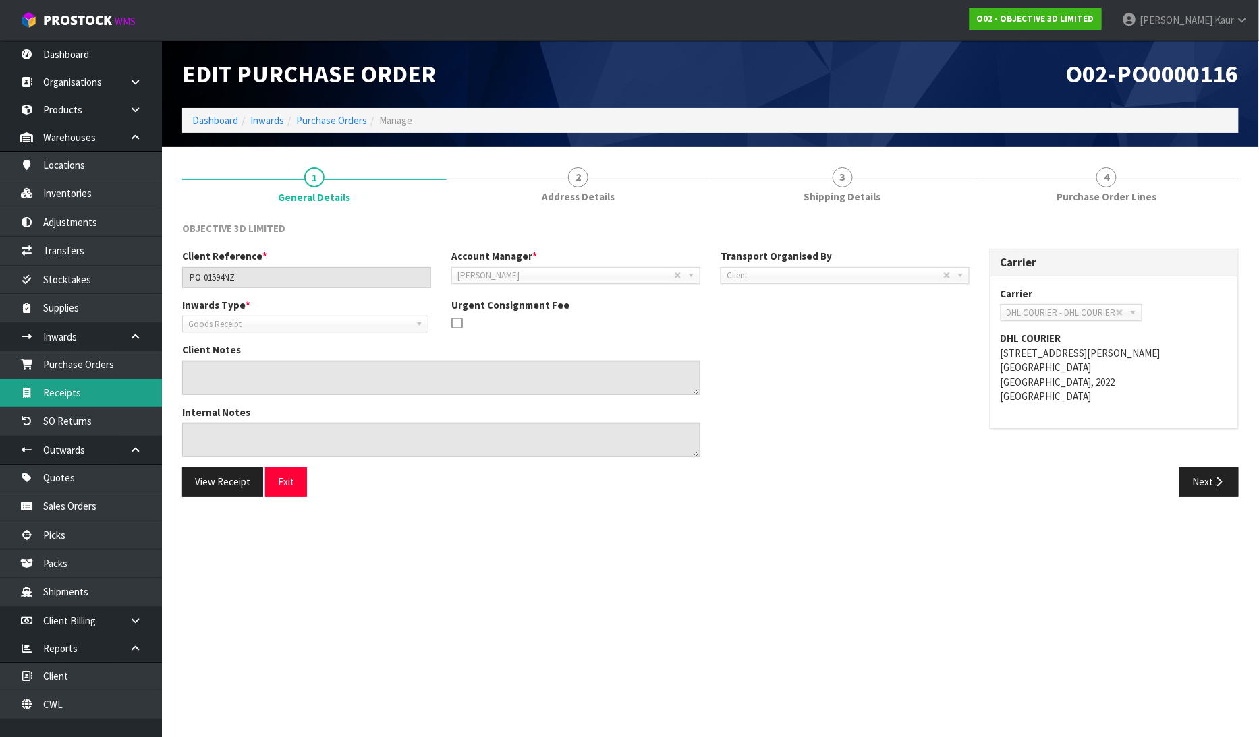
click at [72, 395] on link "Receipts" at bounding box center [81, 393] width 162 height 28
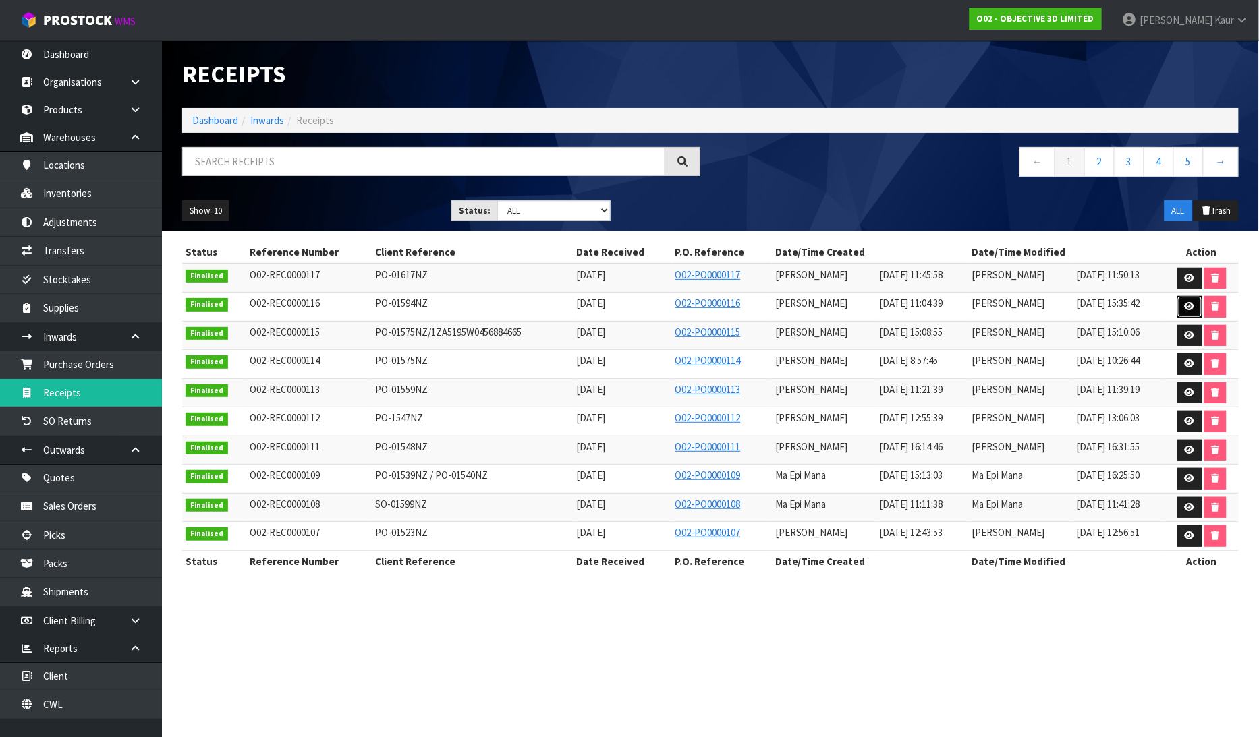
click at [1195, 308] on icon at bounding box center [1190, 306] width 10 height 9
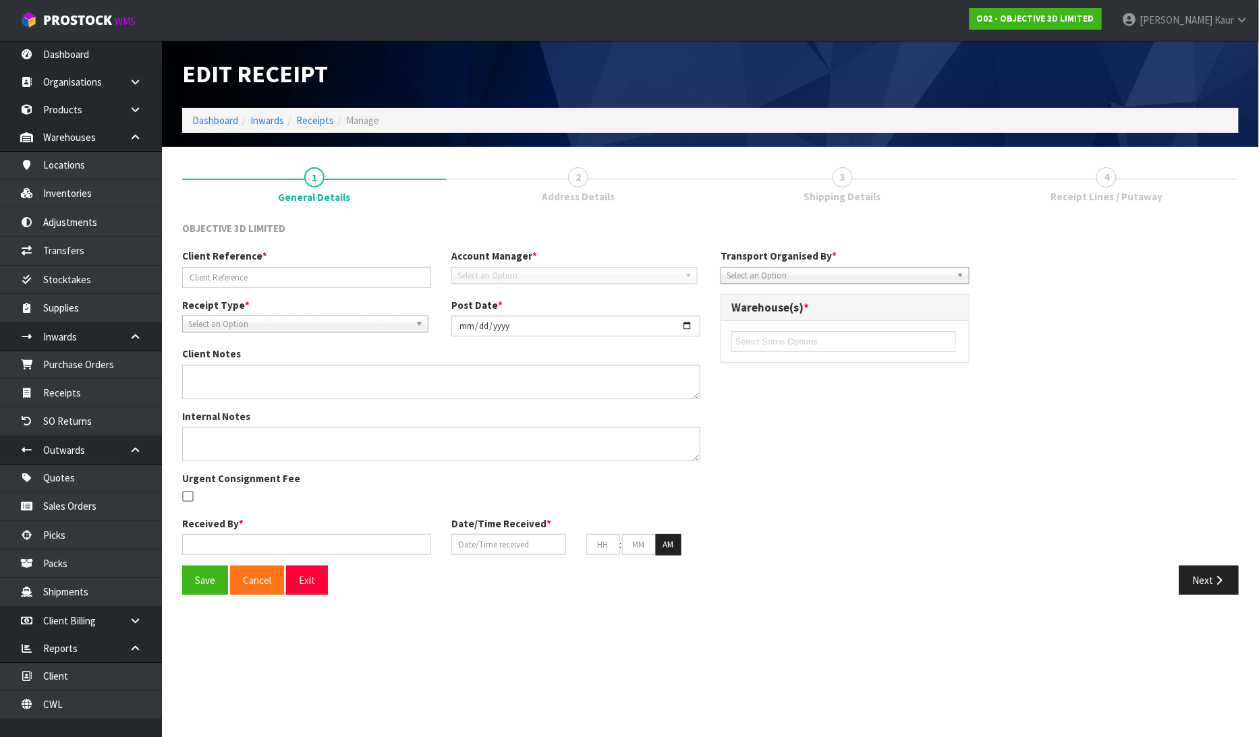
type input "PO-01594NZ"
type input "2025-07-18"
type input "[PERSON_NAME]"
type input "[DATE]"
type input "11"
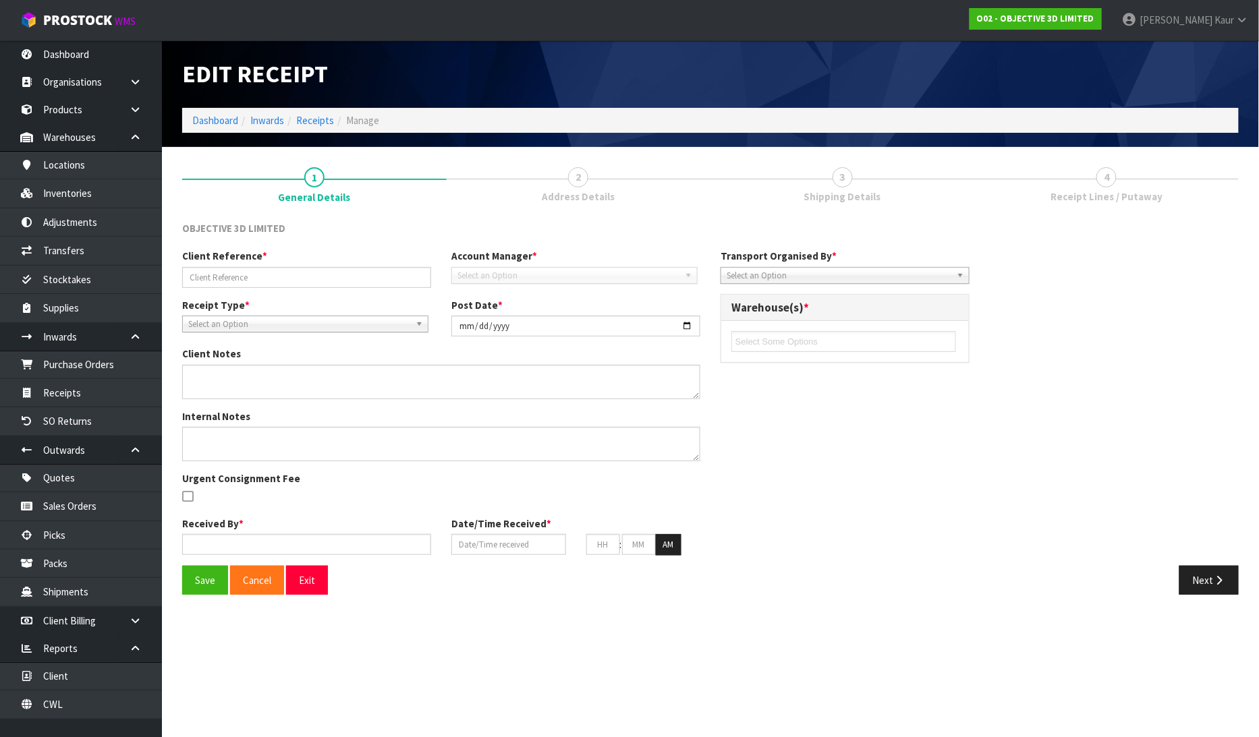
type input "04"
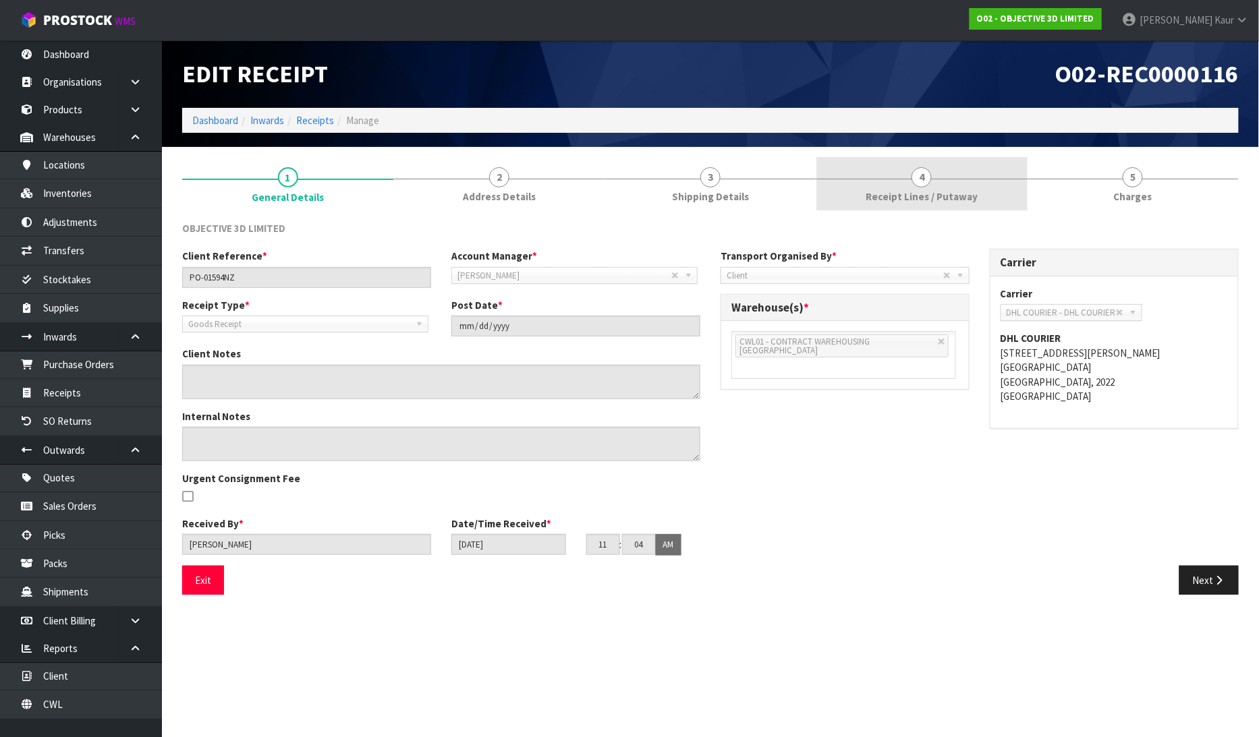
click at [966, 167] on link "4 Receipt Lines / Putaway" at bounding box center [921, 183] width 211 height 53
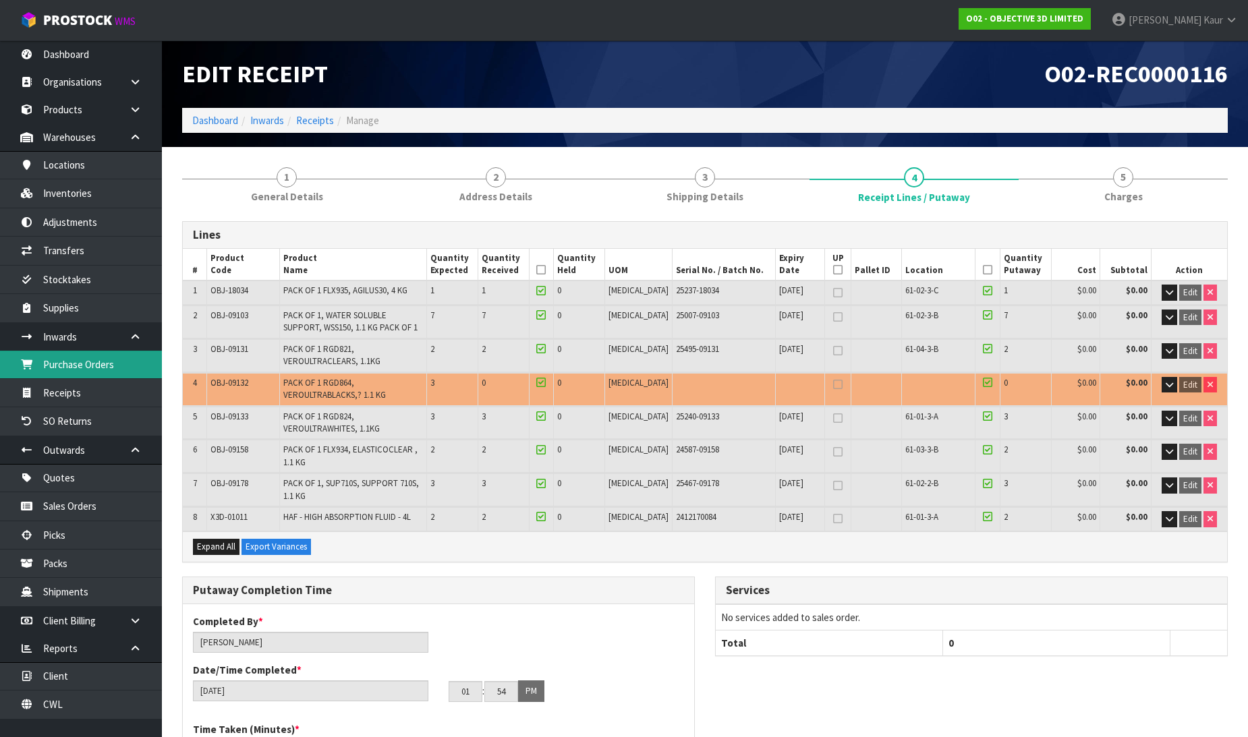
click at [84, 366] on link "Purchase Orders" at bounding box center [81, 365] width 162 height 28
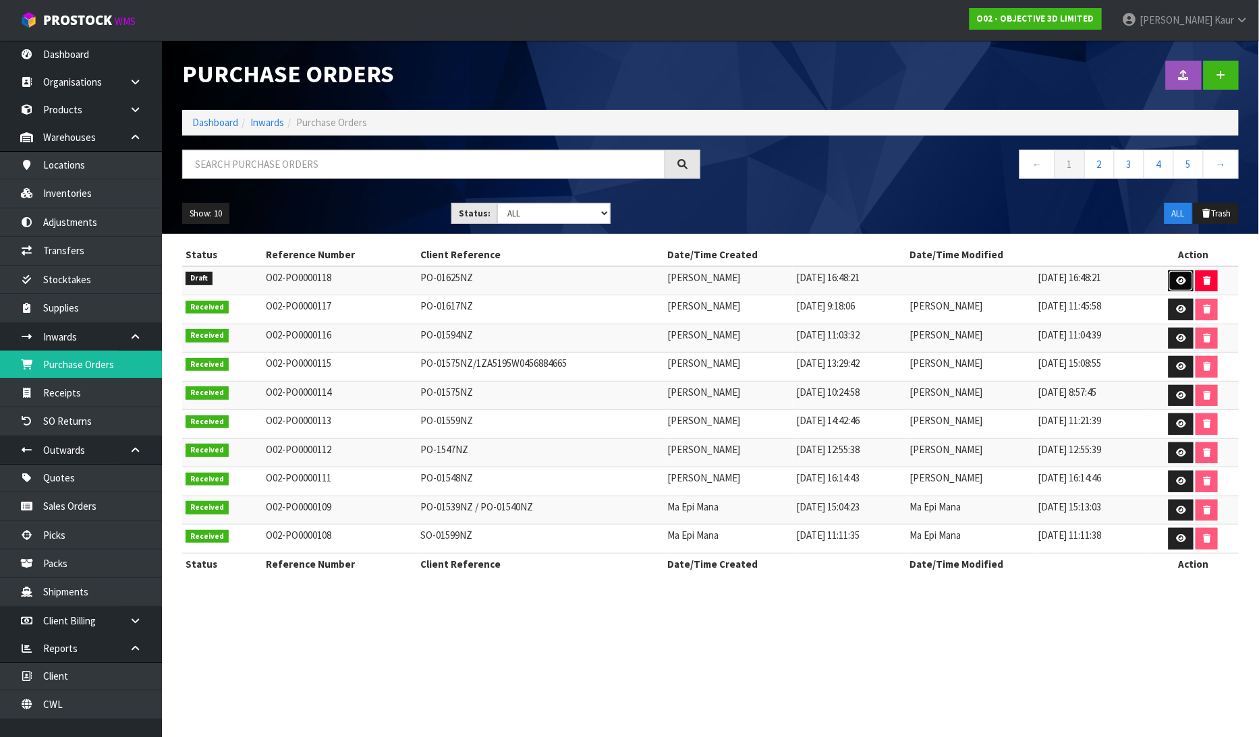
click at [1181, 279] on icon at bounding box center [1181, 281] width 10 height 9
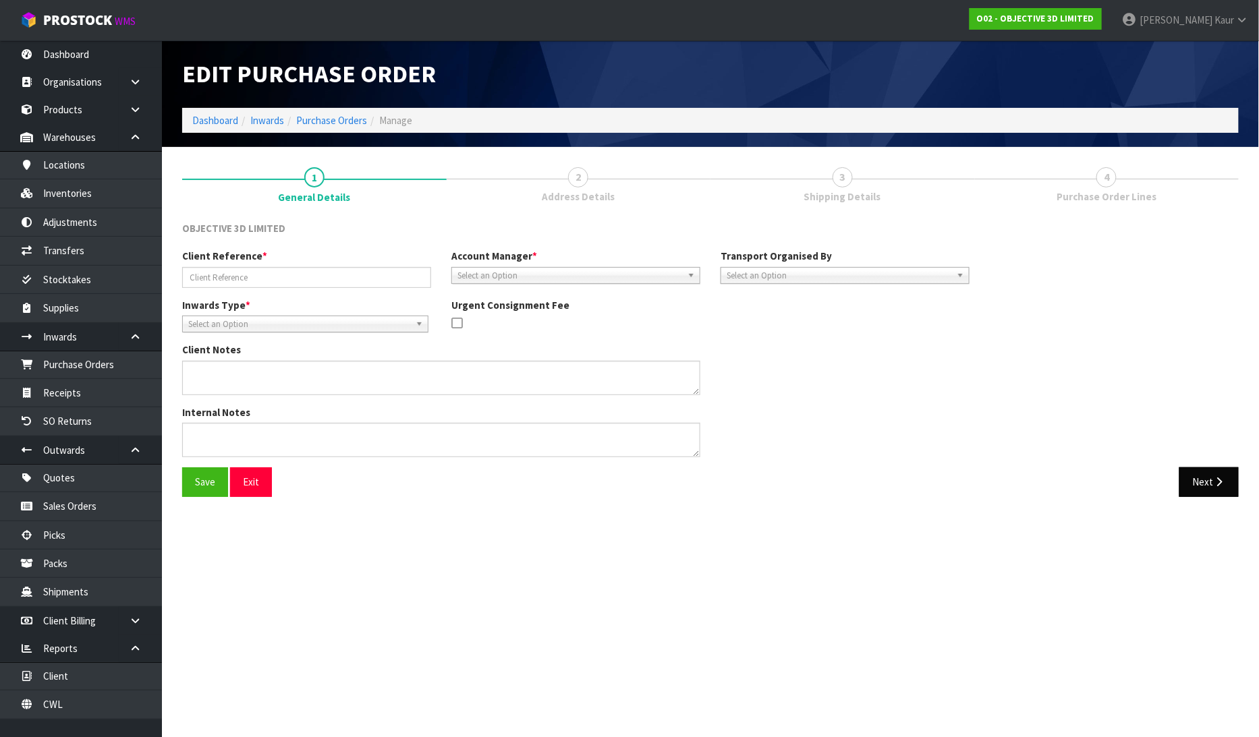
type input "PO-01625NZ"
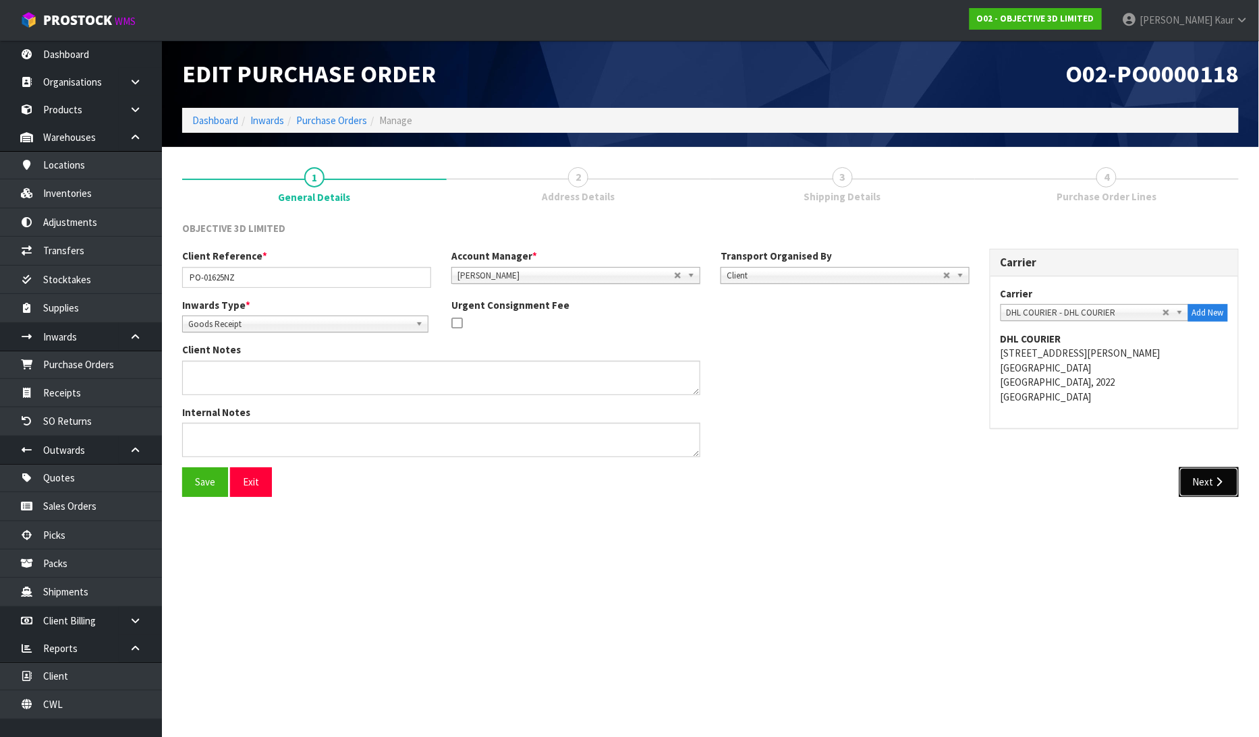
click at [1195, 486] on button "Next" at bounding box center [1208, 482] width 59 height 29
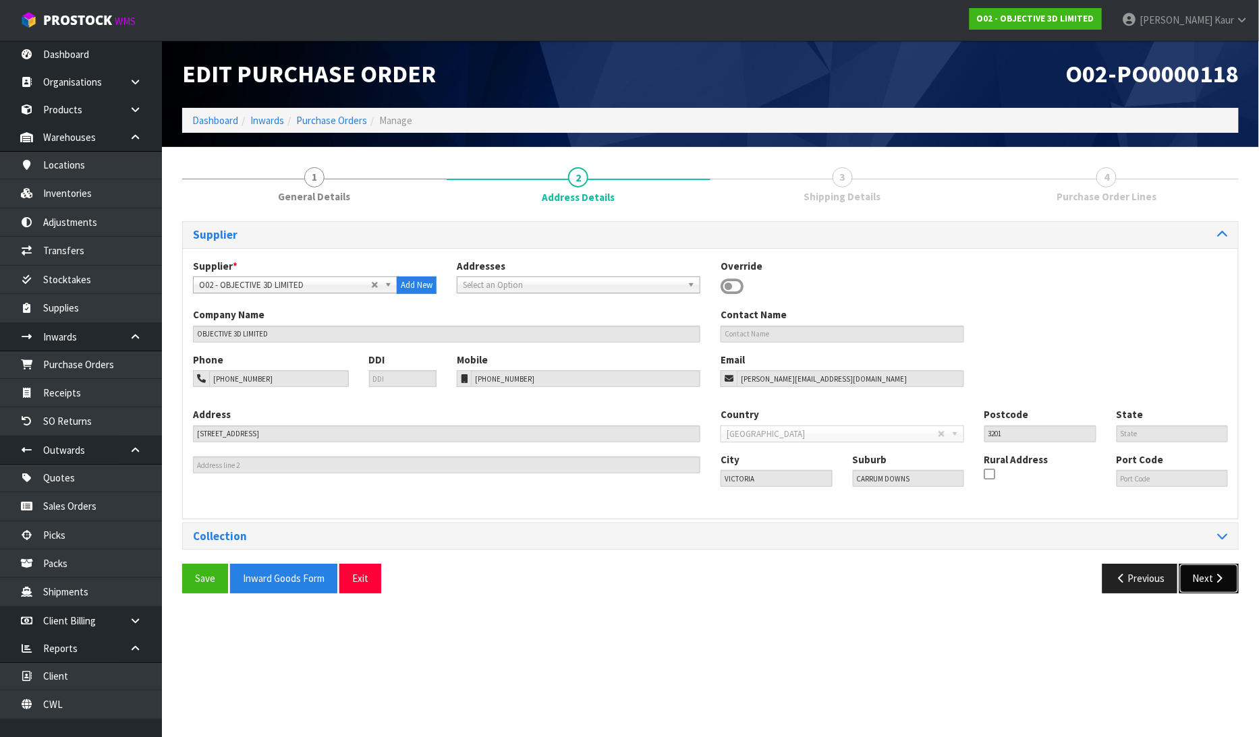
click at [1192, 575] on button "Next" at bounding box center [1208, 578] width 59 height 29
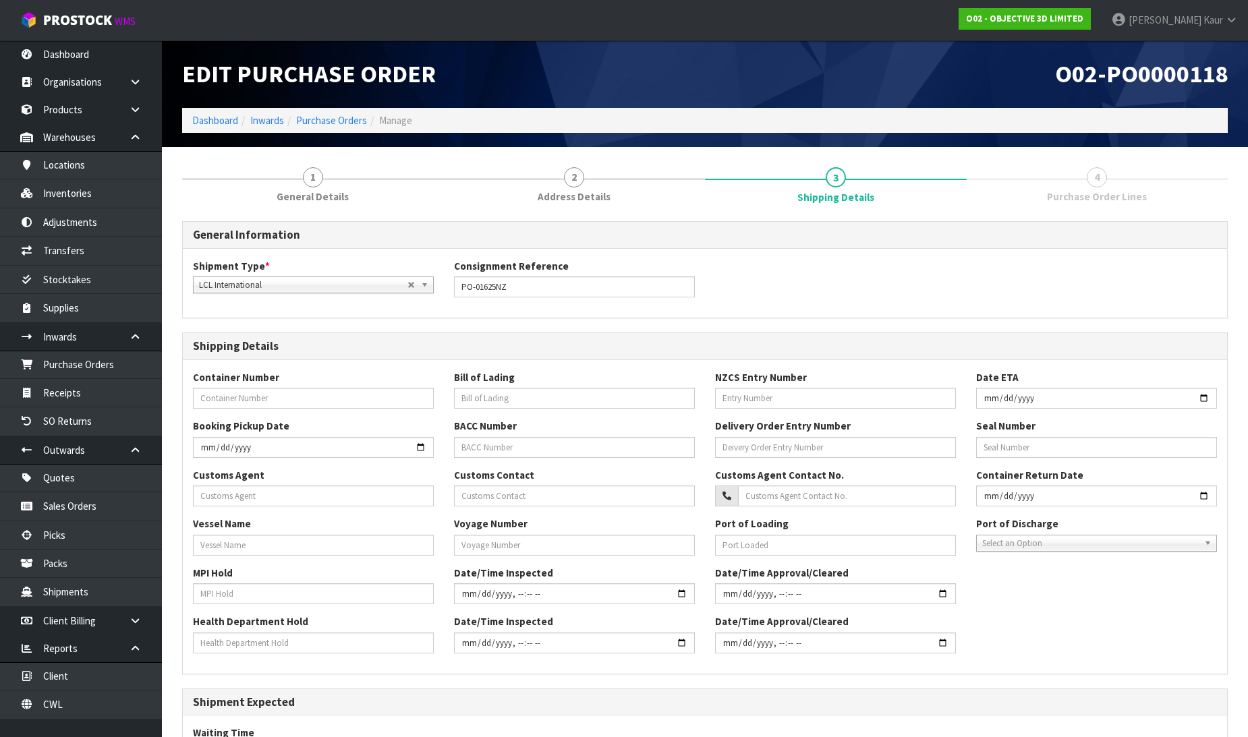
scroll to position [188, 0]
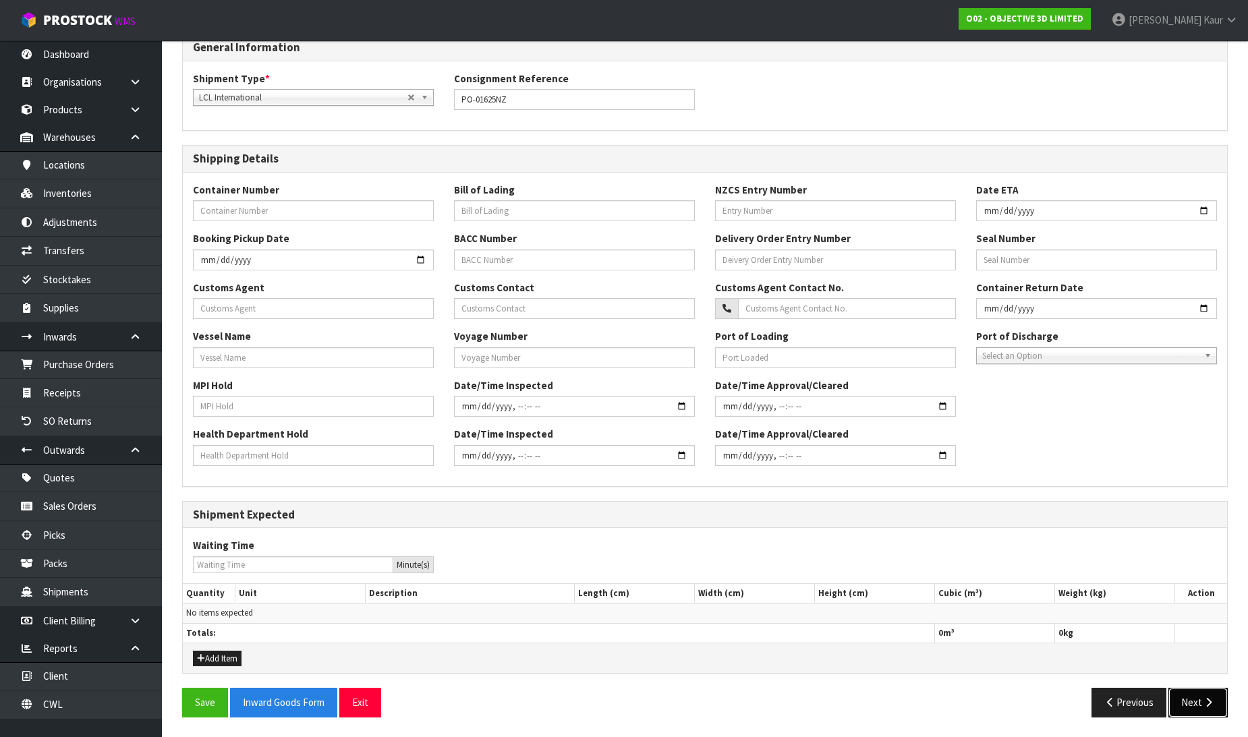
click at [1191, 690] on button "Next" at bounding box center [1197, 702] width 59 height 29
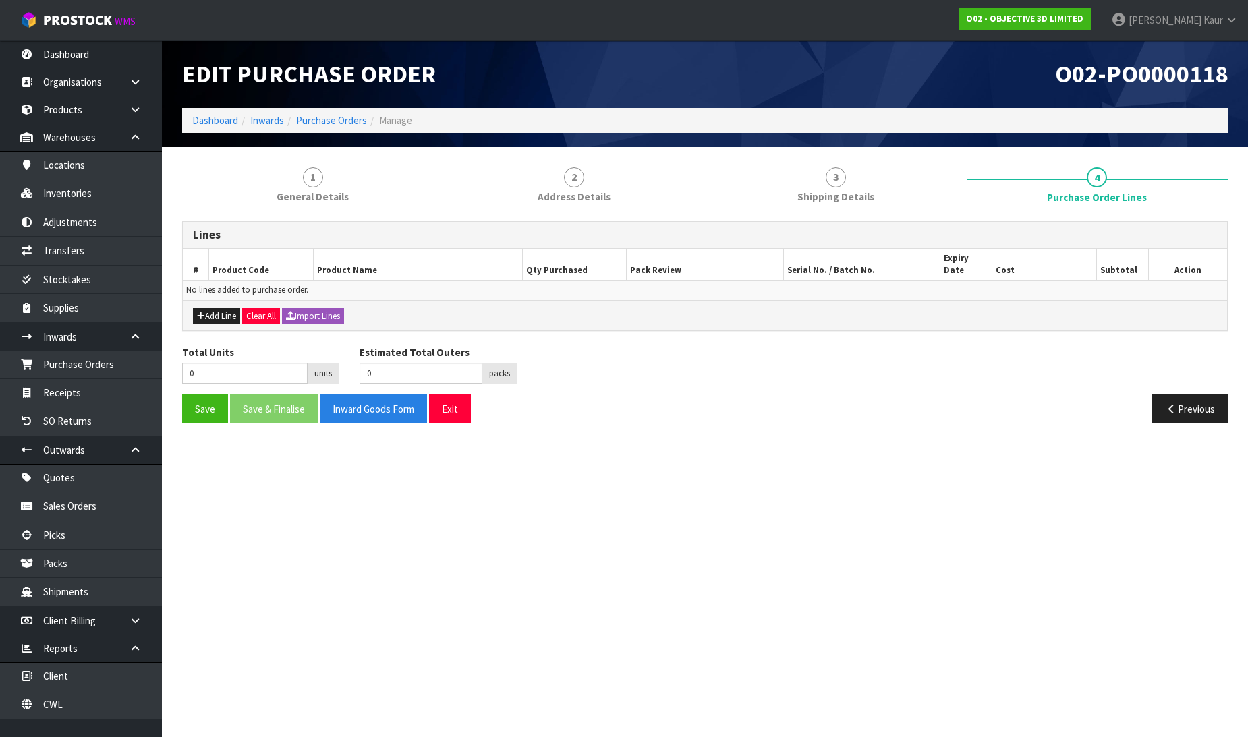
scroll to position [0, 0]
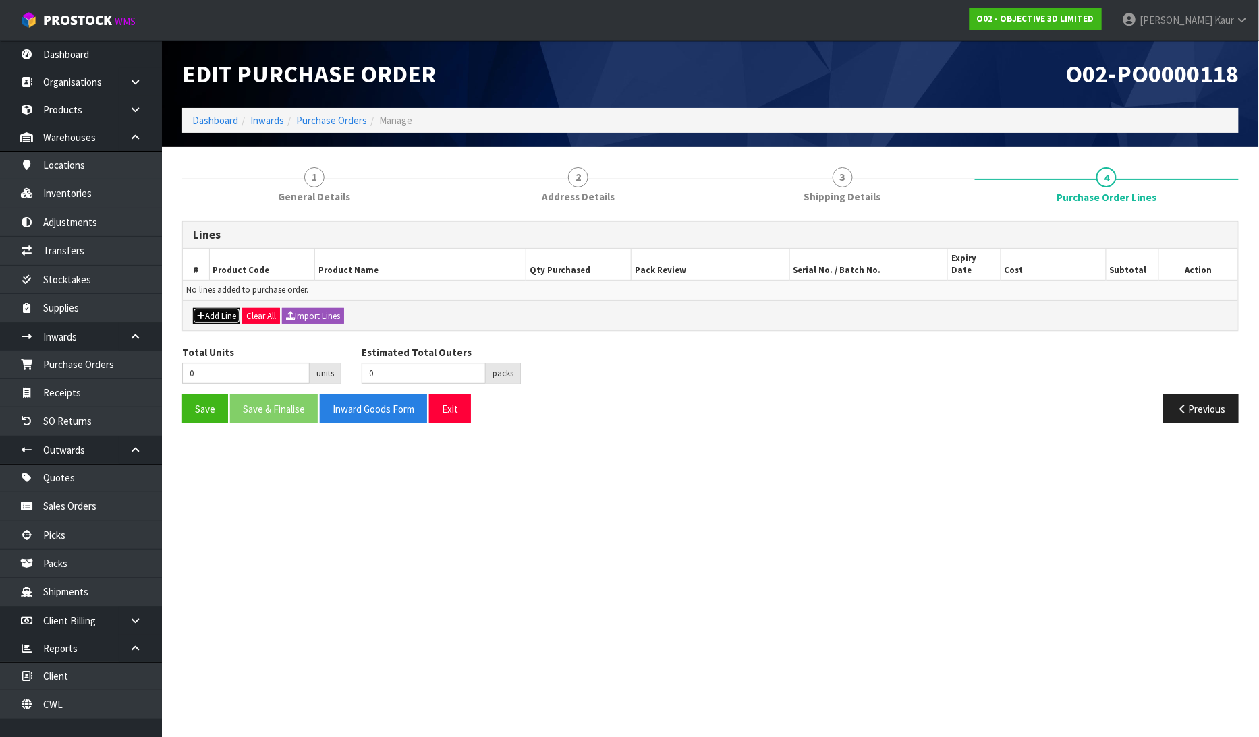
click at [205, 308] on button "Add Line" at bounding box center [216, 316] width 47 height 16
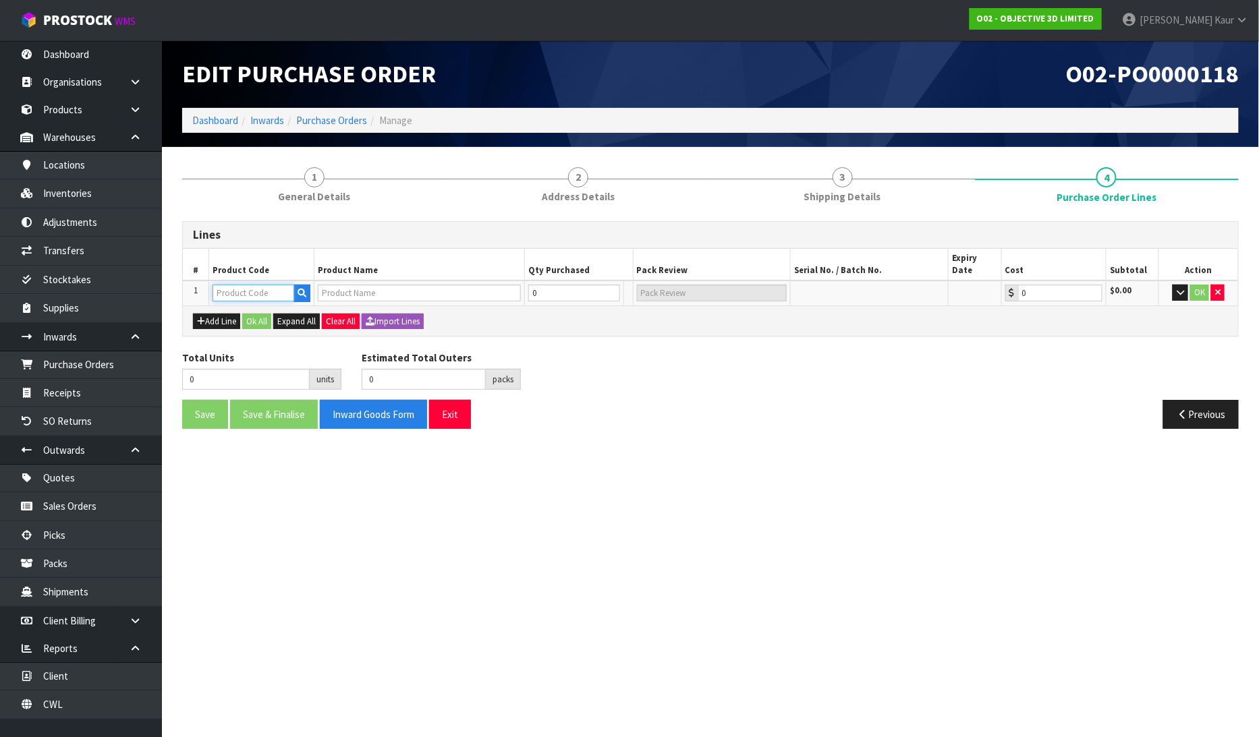
click at [231, 285] on input "text" at bounding box center [254, 293] width 82 height 17
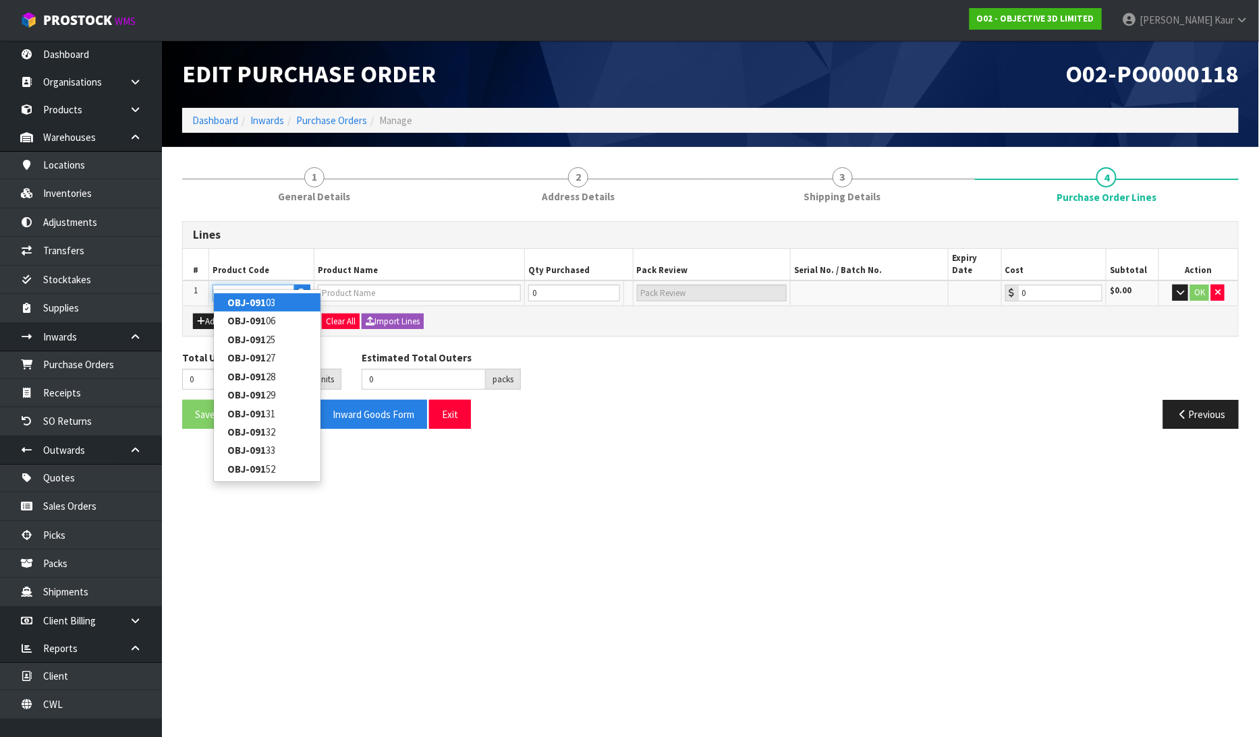
type input "OBJ-09132"
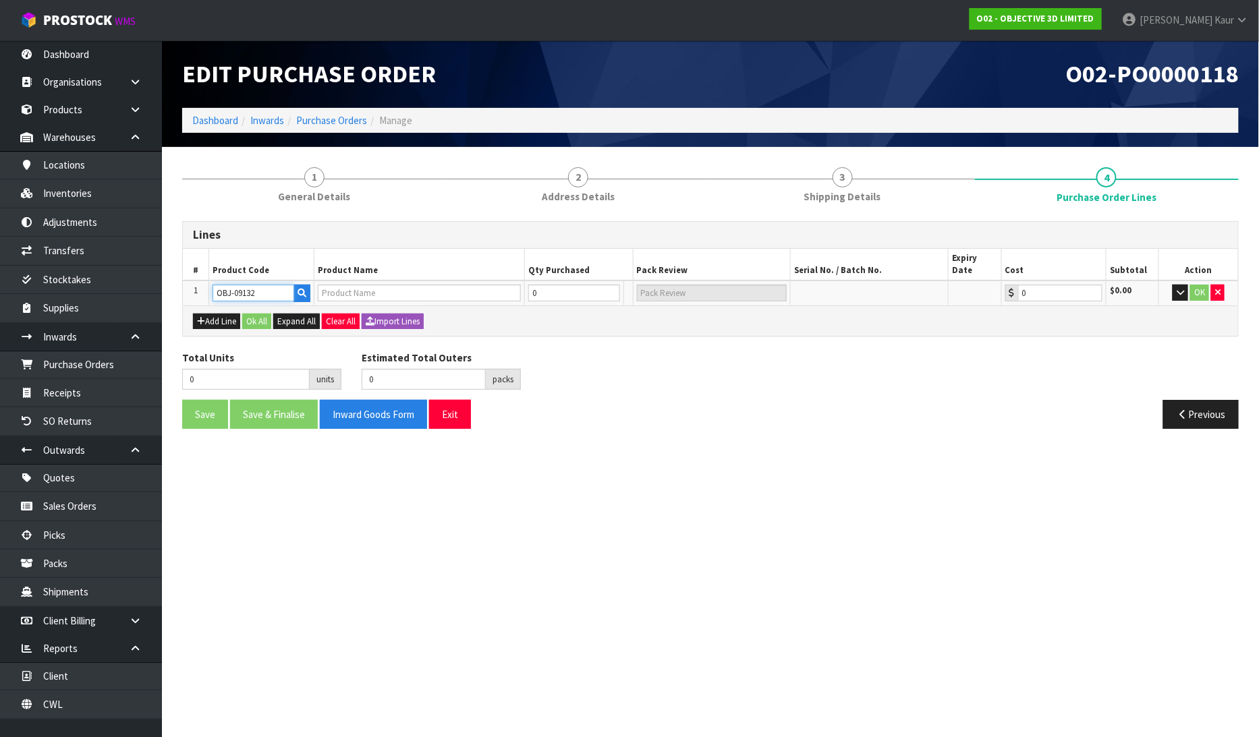
type input "PACK OF 1 RGD864, VEROULTRABLACKS,? 1.1 KG"
type input "0.00"
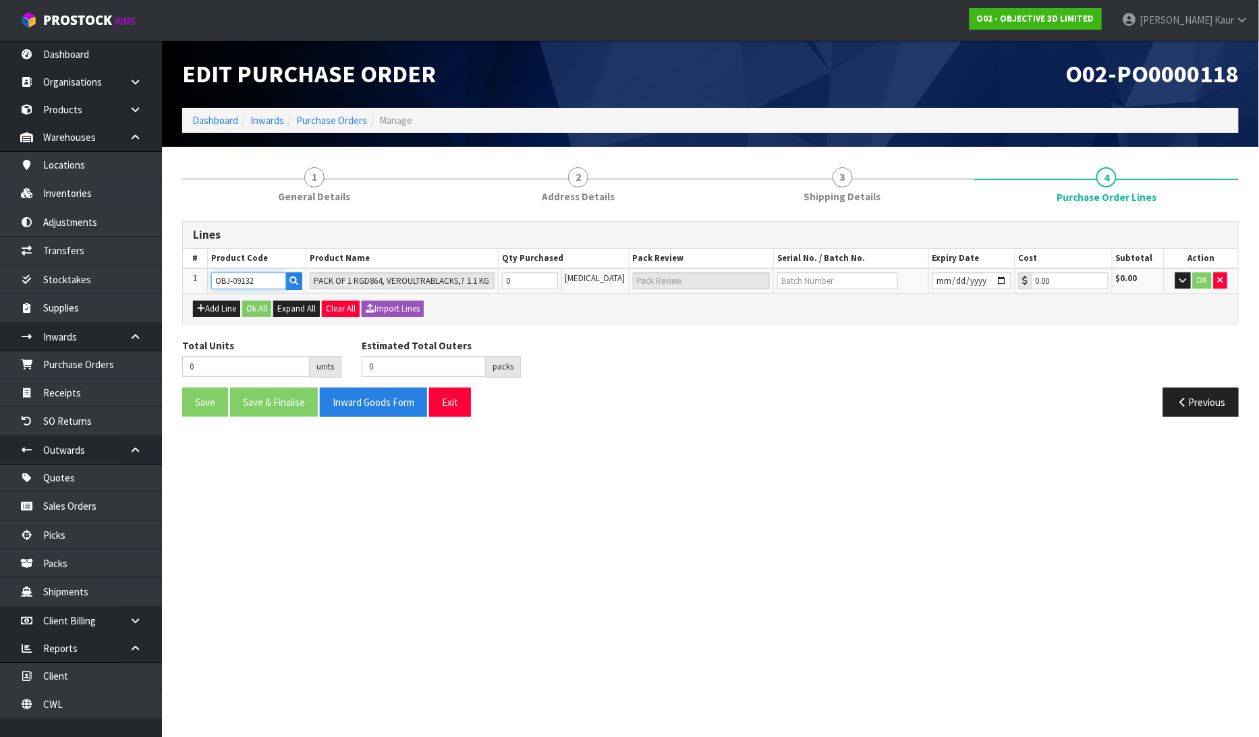
type input "OBJ-09132"
click at [555, 277] on input "0" at bounding box center [530, 281] width 56 height 17
type input "3"
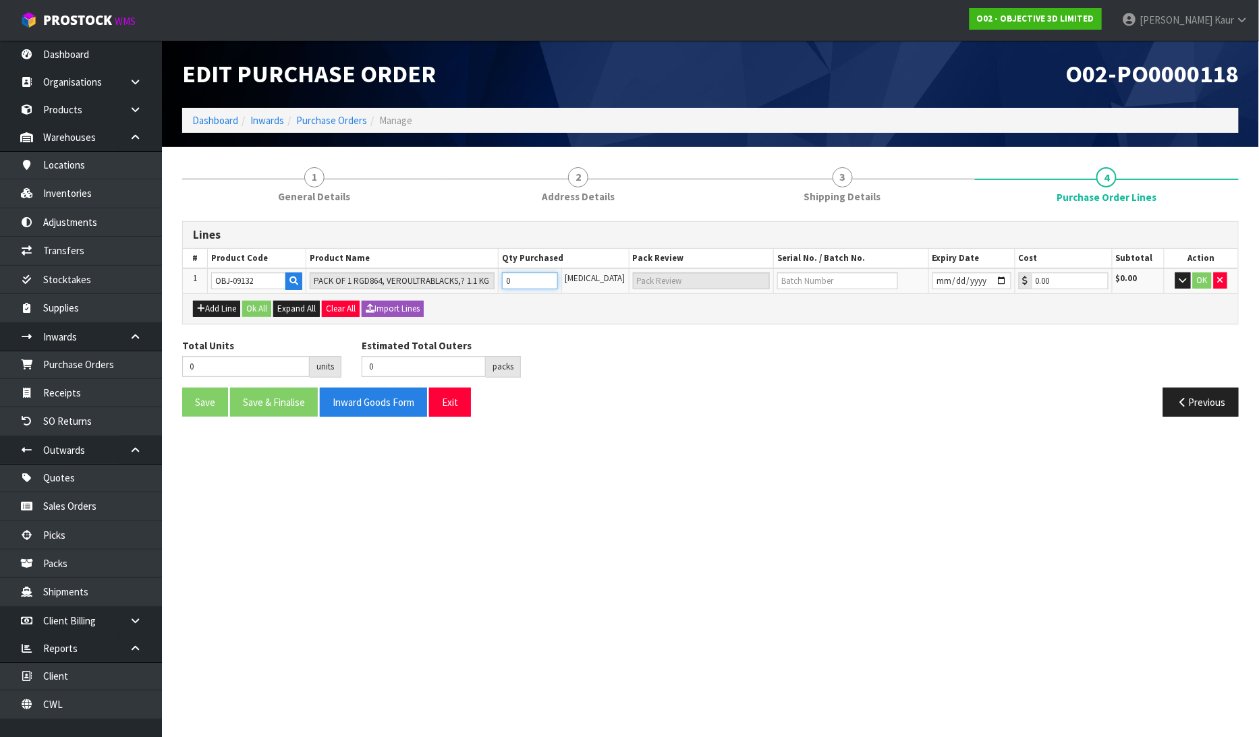
type input "3 CTN"
type input "3"
click at [595, 376] on div "Total Units 3 units Estimated Total Outers 3 packs Estimated Total Pallets 0 pa…" at bounding box center [710, 363] width 1077 height 49
click at [232, 308] on button "Add Line" at bounding box center [216, 309] width 47 height 16
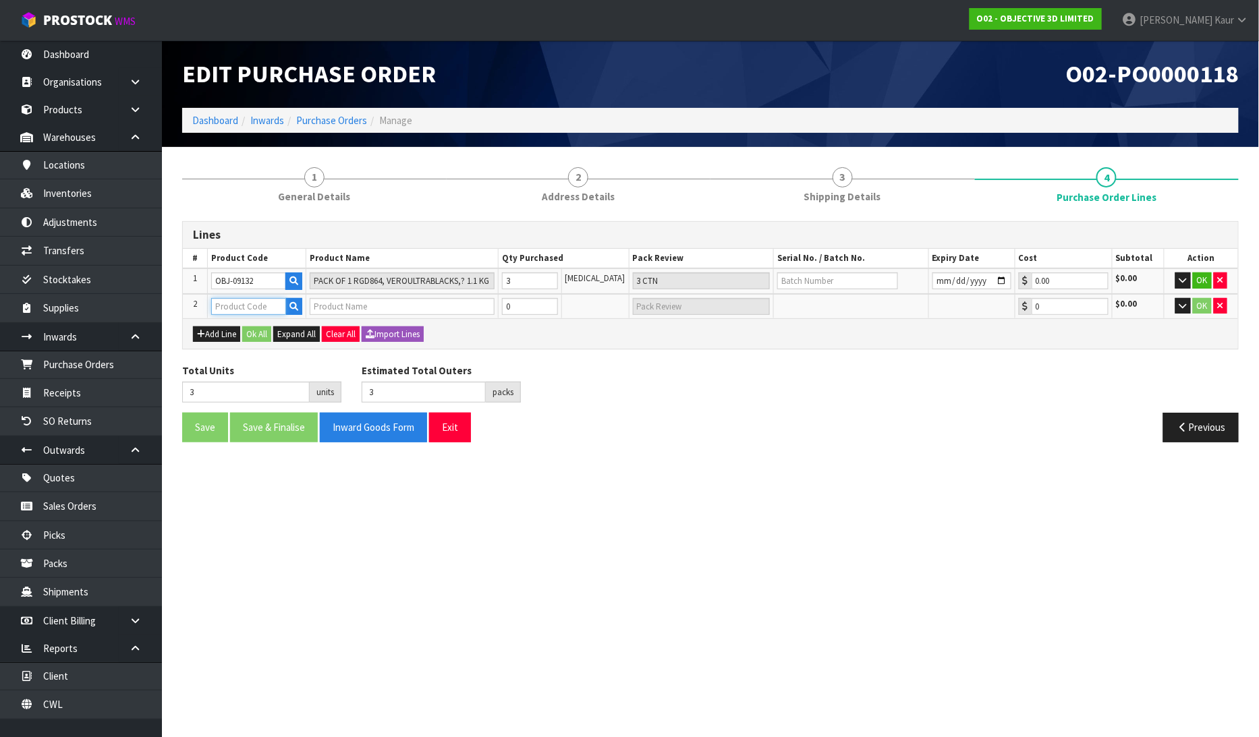
click at [237, 308] on input "text" at bounding box center [248, 306] width 75 height 17
paste input "OBJ-09106"
type input "OBJ-09106"
type input "PACK OF 1 RGD750, DRAFTGREY, 1.1KG"
type input "0.00"
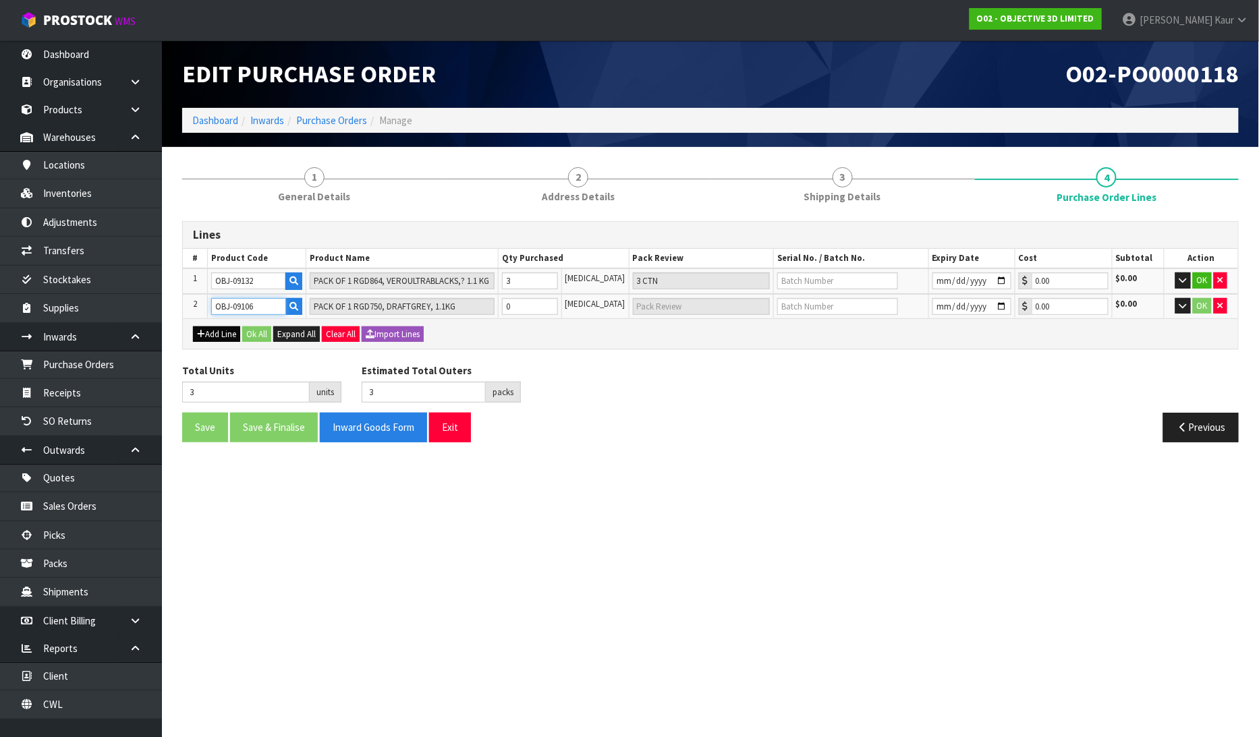
type input "OBJ-09106"
click at [218, 333] on button "Add Line" at bounding box center [216, 335] width 47 height 16
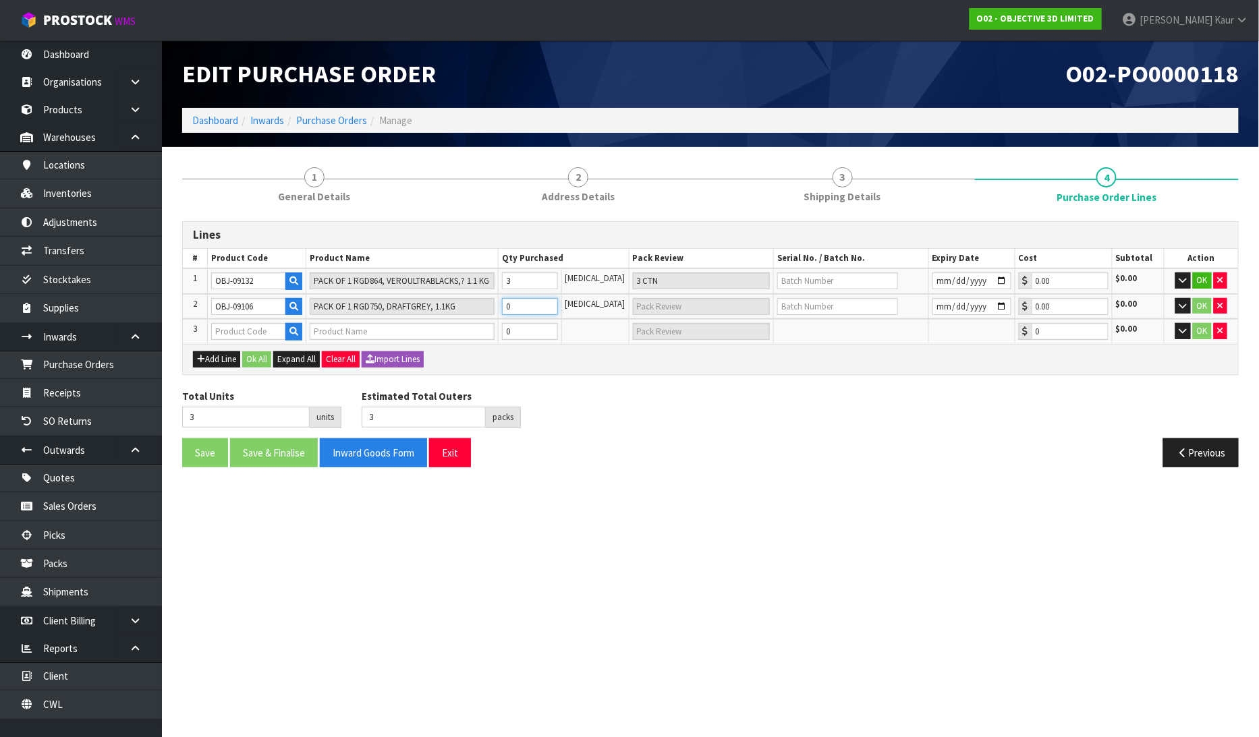
click at [531, 305] on input "0" at bounding box center [530, 306] width 56 height 17
type input "9"
type input "6"
type input "6 CTN"
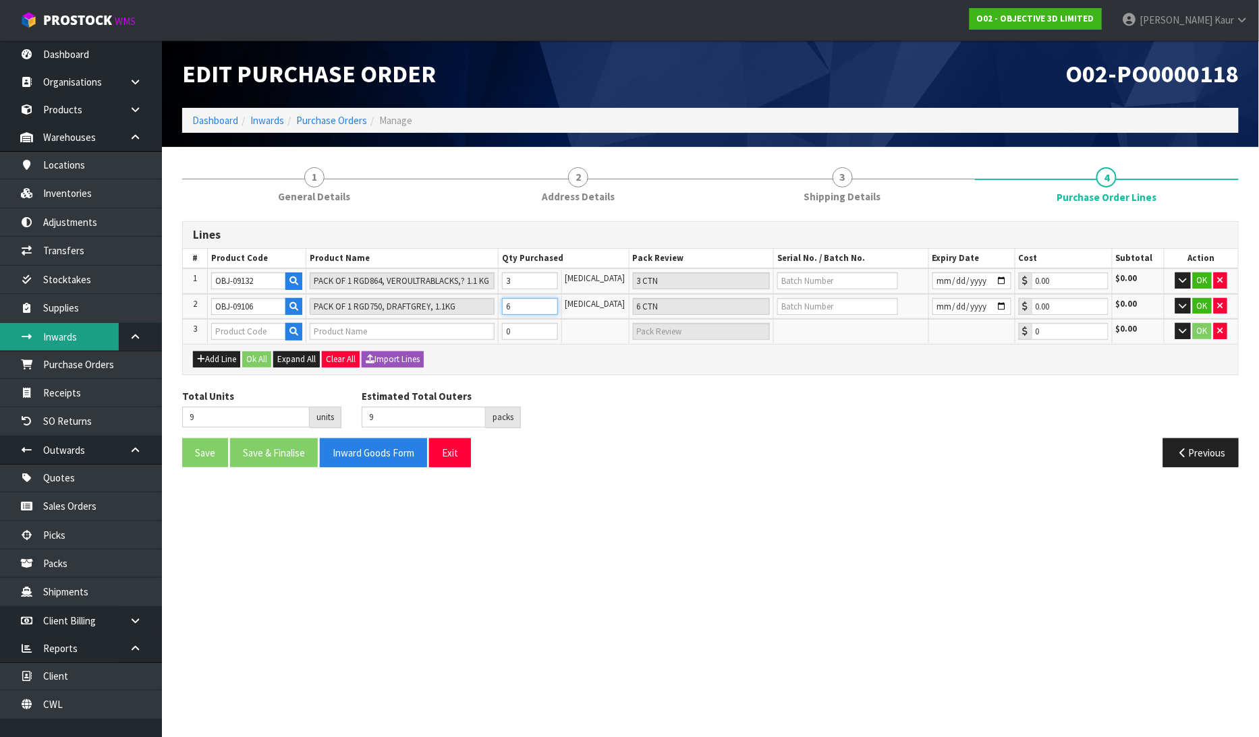
type input "6"
click at [248, 335] on input "text" at bounding box center [248, 331] width 75 height 17
paste input "OBJ-09103"
type input "OBJ-09103"
type input "PACK OF 1, WATER SOLUBLE SUPPORT, WSS150, 1.1 KG PACK OF 1"
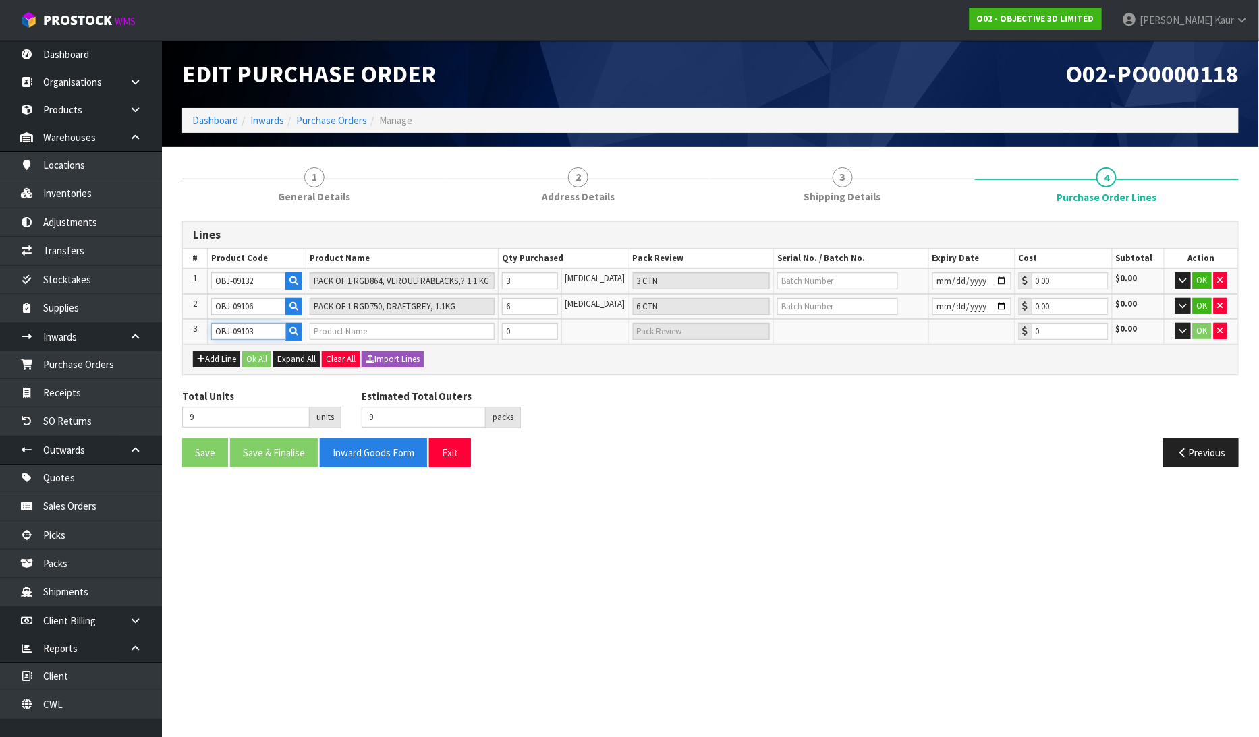
type input "0.00"
type input "OBJ-09103"
click at [525, 331] on input "0" at bounding box center [530, 331] width 56 height 17
type input "15"
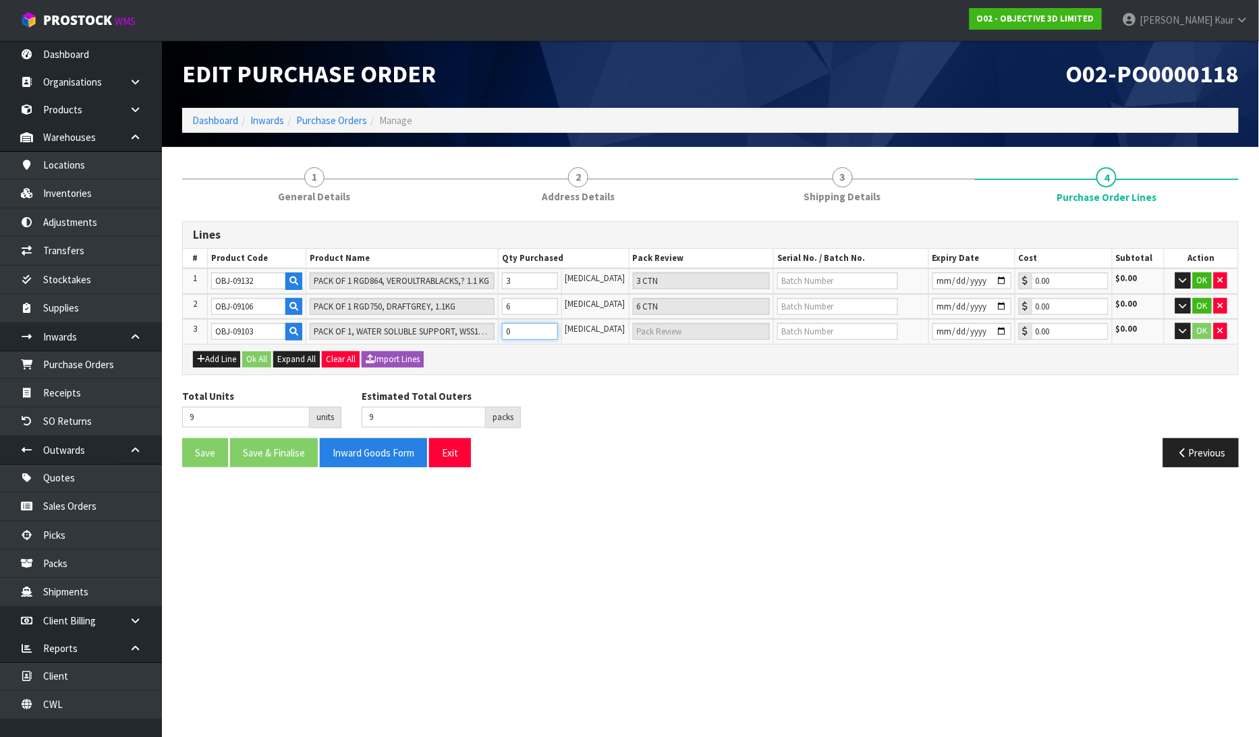
type input "6"
type input "6 CTN"
type input "6"
click at [785, 284] on input "text" at bounding box center [837, 281] width 121 height 17
paste input "25944-09132"
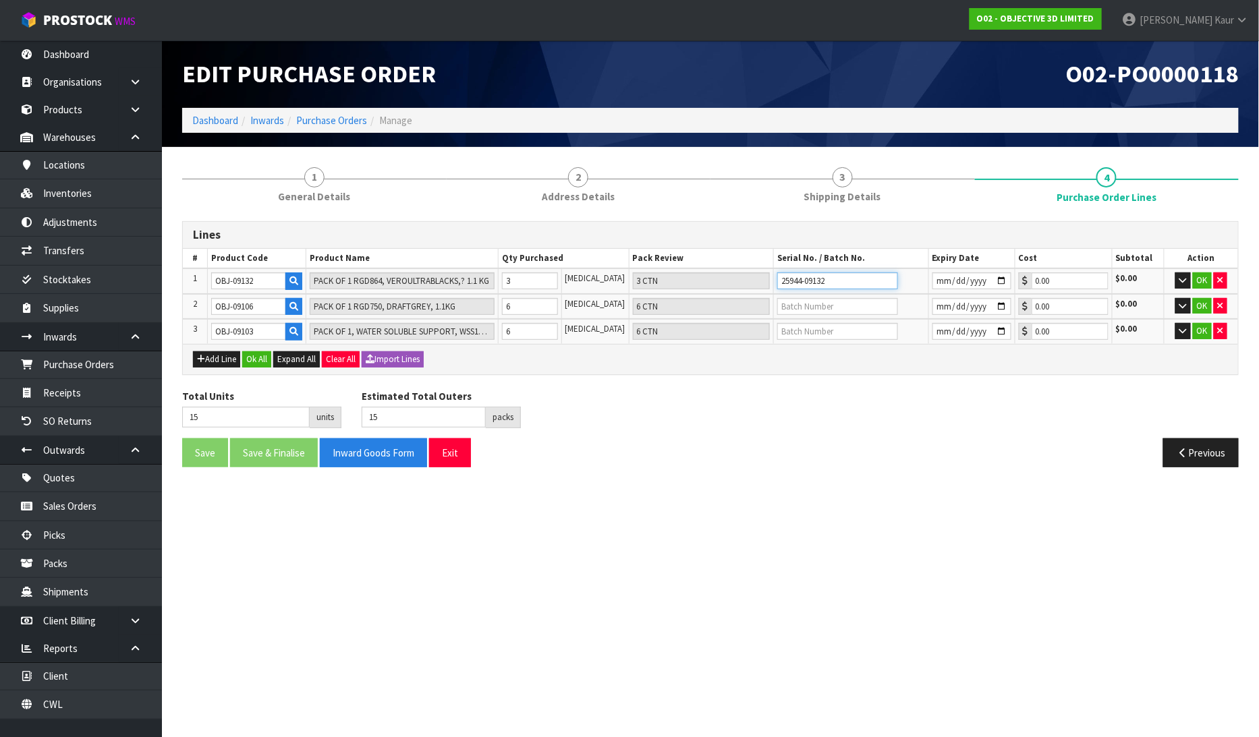
type input "25944-09132"
click at [934, 280] on input "date" at bounding box center [971, 281] width 79 height 17
type input "2027-07-15"
click at [787, 305] on input "text" at bounding box center [837, 306] width 121 height 17
paste input "25741-09106"
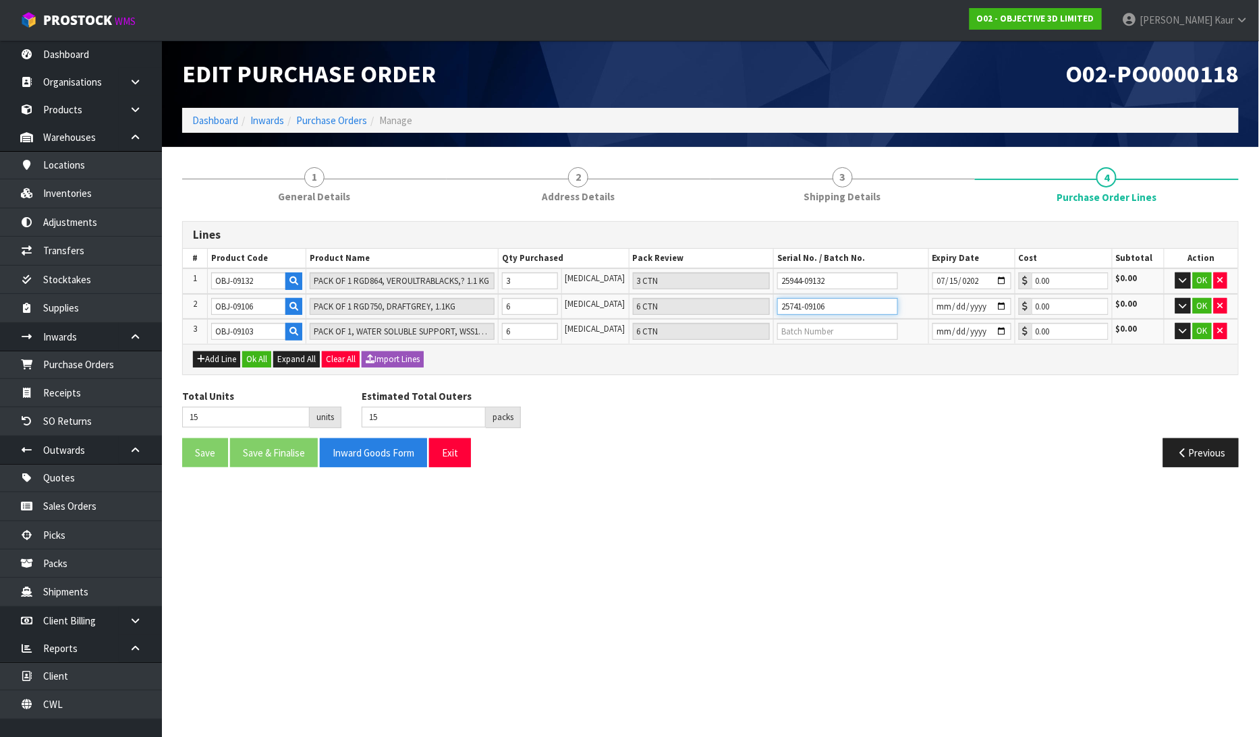
type input "25741-09106"
click at [932, 306] on input "date" at bounding box center [971, 306] width 79 height 17
type input "2027-06-15"
click at [787, 336] on input "text" at bounding box center [837, 331] width 121 height 17
paste input "25768-09103"
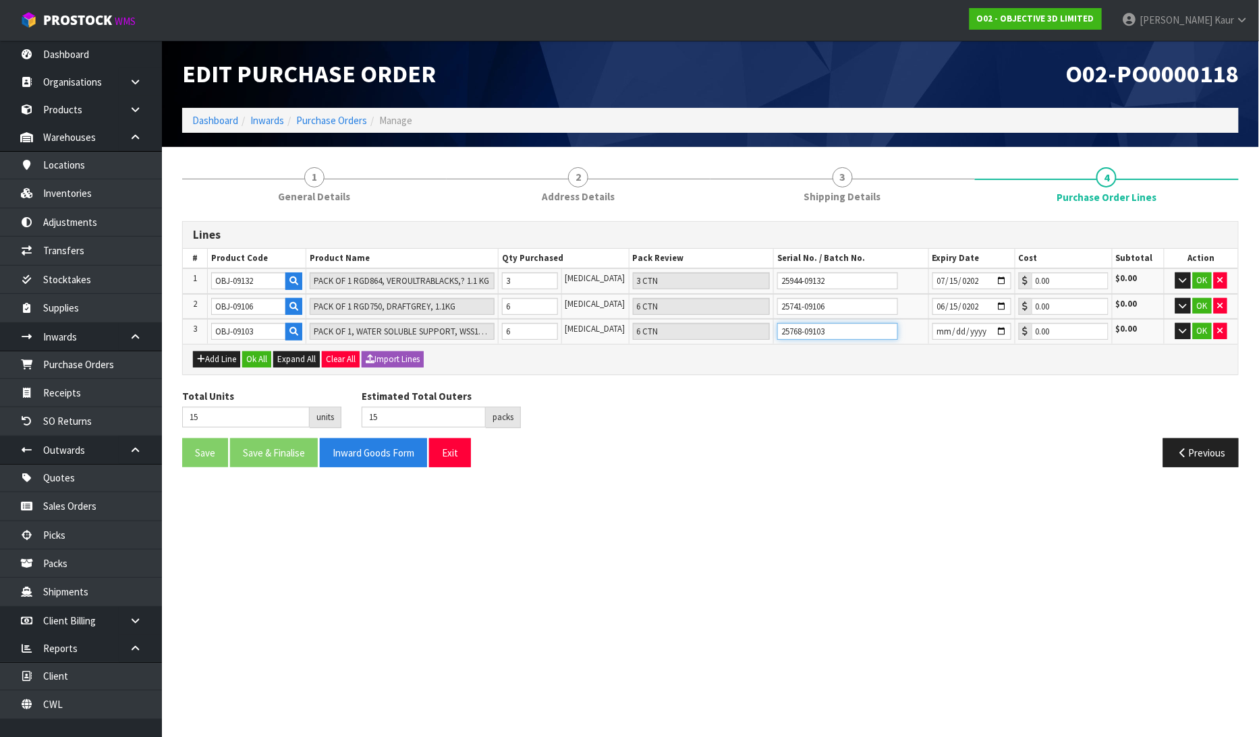
type input "25768-09103"
click at [935, 329] on input "date" at bounding box center [971, 331] width 79 height 17
type input "2027-06-15"
click at [257, 363] on button "Ok All" at bounding box center [256, 359] width 29 height 16
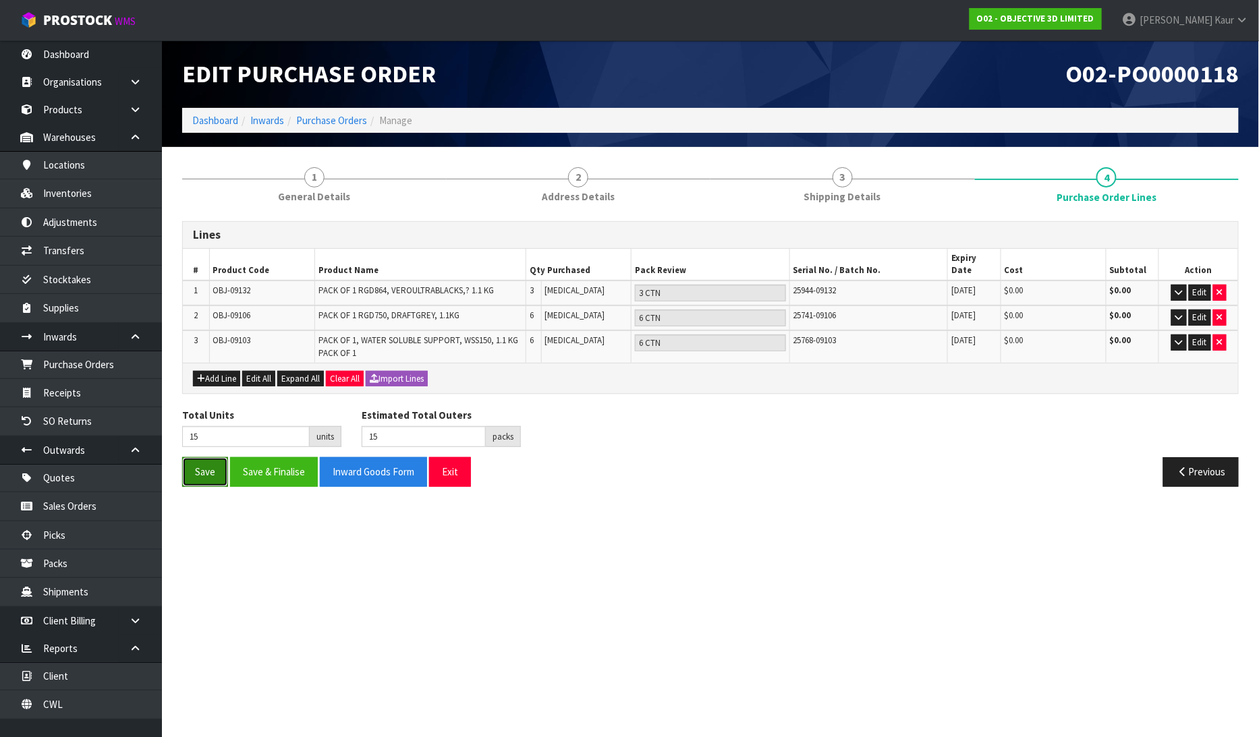
click at [200, 457] on button "Save" at bounding box center [205, 471] width 46 height 29
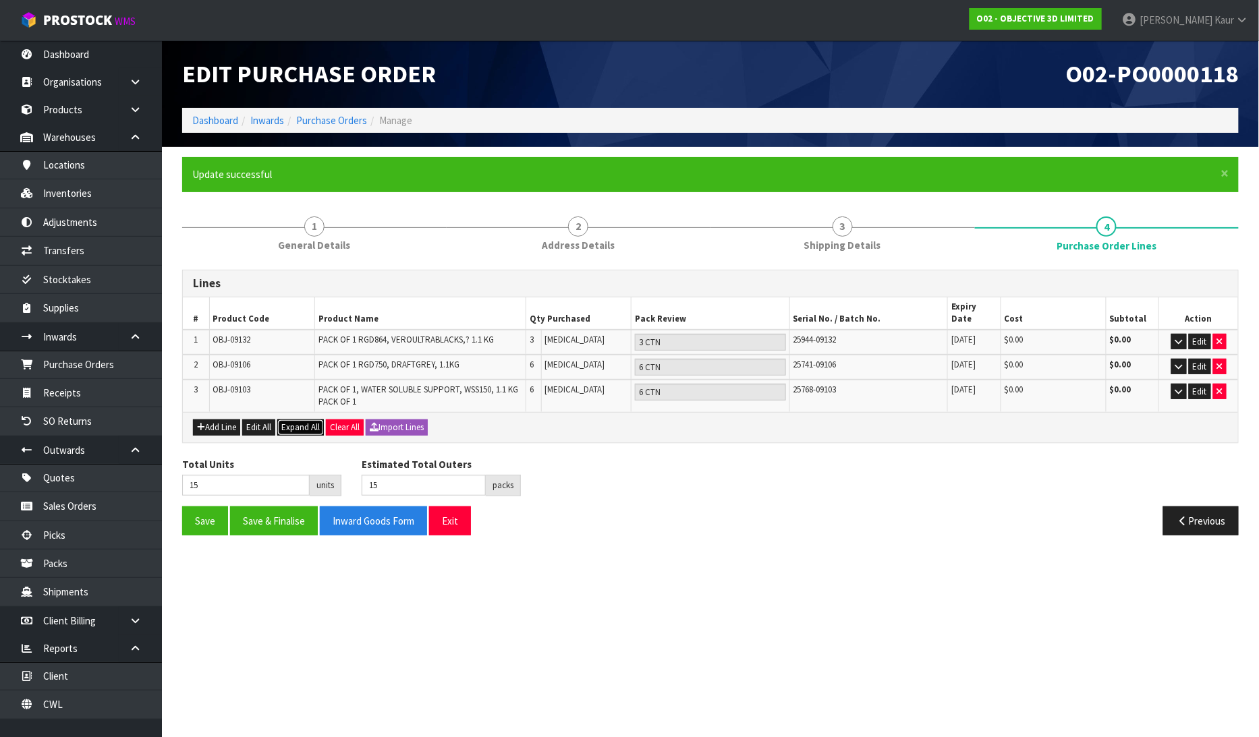
click at [302, 422] on span "Expand All" at bounding box center [300, 427] width 38 height 11
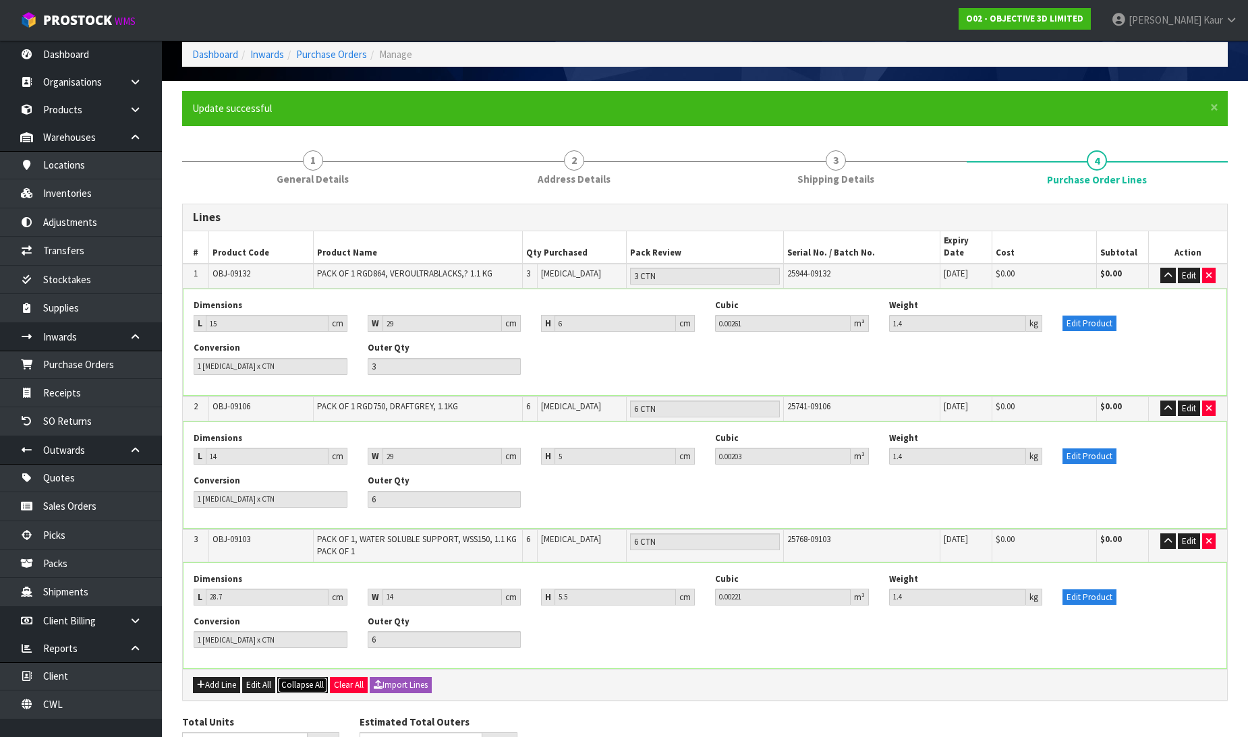
scroll to position [128, 0]
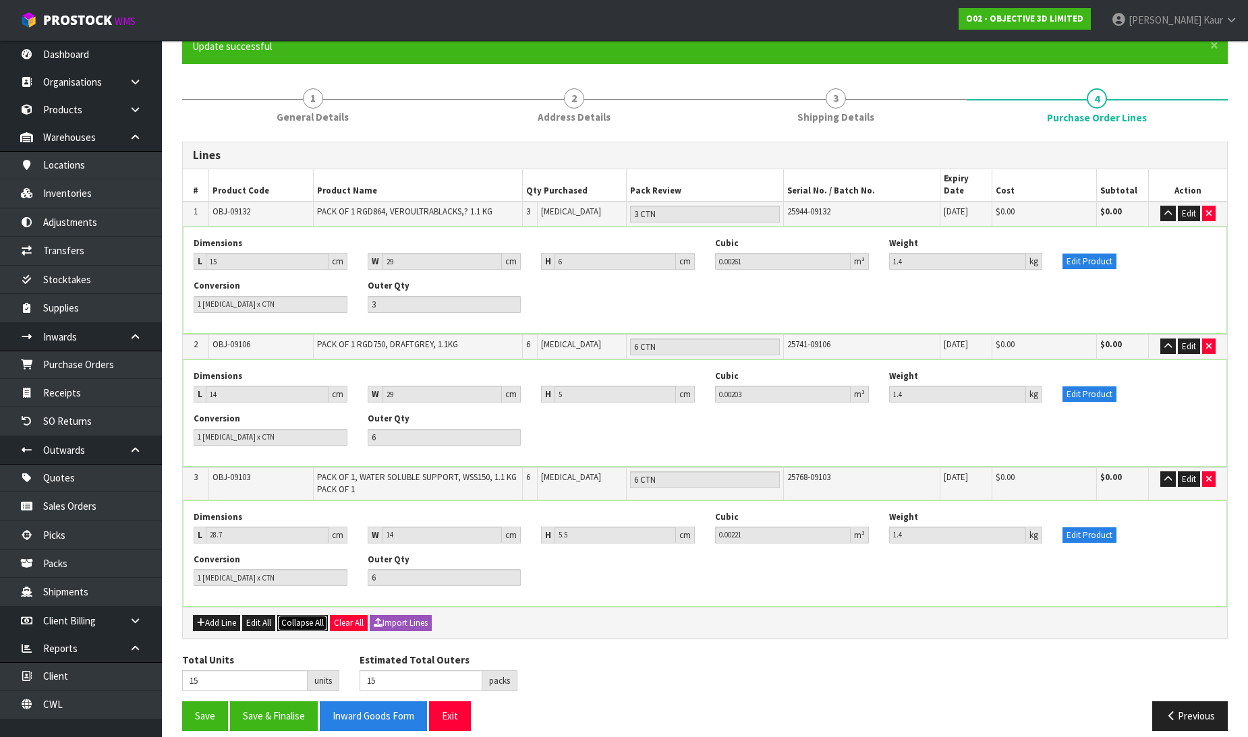
click at [291, 617] on span "Collapse All" at bounding box center [302, 622] width 43 height 11
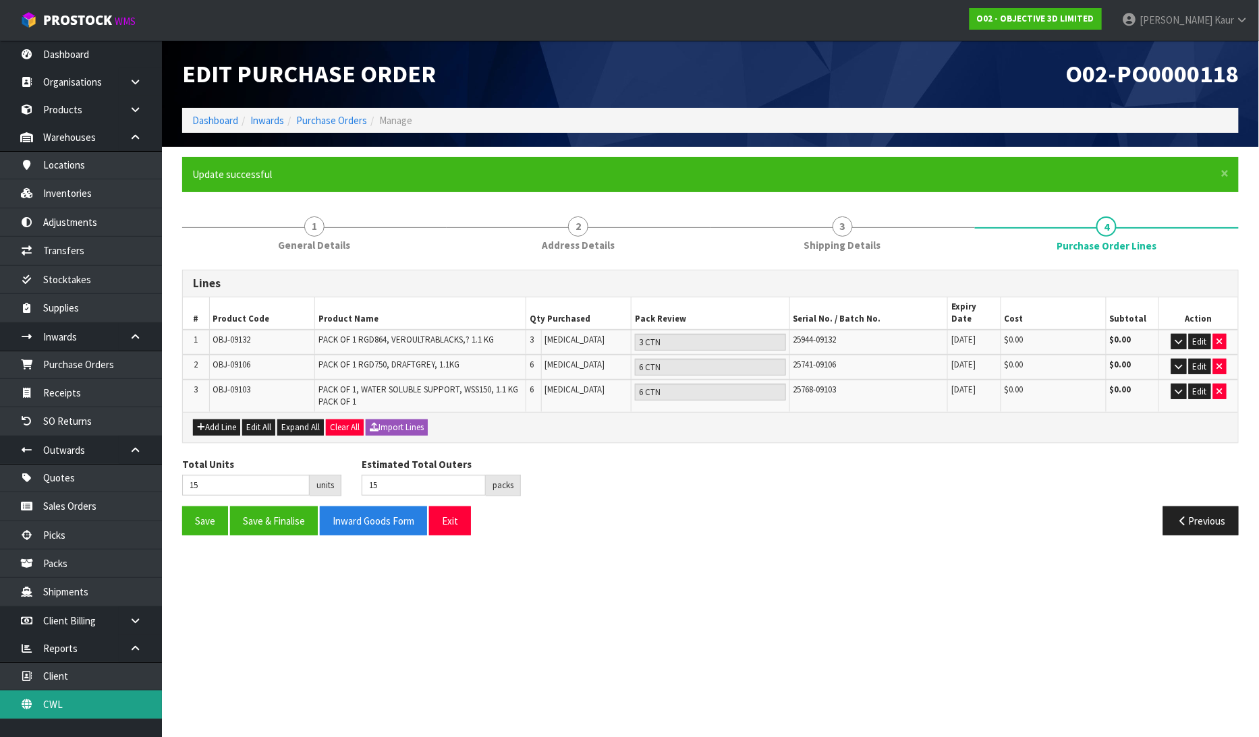
drag, startPoint x: 65, startPoint y: 715, endPoint x: 133, endPoint y: 558, distance: 171.1
click at [65, 714] on link "CWL" at bounding box center [81, 705] width 162 height 28
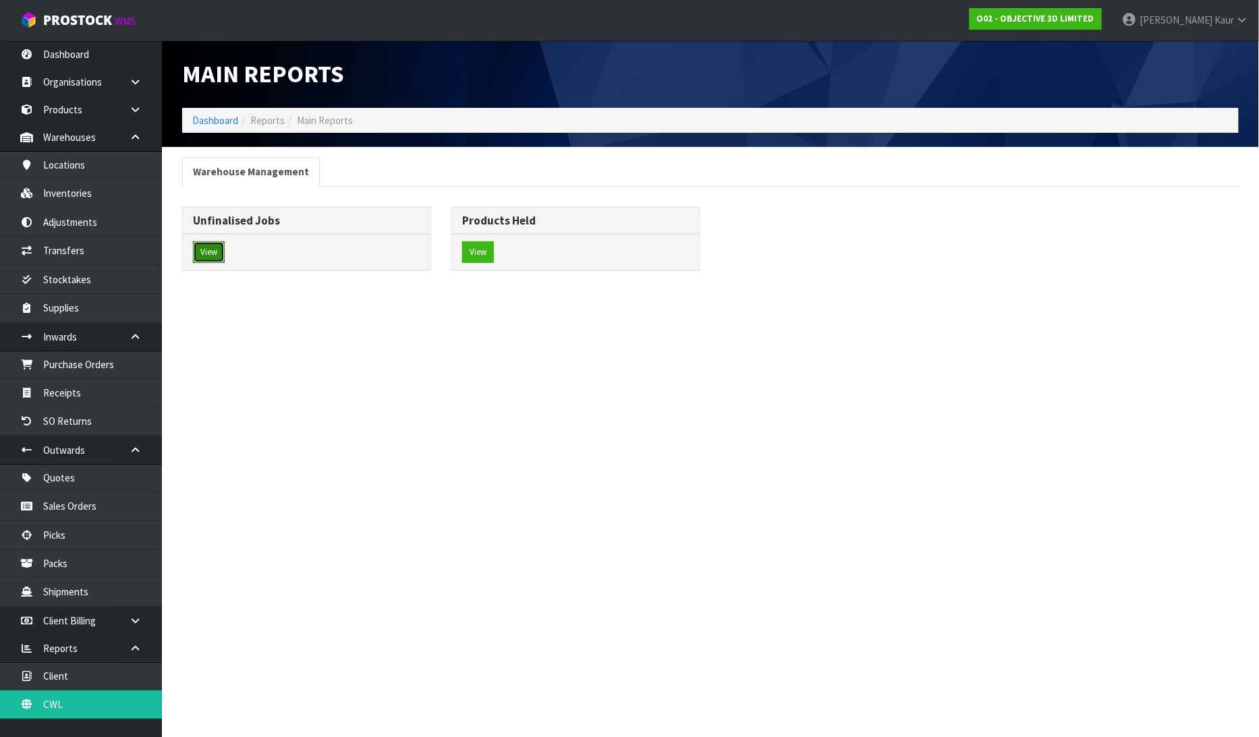
click at [210, 254] on button "View" at bounding box center [209, 253] width 32 height 22
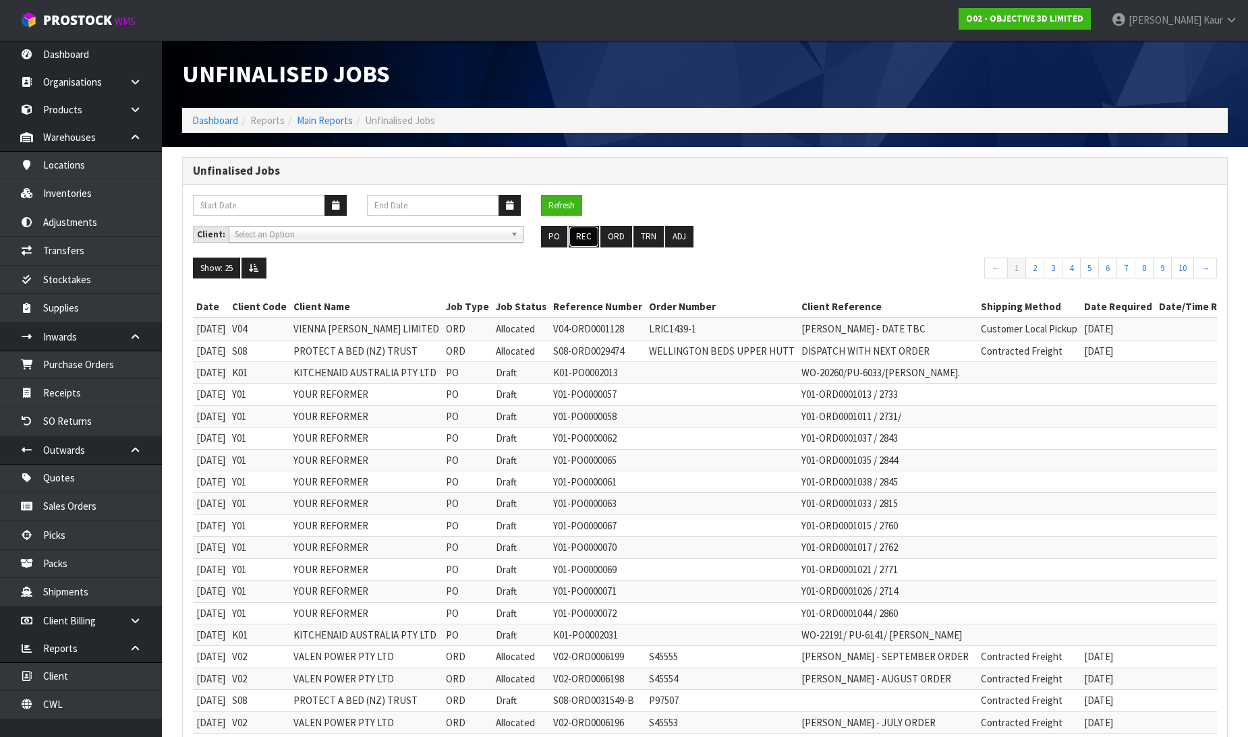
click at [583, 240] on button "REC" at bounding box center [584, 237] width 30 height 22
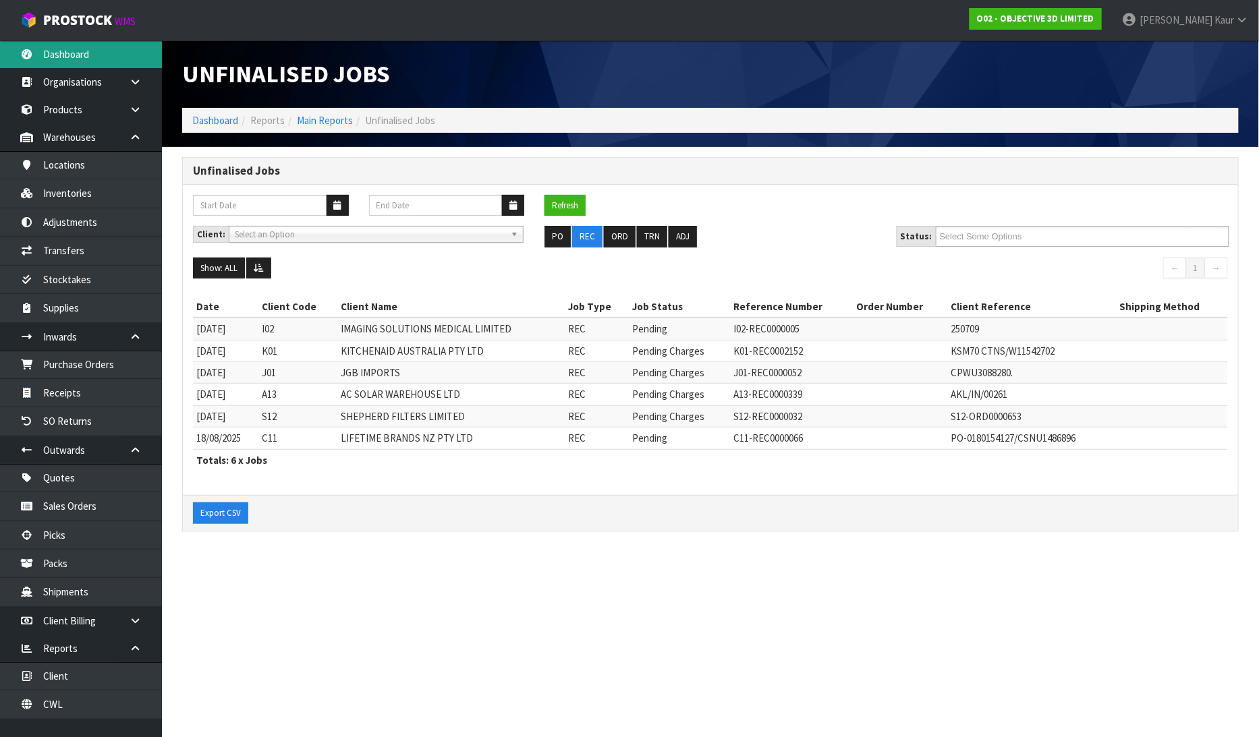
click at [113, 57] on link "Dashboard" at bounding box center [81, 54] width 162 height 28
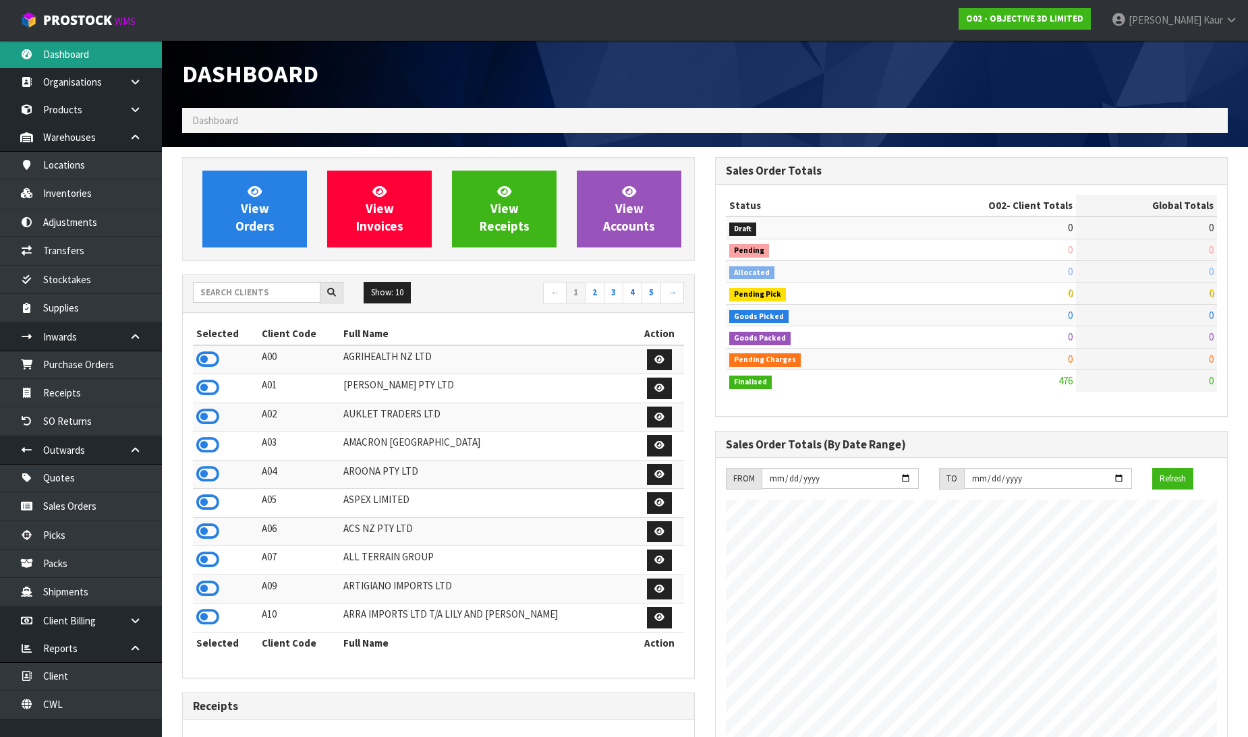
scroll to position [825, 533]
click at [105, 702] on link "CWL" at bounding box center [81, 705] width 162 height 28
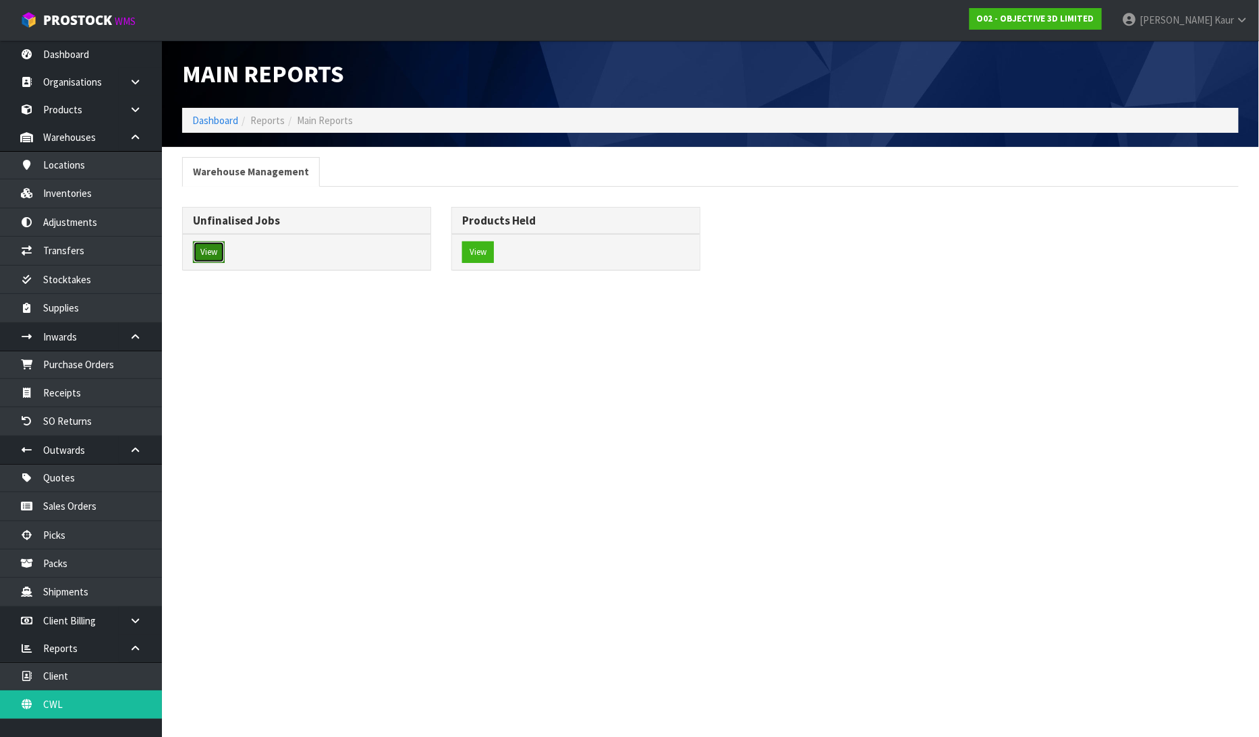
click at [204, 247] on button "View" at bounding box center [209, 253] width 32 height 22
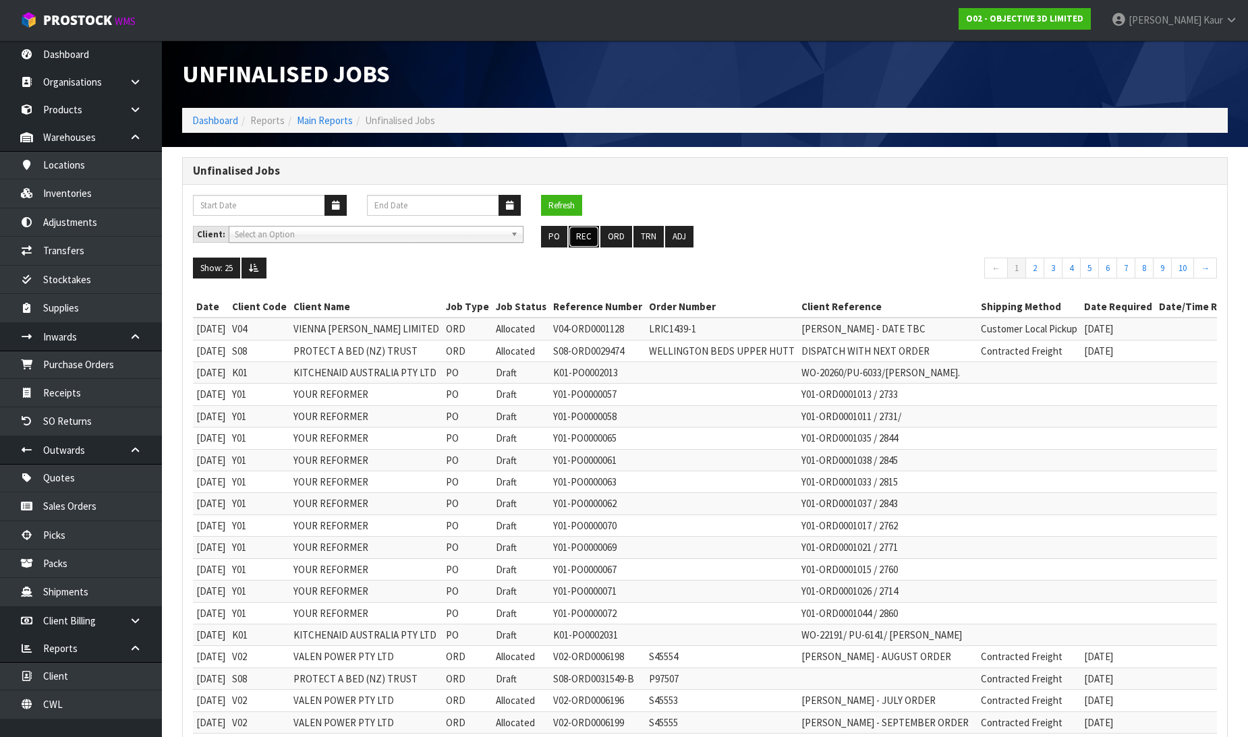
click at [590, 238] on button "REC" at bounding box center [584, 237] width 30 height 22
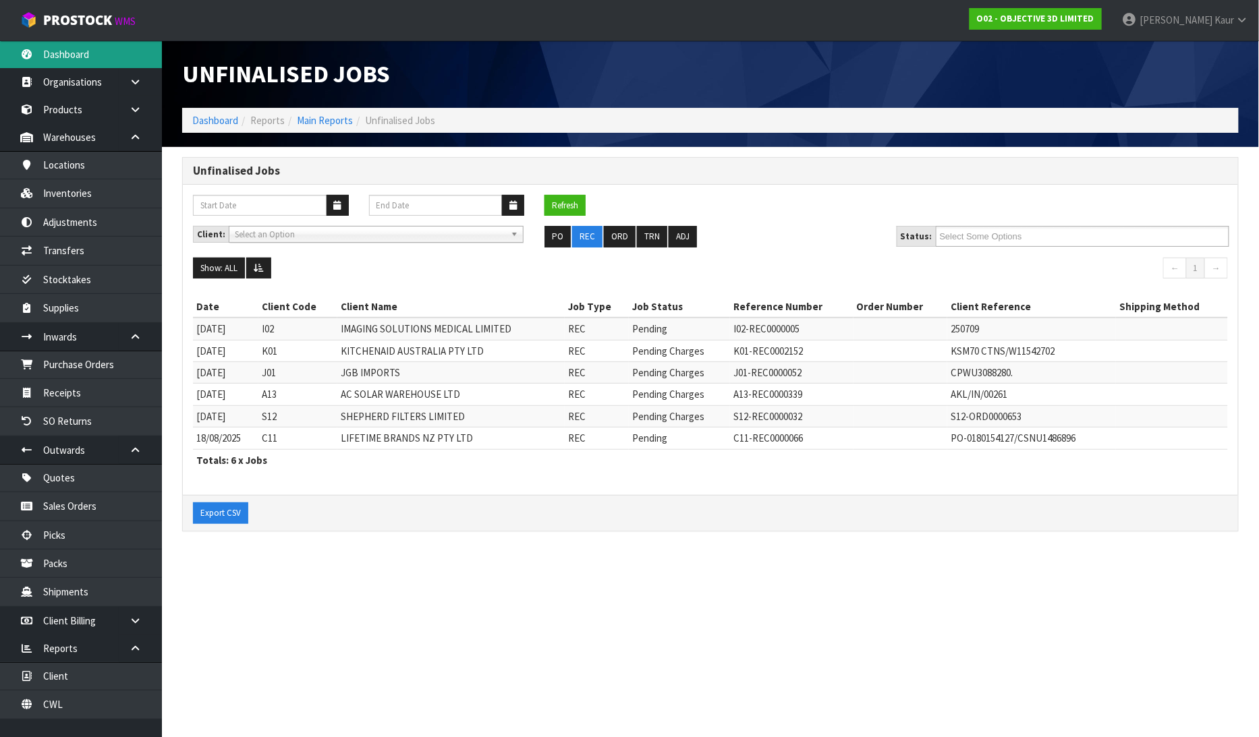
click at [32, 50] on icon at bounding box center [26, 54] width 13 height 10
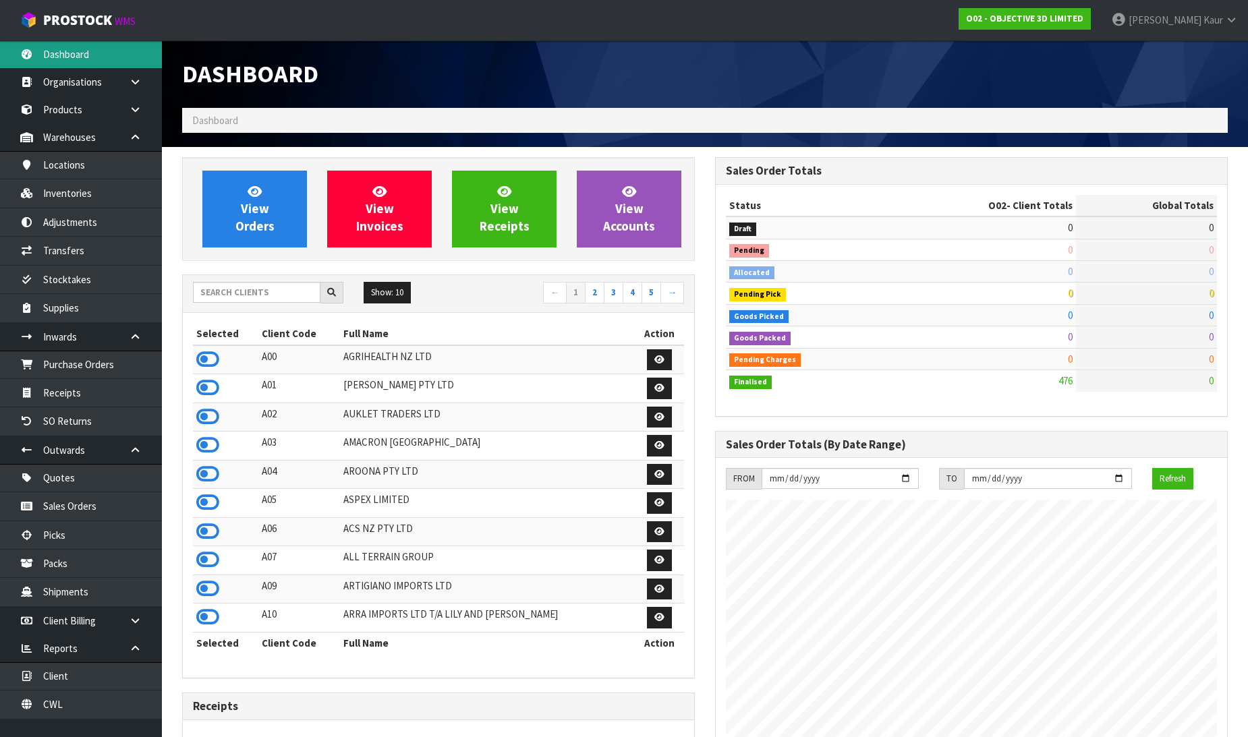
scroll to position [825, 533]
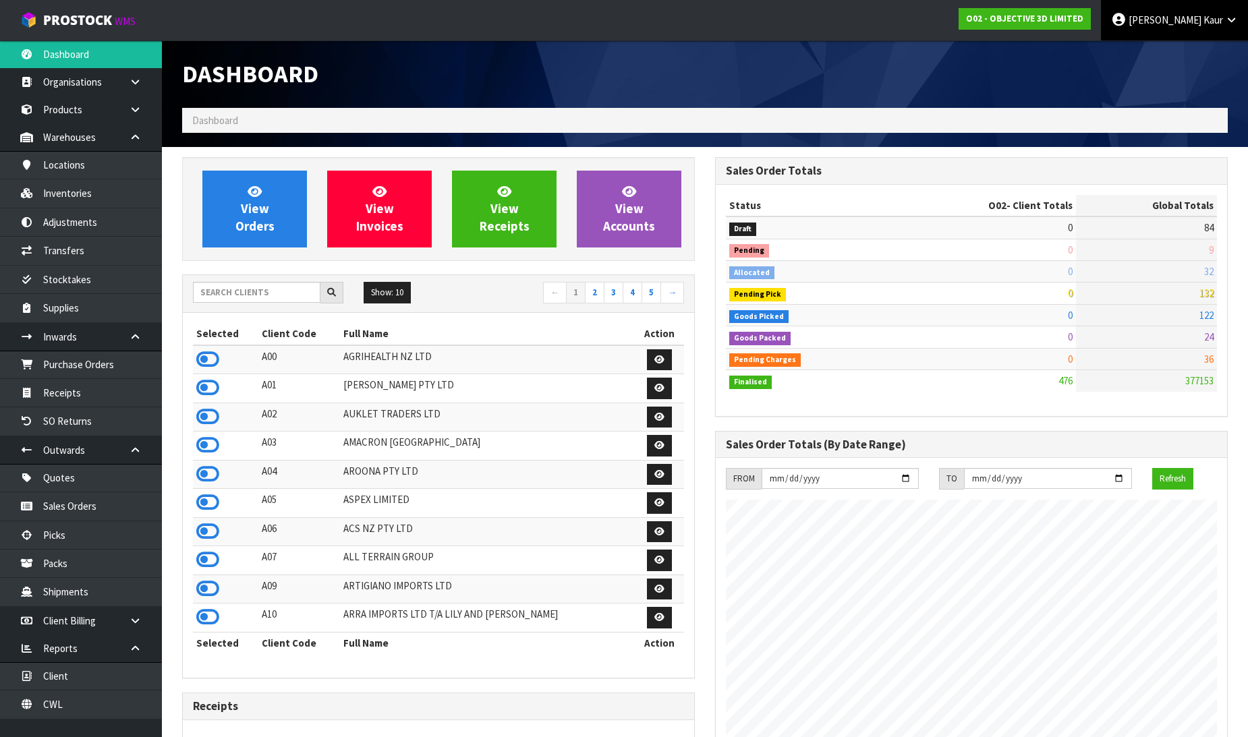
click at [1225, 26] on link "Prabhneet Kaur" at bounding box center [1174, 20] width 147 height 40
click at [1189, 51] on link "Logout" at bounding box center [1194, 54] width 107 height 18
